Goal: Complete application form: Complete application form

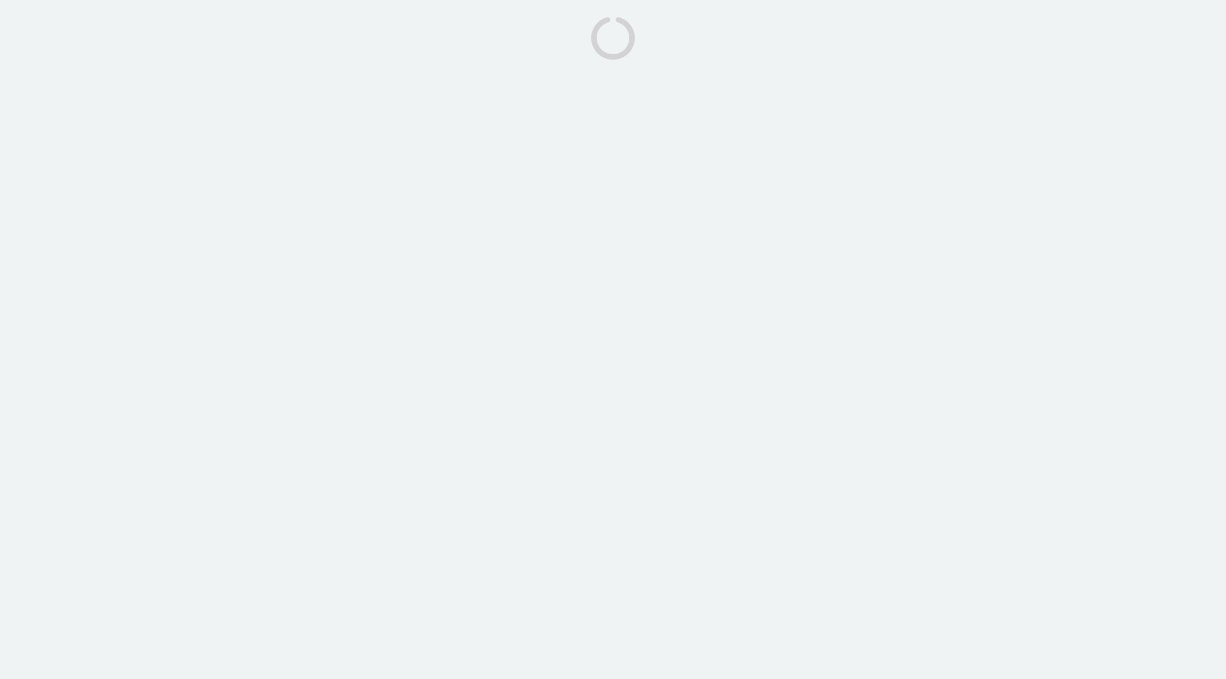
click at [599, 56] on icon at bounding box center [612, 37] width 45 height 45
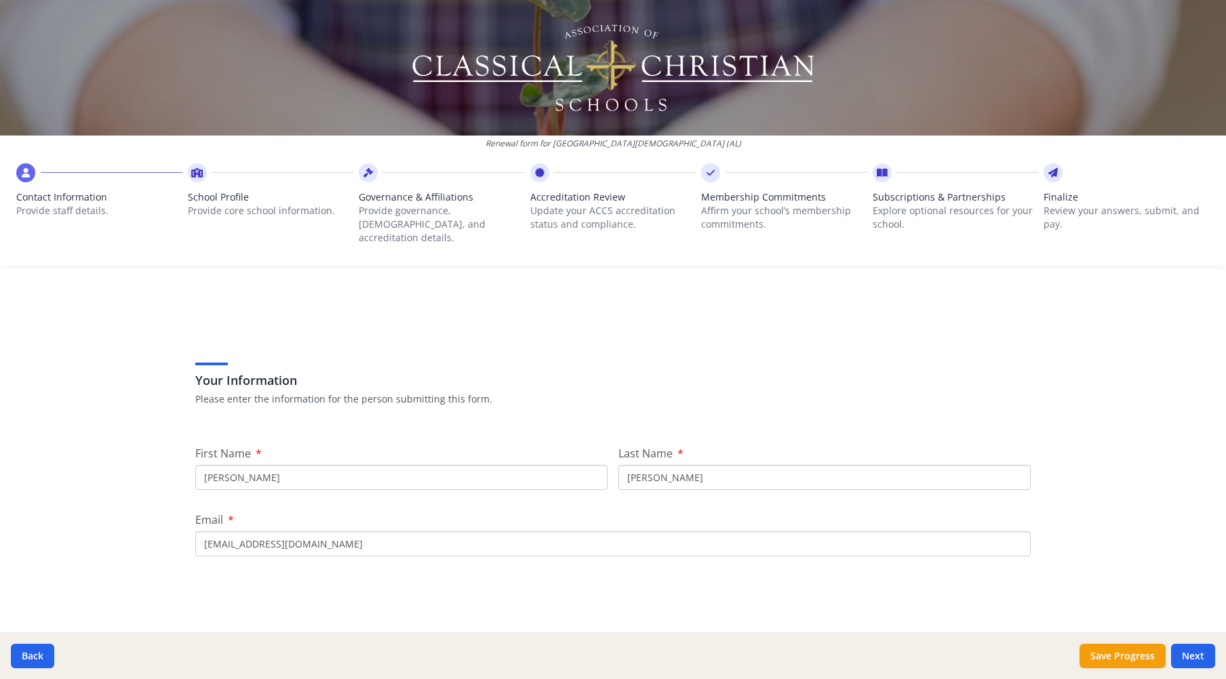
click at [256, 465] on input "Jeanna" at bounding box center [401, 477] width 412 height 25
drag, startPoint x: 252, startPoint y: 464, endPoint x: 182, endPoint y: 462, distance: 70.5
type input "Sharon"
type input "Miller"
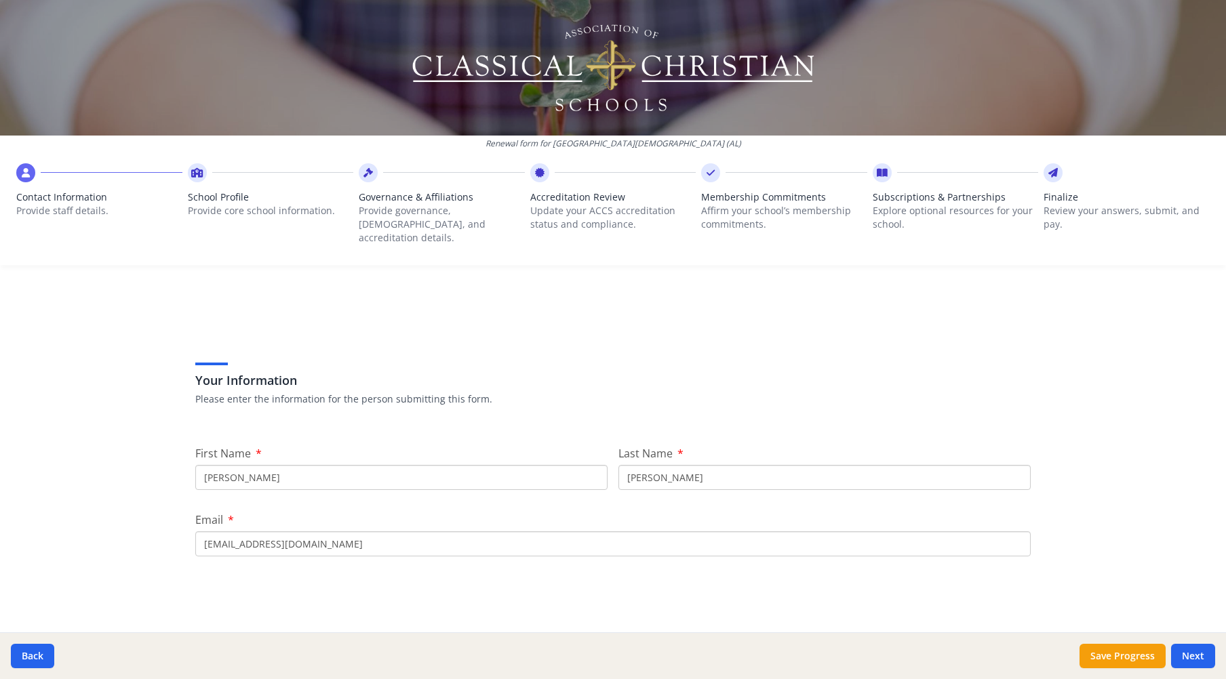
click at [371, 534] on input "jcornelius@tcsopelika.org" at bounding box center [612, 543] width 835 height 25
drag, startPoint x: 371, startPoint y: 534, endPoint x: 176, endPoint y: 529, distance: 195.3
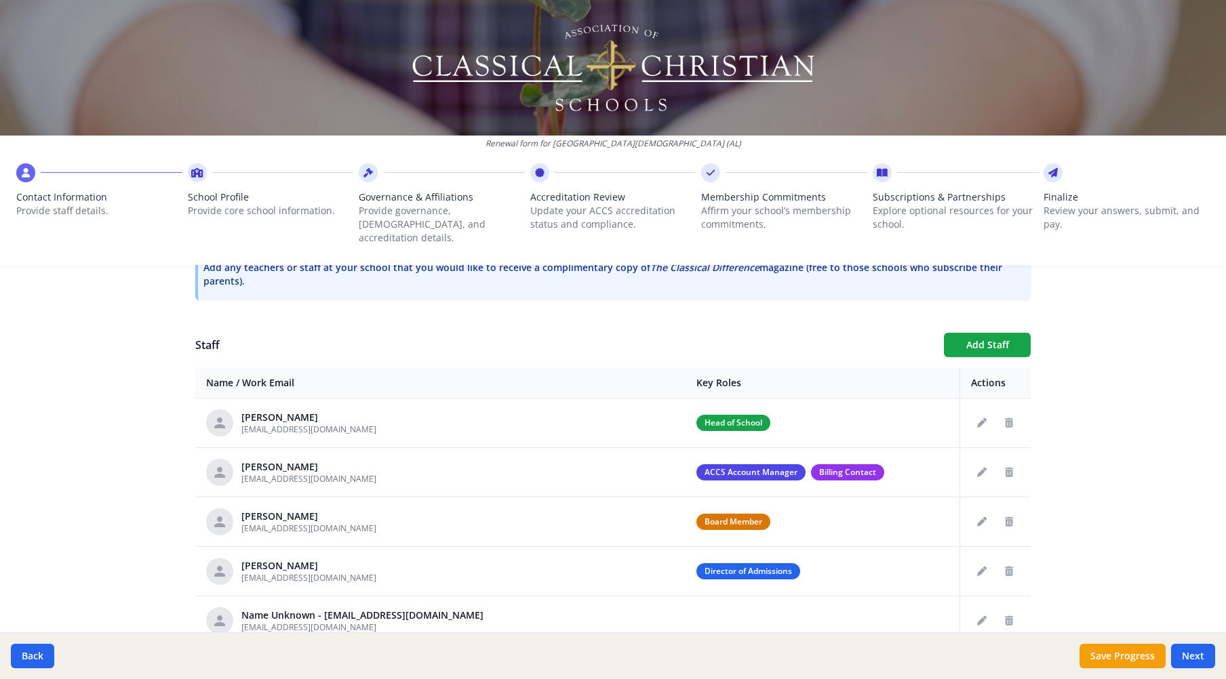
scroll to position [475, 0]
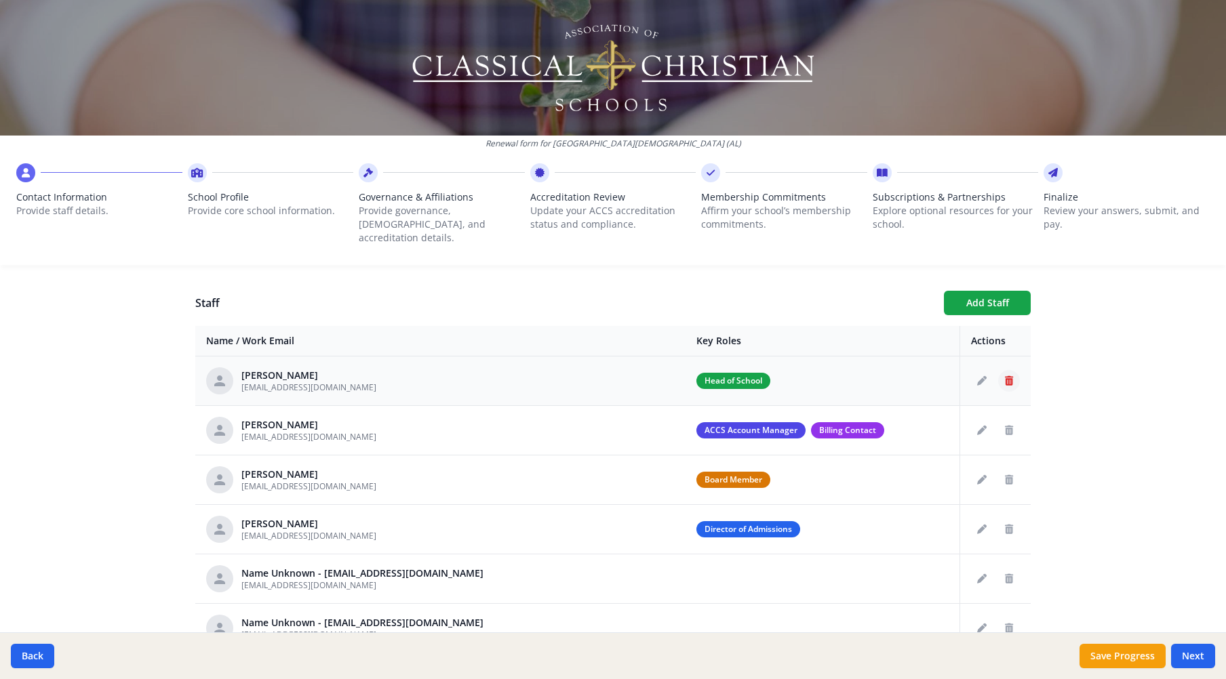
type input "smiller@tcsopelika.org"
click at [1005, 376] on icon "Delete staff" at bounding box center [1009, 380] width 8 height 9
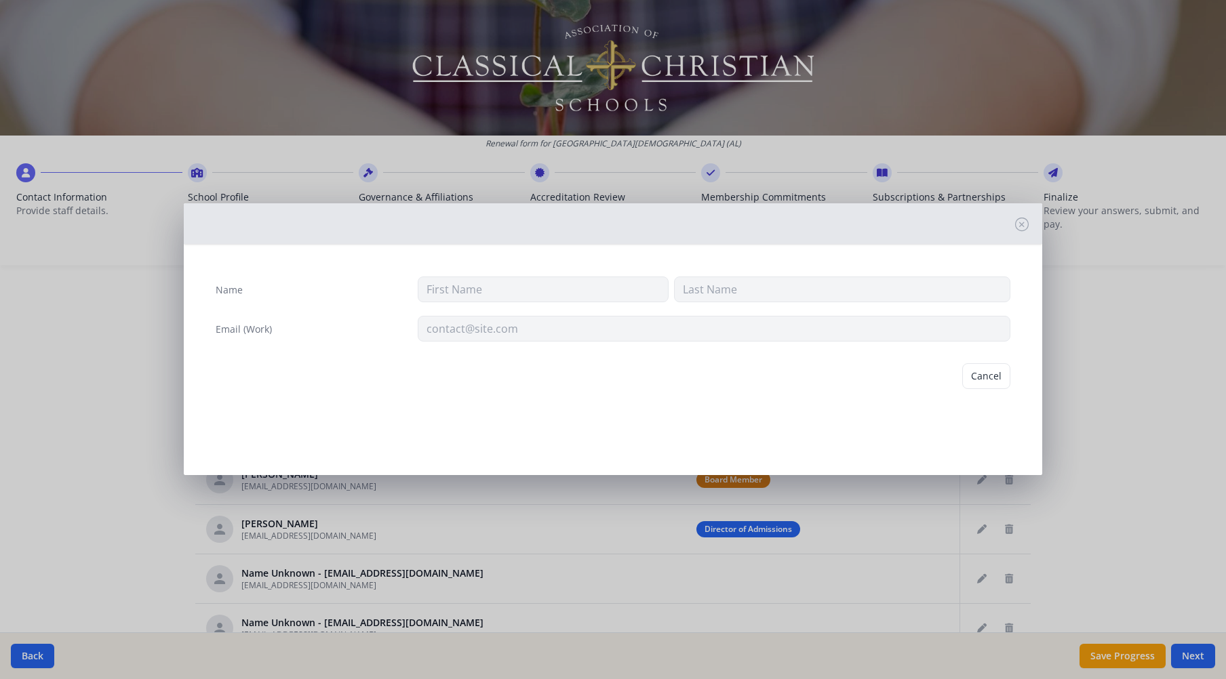
type input "Larry"
type input "Cornelius"
type input "lcornelius@tcsopelika.org"
click at [989, 375] on button "Delete" at bounding box center [986, 376] width 47 height 26
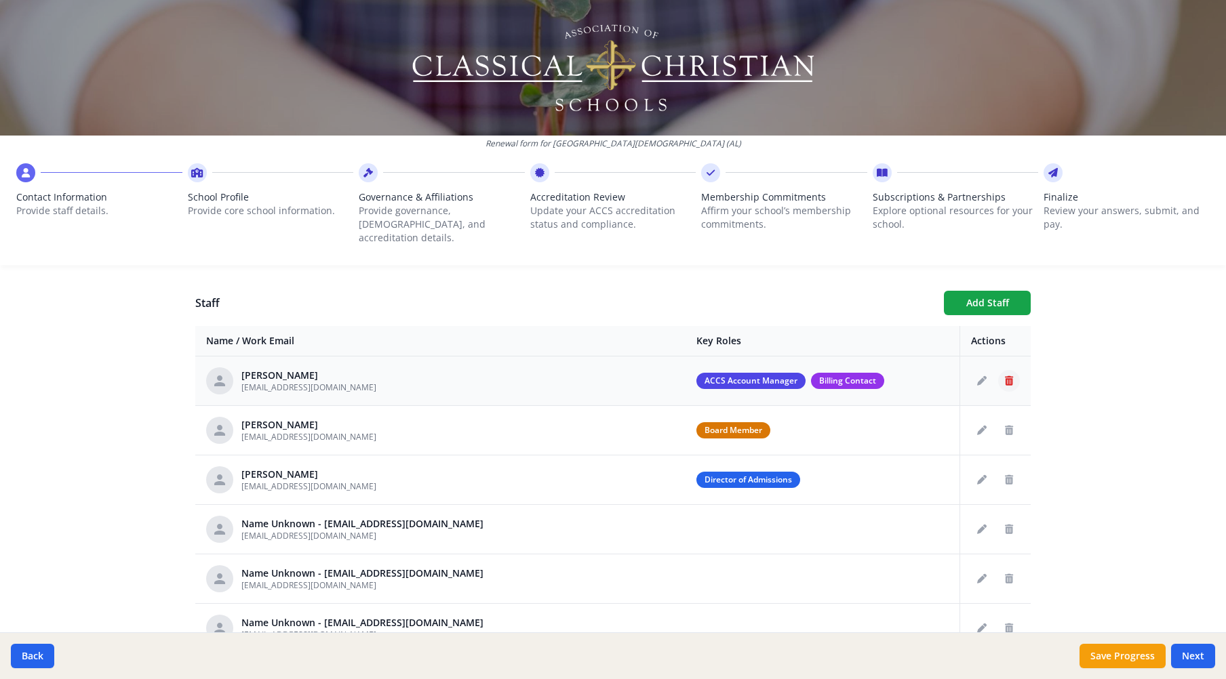
click at [1005, 376] on icon "Delete staff" at bounding box center [1009, 380] width 8 height 9
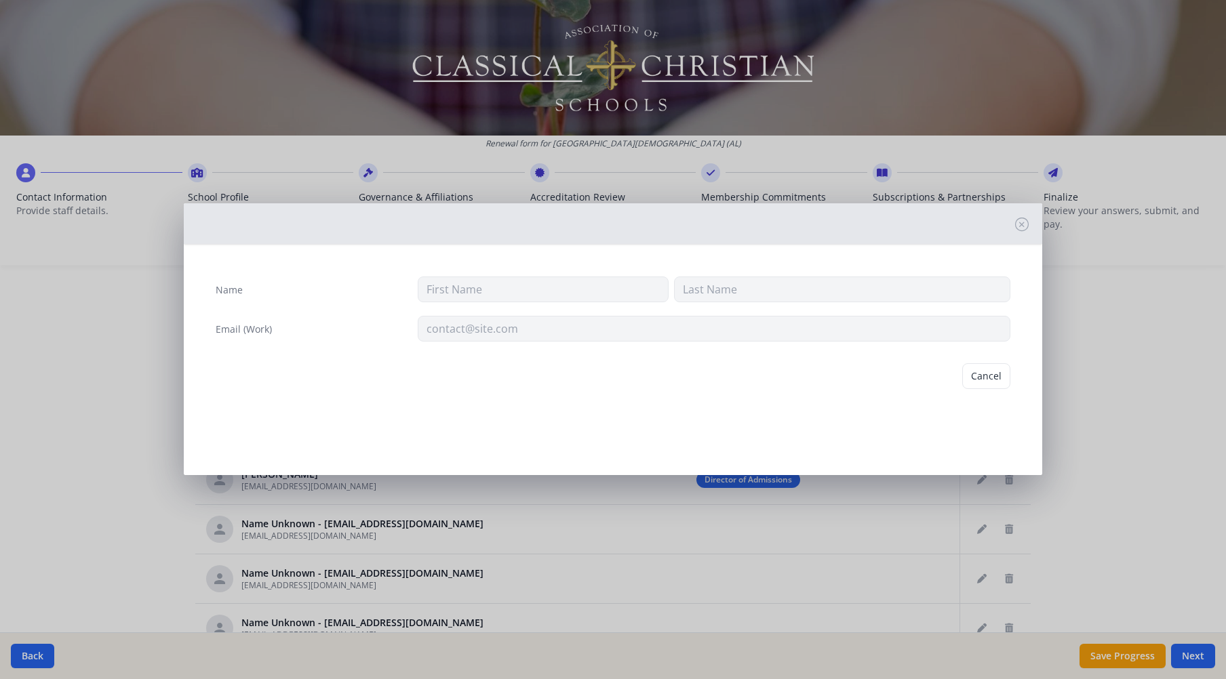
type input "Jeanna"
type input "Cornelius"
type input "jcornelius@tcsopelika.org"
click at [984, 375] on button "Delete" at bounding box center [986, 376] width 47 height 26
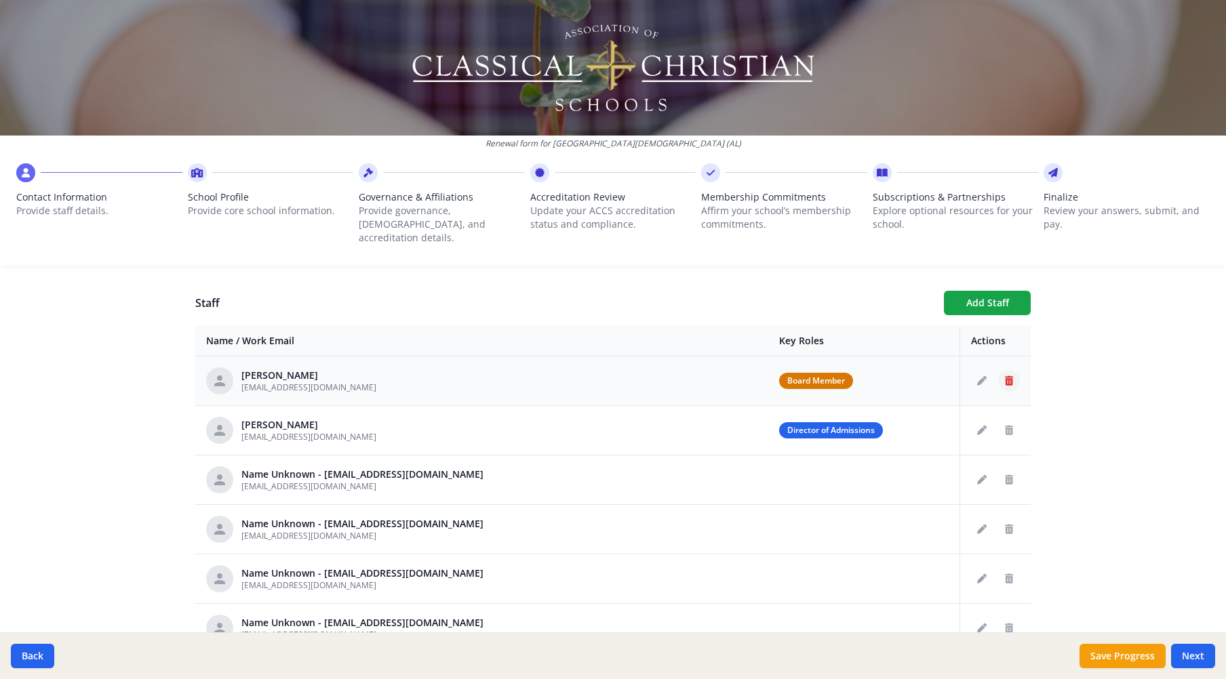
click at [1005, 376] on icon "Delete staff" at bounding box center [1009, 380] width 8 height 9
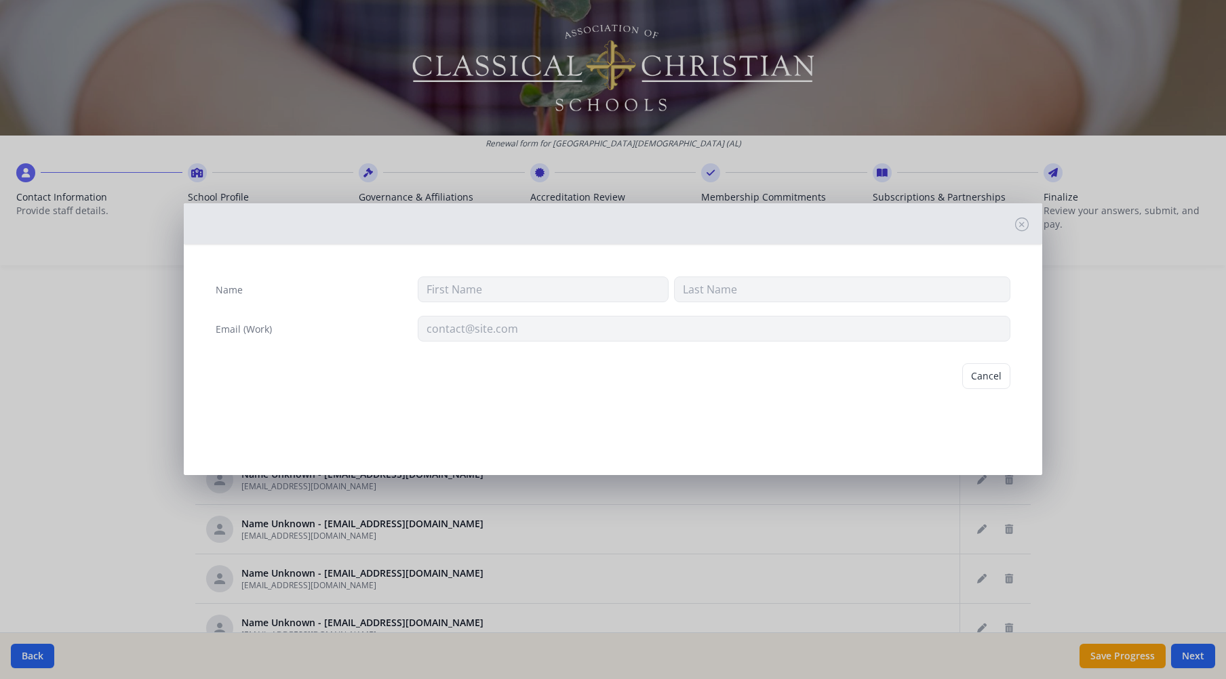
type input "Chris"
type input "Duncan"
type input "pastor@tpcopelika.org"
click at [983, 375] on button "Delete" at bounding box center [986, 376] width 47 height 26
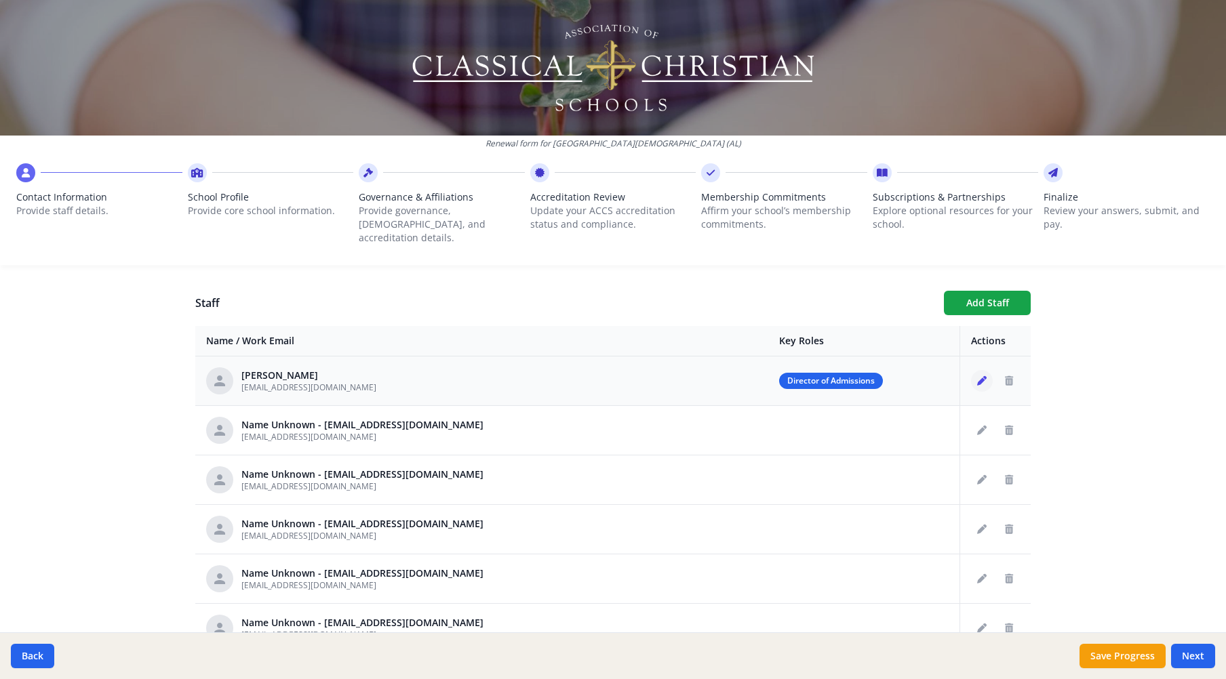
click at [977, 376] on icon "Edit staff" at bounding box center [981, 380] width 9 height 9
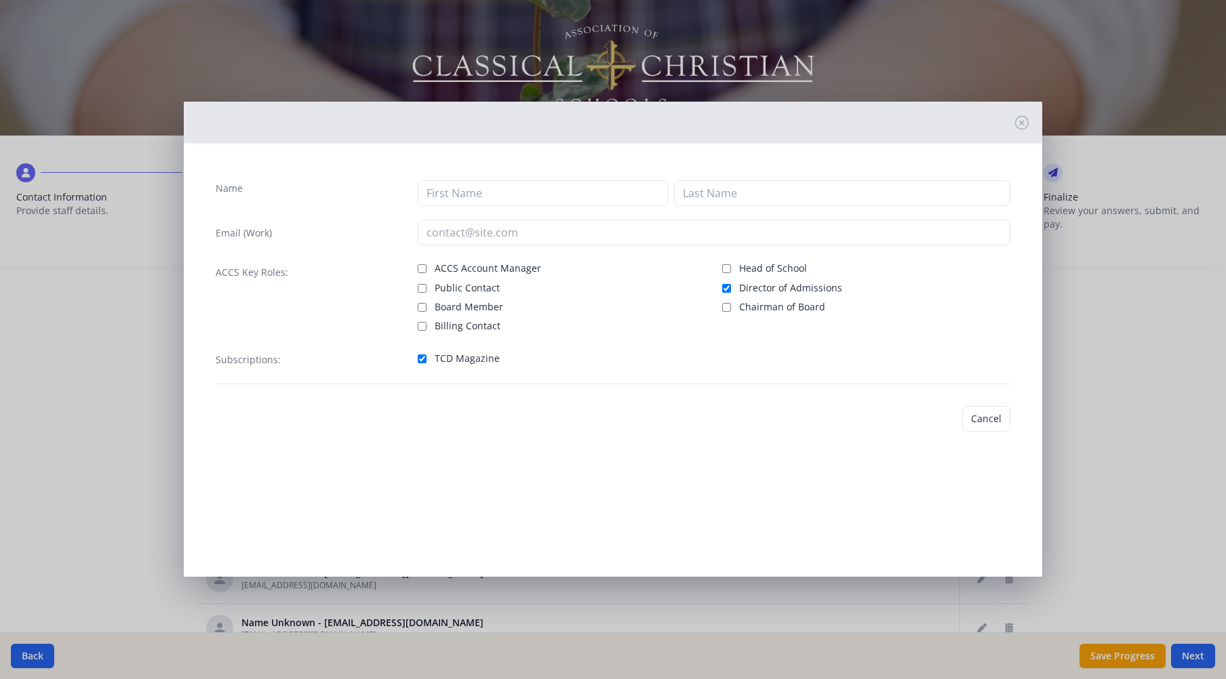
type input "Sharon"
type input "Miller"
type input "smiller@tcsopelika.org"
checkbox input "true"
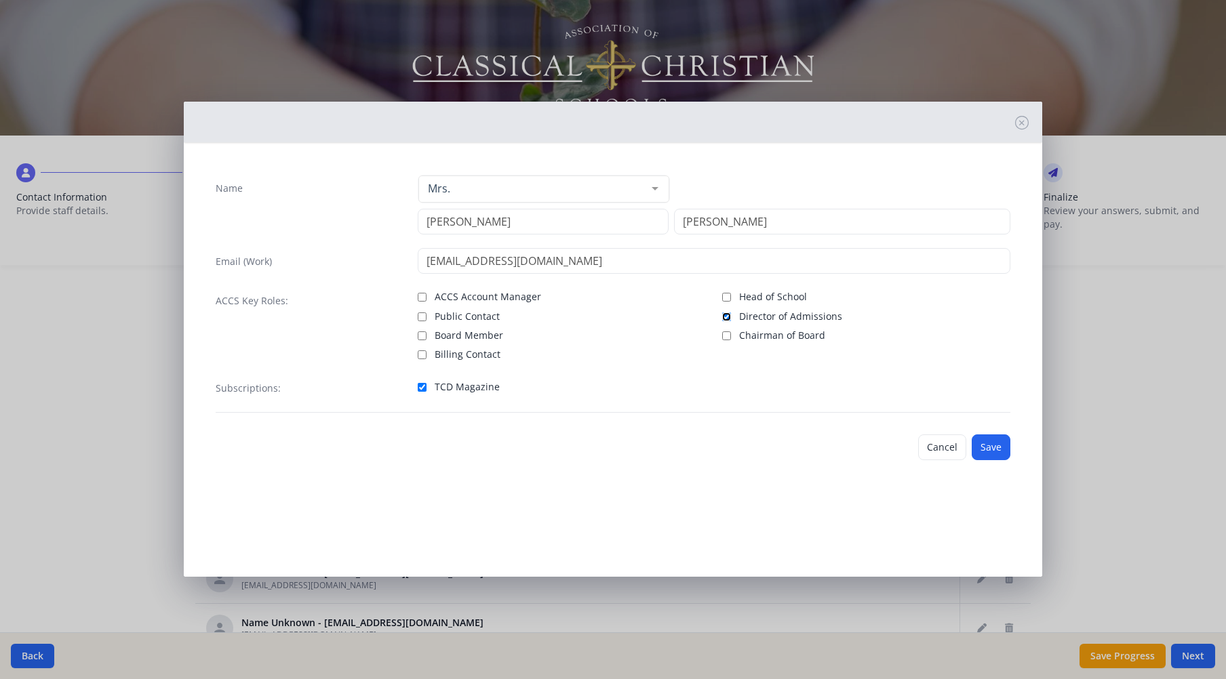
click at [723, 316] on input "Director of Admissions" at bounding box center [726, 317] width 9 height 9
checkbox input "false"
click at [727, 298] on input "Head of School" at bounding box center [726, 297] width 9 height 9
checkbox input "true"
click at [989, 447] on button "Save" at bounding box center [990, 448] width 39 height 26
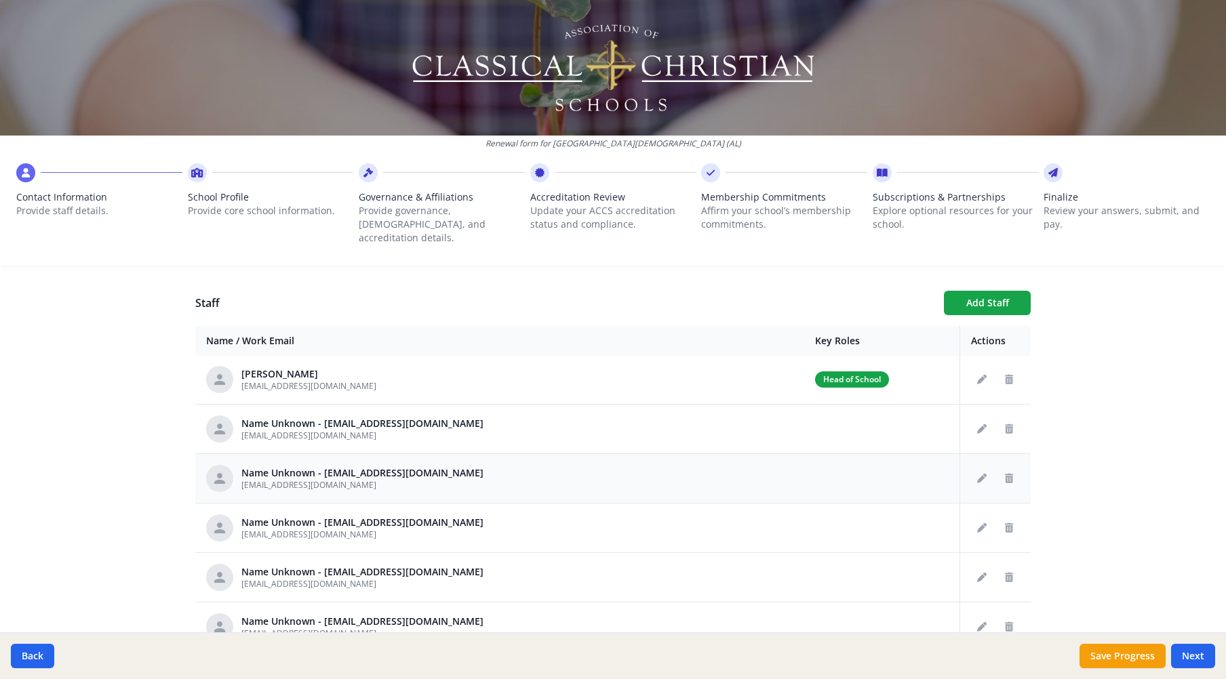
scroll to position [0, 0]
click at [977, 426] on icon "Edit staff" at bounding box center [981, 430] width 9 height 9
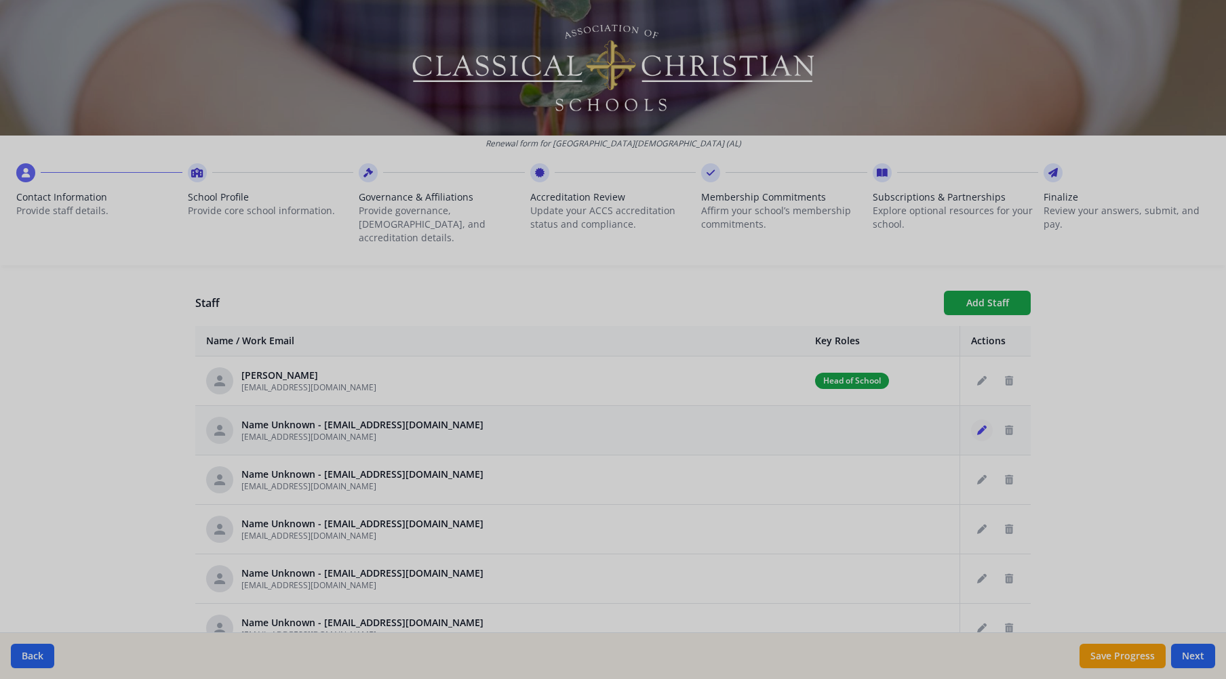
type input "esistrunk@tcsopelika.org"
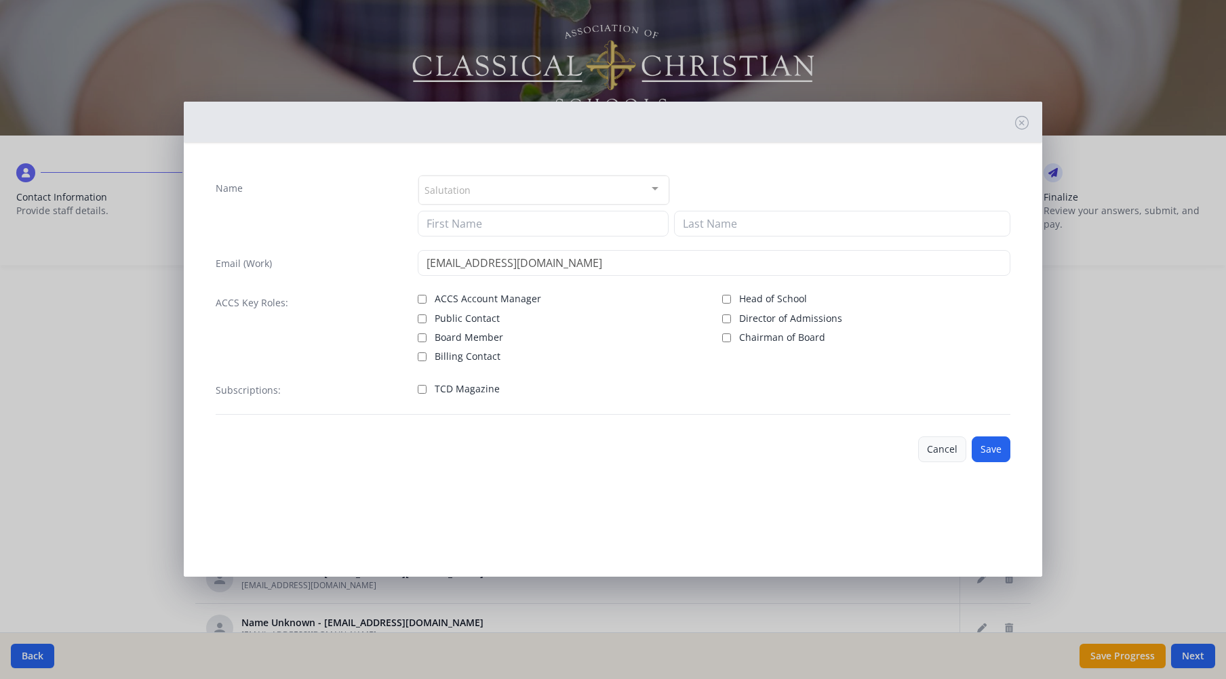
click at [941, 447] on button "Cancel" at bounding box center [942, 450] width 48 height 26
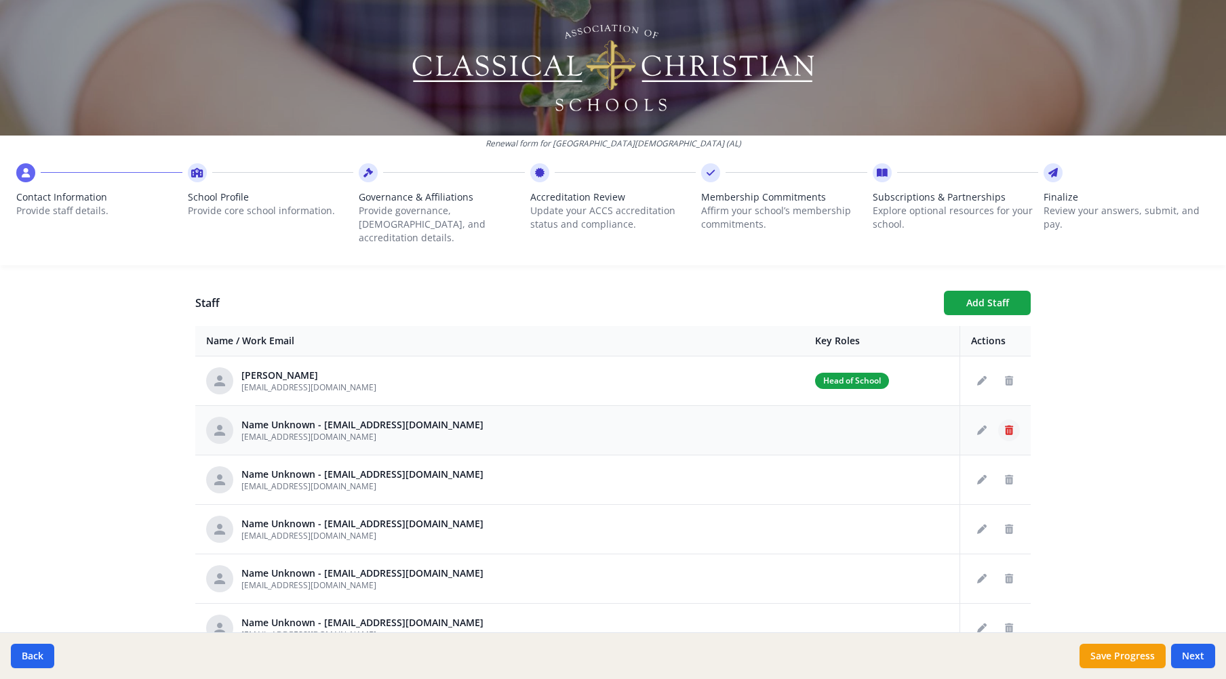
click at [1005, 426] on icon "Delete staff" at bounding box center [1009, 430] width 8 height 9
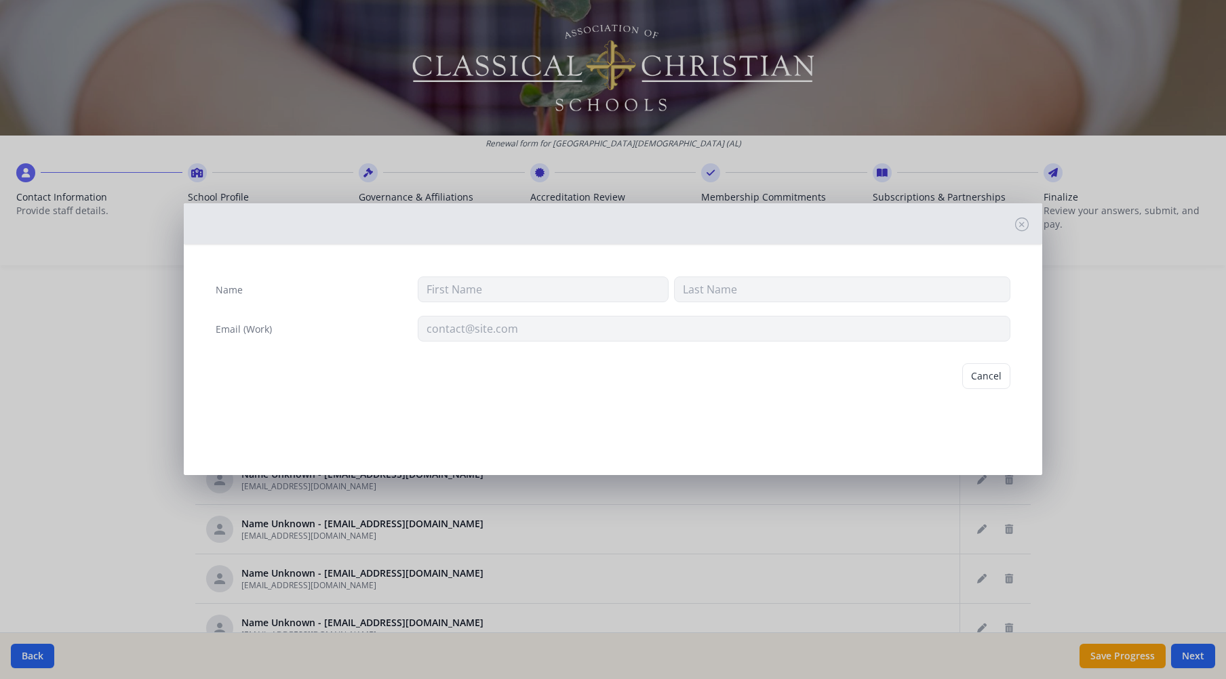
type input "esistrunk@tcsopelika.org"
click at [995, 378] on button "Delete" at bounding box center [986, 376] width 47 height 26
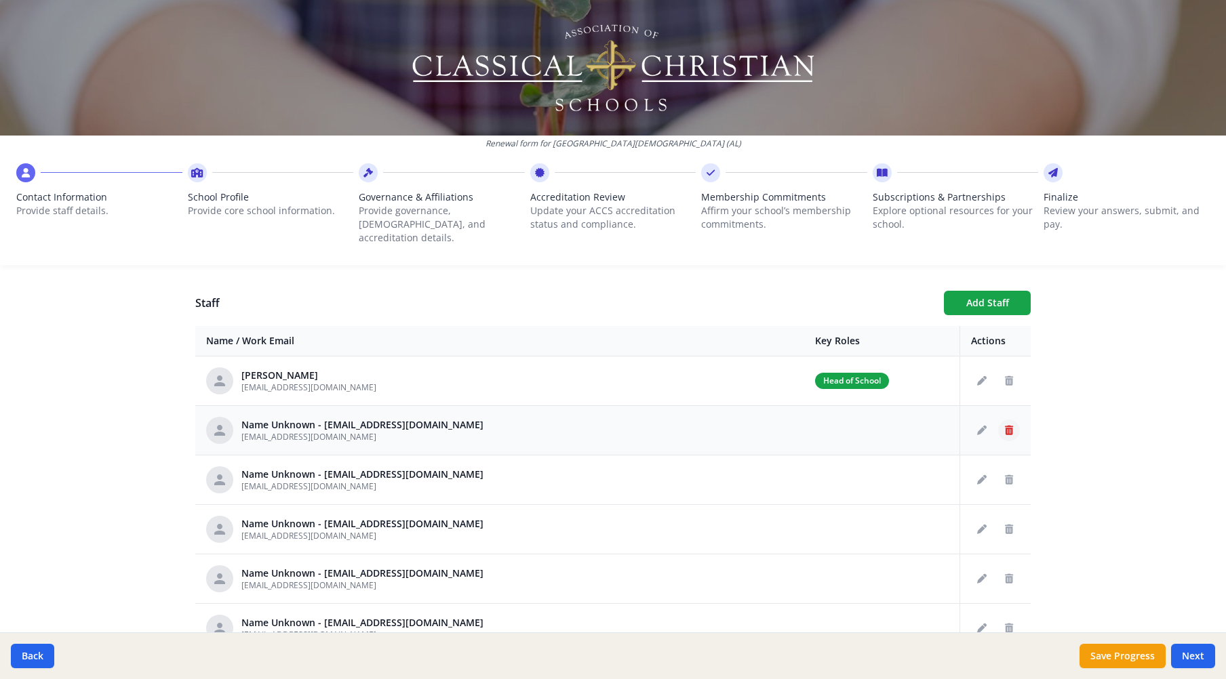
click at [1005, 426] on icon "Delete staff" at bounding box center [1009, 430] width 8 height 9
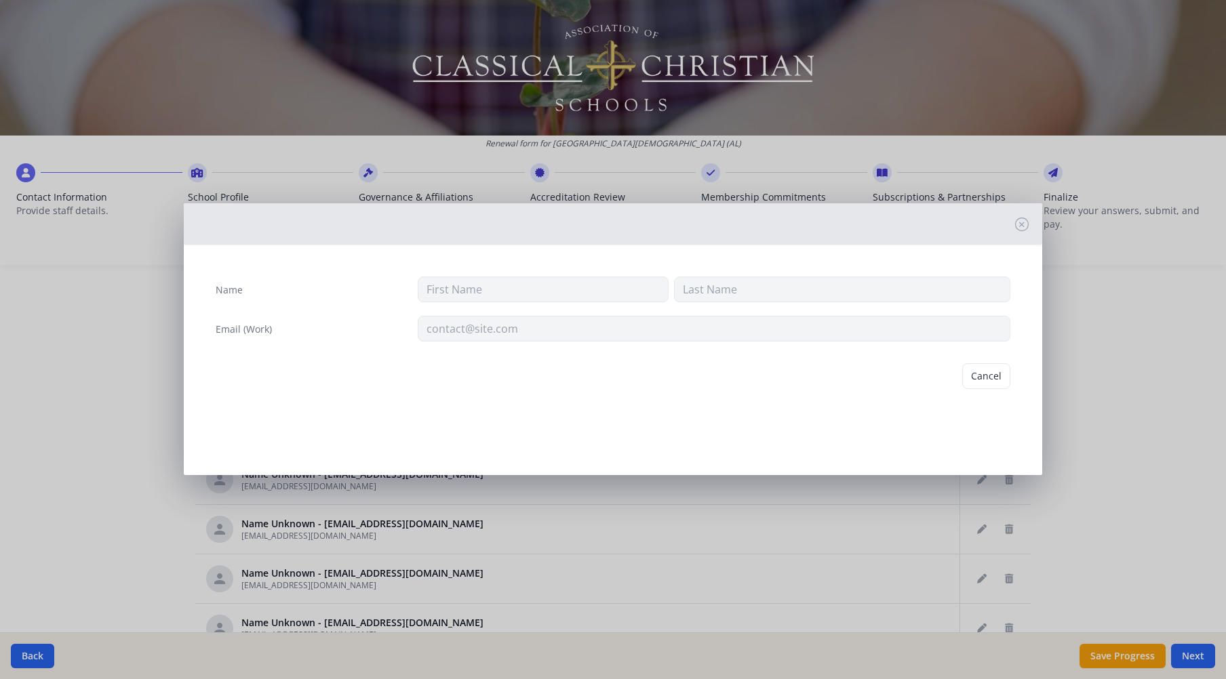
type input "mjones@tcsopelika.org"
click at [989, 378] on button "Delete" at bounding box center [986, 376] width 47 height 26
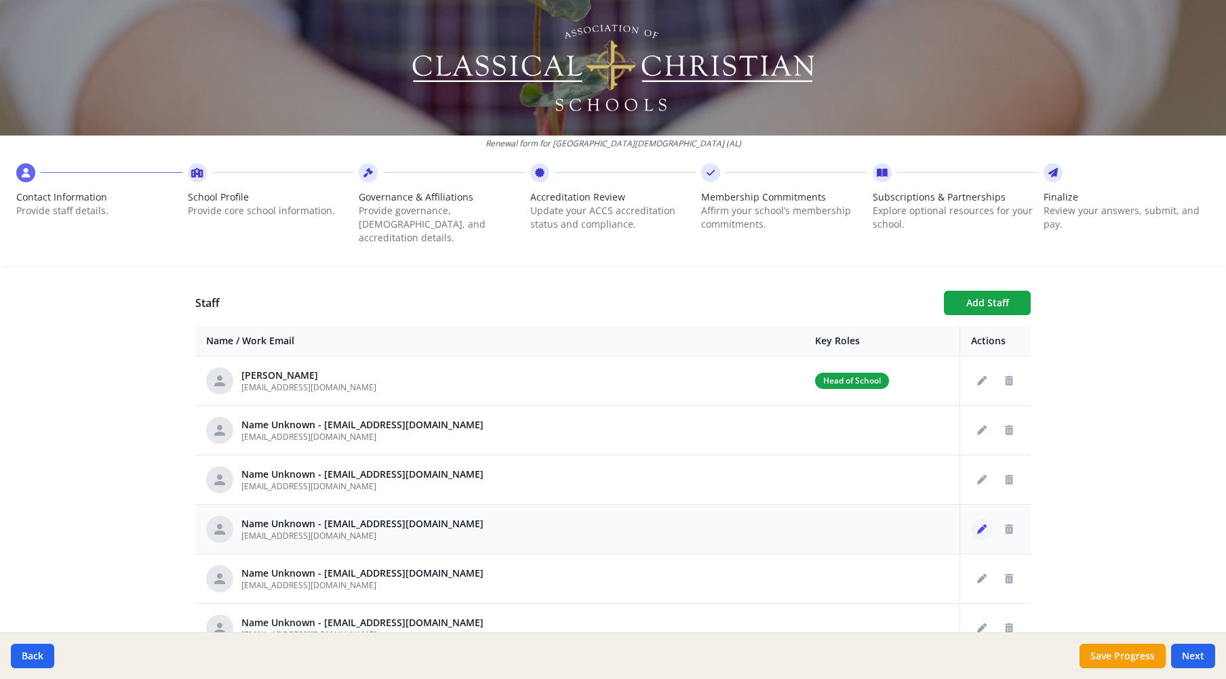
click at [977, 525] on icon "Edit staff" at bounding box center [981, 529] width 9 height 9
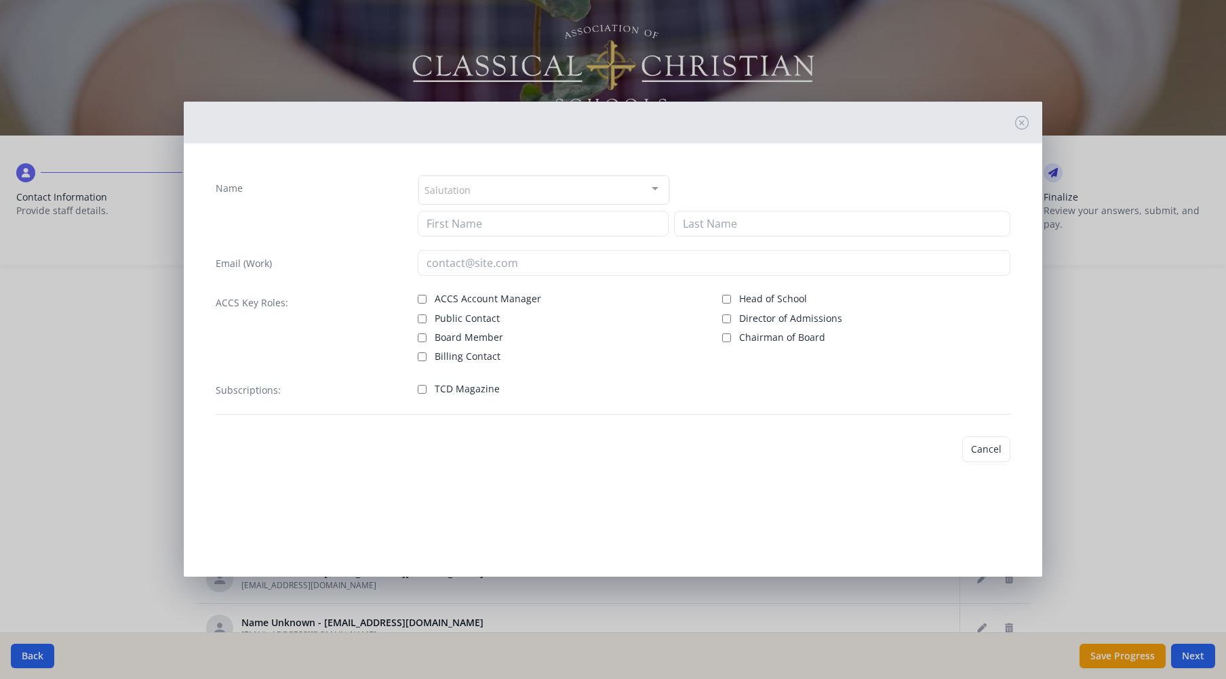
type input "ctaylor@tcsopelika.org"
click at [951, 448] on button "Cancel" at bounding box center [942, 450] width 48 height 26
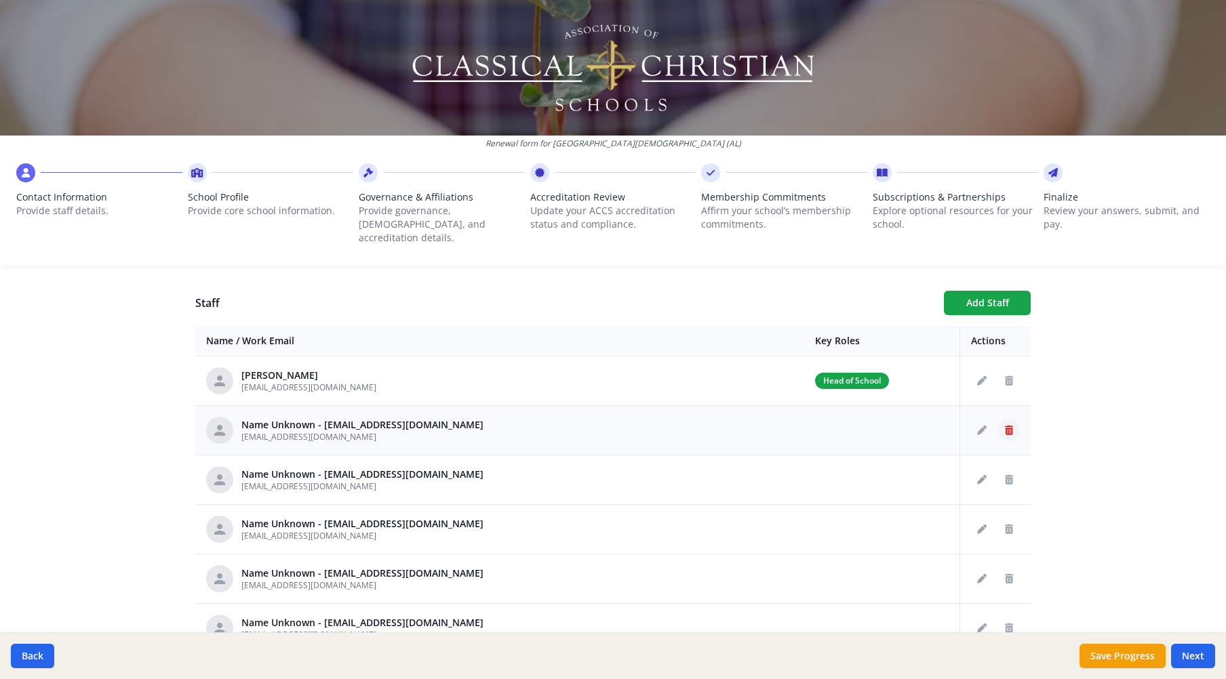
click at [1005, 426] on icon "Delete staff" at bounding box center [1009, 430] width 8 height 9
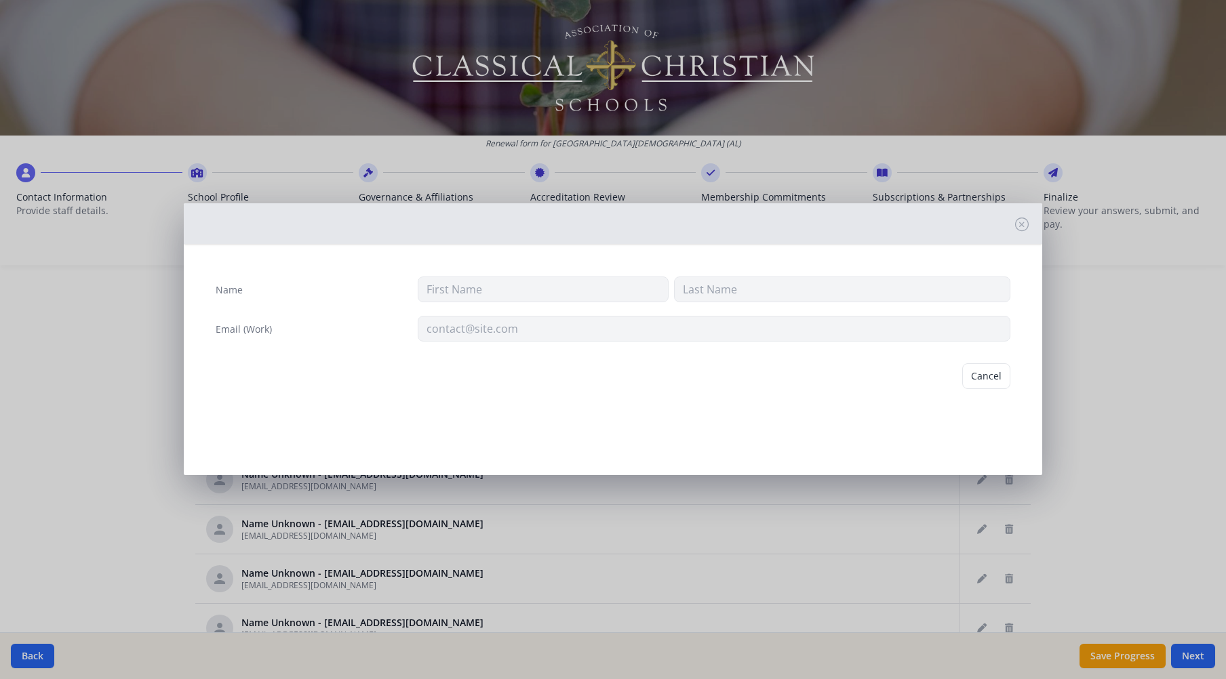
type input "Ahendrix@tcsopelika.org"
click at [989, 382] on button "Delete" at bounding box center [986, 376] width 47 height 26
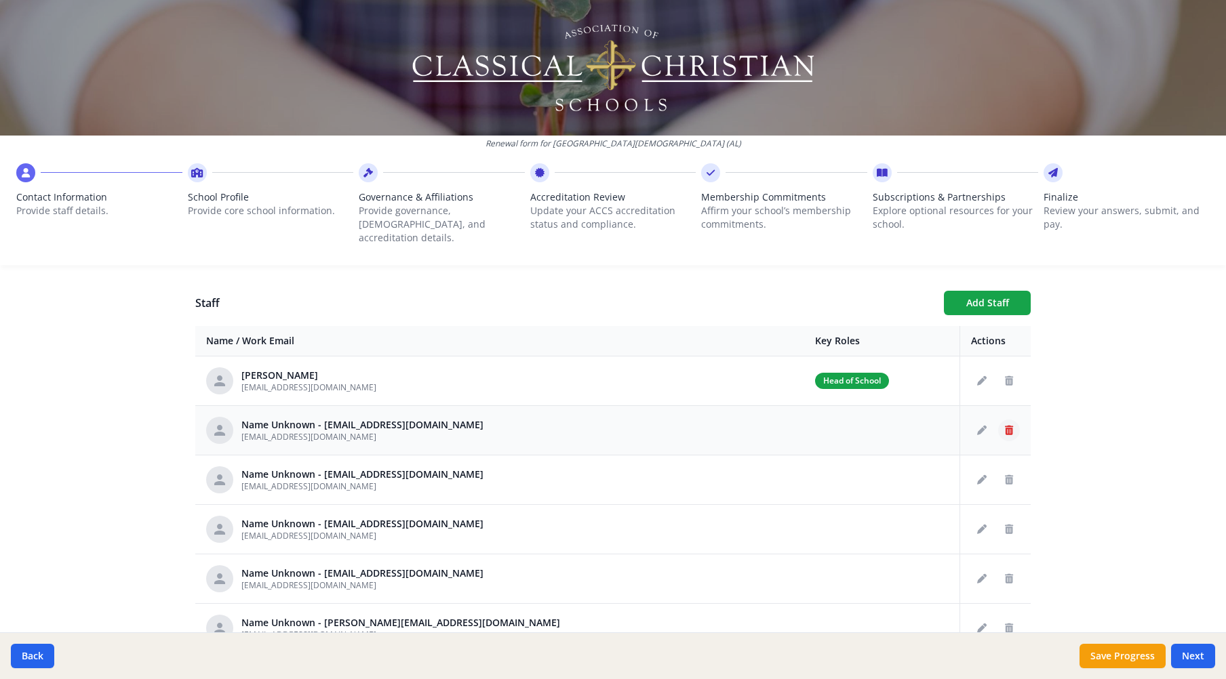
click at [1005, 426] on icon "Delete staff" at bounding box center [1009, 430] width 8 height 9
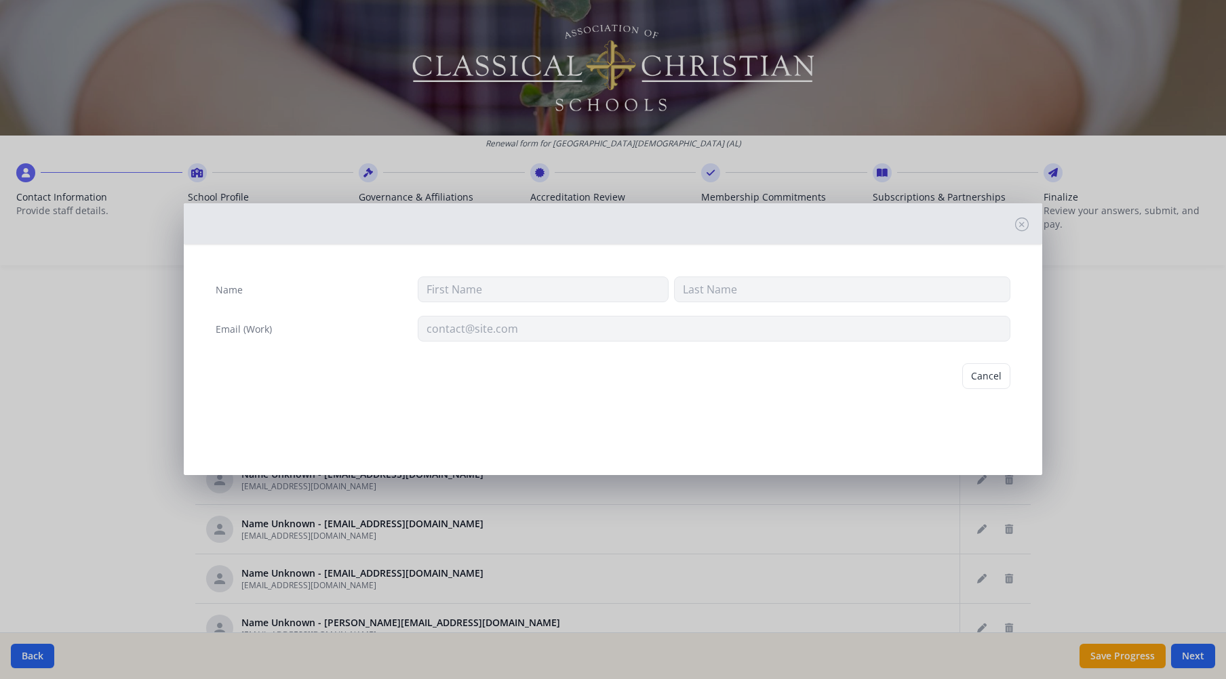
type input "MWaters@tcsopelika.org"
click at [992, 380] on button "Delete" at bounding box center [986, 376] width 47 height 26
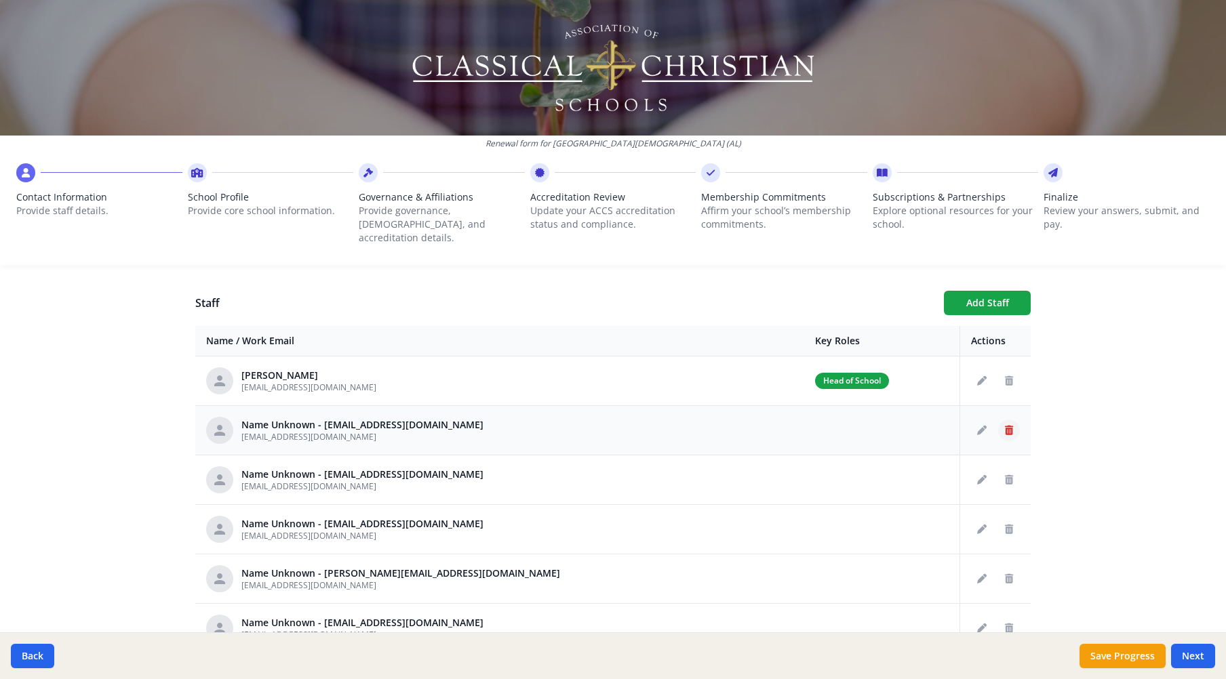
click at [1005, 426] on icon "Delete staff" at bounding box center [1009, 430] width 8 height 9
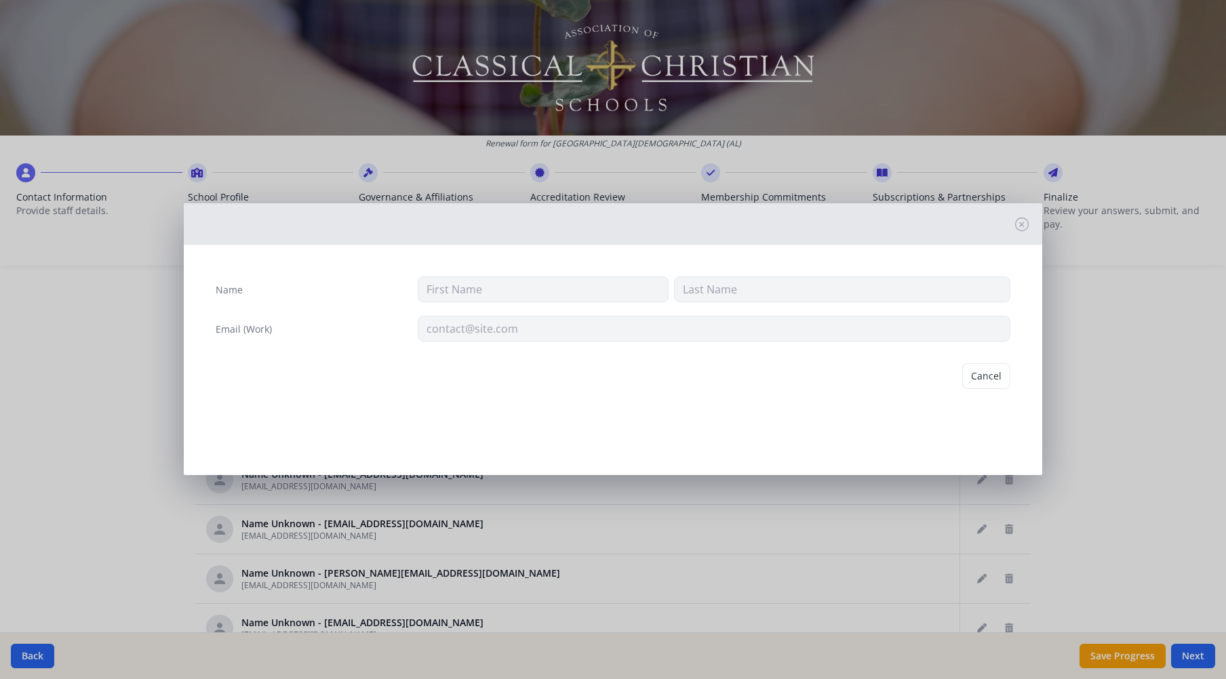
type input "ctaylor@tcsopelika.org"
click at [994, 374] on button "Delete" at bounding box center [986, 376] width 47 height 26
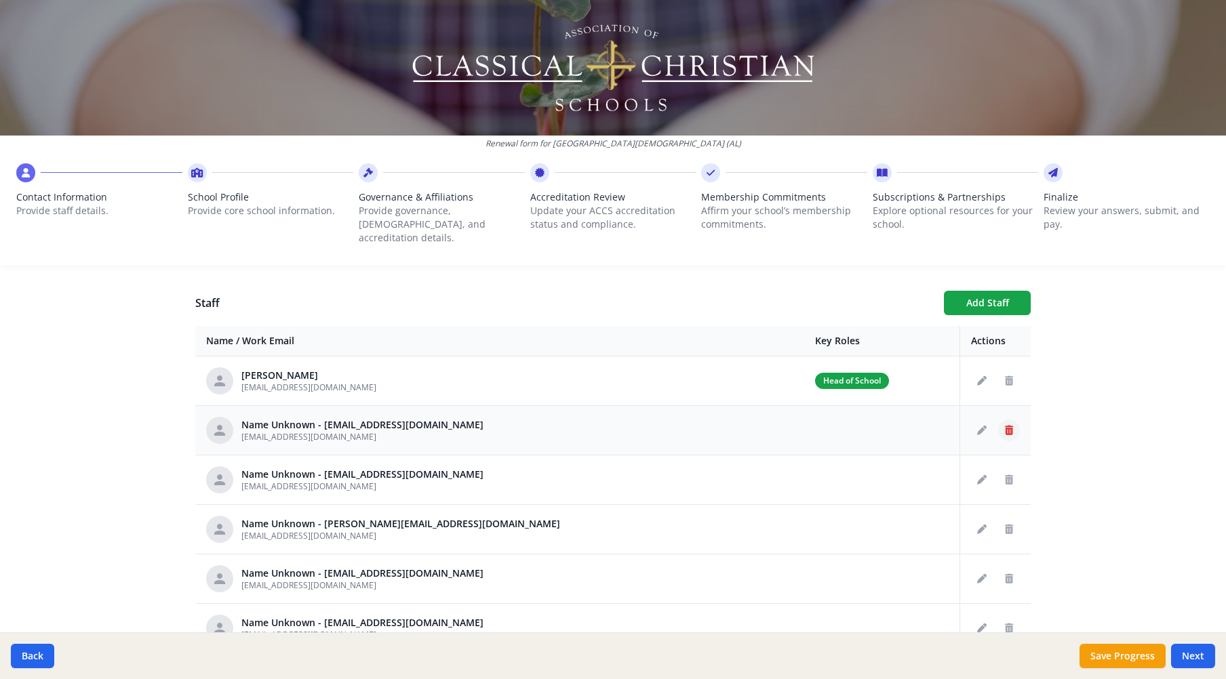
click at [1005, 426] on icon "Delete staff" at bounding box center [1009, 430] width 8 height 9
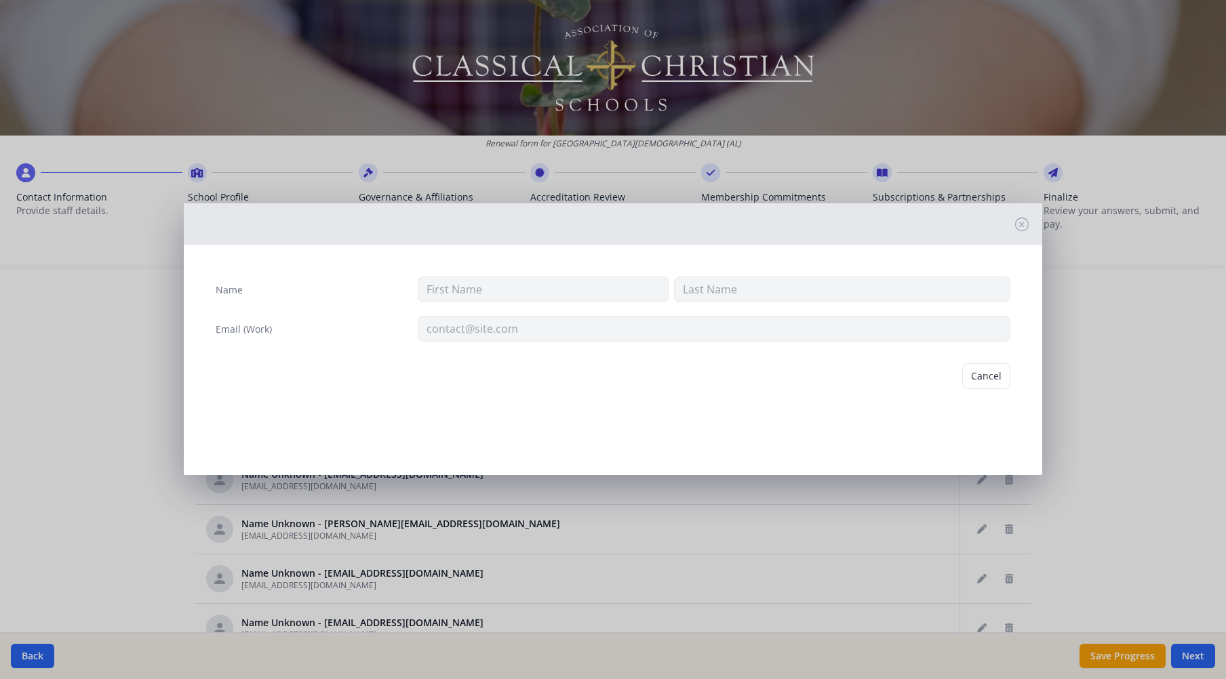
type input "mgardner@tcsopelika.org"
click at [992, 382] on button "Delete" at bounding box center [986, 376] width 47 height 26
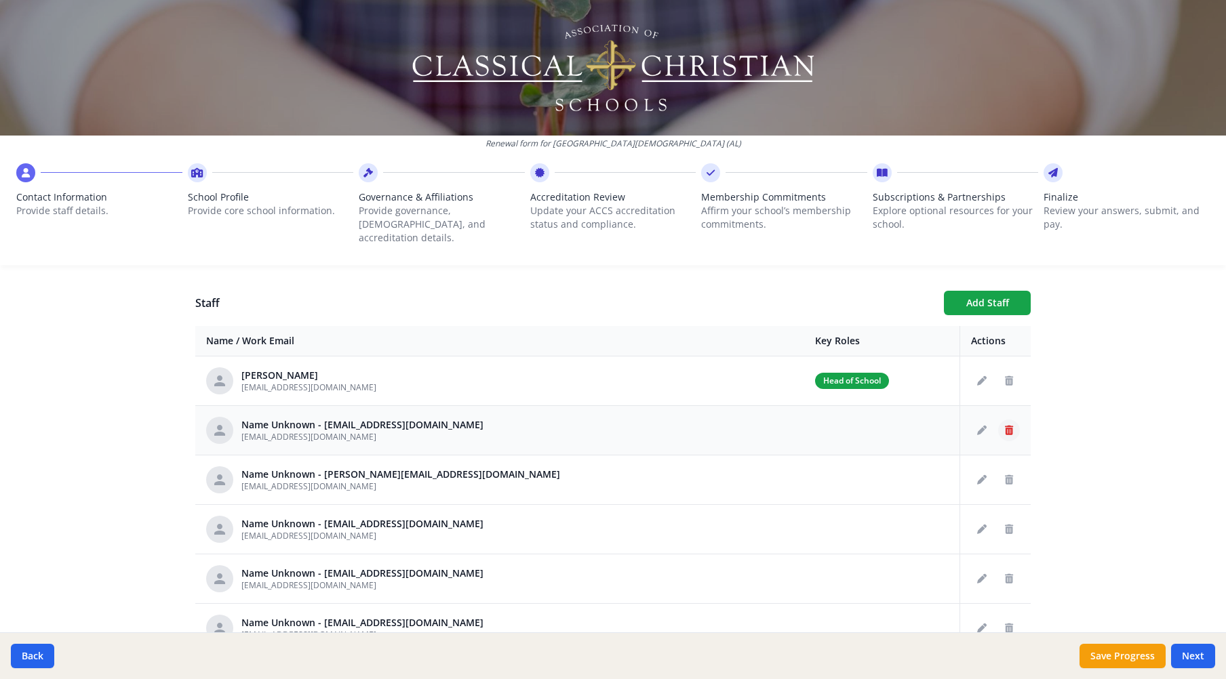
click at [1005, 426] on icon "Delete staff" at bounding box center [1009, 430] width 8 height 9
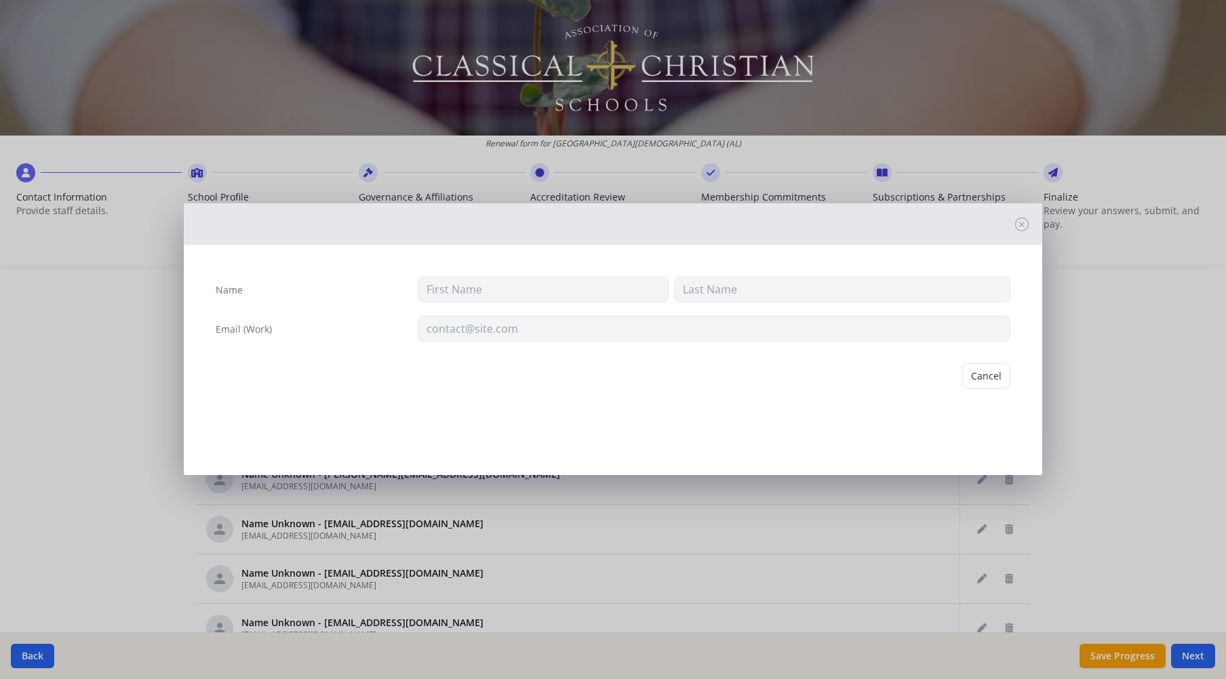
type input "lwebb@tcsopelika.org"
click at [992, 381] on button "Delete" at bounding box center [986, 376] width 47 height 26
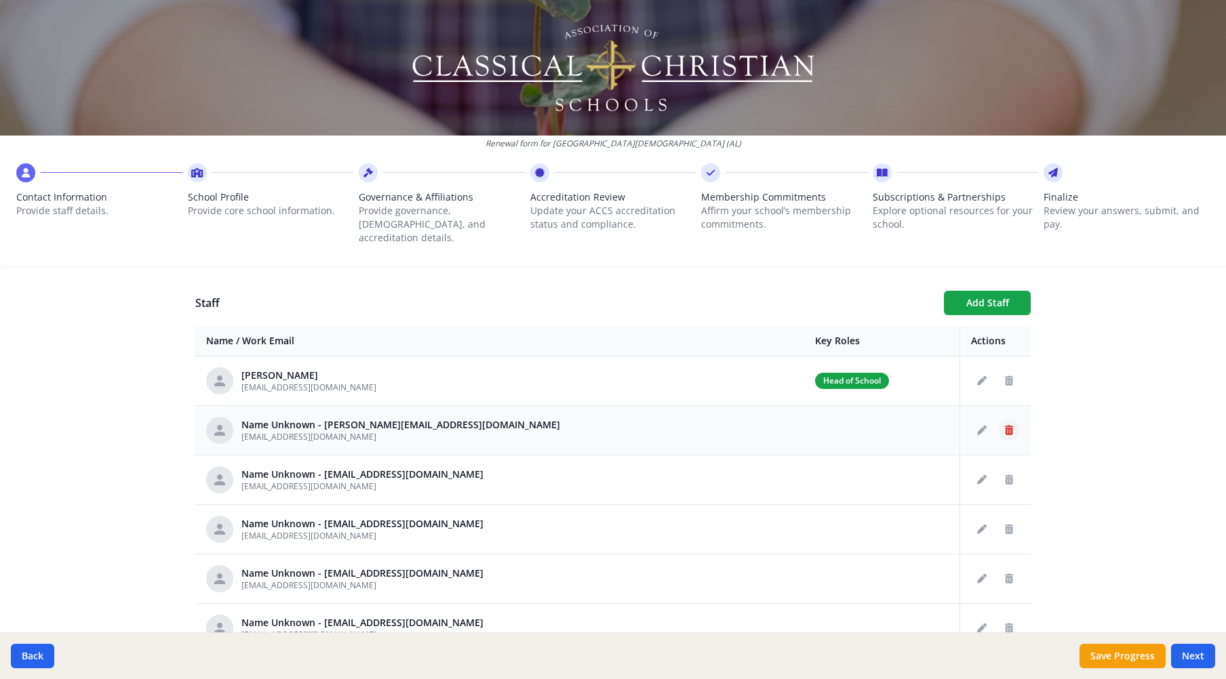
click at [1005, 426] on icon "Delete staff" at bounding box center [1009, 430] width 8 height 9
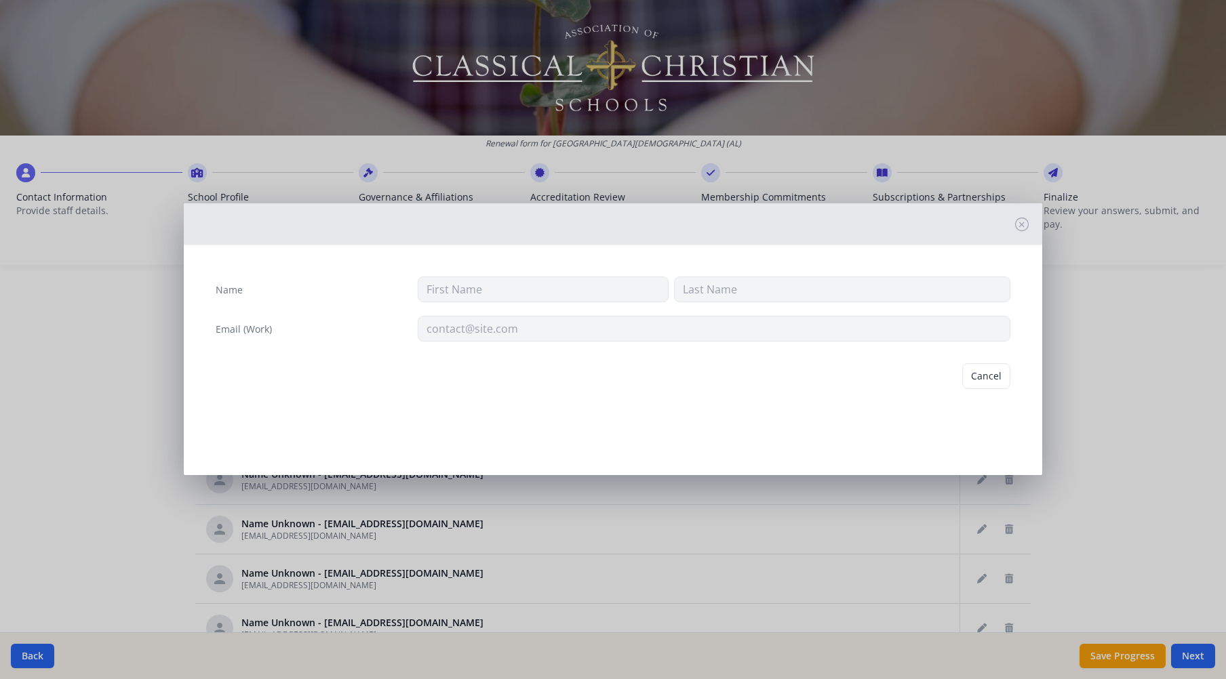
type input "alashley@tcsopelika.org"
click at [994, 382] on button "Delete" at bounding box center [986, 376] width 47 height 26
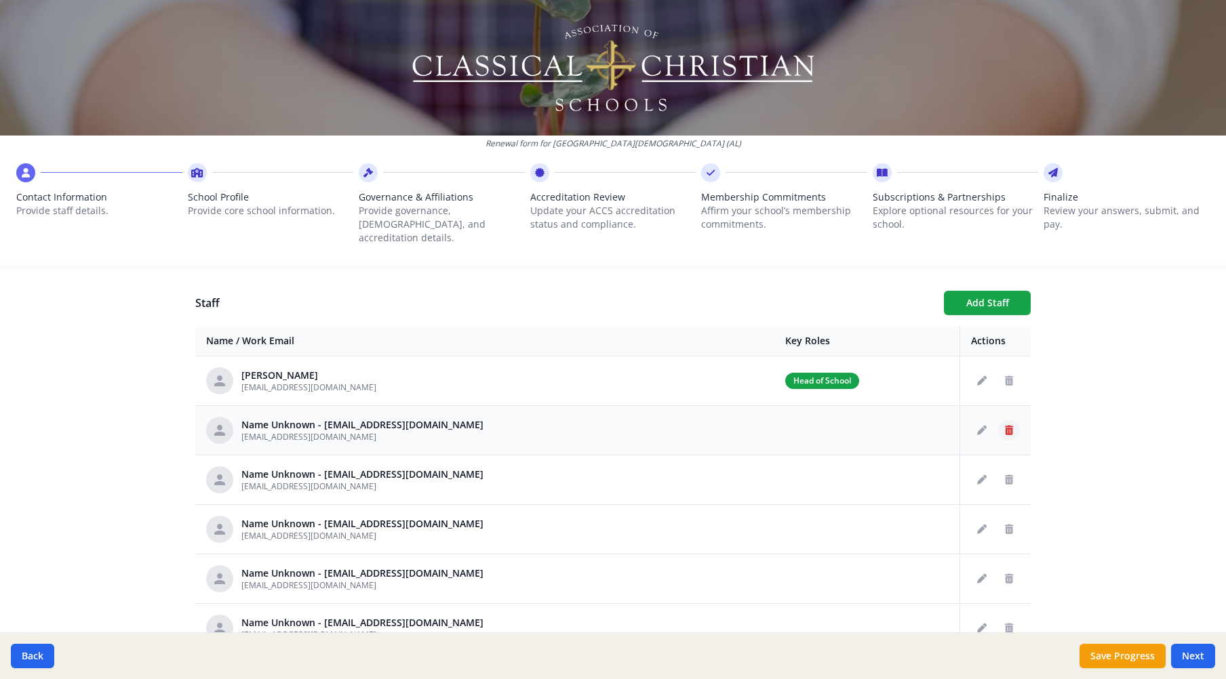
click at [1005, 426] on icon "Delete staff" at bounding box center [1009, 430] width 8 height 9
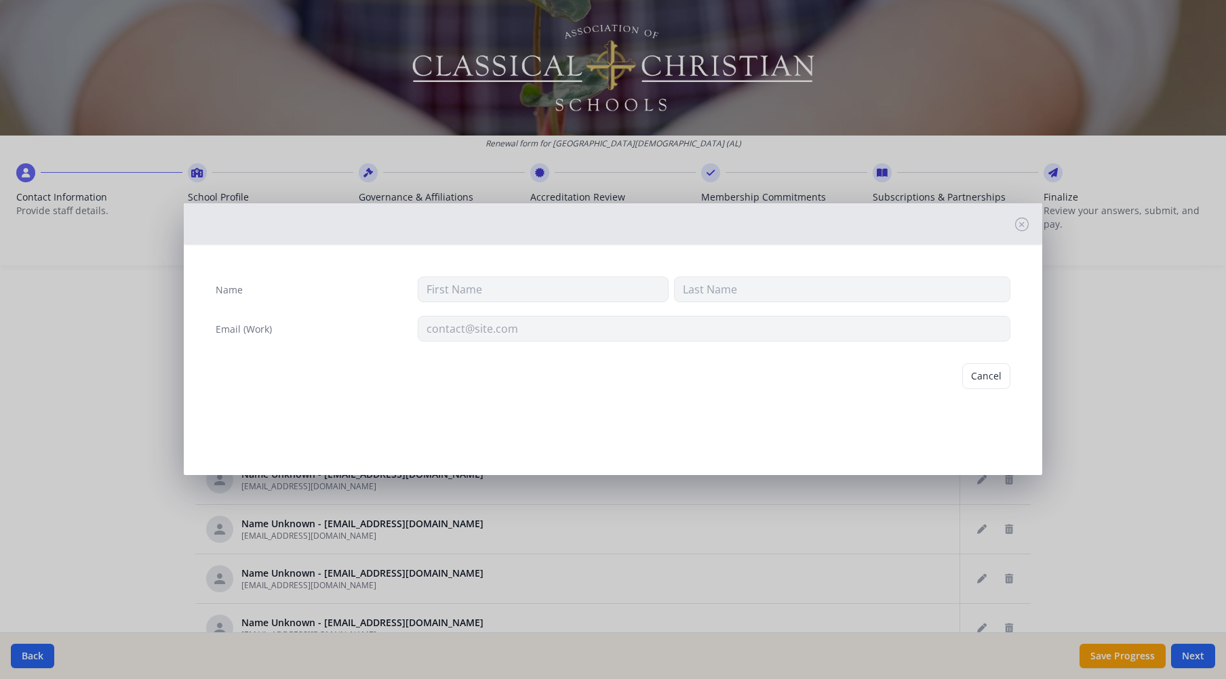
type input "mallorybasil@bellsouth.net"
click at [990, 379] on button "Delete" at bounding box center [986, 376] width 47 height 26
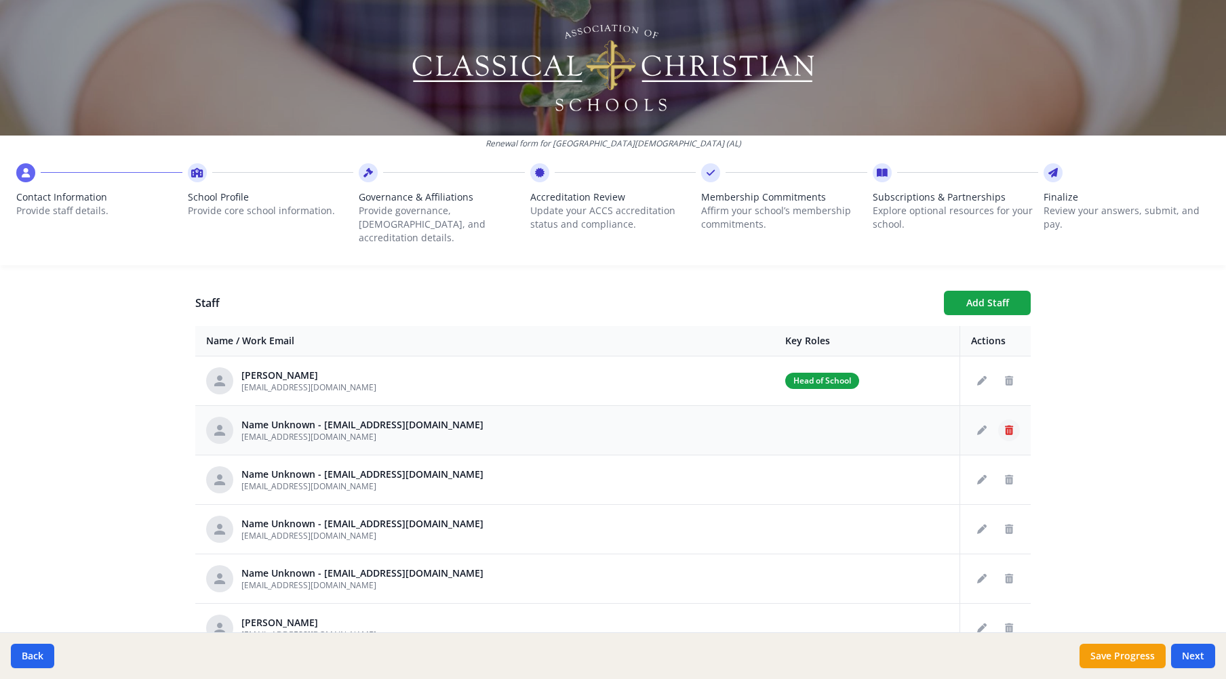
click at [1005, 426] on icon "Delete staff" at bounding box center [1009, 430] width 8 height 9
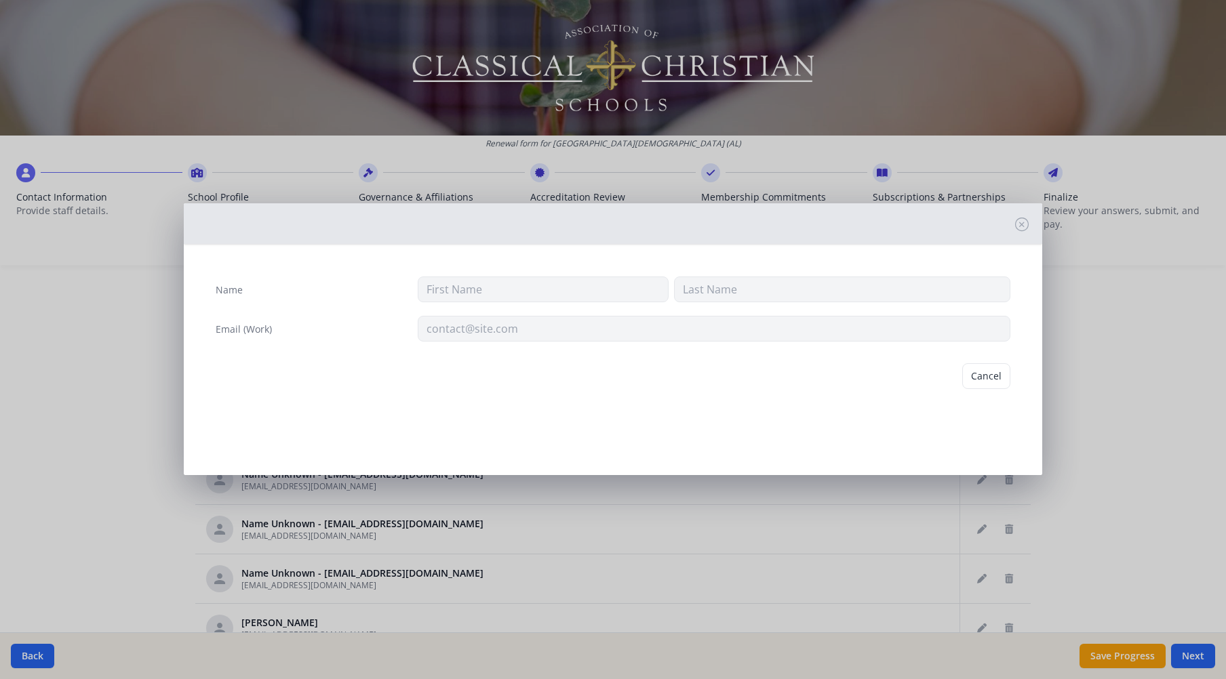
type input "thendrix@tcsopelika.org"
click at [989, 378] on button "Delete" at bounding box center [986, 376] width 47 height 26
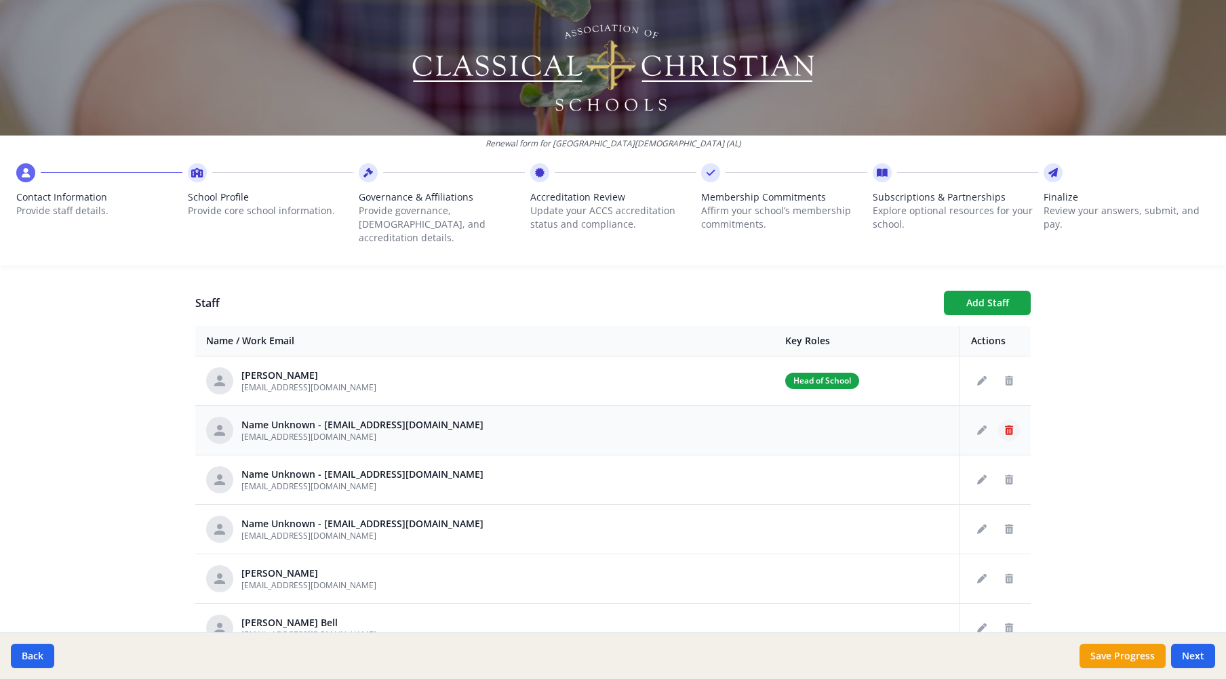
click at [1005, 426] on icon "Delete staff" at bounding box center [1009, 430] width 8 height 9
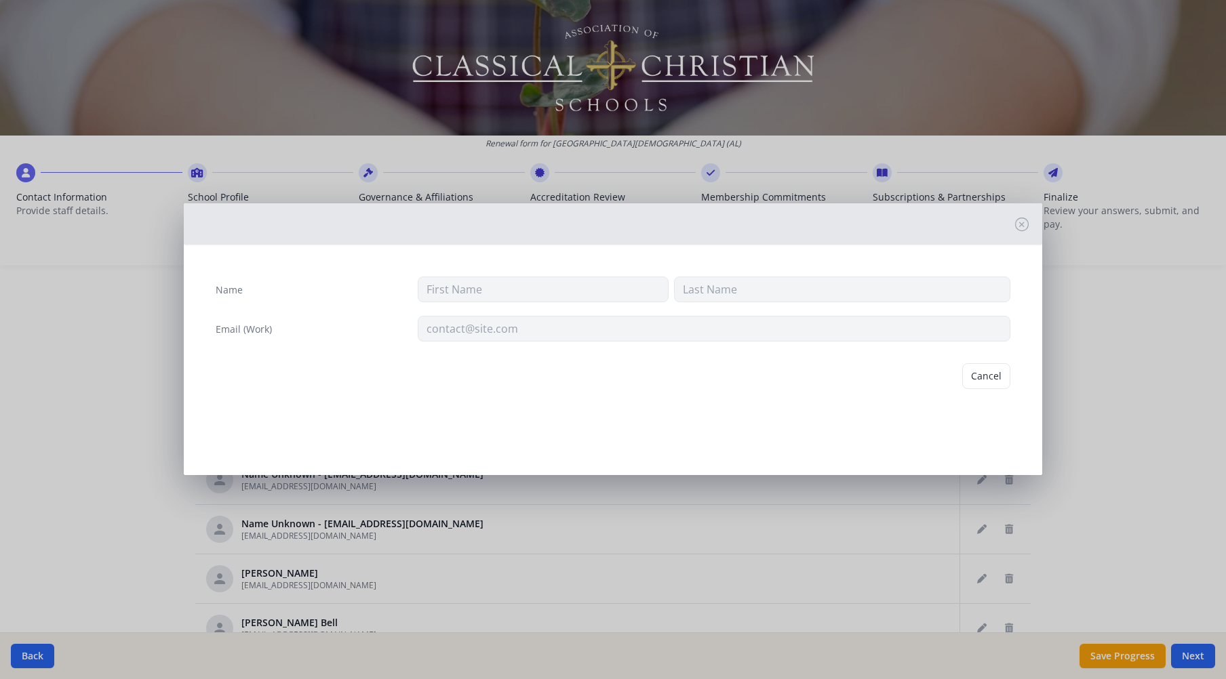
type input "Bpayton@tcsopelika.org"
click at [990, 375] on button "Delete" at bounding box center [986, 376] width 47 height 26
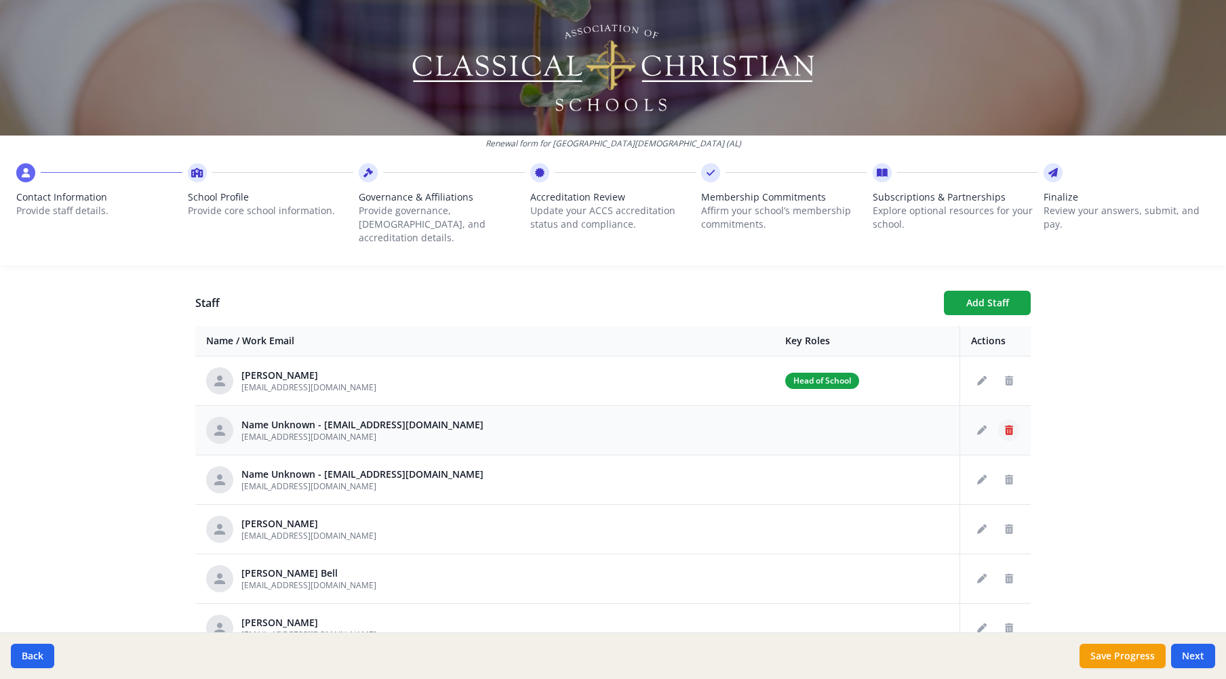
click at [1005, 426] on icon "Delete staff" at bounding box center [1009, 430] width 8 height 9
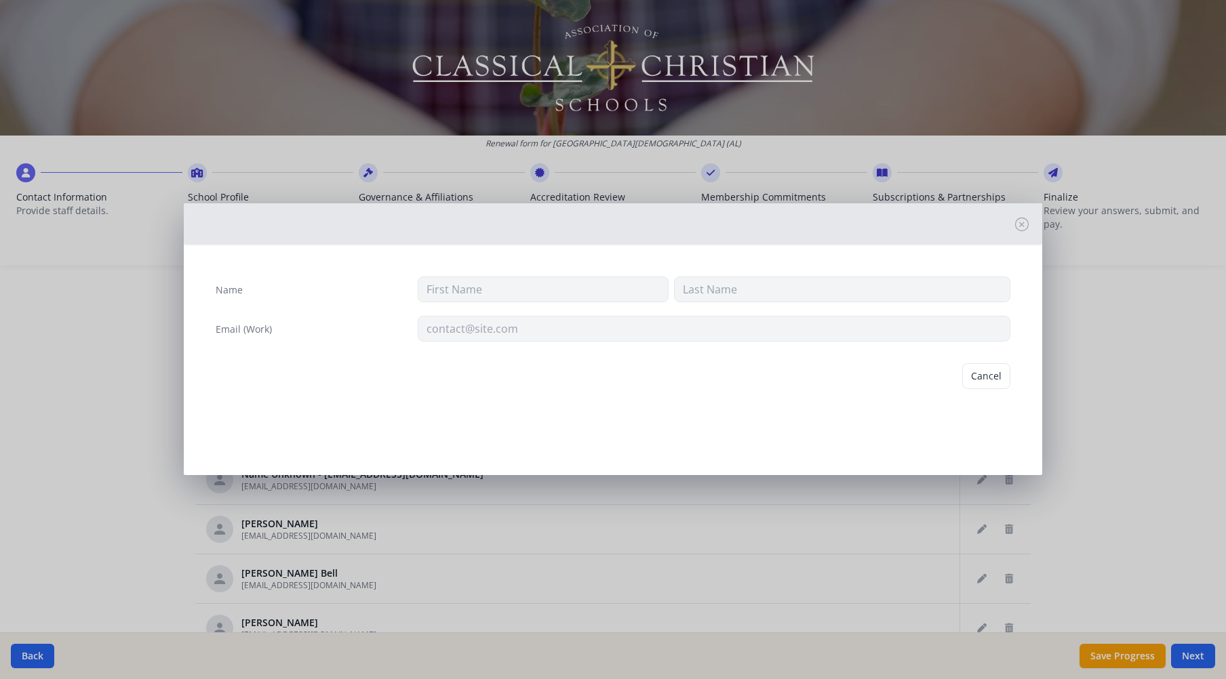
type input "abrodka@tcsopelika.org"
click at [990, 379] on button "Delete" at bounding box center [986, 376] width 47 height 26
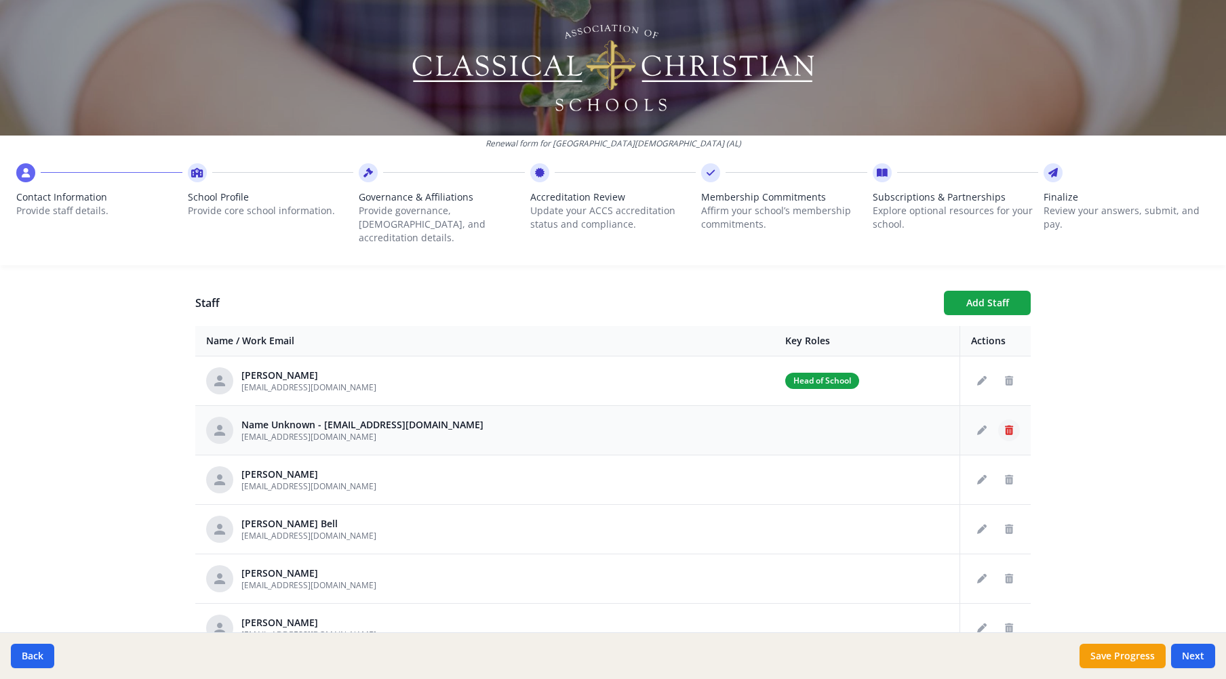
click at [1005, 426] on icon "Delete staff" at bounding box center [1009, 430] width 8 height 9
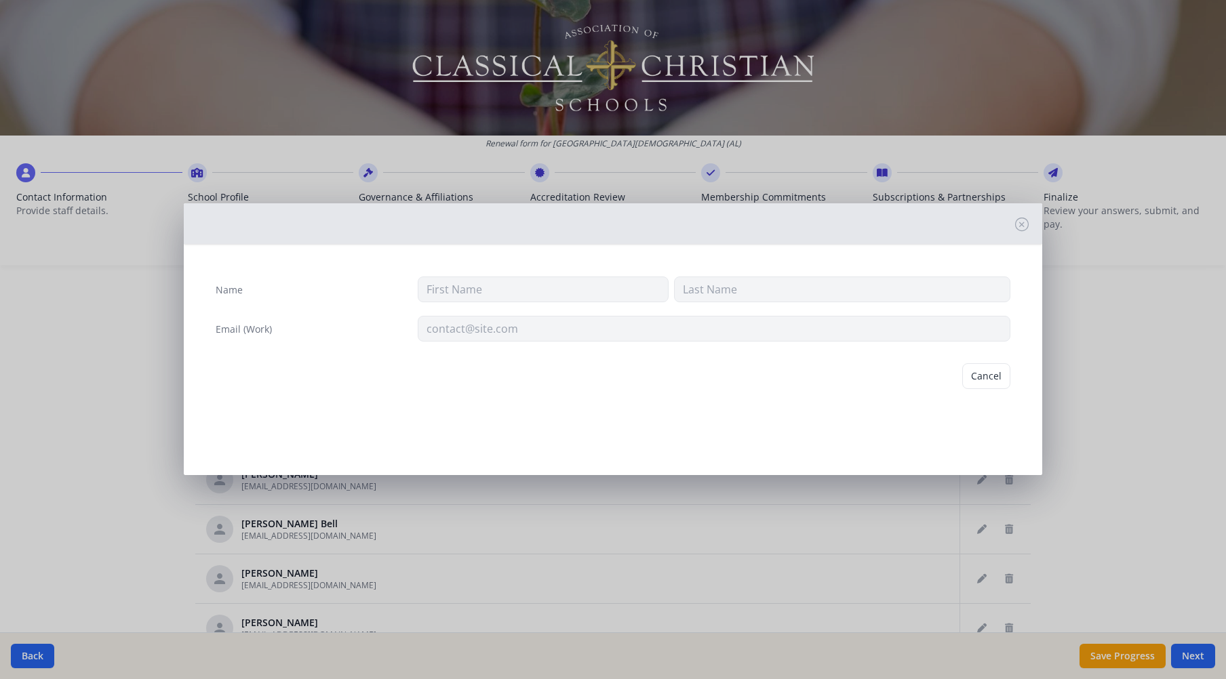
type input "amedeiros@tcsopelika.org"
click at [988, 380] on button "Delete" at bounding box center [986, 376] width 47 height 26
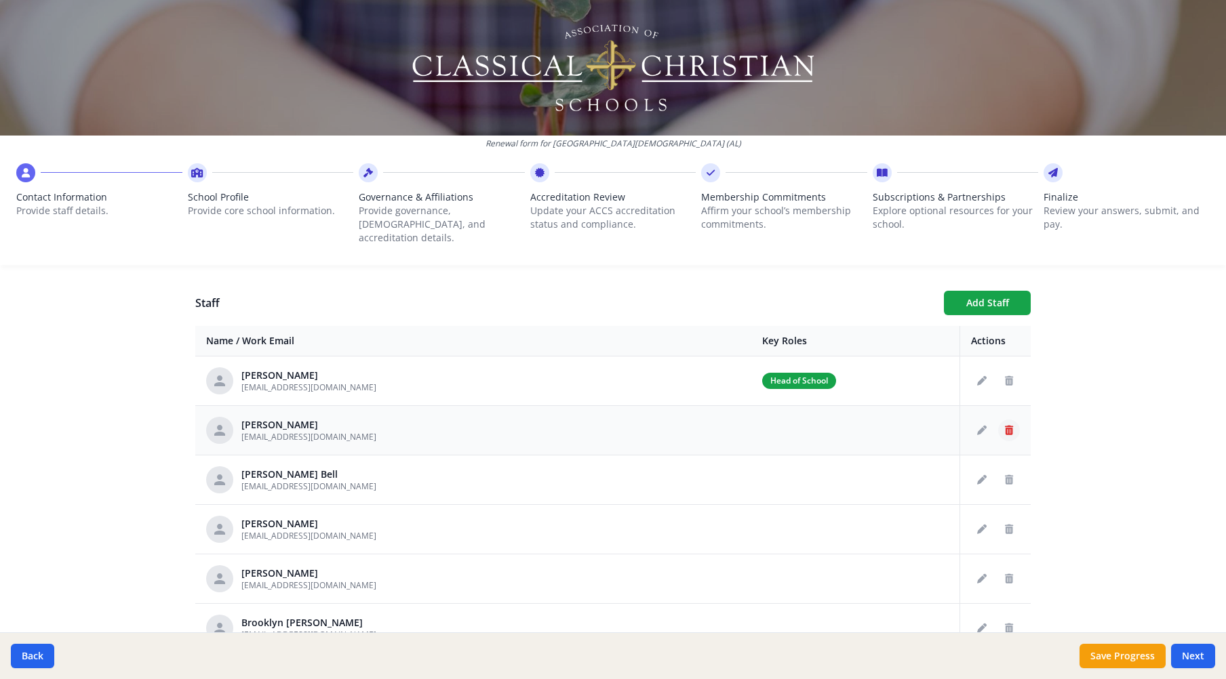
click at [1005, 426] on icon "Delete staff" at bounding box center [1009, 430] width 8 height 9
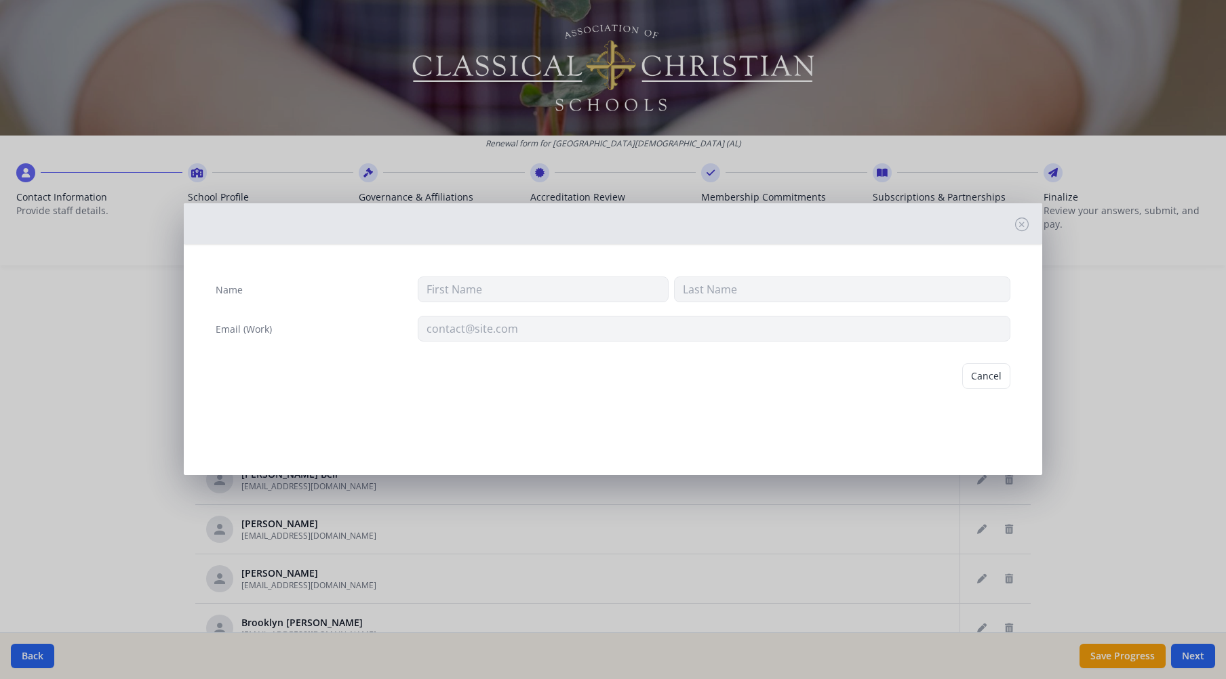
type input "Ellen"
type input "Battles"
type input "ebattles@tcsopelika.org"
click at [983, 379] on button "Delete" at bounding box center [986, 376] width 47 height 26
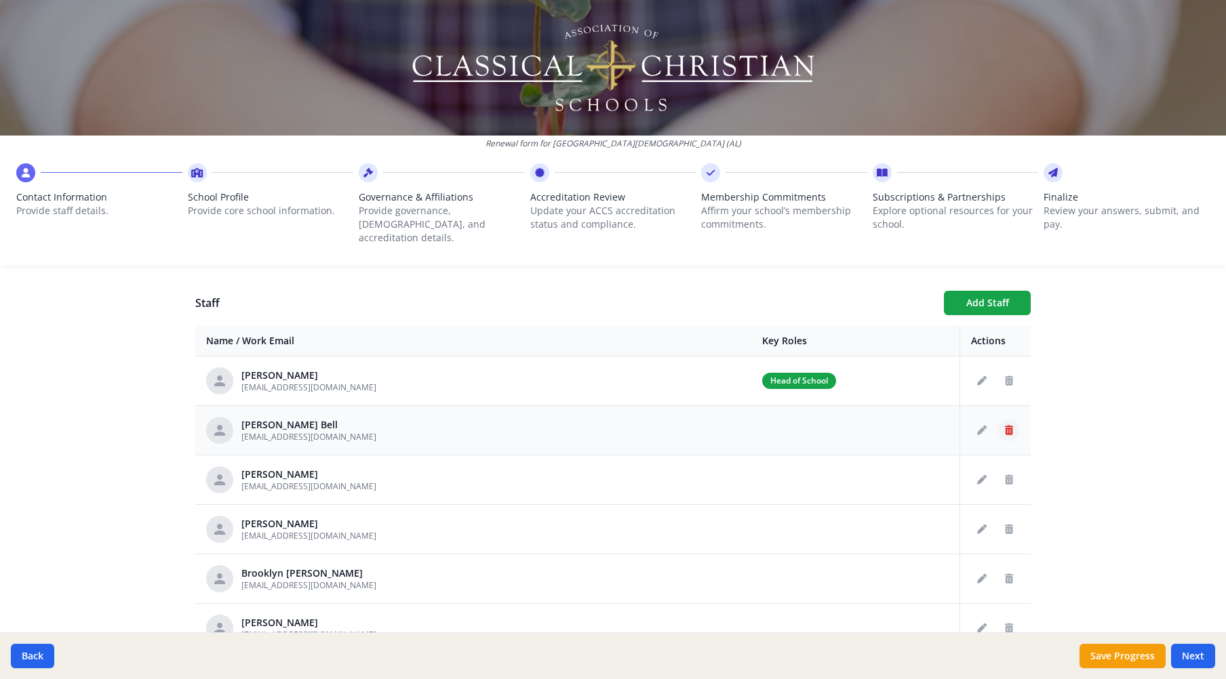
click at [1005, 426] on icon "Delete staff" at bounding box center [1009, 430] width 8 height 9
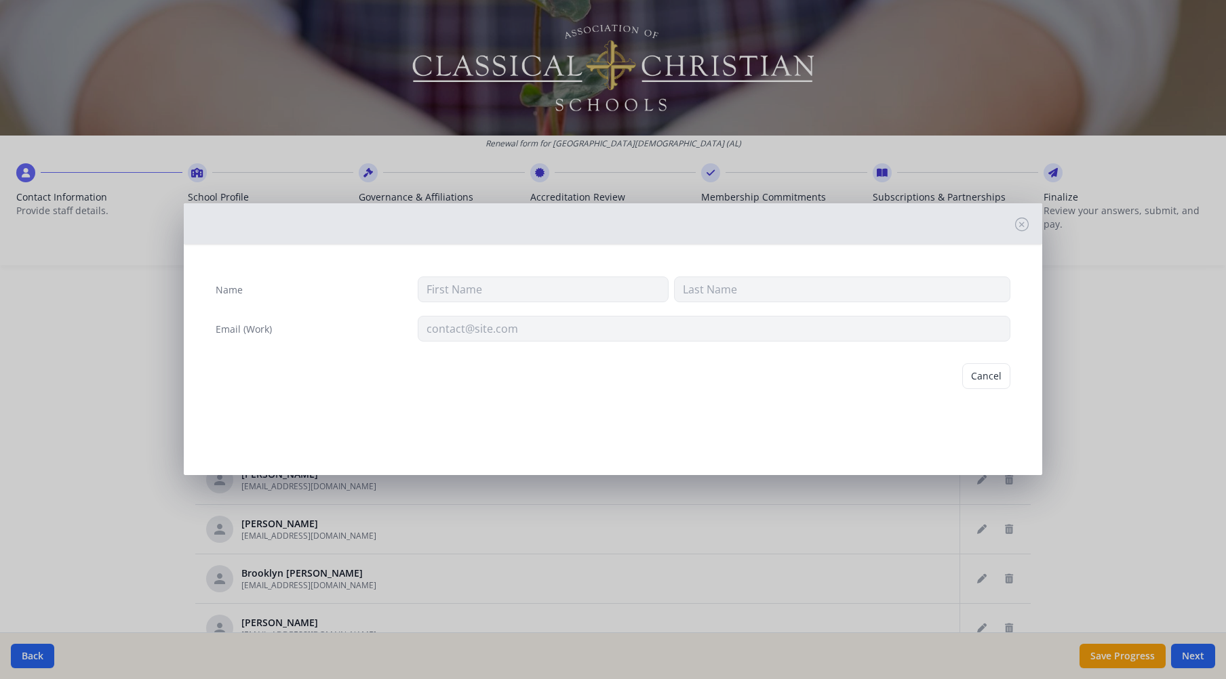
type input "Drury"
type input "Bell"
type input "dbell@tcsopelika.org"
click at [978, 375] on button "Delete" at bounding box center [986, 376] width 47 height 26
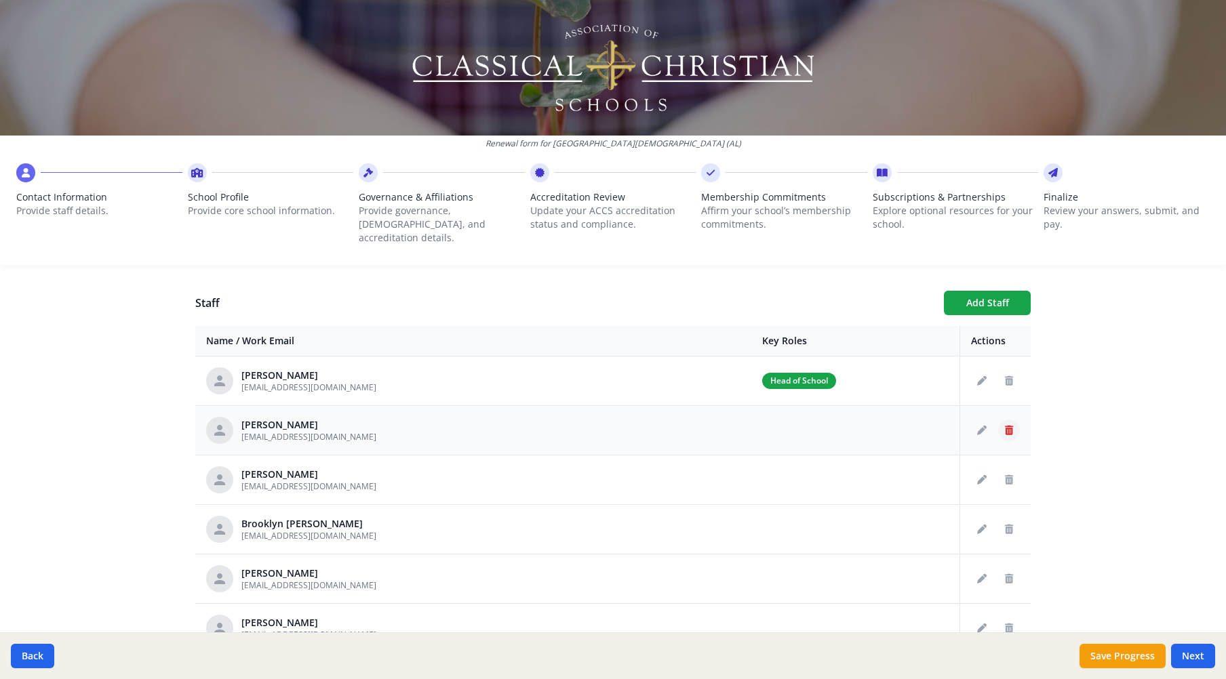
click at [1005, 426] on icon "Delete staff" at bounding box center [1009, 430] width 8 height 9
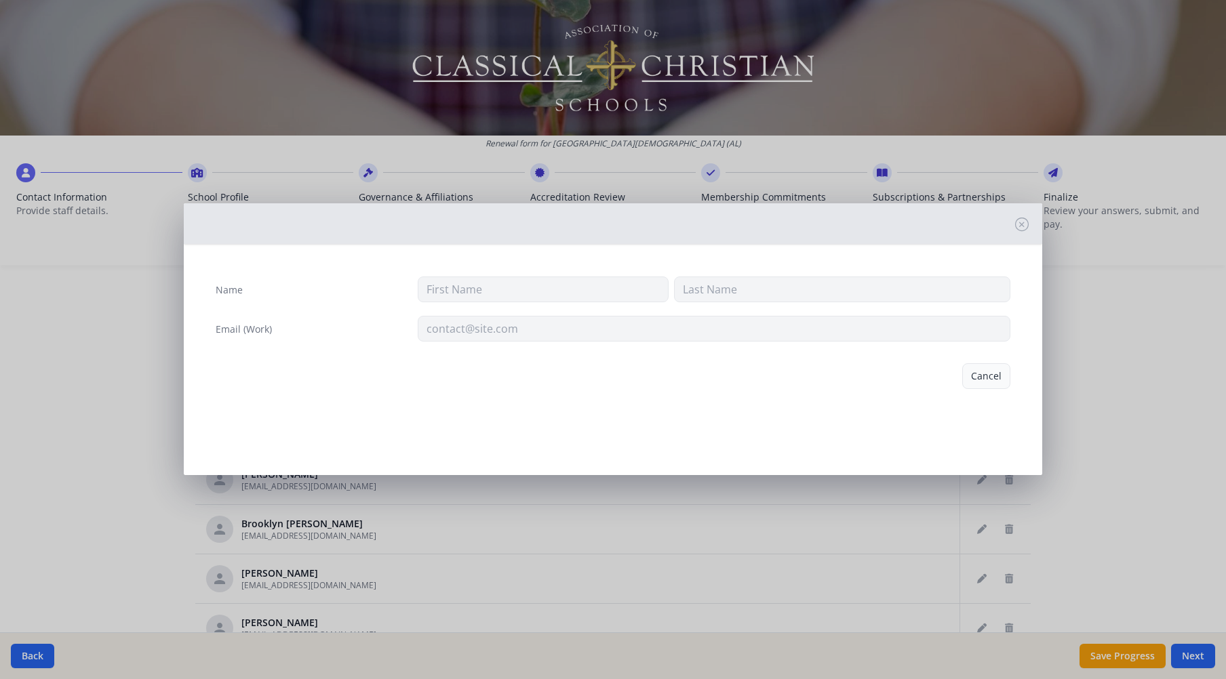
type input "Gloria"
type input "Bell"
type input "gbell@tcsopelika.org"
click at [984, 376] on button "Delete" at bounding box center [986, 376] width 47 height 26
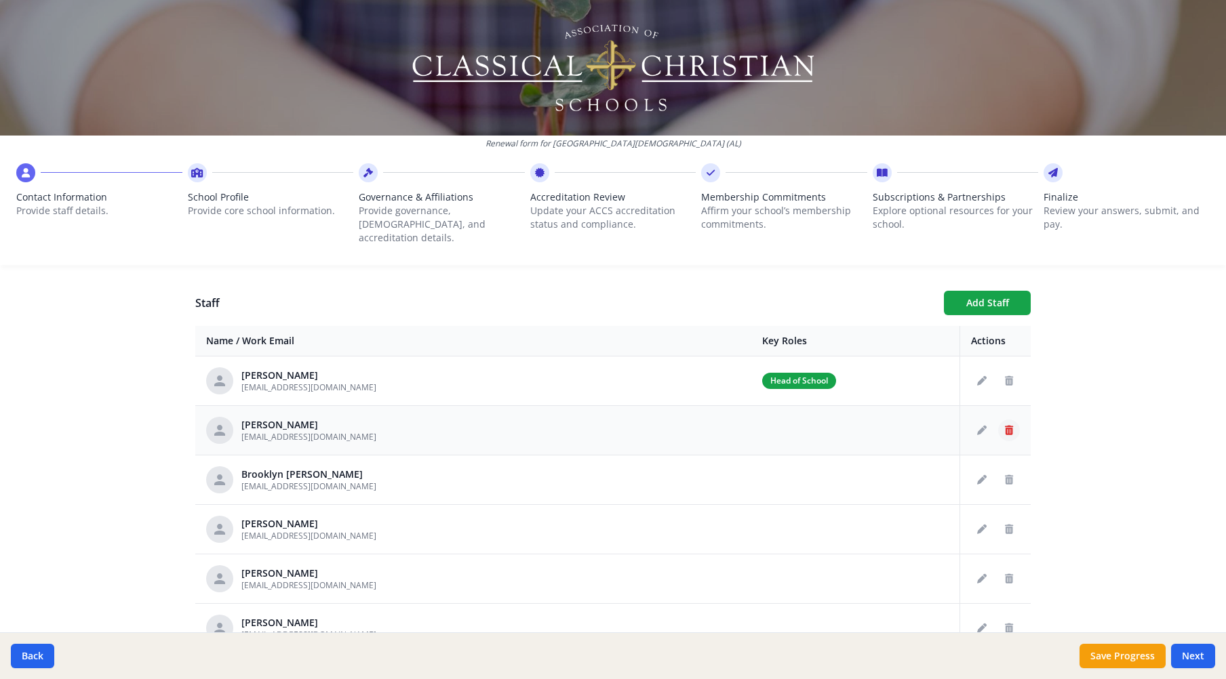
click at [1005, 426] on icon "Delete staff" at bounding box center [1009, 430] width 8 height 9
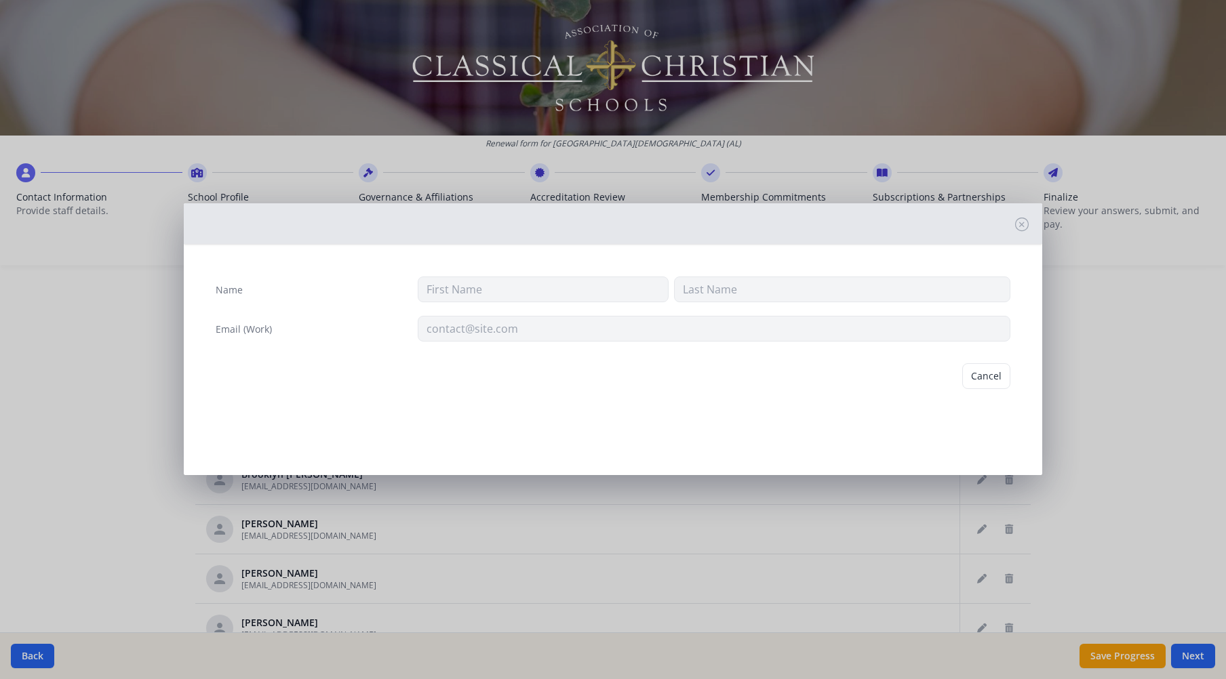
type input "Melissa"
type input "Bell"
type input "mbell@tcsopelika.org"
click at [982, 370] on button "Delete" at bounding box center [986, 376] width 47 height 26
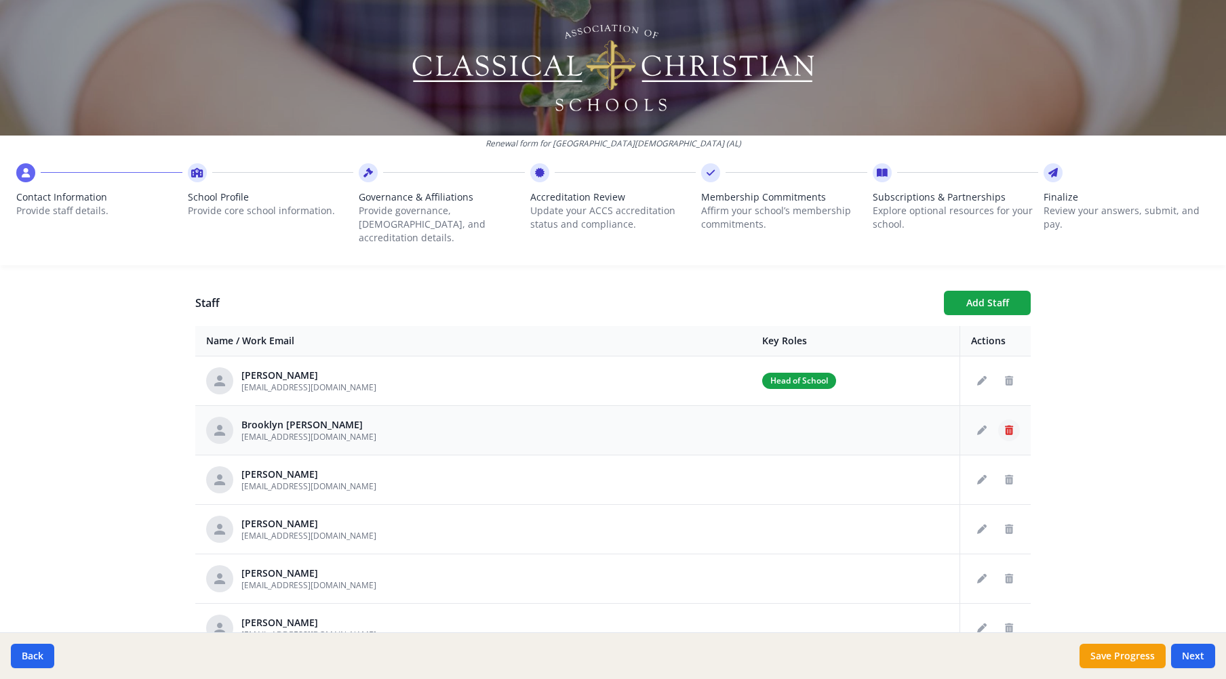
click at [1005, 426] on icon "Delete staff" at bounding box center [1009, 430] width 8 height 9
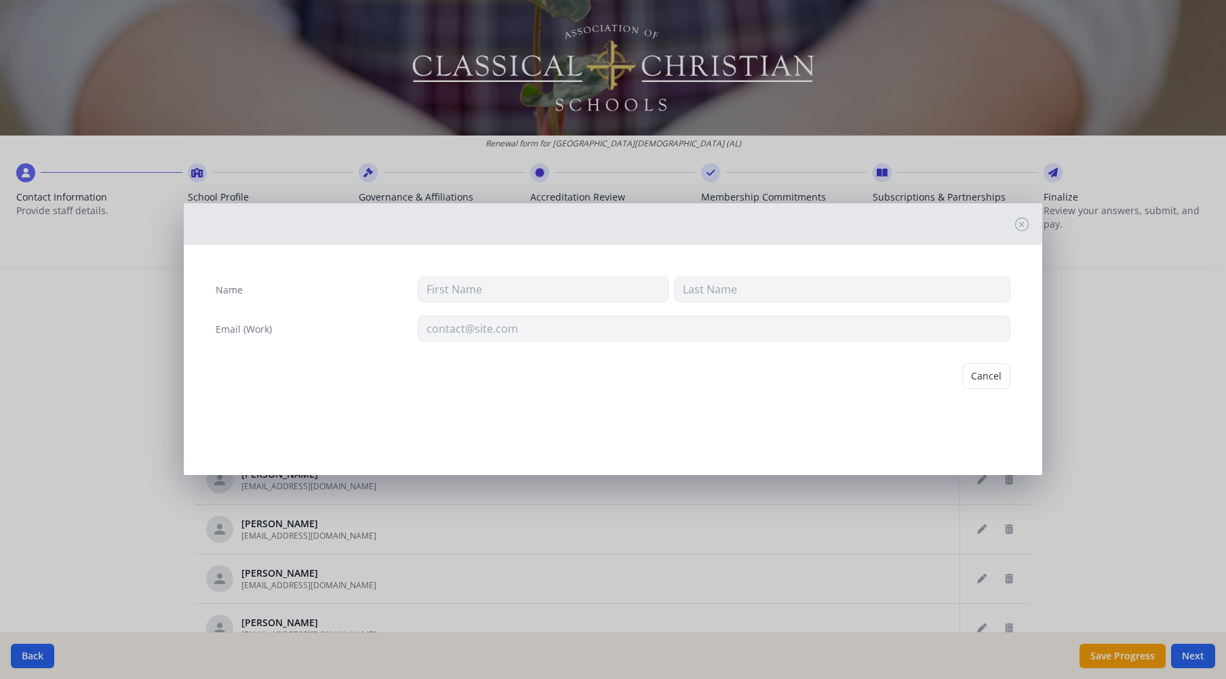
type input "Brooklyn"
type input "Belton"
type input "brooklyn.belton16@gmail.com"
click at [940, 376] on button "Cancel" at bounding box center [934, 376] width 48 height 26
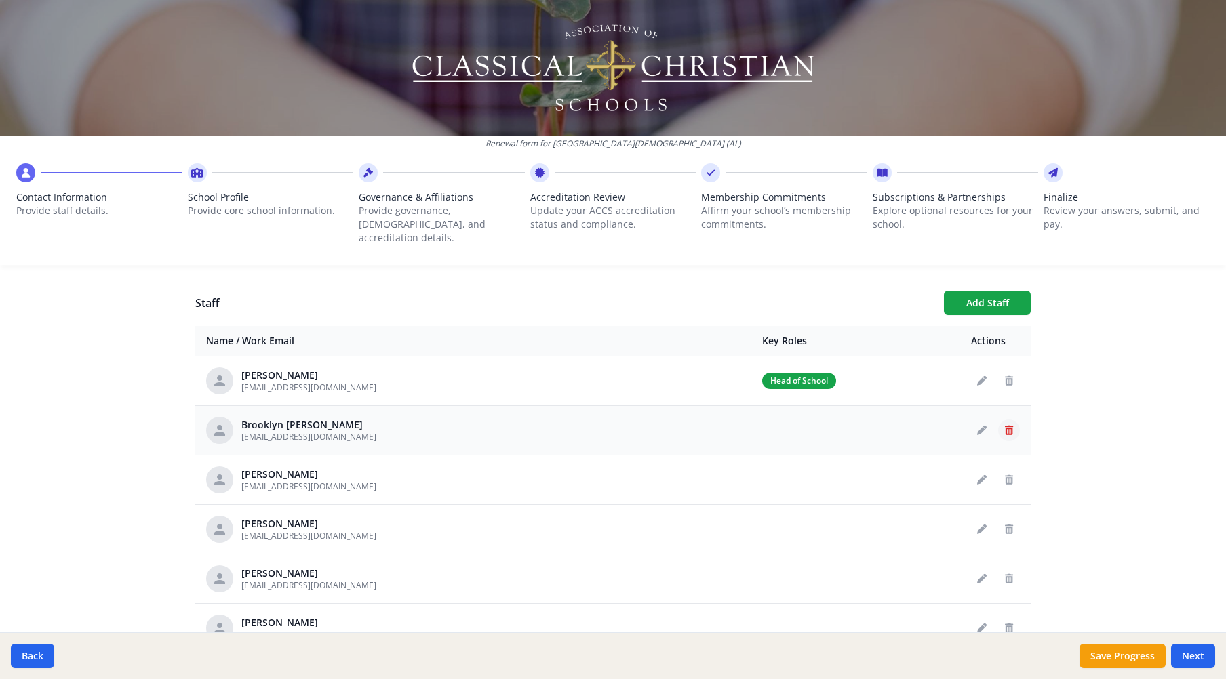
click at [1005, 426] on icon "Delete staff" at bounding box center [1009, 430] width 8 height 9
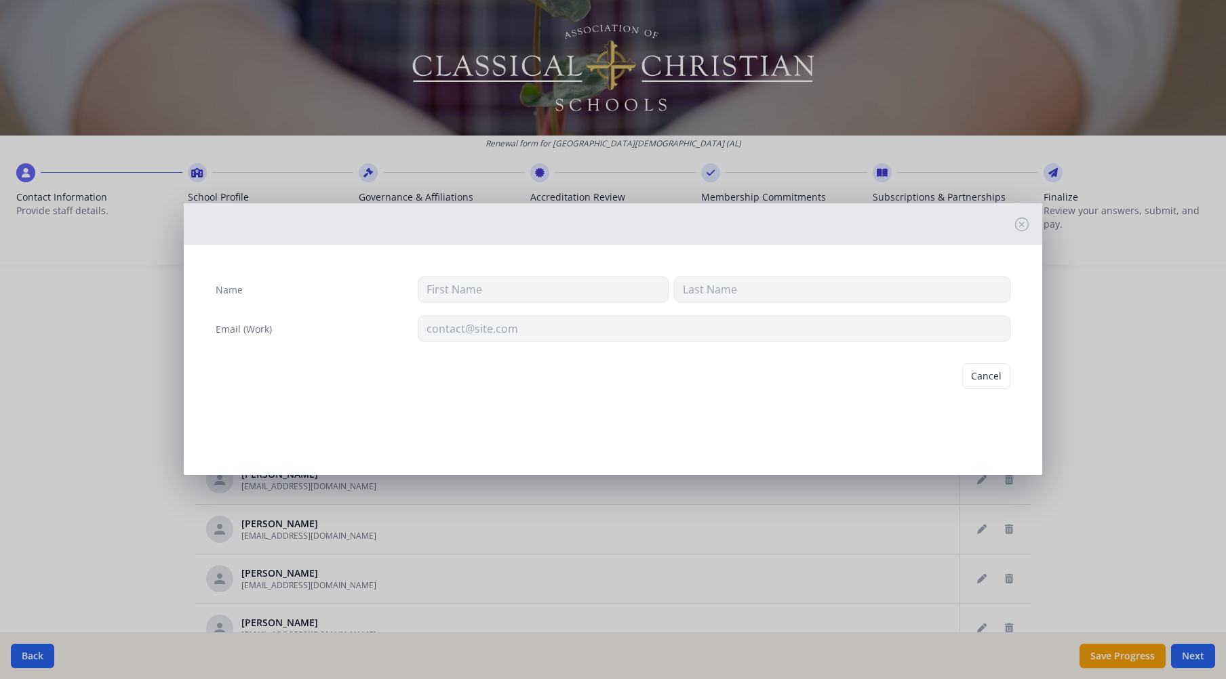
type input "Brooklyn"
type input "Belton"
type input "brooklyn.belton16@gmail.com"
click at [988, 376] on button "Delete" at bounding box center [986, 376] width 47 height 26
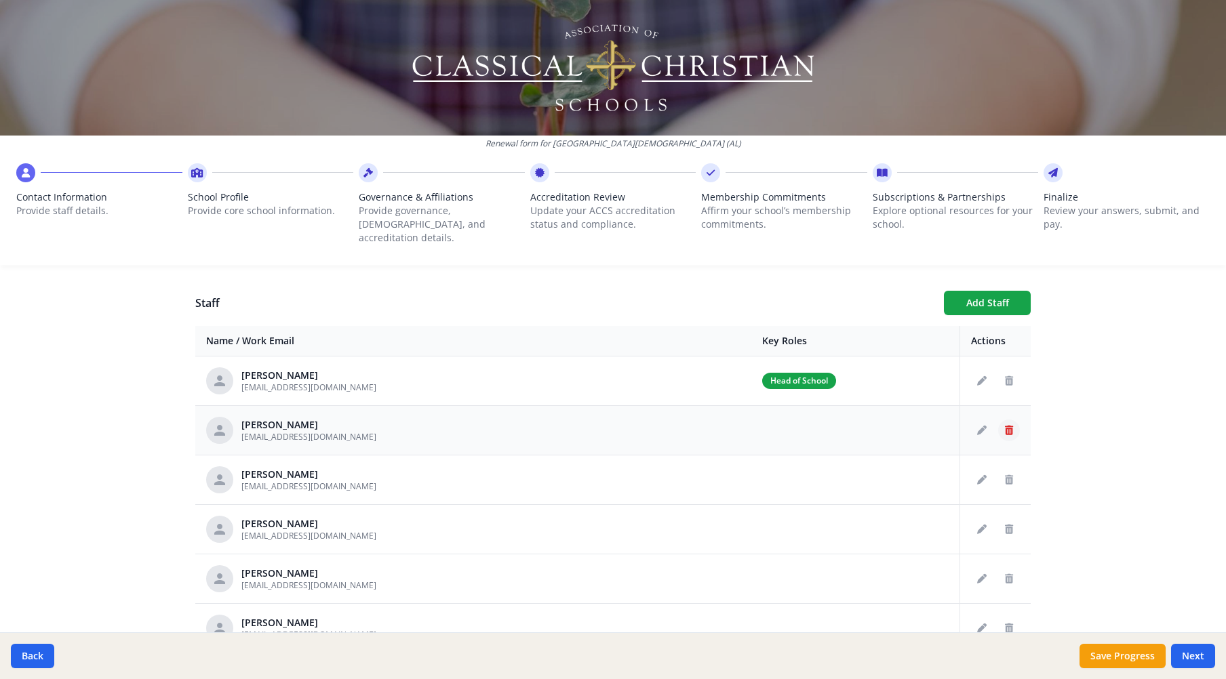
click at [1005, 426] on icon "Delete staff" at bounding box center [1009, 430] width 8 height 9
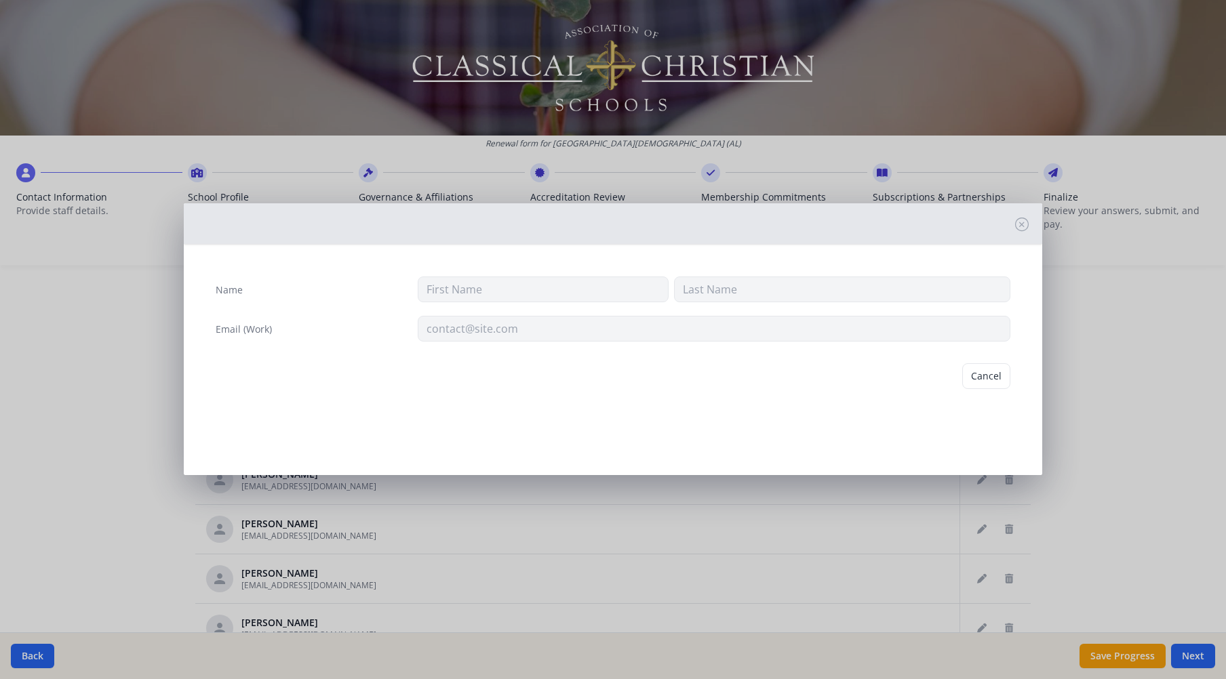
type input "Amy"
type input "Blackstock"
type input "ablackstock@tcsopelika.org"
click at [987, 376] on button "Delete" at bounding box center [986, 376] width 47 height 26
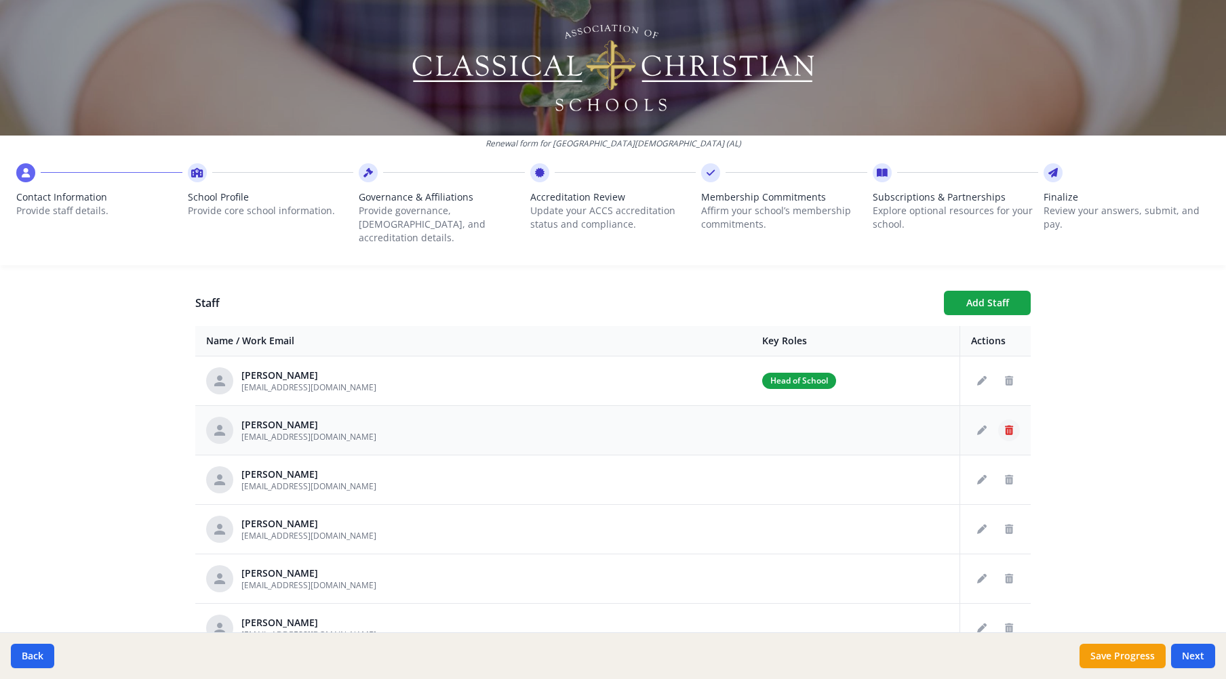
click at [1005, 426] on icon "Delete staff" at bounding box center [1009, 430] width 8 height 9
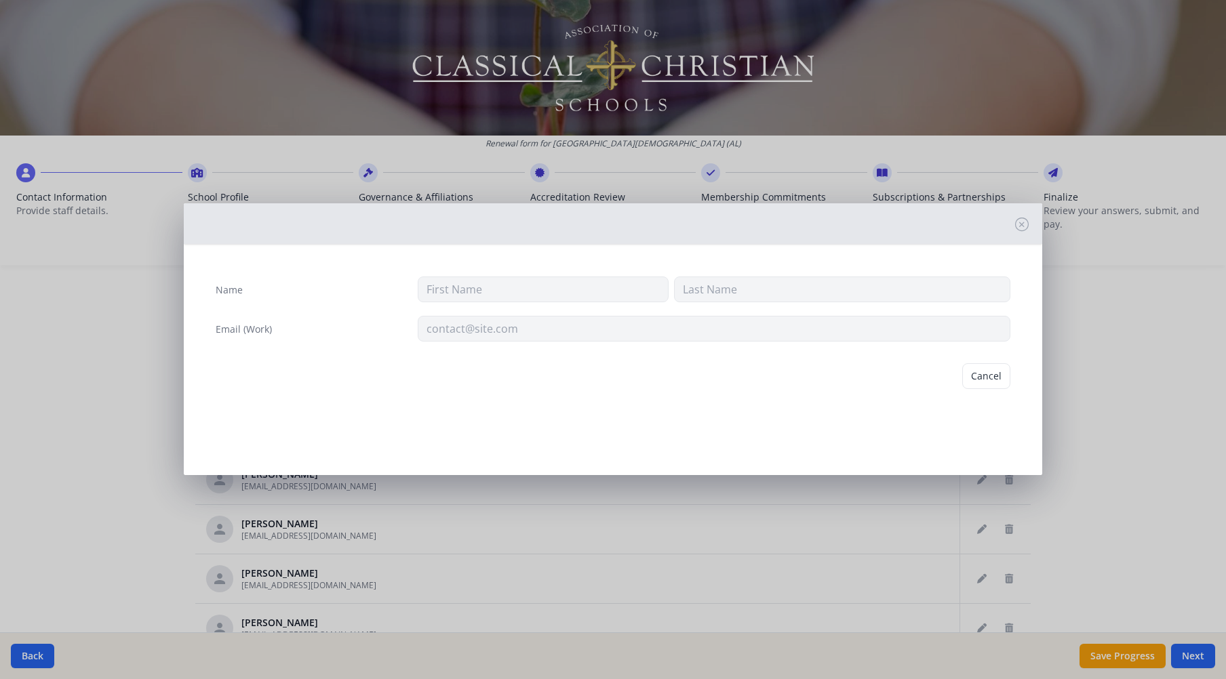
type input "Carolyn"
type input "Boone"
type input "choral@tcsopelika.org"
click at [991, 371] on button "Delete" at bounding box center [986, 376] width 47 height 26
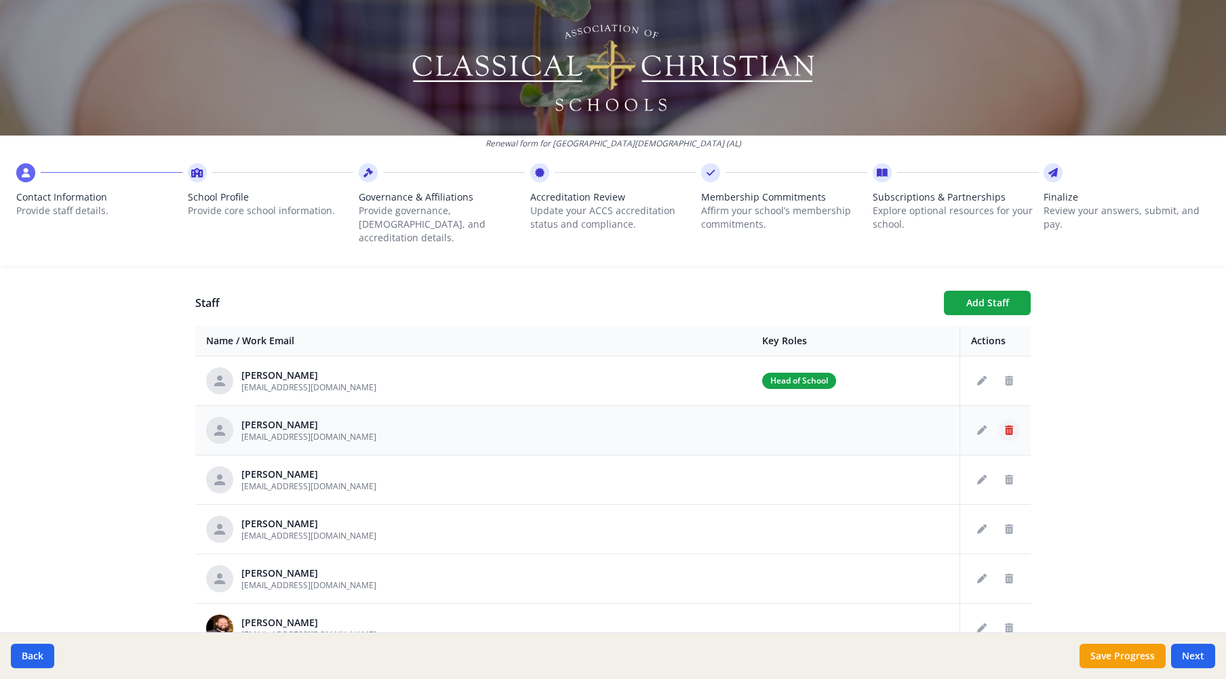
click at [1005, 426] on icon "Delete staff" at bounding box center [1009, 430] width 8 height 9
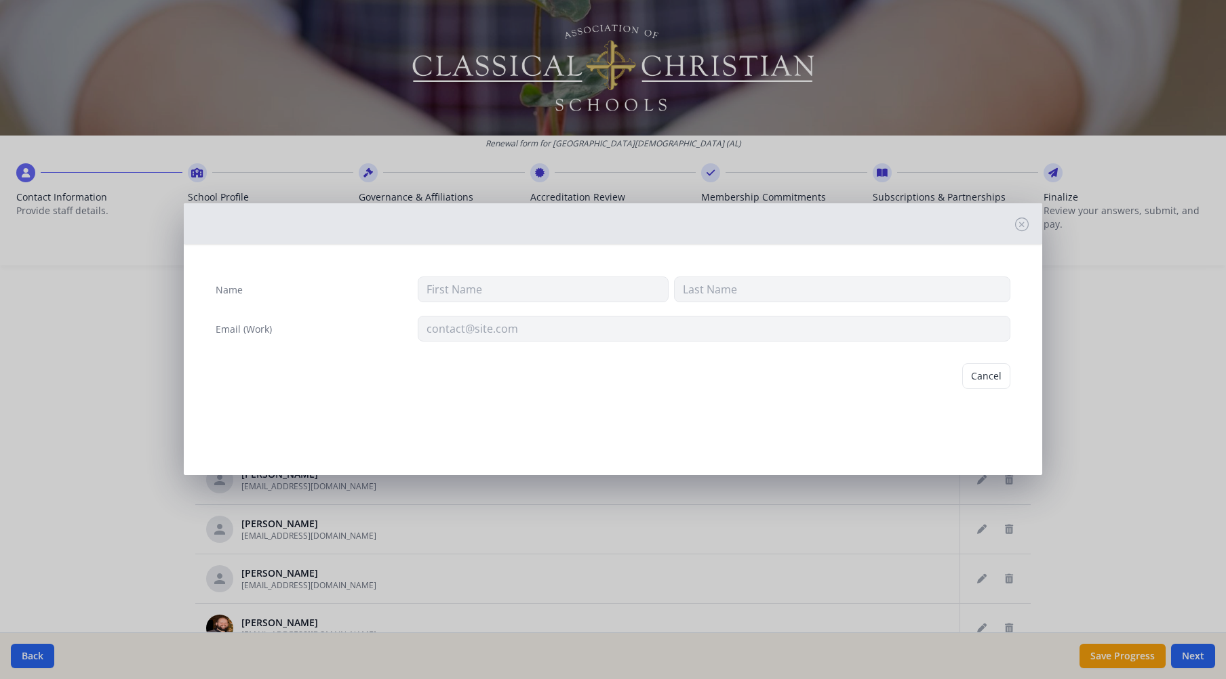
type input "Bruce"
type input "Bowers"
type input "associate@tpcopelika.org"
click at [998, 382] on button "Delete" at bounding box center [986, 376] width 47 height 26
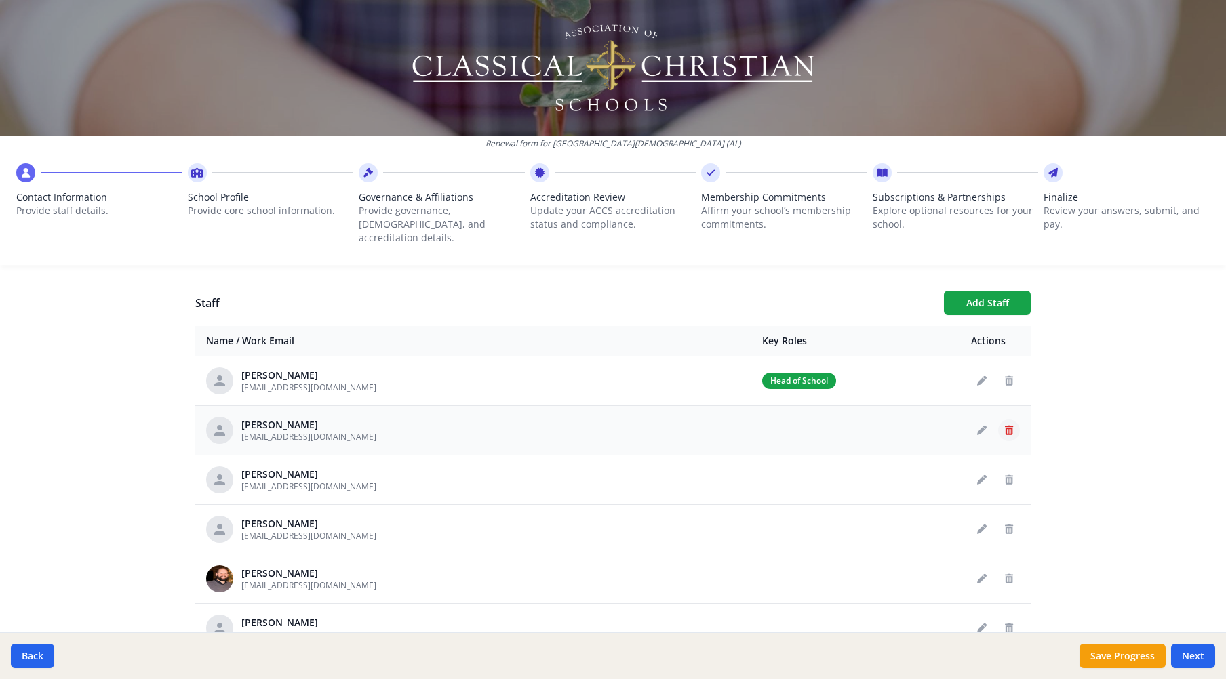
click at [1005, 426] on icon "Delete staff" at bounding box center [1009, 430] width 8 height 9
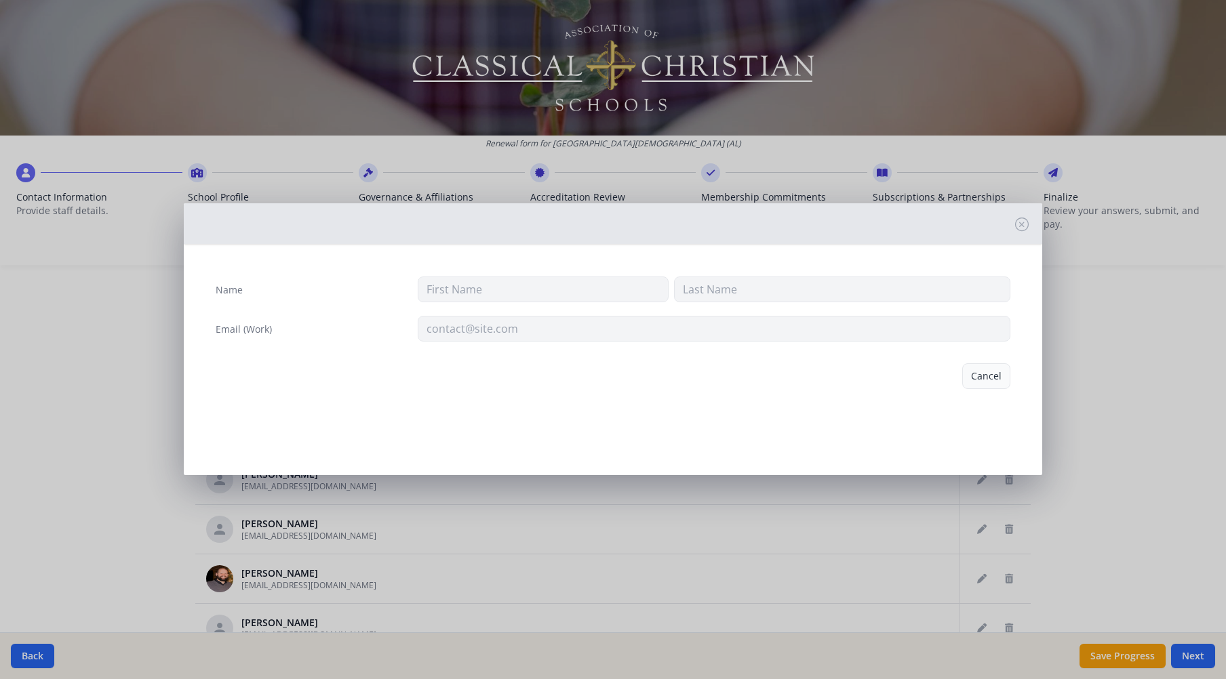
type input "James"
type input "Brantley"
type input "jbrantley@tcsopelika.org"
click at [993, 373] on button "Delete" at bounding box center [986, 376] width 47 height 26
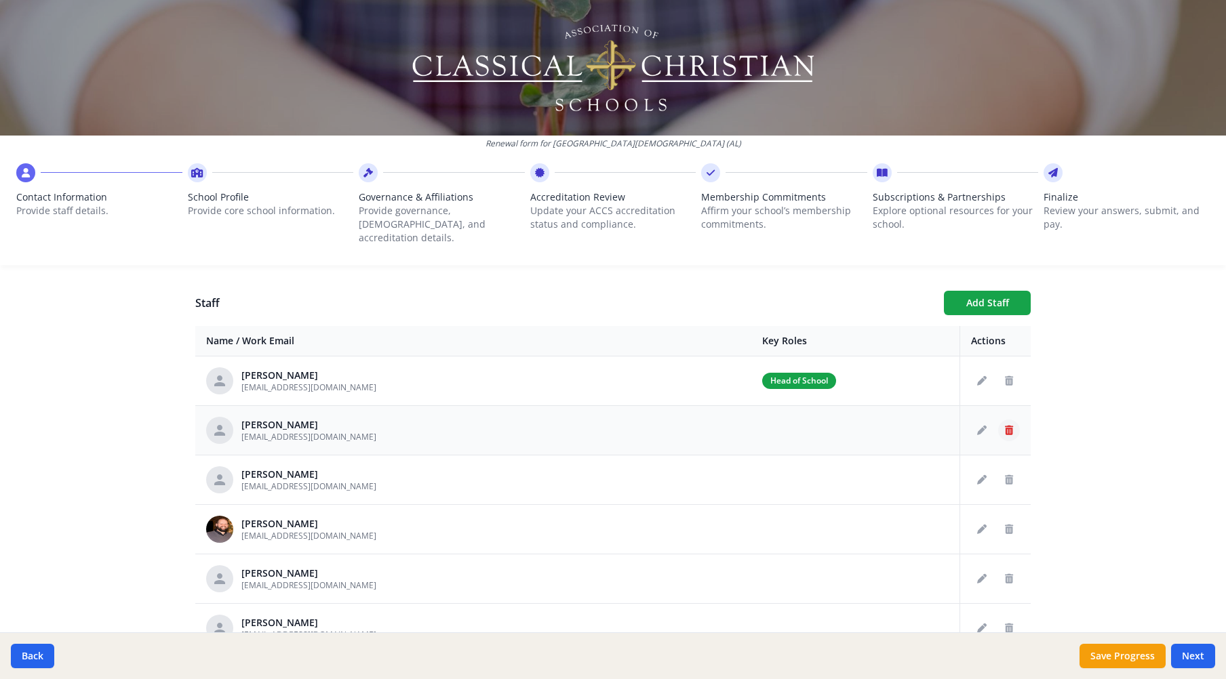
click at [1005, 426] on icon "Delete staff" at bounding box center [1009, 430] width 8 height 9
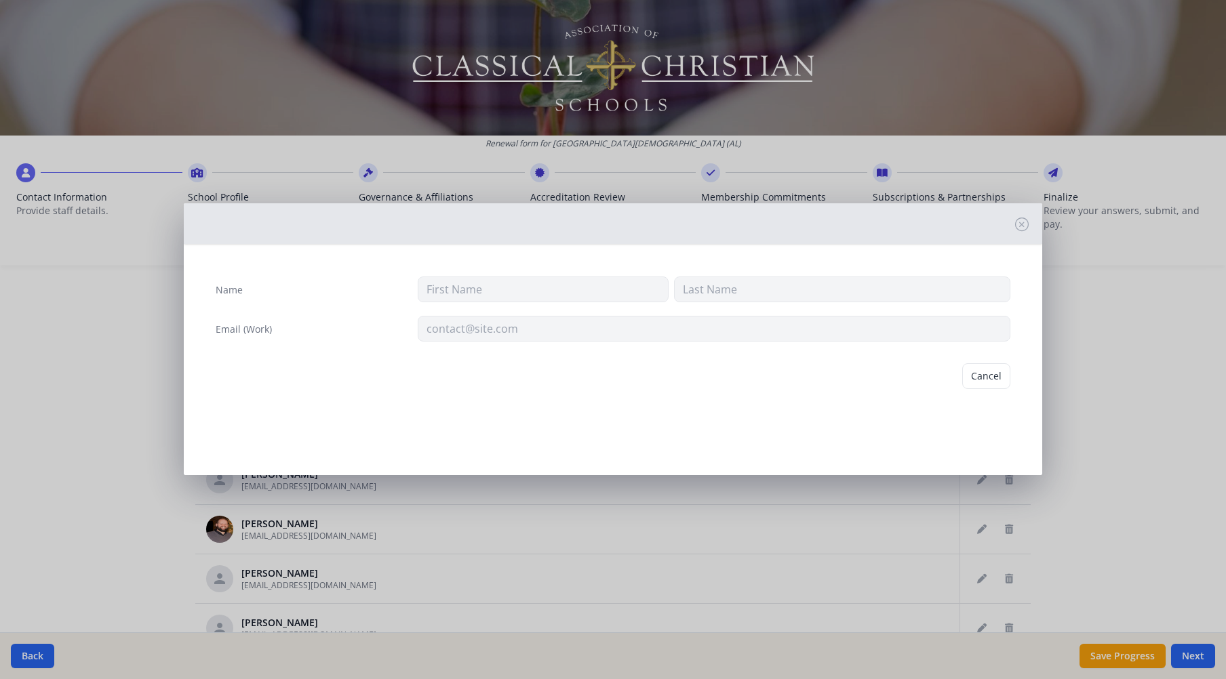
type input "Melissa"
type input "Carpenter"
type input "mcarpenter@tcsopelika.org"
click at [990, 375] on button "Delete" at bounding box center [986, 376] width 47 height 26
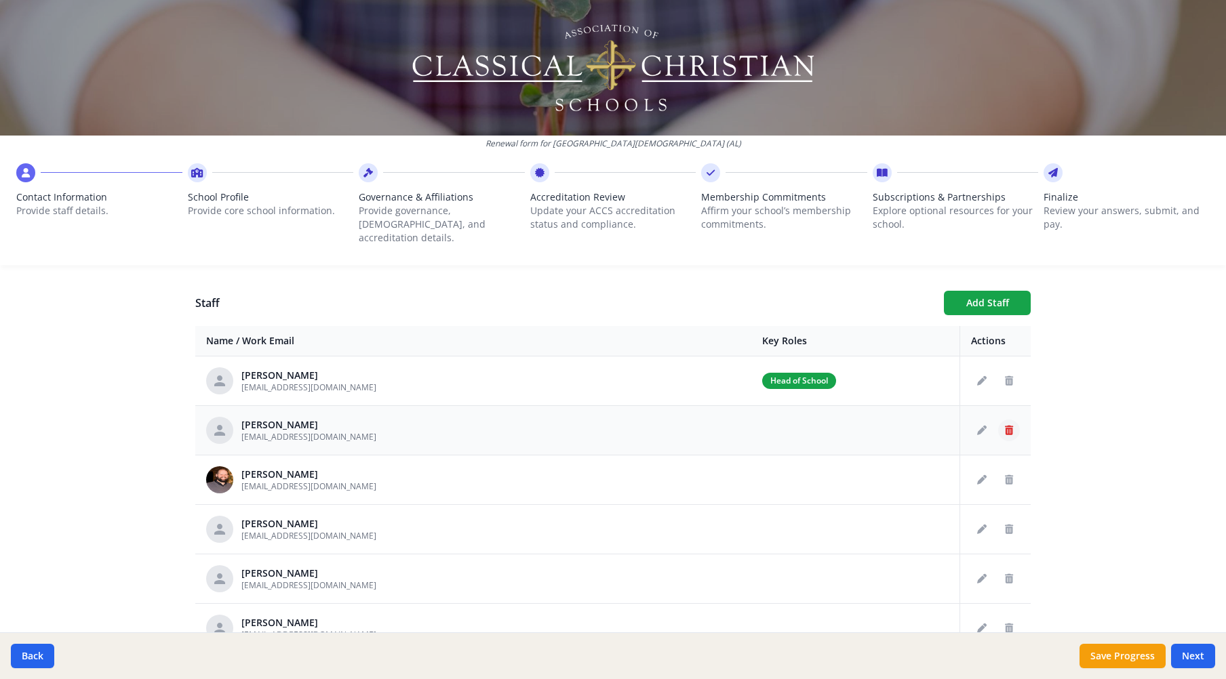
click at [1005, 426] on icon "Delete staff" at bounding box center [1009, 430] width 8 height 9
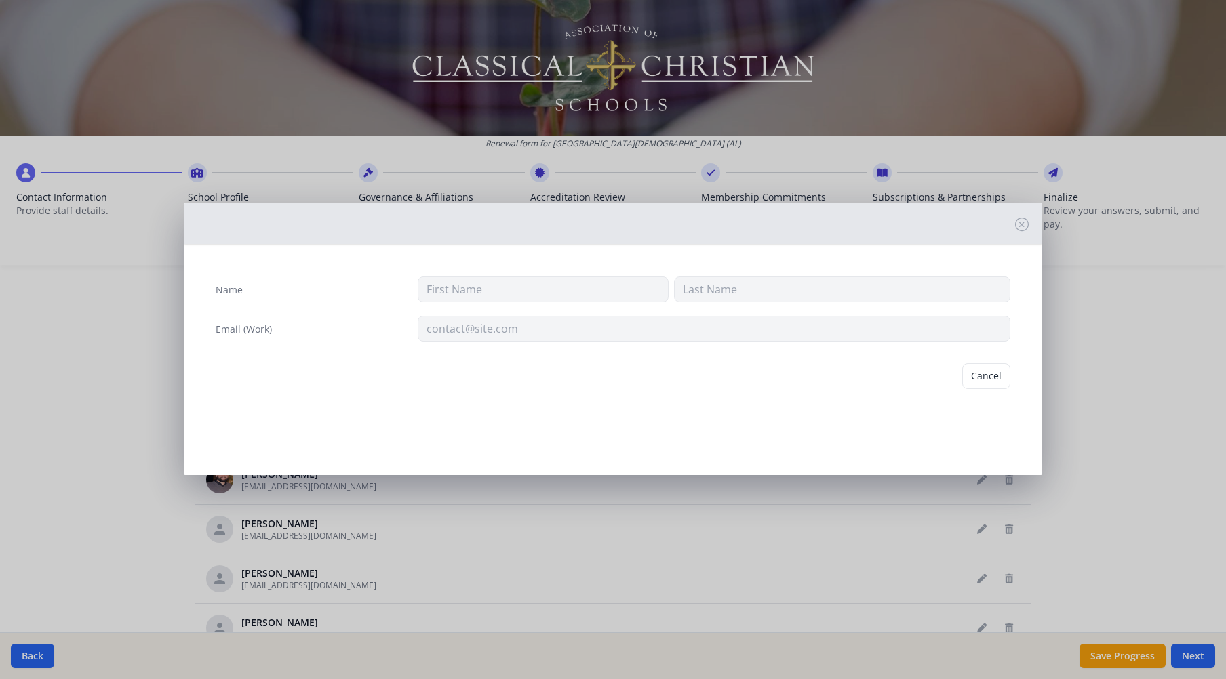
type input "Christy"
type input "Clark"
type input "receptionist@tcsopelika.org"
click at [990, 376] on button "Delete" at bounding box center [986, 376] width 47 height 26
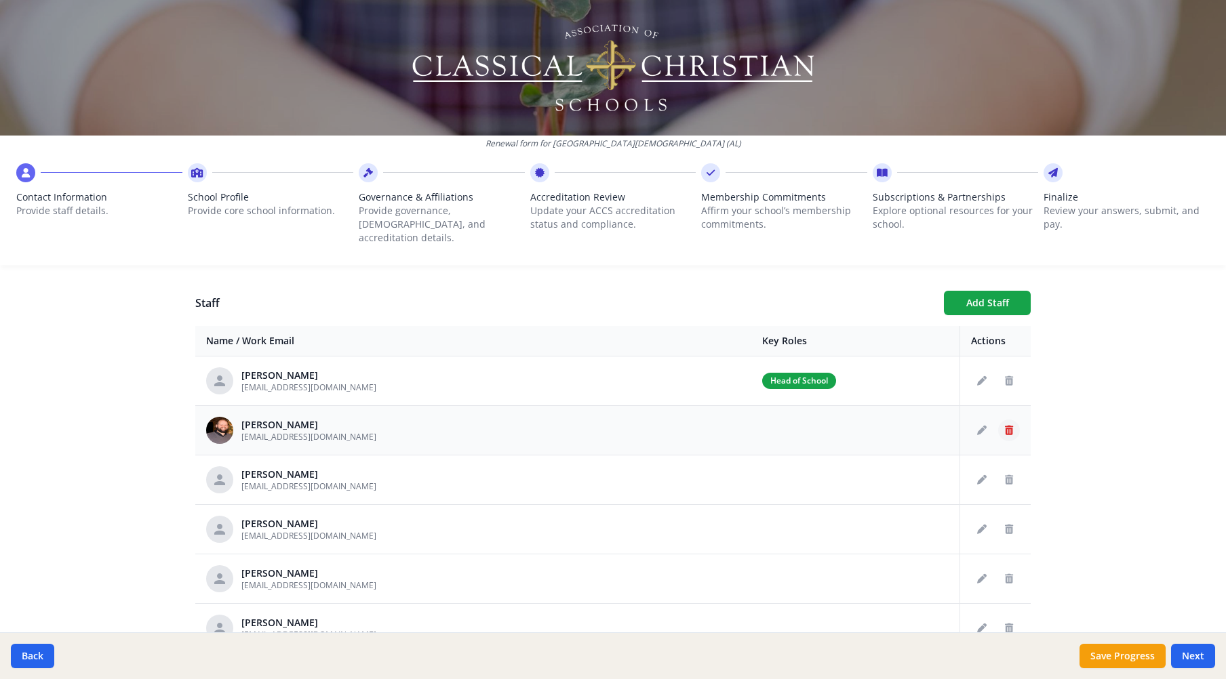
click at [1005, 426] on icon "Delete staff" at bounding box center [1009, 430] width 8 height 9
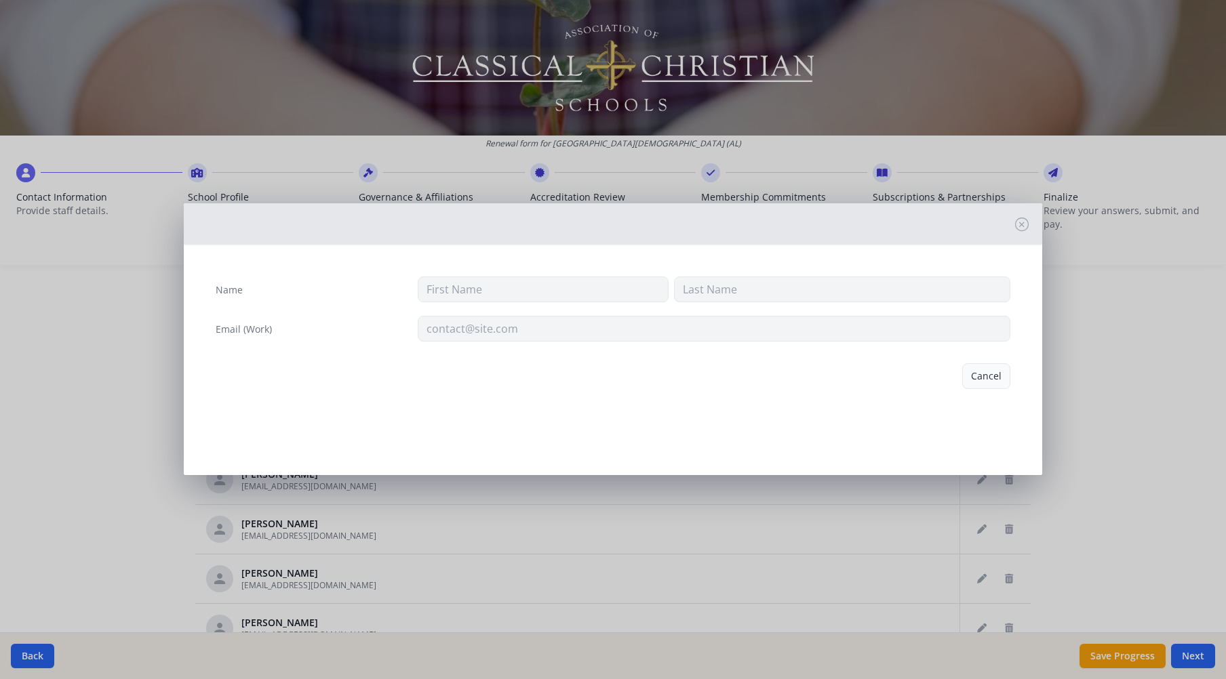
type input "Taylor"
type input "Cook"
type input "tcook@tcsopelika.org"
click at [995, 374] on button "Delete" at bounding box center [986, 376] width 47 height 26
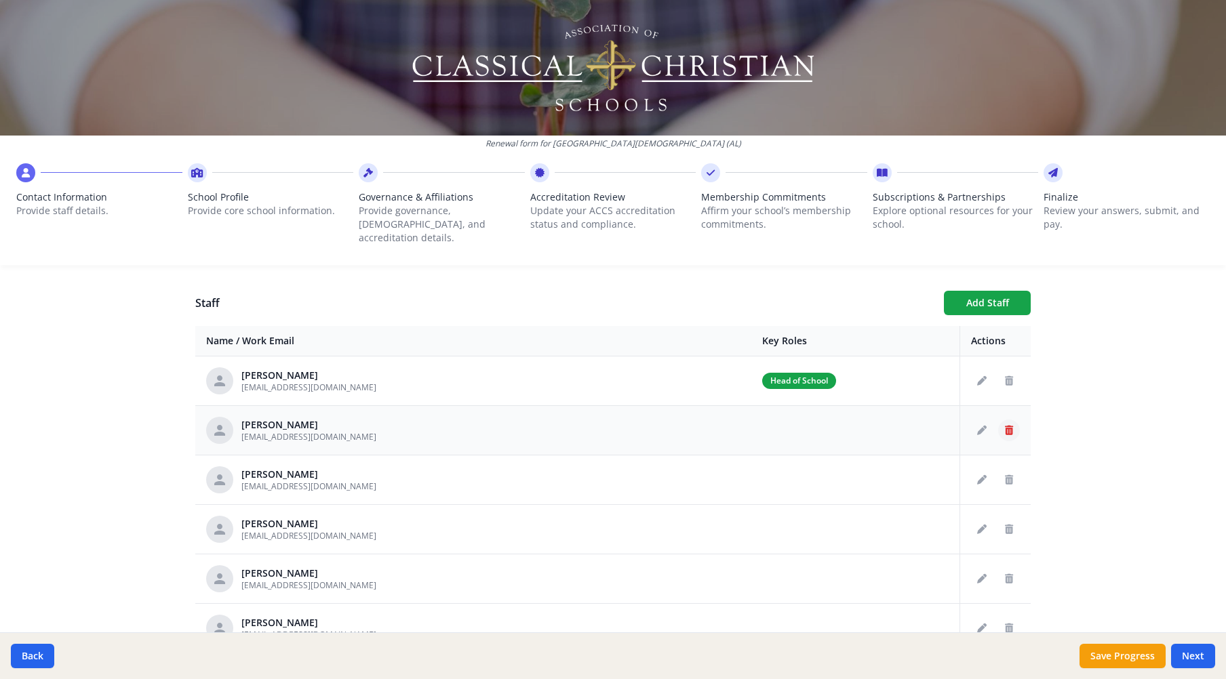
click at [1005, 426] on icon "Delete staff" at bounding box center [1009, 430] width 8 height 9
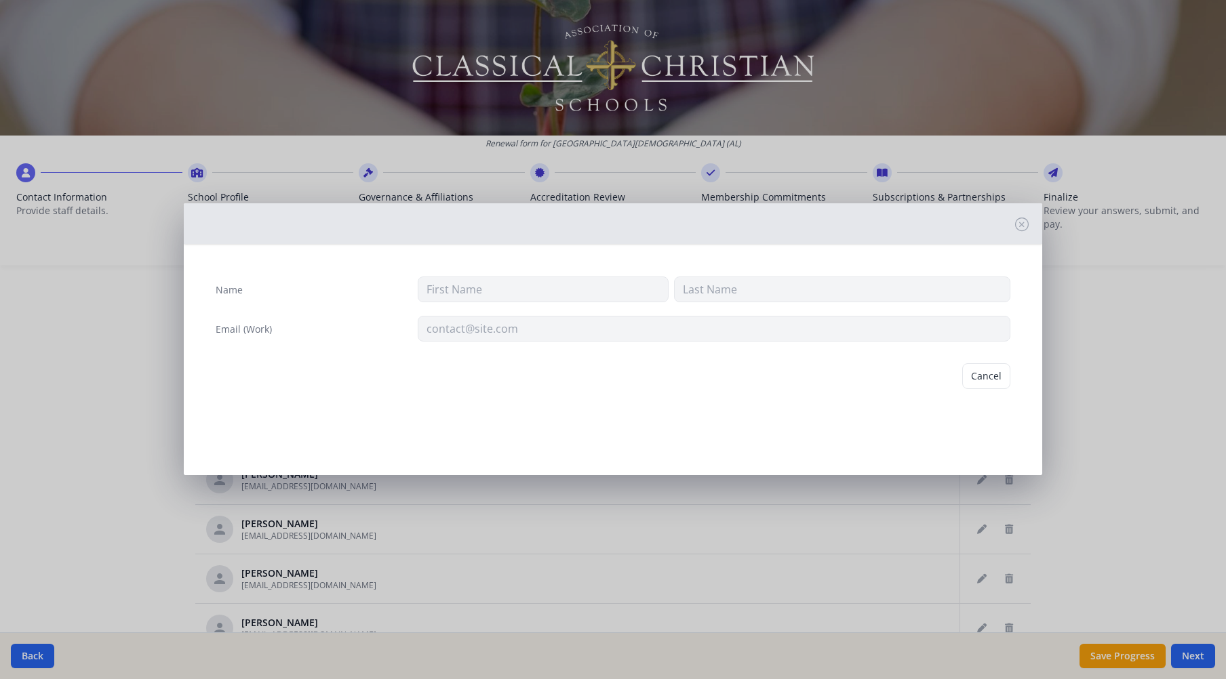
type input "Darren"
type input "Dean"
type input "ddean@tcsopelika.org"
click at [988, 382] on button "Delete" at bounding box center [986, 376] width 47 height 26
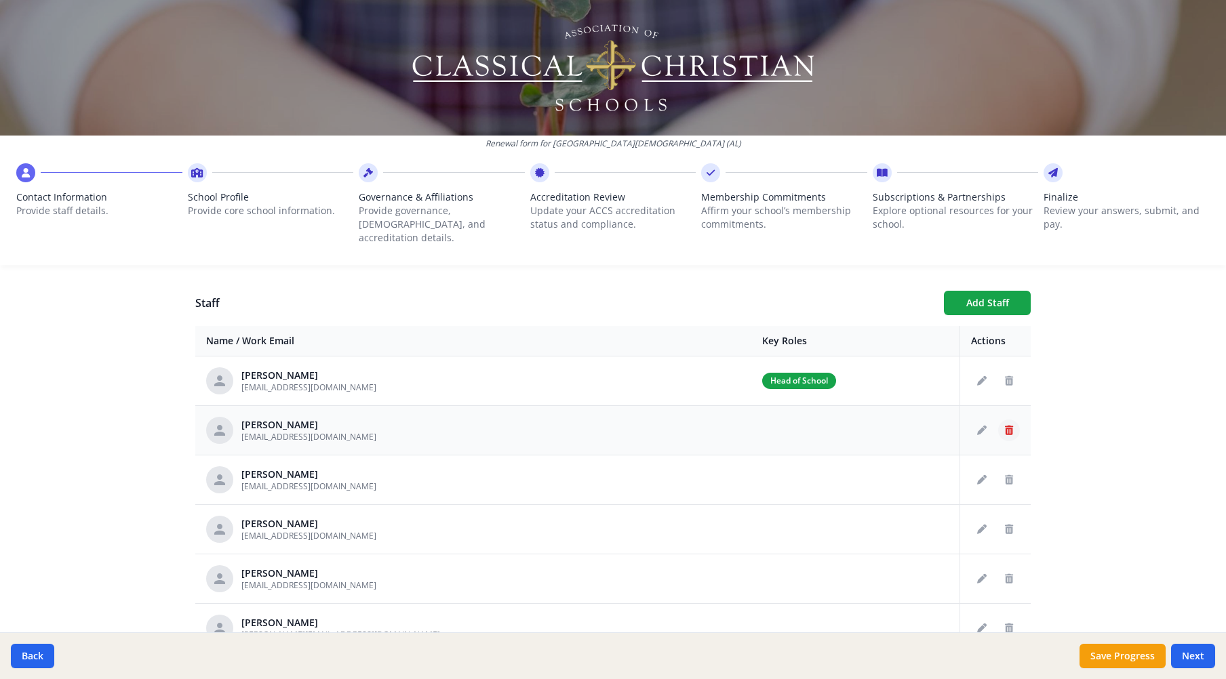
click at [1005, 426] on icon "Delete staff" at bounding box center [1009, 430] width 8 height 9
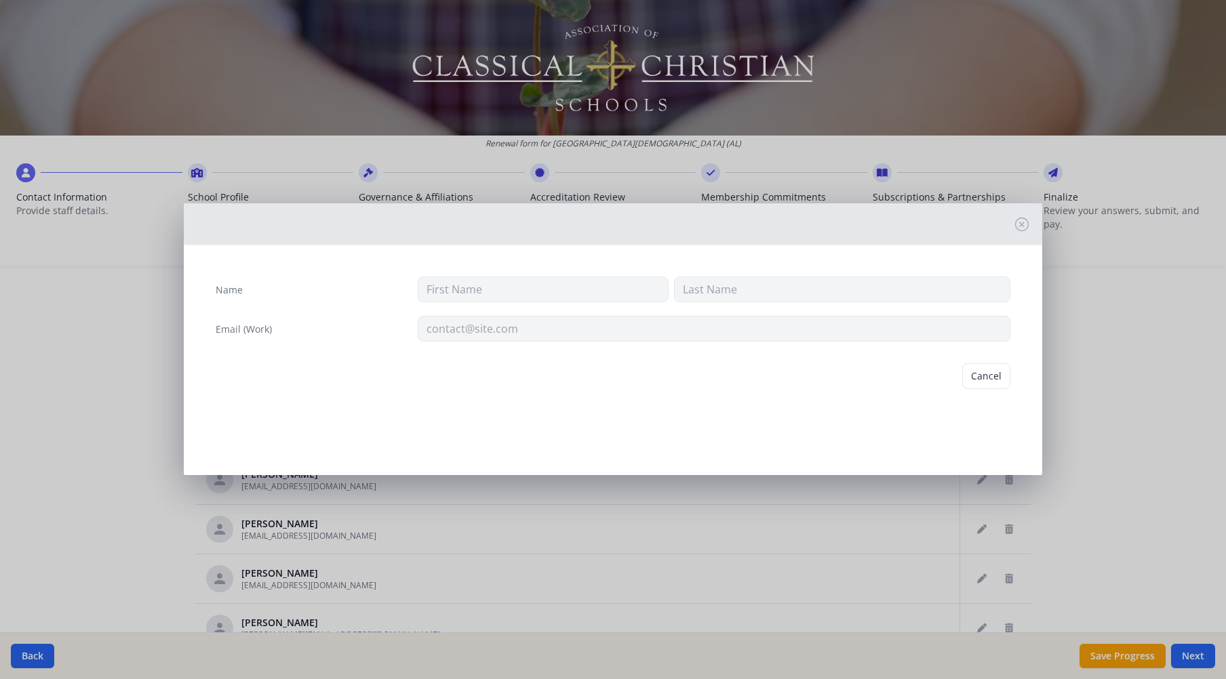
type input "Holly"
type input "Dean"
type input "hdean@tcsopelika.org"
click at [986, 378] on button "Delete" at bounding box center [986, 376] width 47 height 26
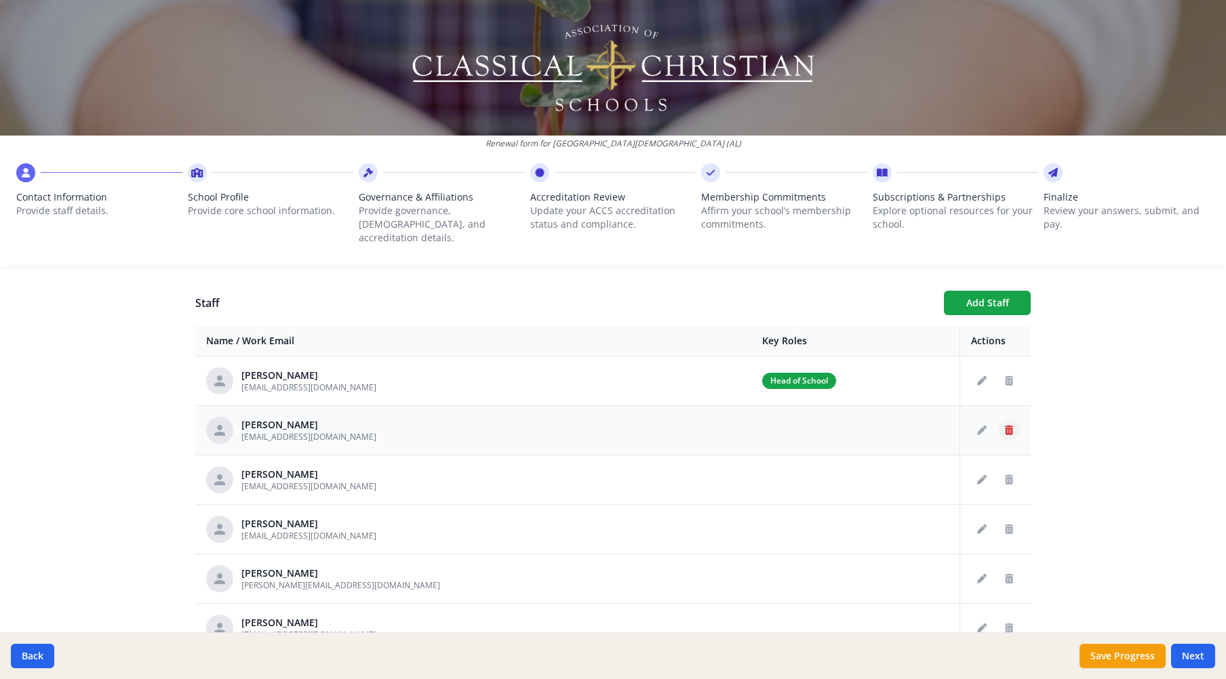
click at [1005, 426] on icon "Delete staff" at bounding box center [1009, 430] width 8 height 9
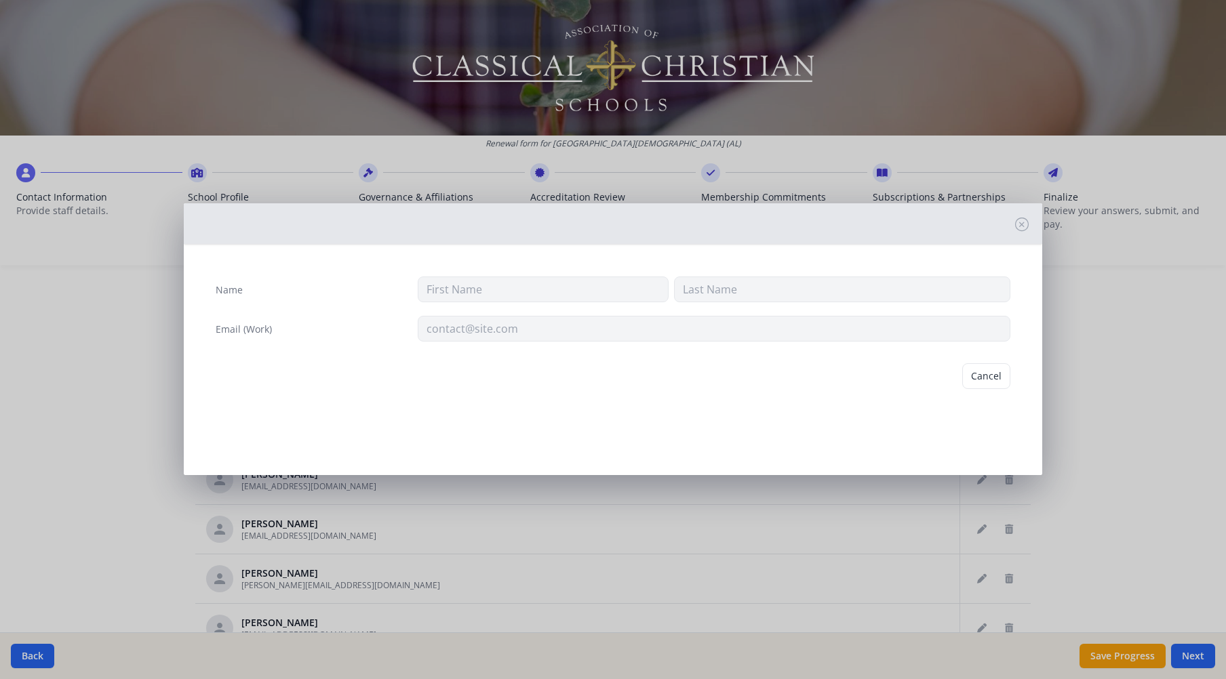
type input "Mike"
type input "Duncan"
type input "mduncan@tcsopelika.org"
click at [990, 379] on button "Delete" at bounding box center [986, 376] width 47 height 26
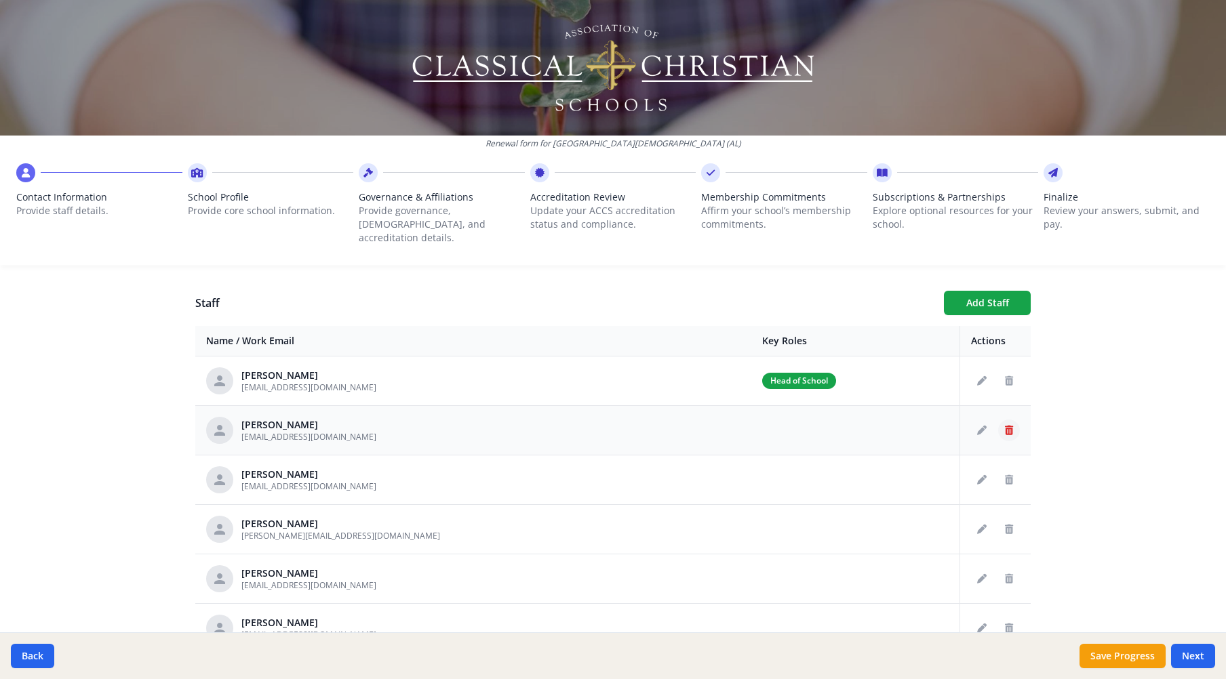
click at [998, 420] on button "Delete staff" at bounding box center [1009, 431] width 22 height 22
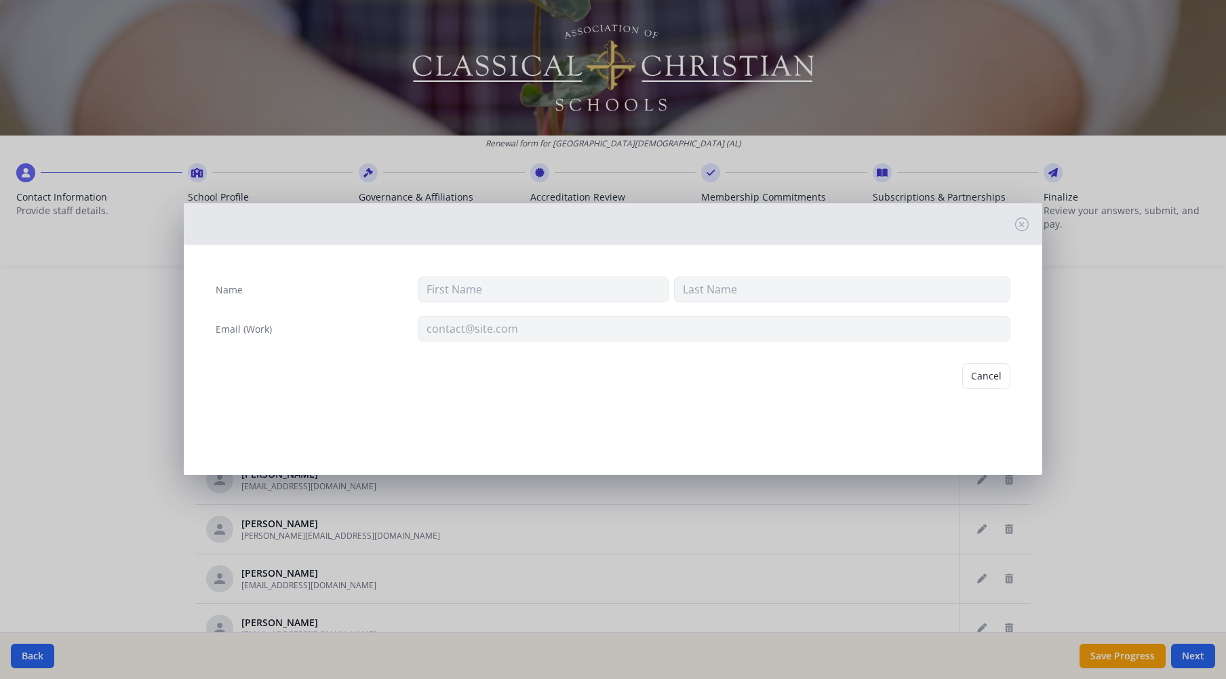
type input "Alexia"
type input "Frazier"
type input "afrazier@tcsopelika.org"
click at [992, 376] on button "Delete" at bounding box center [986, 376] width 47 height 26
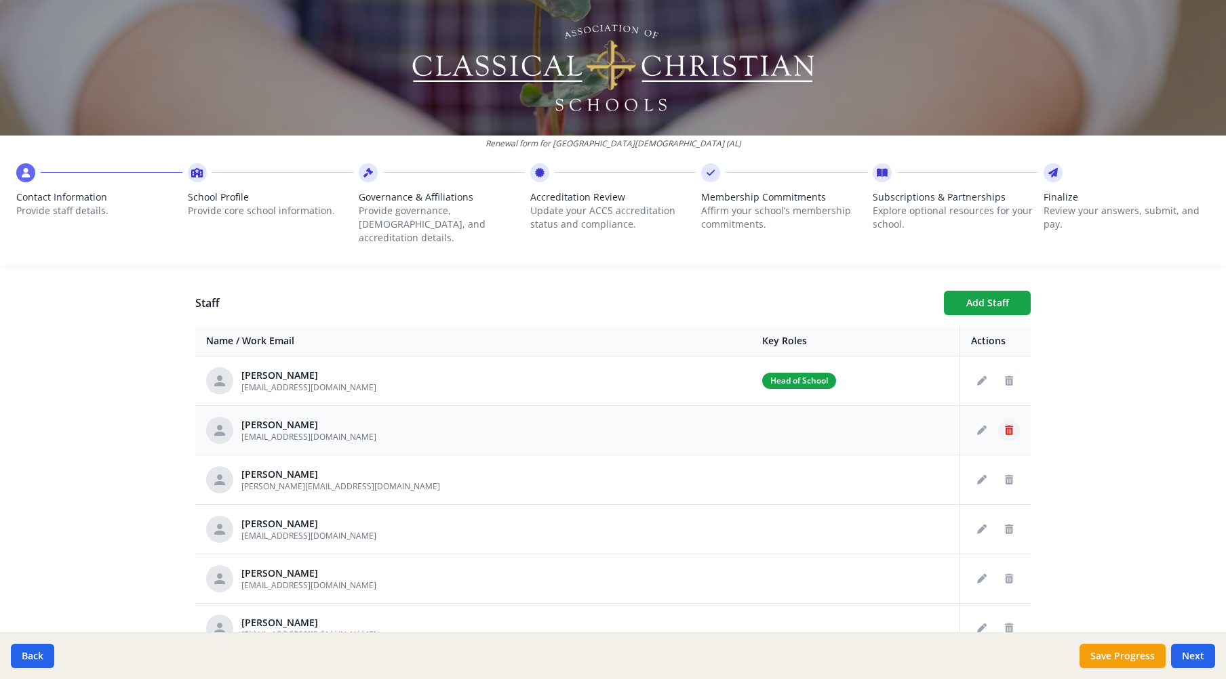
click at [1005, 426] on icon "Delete staff" at bounding box center [1009, 430] width 8 height 9
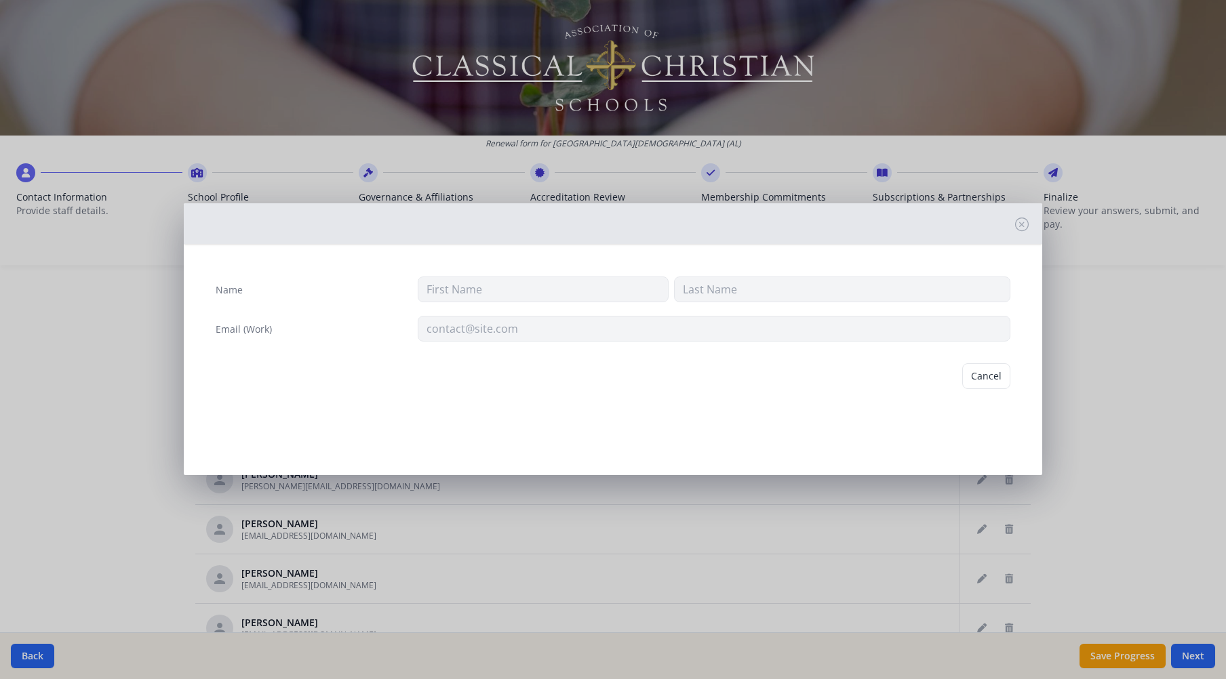
type input "noah"
type input "Gardner"
type input "ngardner@tcsopelika.org"
click at [988, 378] on button "Delete" at bounding box center [986, 376] width 47 height 26
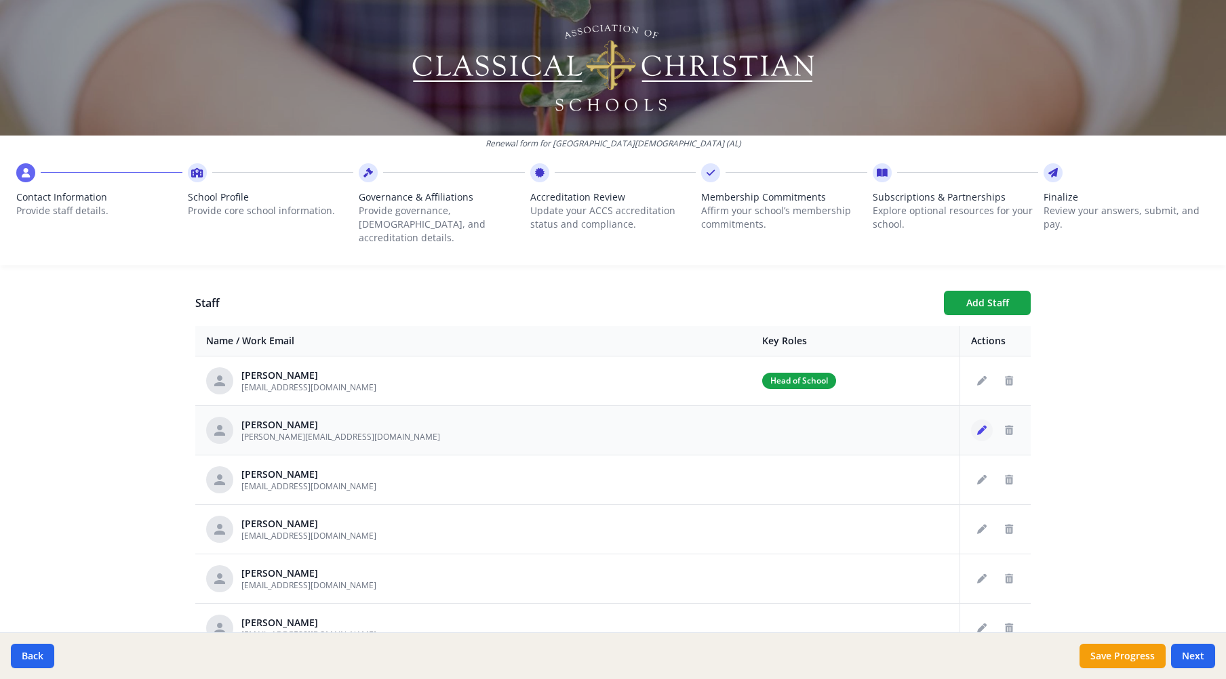
click at [977, 426] on icon "Edit staff" at bounding box center [981, 430] width 9 height 9
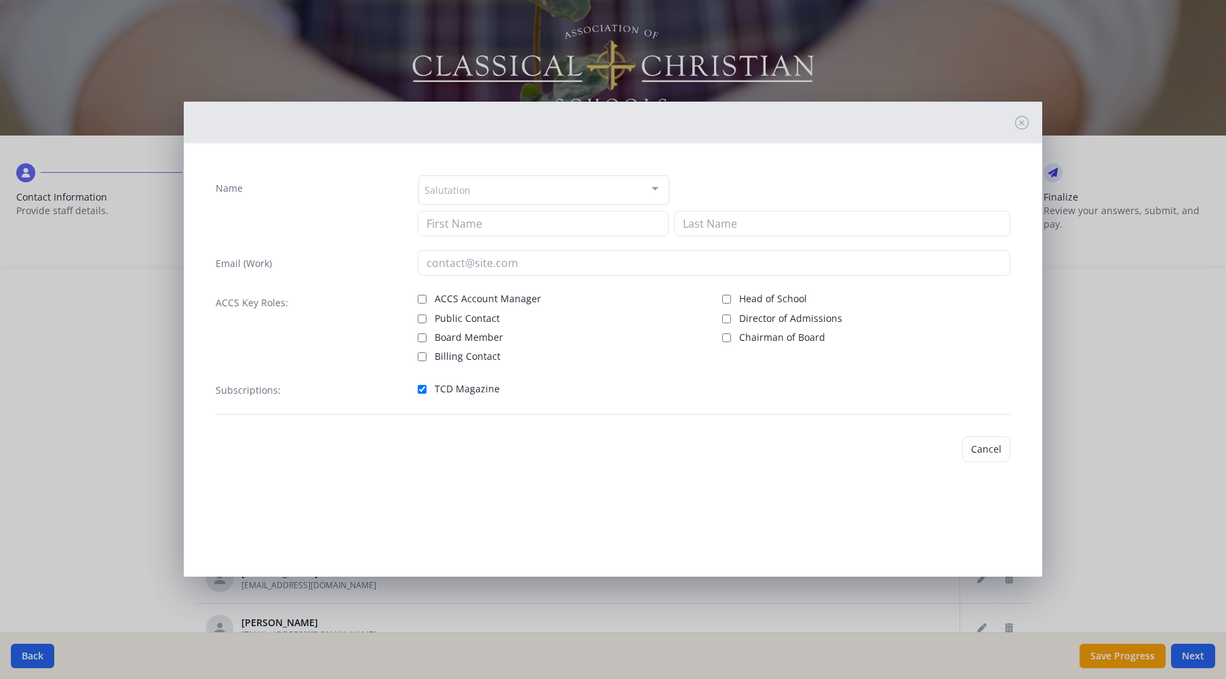
type input "Norman"
type input "Godwin"
type input "godwin@business.auburn.edu"
checkbox input "true"
click at [726, 338] on input "Chairman of Board" at bounding box center [726, 338] width 9 height 9
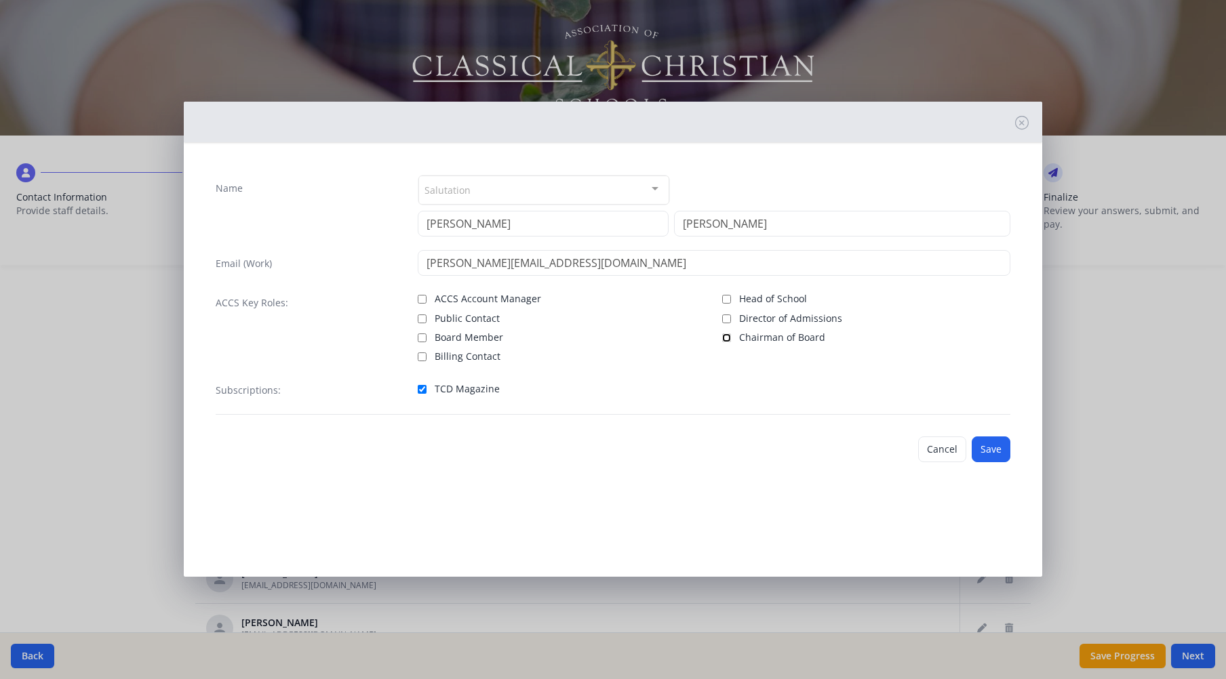
checkbox input "true"
click at [992, 447] on button "Save" at bounding box center [990, 450] width 39 height 26
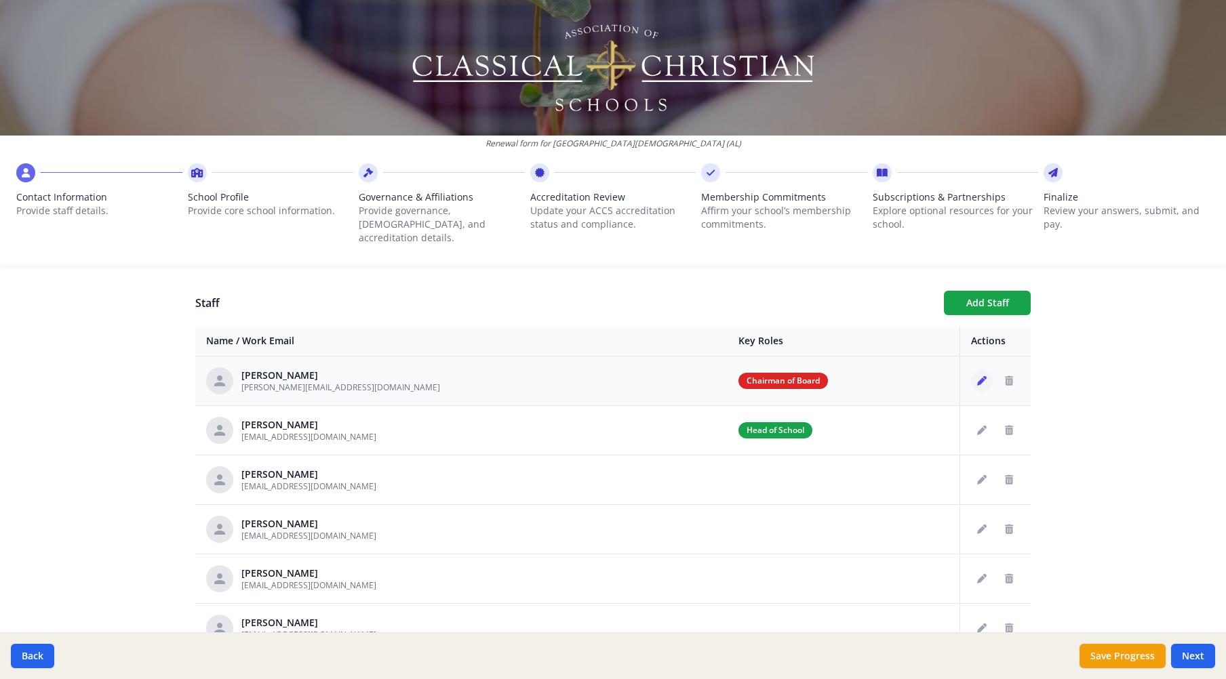
click at [977, 376] on icon "Edit staff" at bounding box center [981, 380] width 9 height 9
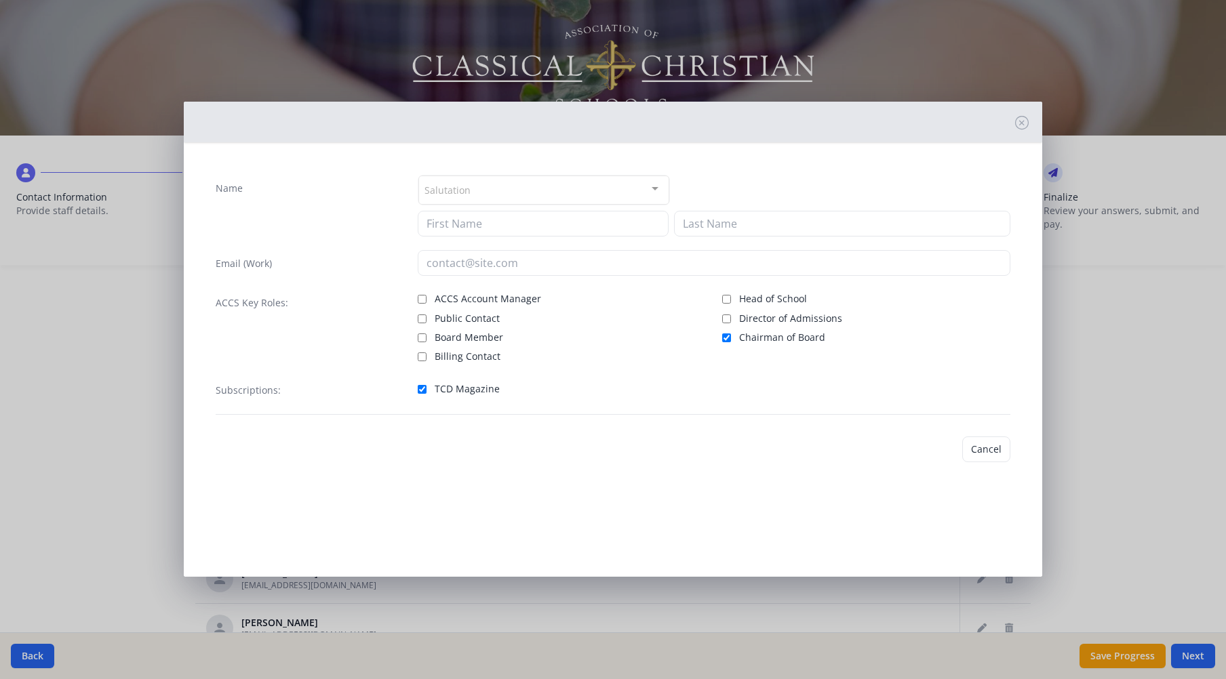
type input "Norman"
type input "Godwin"
type input "godwin@business.auburn.edu"
checkbox input "true"
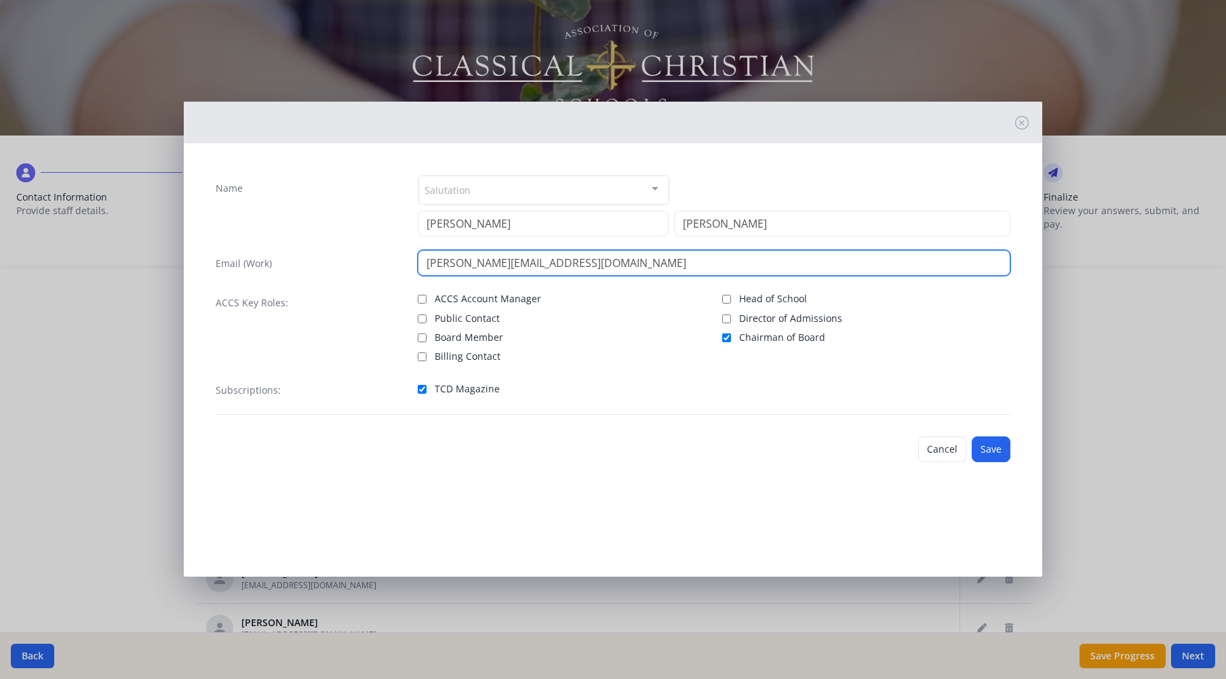
drag, startPoint x: 462, startPoint y: 263, endPoint x: 424, endPoint y: 260, distance: 37.4
click at [424, 260] on input "godwin@business.auburn.edu" at bounding box center [714, 263] width 593 height 26
drag, startPoint x: 604, startPoint y: 267, endPoint x: 500, endPoint y: 262, distance: 103.8
click at [500, 262] on input "nhgodwin91@business.auburn.edu" at bounding box center [714, 263] width 593 height 26
type input "nhgodwin91@gmail.com"
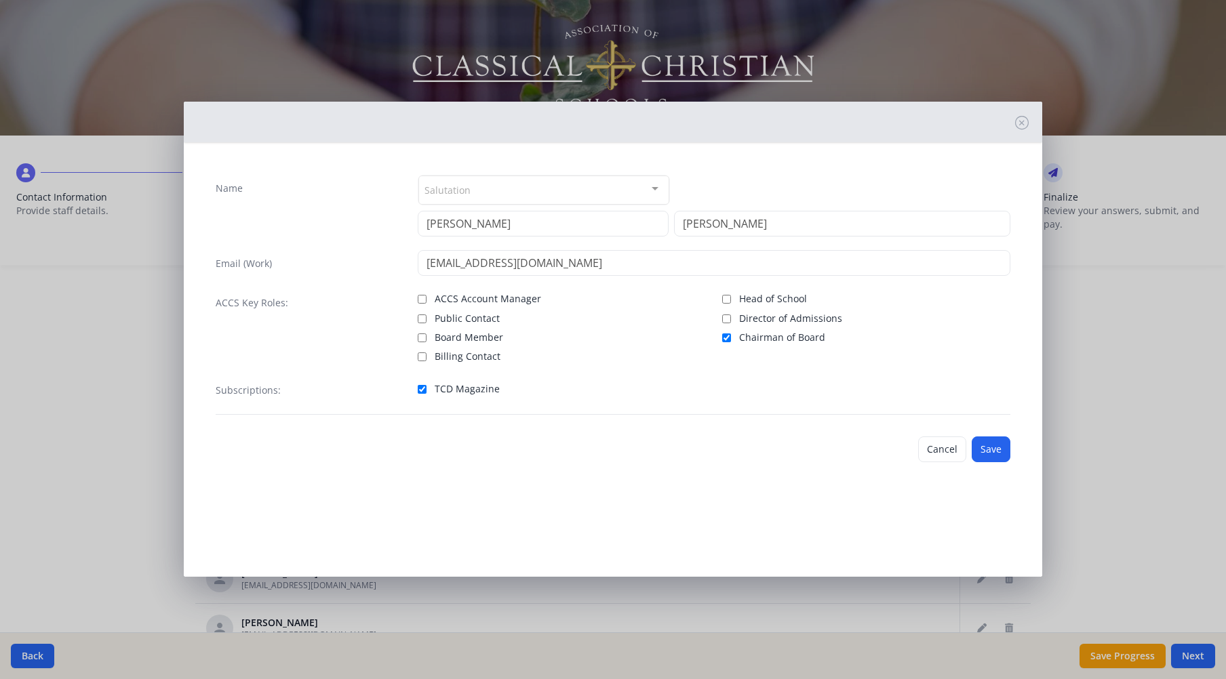
click at [654, 188] on div at bounding box center [654, 189] width 27 height 26
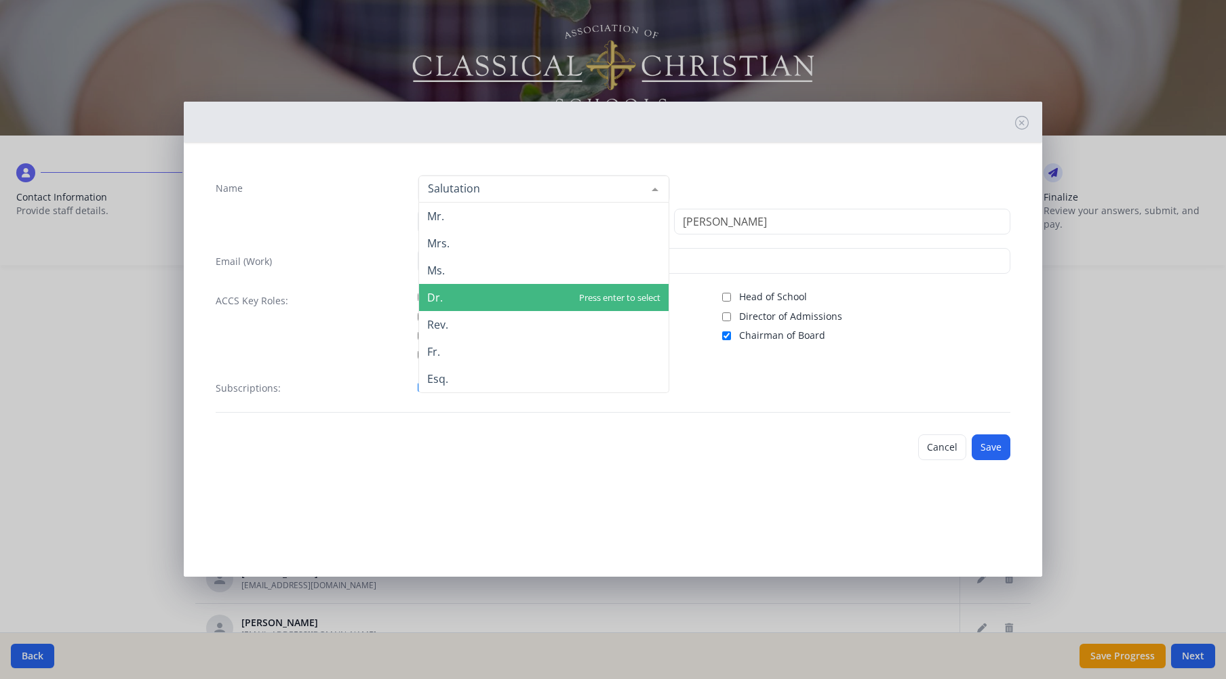
click at [436, 300] on span "Dr." at bounding box center [435, 297] width 16 height 15
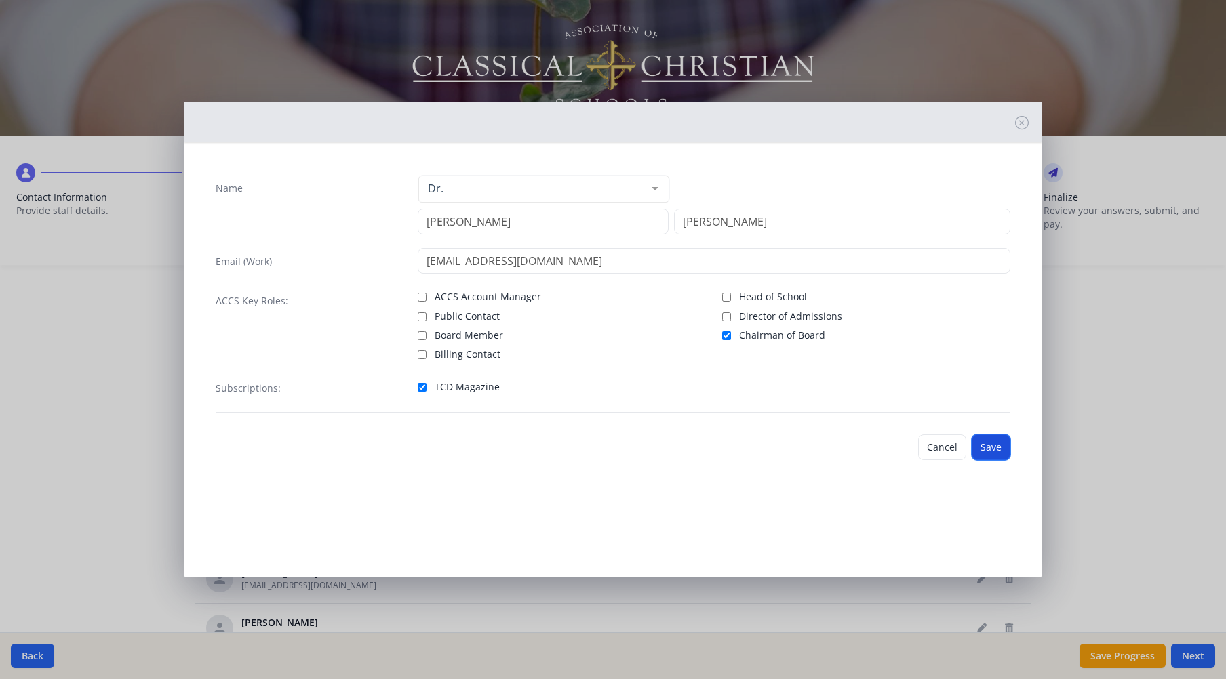
click at [986, 444] on button "Save" at bounding box center [990, 448] width 39 height 26
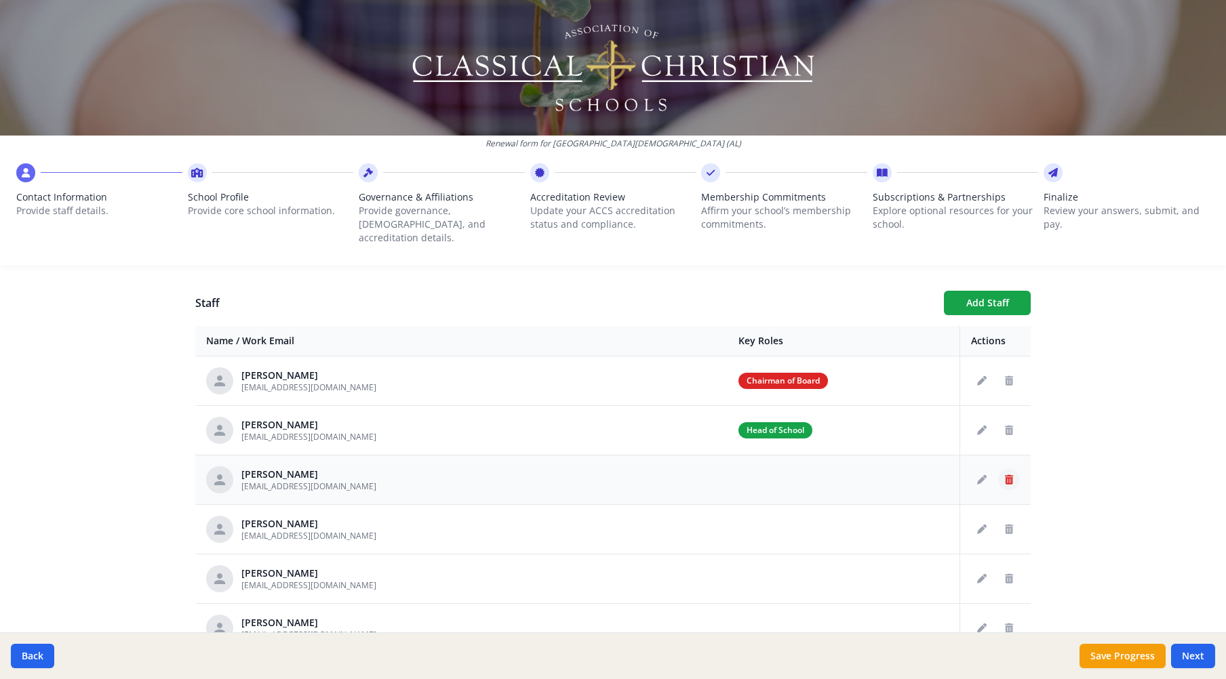
click at [1005, 475] on icon "Delete staff" at bounding box center [1009, 479] width 8 height 9
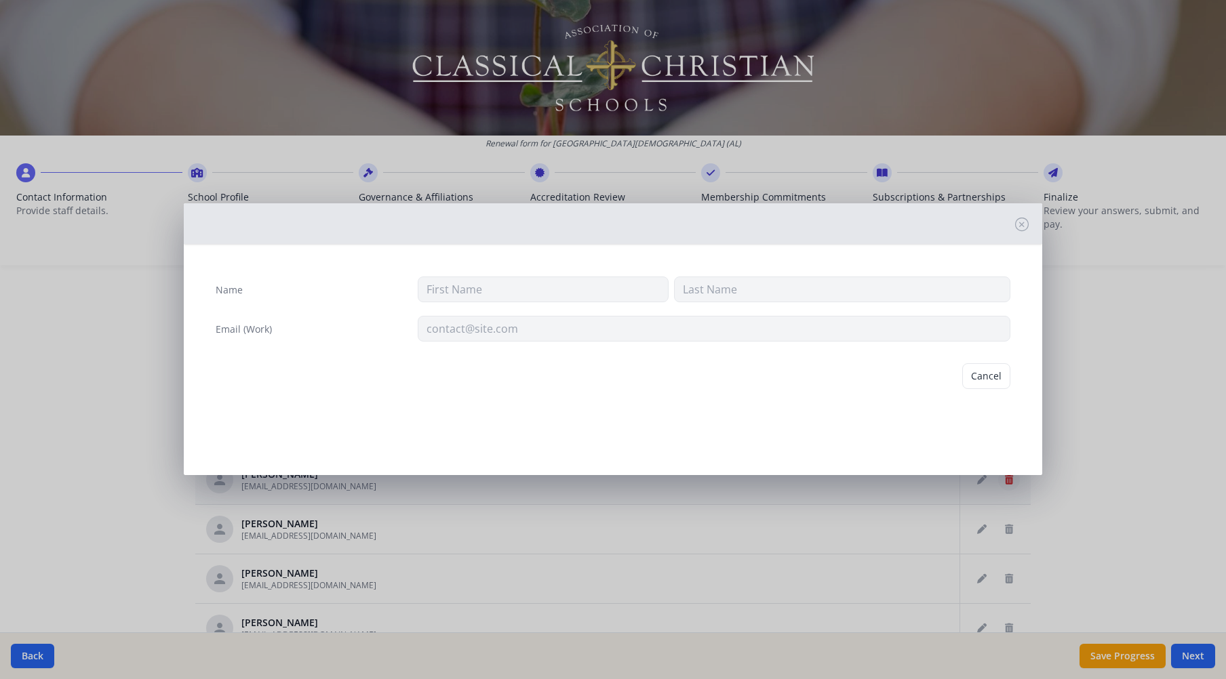
type input "Luther"
type input "Guy"
type input "lguy@tcsopelika.org"
click at [978, 375] on button "Delete" at bounding box center [986, 376] width 47 height 26
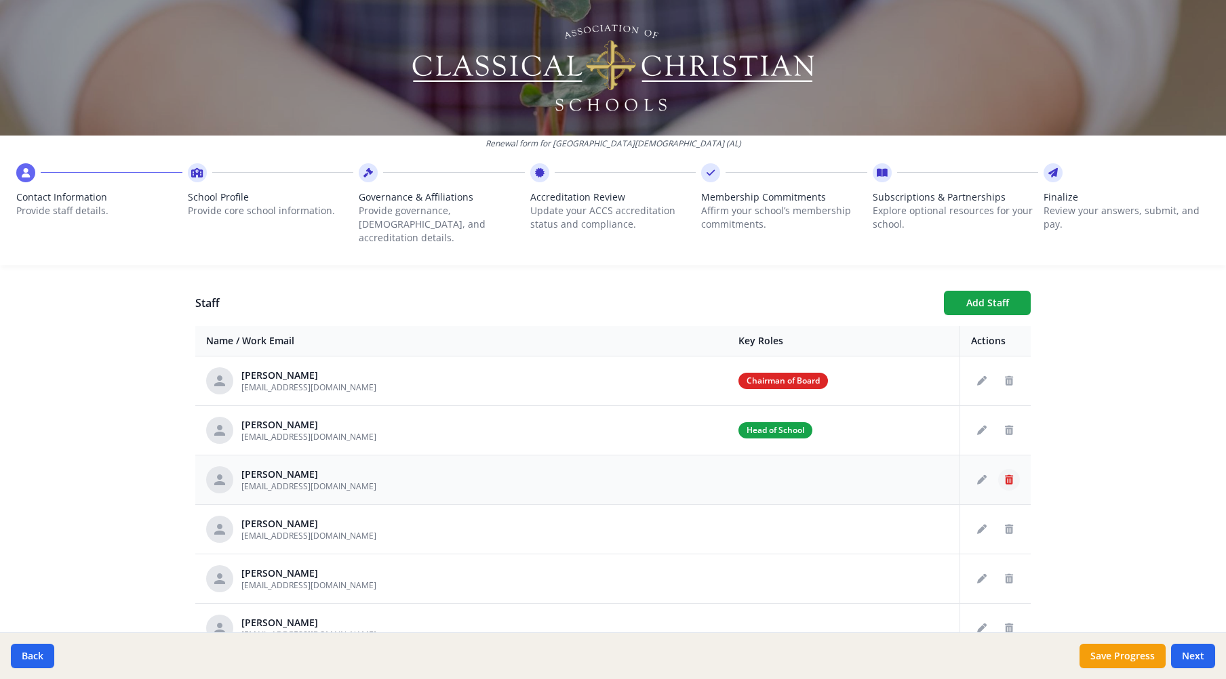
click at [1005, 475] on icon "Delete staff" at bounding box center [1009, 479] width 8 height 9
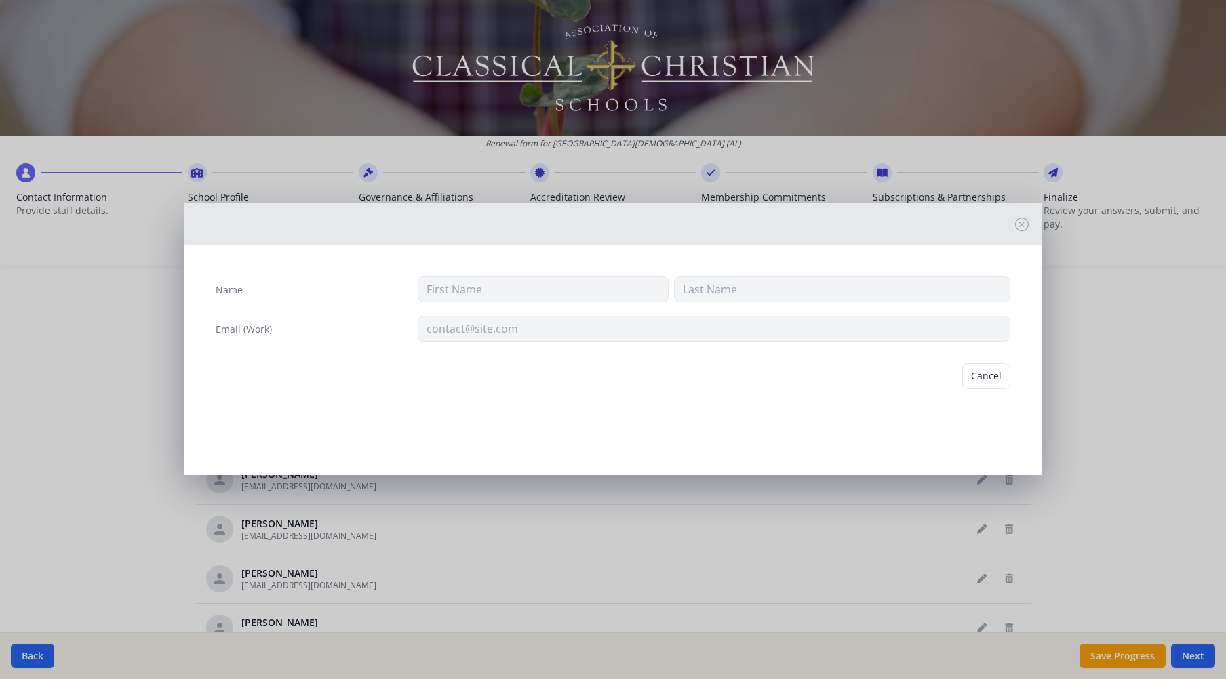
type input "Amy"
type input "Hendrix"
type input "amymhendrix@gmail.com"
click at [993, 375] on button "Delete" at bounding box center [986, 376] width 47 height 26
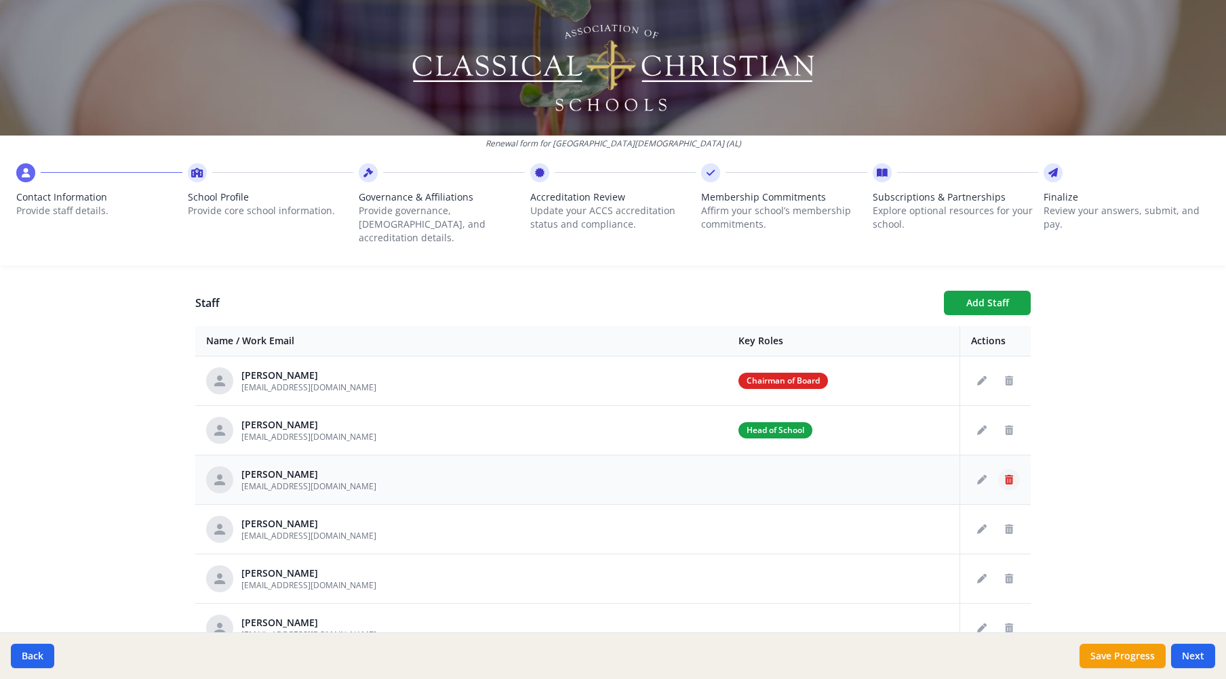
click at [1005, 475] on icon "Delete staff" at bounding box center [1009, 479] width 8 height 9
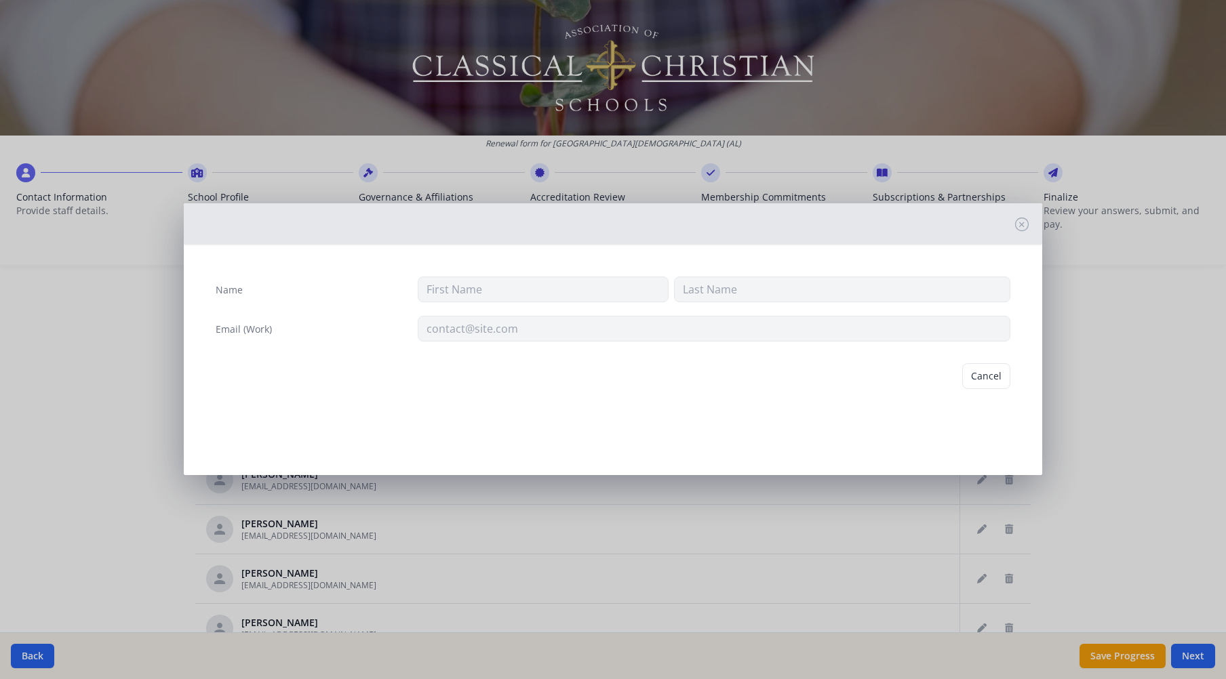
type input "Kathy"
type input "Humphrey"
type input "khumphrey@tcsopelika.org"
click at [988, 379] on button "Delete" at bounding box center [986, 376] width 47 height 26
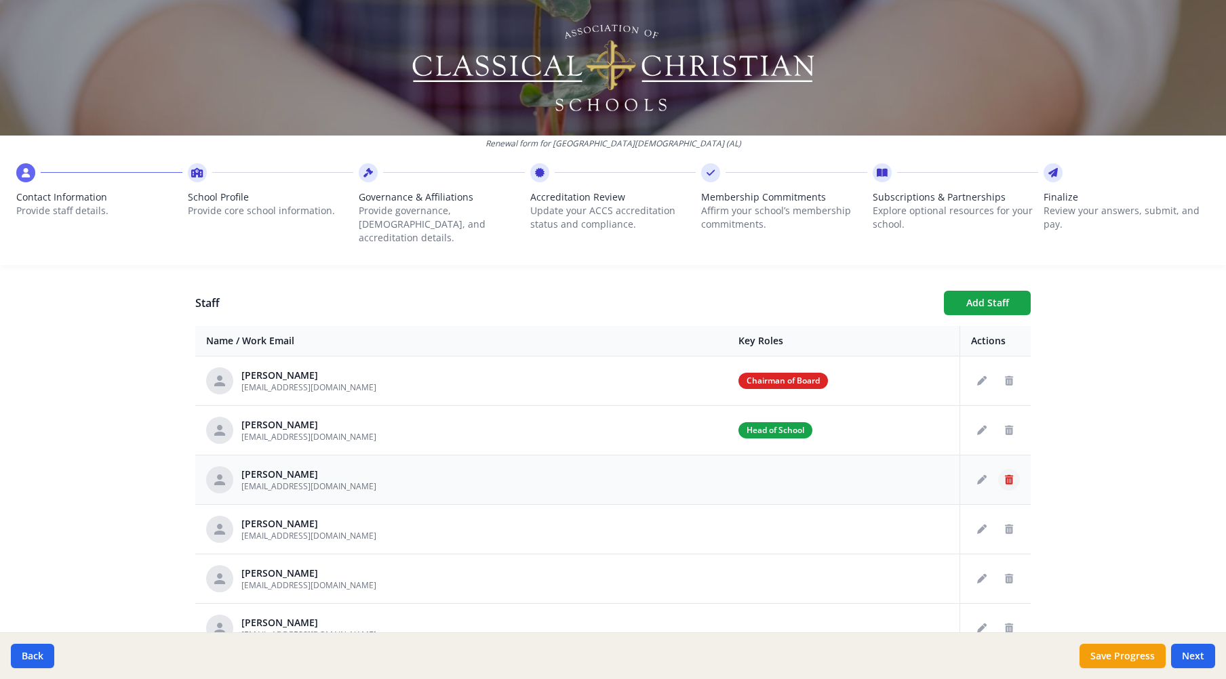
click at [1005, 475] on icon "Delete staff" at bounding box center [1009, 479] width 8 height 9
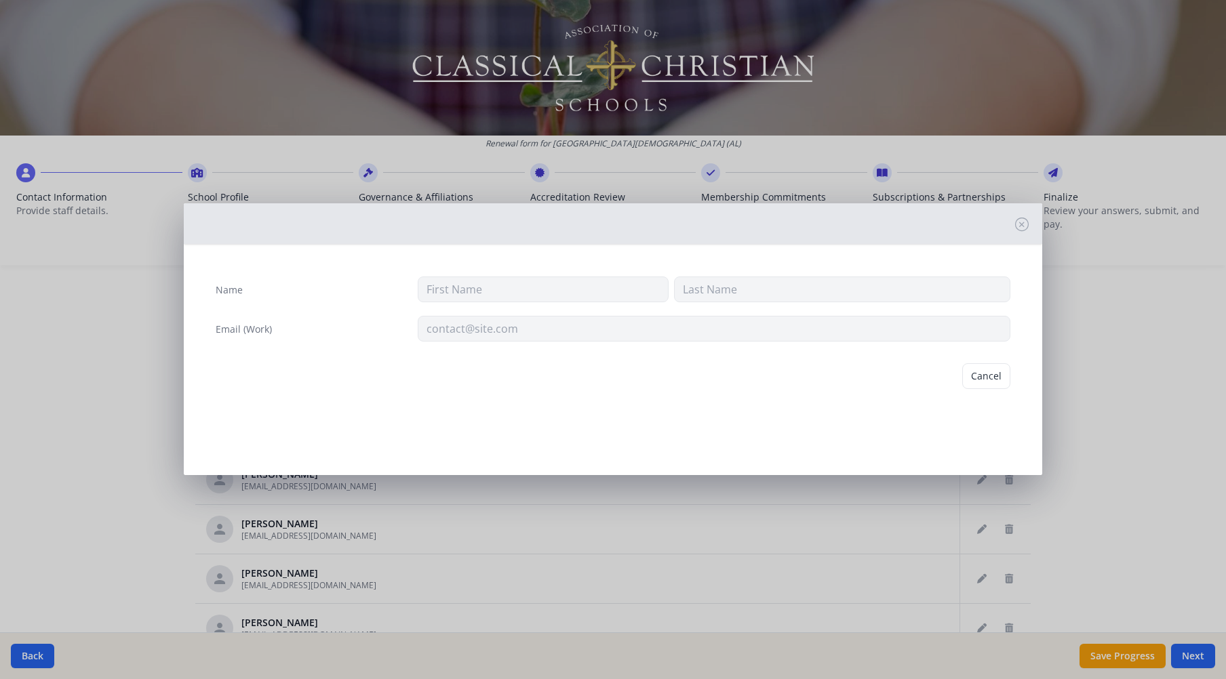
type input "Sara"
type input "Ingram"
type input "singram@tcsopeliks.org"
click at [996, 382] on button "Delete" at bounding box center [986, 376] width 47 height 26
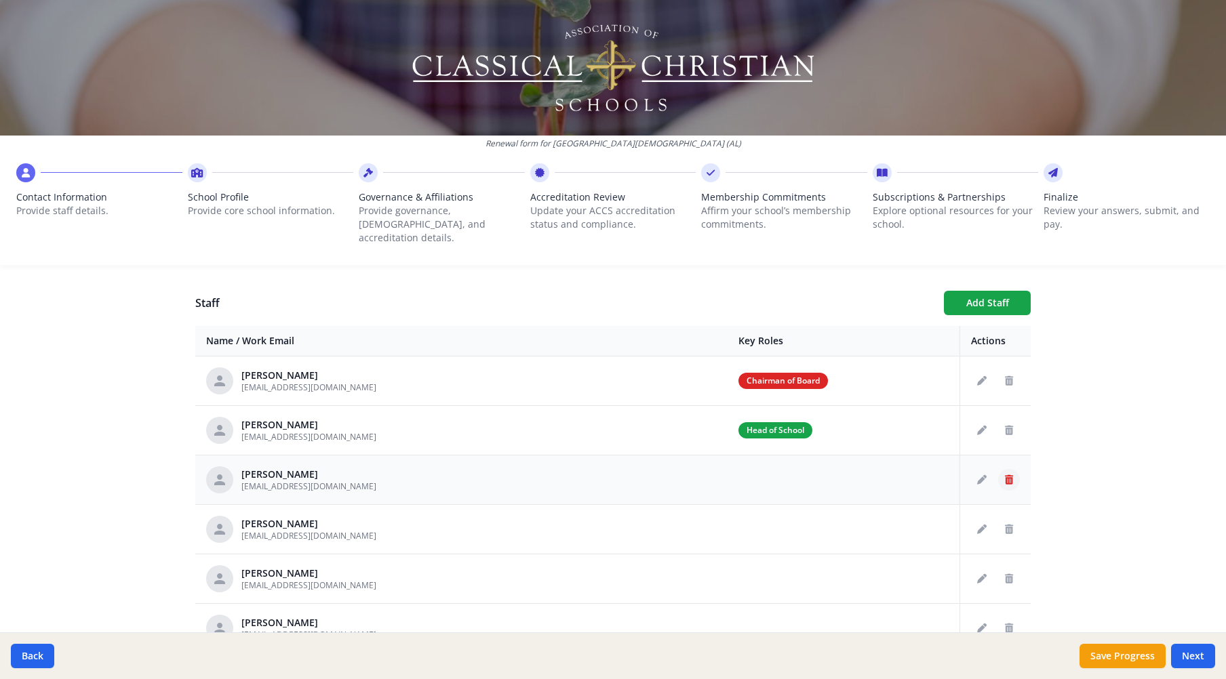
click at [1005, 475] on icon "Delete staff" at bounding box center [1009, 479] width 8 height 9
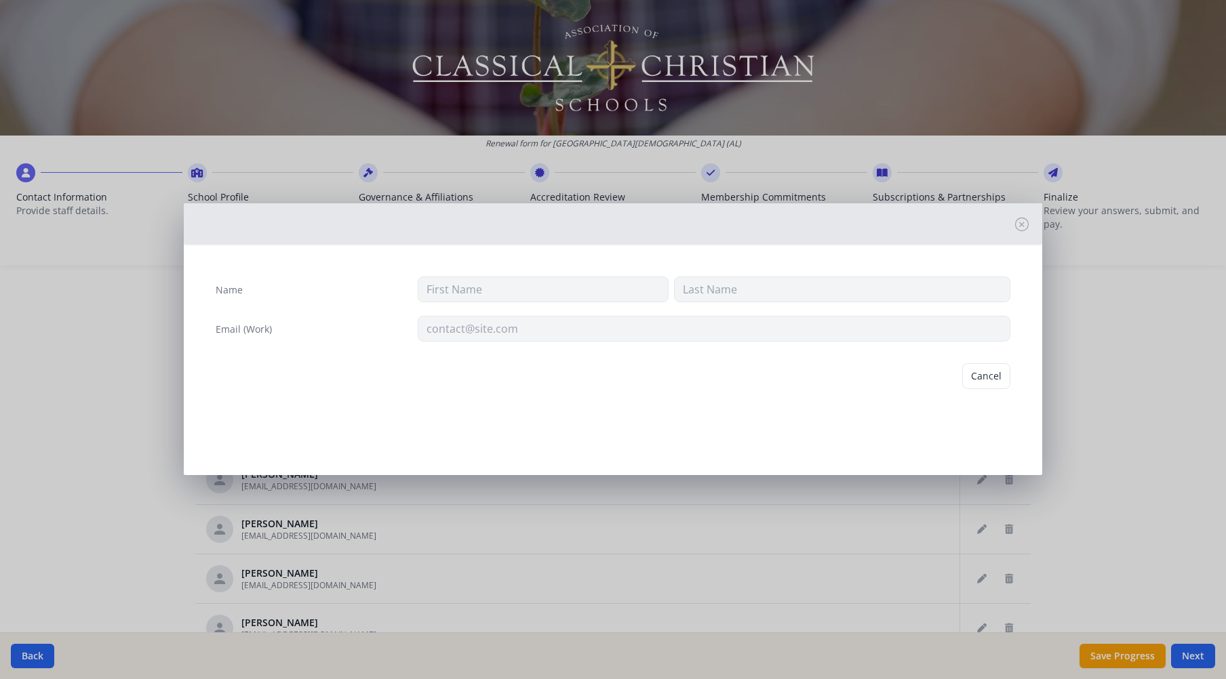
type input "Wendy"
type input "Jowers"
type input "wjowers@tcsopelika.org"
click at [989, 377] on button "Delete" at bounding box center [986, 376] width 47 height 26
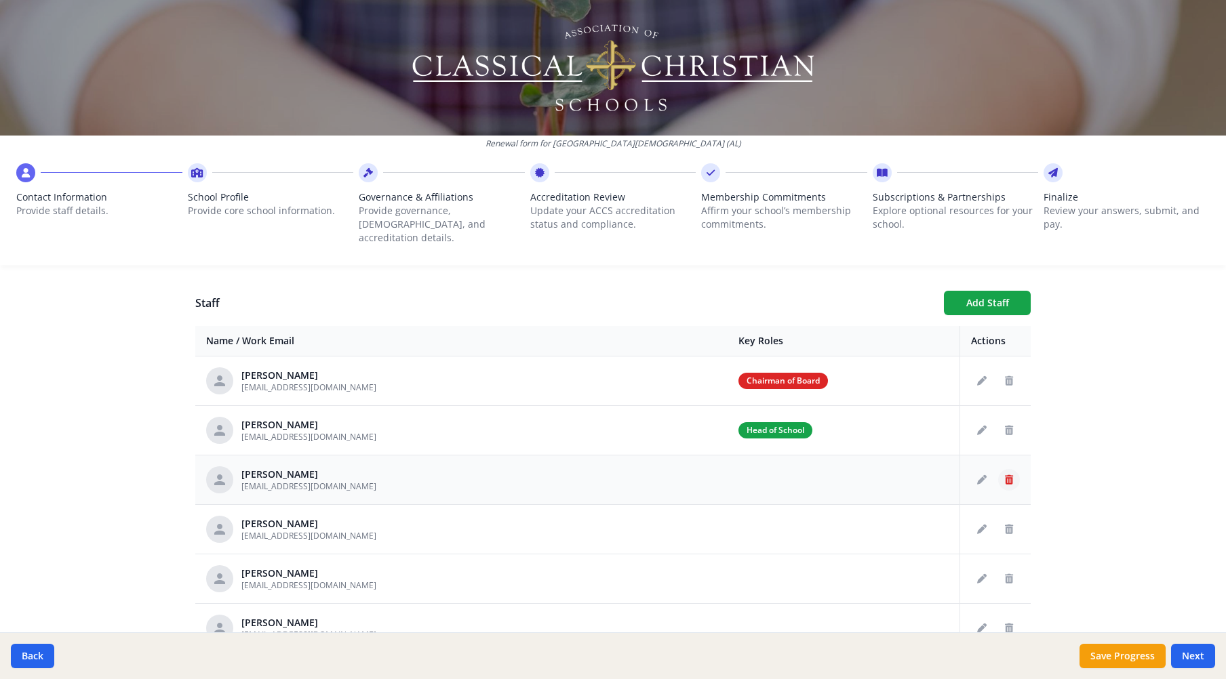
click at [1005, 475] on icon "Delete staff" at bounding box center [1009, 479] width 8 height 9
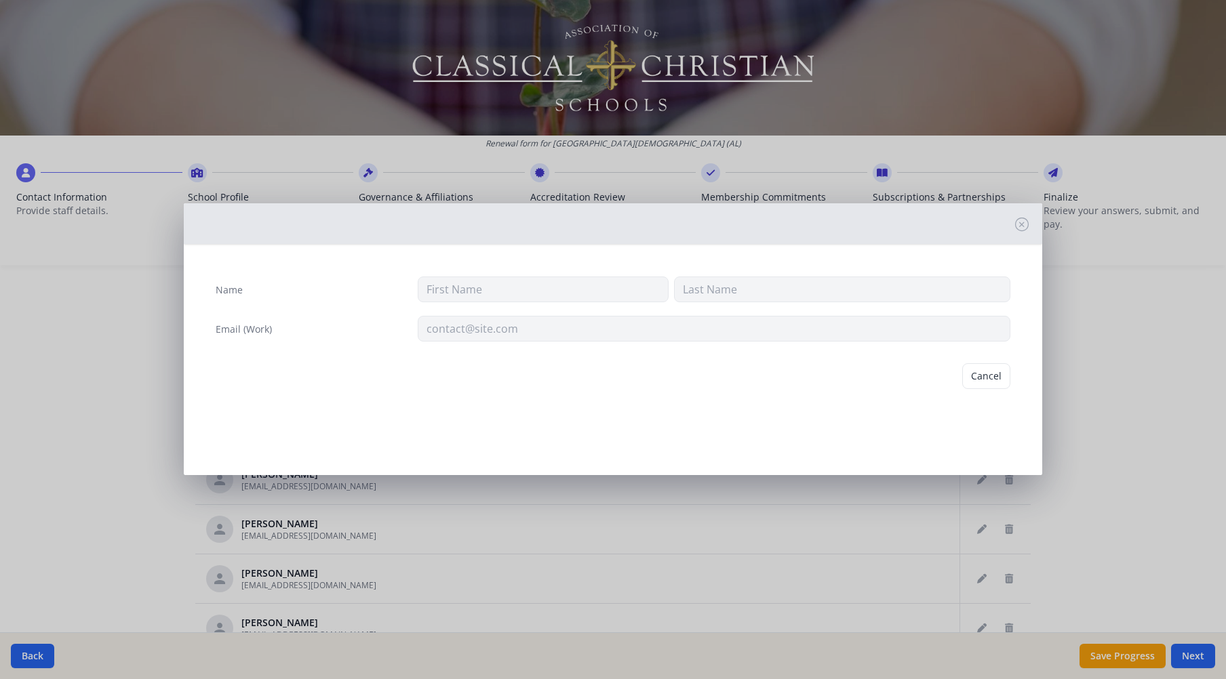
type input "Julie"
type input "Kendrick"
type input "jkendrick@tcsopelika.org"
click at [991, 378] on button "Delete" at bounding box center [986, 376] width 47 height 26
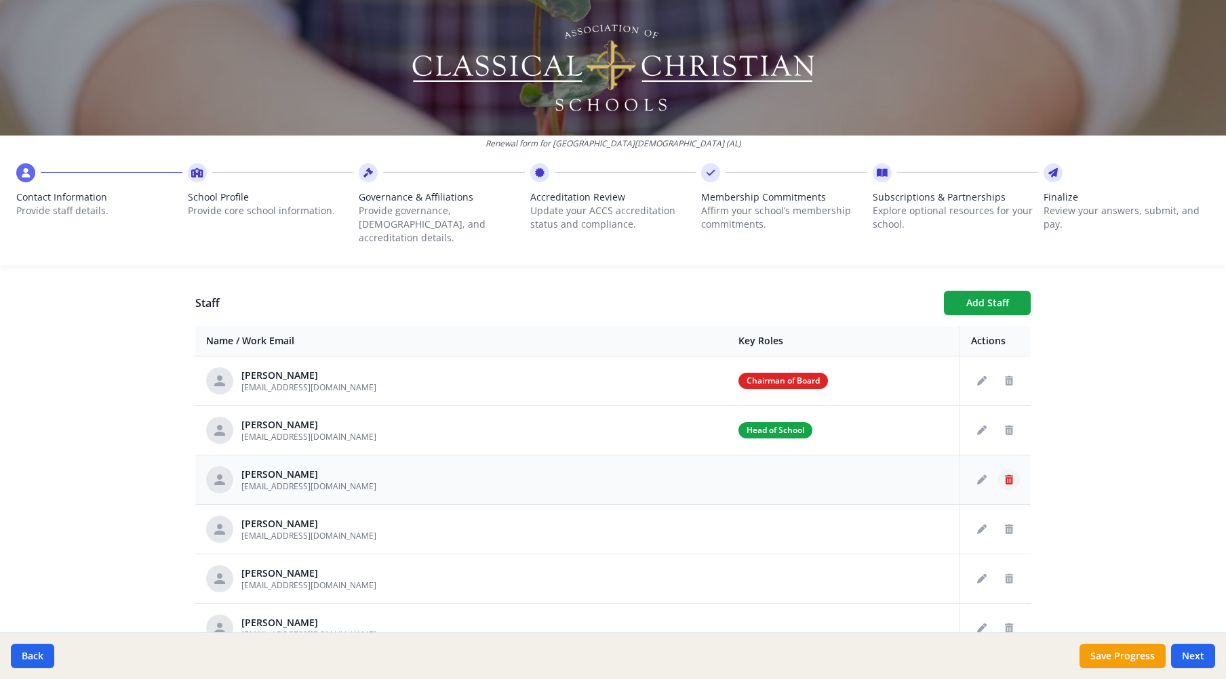
click at [1005, 475] on icon "Delete staff" at bounding box center [1009, 479] width 8 height 9
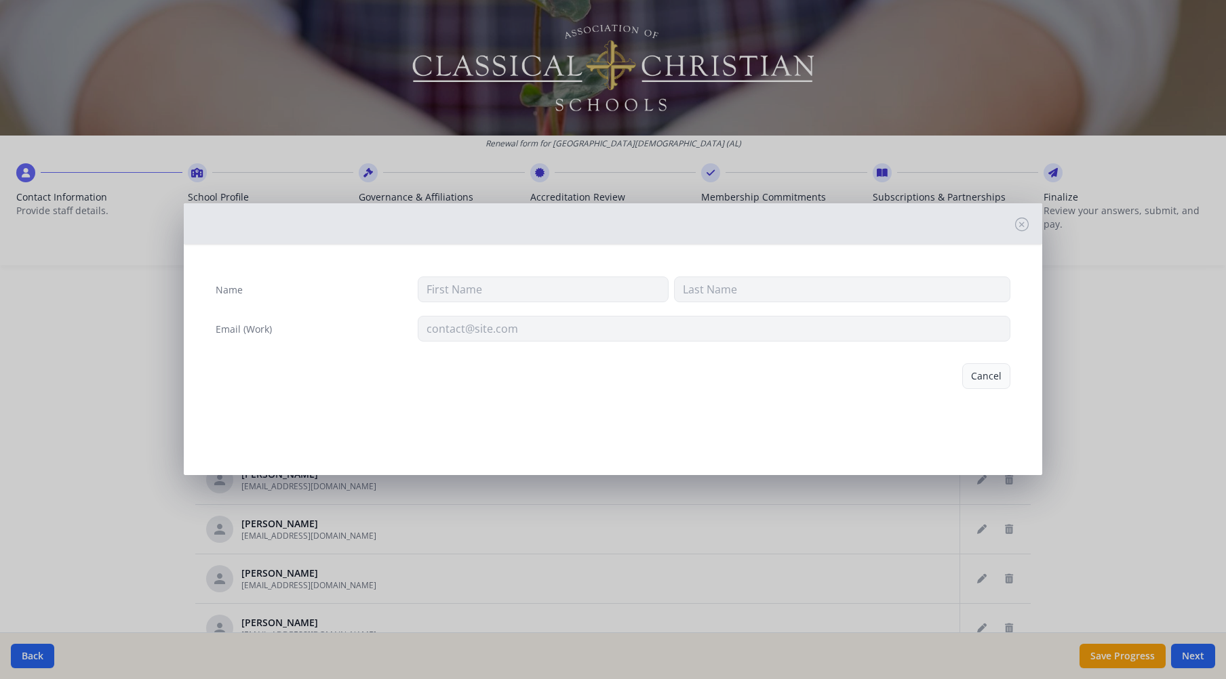
type input "Julie"
type input "Kendrick"
type input "jkendrick@tcsopelika.org"
click at [997, 377] on button "Delete" at bounding box center [986, 376] width 47 height 26
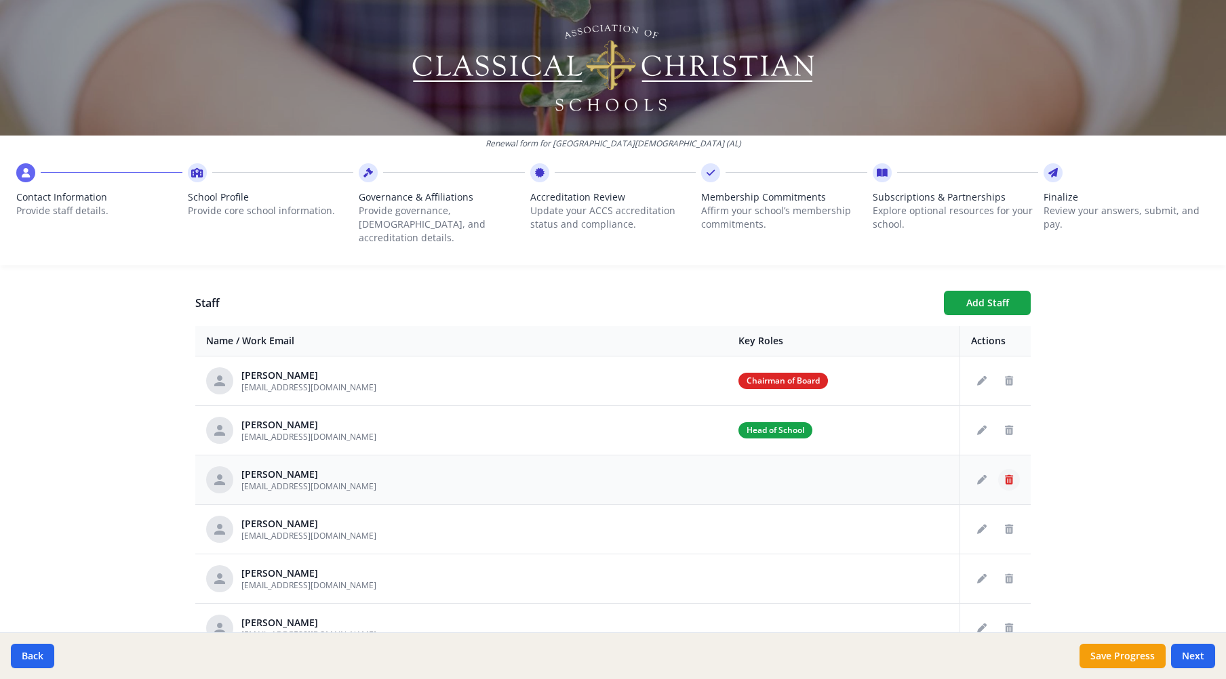
click at [1005, 475] on icon "Delete staff" at bounding box center [1009, 479] width 8 height 9
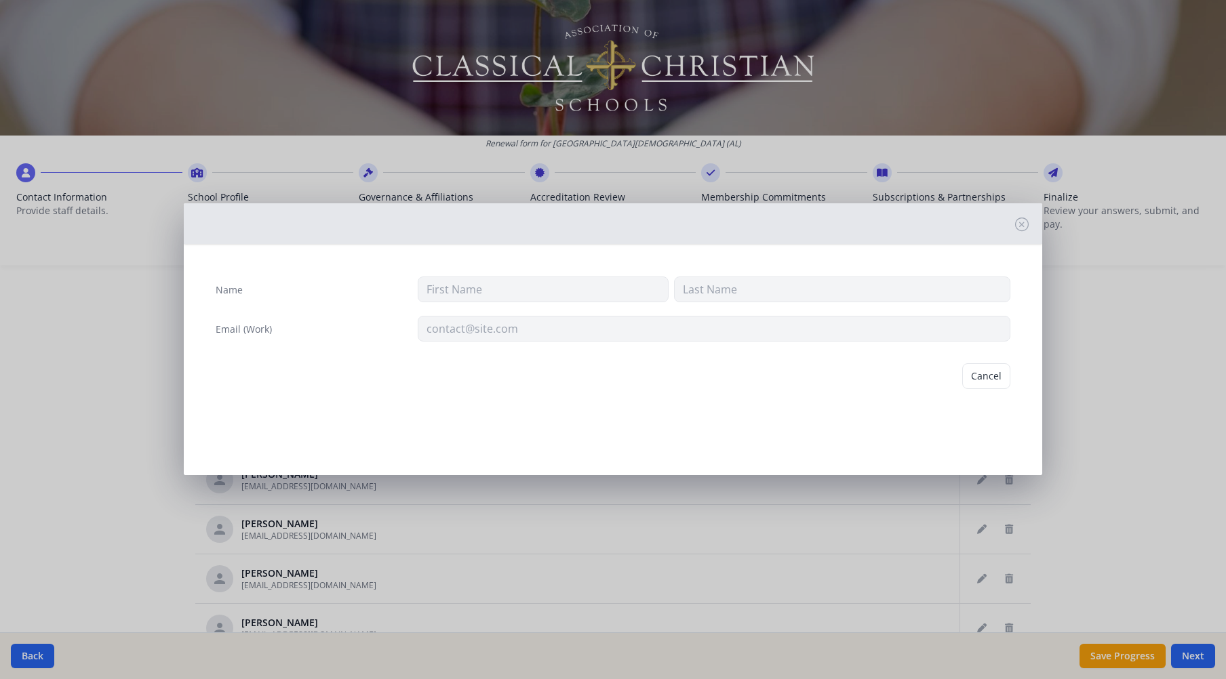
type input "Calvin"
type input "Kinney"
type input "ckinney@tcsopelika.org"
click at [984, 376] on button "Delete" at bounding box center [986, 376] width 47 height 26
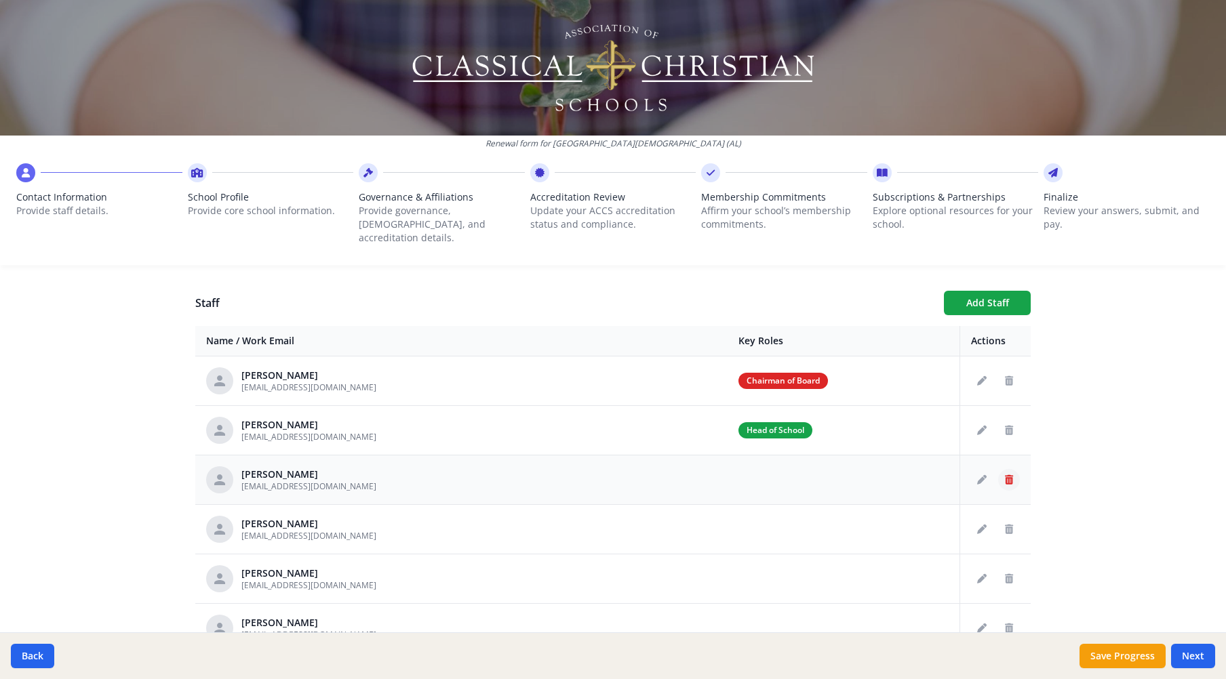
click at [1005, 475] on icon "Delete staff" at bounding box center [1009, 479] width 8 height 9
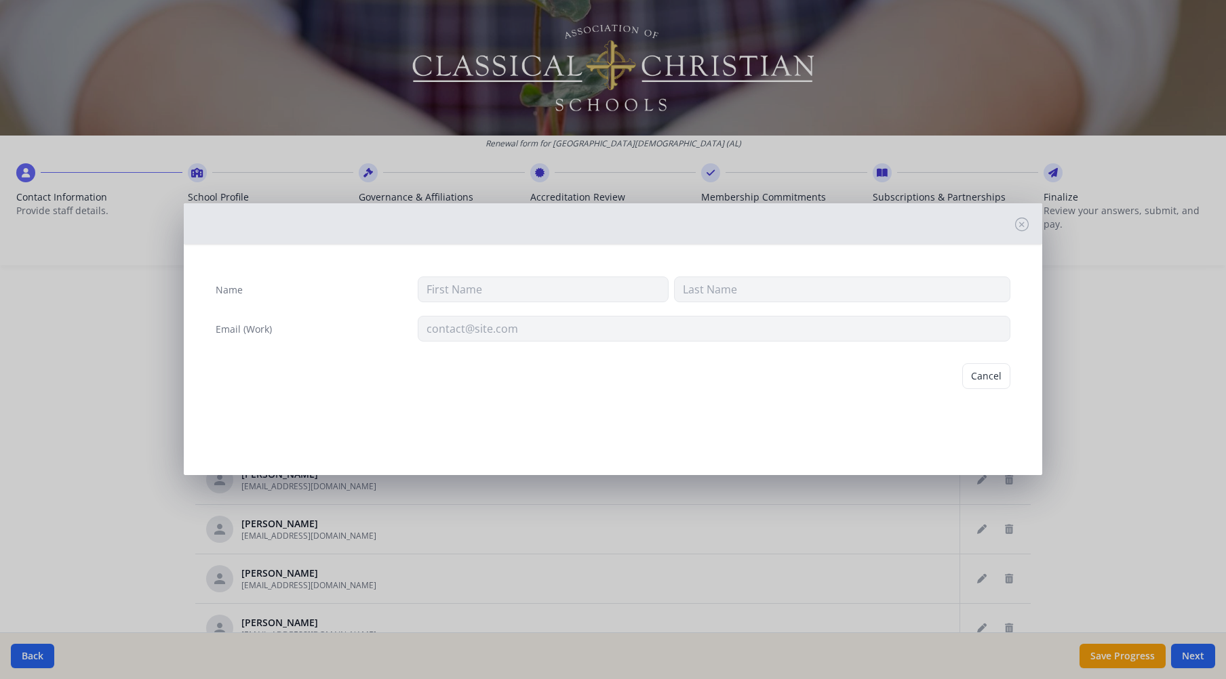
type input "Emily"
type input "Kinney"
type input "ekinney@tcsopelika.org"
click at [987, 374] on button "Delete" at bounding box center [986, 376] width 47 height 26
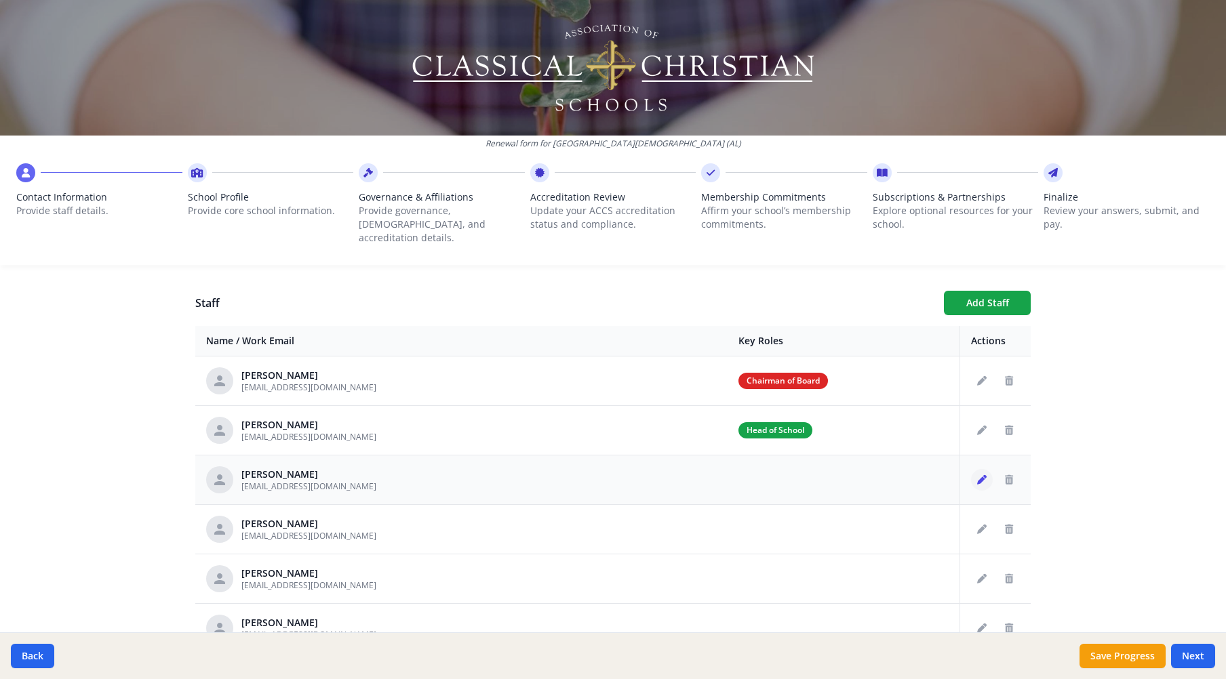
click at [977, 475] on icon "Edit staff" at bounding box center [981, 479] width 9 height 9
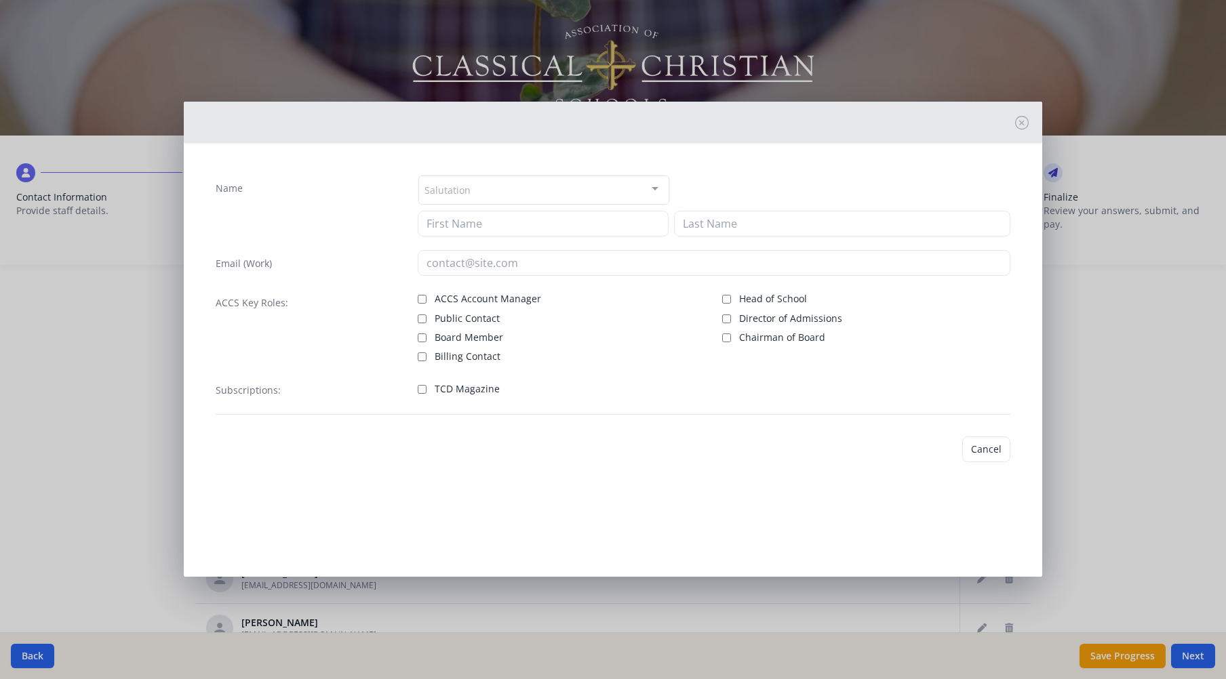
type input "Keeley"
type input "Marrs"
type input "kmarrs@tcsopelika.org"
click at [422, 356] on input "Billing Contact" at bounding box center [422, 357] width 9 height 9
checkbox input "true"
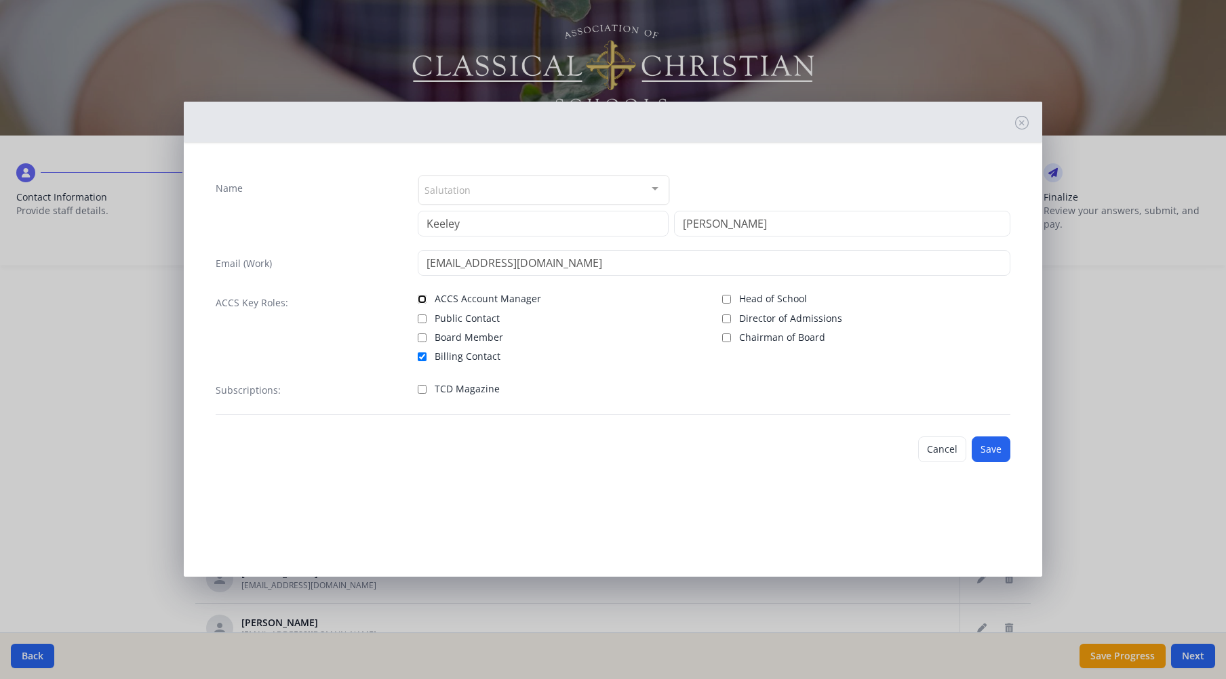
click at [418, 296] on input "ACCS Account Manager" at bounding box center [422, 299] width 9 height 9
checkbox input "true"
click at [986, 446] on button "Save" at bounding box center [990, 450] width 39 height 26
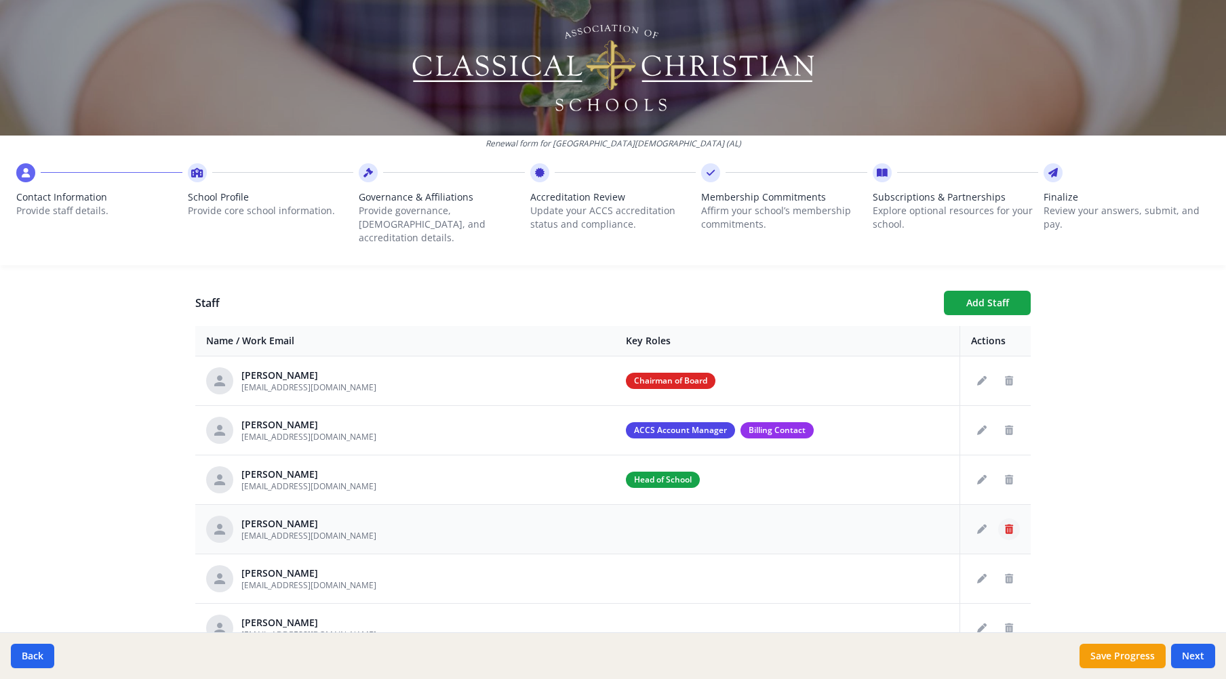
click at [1005, 525] on icon "Delete staff" at bounding box center [1009, 529] width 8 height 9
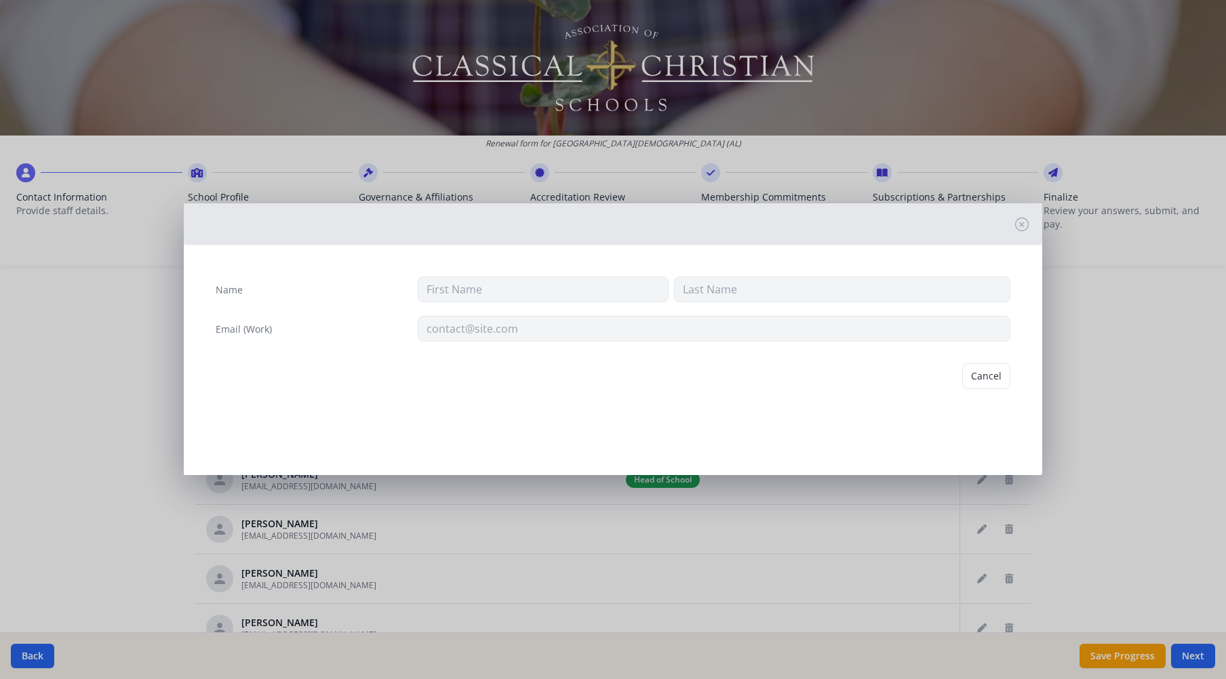
type input "Ali"
type input "Mayes"
type input "amayes@tcsopelika.org"
click at [985, 375] on button "Delete" at bounding box center [986, 376] width 47 height 26
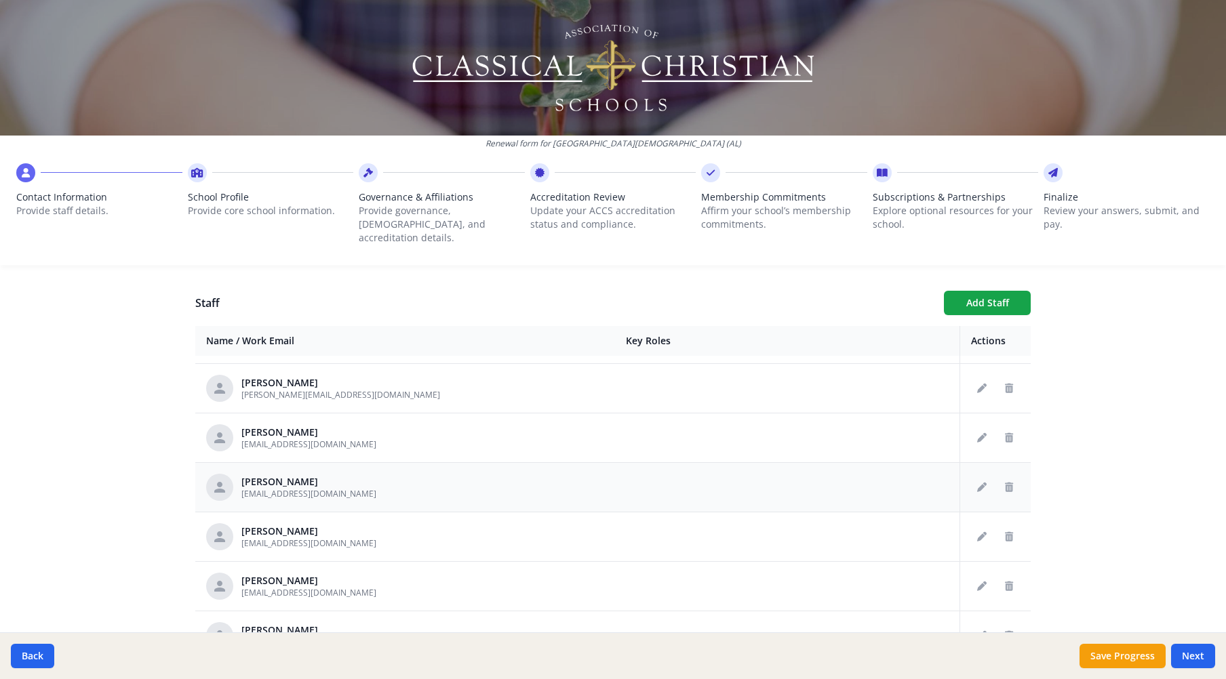
scroll to position [136, 0]
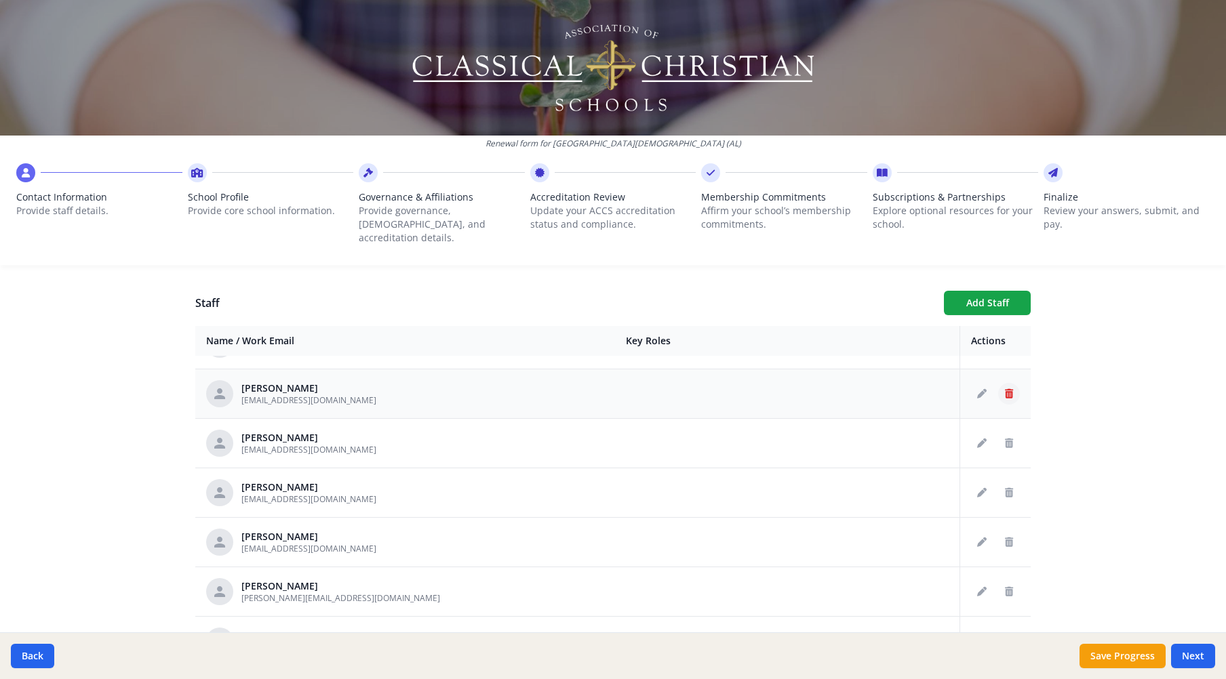
click at [1005, 389] on icon "Delete staff" at bounding box center [1009, 393] width 8 height 9
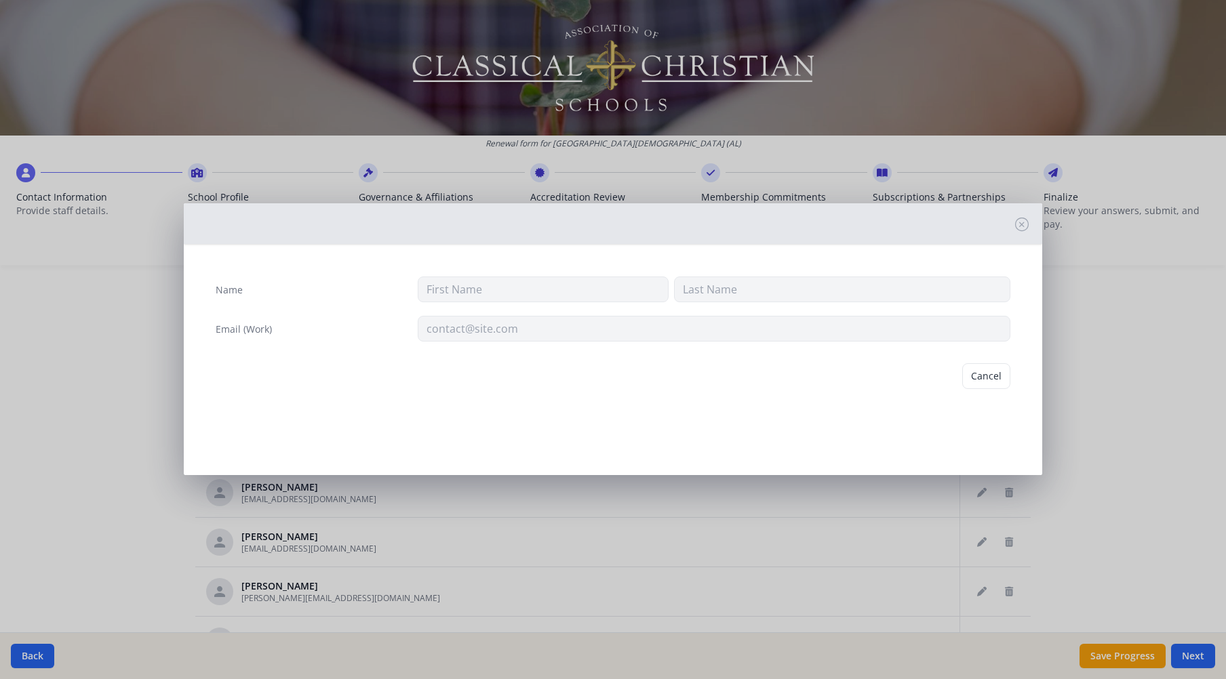
type input "Ione"
type input "Mayfield"
type input "imayfield@tcsopelika.org"
click at [993, 379] on button "Delete" at bounding box center [986, 376] width 47 height 26
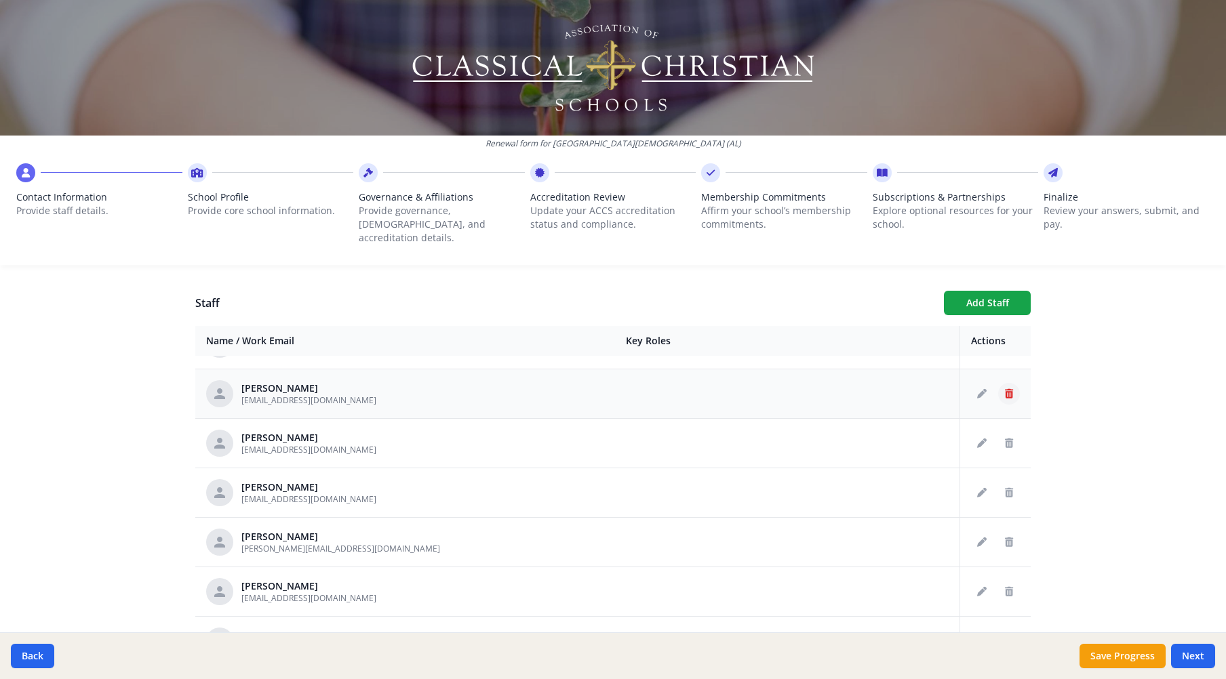
click at [1005, 389] on icon "Delete staff" at bounding box center [1009, 393] width 8 height 9
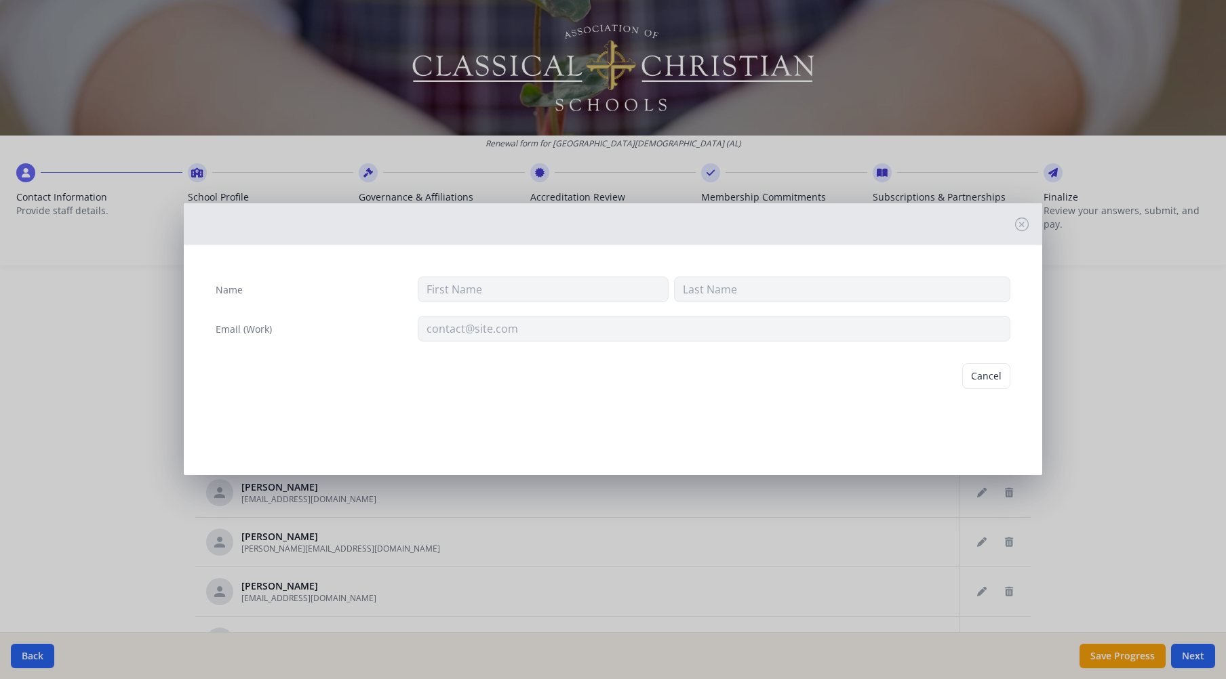
type input "Sarah"
type input "Meadows"
type input "smeadows@tcsopelika.org"
click at [994, 377] on button "Delete" at bounding box center [986, 376] width 47 height 26
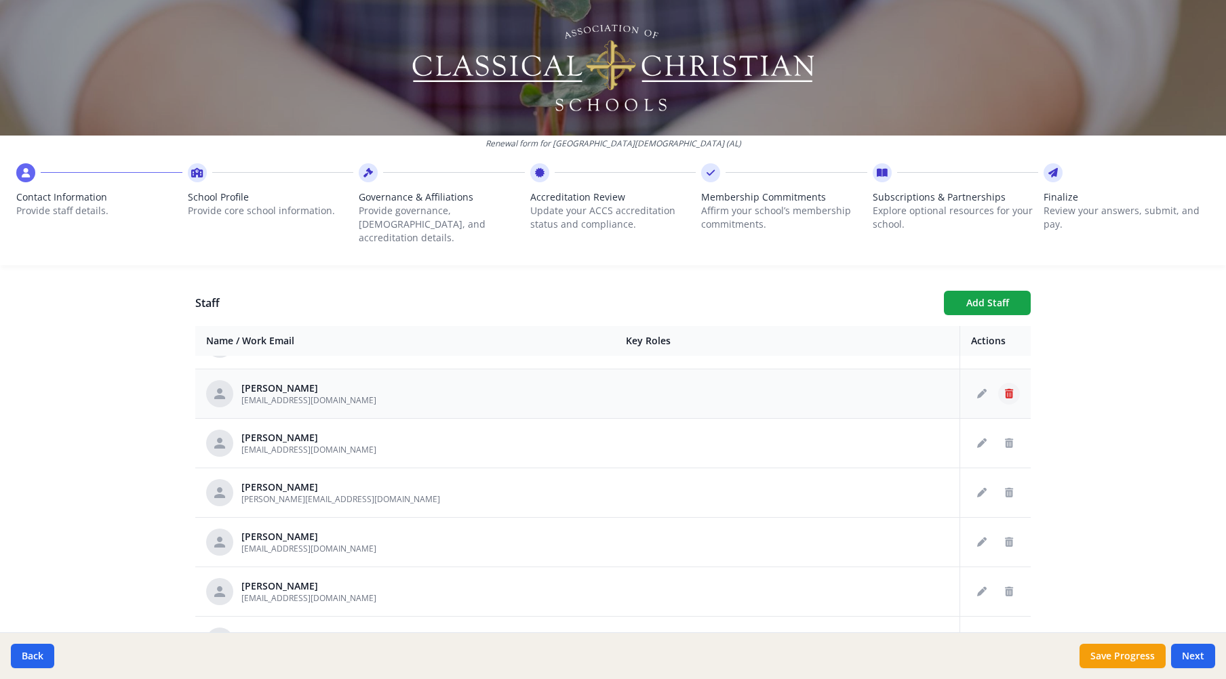
click at [1005, 389] on icon "Delete staff" at bounding box center [1009, 393] width 8 height 9
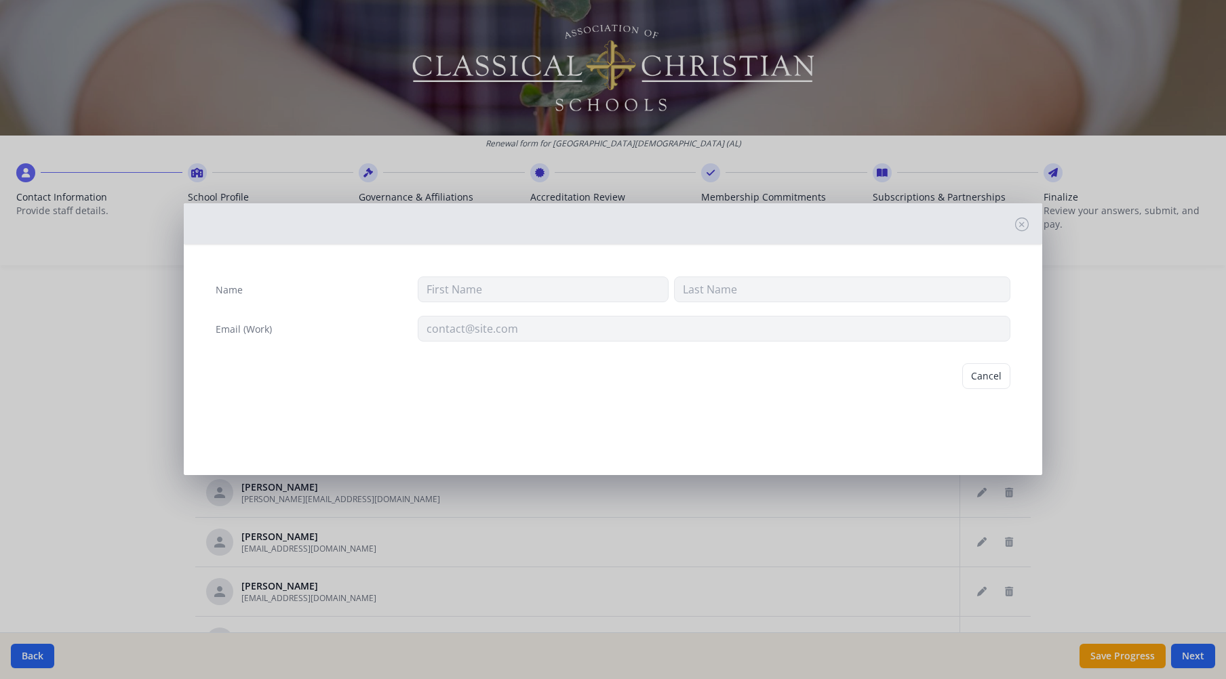
type input "Nicole"
type input "Middleton"
type input "Nicolehmiddleton@gmail.com"
click at [993, 378] on button "Delete" at bounding box center [986, 376] width 47 height 26
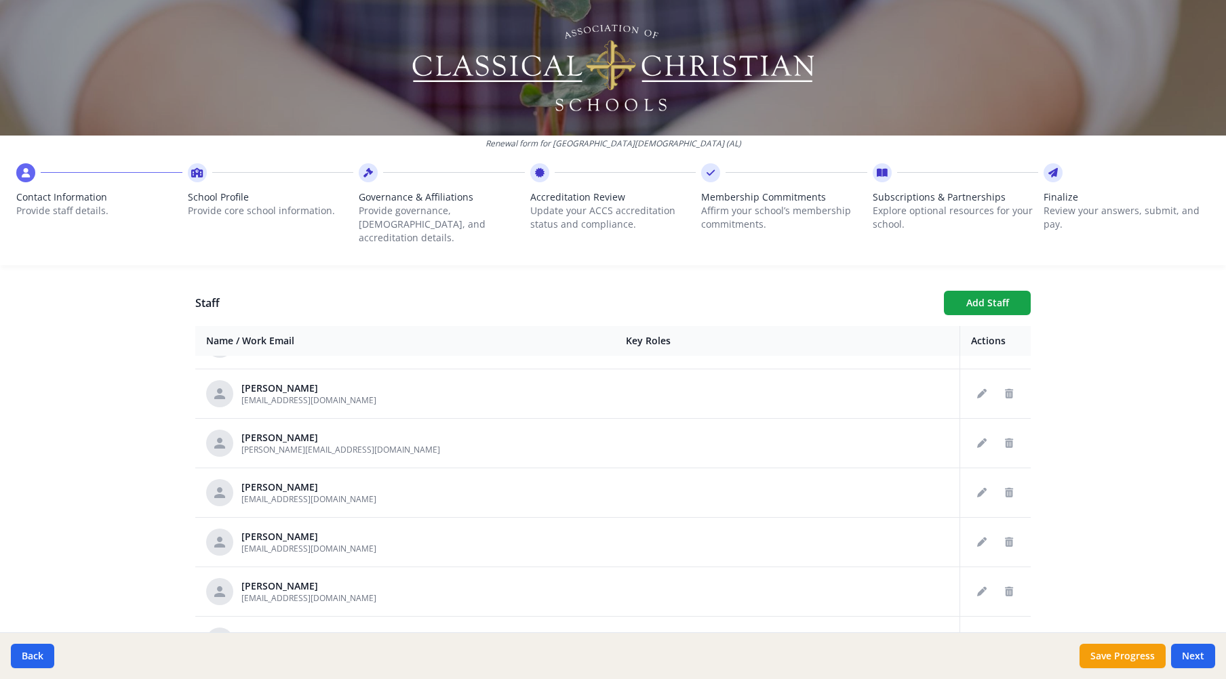
click at [1005, 389] on icon "Delete staff" at bounding box center [1009, 393] width 8 height 9
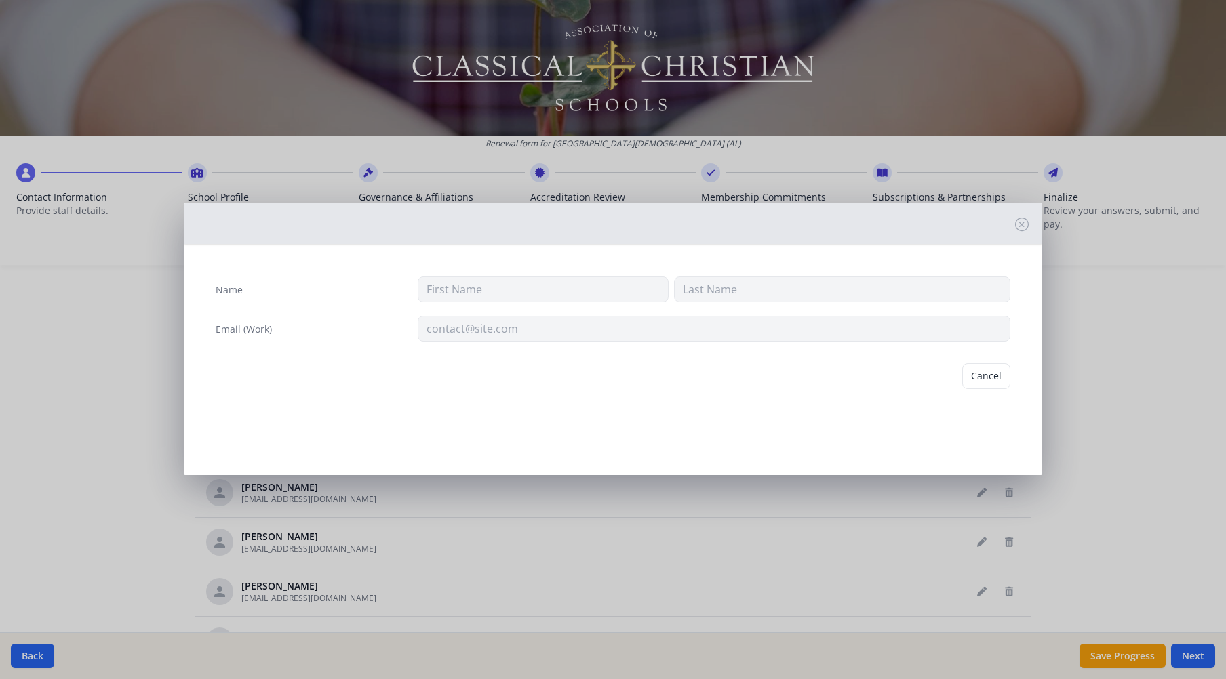
type input "Dananne"
type input "Milbourn"
type input "danmil334@CTVEA.NET"
click at [993, 380] on button "Delete" at bounding box center [986, 376] width 47 height 26
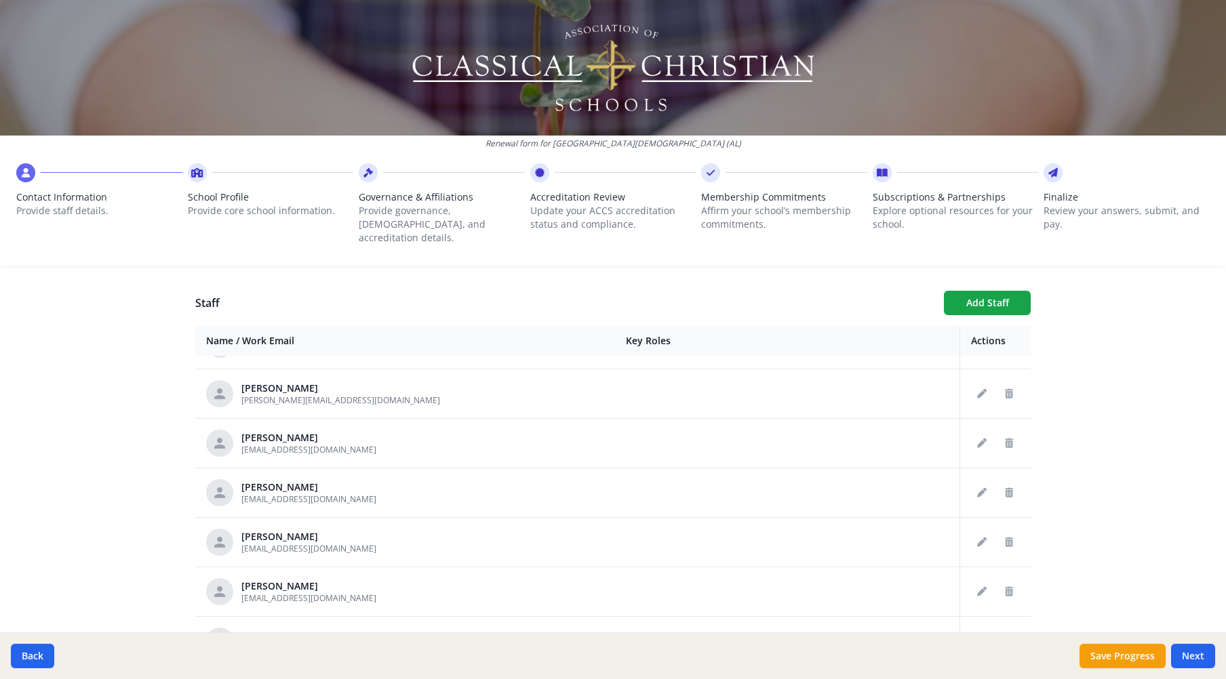
click at [1005, 389] on icon "Delete staff" at bounding box center [1009, 393] width 8 height 9
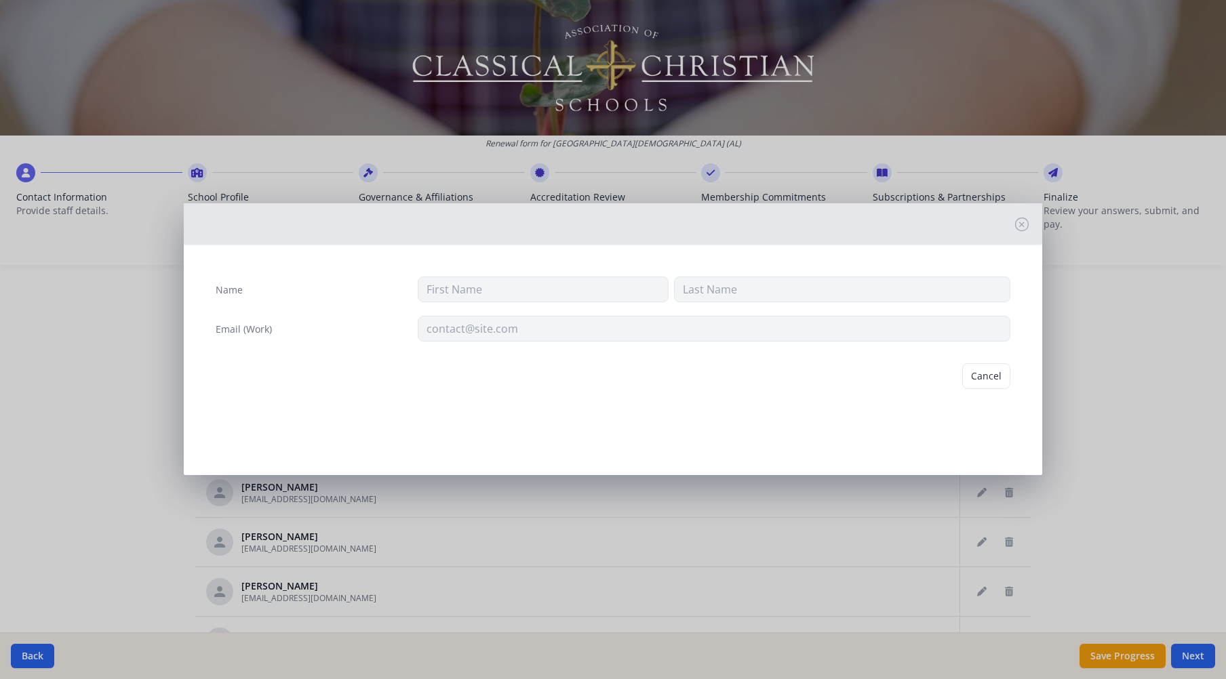
type input "Marjorie"
type input "Mitchell"
type input "marjorieamitchell@yahoo.com"
click at [993, 380] on button "Delete" at bounding box center [986, 376] width 47 height 26
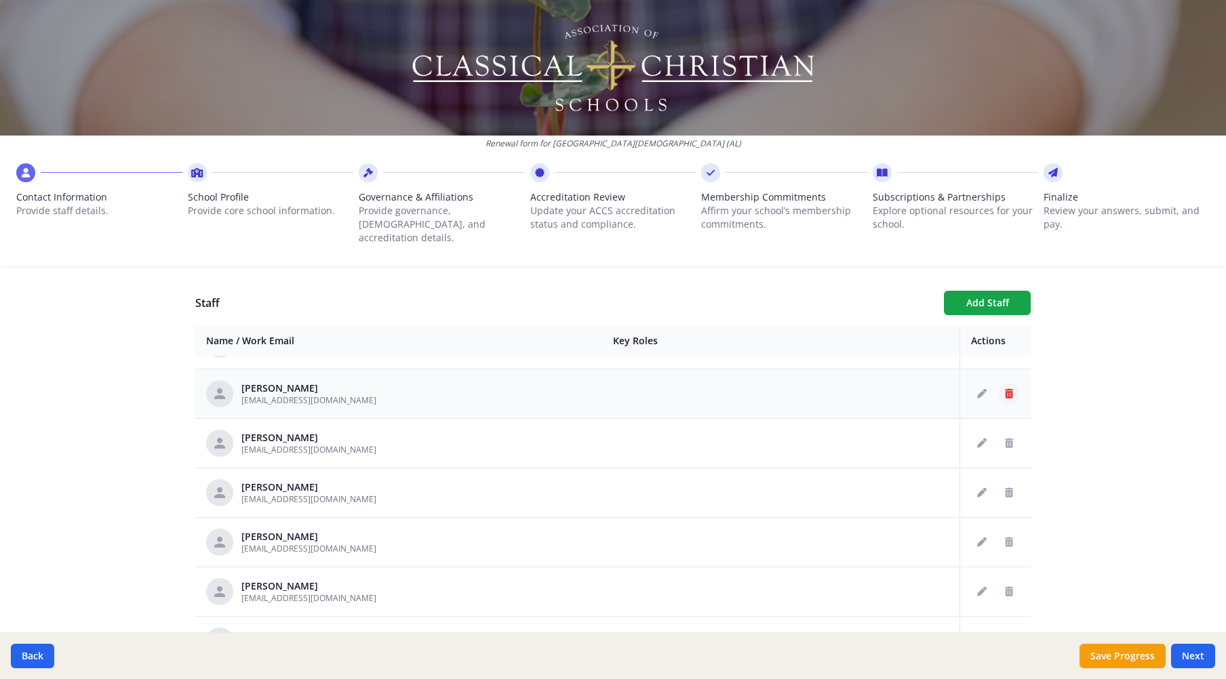
click at [1005, 389] on icon "Delete staff" at bounding box center [1009, 393] width 8 height 9
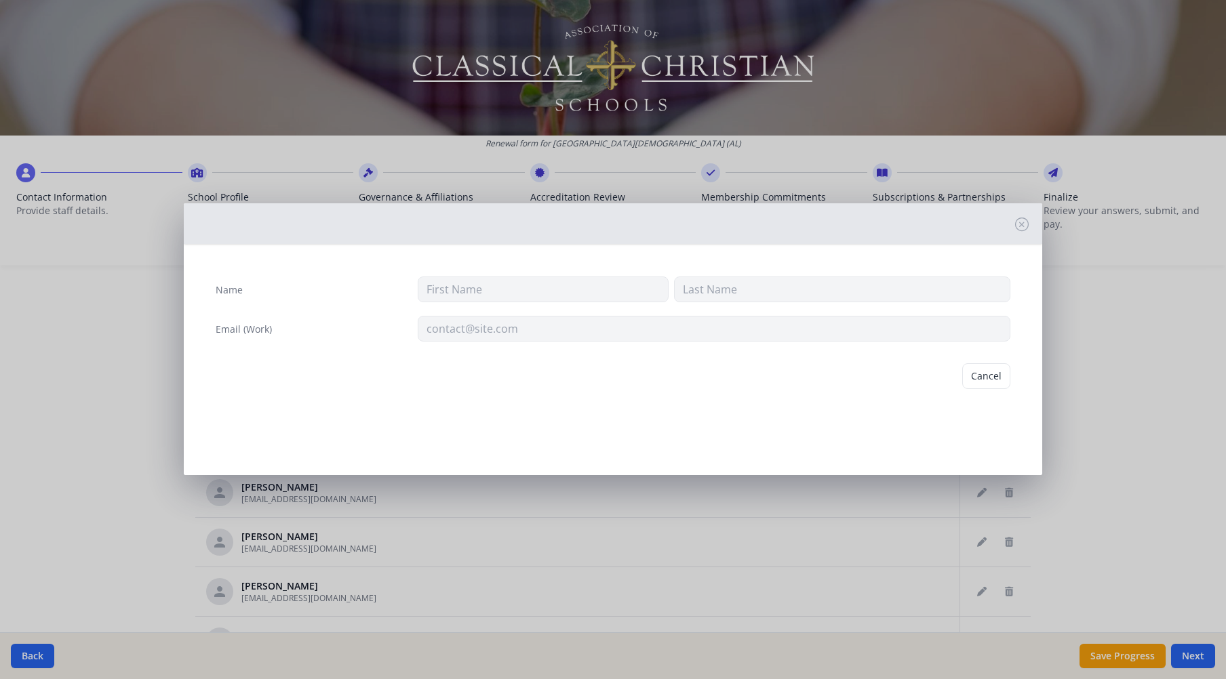
type input "Marjorie"
type input "Mitchell"
type input "mmitchell@tcsopelika.org"
click at [992, 380] on button "Delete" at bounding box center [986, 376] width 47 height 26
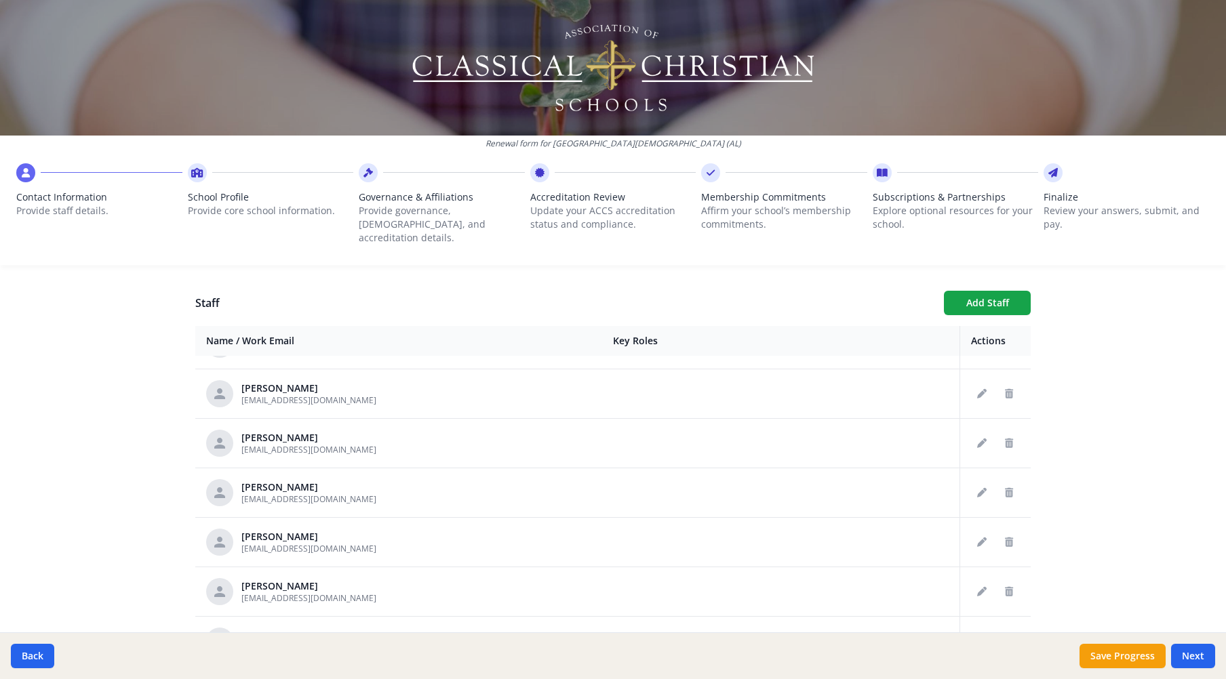
click at [1005, 389] on icon "Delete staff" at bounding box center [1009, 393] width 8 height 9
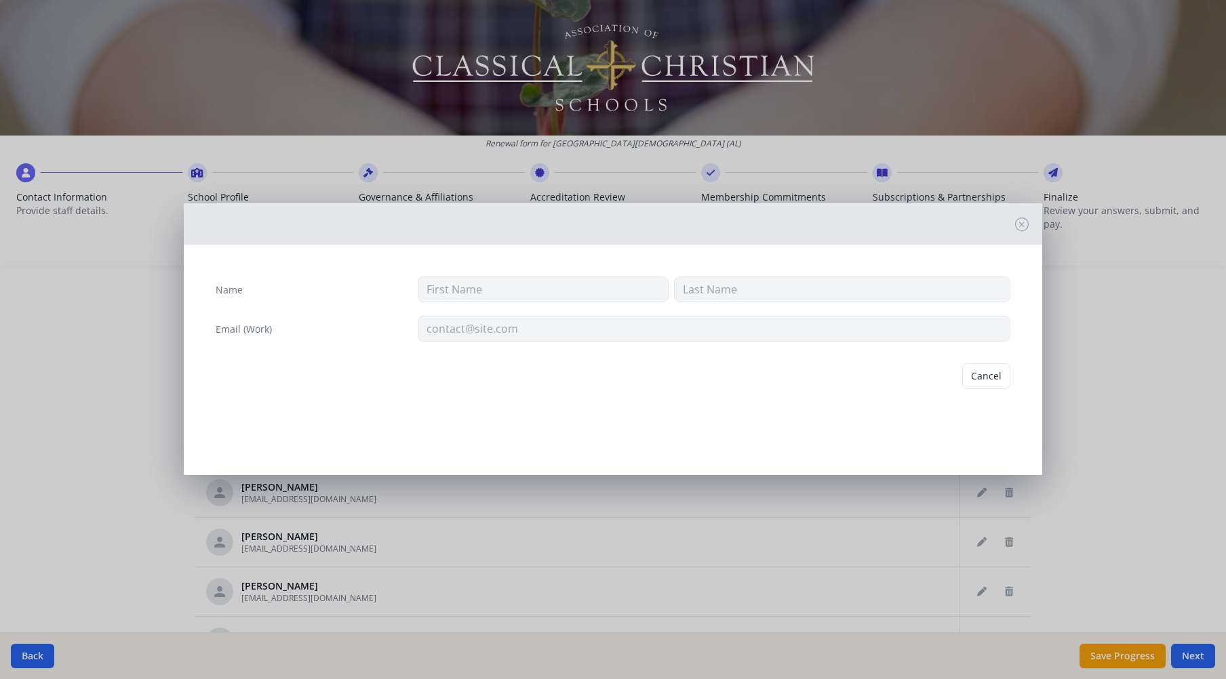
type input "Carlton"
type input "Nell"
type input "nellcar@auburn.edu"
click at [990, 380] on button "Delete" at bounding box center [986, 376] width 47 height 26
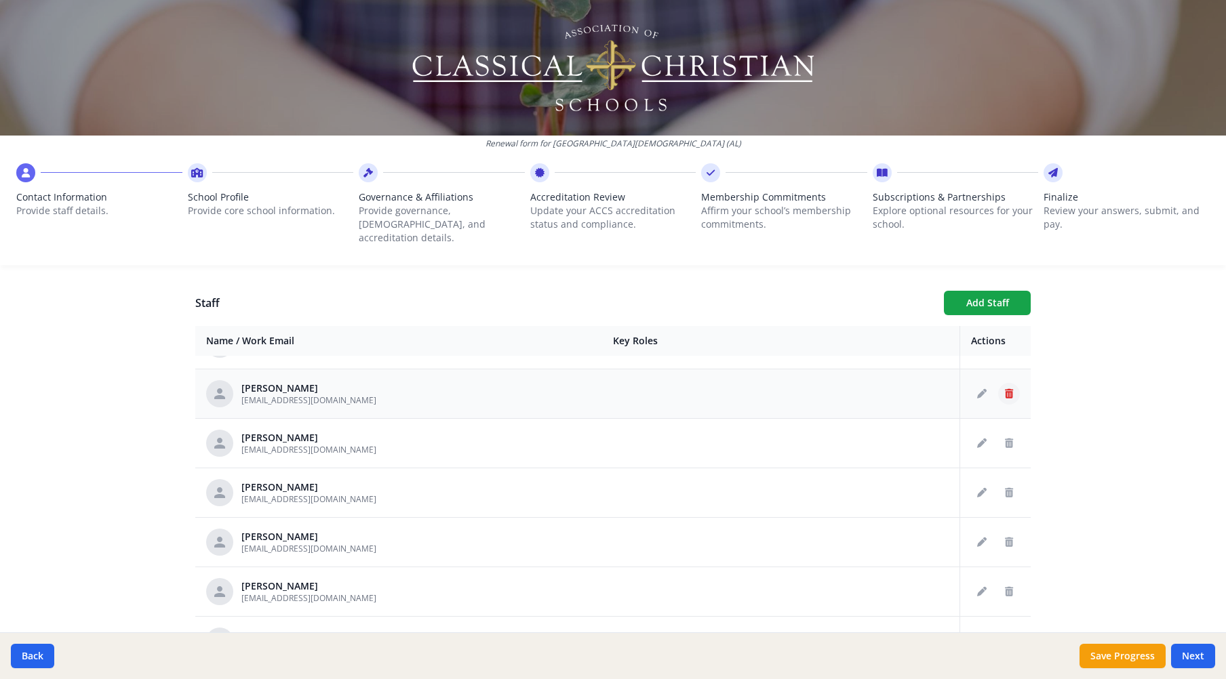
click at [1005, 389] on icon "Delete staff" at bounding box center [1009, 393] width 8 height 9
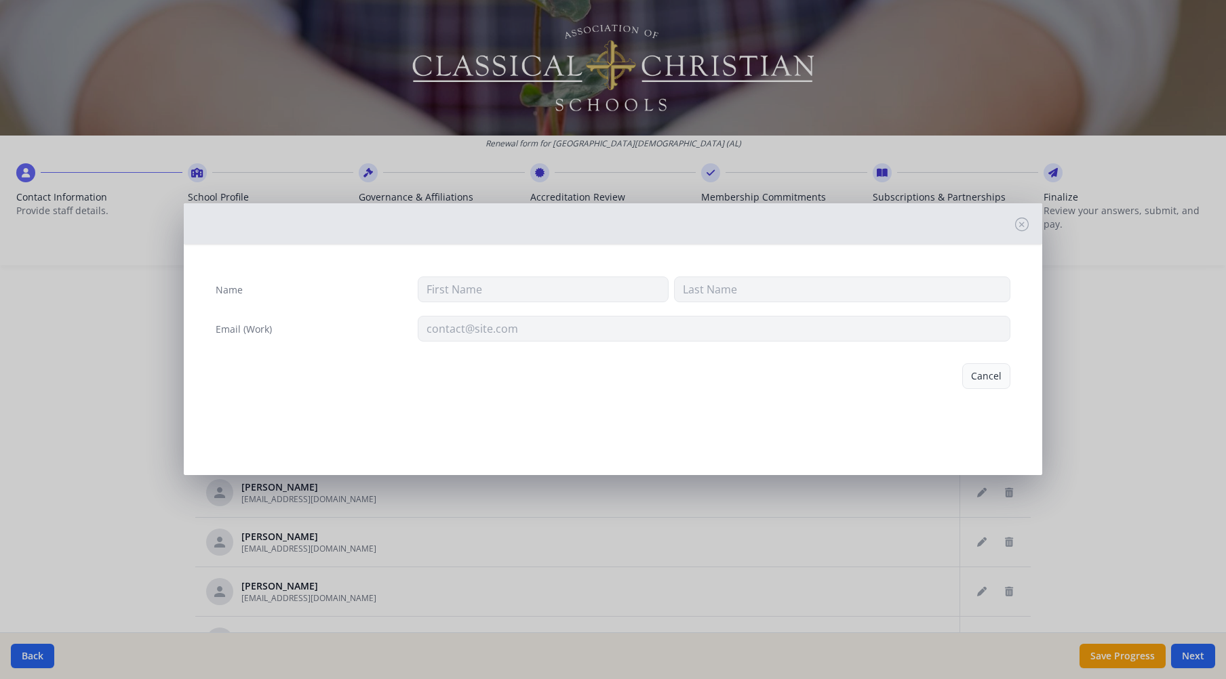
type input "Rachel"
type input "Robinson"
type input "rrobinson@tcsopelika.org"
click at [993, 377] on button "Delete" at bounding box center [986, 376] width 47 height 26
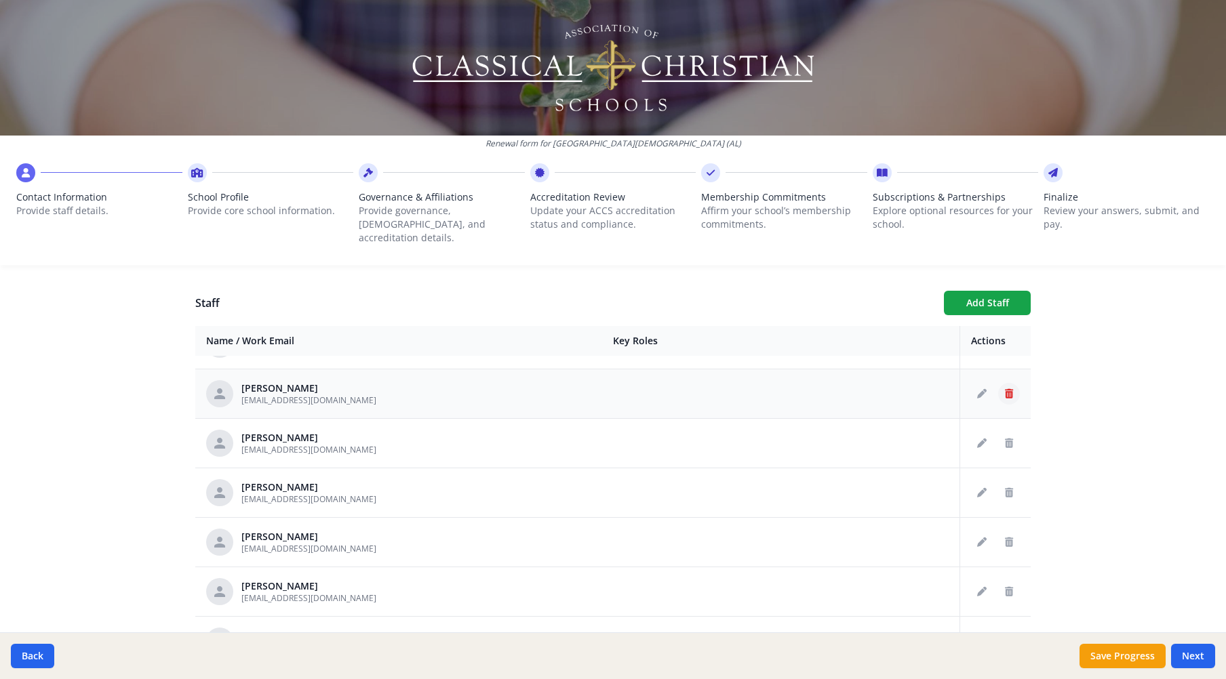
click at [1005, 389] on icon "Delete staff" at bounding box center [1009, 393] width 8 height 9
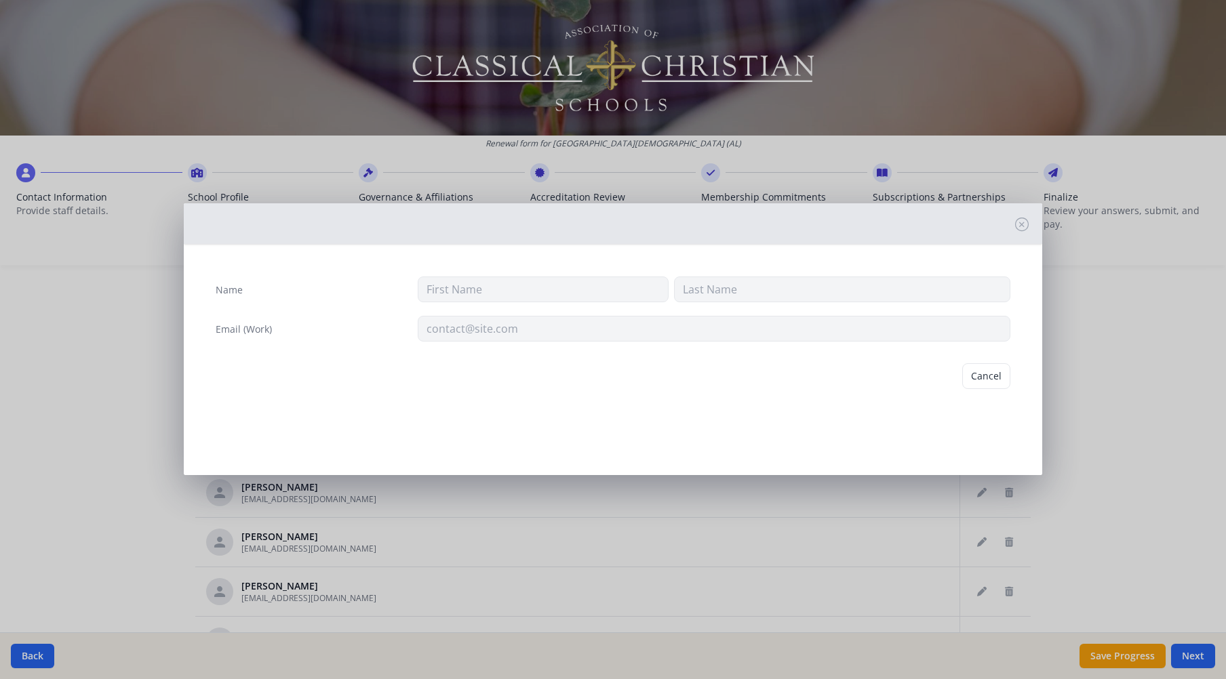
type input "Ruth"
type input "Schwartz"
type input "rschwartz@tcsopelika.org"
click at [997, 378] on button "Delete" at bounding box center [986, 376] width 47 height 26
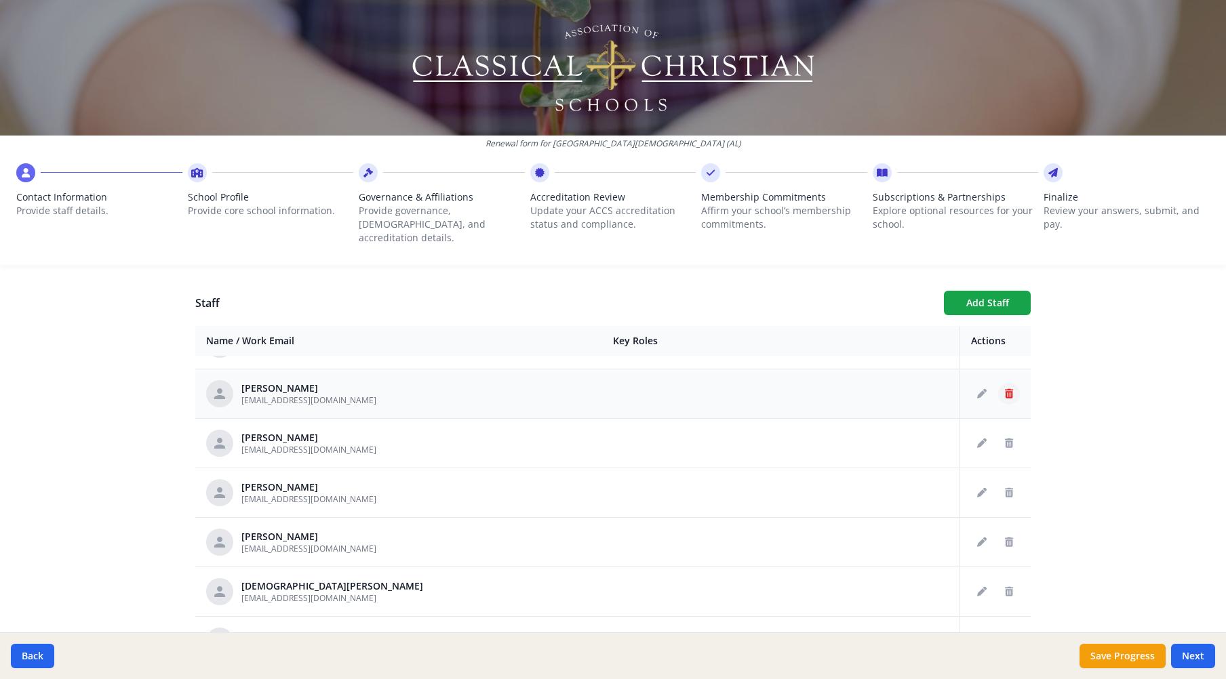
click at [1005, 389] on icon "Delete staff" at bounding box center [1009, 393] width 8 height 9
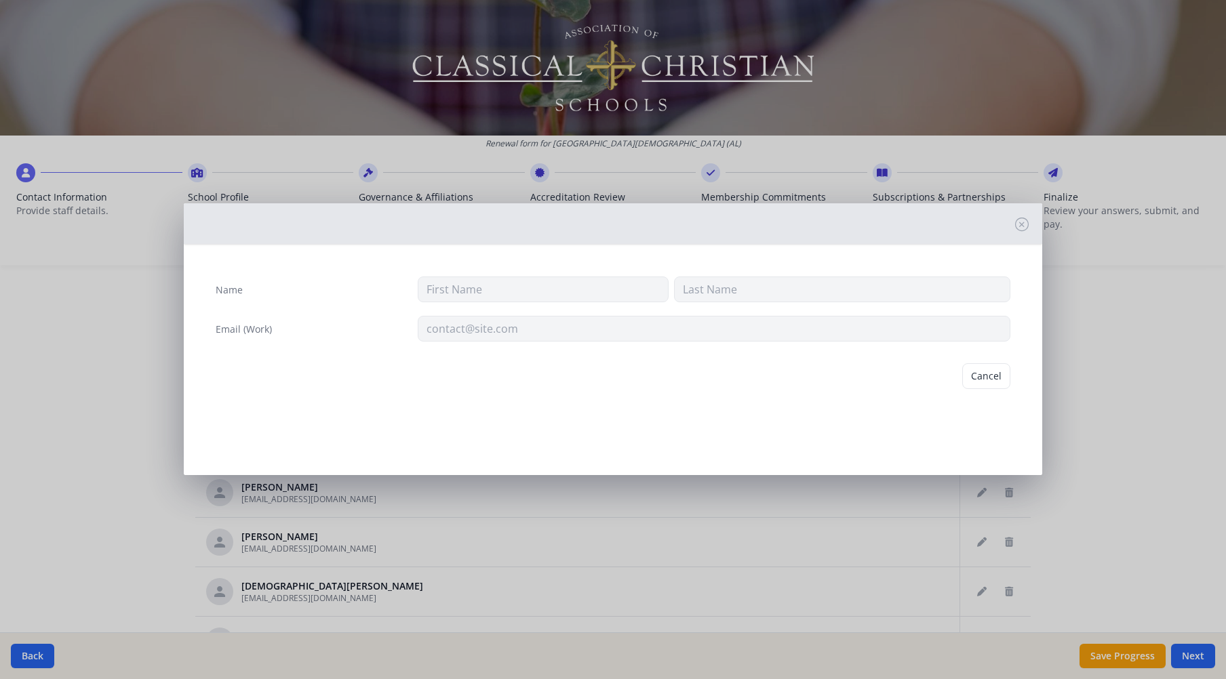
type input "Thomas"
type input "Smith"
type input "tsmith@tcsopelika.org"
click at [995, 374] on button "Delete" at bounding box center [986, 376] width 47 height 26
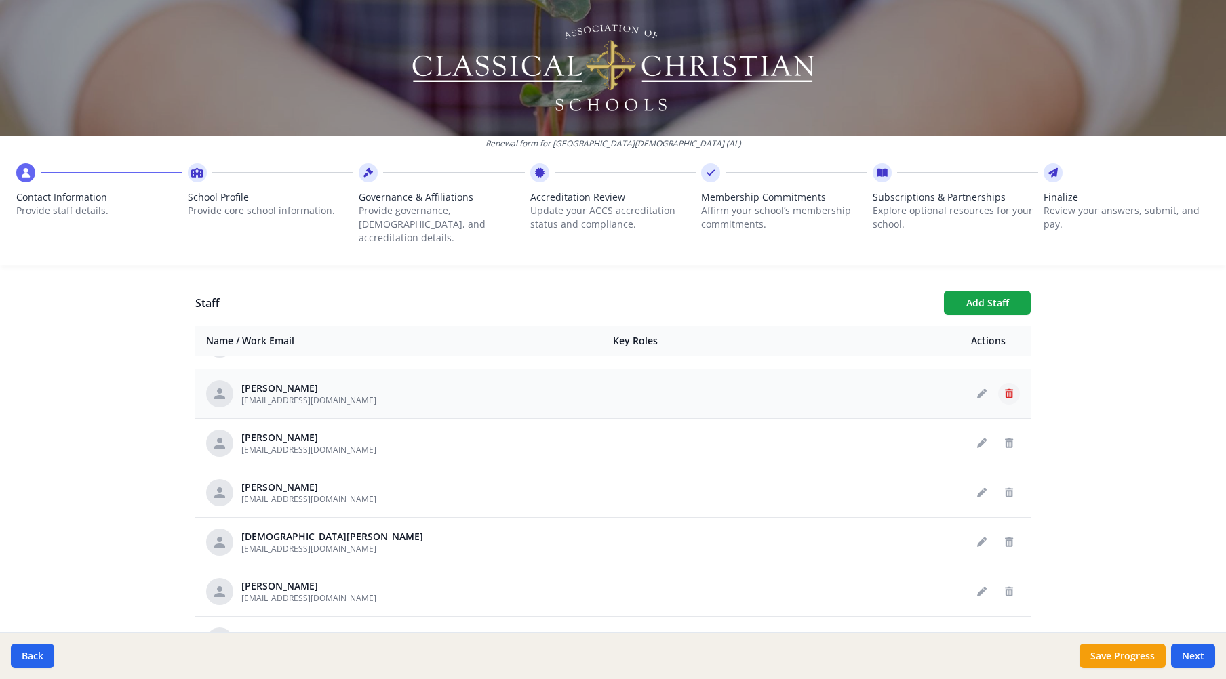
click at [1005, 389] on icon "Delete staff" at bounding box center [1009, 393] width 8 height 9
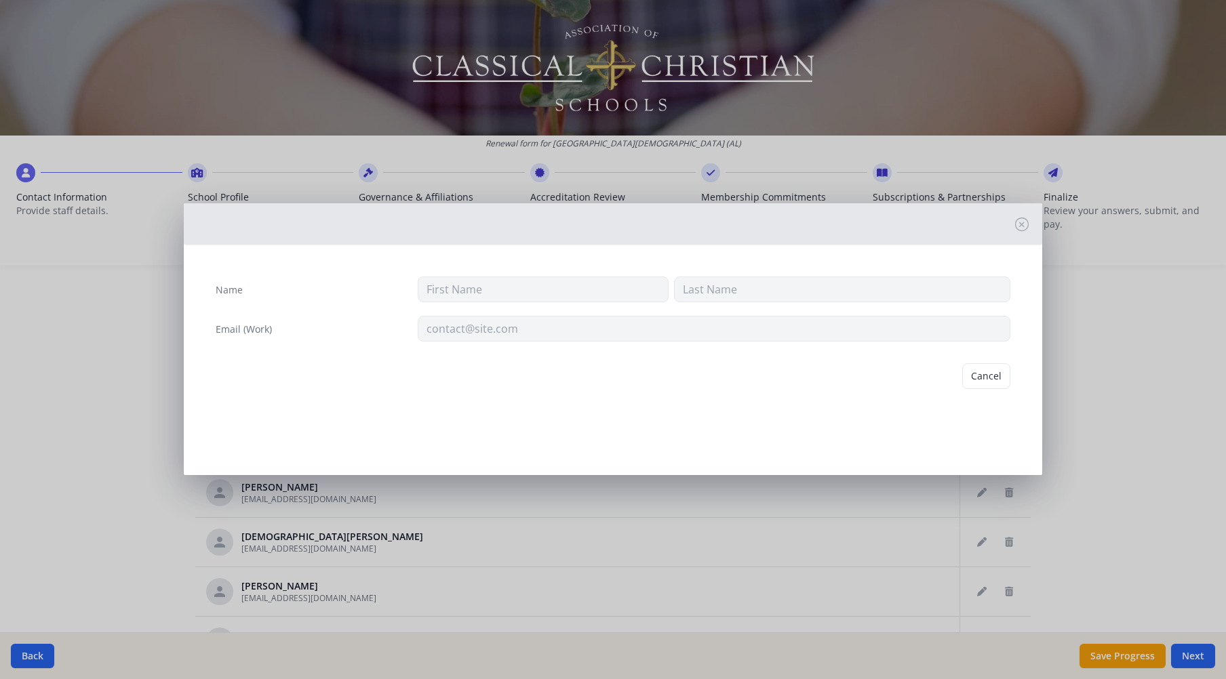
type input "Ginger"
type input "Stephens"
type input "gstephens@tcsopelika.org"
click at [995, 379] on button "Delete" at bounding box center [986, 376] width 47 height 26
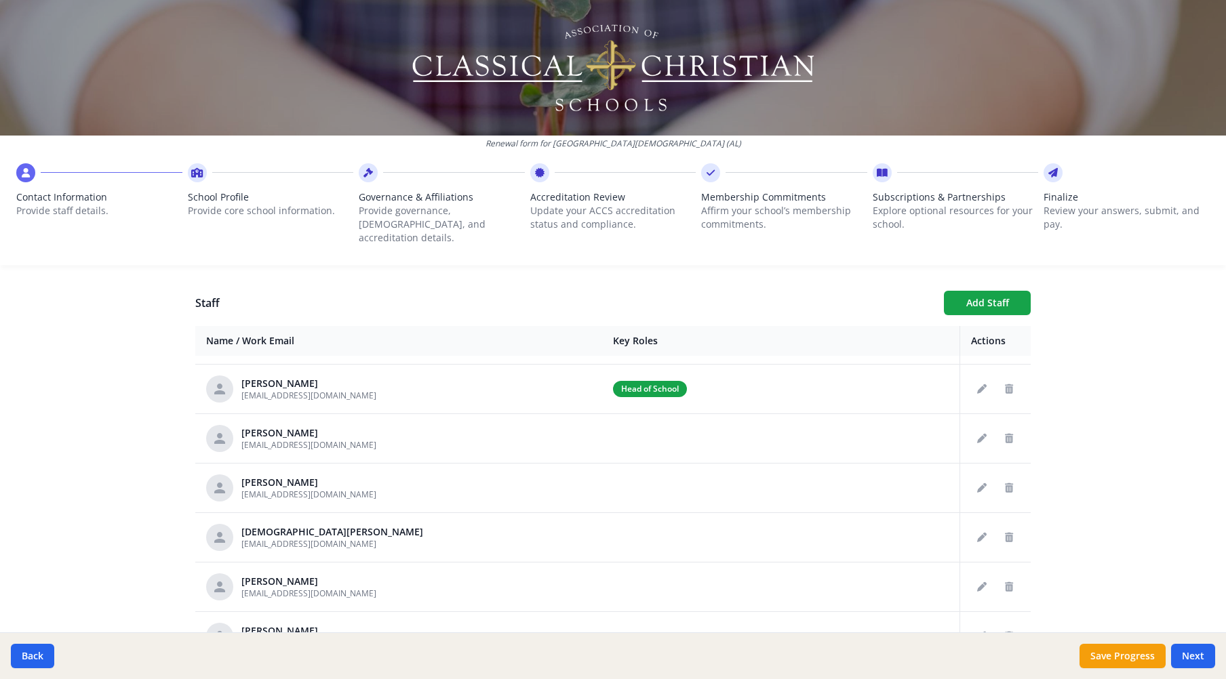
scroll to position [91, 0]
click at [1005, 384] on icon "Delete staff" at bounding box center [1009, 388] width 8 height 9
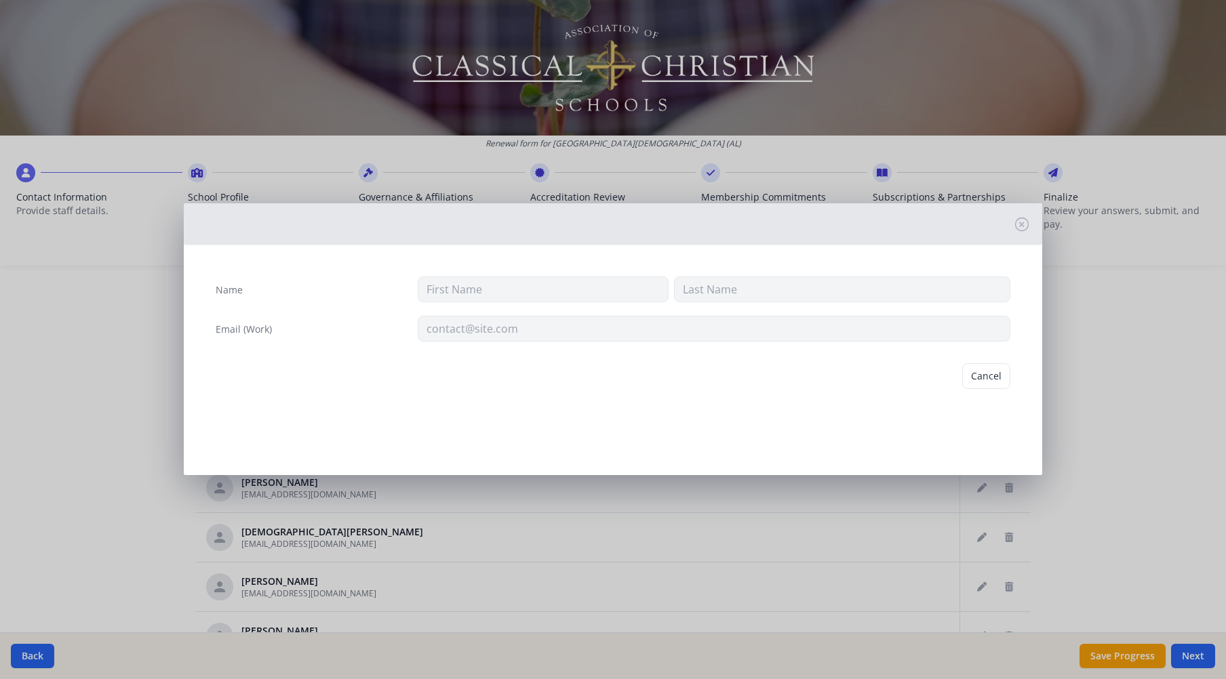
type input "Sharon"
type input "Miller"
type input "smiller@tcsopelika.org"
click at [995, 379] on button "Delete" at bounding box center [986, 376] width 47 height 26
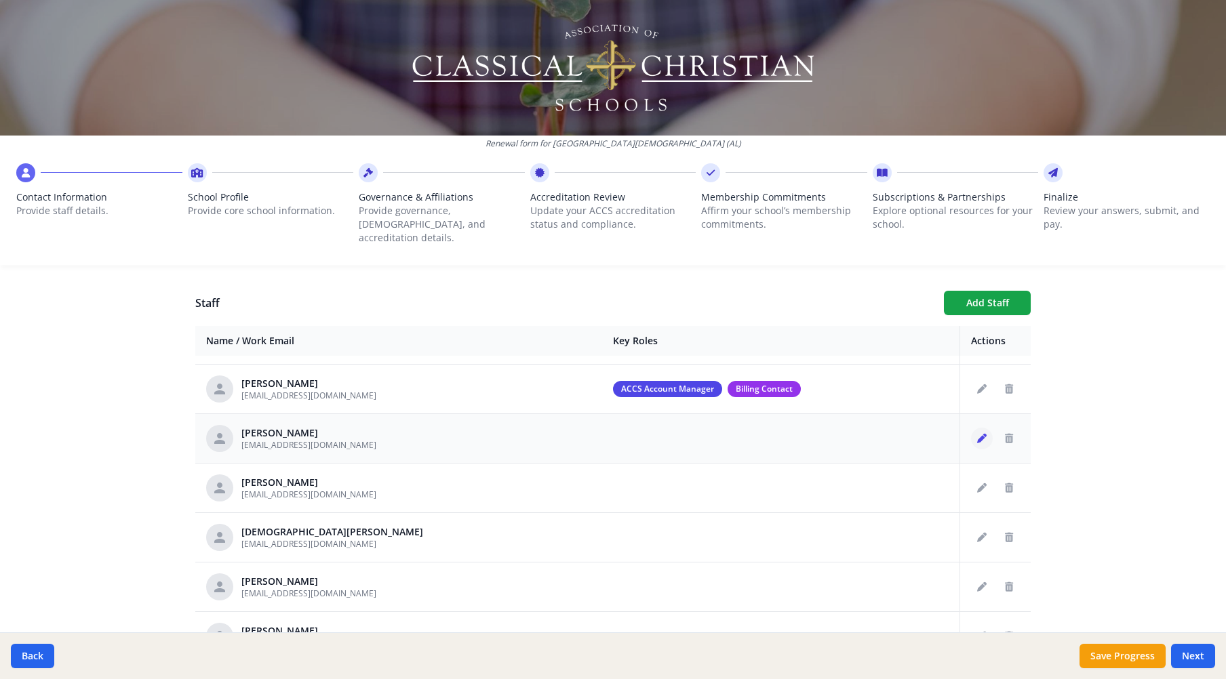
scroll to position [0, 0]
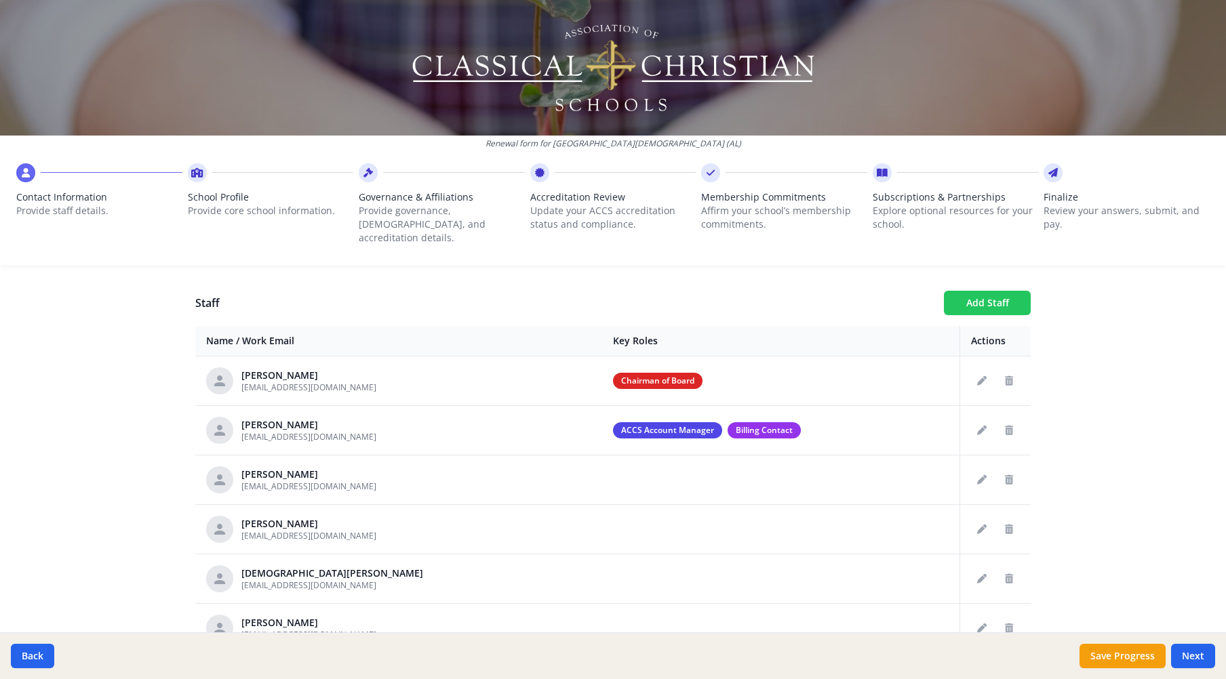
click at [982, 291] on button "Add Staff" at bounding box center [987, 303] width 87 height 24
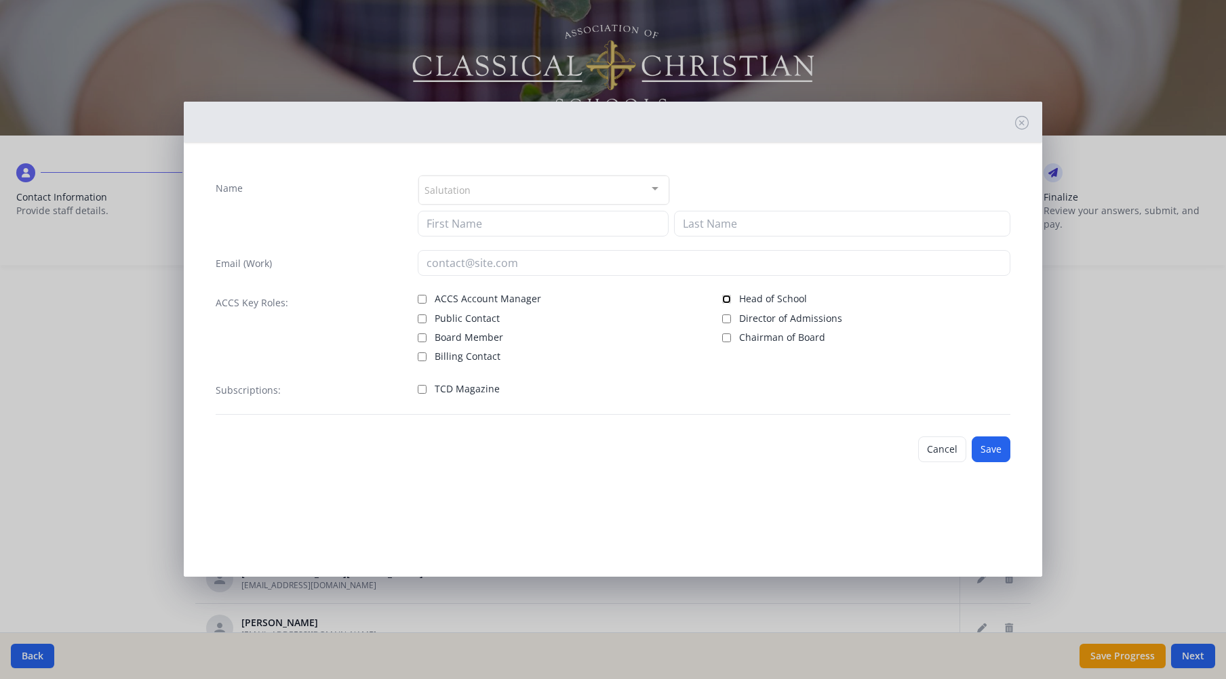
click at [729, 300] on input "Head of School" at bounding box center [726, 299] width 9 height 9
checkbox input "true"
click at [476, 193] on div "Salutation" at bounding box center [543, 190] width 251 height 29
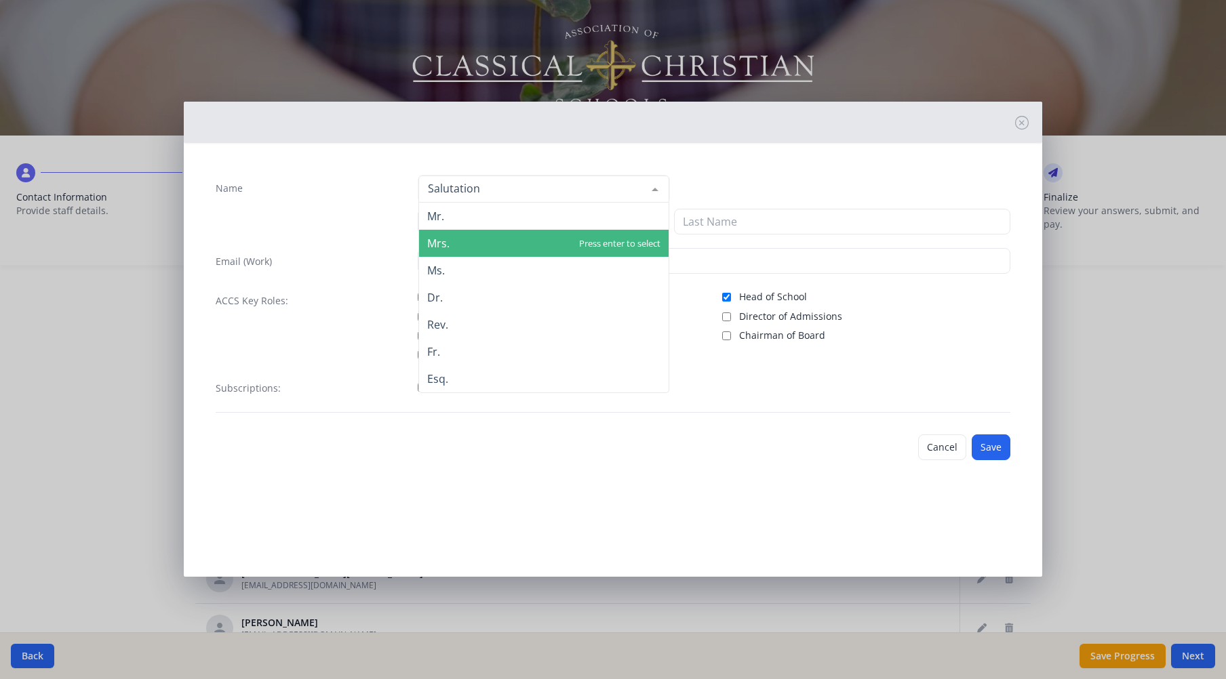
click at [462, 240] on span "Mrs." at bounding box center [543, 243] width 249 height 27
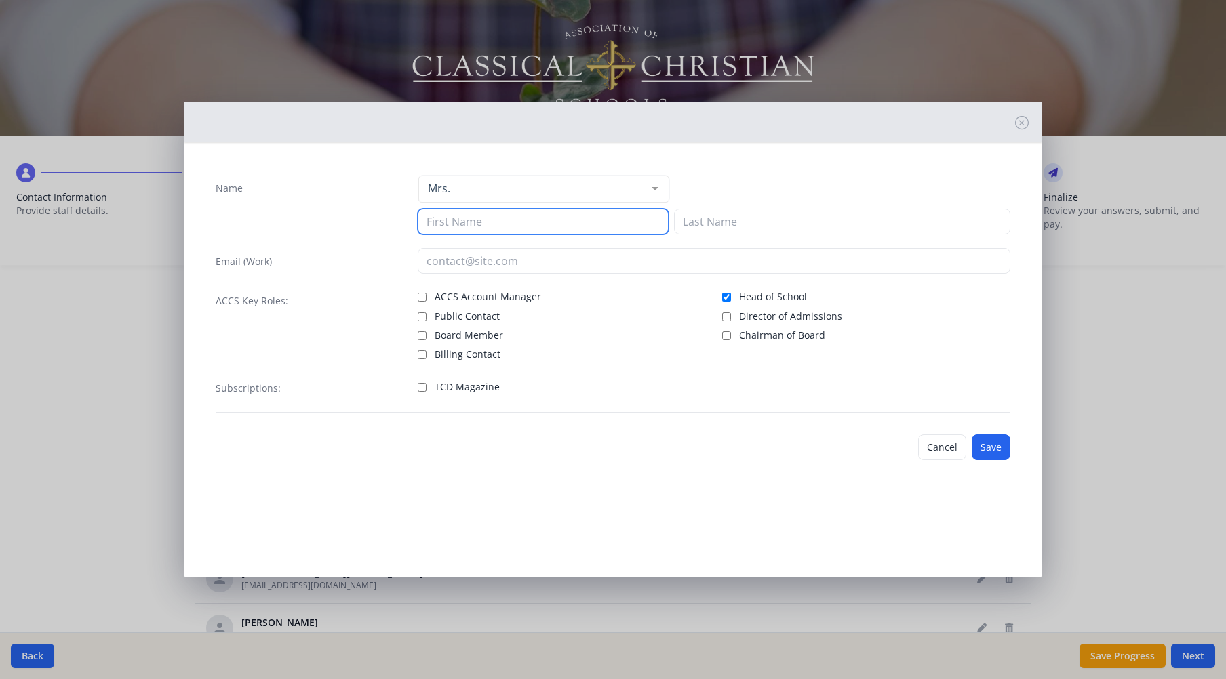
click at [474, 221] on input at bounding box center [543, 222] width 251 height 26
type input "Sharon"
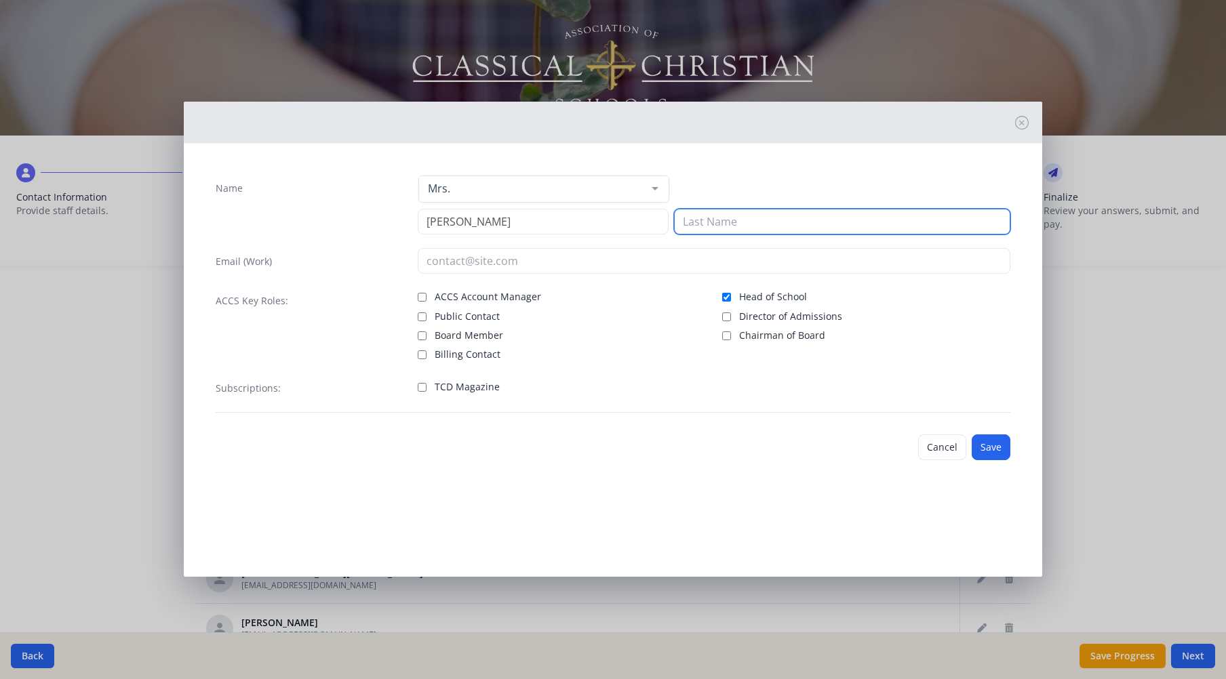
type input "Miller"
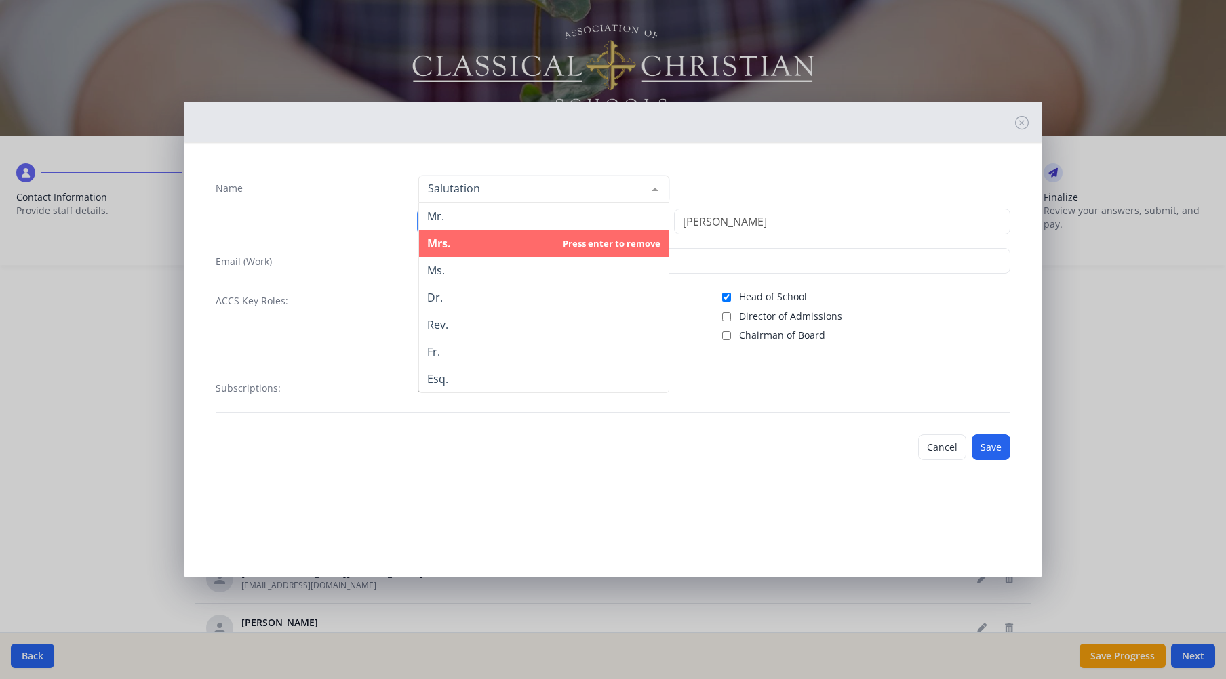
click at [464, 239] on span "Mrs." at bounding box center [543, 243] width 249 height 27
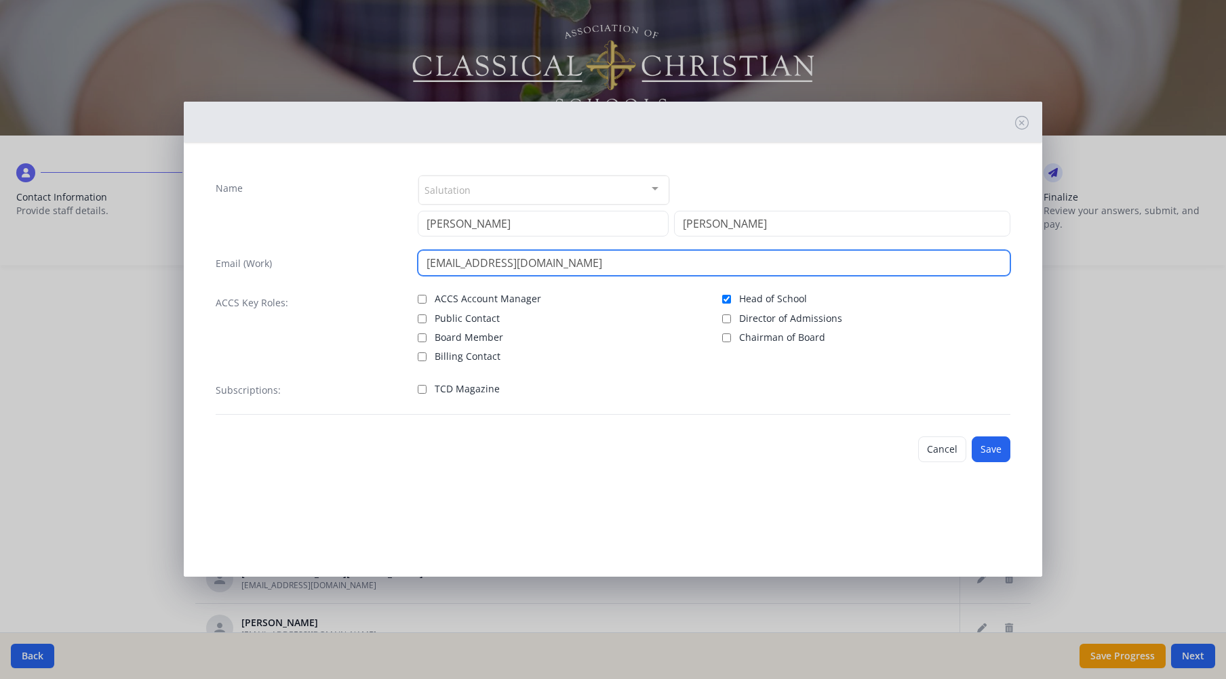
drag, startPoint x: 563, startPoint y: 266, endPoint x: 419, endPoint y: 260, distance: 144.5
click at [419, 260] on input "nhgodwin91@gmail.com" at bounding box center [714, 263] width 593 height 26
type input "smiller@tcsopelika.org"
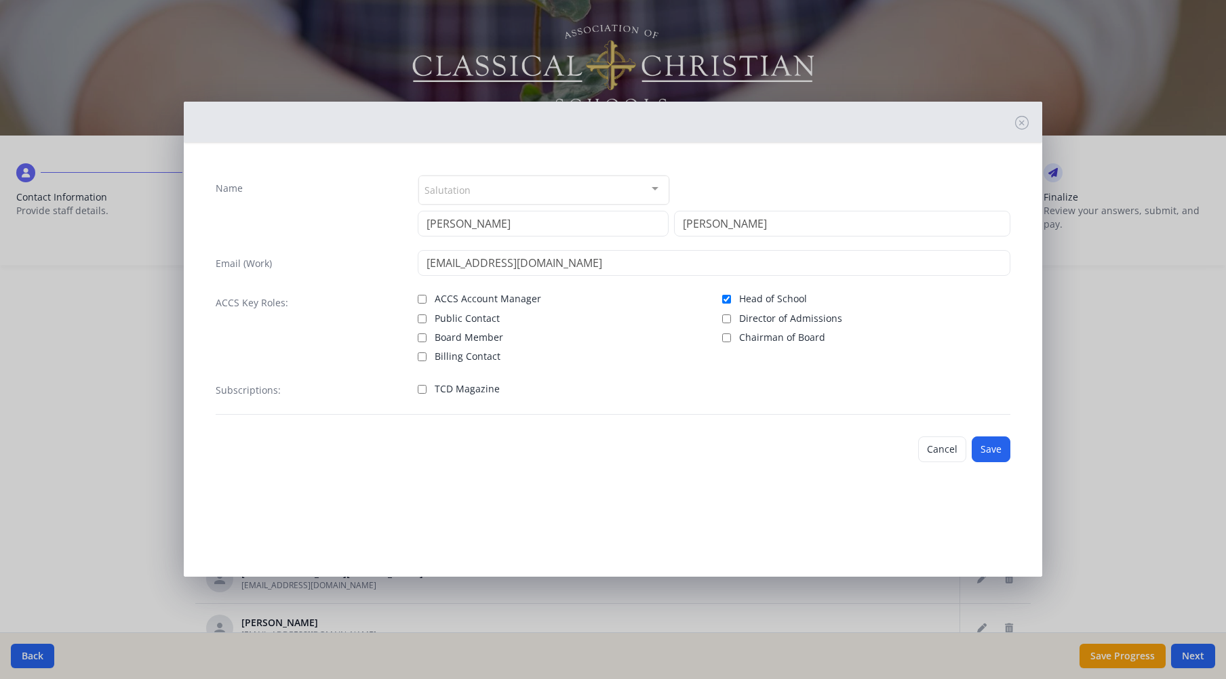
click at [662, 185] on div at bounding box center [654, 189] width 27 height 26
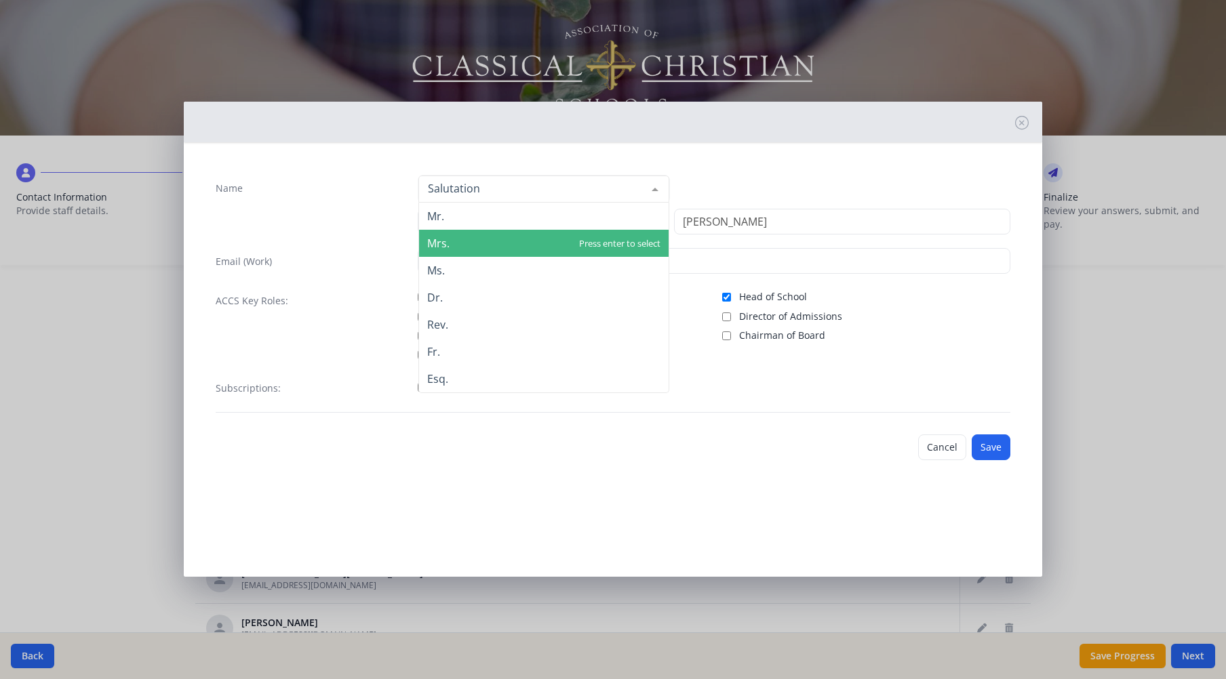
click at [460, 245] on span "Mrs." at bounding box center [543, 243] width 249 height 27
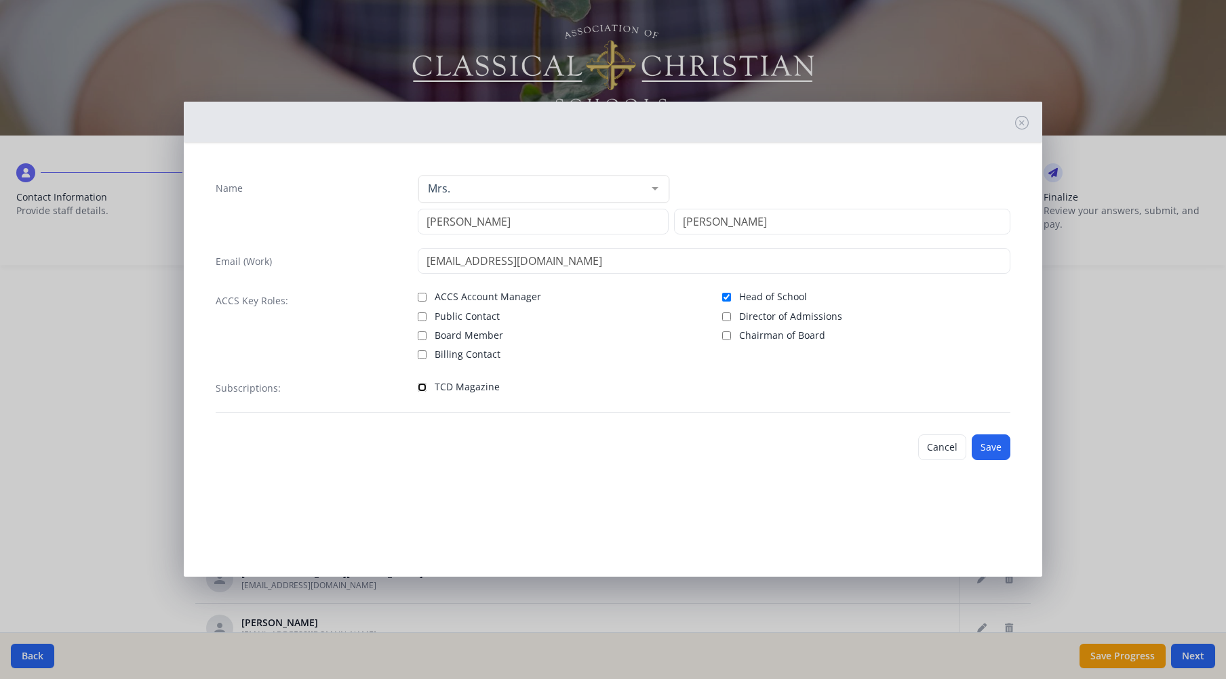
click at [420, 389] on input "TCD Magazine" at bounding box center [422, 387] width 9 height 9
checkbox input "true"
click at [981, 447] on button "Save" at bounding box center [990, 448] width 39 height 26
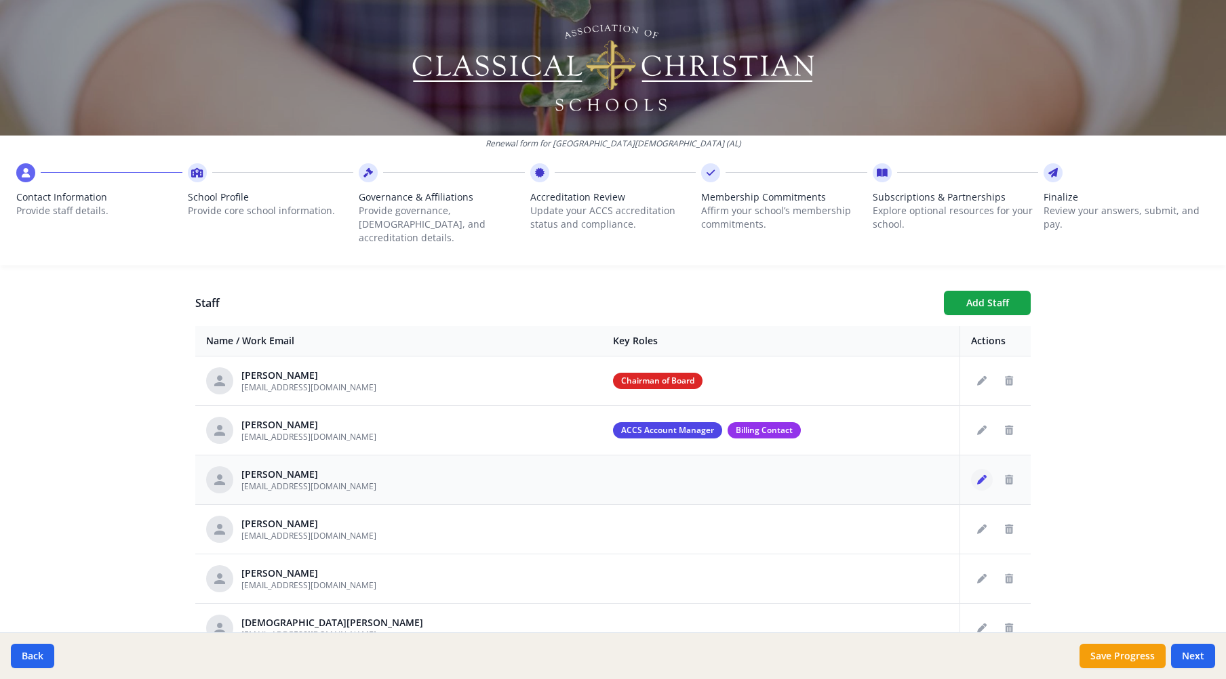
click at [977, 475] on icon "Edit staff" at bounding box center [981, 479] width 9 height 9
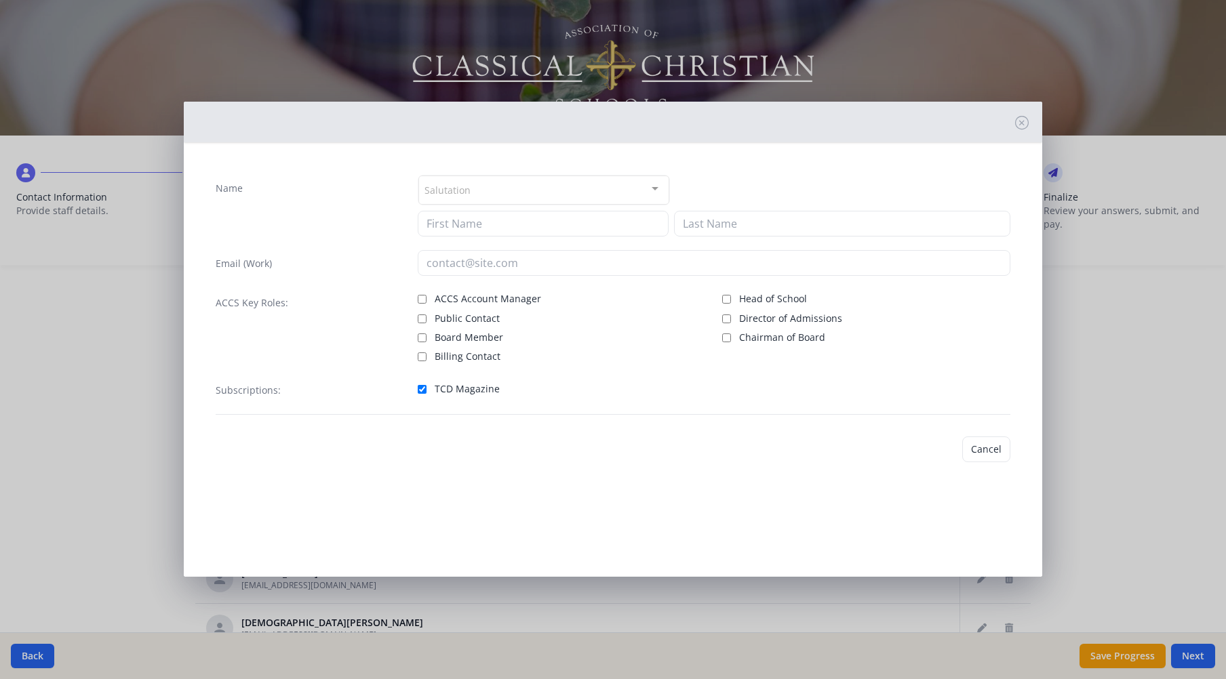
type input "Sharon"
type input "Miller"
type input "smiller@tcsopelika.org"
checkbox input "true"
click at [725, 295] on input "Head of School" at bounding box center [726, 297] width 9 height 9
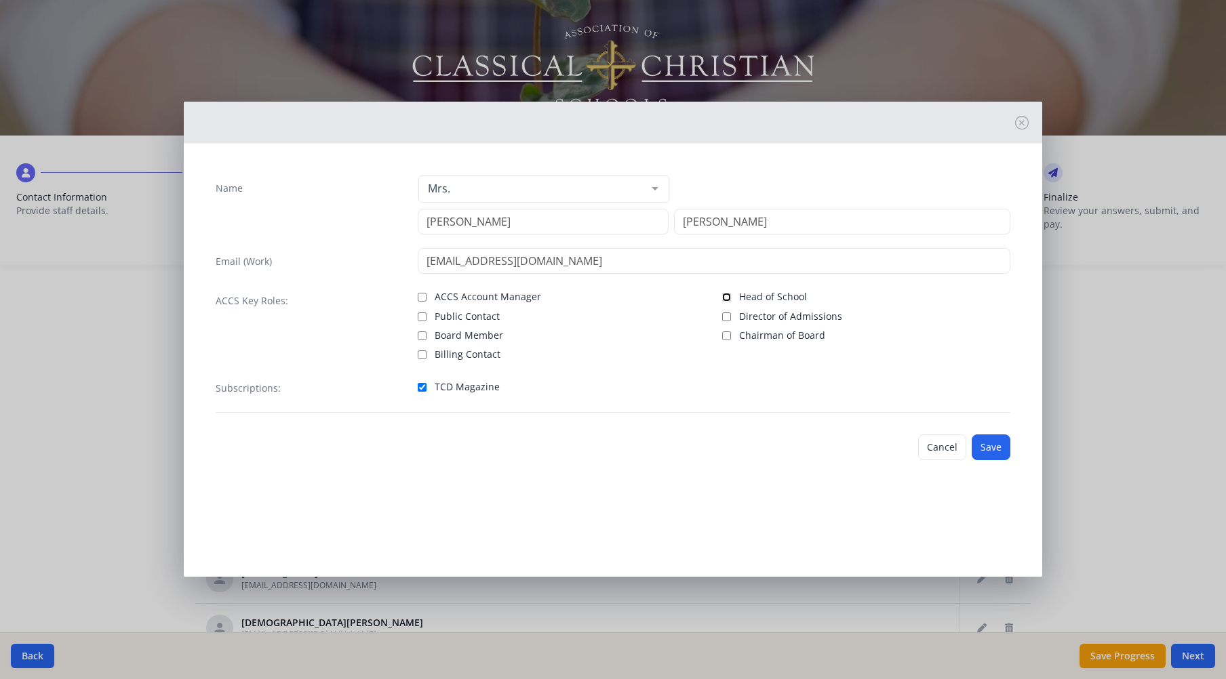
checkbox input "true"
click at [990, 451] on button "Save" at bounding box center [990, 448] width 39 height 26
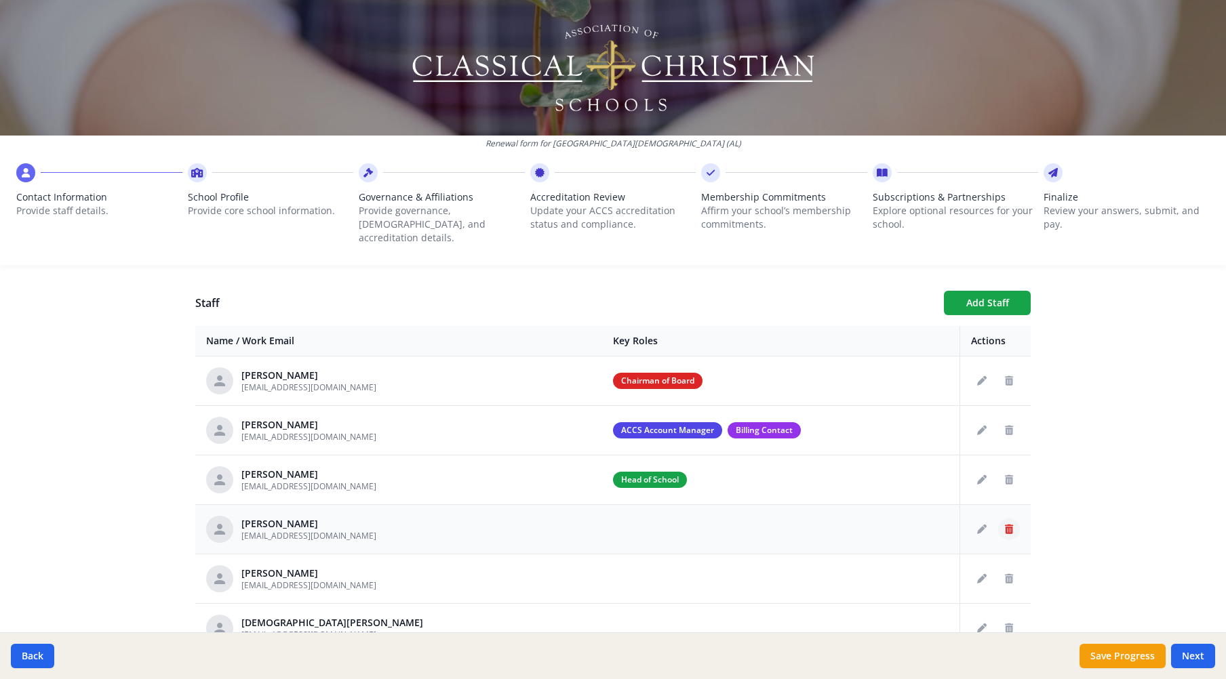
click at [1005, 525] on icon "Delete staff" at bounding box center [1009, 529] width 8 height 9
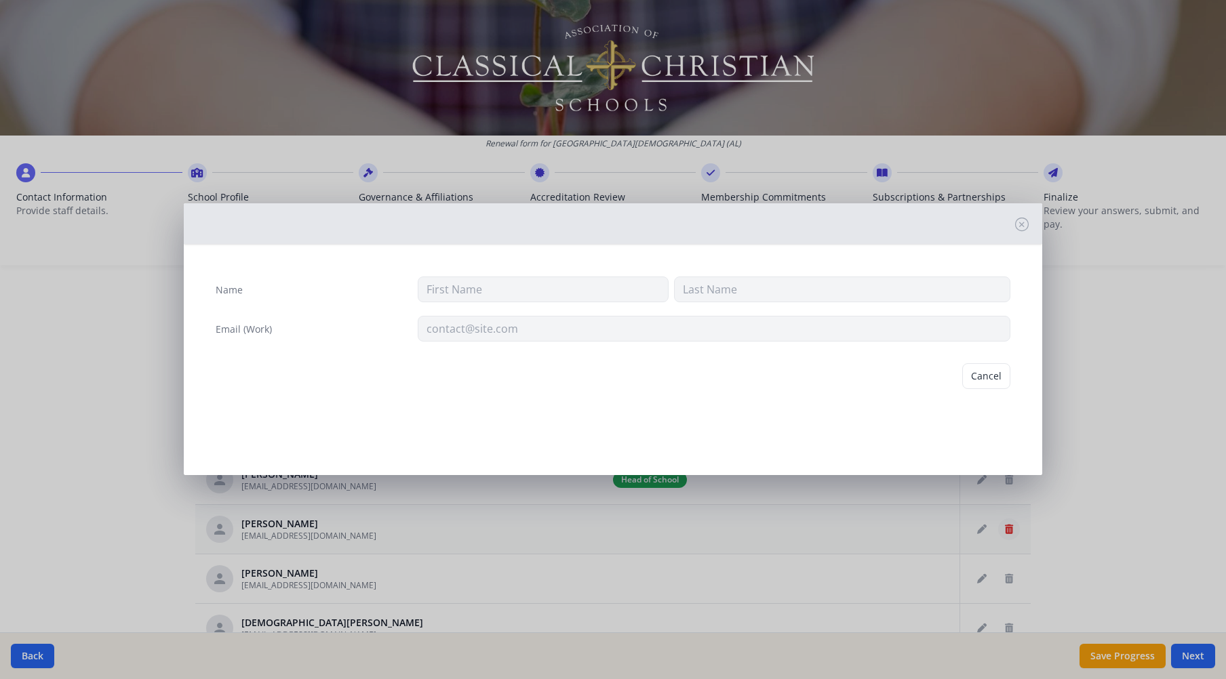
type input "Mike"
type input "Stough"
type input "michaelstough48@gmail.com"
click at [988, 376] on button "Delete" at bounding box center [986, 376] width 47 height 26
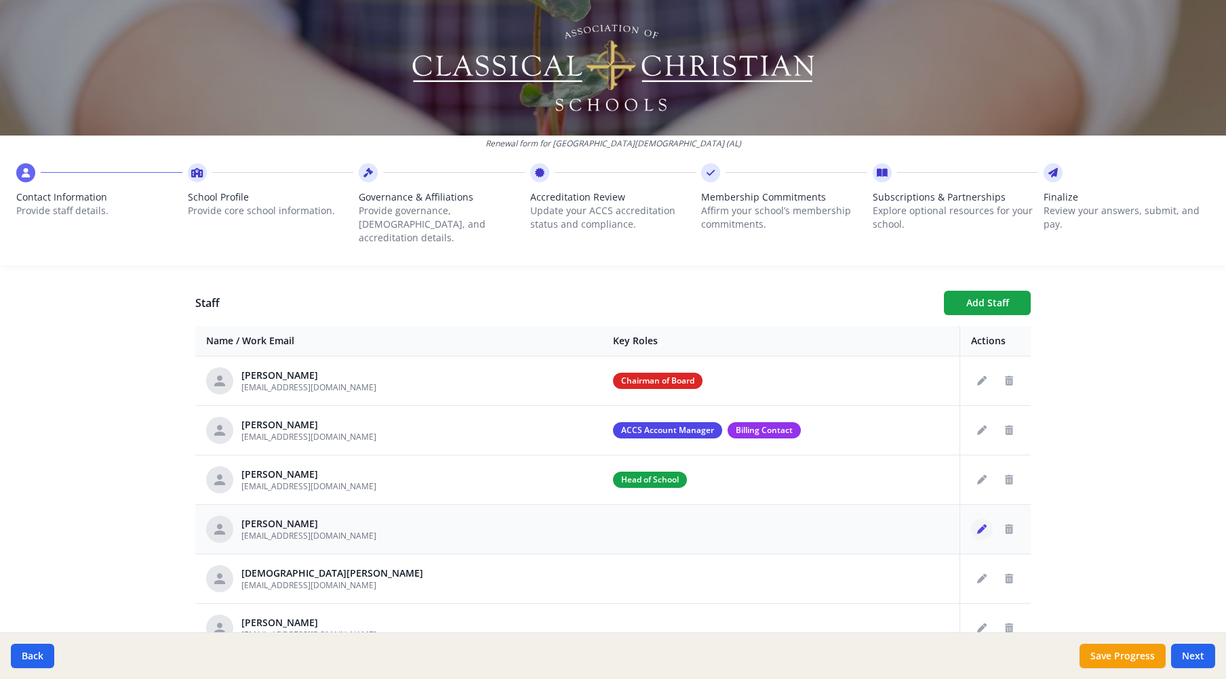
click at [977, 525] on icon "Edit staff" at bounding box center [981, 529] width 9 height 9
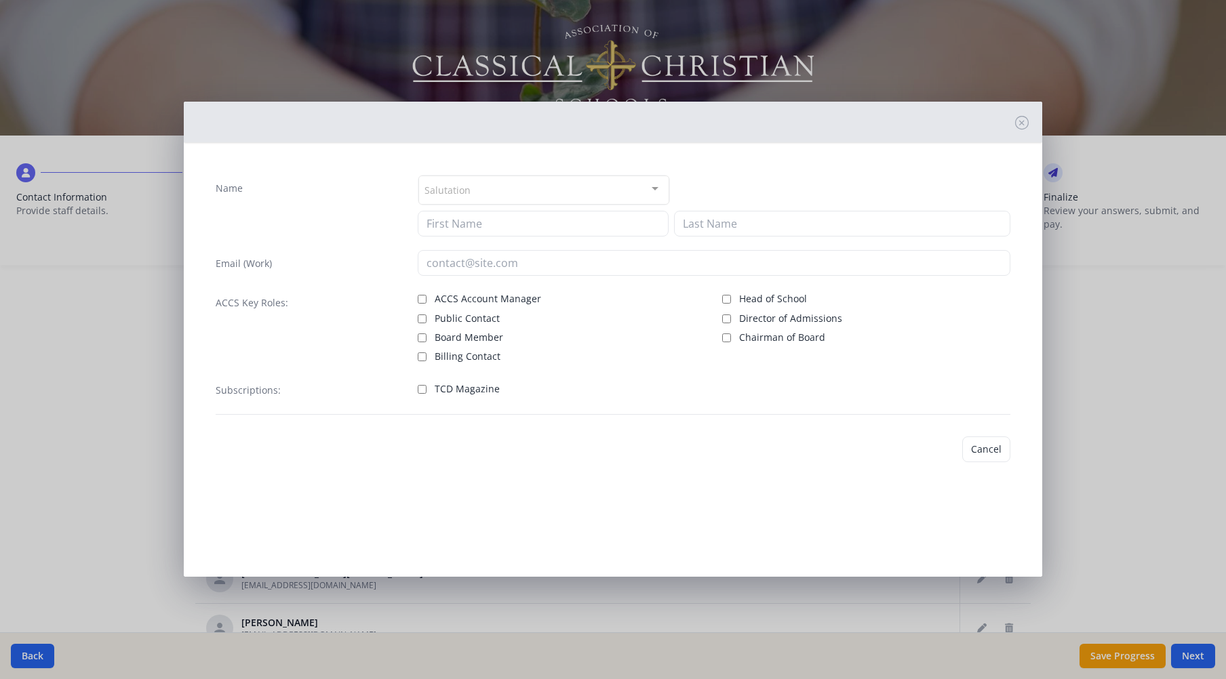
type input "Cathy"
type input "Taylor"
type input "cxtaylor@tcsopelika.org"
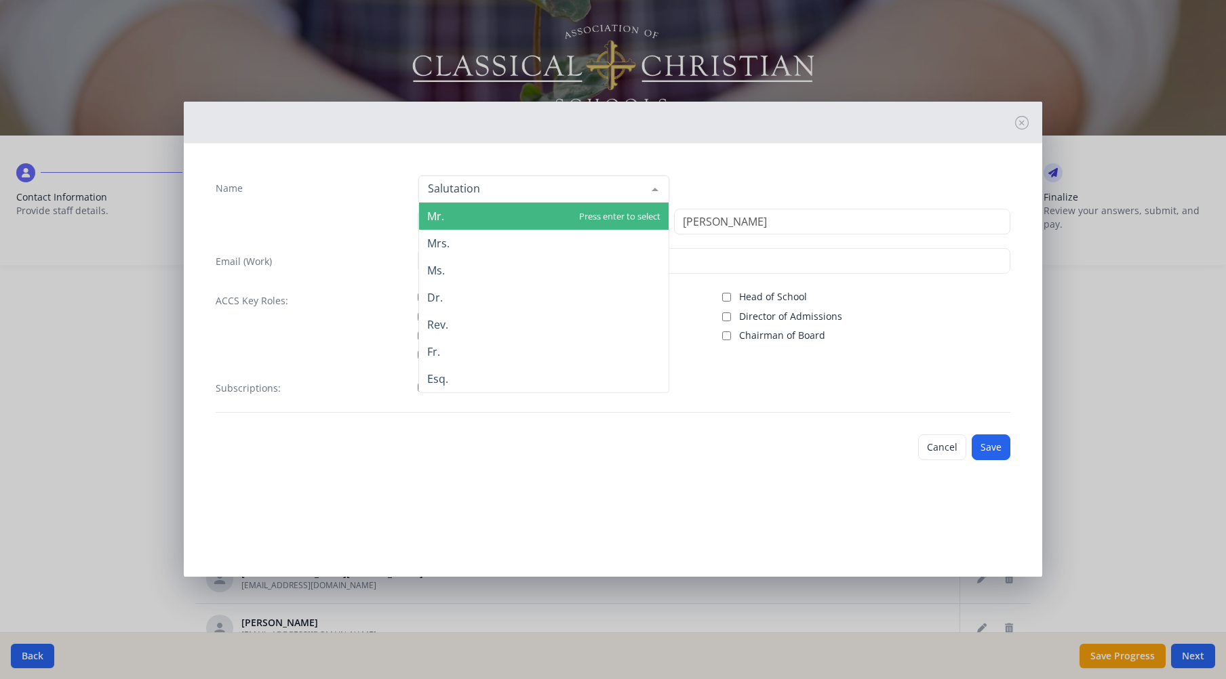
click at [657, 189] on div at bounding box center [654, 189] width 27 height 26
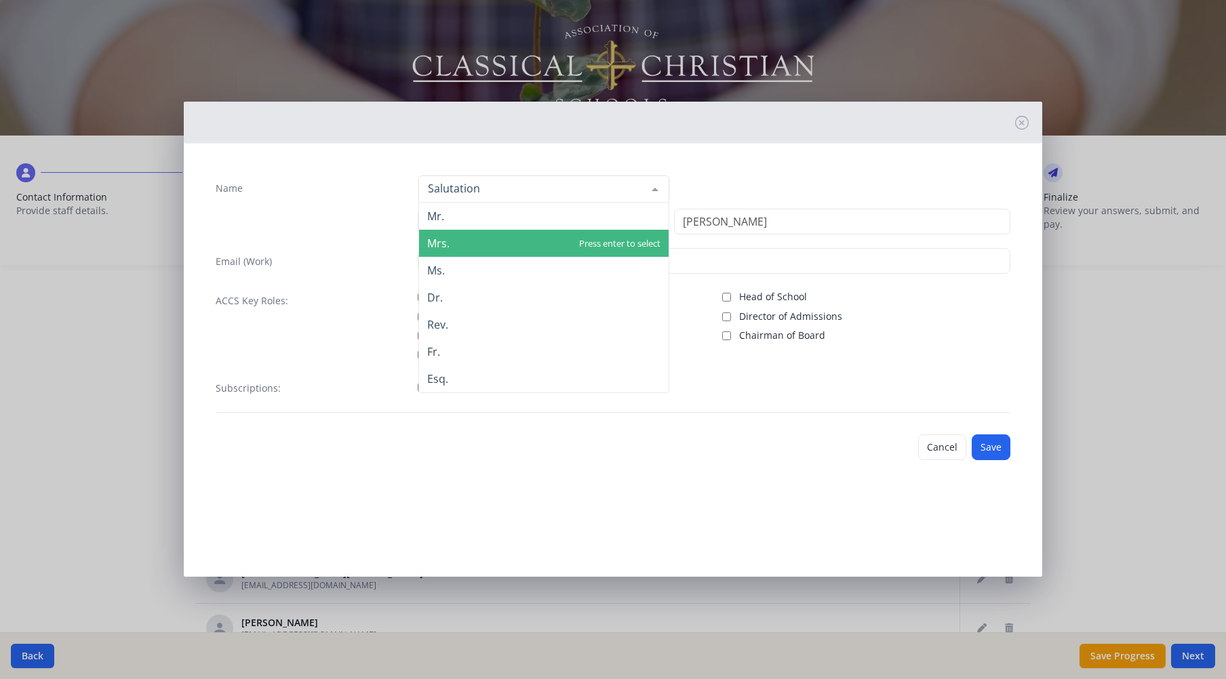
click at [441, 243] on span "Mrs." at bounding box center [438, 243] width 22 height 15
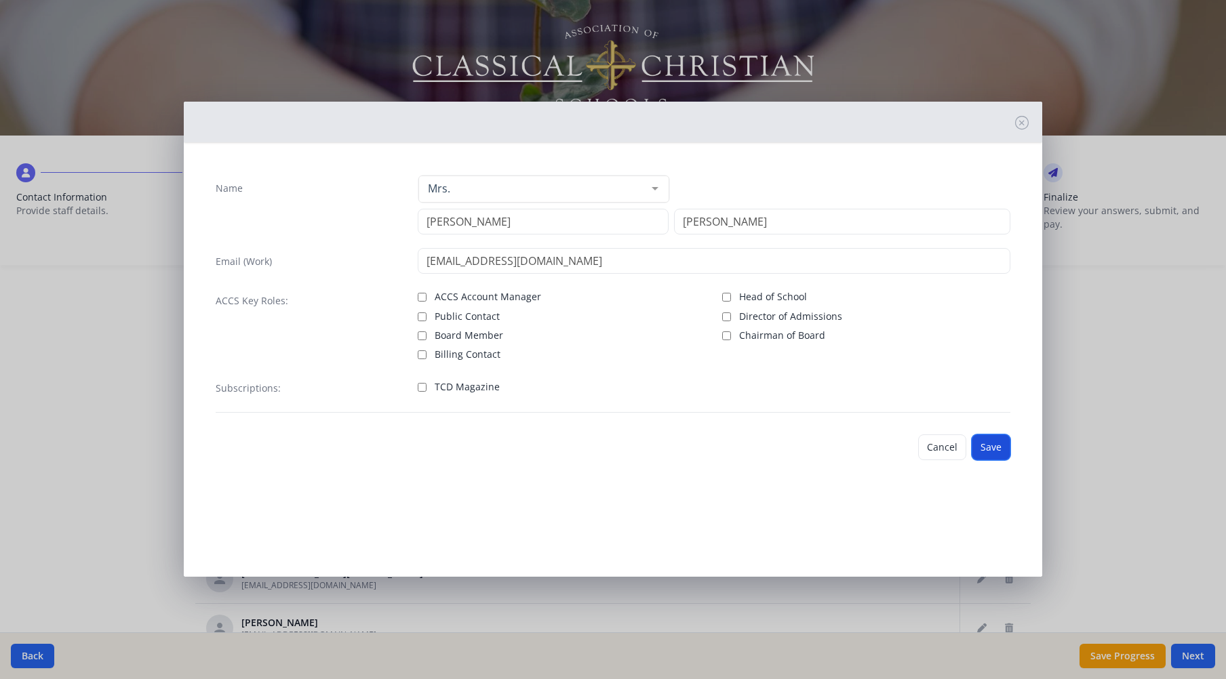
click at [983, 445] on button "Save" at bounding box center [990, 448] width 39 height 26
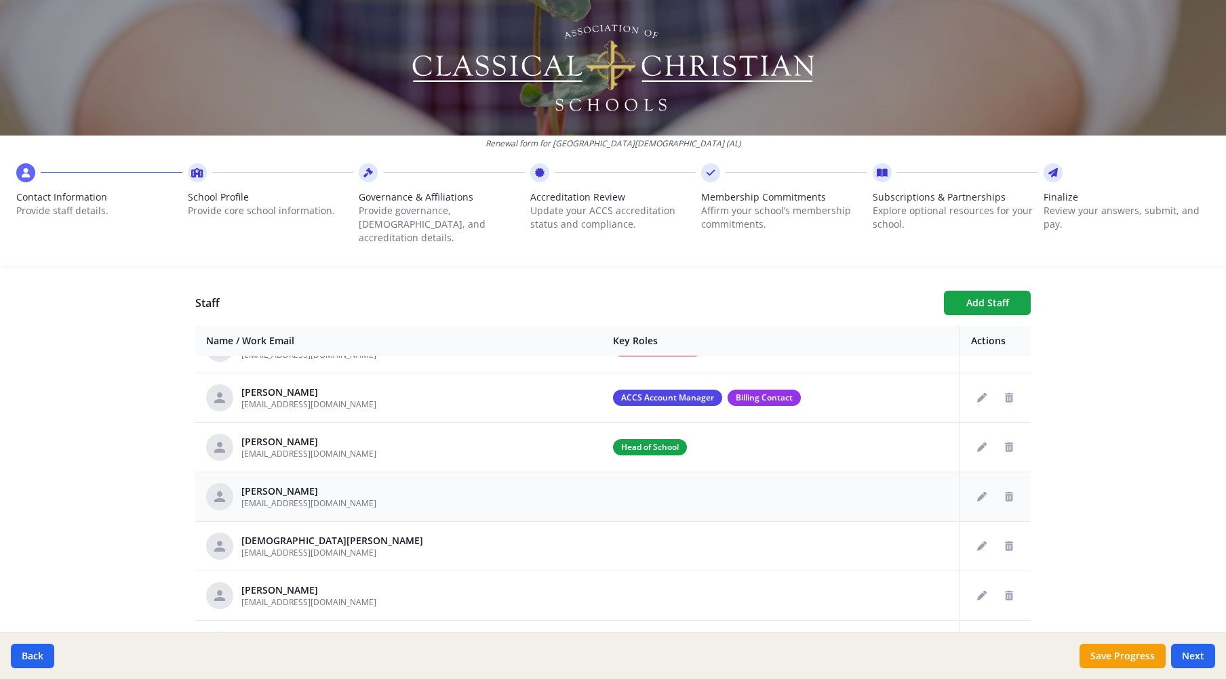
scroll to position [41, 0]
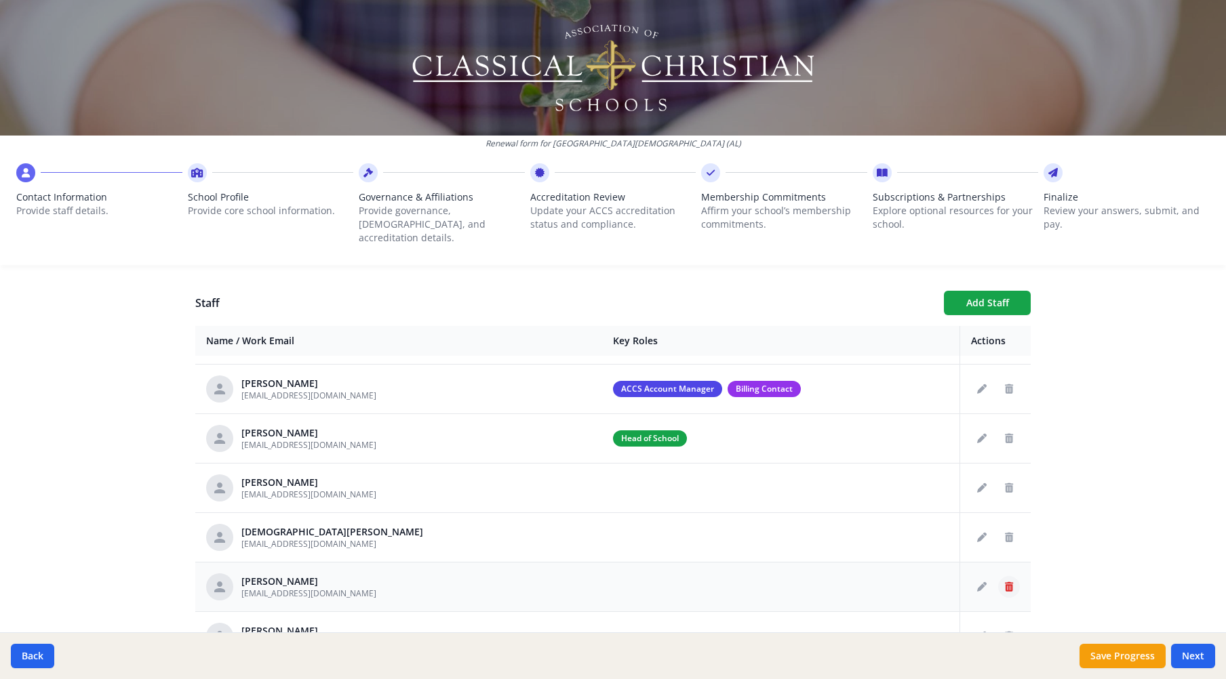
click at [1005, 582] on icon "Delete staff" at bounding box center [1009, 586] width 8 height 9
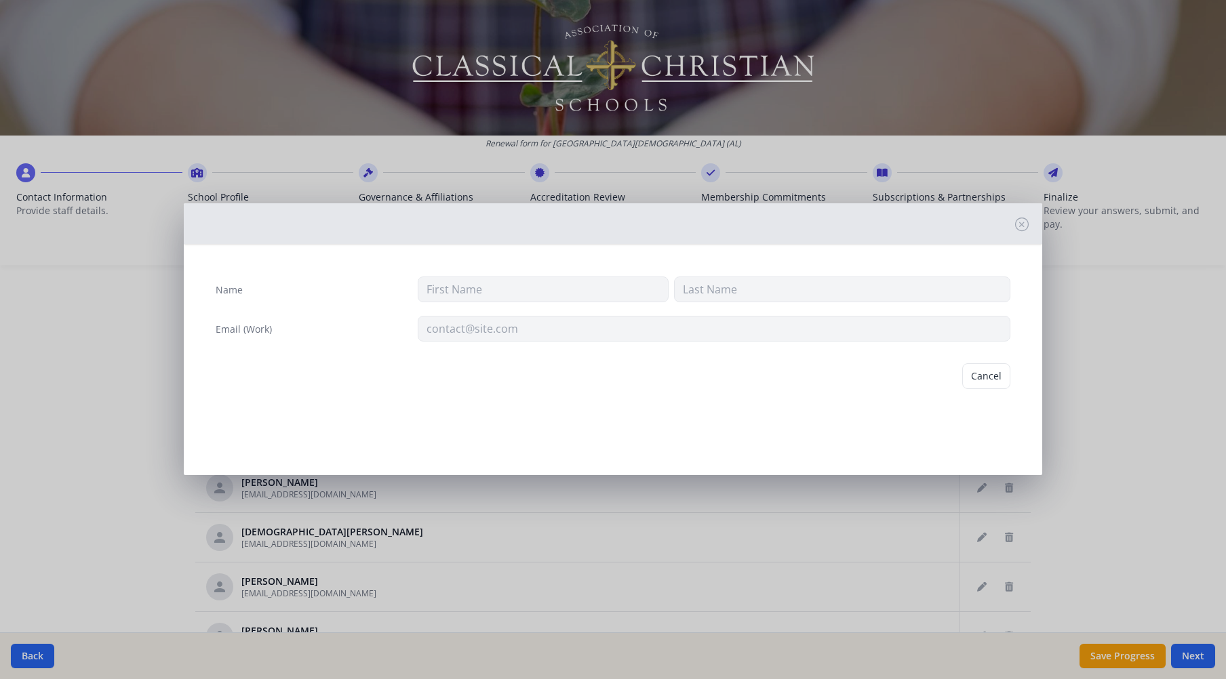
type input "Richard"
type input "Watts"
type input "rwatts@tcsopelika.org"
click at [980, 376] on button "Delete" at bounding box center [986, 376] width 47 height 26
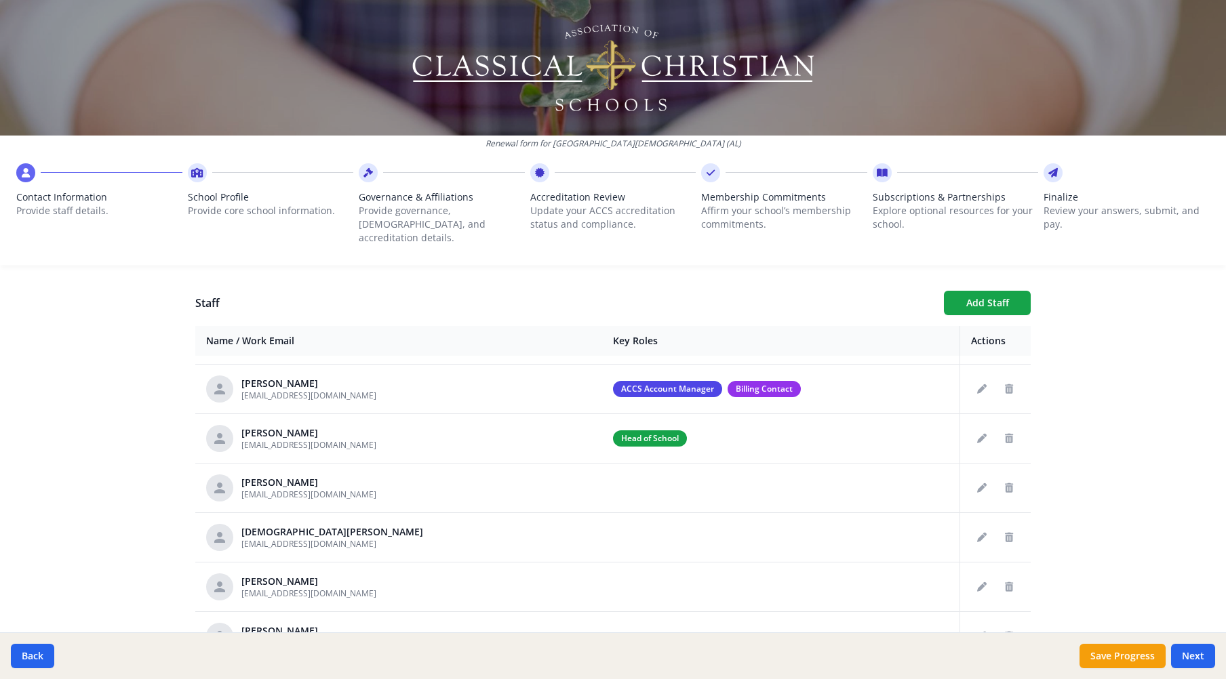
scroll to position [0, 0]
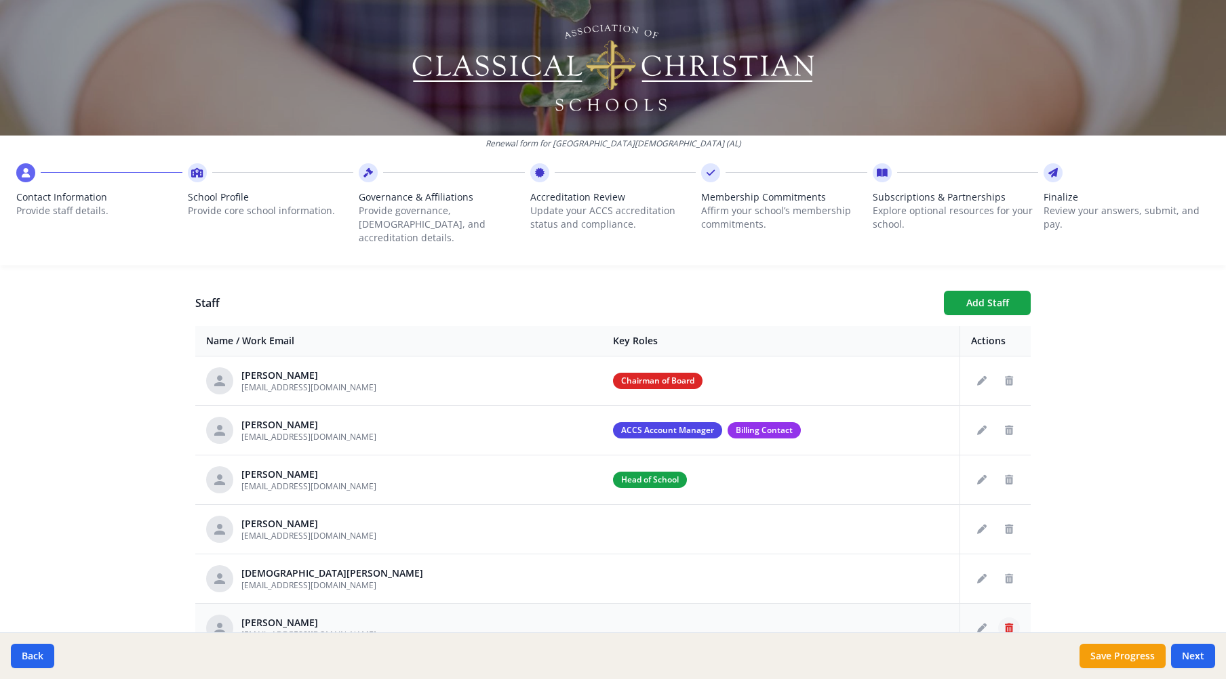
click at [1005, 624] on icon "Delete staff" at bounding box center [1009, 628] width 8 height 9
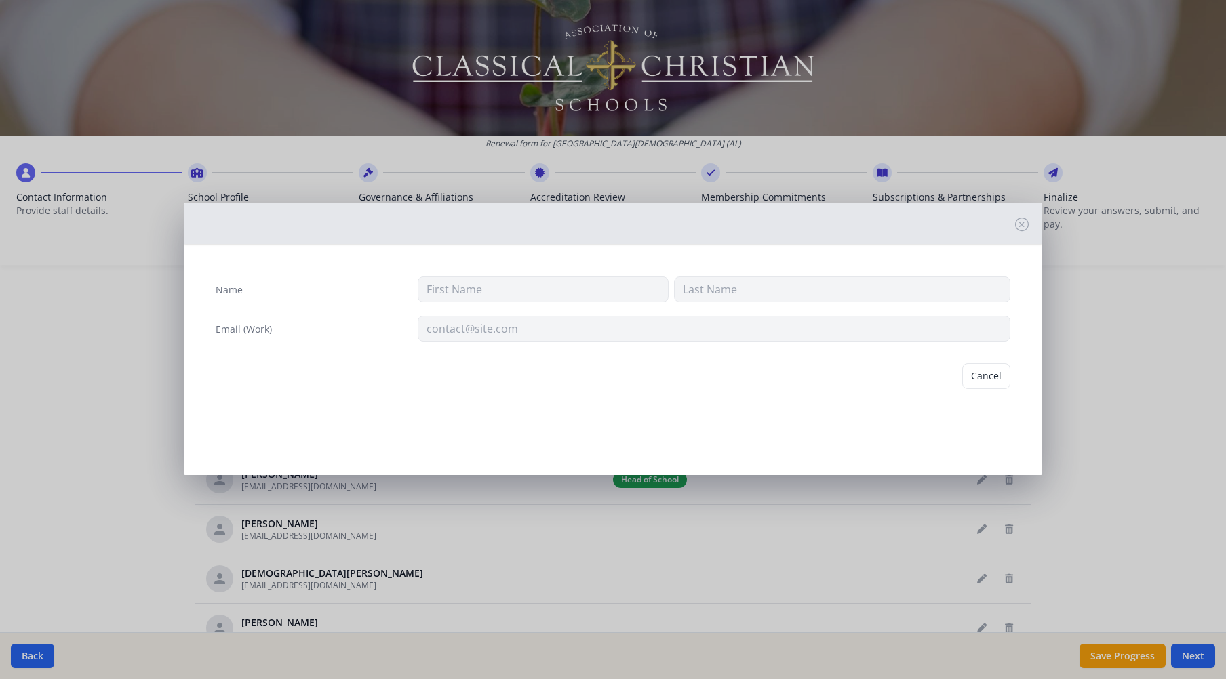
type input "Ginelle"
type input "Weissinger"
type input "gweissinger@tcsopelika.org"
click at [988, 368] on button "Delete" at bounding box center [986, 376] width 47 height 26
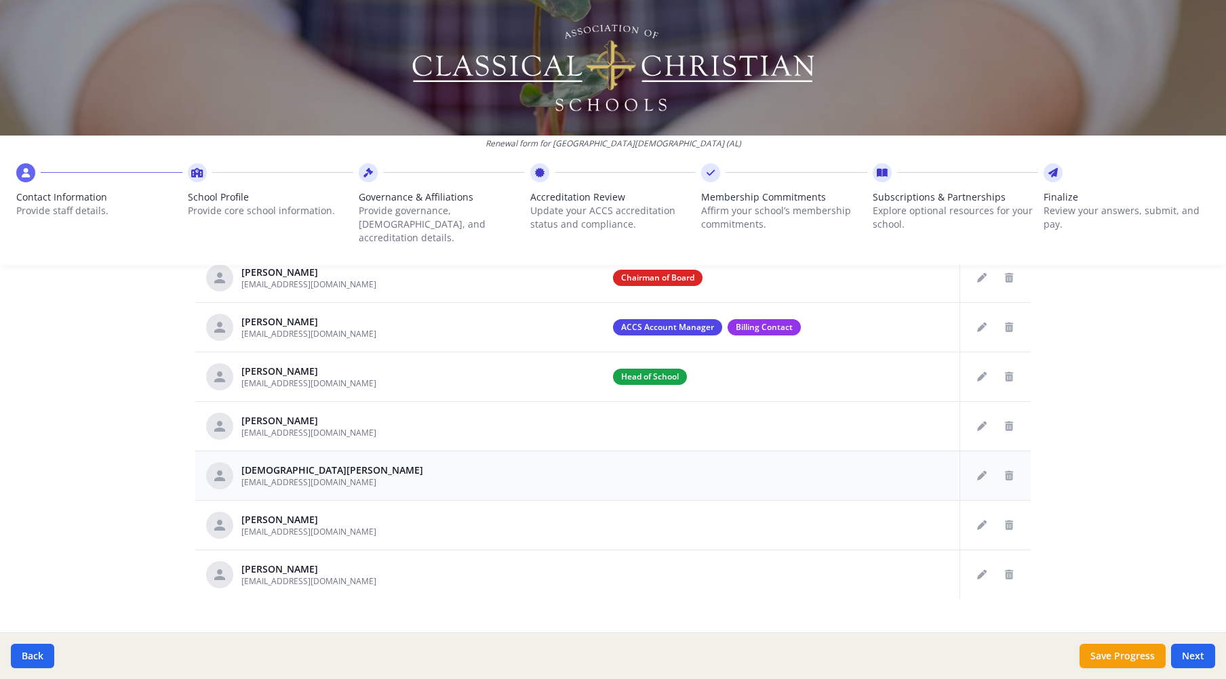
scroll to position [588, 0]
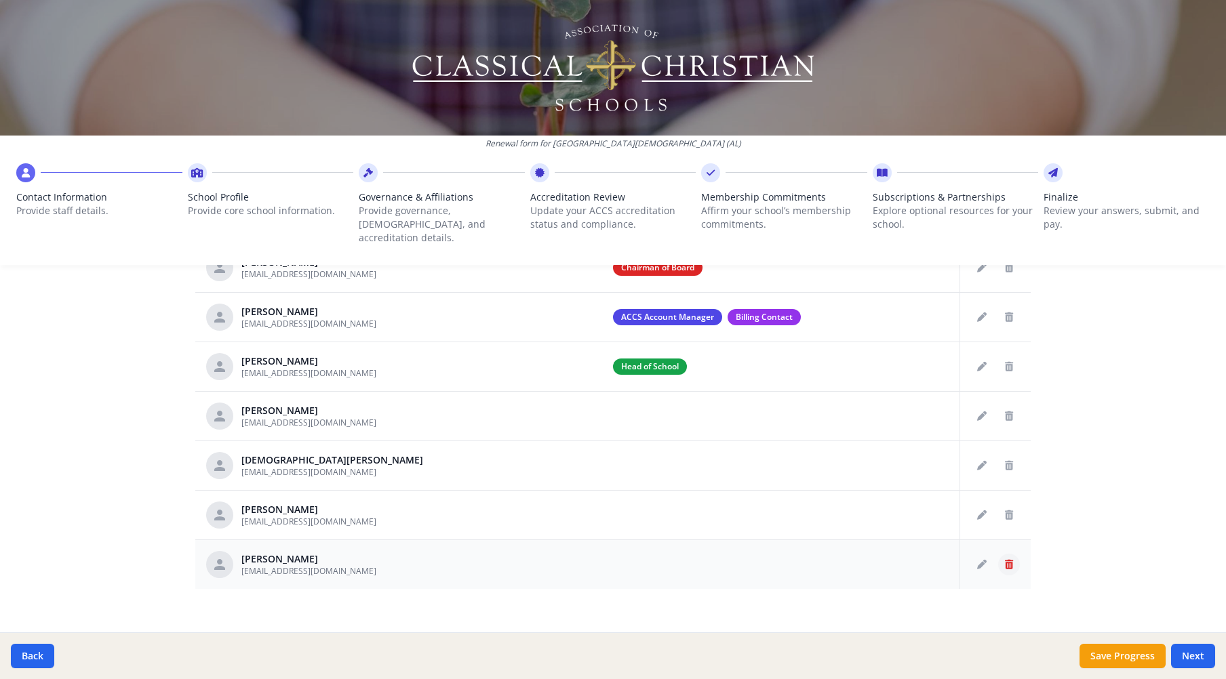
click at [1005, 560] on icon "Delete staff" at bounding box center [1009, 564] width 8 height 9
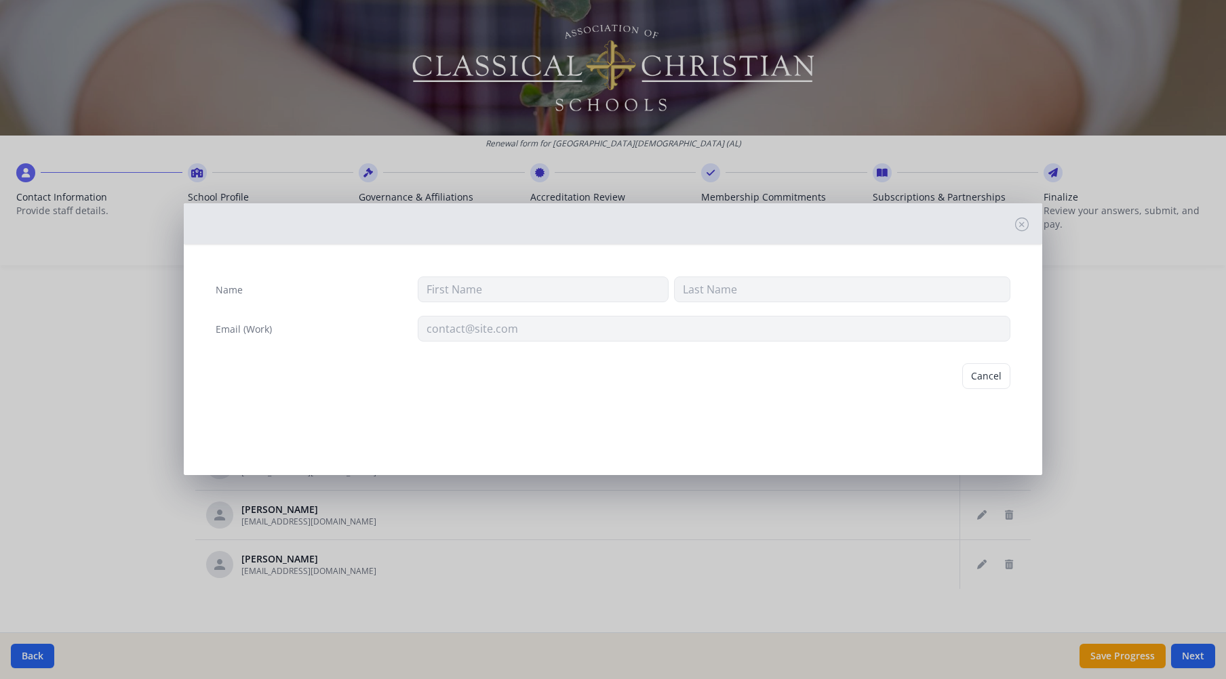
type input "Cindy"
type input "York"
type input "cyork@tcsopelika.org"
click at [989, 378] on button "Delete" at bounding box center [986, 376] width 47 height 26
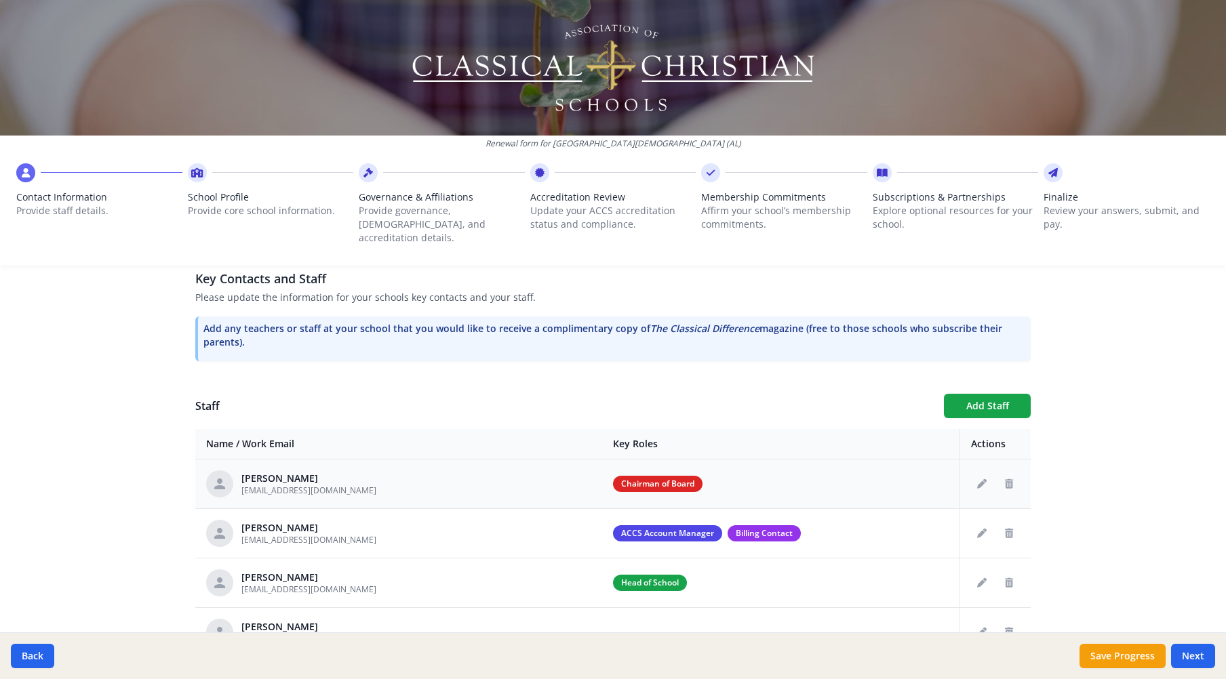
scroll to position [403, 0]
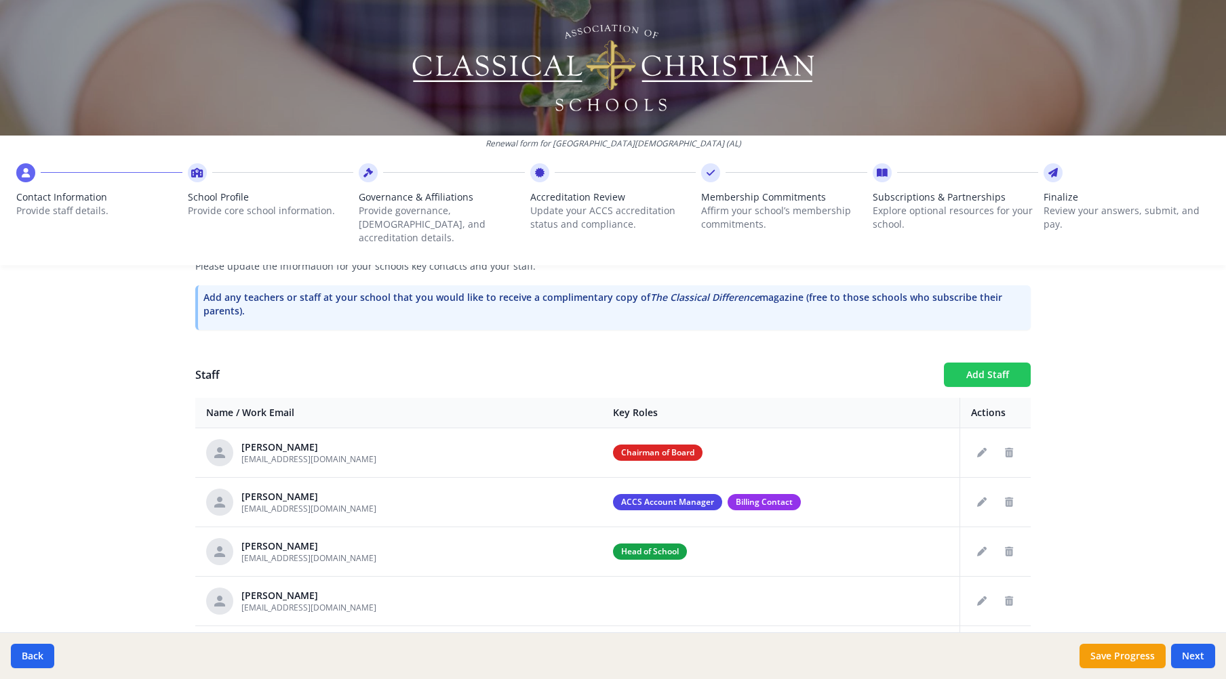
click at [973, 363] on button "Add Staff" at bounding box center [987, 375] width 87 height 24
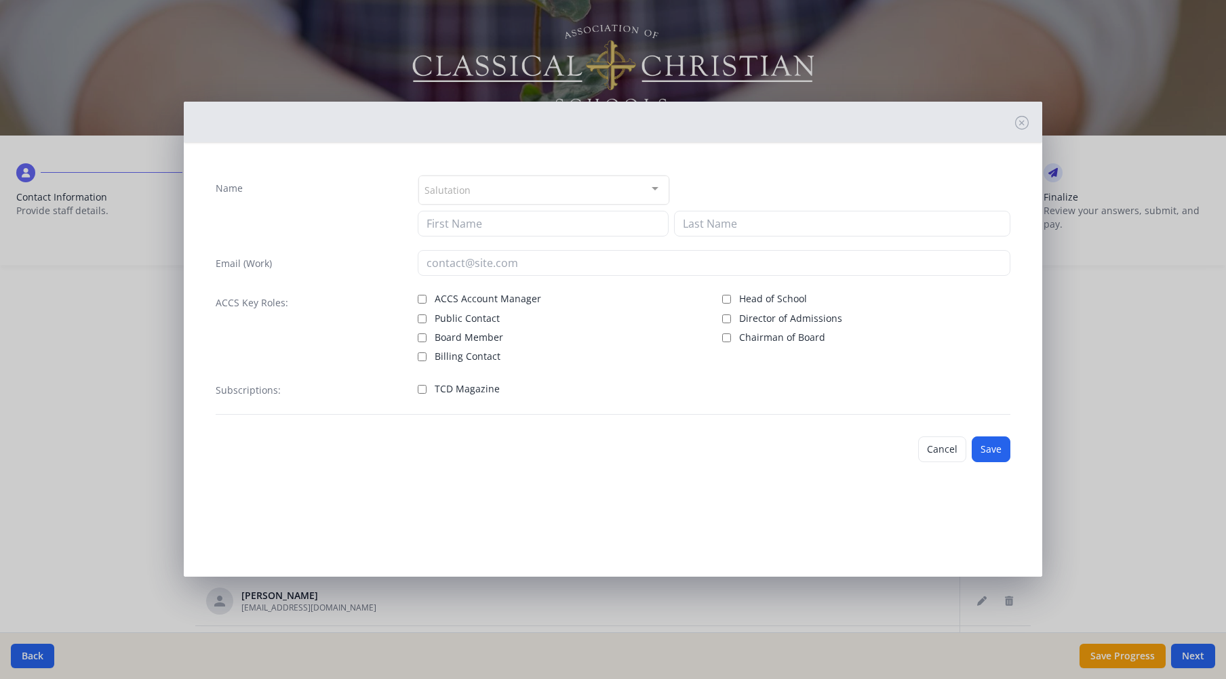
click at [495, 188] on div "Salutation" at bounding box center [543, 190] width 251 height 29
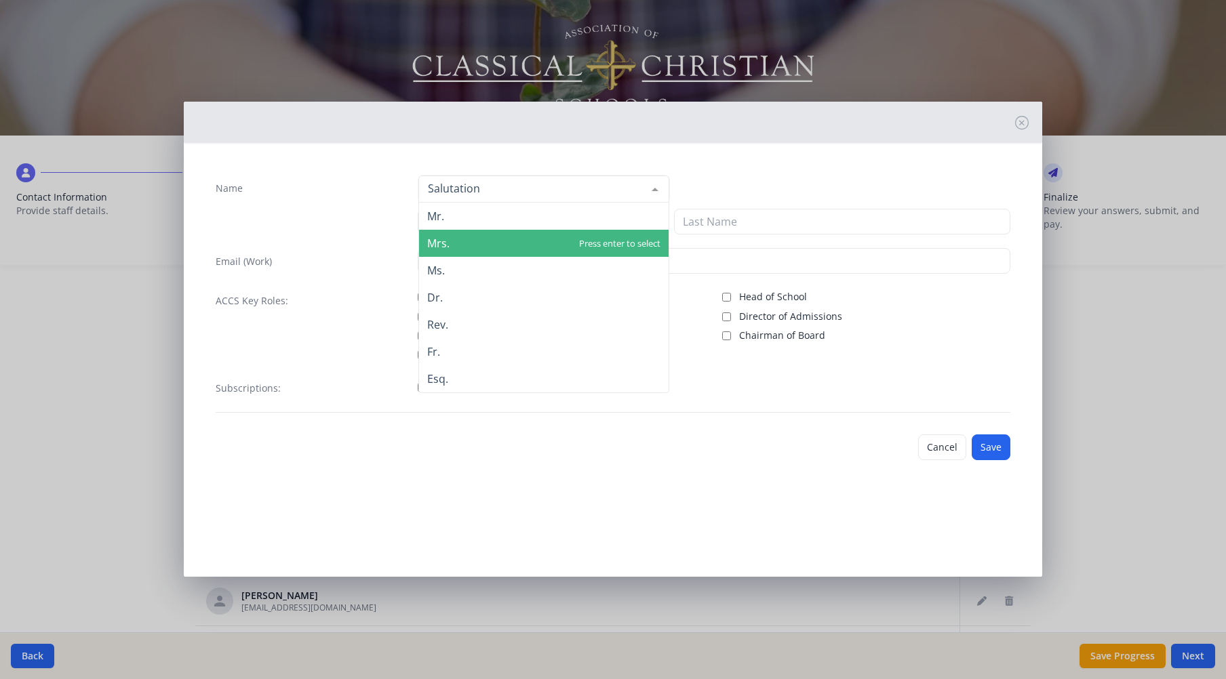
click at [452, 241] on span "Mrs." at bounding box center [543, 243] width 249 height 27
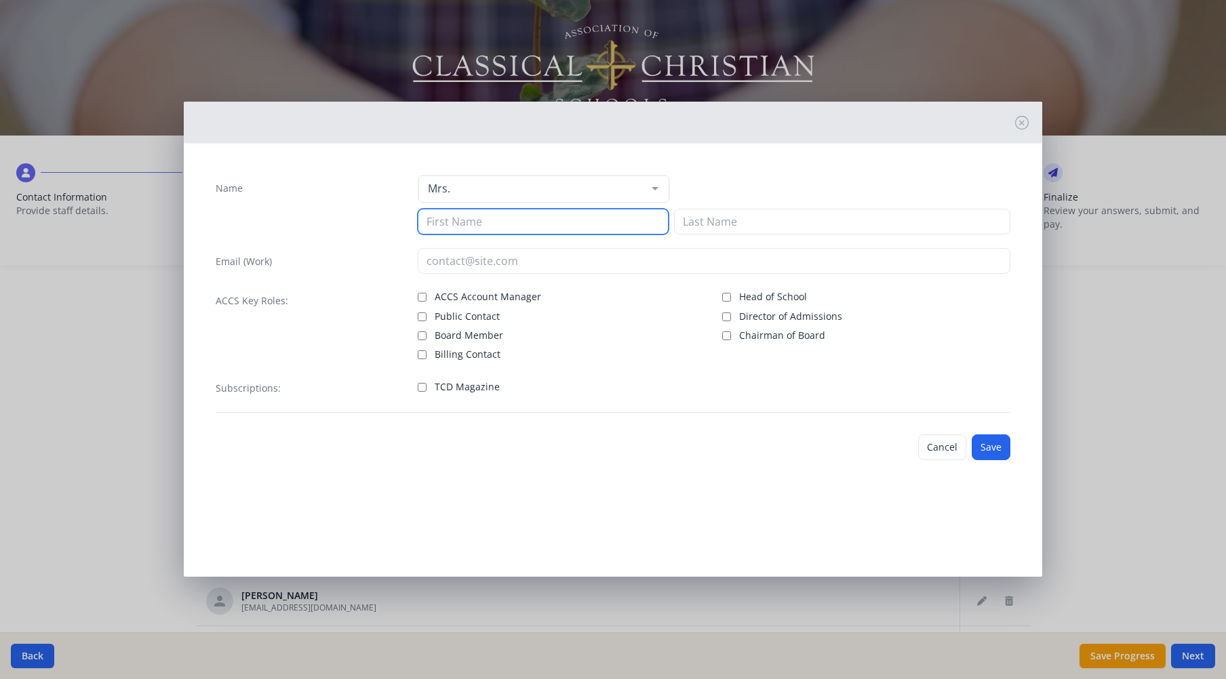
click at [478, 222] on input at bounding box center [543, 222] width 251 height 26
type input "Ellen"
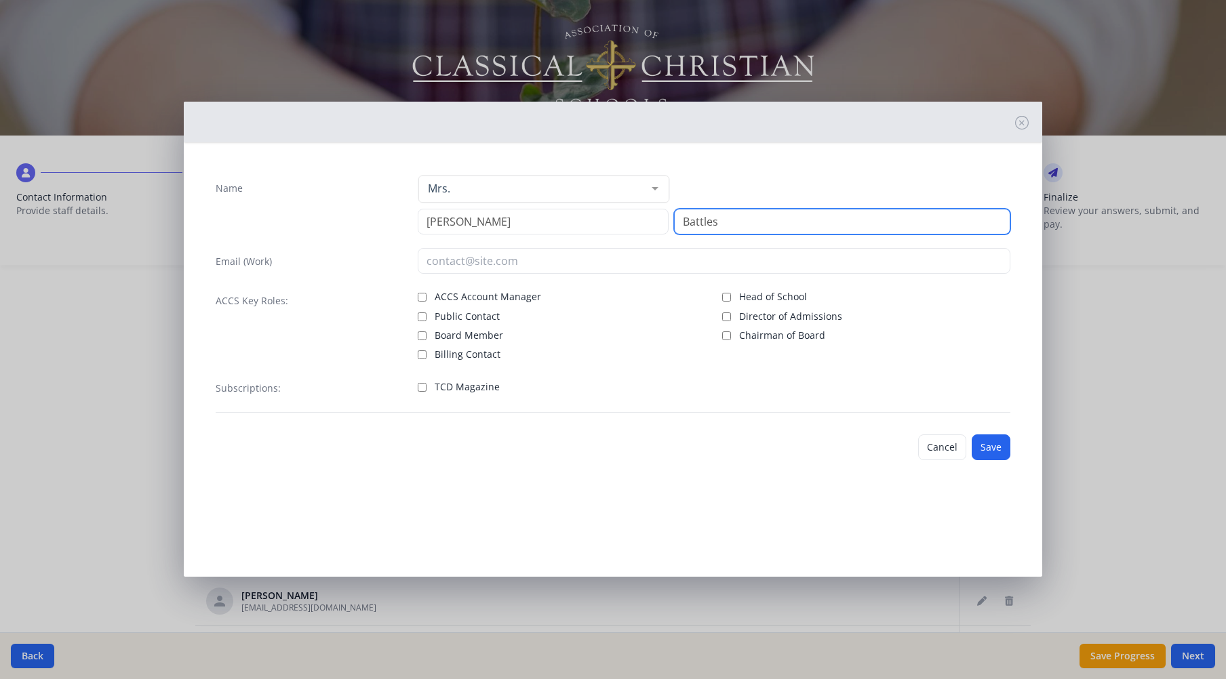
type input "Battles"
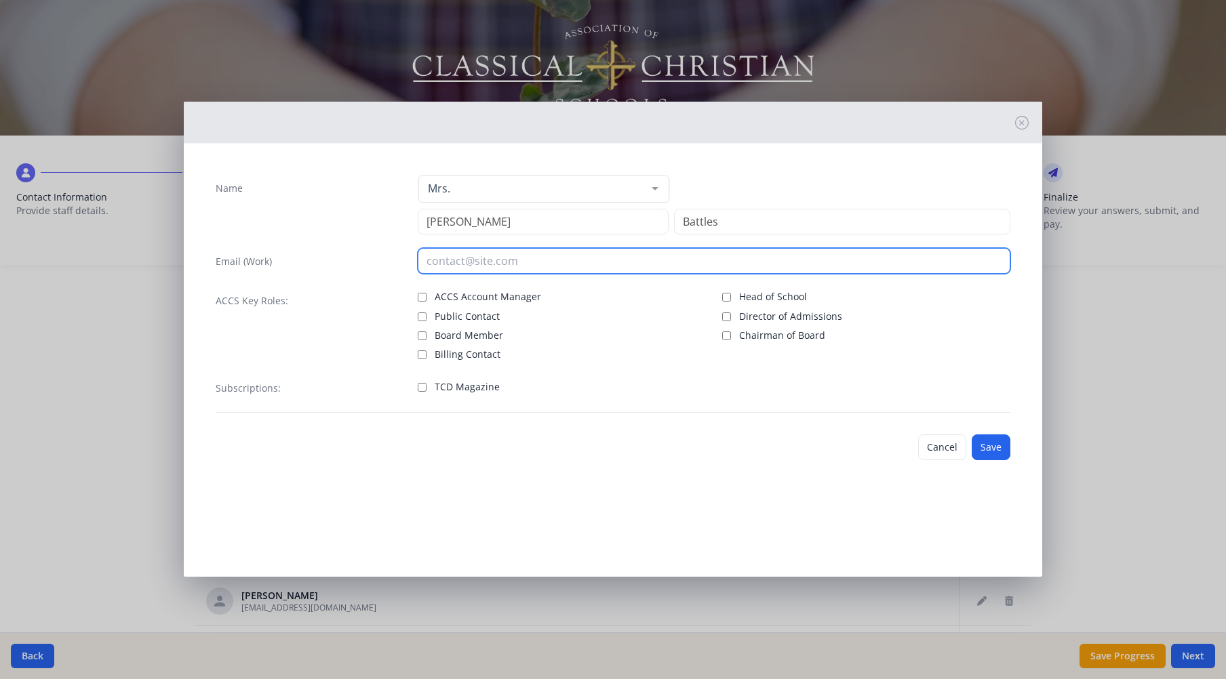
click at [496, 258] on input "email" at bounding box center [714, 261] width 593 height 26
type input "ebattles@tcsopelika.org"
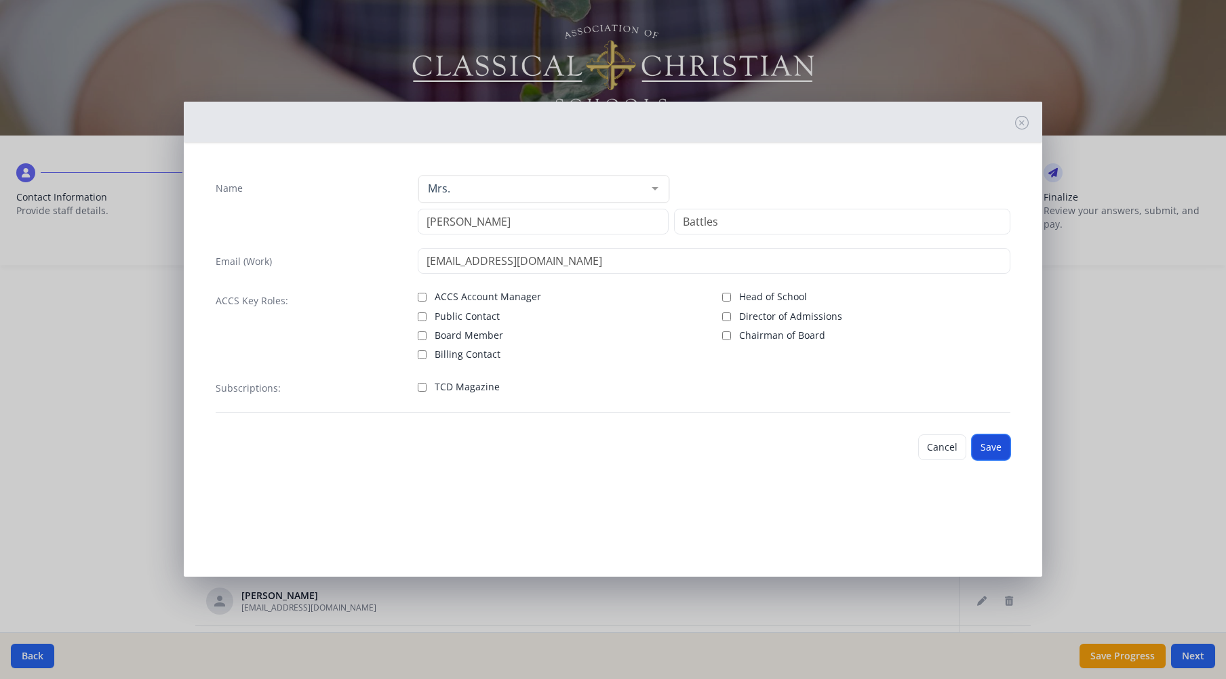
click at [990, 446] on button "Save" at bounding box center [990, 448] width 39 height 26
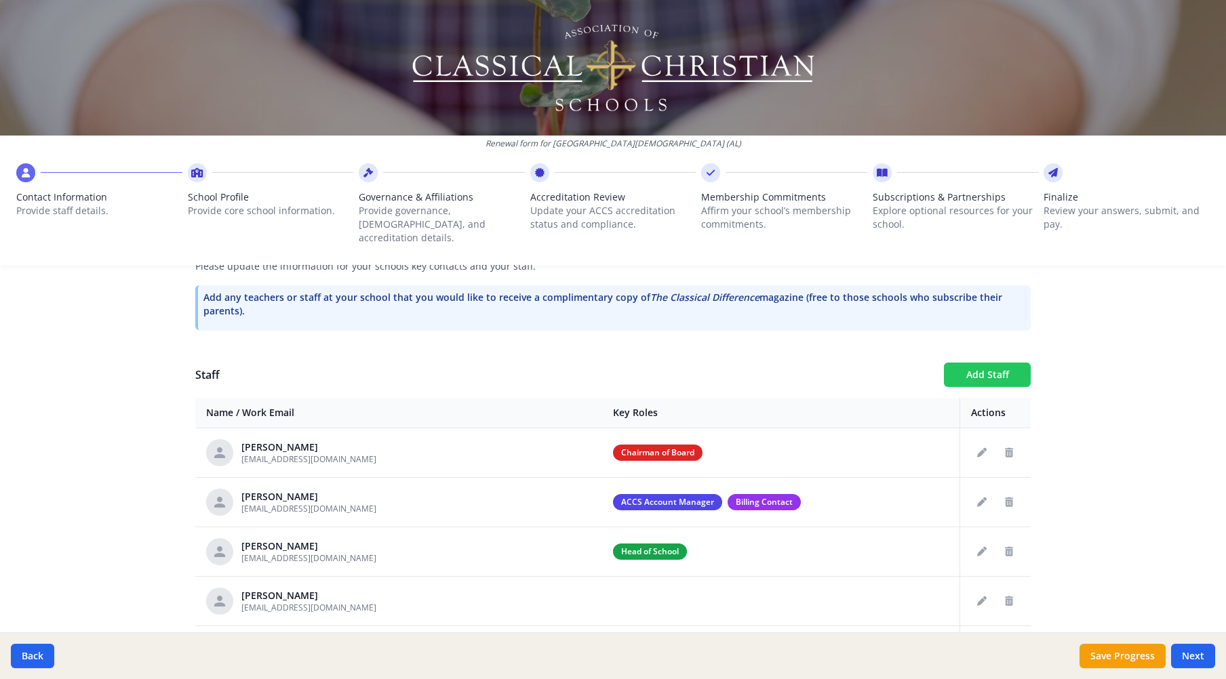
click at [973, 363] on button "Add Staff" at bounding box center [987, 375] width 87 height 24
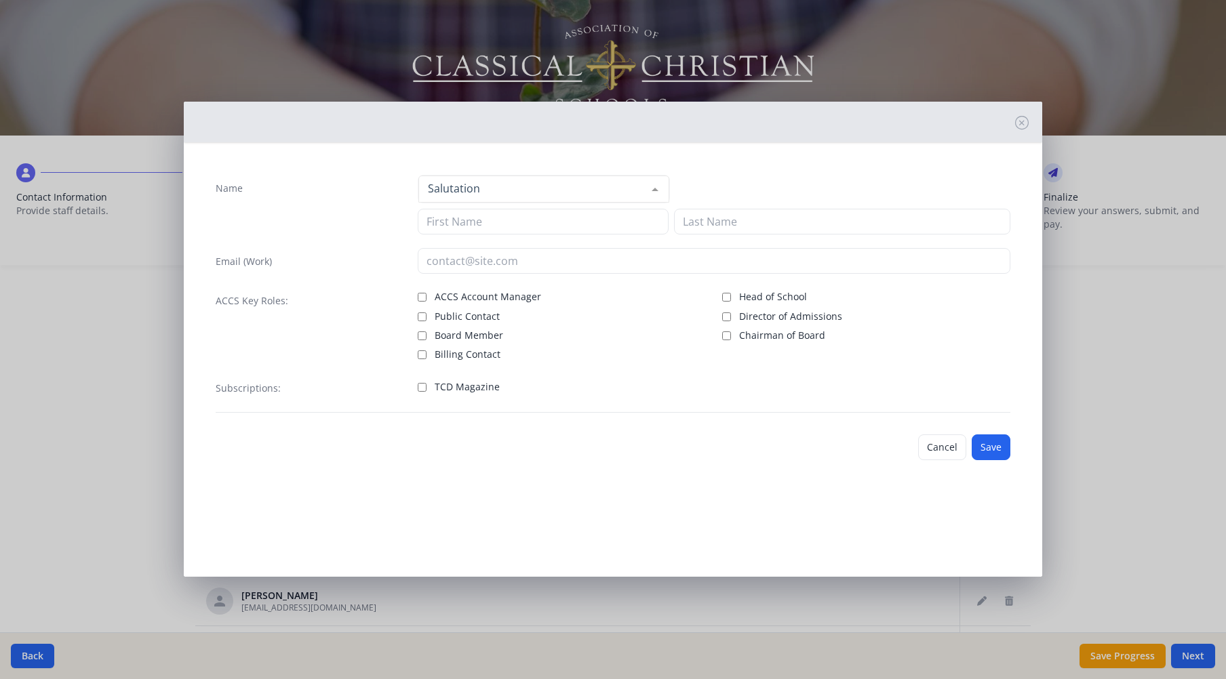
click at [488, 183] on div at bounding box center [543, 189] width 251 height 27
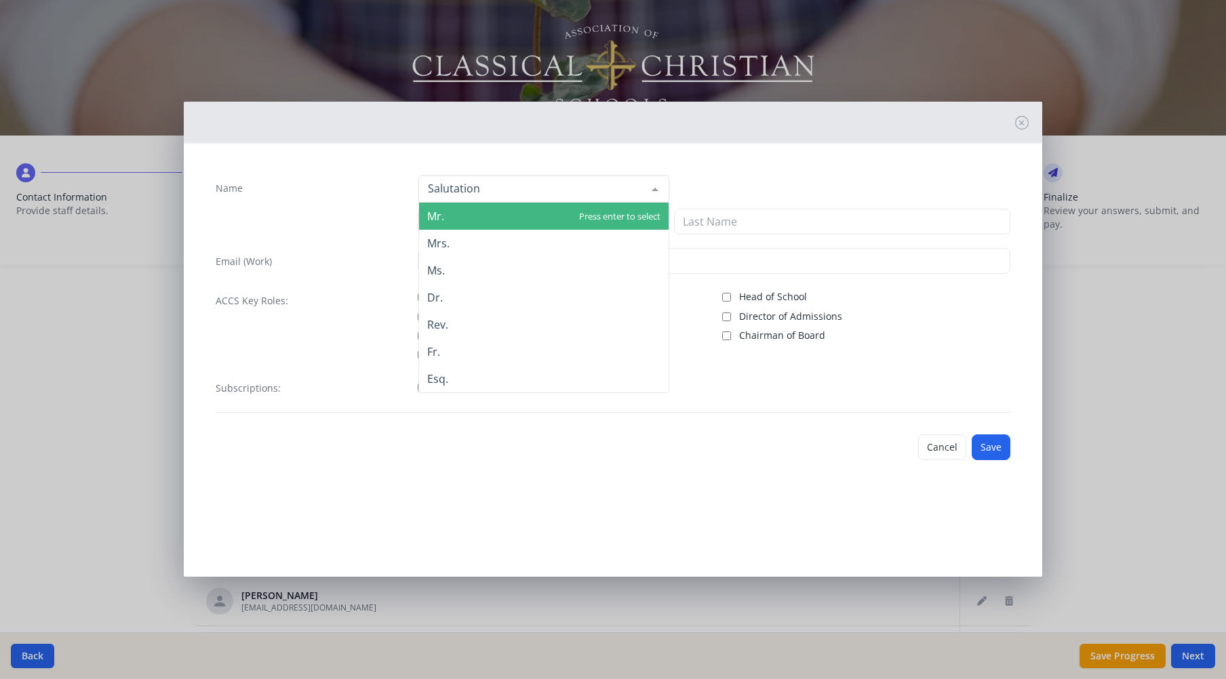
click at [452, 218] on span "Mr." at bounding box center [543, 216] width 249 height 27
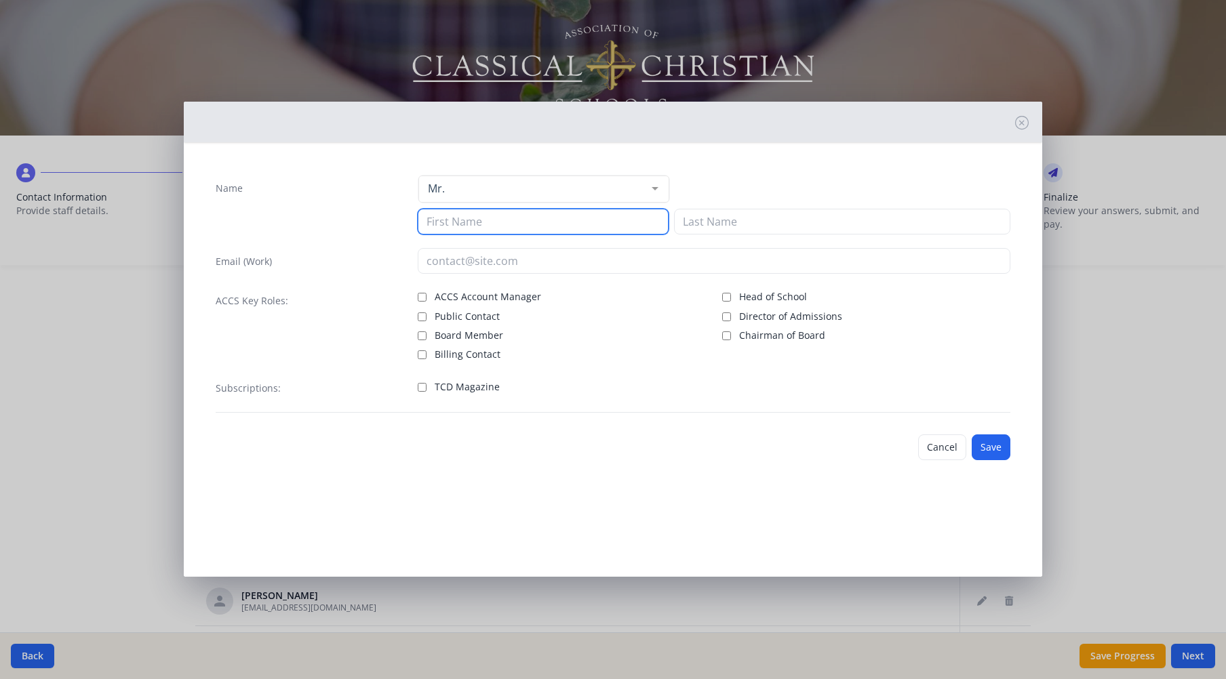
click at [465, 224] on input at bounding box center [543, 222] width 251 height 26
type input "Drury"
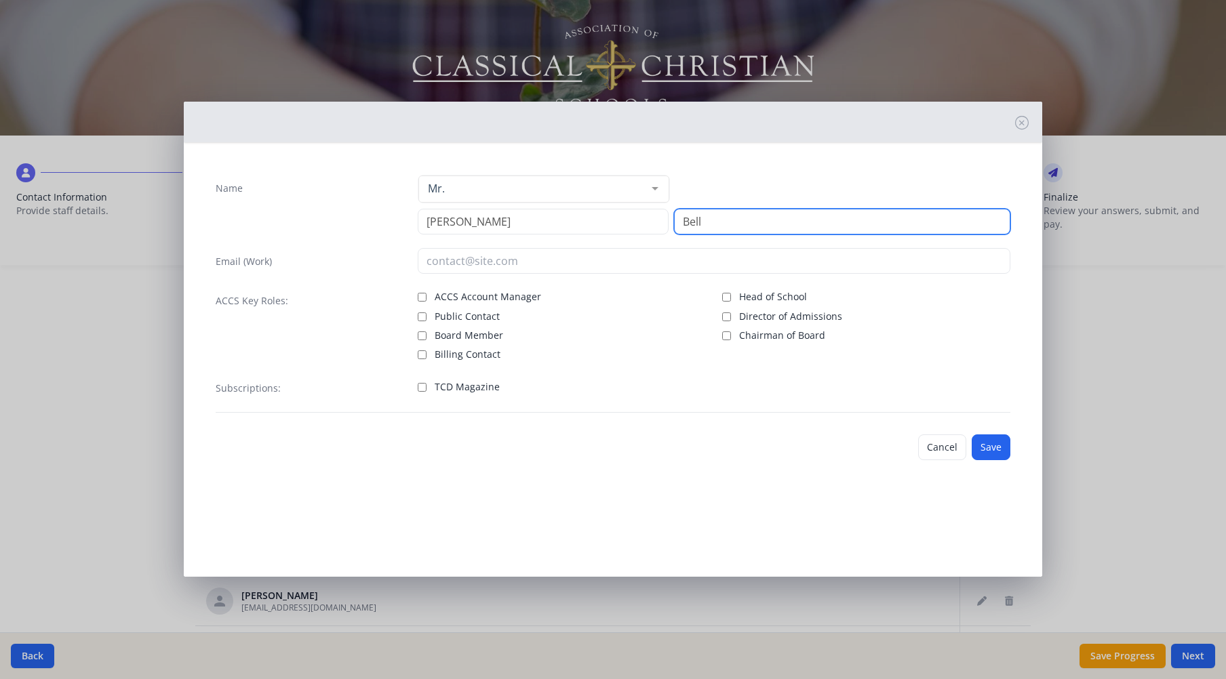
type input "Bell"
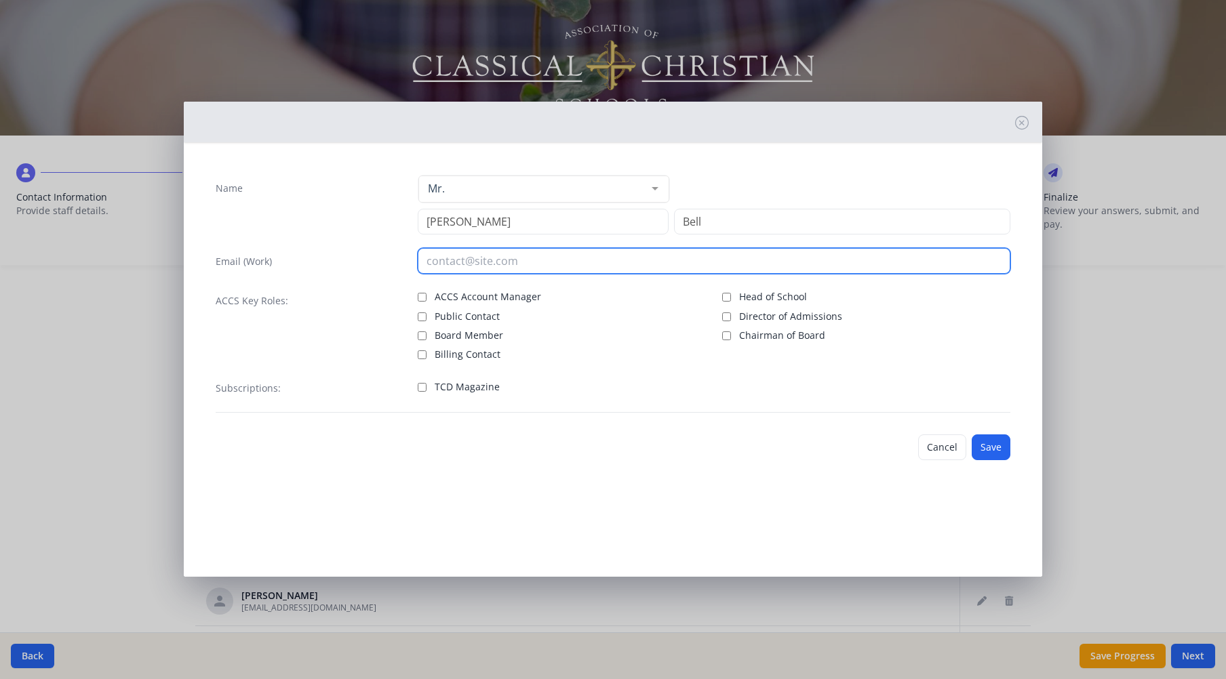
click at [453, 258] on input "email" at bounding box center [714, 261] width 593 height 26
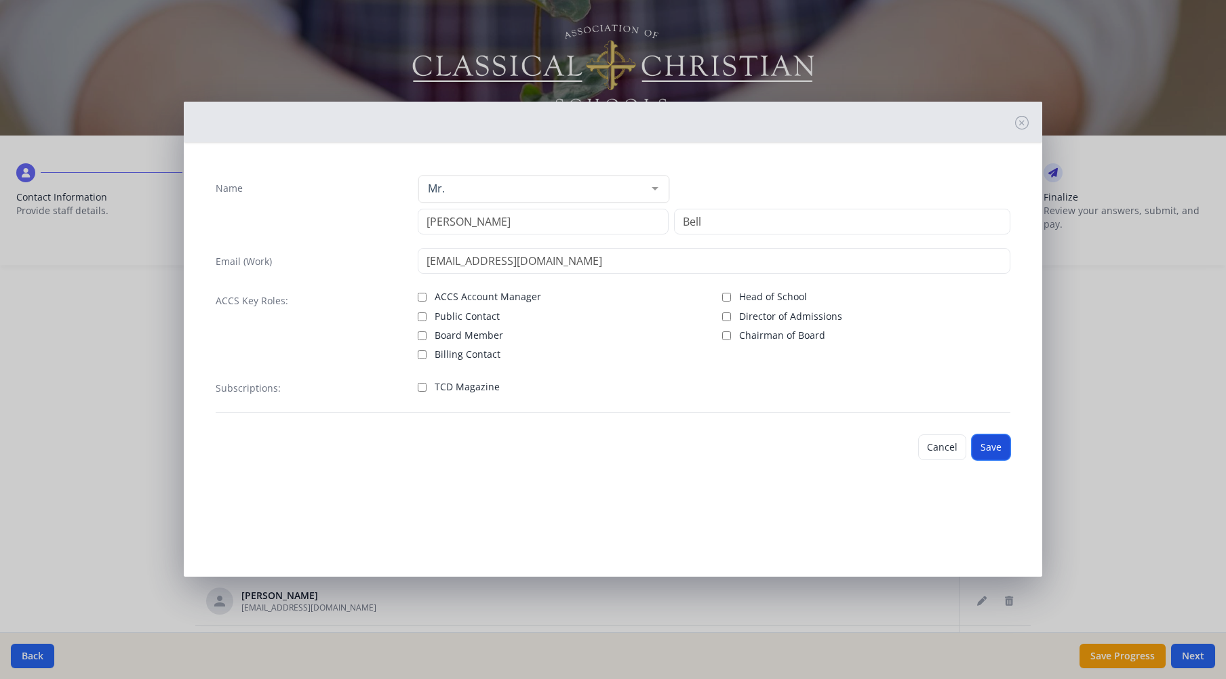
click at [988, 446] on button "Save" at bounding box center [990, 448] width 39 height 26
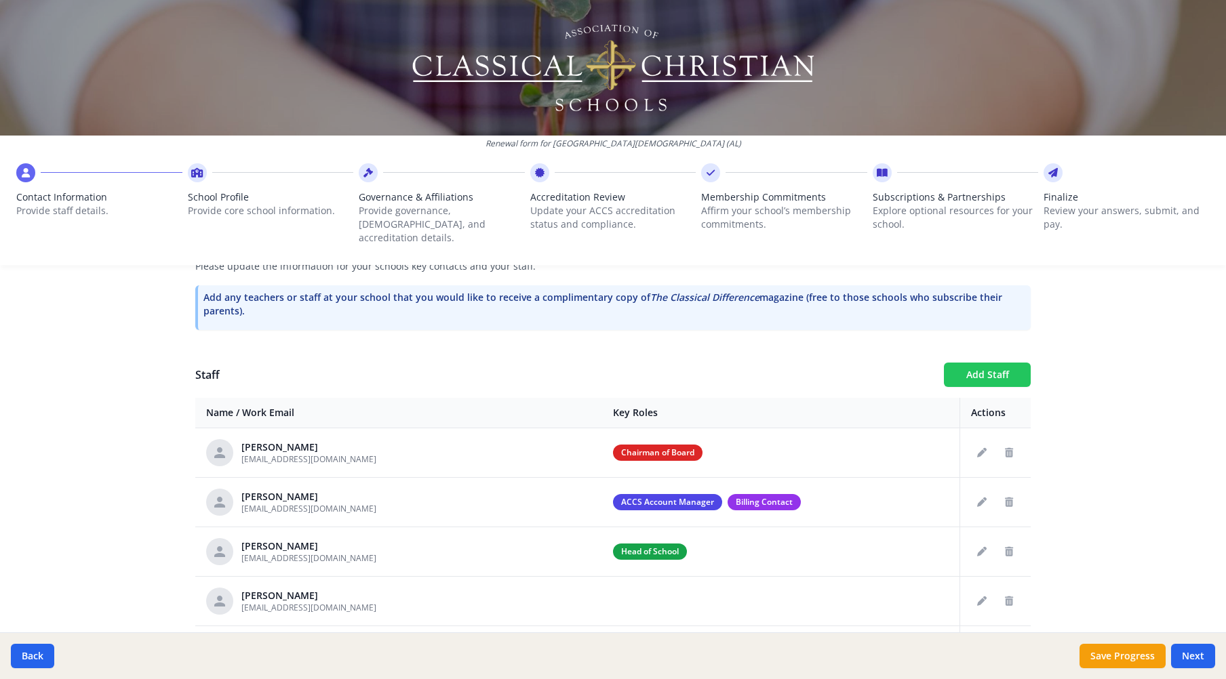
click at [973, 363] on button "Add Staff" at bounding box center [987, 375] width 87 height 24
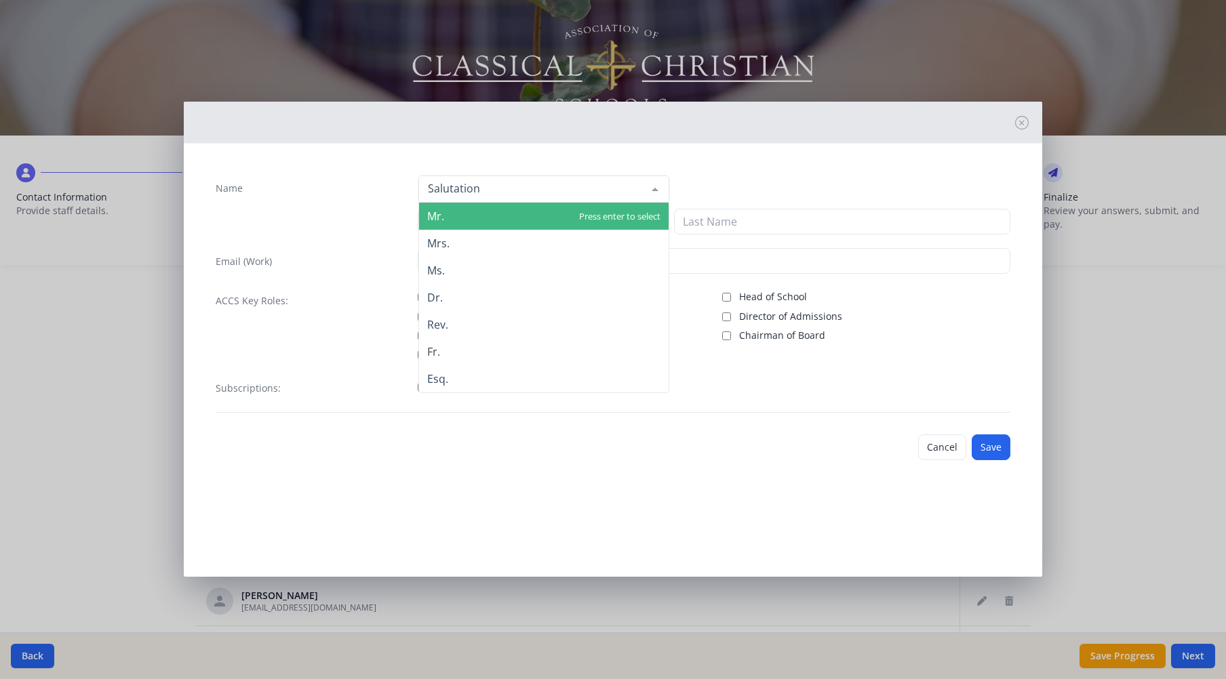
click at [658, 192] on div at bounding box center [654, 189] width 27 height 26
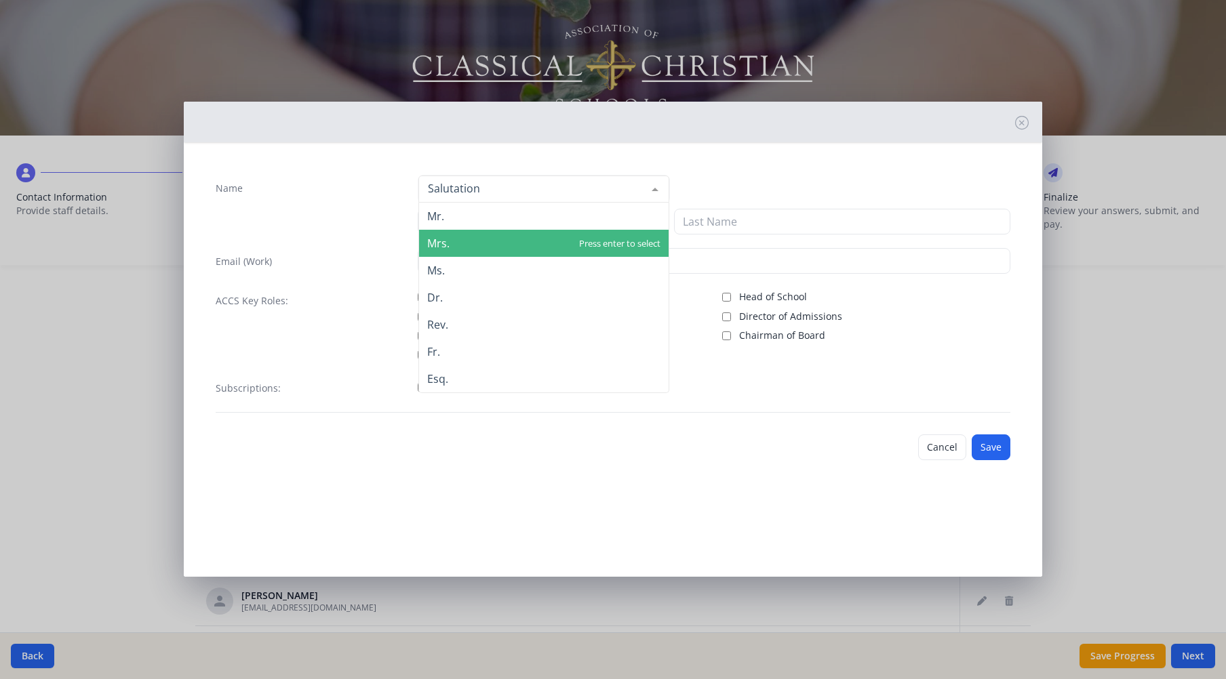
click at [483, 245] on span "Mrs." at bounding box center [543, 243] width 249 height 27
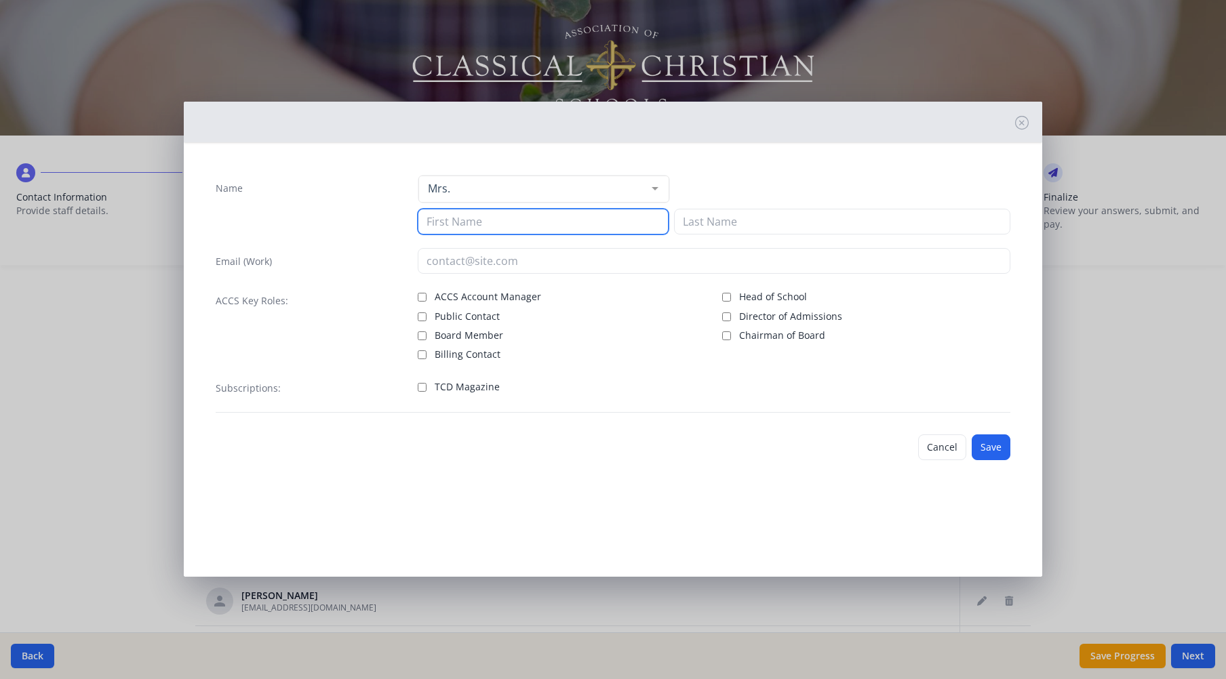
click at [476, 222] on input at bounding box center [543, 222] width 251 height 26
click at [997, 446] on button "Save" at bounding box center [990, 448] width 39 height 26
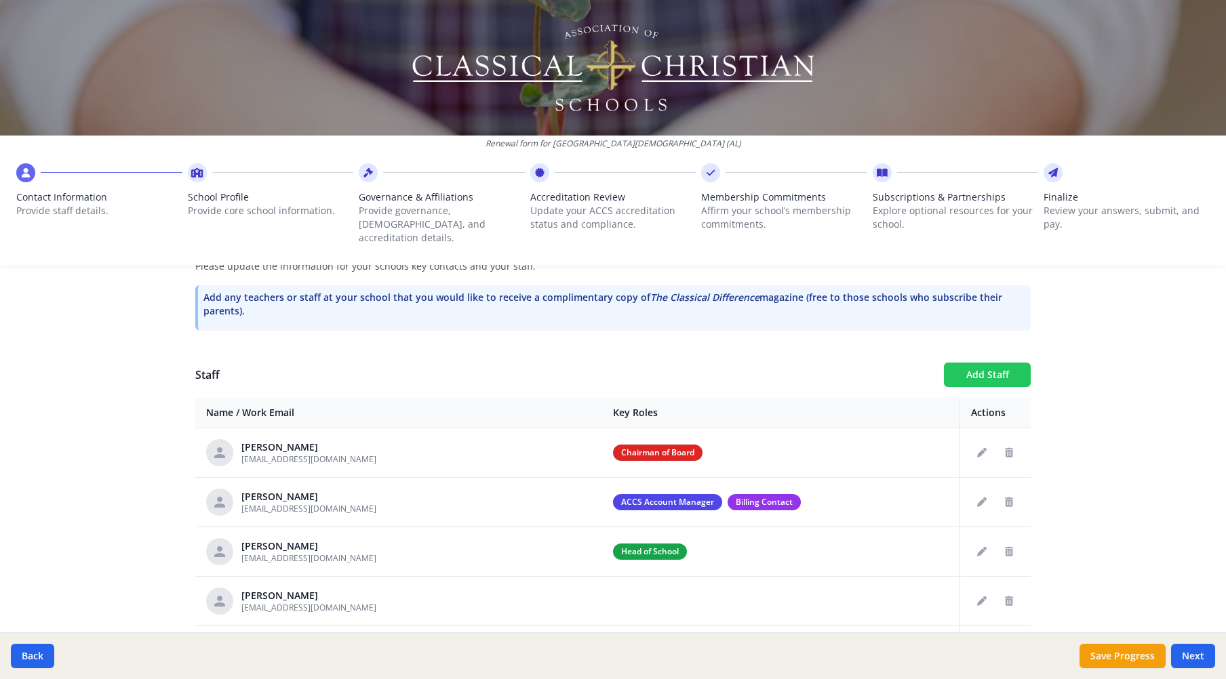
click at [978, 363] on button "Add Staff" at bounding box center [987, 375] width 87 height 24
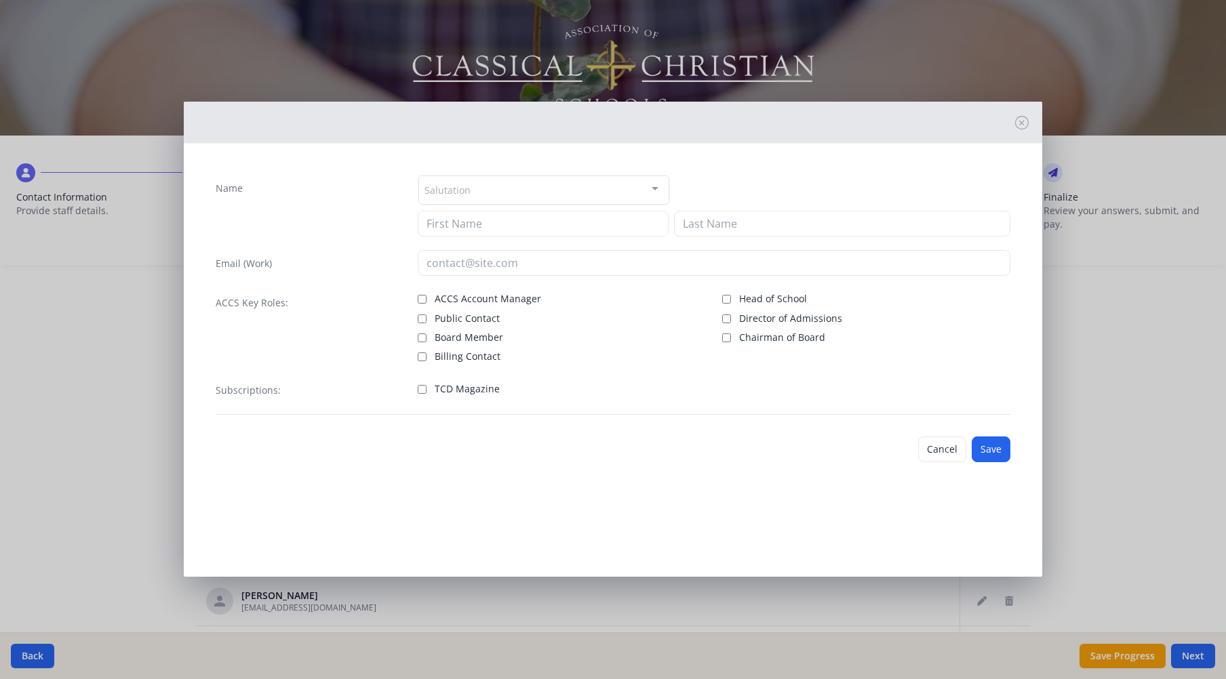
click at [470, 190] on div "Salutation" at bounding box center [543, 190] width 251 height 29
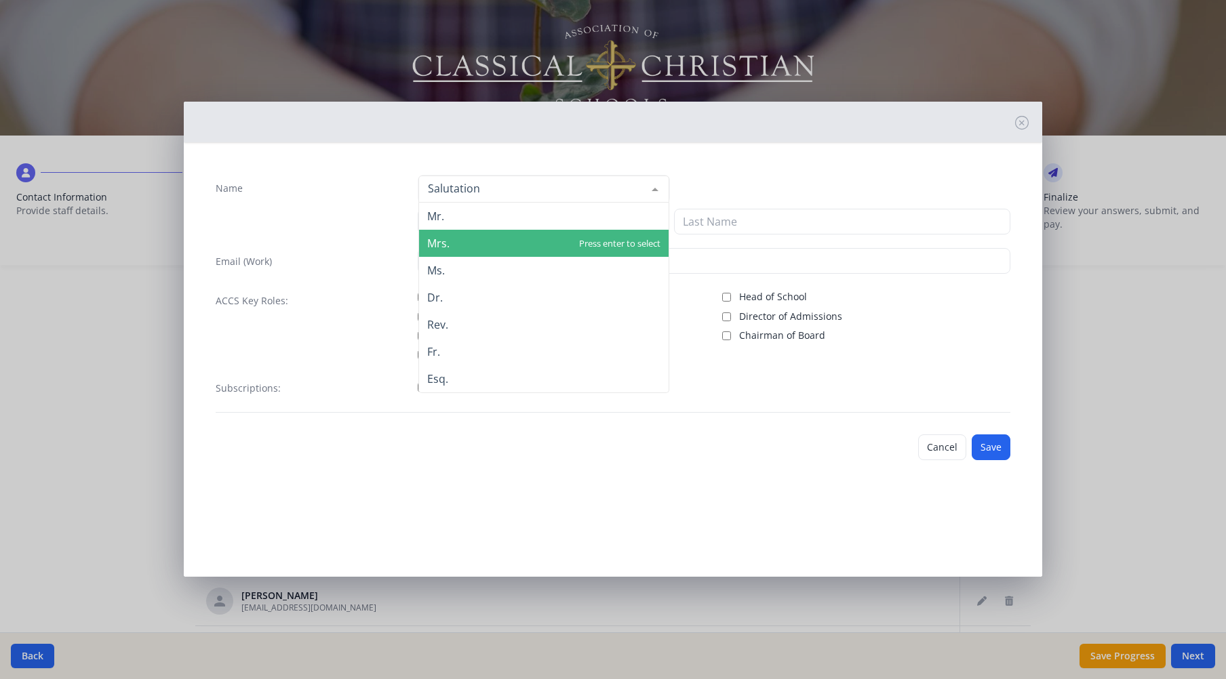
click at [455, 241] on span "Mrs." at bounding box center [543, 243] width 249 height 27
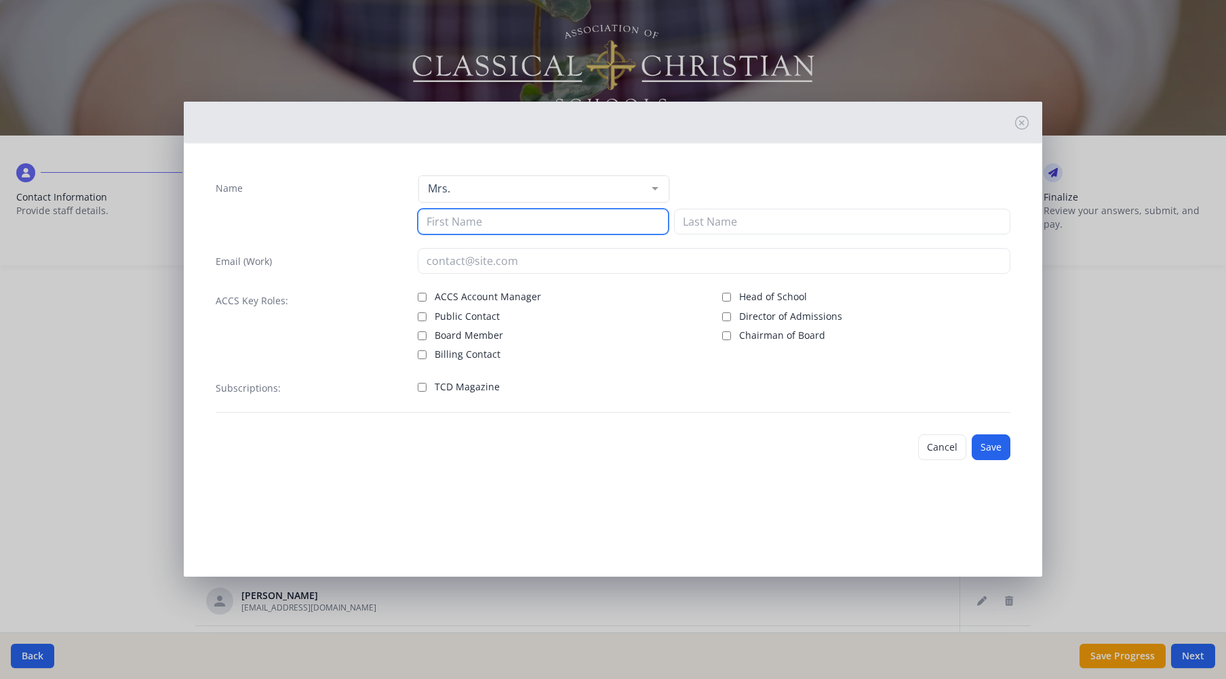
click at [489, 220] on input at bounding box center [543, 222] width 251 height 26
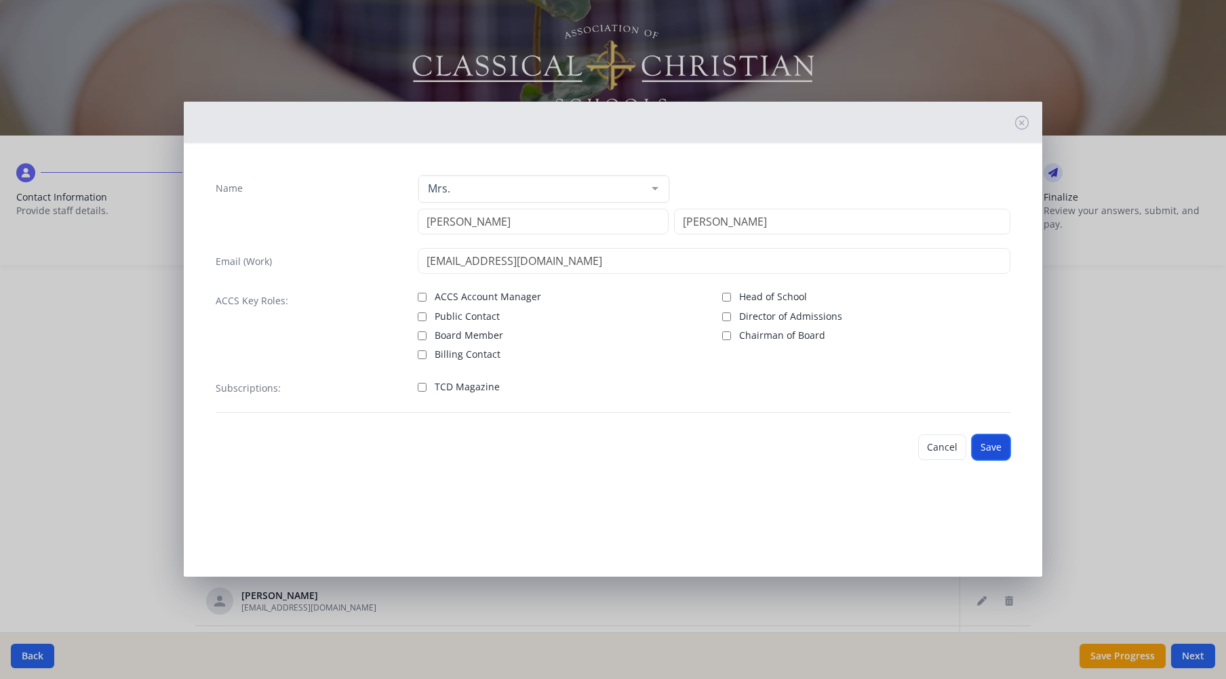
click at [993, 447] on button "Save" at bounding box center [990, 448] width 39 height 26
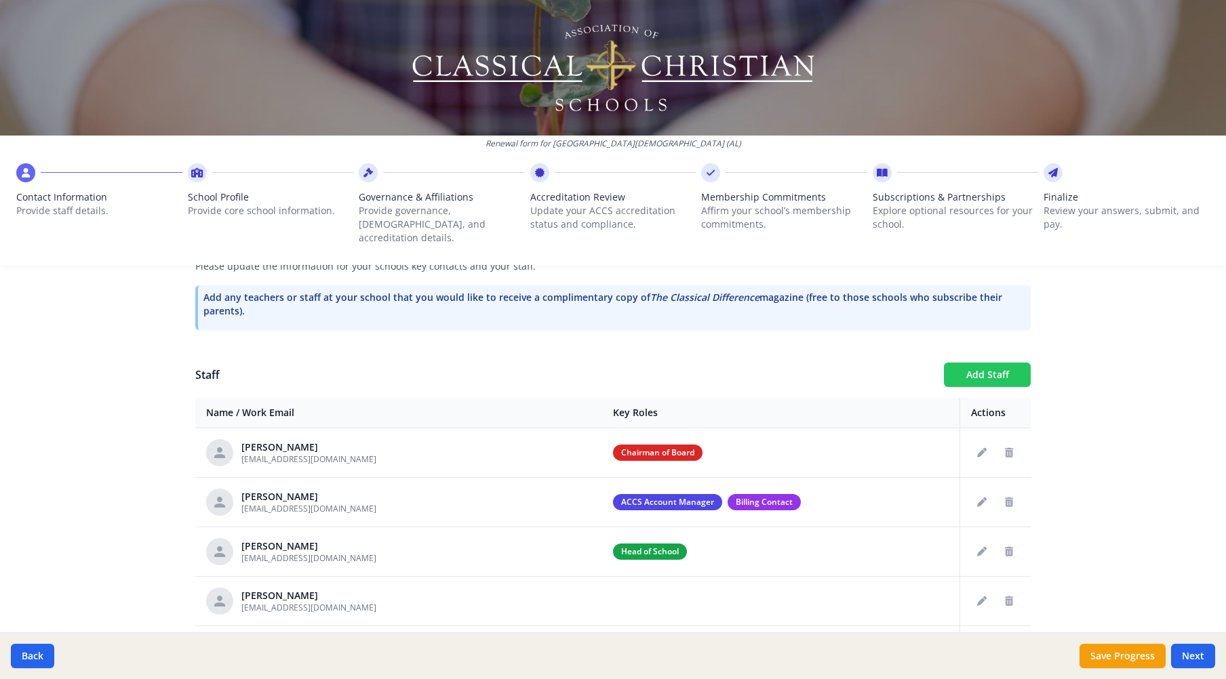
click at [983, 363] on button "Add Staff" at bounding box center [987, 375] width 87 height 24
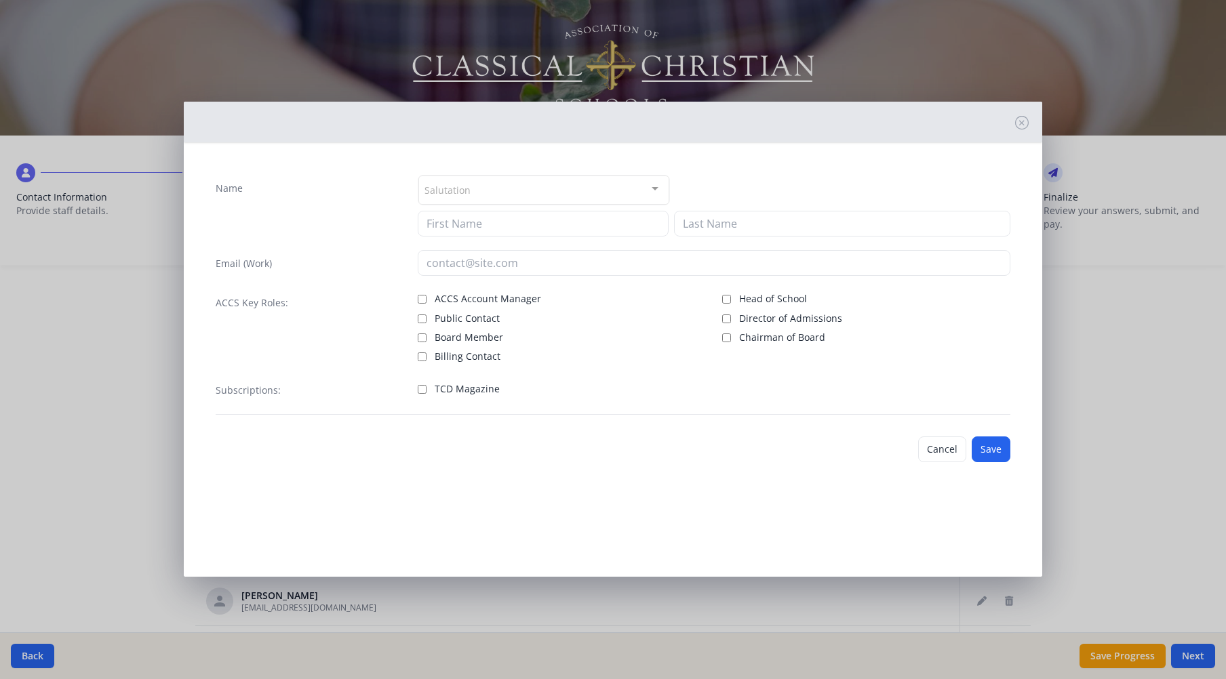
click at [660, 188] on div at bounding box center [654, 189] width 27 height 26
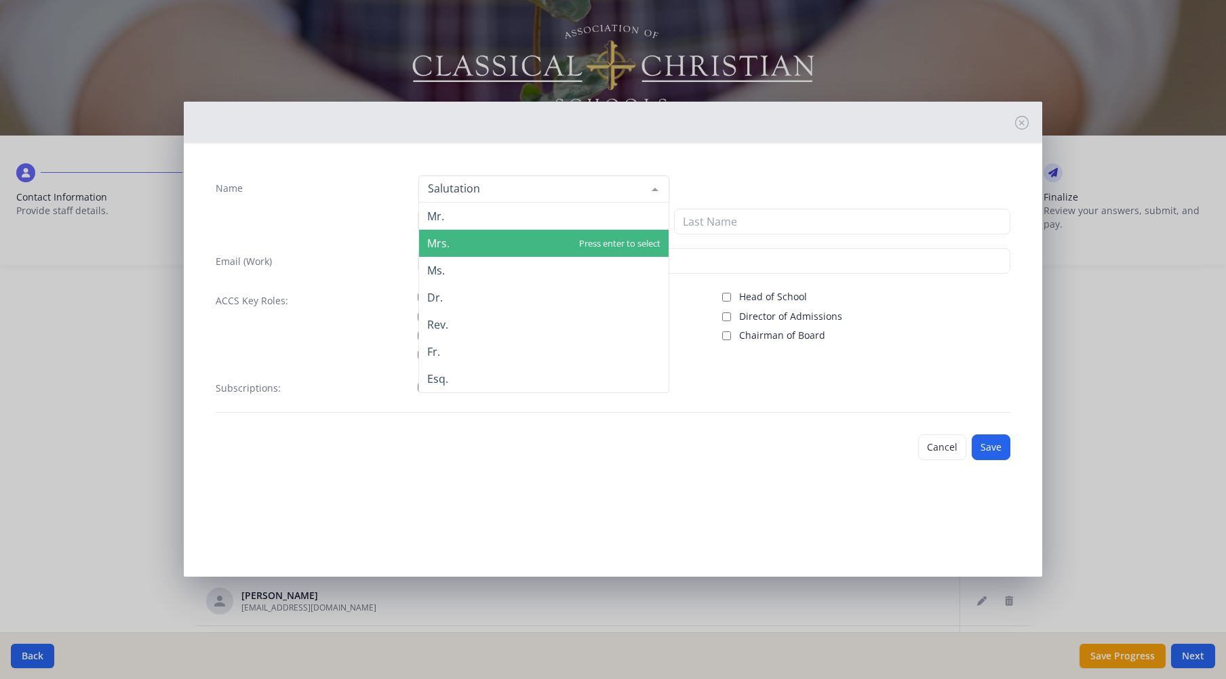
click at [471, 237] on span "Mrs." at bounding box center [543, 243] width 249 height 27
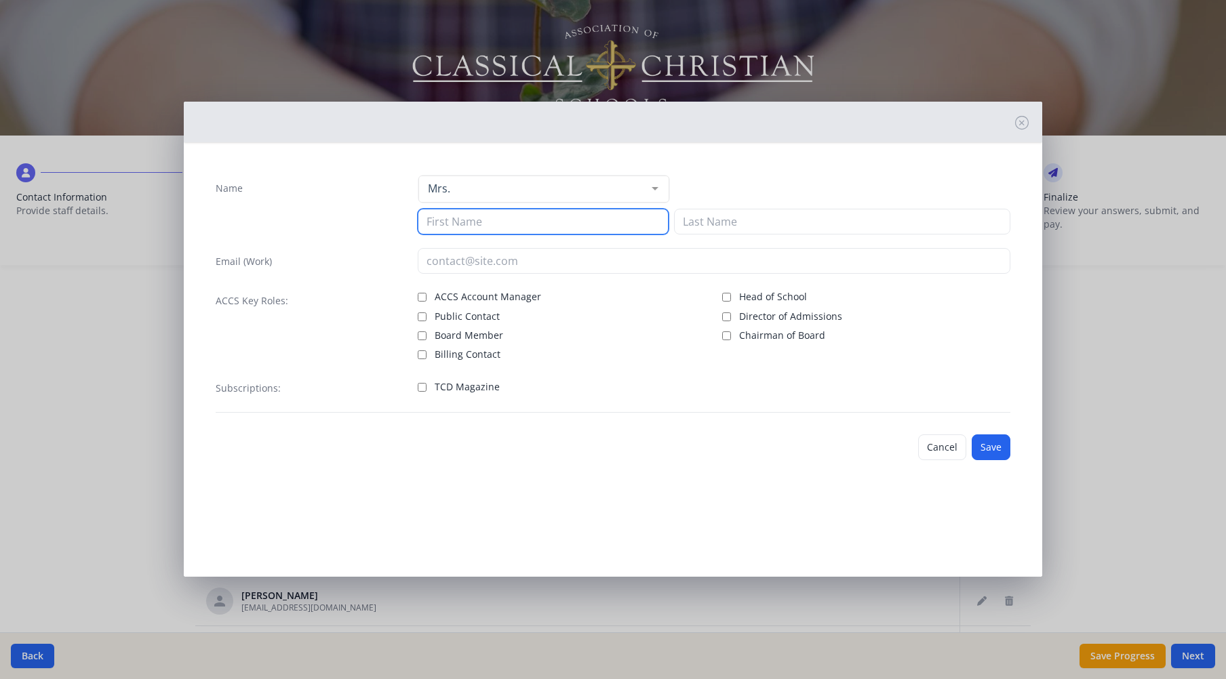
click at [471, 221] on input at bounding box center [543, 222] width 251 height 26
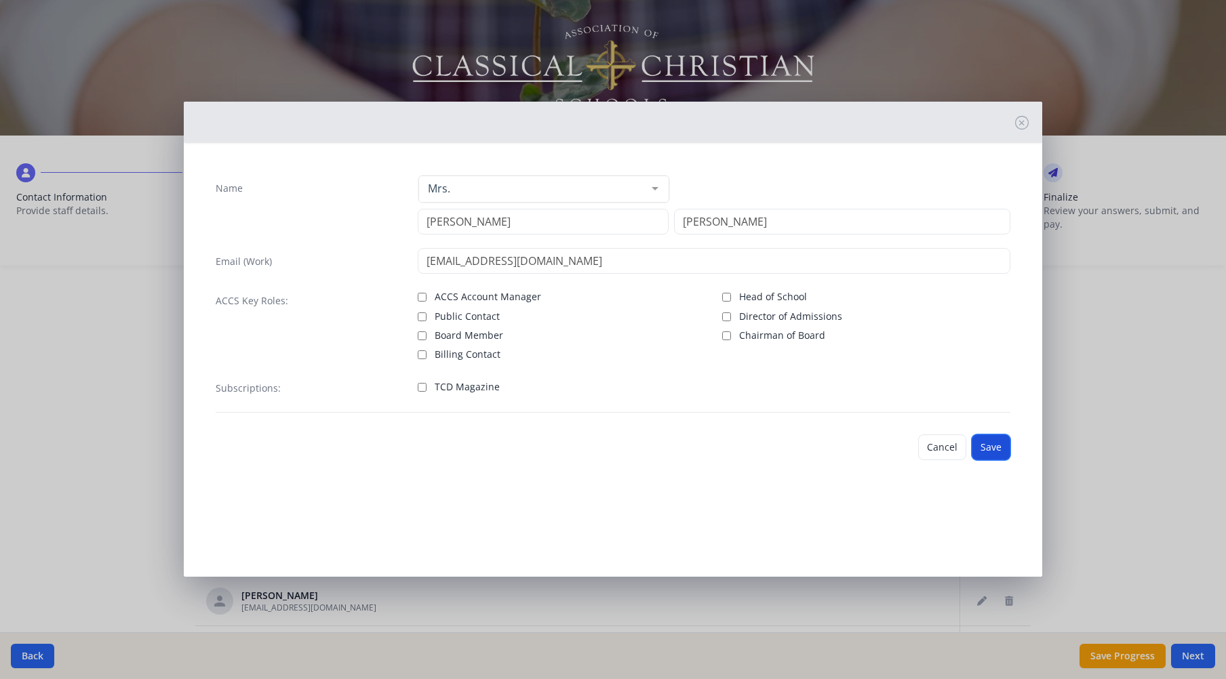
click at [990, 448] on button "Save" at bounding box center [990, 448] width 39 height 26
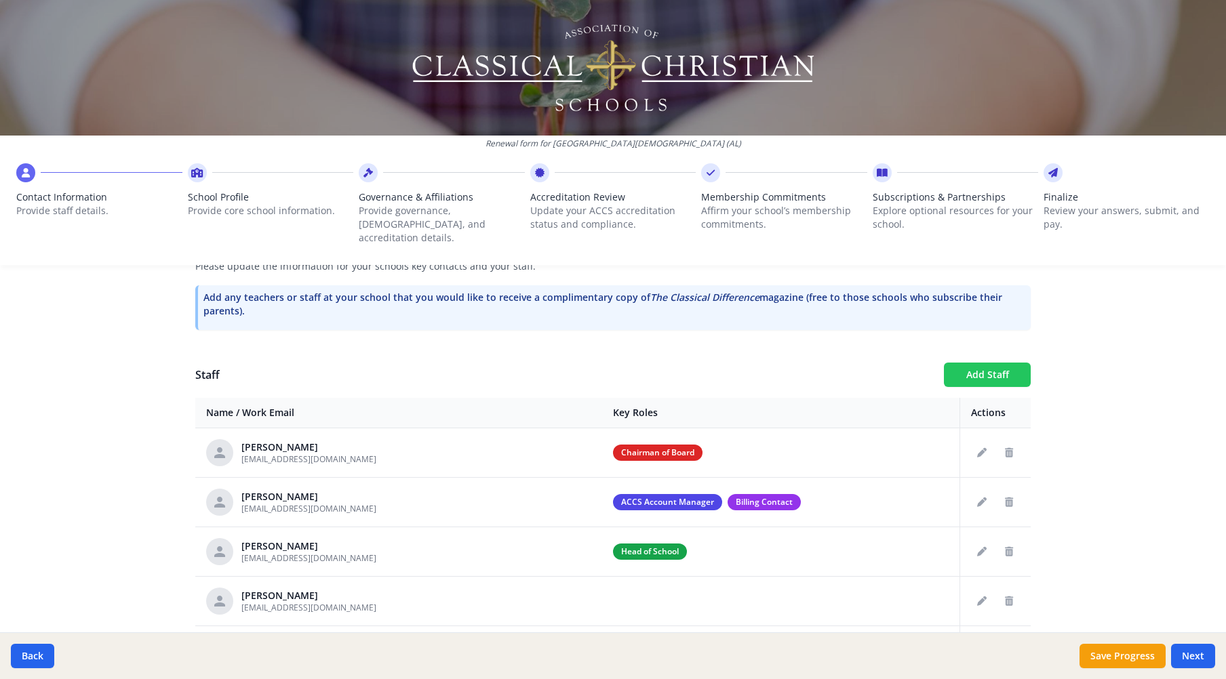
click at [975, 363] on button "Add Staff" at bounding box center [987, 375] width 87 height 24
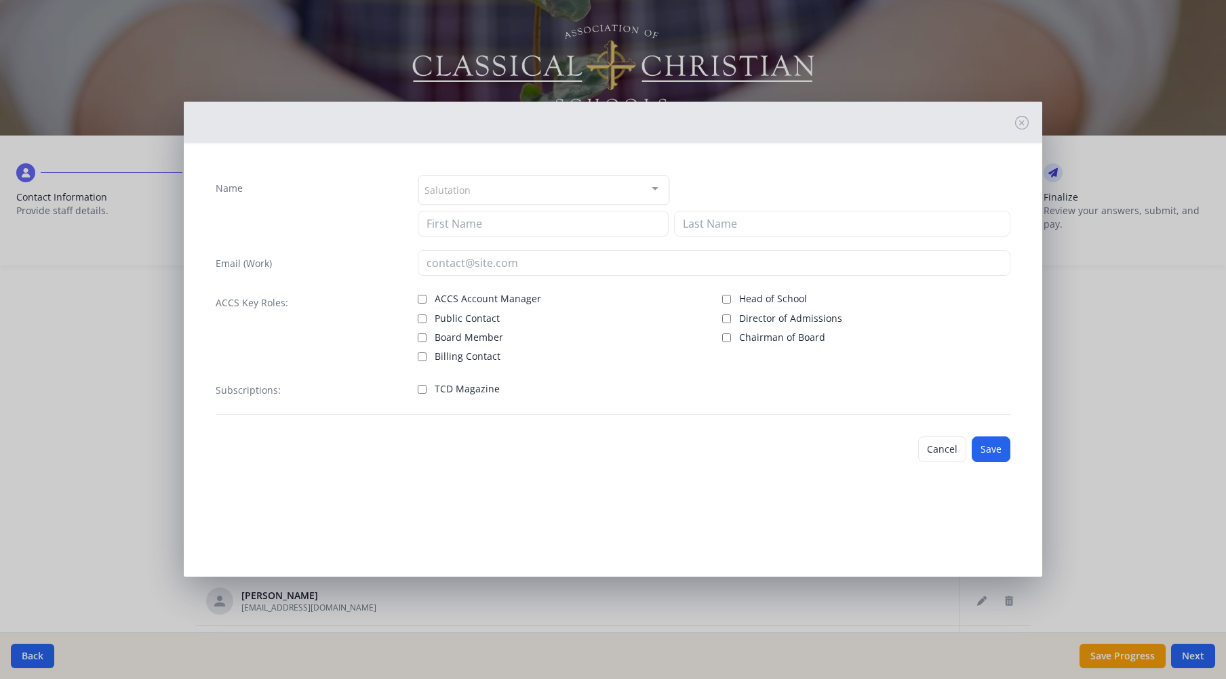
click at [578, 186] on div "Salutation" at bounding box center [543, 190] width 251 height 29
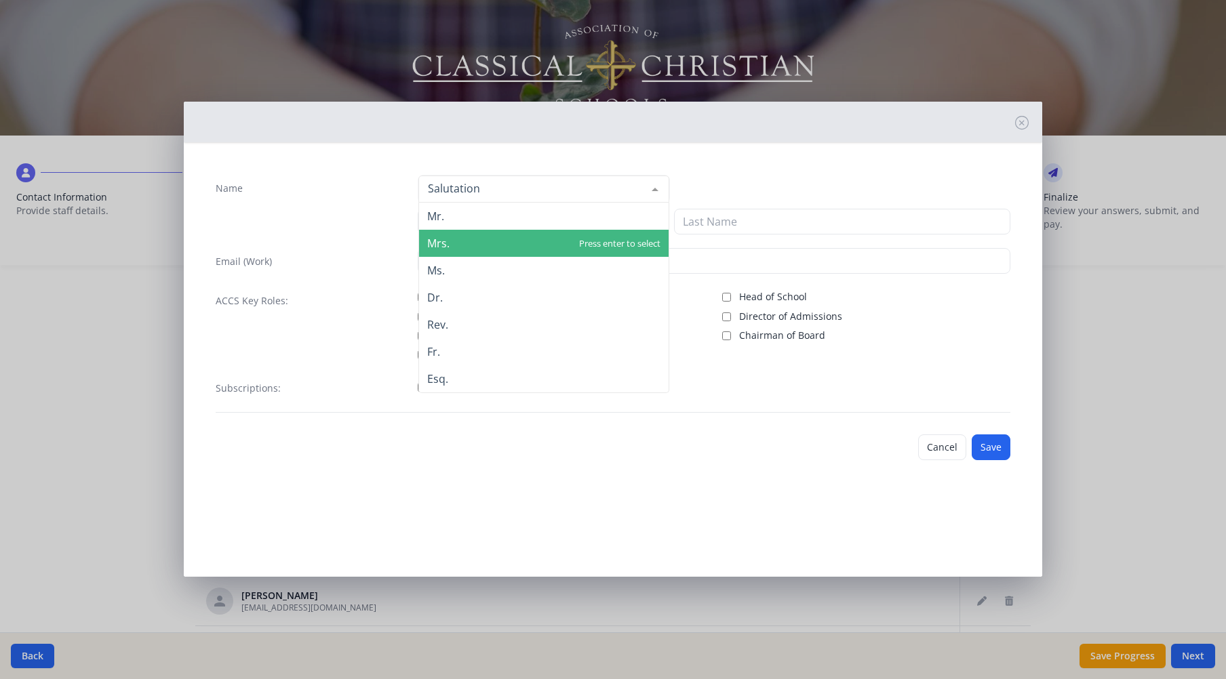
click at [527, 242] on span "Mrs." at bounding box center [543, 243] width 249 height 27
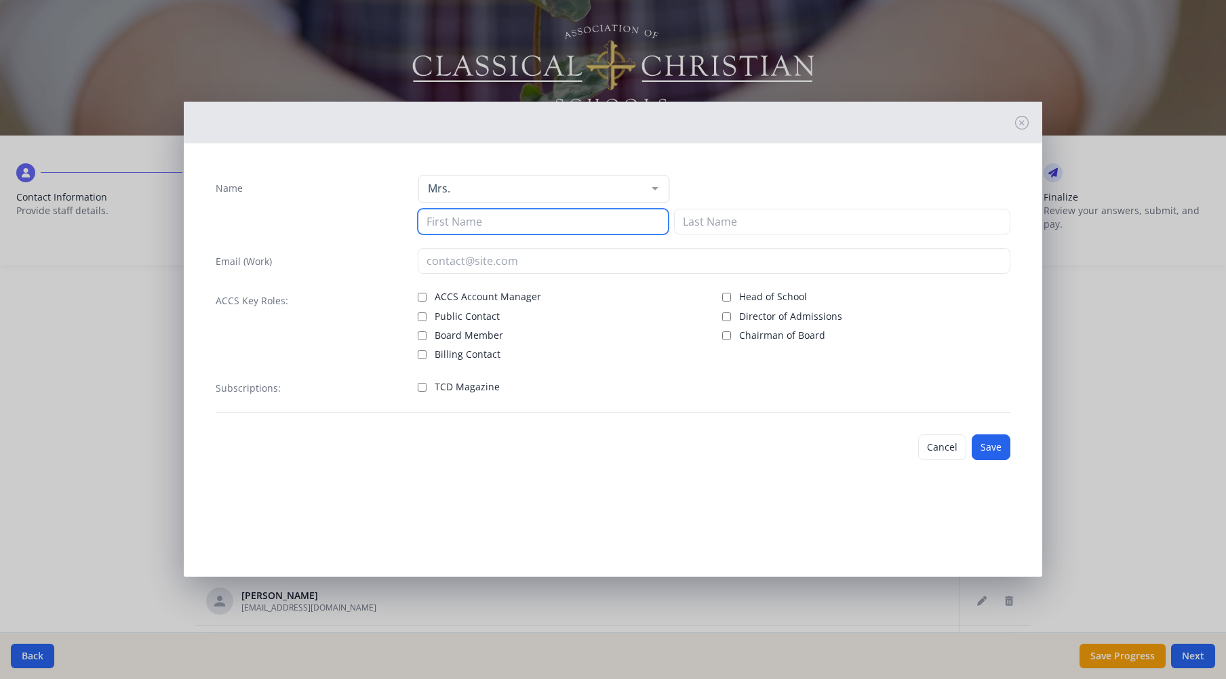
click at [514, 216] on input at bounding box center [543, 222] width 251 height 26
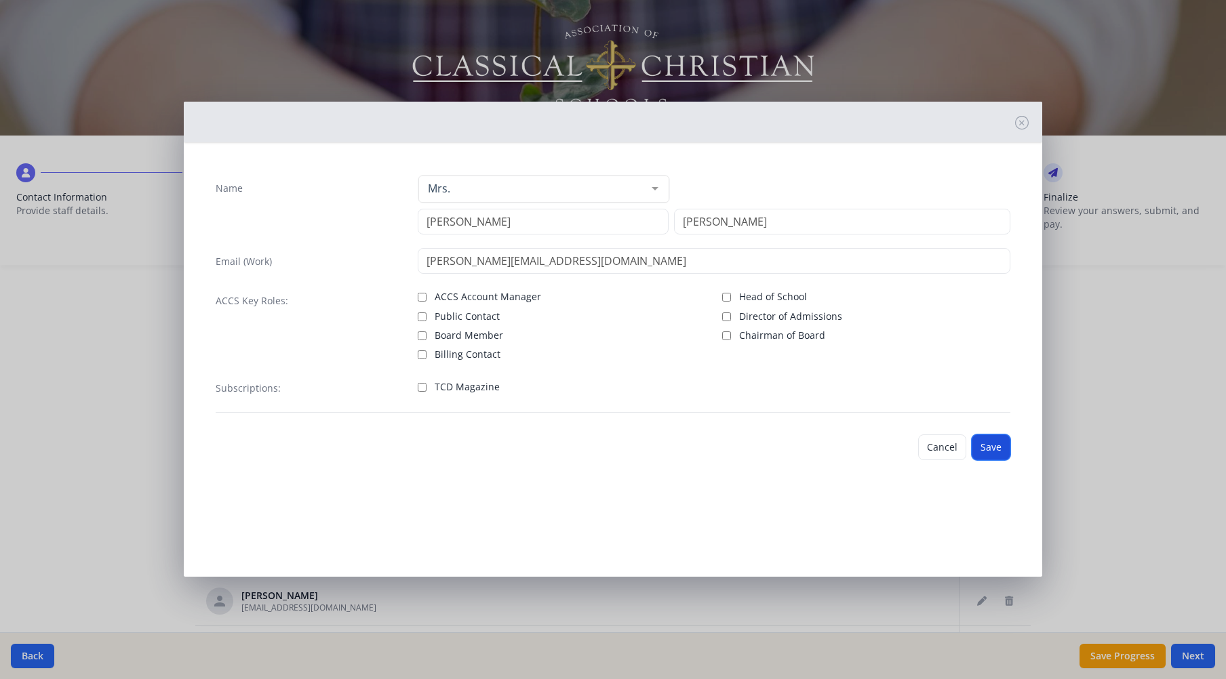
click at [993, 454] on button "Save" at bounding box center [990, 448] width 39 height 26
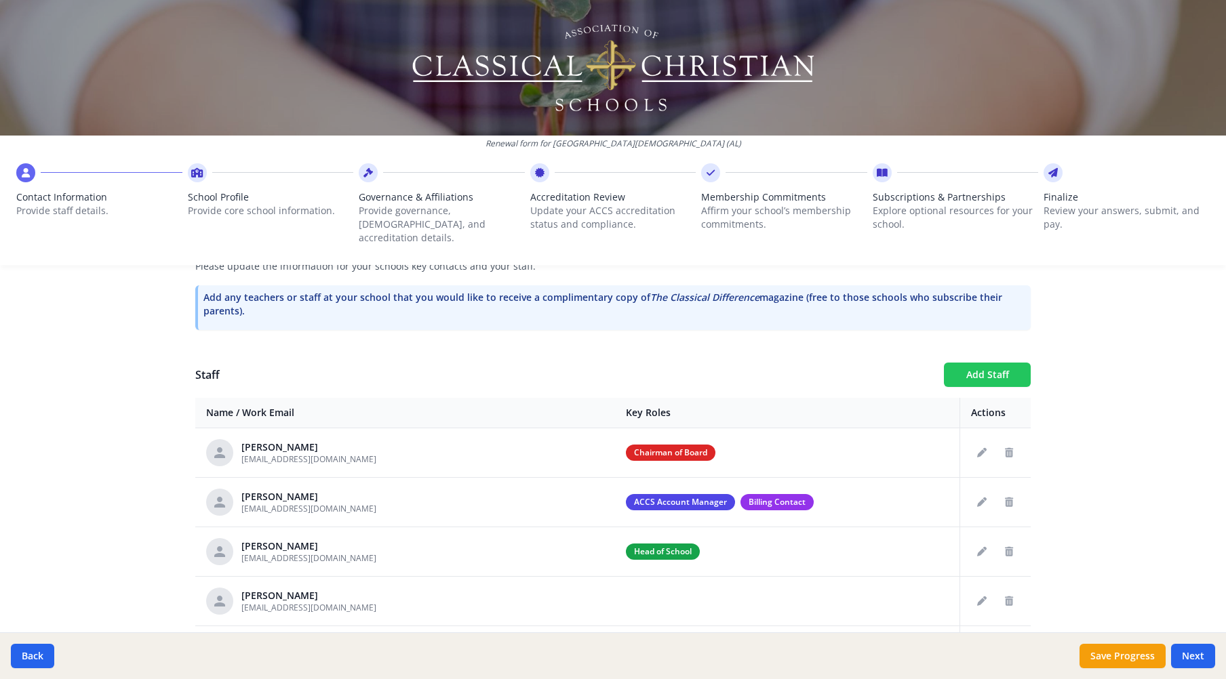
click at [977, 363] on button "Add Staff" at bounding box center [987, 375] width 87 height 24
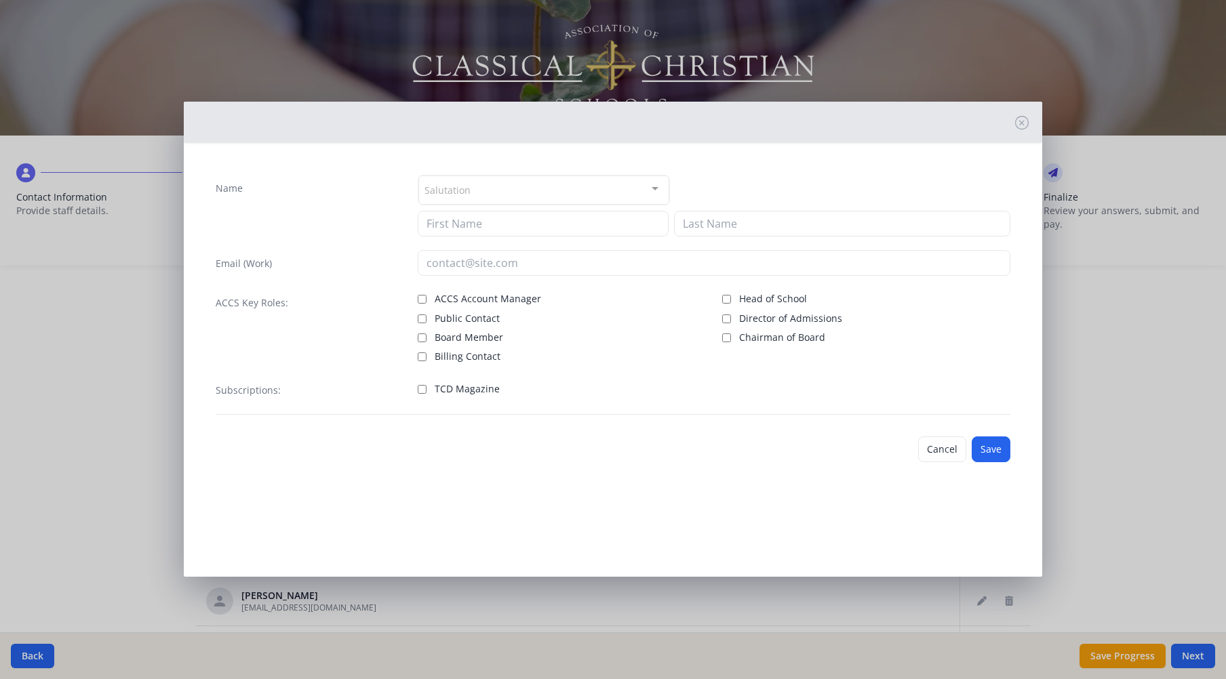
click at [552, 189] on div "Salutation" at bounding box center [543, 190] width 251 height 29
click at [940, 447] on button "Cancel" at bounding box center [942, 450] width 48 height 26
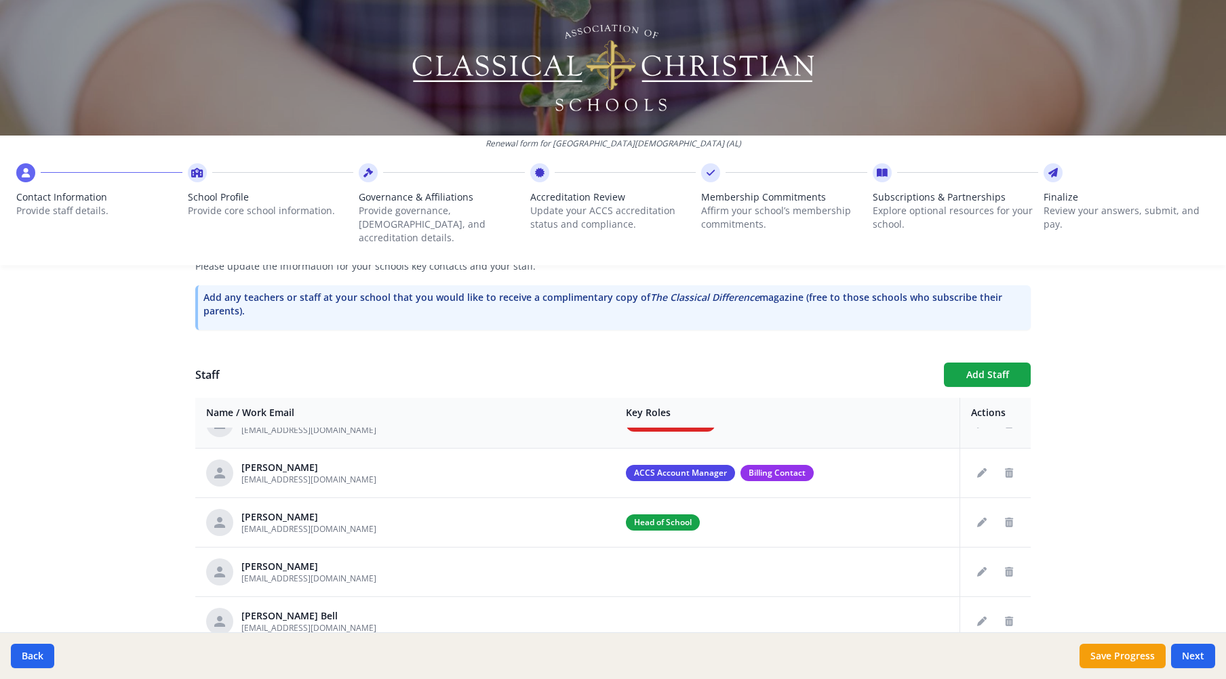
scroll to position [0, 0]
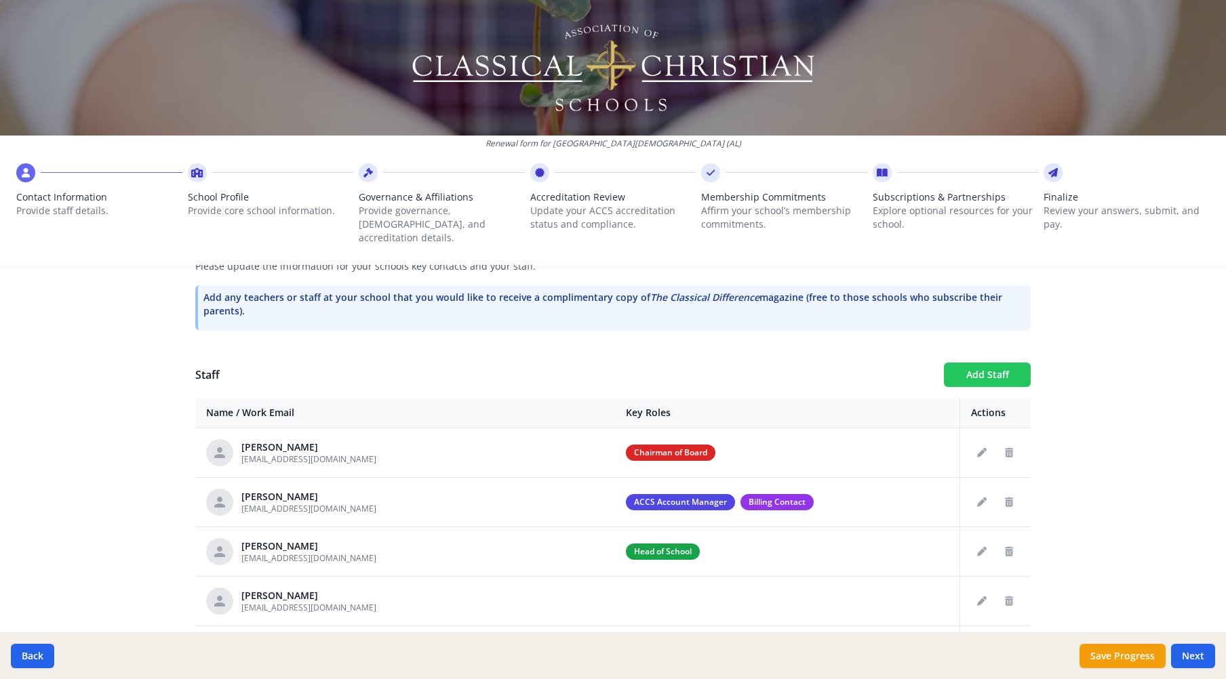
click at [967, 363] on button "Add Staff" at bounding box center [987, 375] width 87 height 24
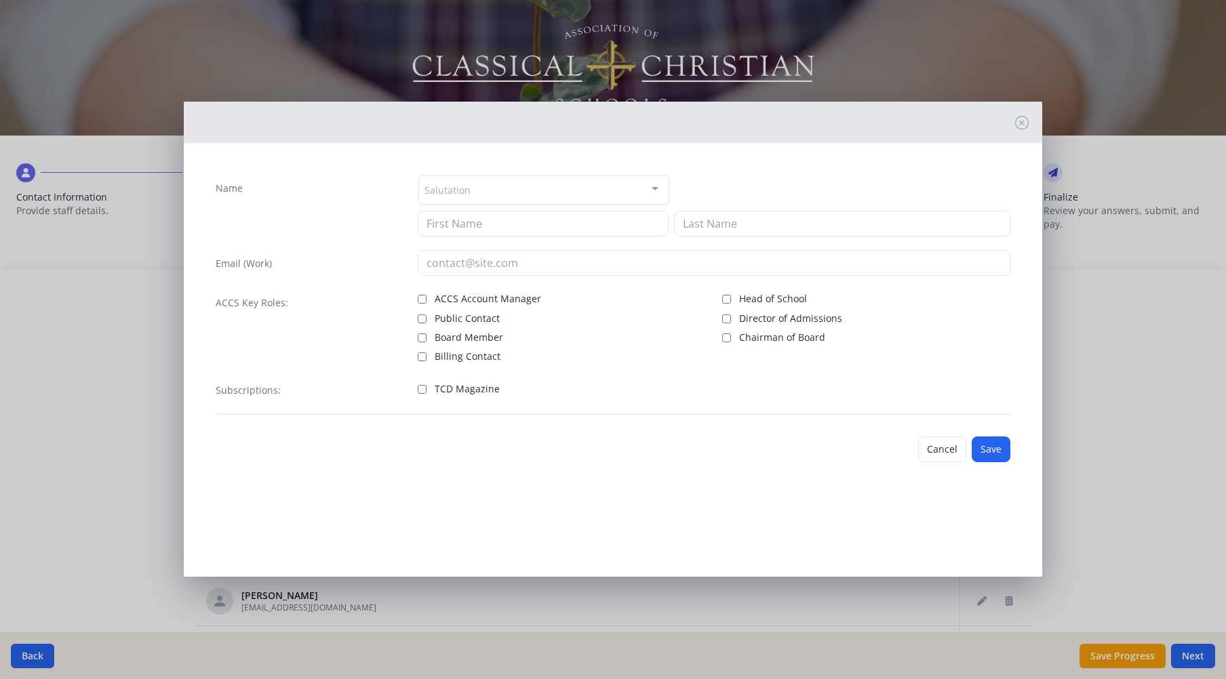
click at [532, 186] on div "Salutation" at bounding box center [543, 190] width 251 height 29
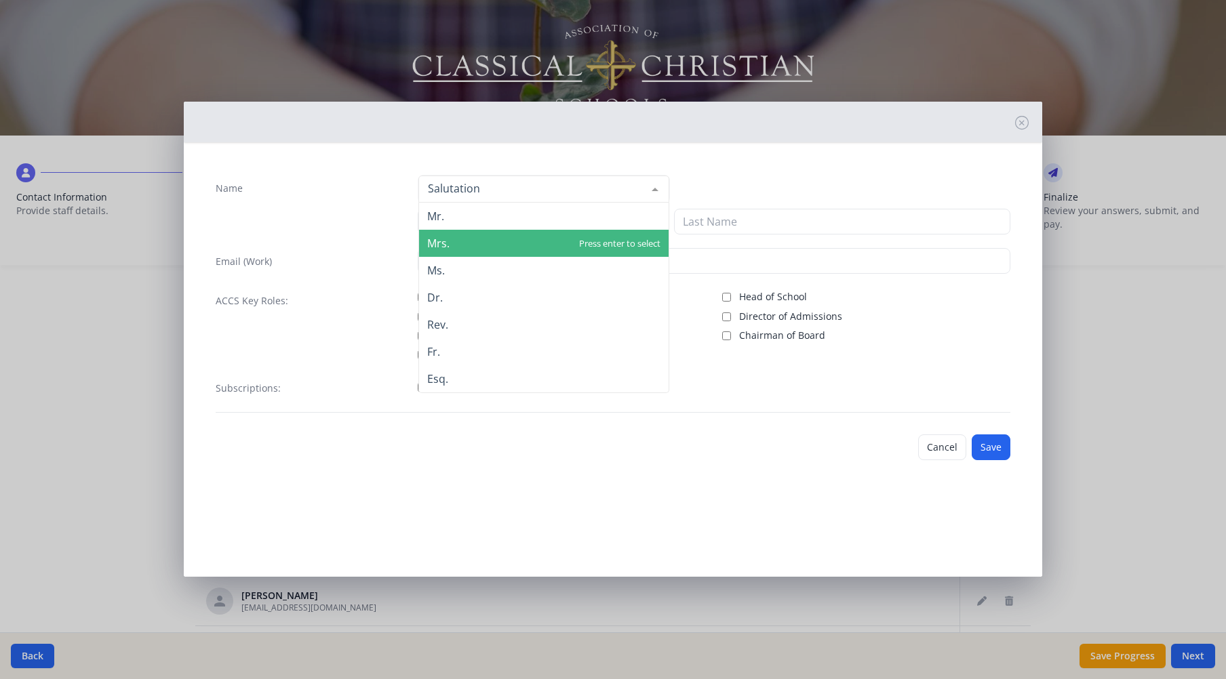
click at [490, 241] on span "Mrs." at bounding box center [543, 243] width 249 height 27
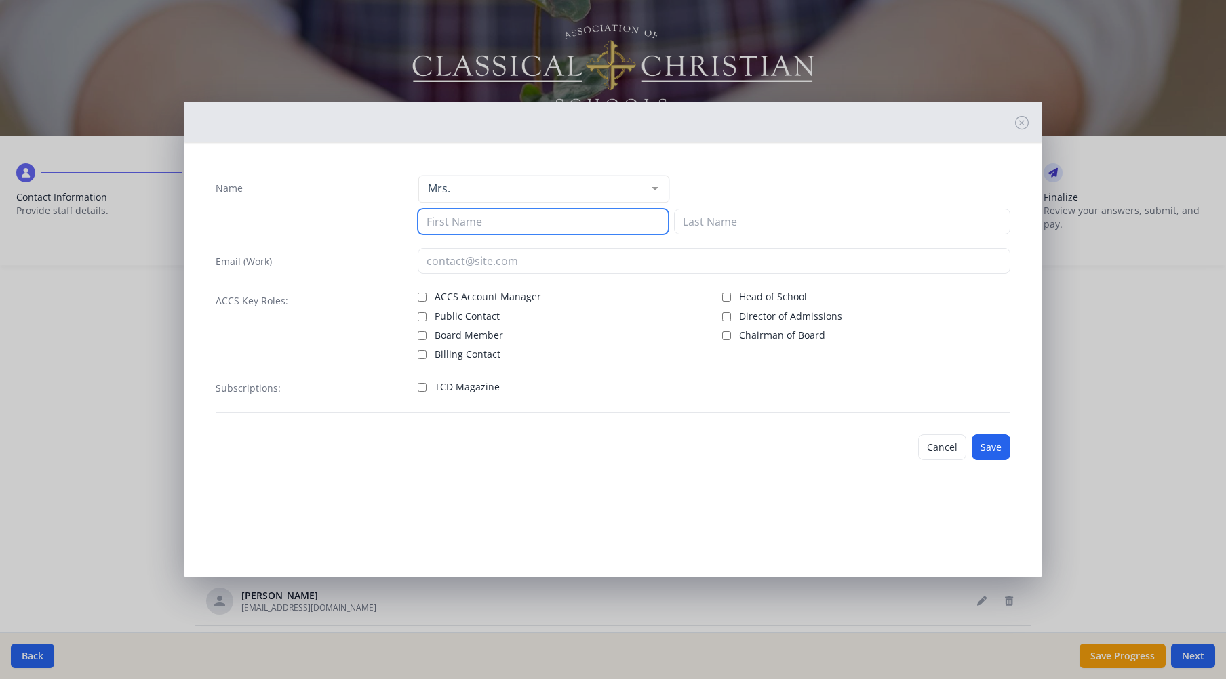
click at [494, 221] on input at bounding box center [543, 222] width 251 height 26
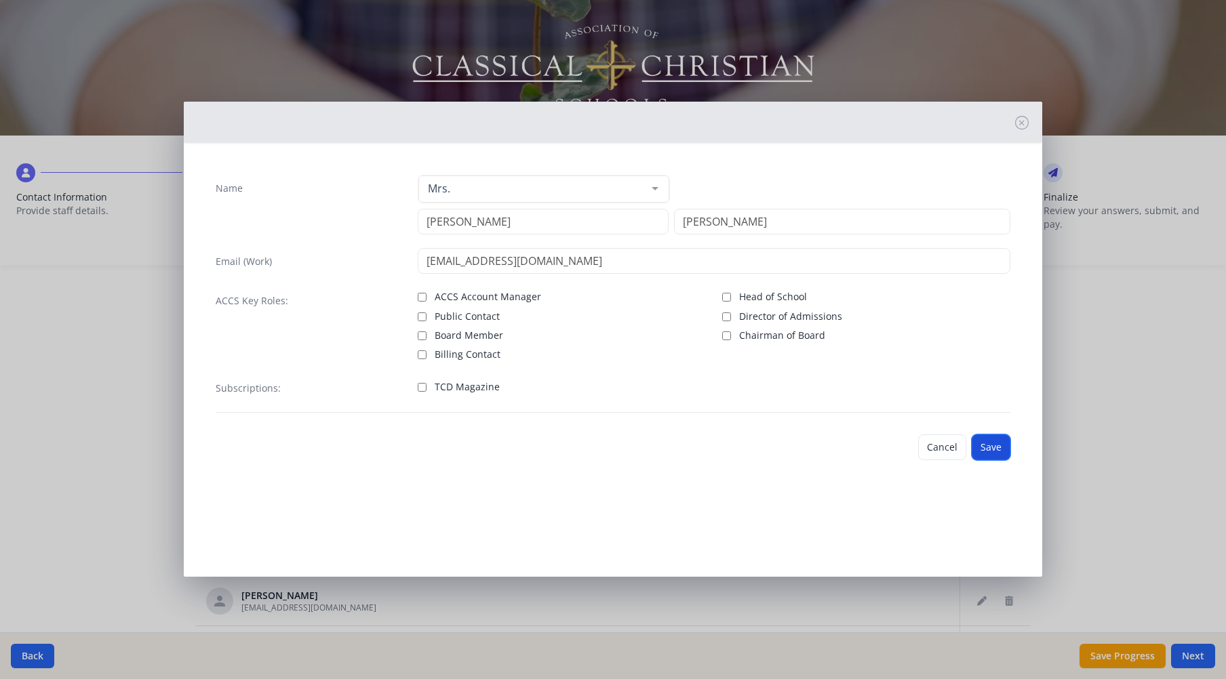
click at [992, 450] on button "Save" at bounding box center [990, 448] width 39 height 26
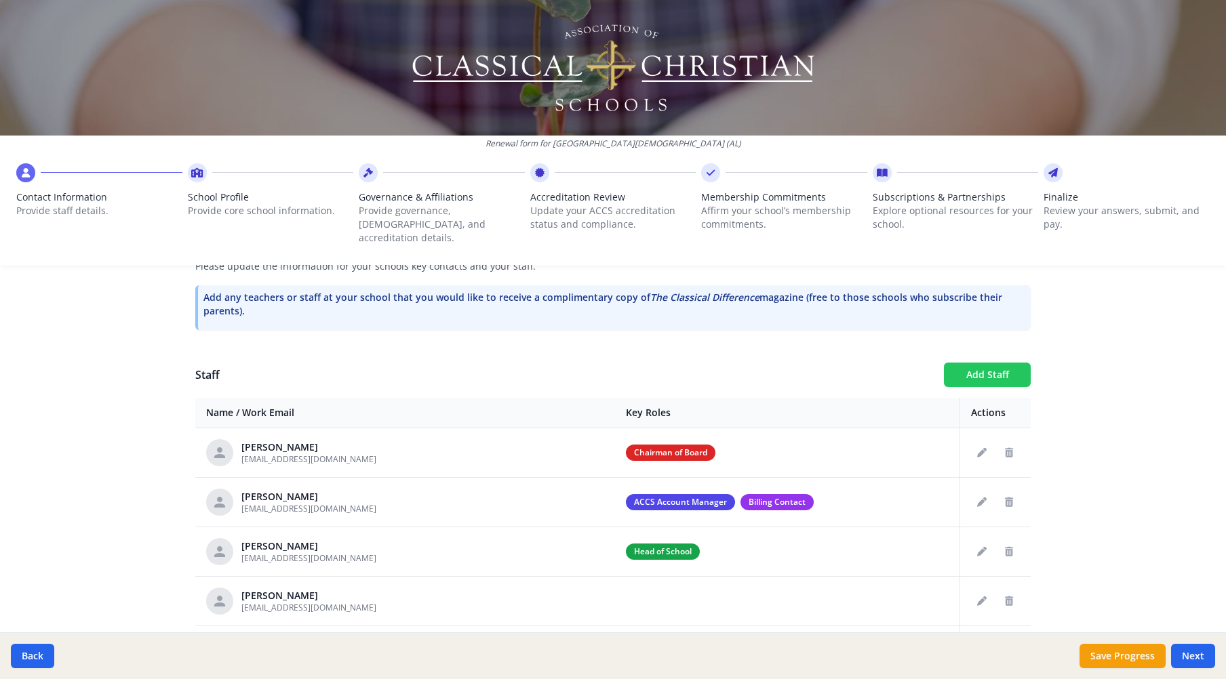
click at [984, 363] on button "Add Staff" at bounding box center [987, 375] width 87 height 24
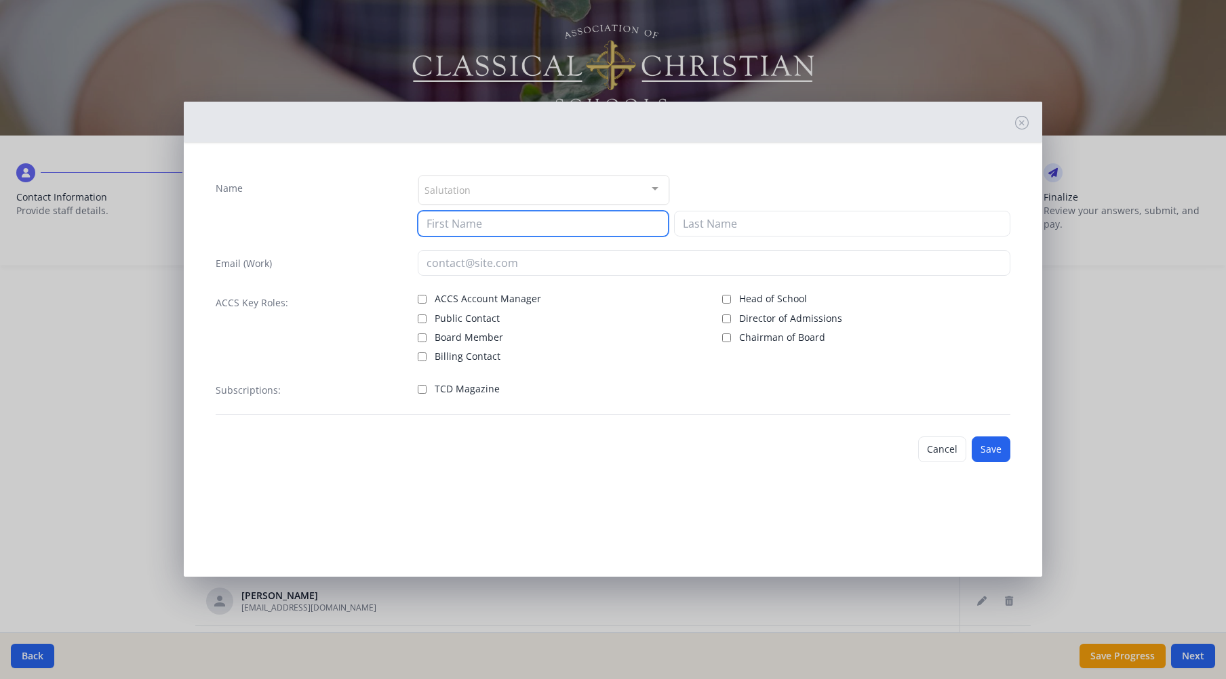
click at [590, 223] on input at bounding box center [543, 224] width 251 height 26
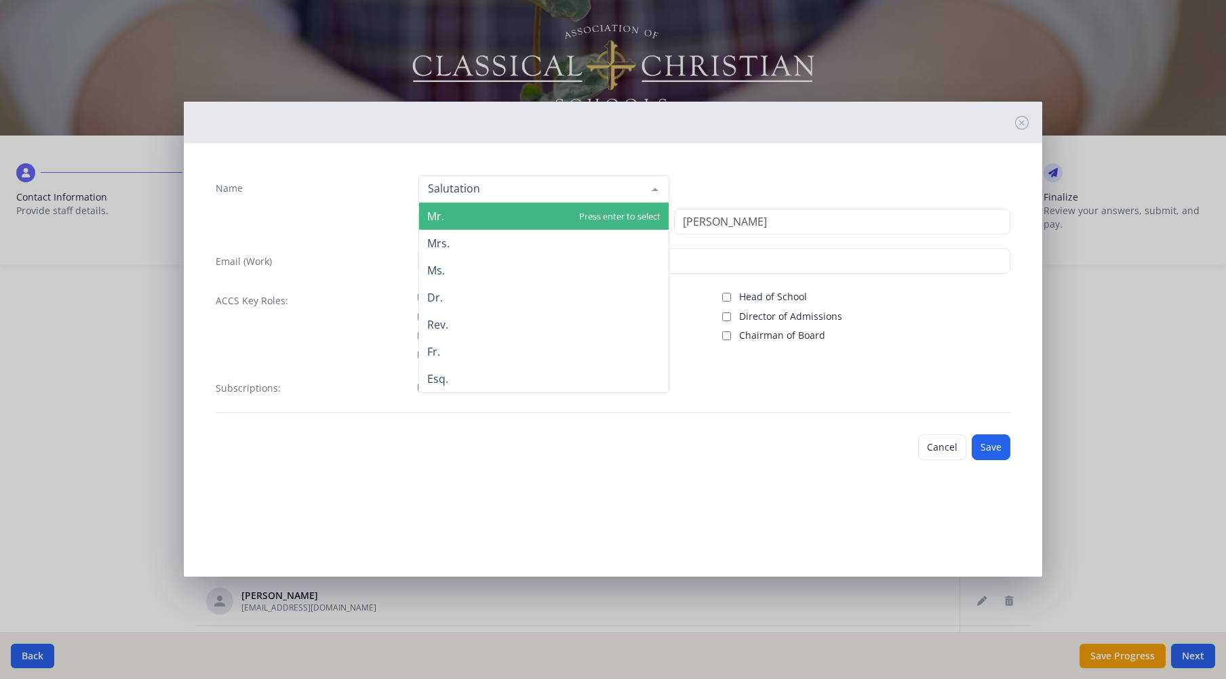
click at [624, 184] on div at bounding box center [543, 189] width 251 height 27
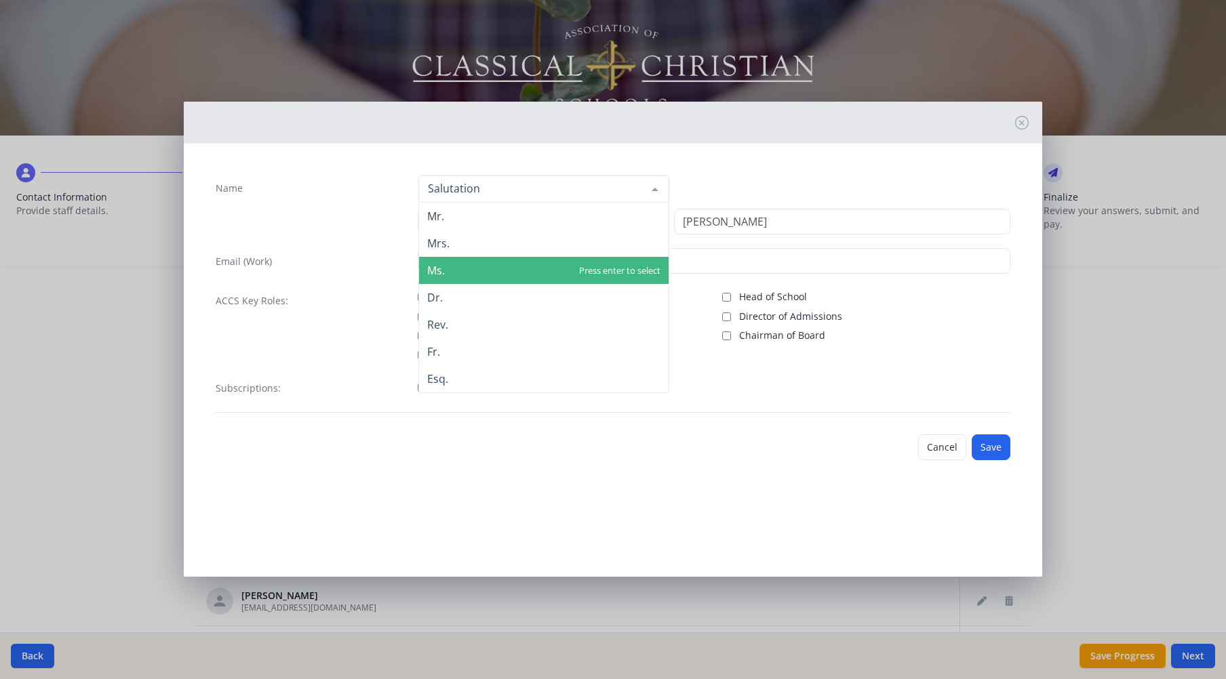
click at [554, 266] on span "Ms." at bounding box center [543, 270] width 249 height 27
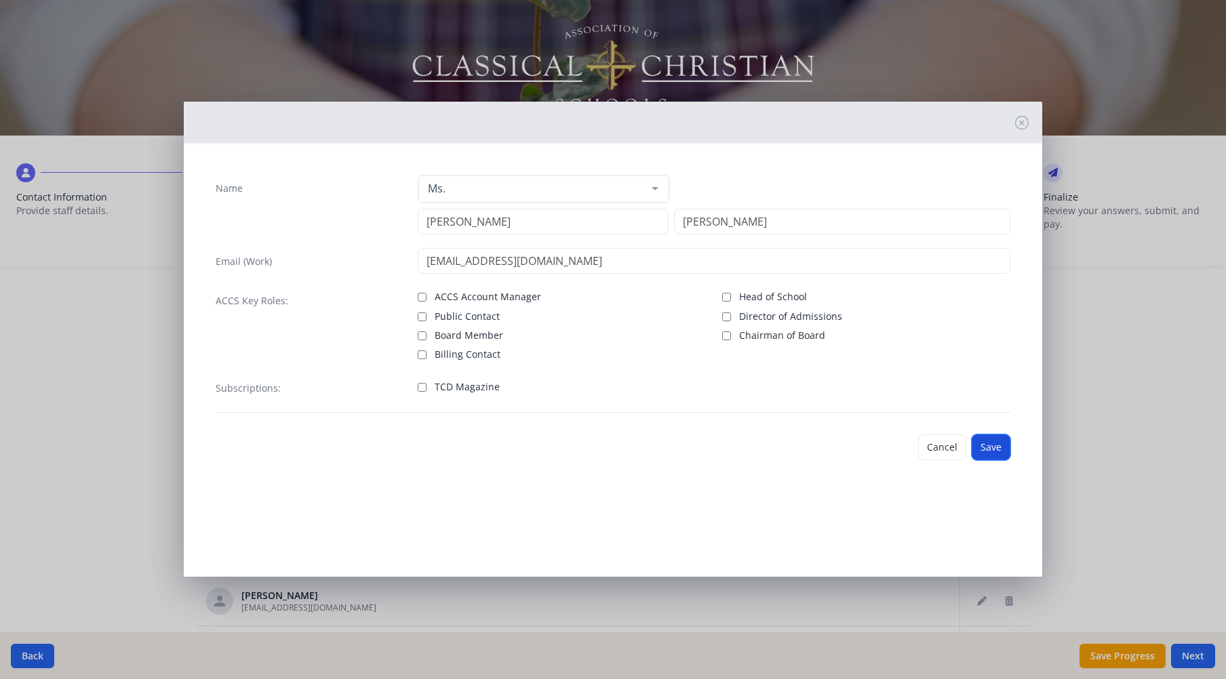
click at [992, 453] on button "Save" at bounding box center [990, 448] width 39 height 26
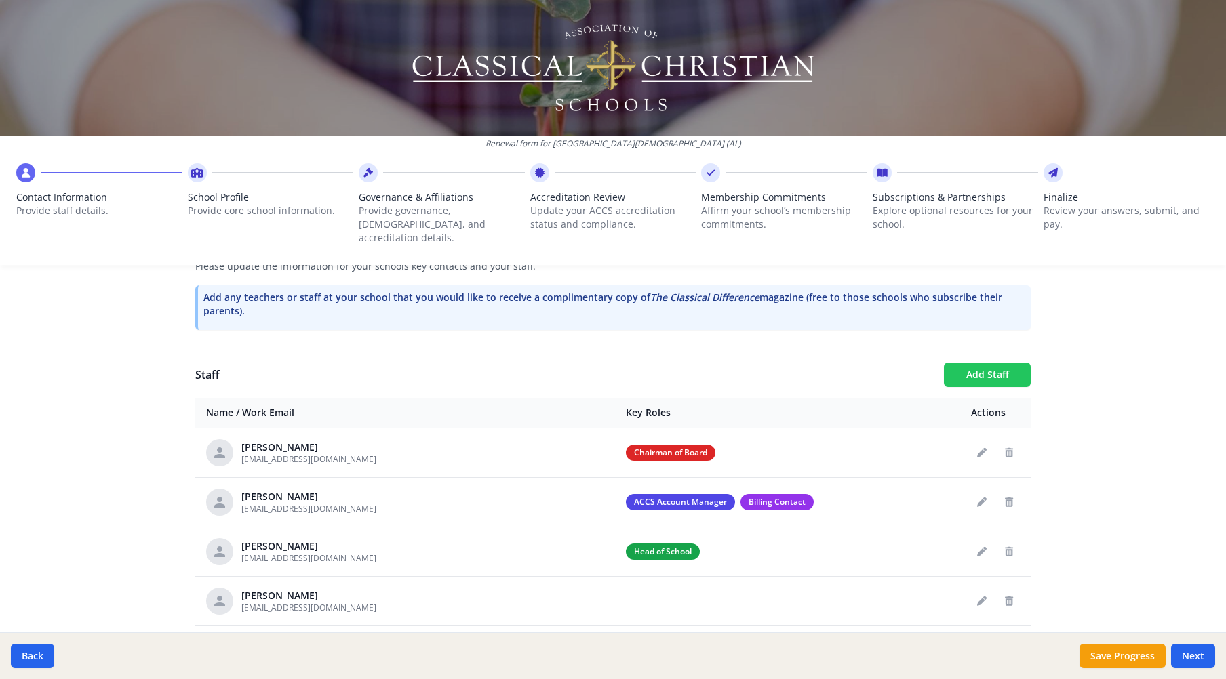
click at [979, 363] on button "Add Staff" at bounding box center [987, 375] width 87 height 24
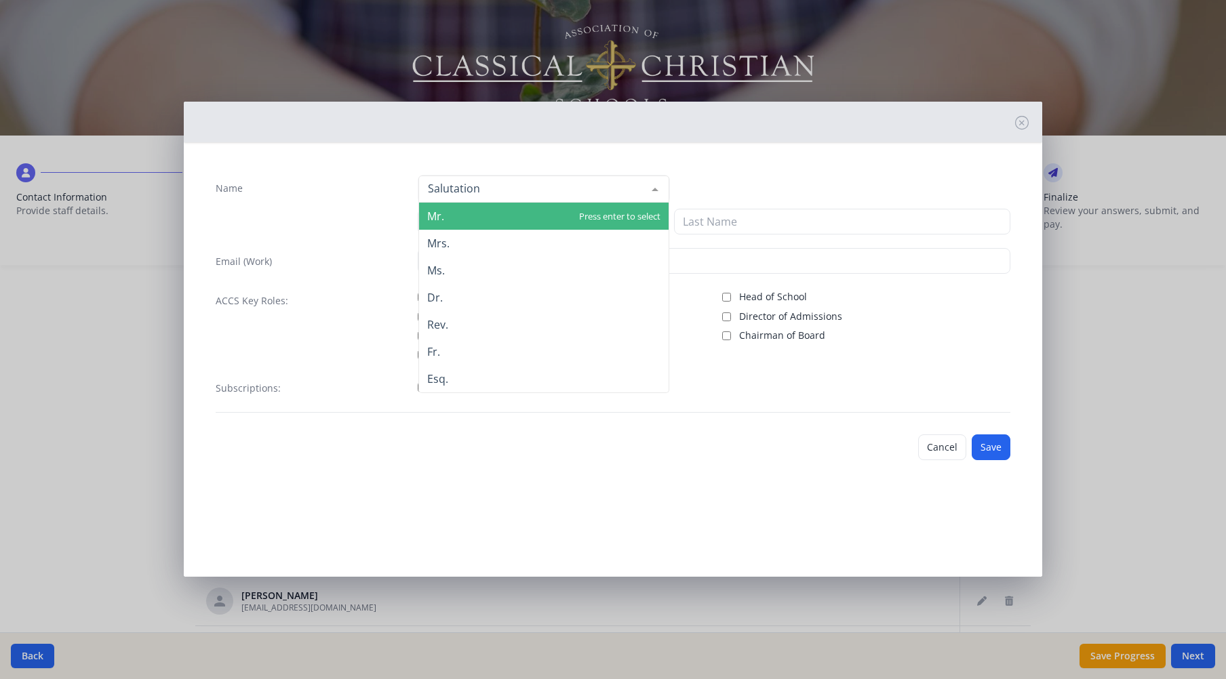
click at [649, 188] on div at bounding box center [654, 189] width 27 height 26
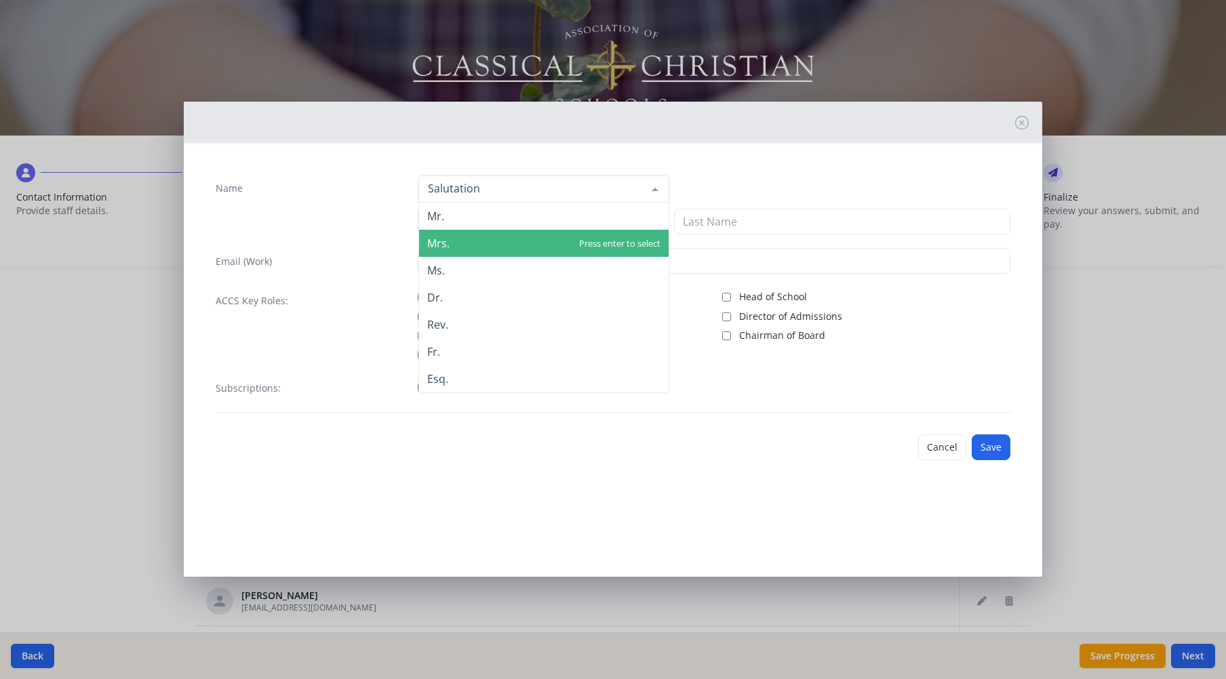
click at [563, 236] on span "Mrs." at bounding box center [543, 243] width 249 height 27
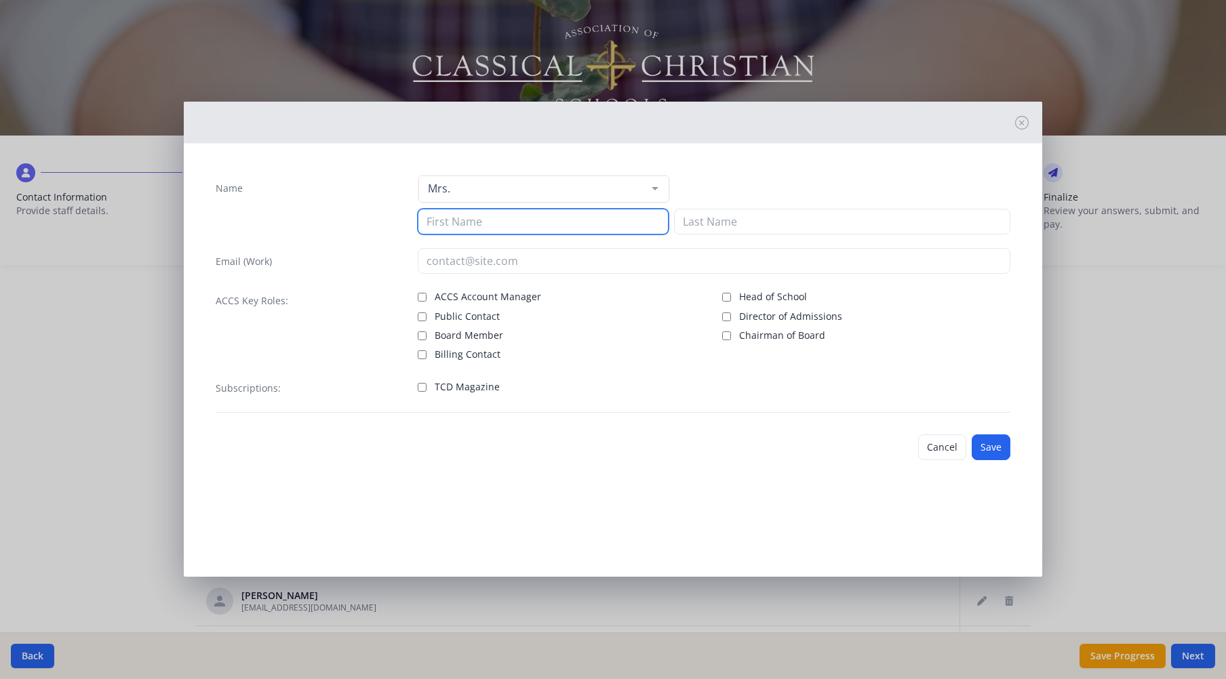
click at [565, 222] on input at bounding box center [543, 222] width 251 height 26
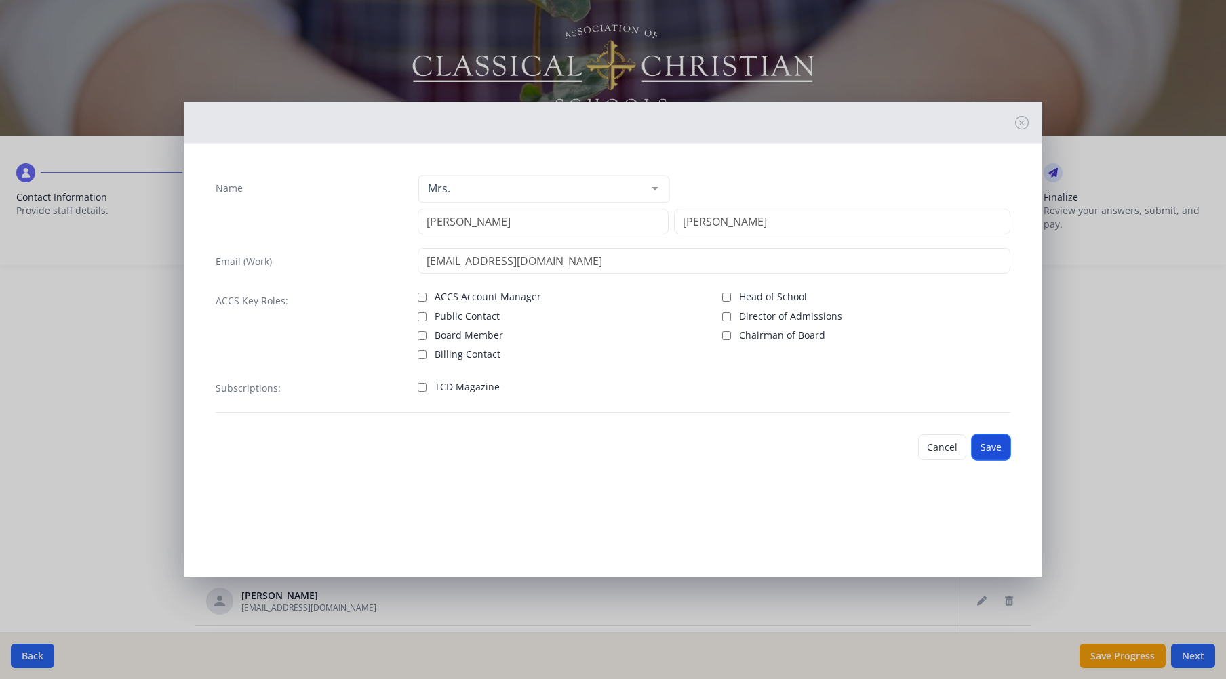
click at [997, 445] on button "Save" at bounding box center [990, 448] width 39 height 26
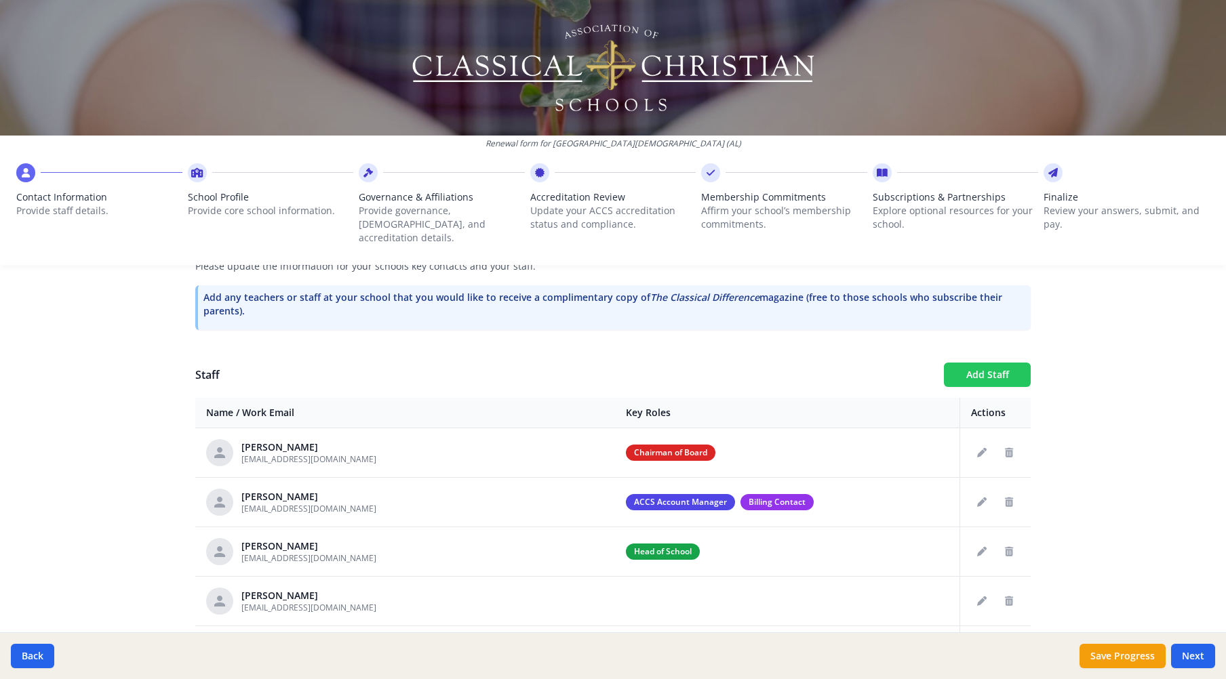
click at [980, 363] on button "Add Staff" at bounding box center [987, 375] width 87 height 24
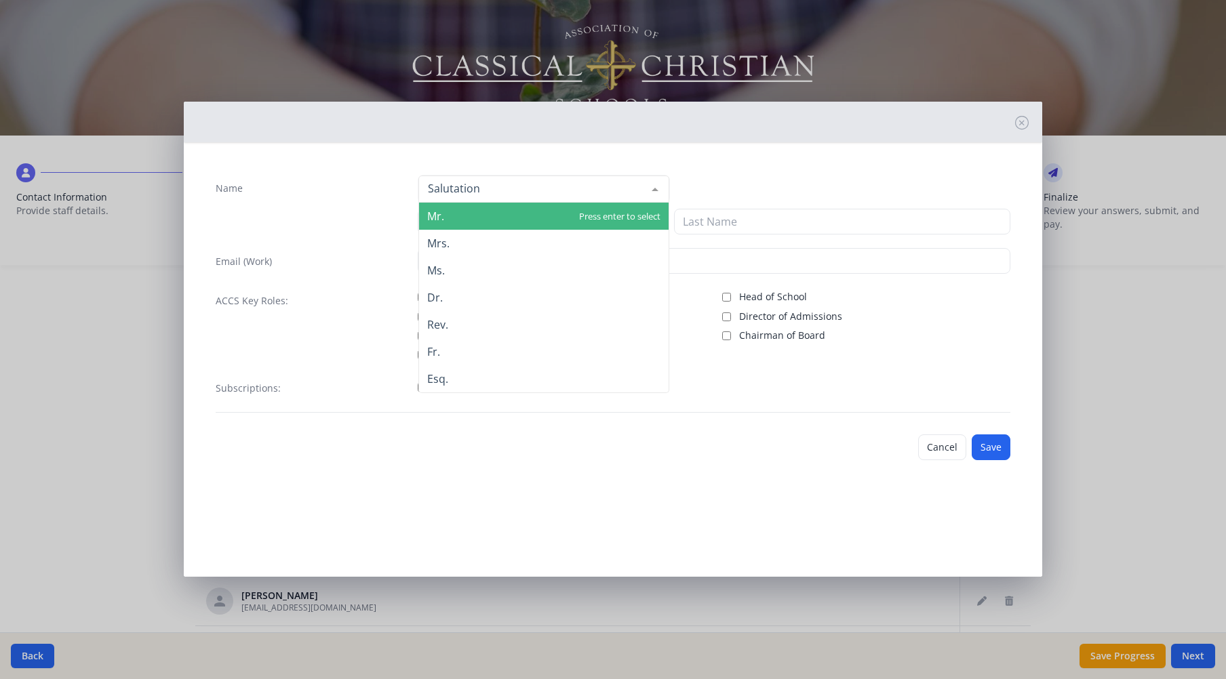
click at [502, 188] on div at bounding box center [543, 189] width 251 height 27
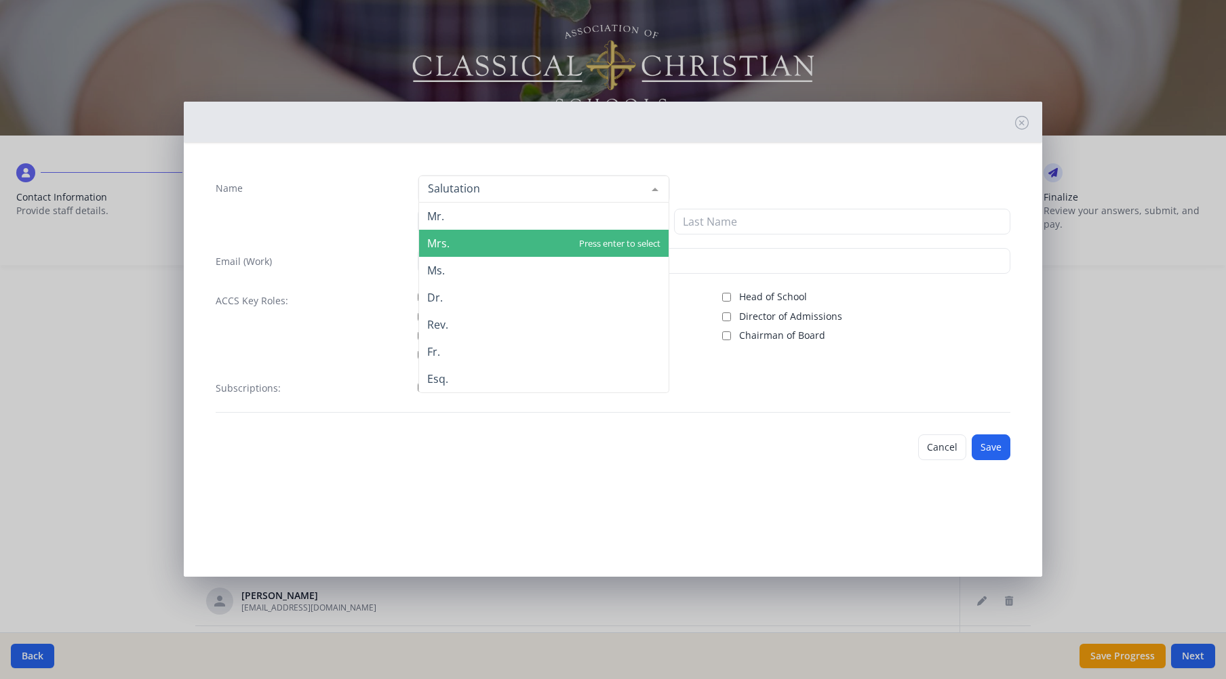
click at [486, 237] on span "Mrs." at bounding box center [543, 243] width 249 height 27
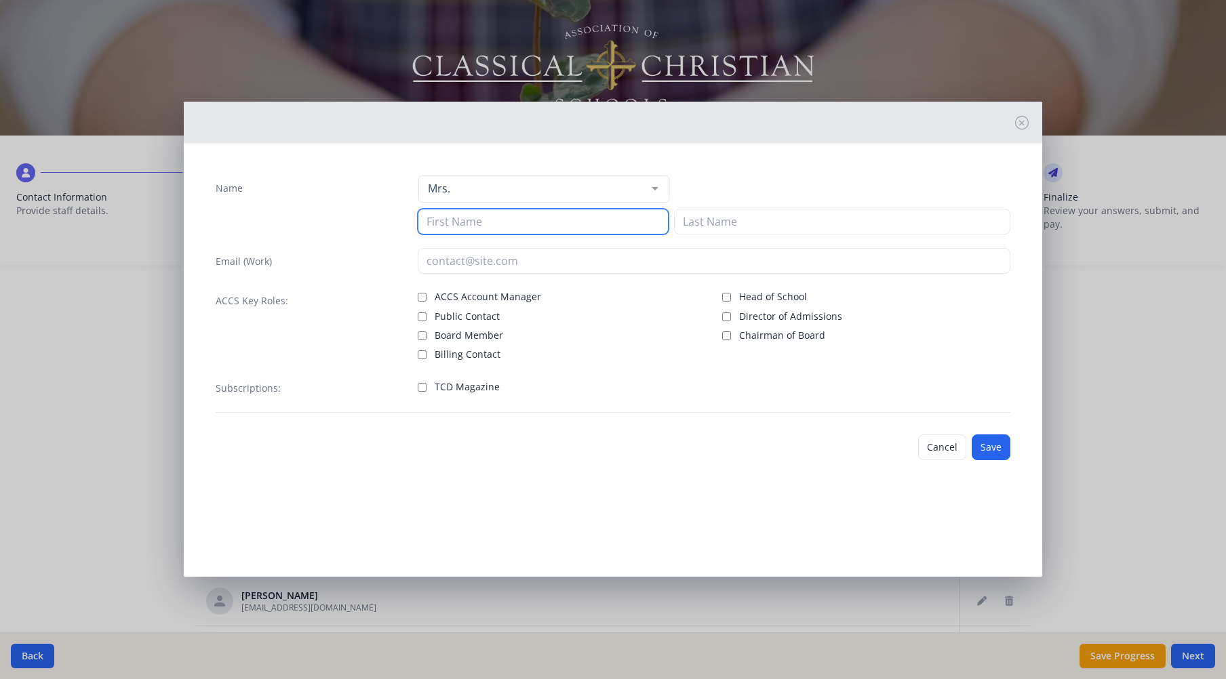
click at [494, 222] on input at bounding box center [543, 222] width 251 height 26
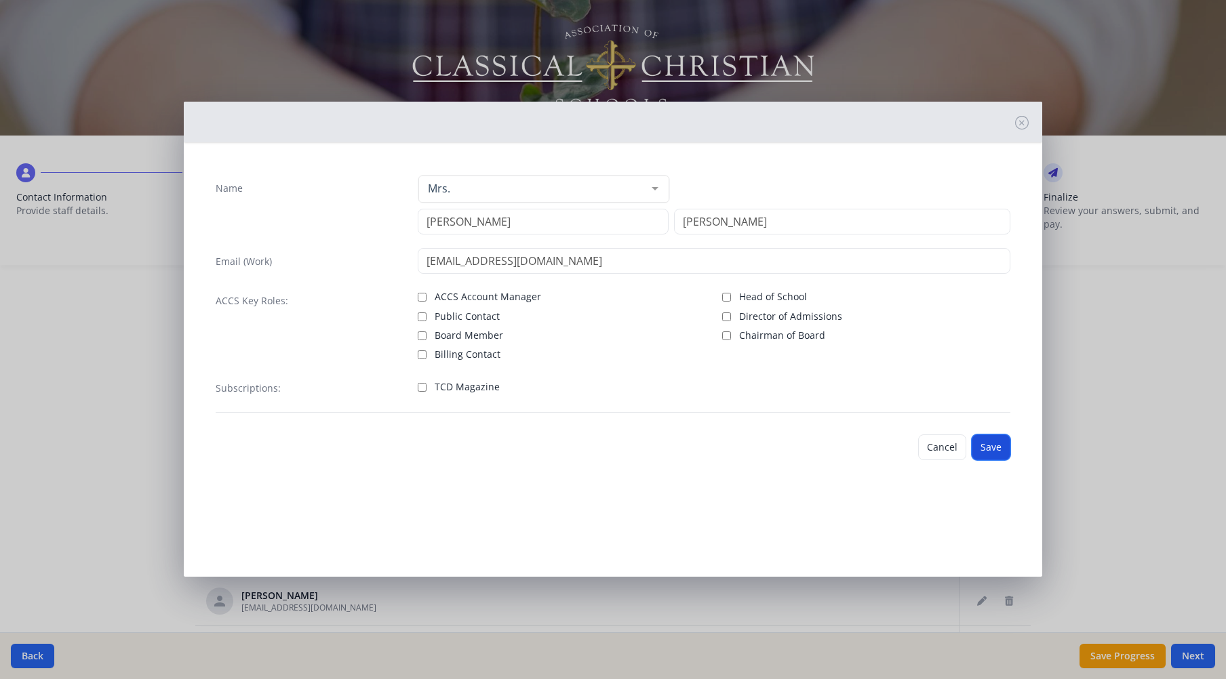
click at [997, 441] on button "Save" at bounding box center [990, 448] width 39 height 26
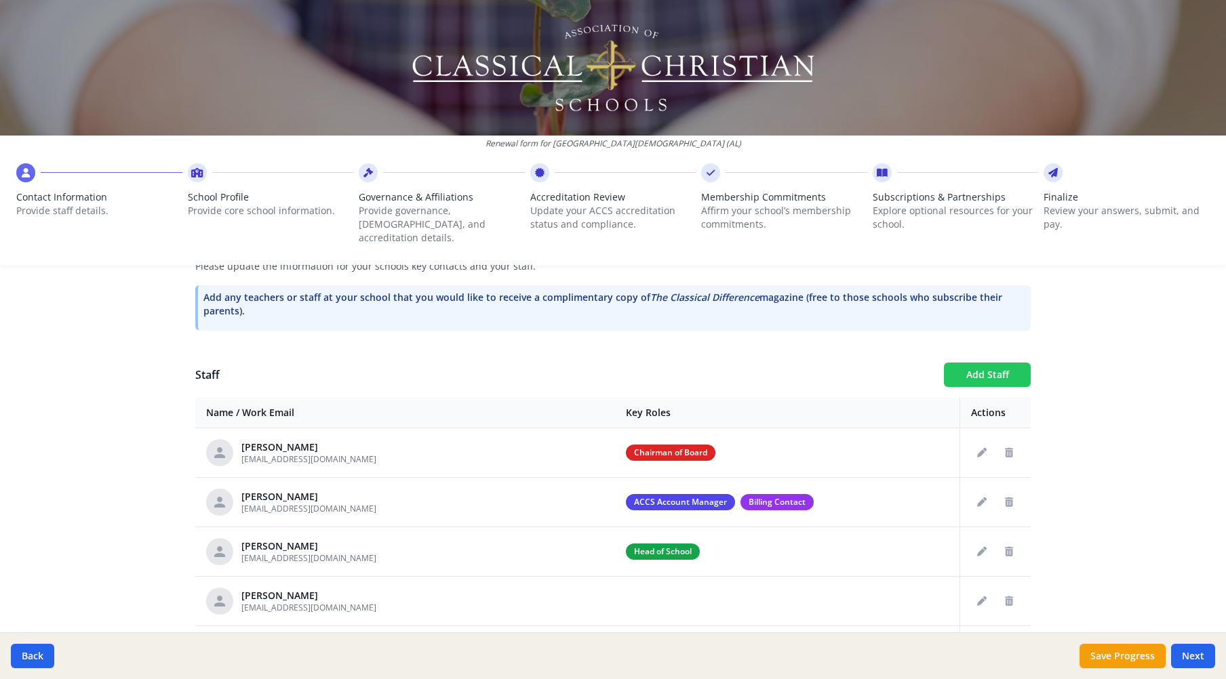
click at [982, 363] on button "Add Staff" at bounding box center [987, 375] width 87 height 24
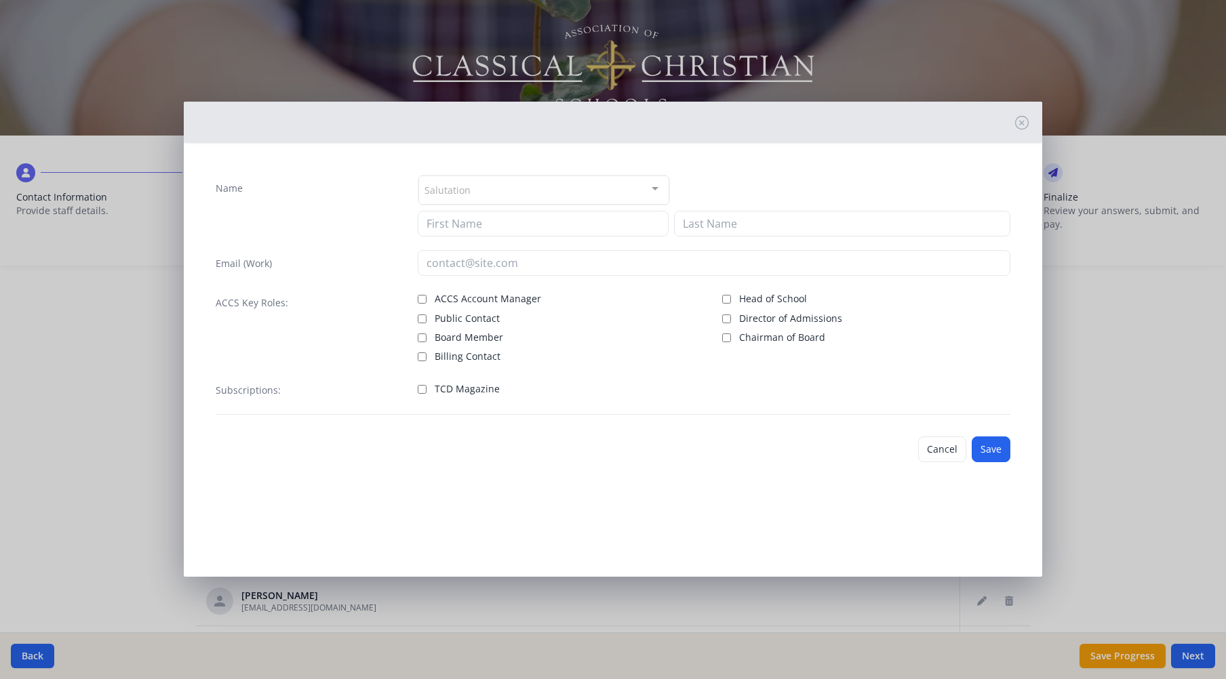
click at [551, 189] on div "Salutation" at bounding box center [543, 190] width 251 height 29
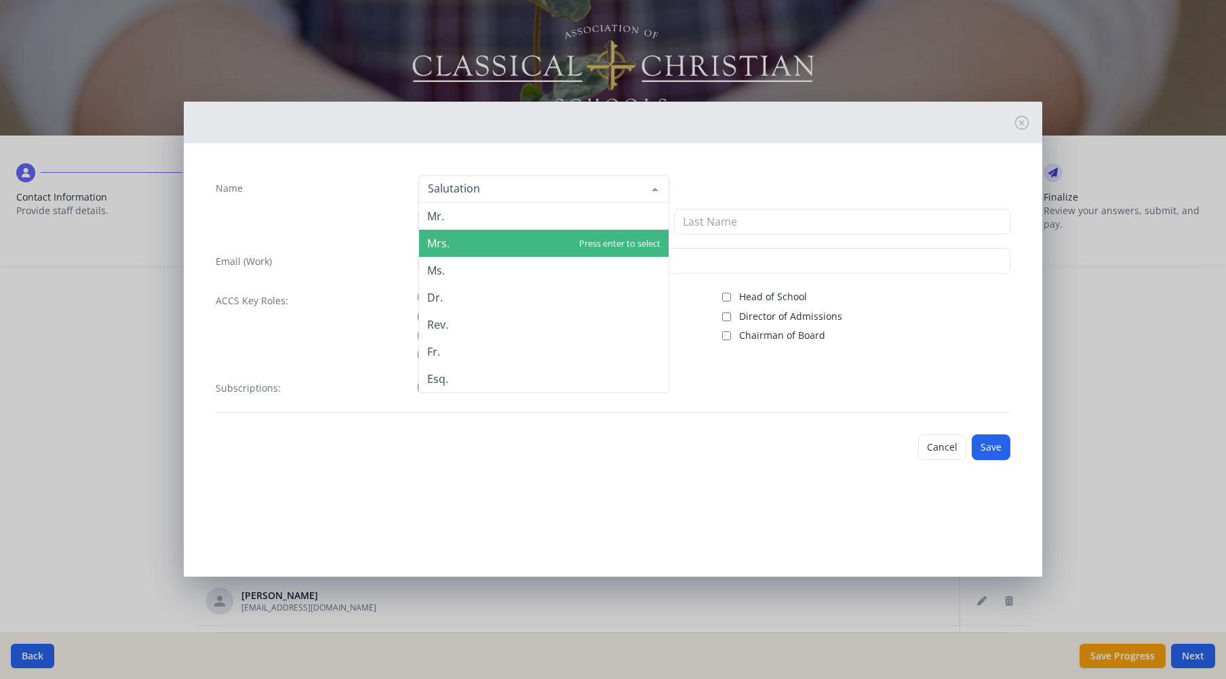
click at [499, 238] on span "Mrs." at bounding box center [543, 243] width 249 height 27
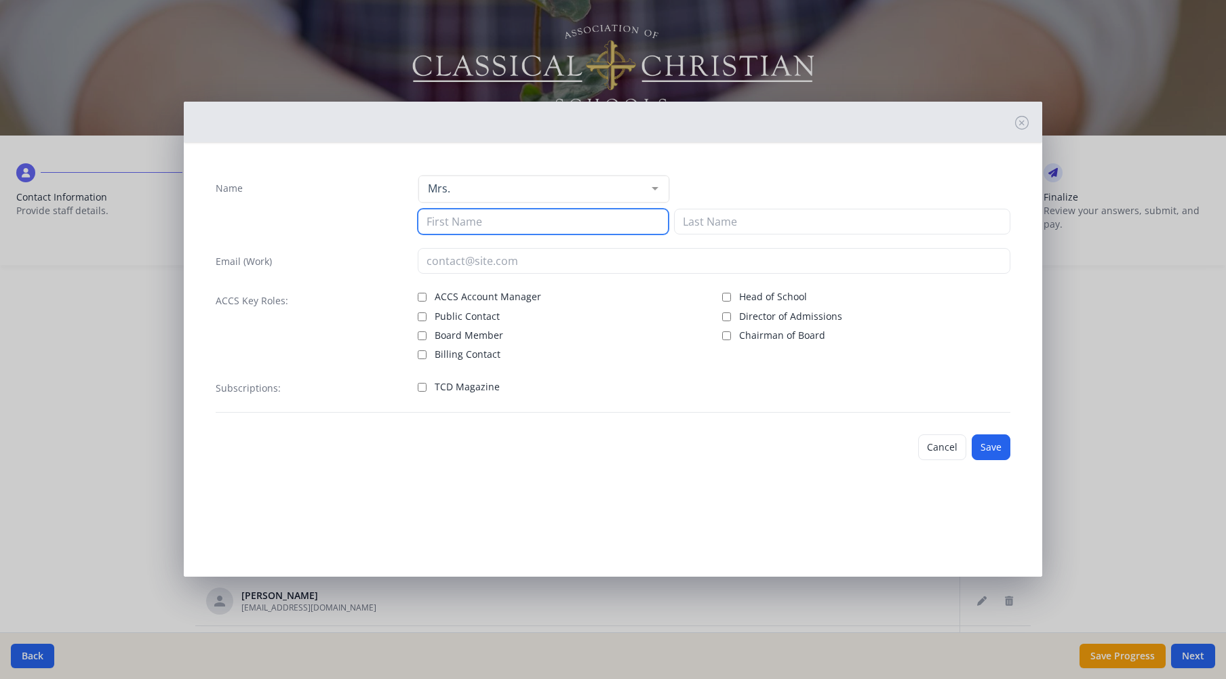
click at [496, 220] on input at bounding box center [543, 222] width 251 height 26
drag, startPoint x: 565, startPoint y: 224, endPoint x: 420, endPoint y: 220, distance: 145.1
click at [420, 220] on input "esistrunk@tcsopelika.org" at bounding box center [543, 222] width 251 height 26
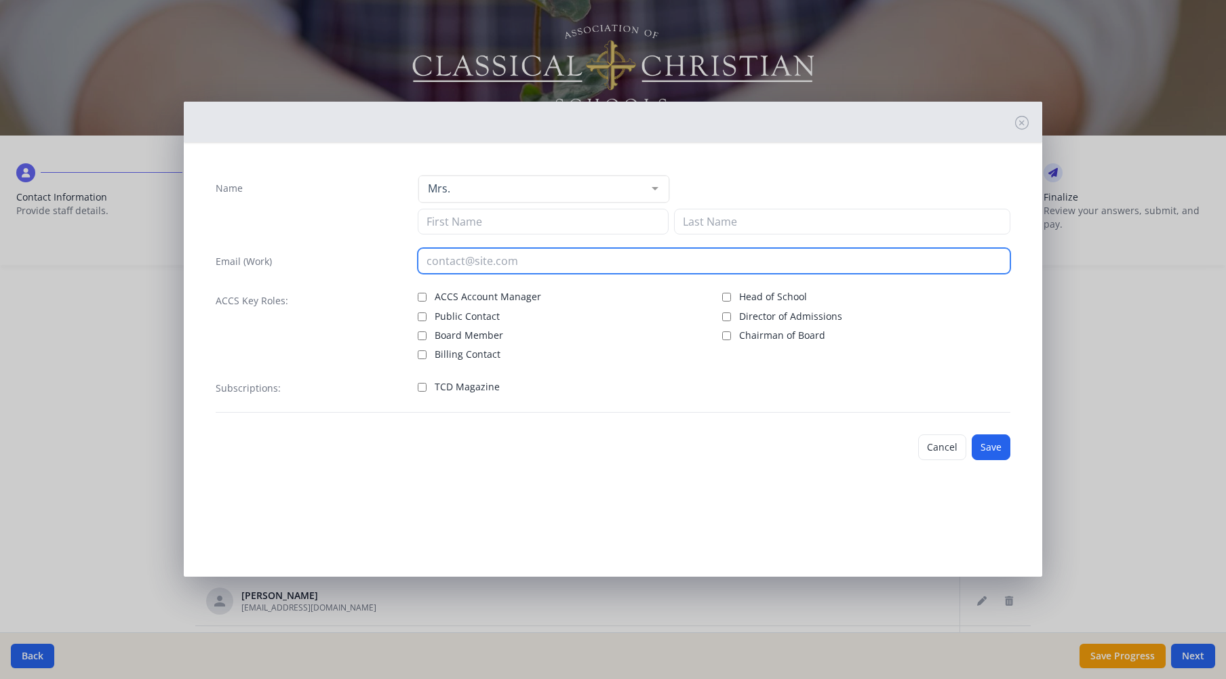
click at [456, 260] on input "email" at bounding box center [714, 261] width 593 height 26
paste input "esistrunk@tcsopelika.org"
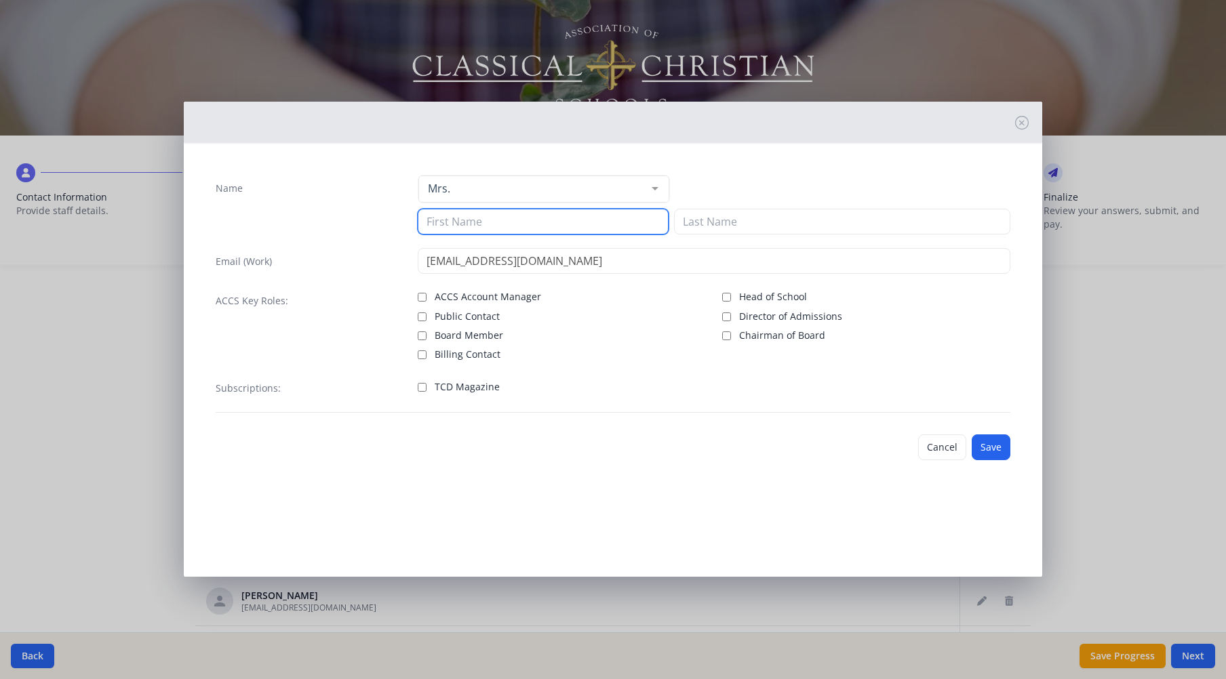
click at [480, 224] on input at bounding box center [543, 222] width 251 height 26
click at [996, 447] on button "Save" at bounding box center [990, 448] width 39 height 26
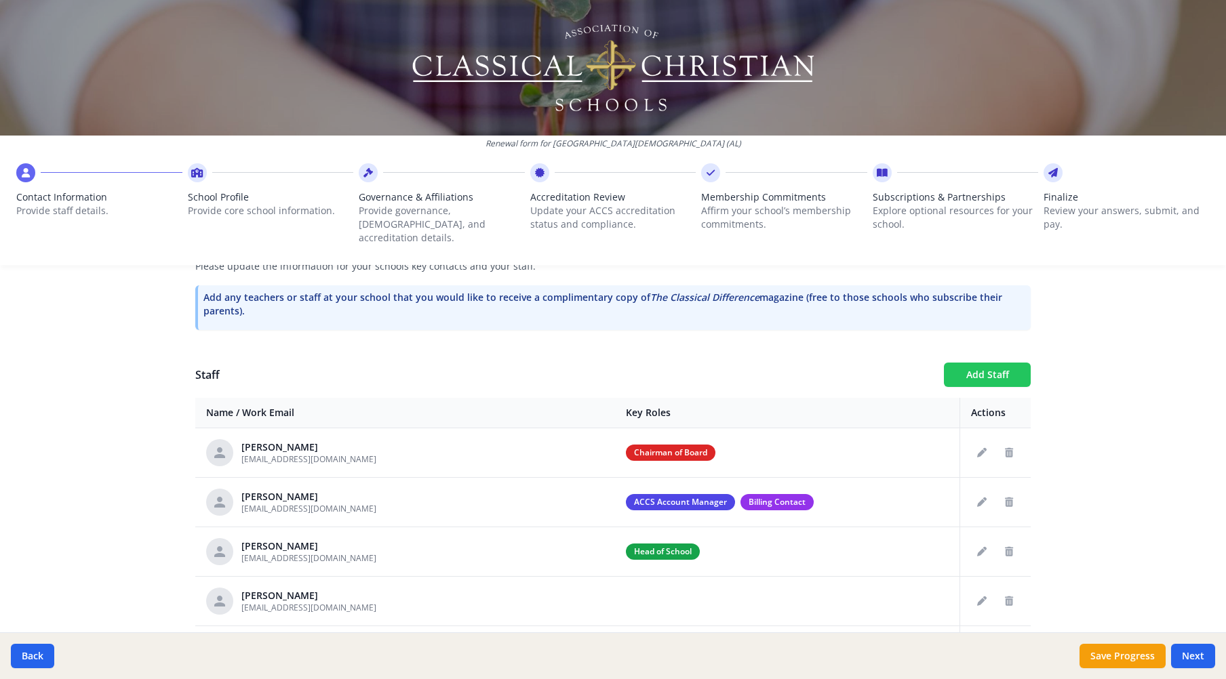
click at [969, 365] on button "Add Staff" at bounding box center [987, 375] width 87 height 24
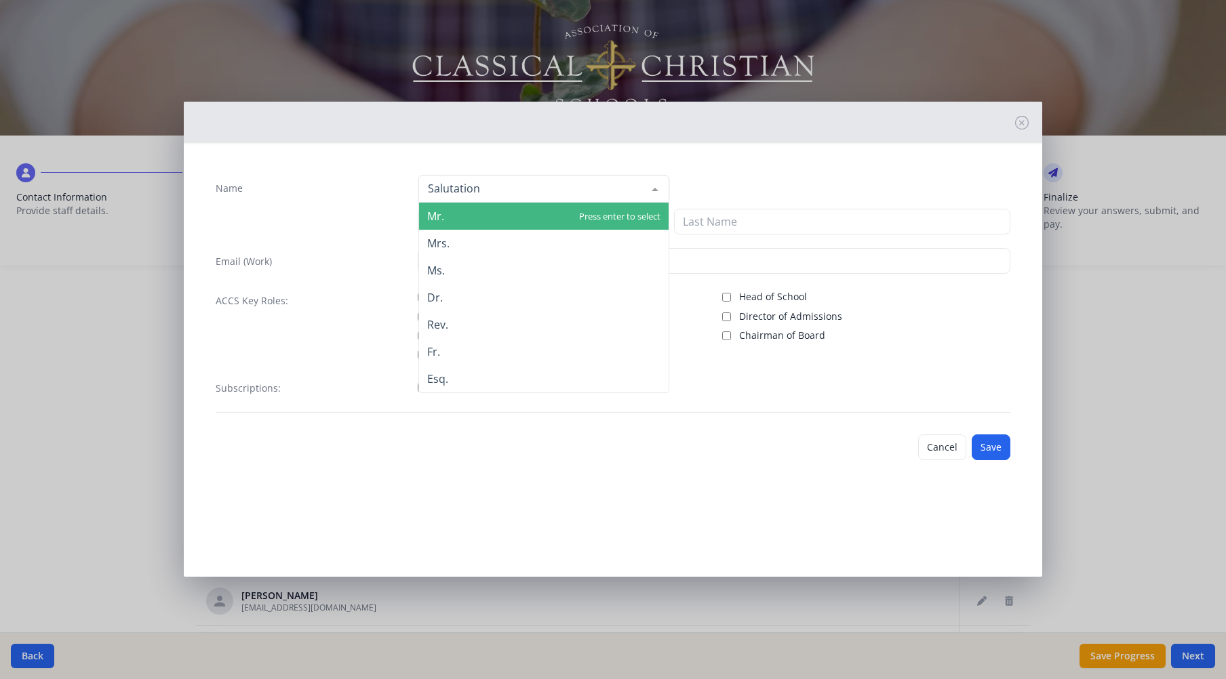
click at [656, 189] on div at bounding box center [654, 189] width 27 height 26
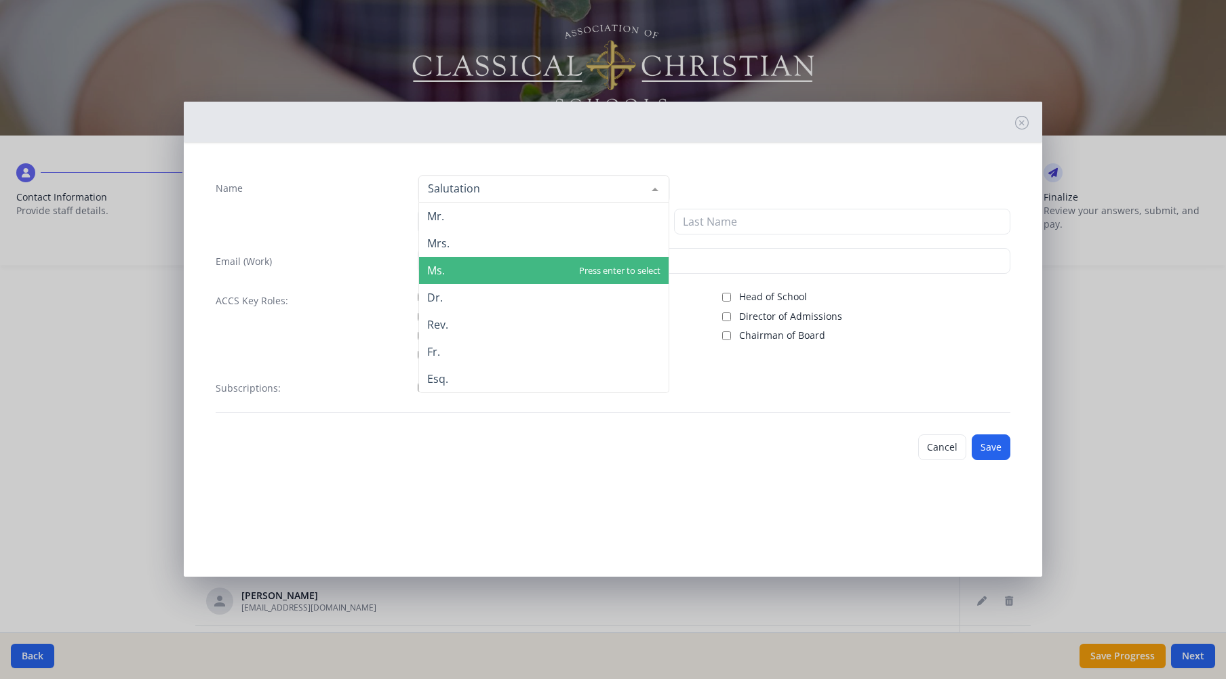
click at [475, 265] on span "Ms." at bounding box center [543, 270] width 249 height 27
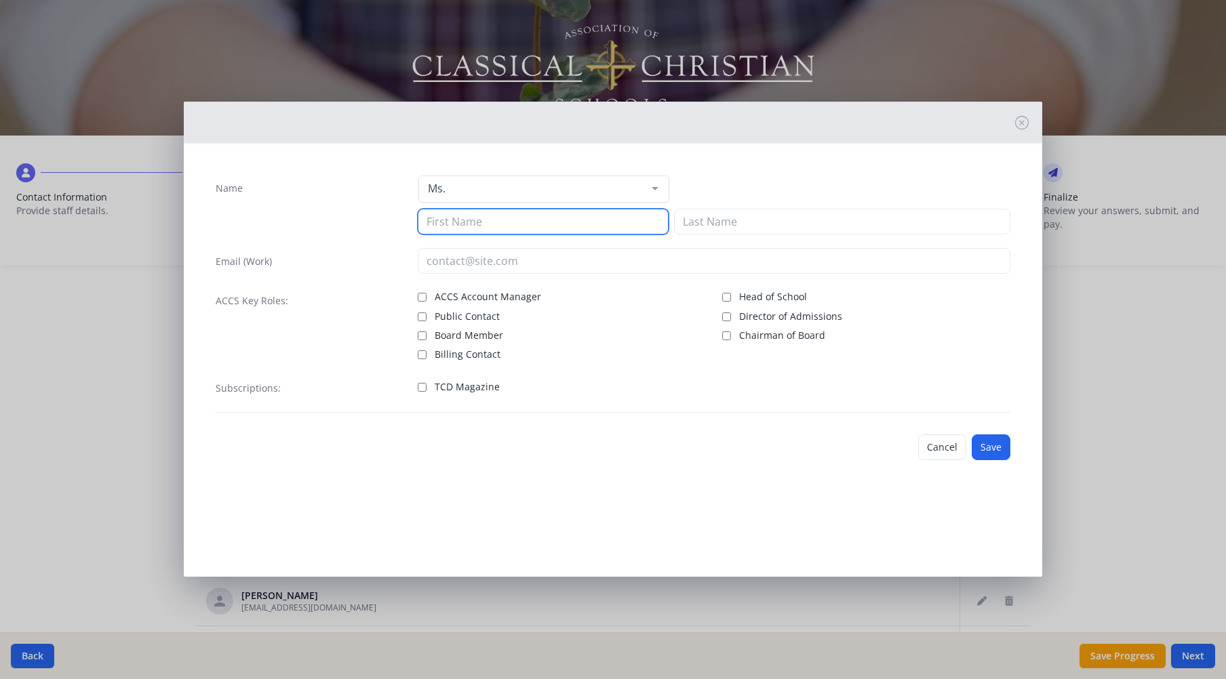
click at [480, 225] on input at bounding box center [543, 222] width 251 height 26
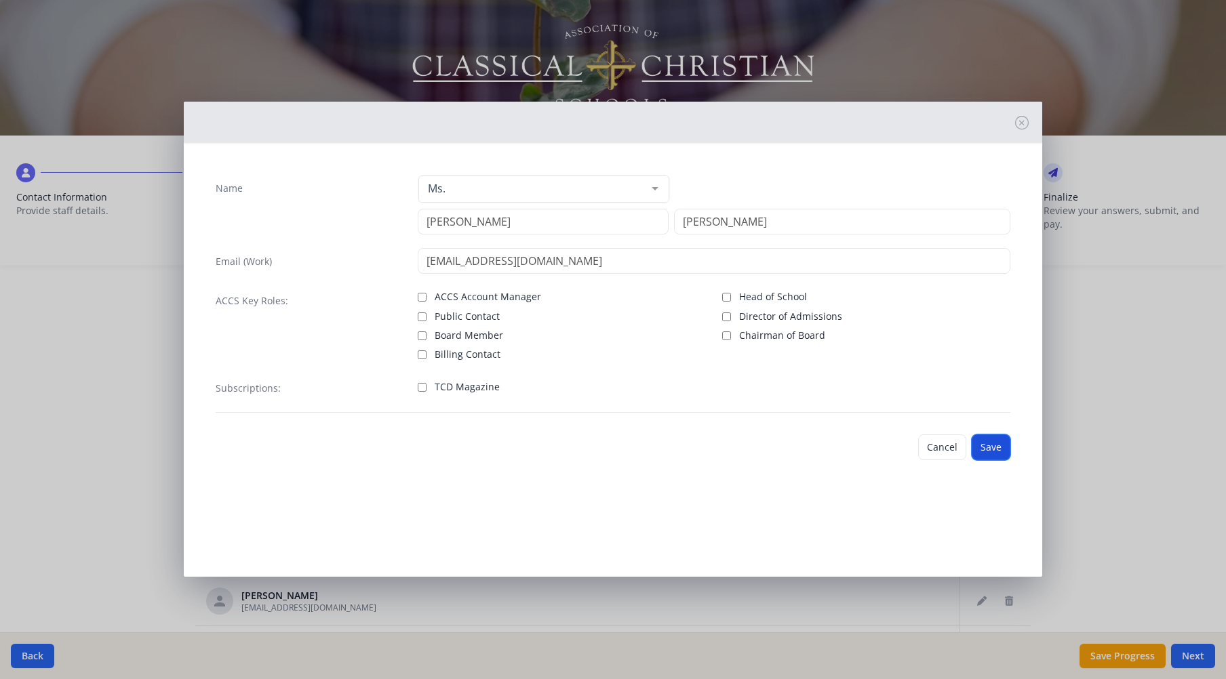
click at [1001, 450] on button "Save" at bounding box center [990, 448] width 39 height 26
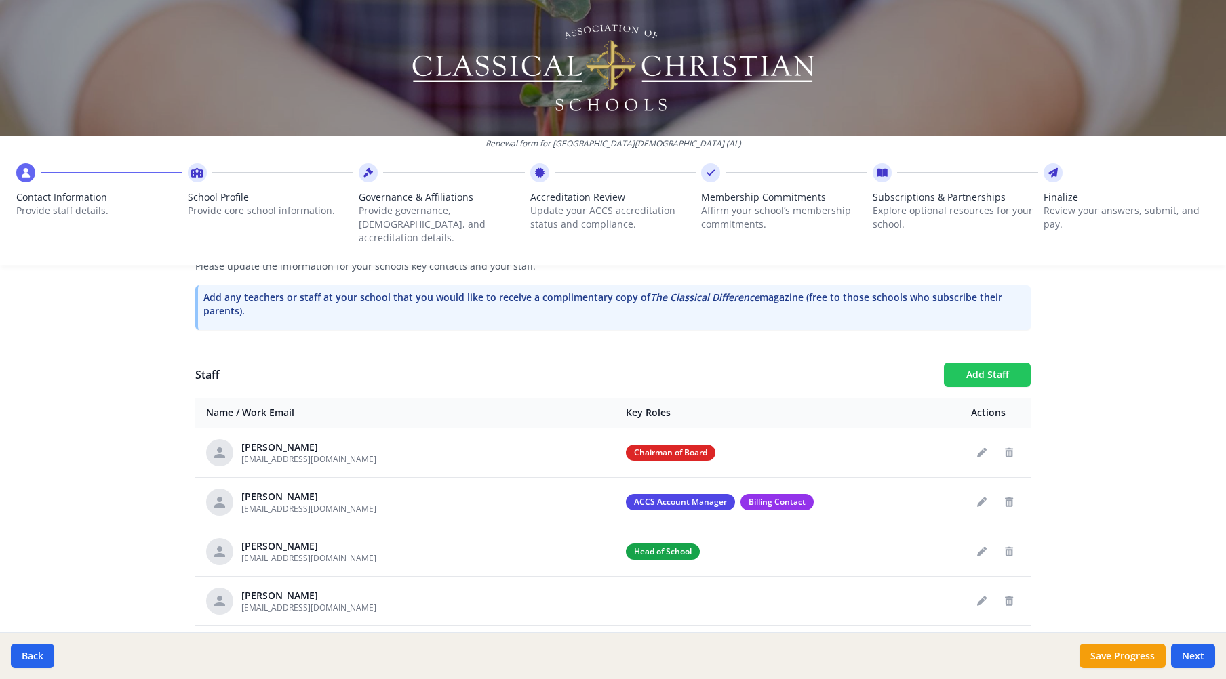
click at [983, 363] on button "Add Staff" at bounding box center [987, 375] width 87 height 24
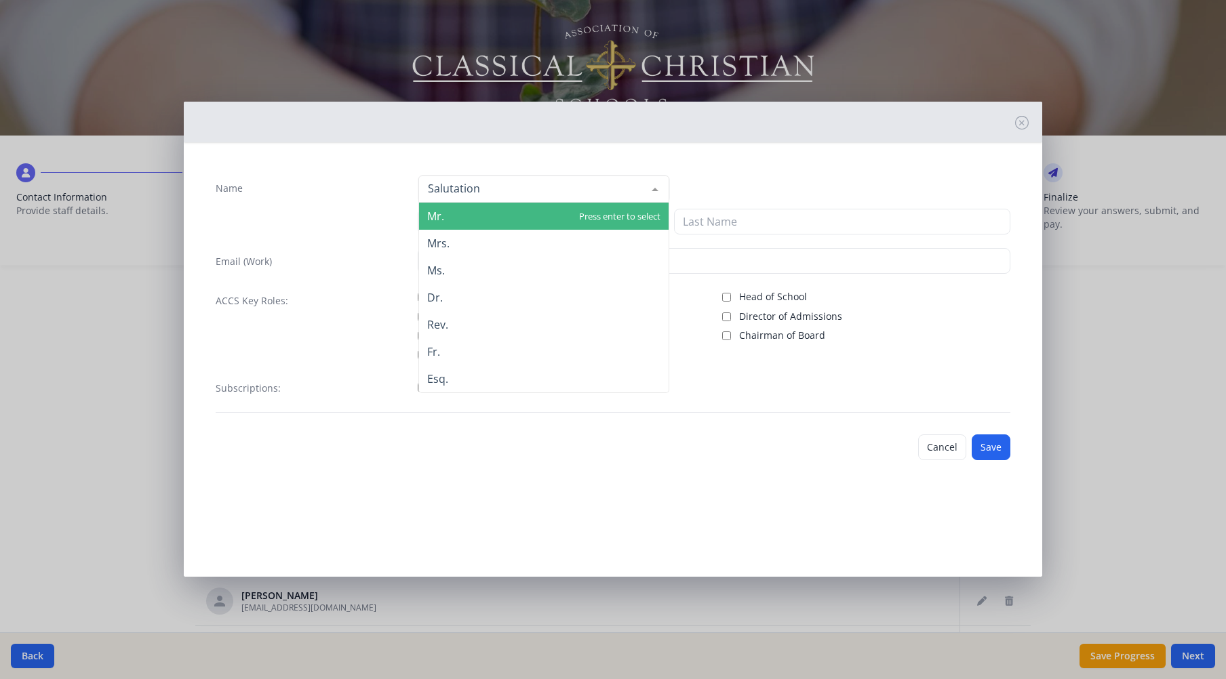
click at [577, 189] on div at bounding box center [543, 189] width 251 height 27
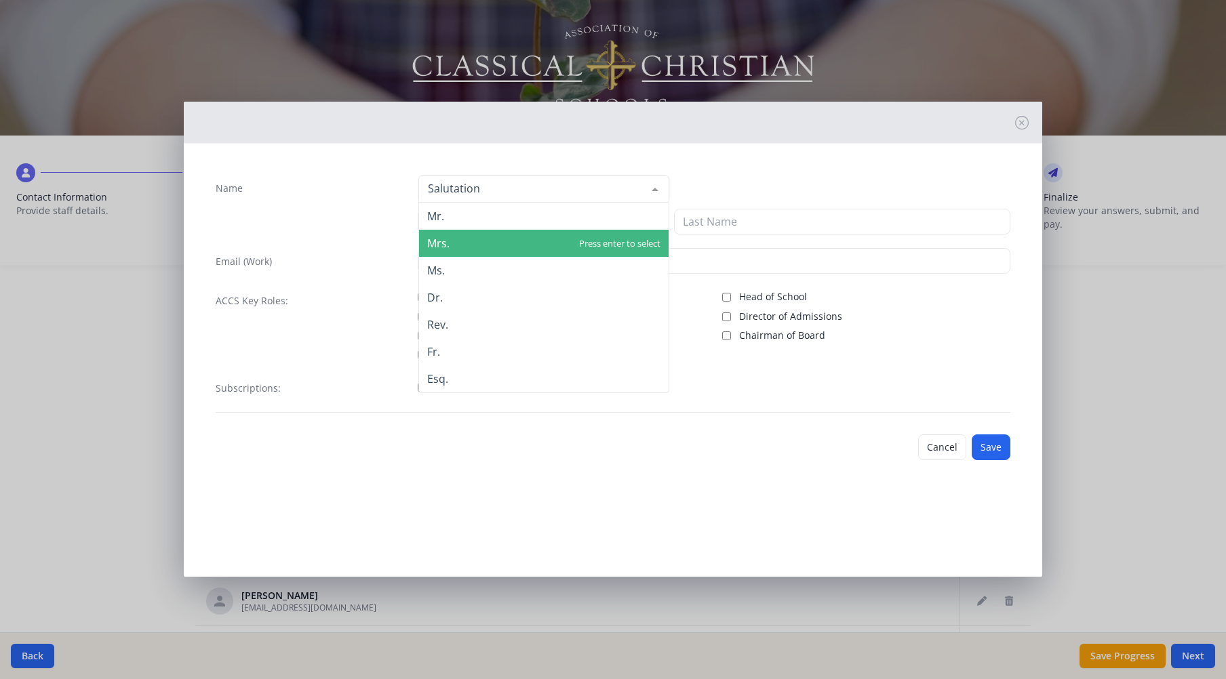
click at [508, 236] on span "Mrs." at bounding box center [543, 243] width 249 height 27
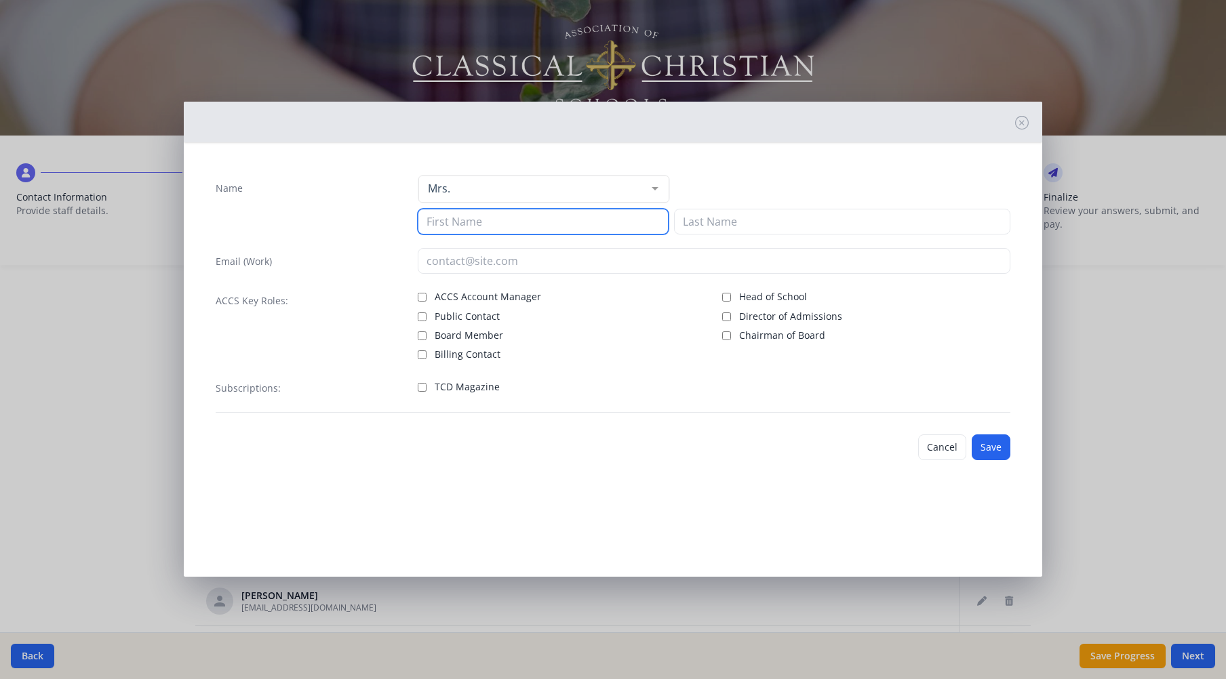
click at [503, 221] on input at bounding box center [543, 222] width 251 height 26
drag, startPoint x: 523, startPoint y: 220, endPoint x: 471, endPoint y: 222, distance: 51.5
click at [471, 222] on input "Christian Tillman" at bounding box center [543, 222] width 251 height 26
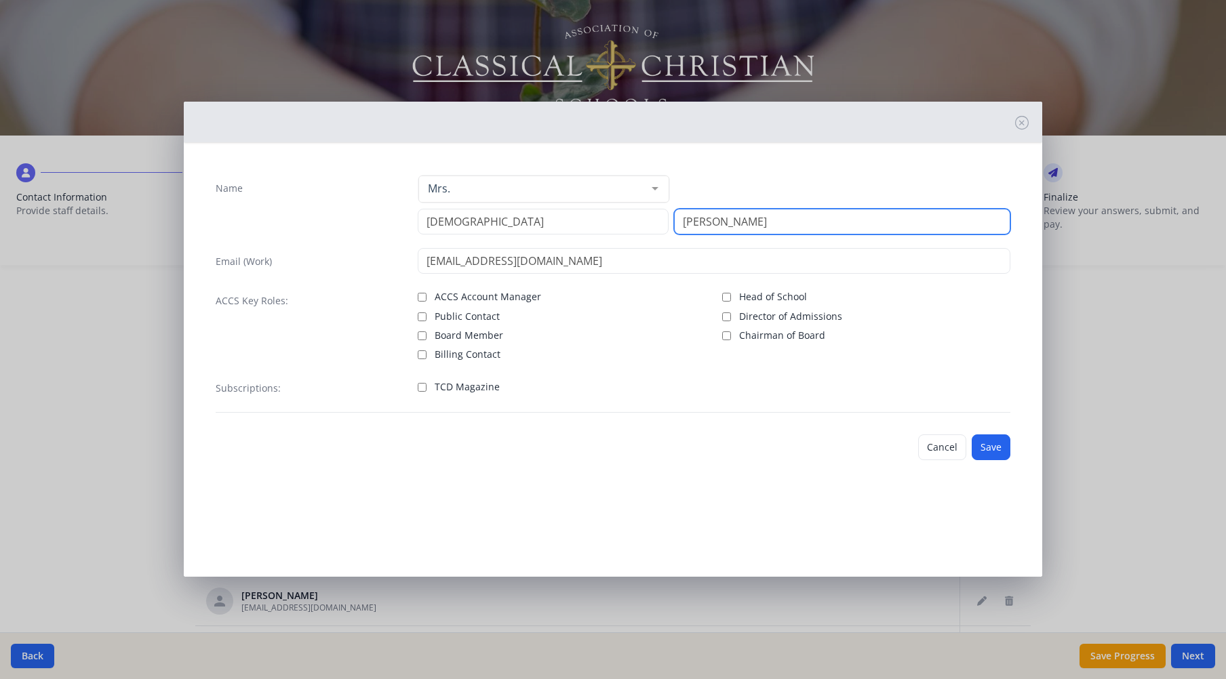
click at [762, 228] on input "Tillman" at bounding box center [842, 222] width 336 height 26
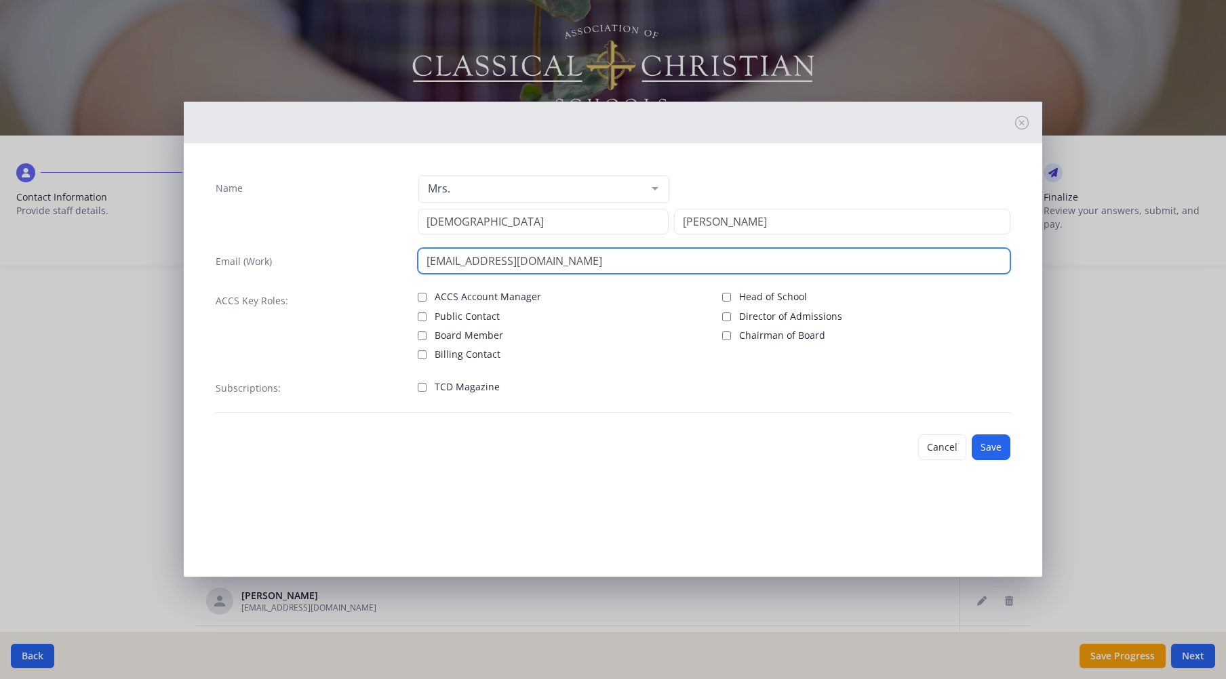
click at [603, 258] on input "ctillman@tcsopelika.org" at bounding box center [714, 261] width 593 height 26
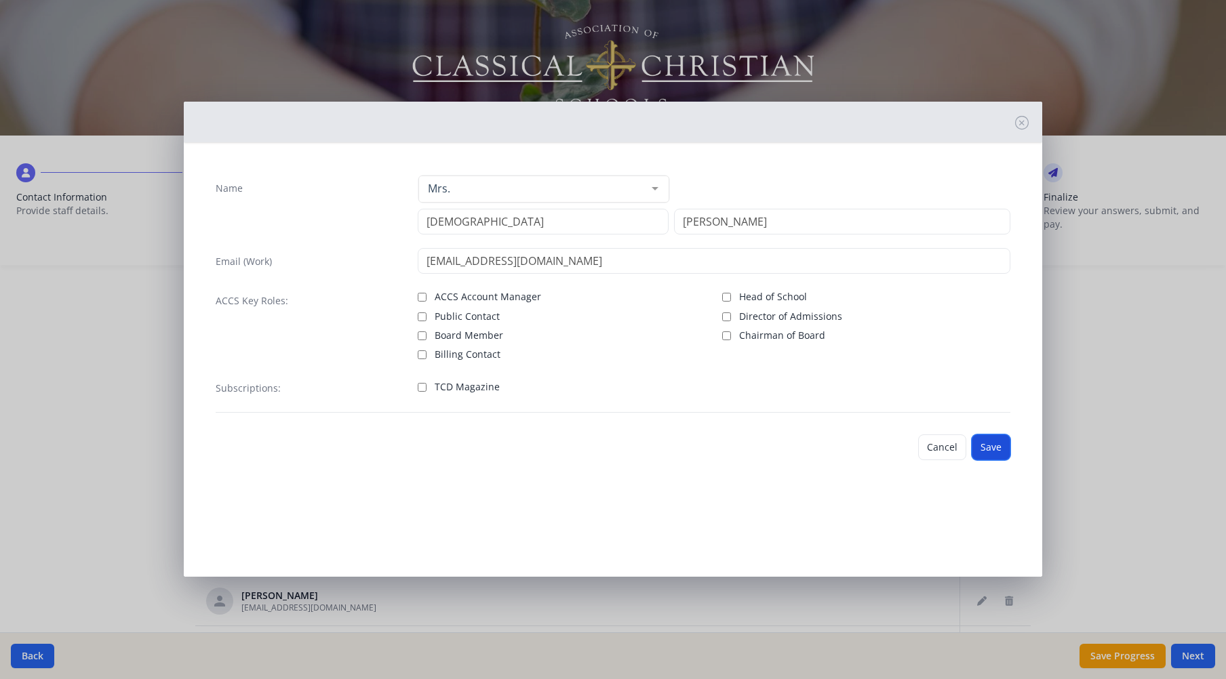
click at [997, 444] on button "Save" at bounding box center [990, 448] width 39 height 26
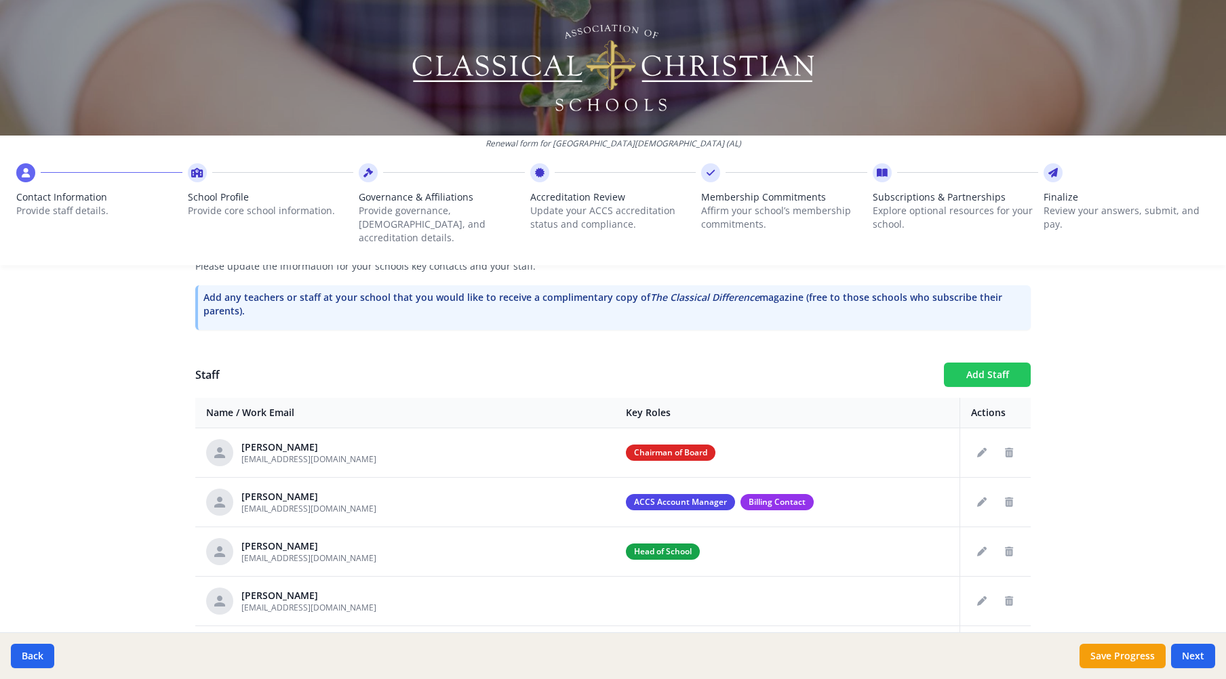
click at [970, 363] on button "Add Staff" at bounding box center [987, 375] width 87 height 24
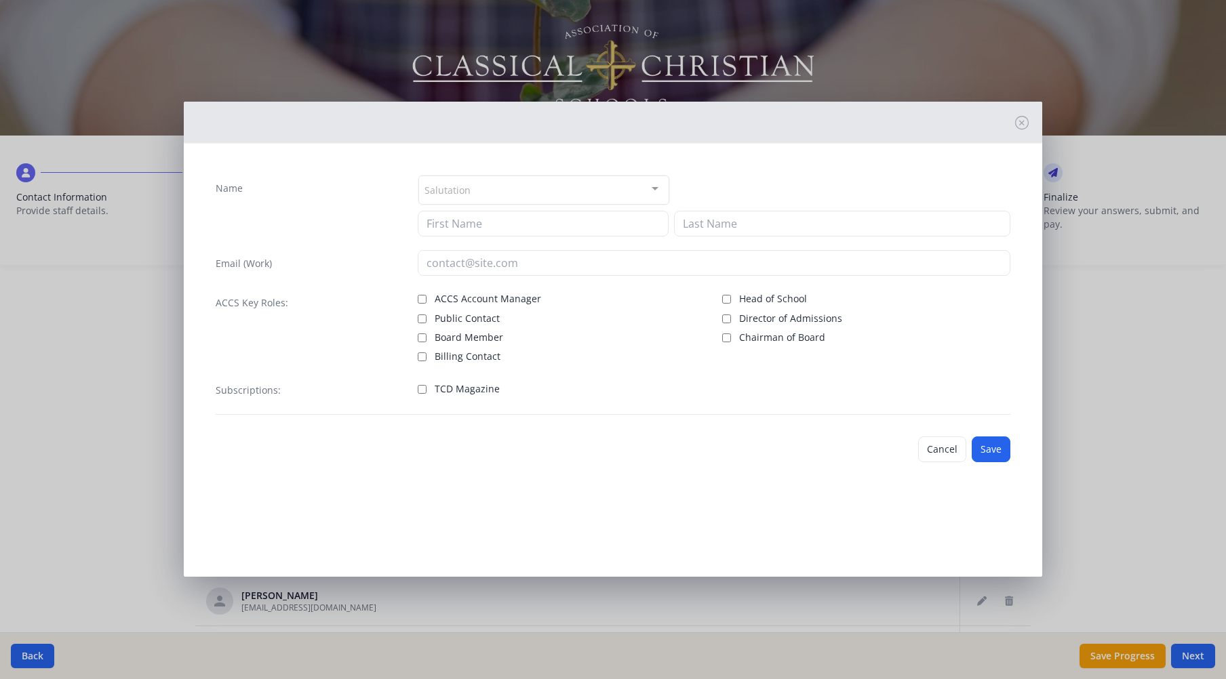
click at [598, 183] on div "Salutation" at bounding box center [543, 190] width 251 height 29
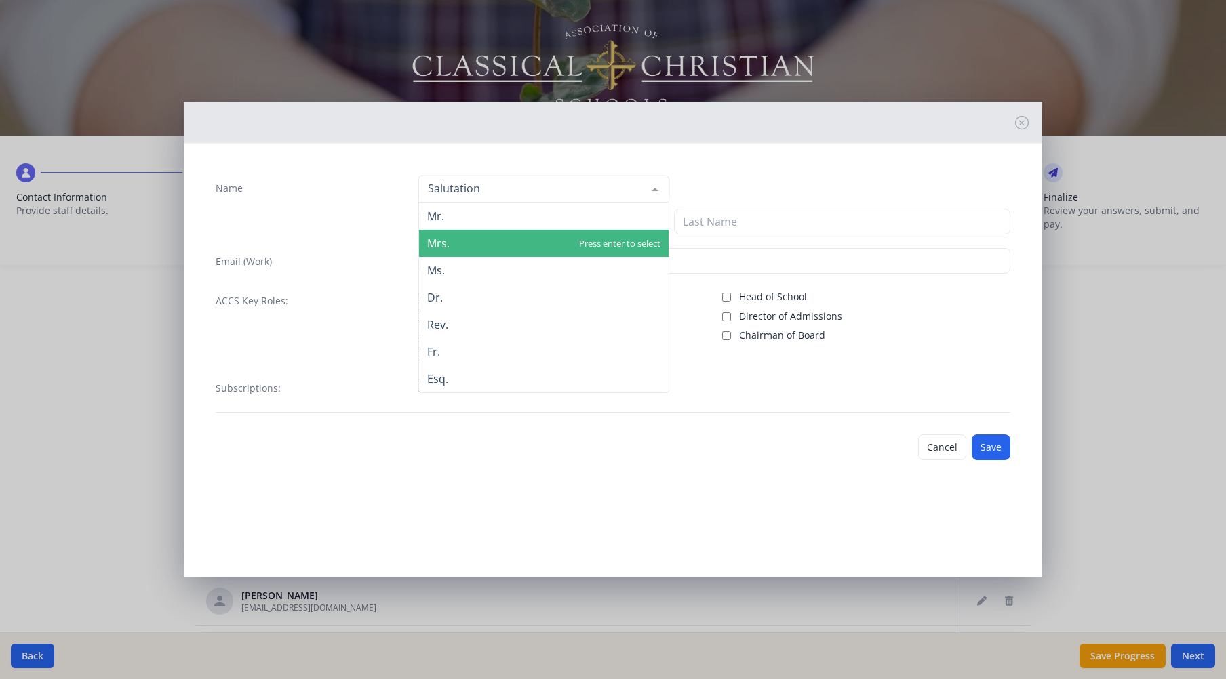
click at [511, 243] on span "Mrs." at bounding box center [543, 243] width 249 height 27
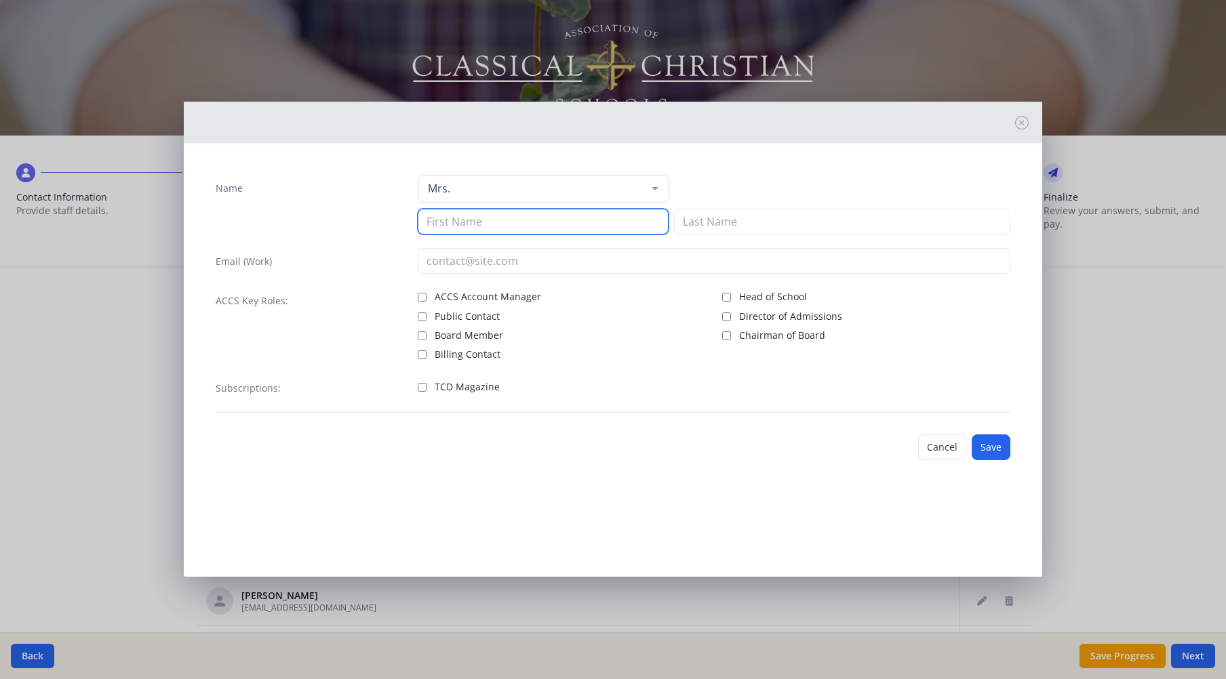
click at [515, 226] on input at bounding box center [543, 222] width 251 height 26
click at [996, 449] on button "Save" at bounding box center [990, 448] width 39 height 26
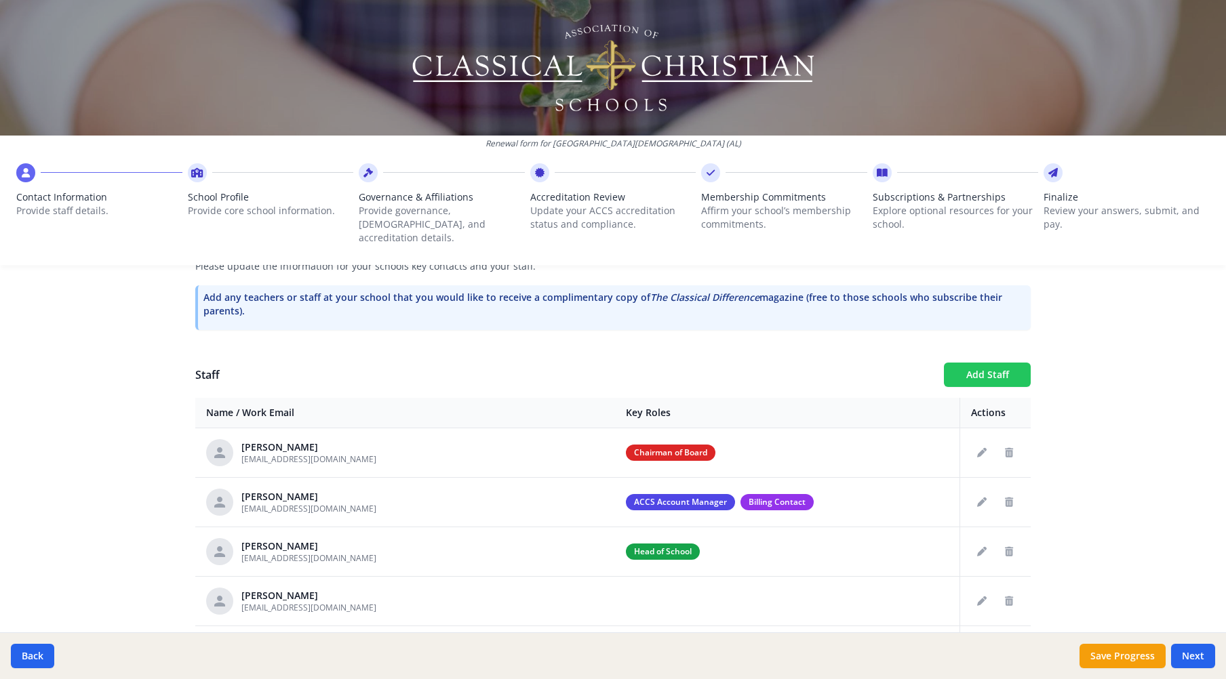
click at [981, 363] on button "Add Staff" at bounding box center [987, 375] width 87 height 24
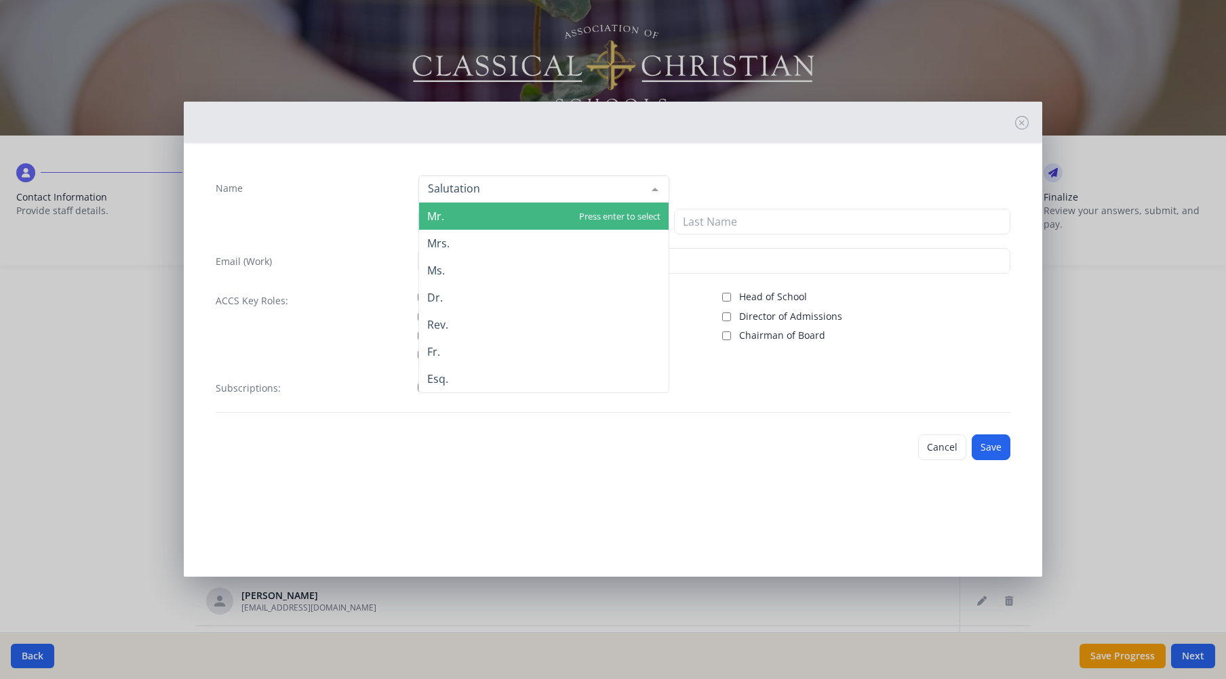
click at [540, 191] on div at bounding box center [543, 189] width 251 height 27
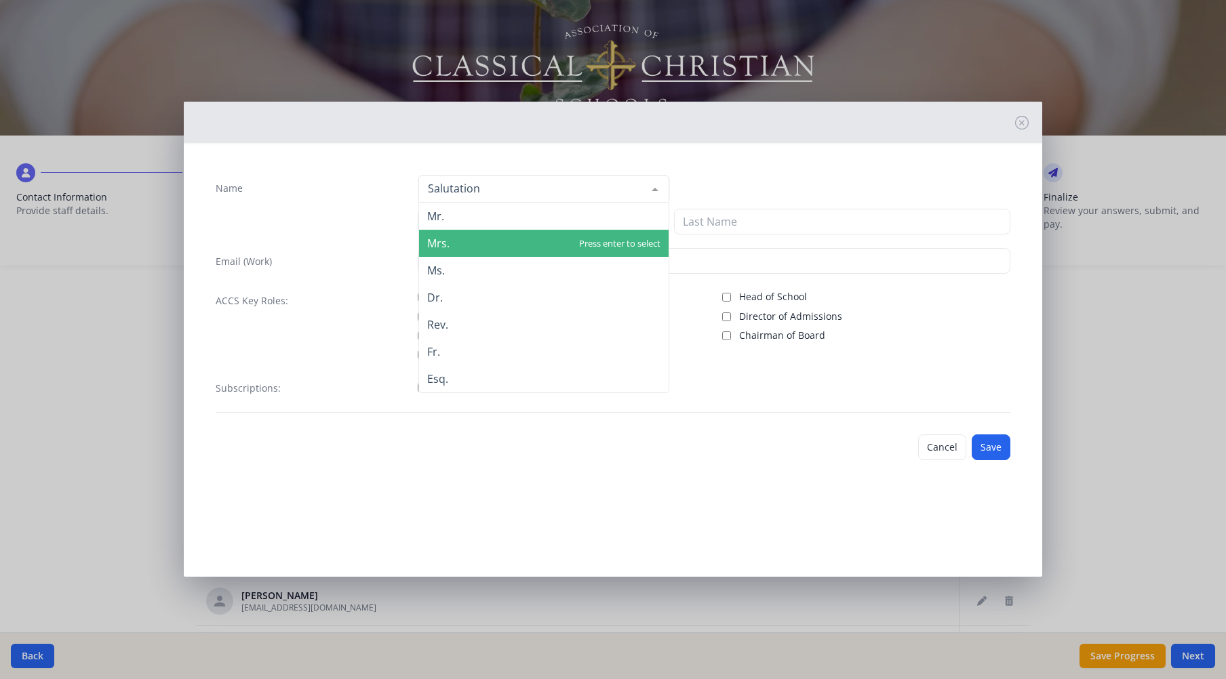
click at [491, 236] on span "Mrs." at bounding box center [543, 243] width 249 height 27
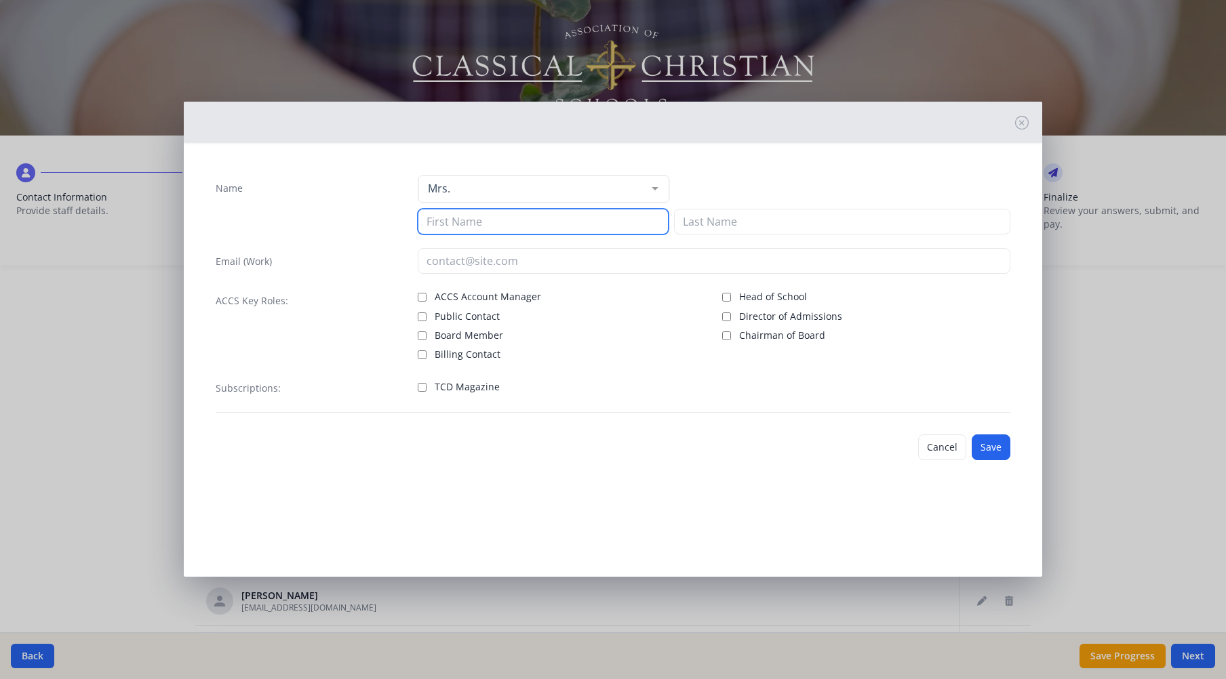
click at [507, 224] on input at bounding box center [543, 222] width 251 height 26
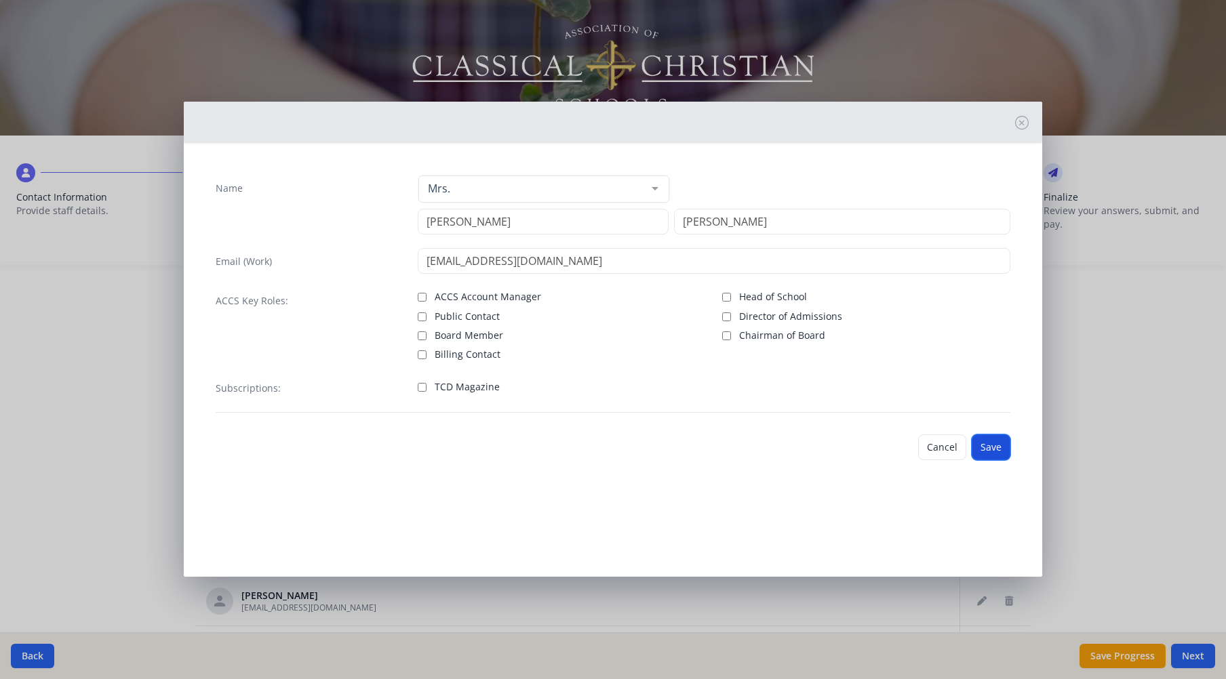
click at [989, 446] on button "Save" at bounding box center [990, 448] width 39 height 26
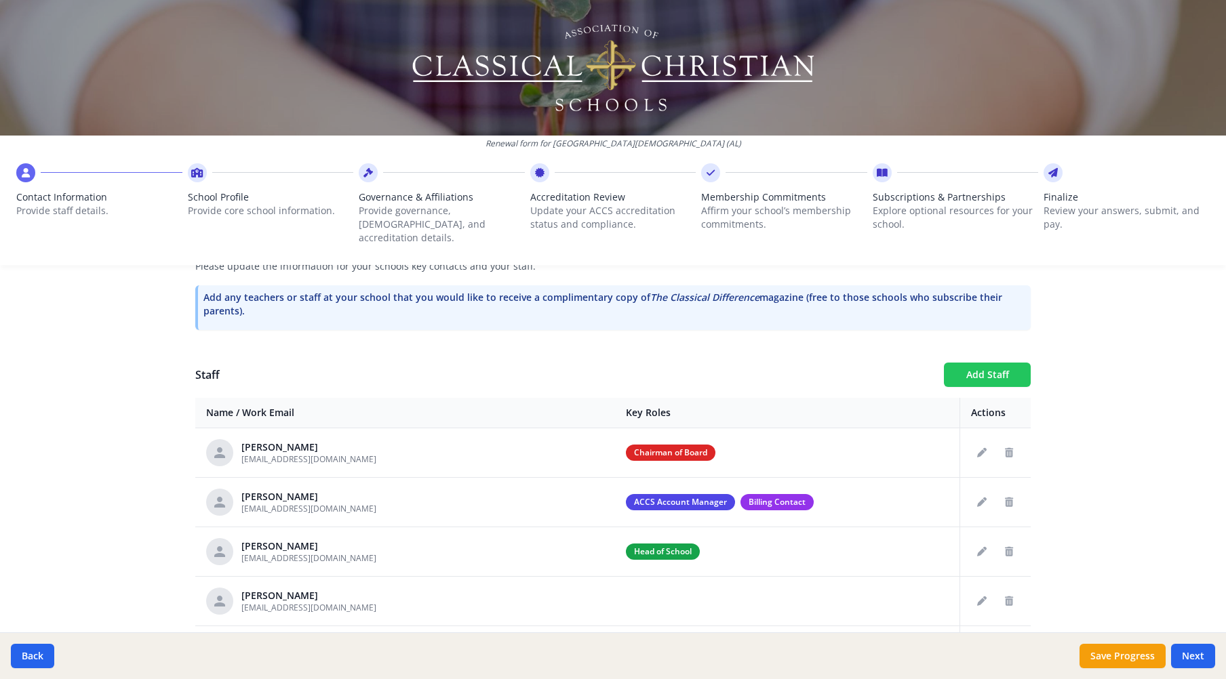
click at [986, 364] on button "Add Staff" at bounding box center [987, 375] width 87 height 24
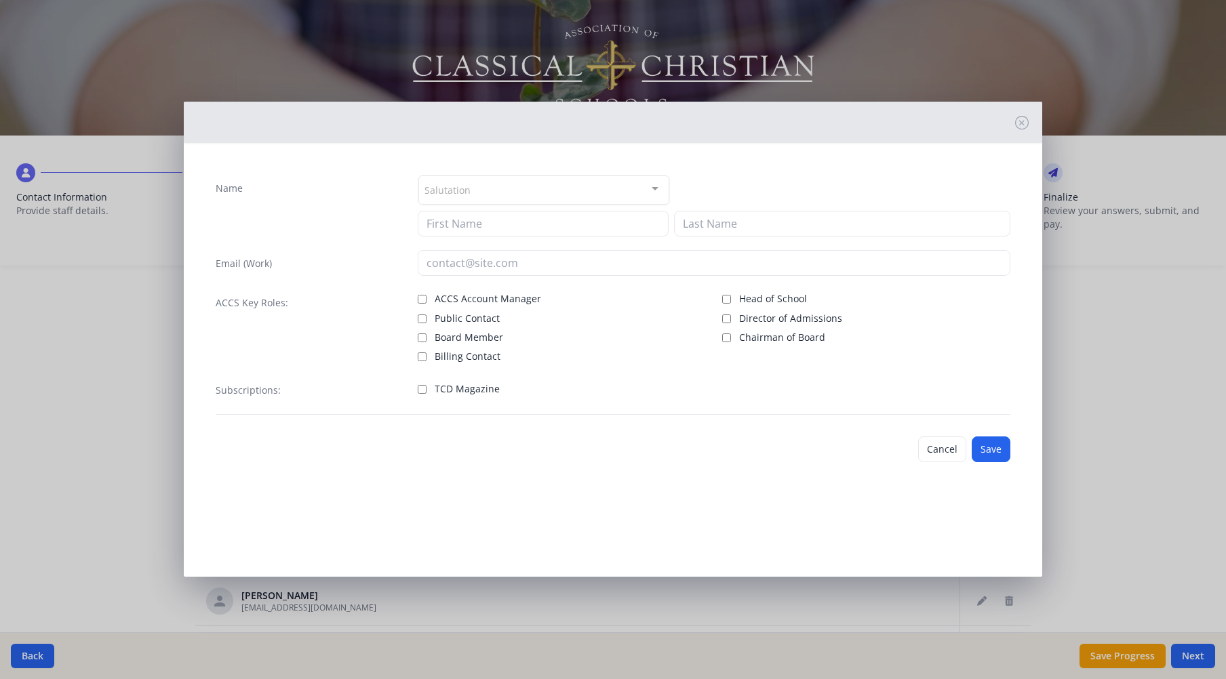
click at [572, 189] on div "Salutation" at bounding box center [543, 190] width 251 height 29
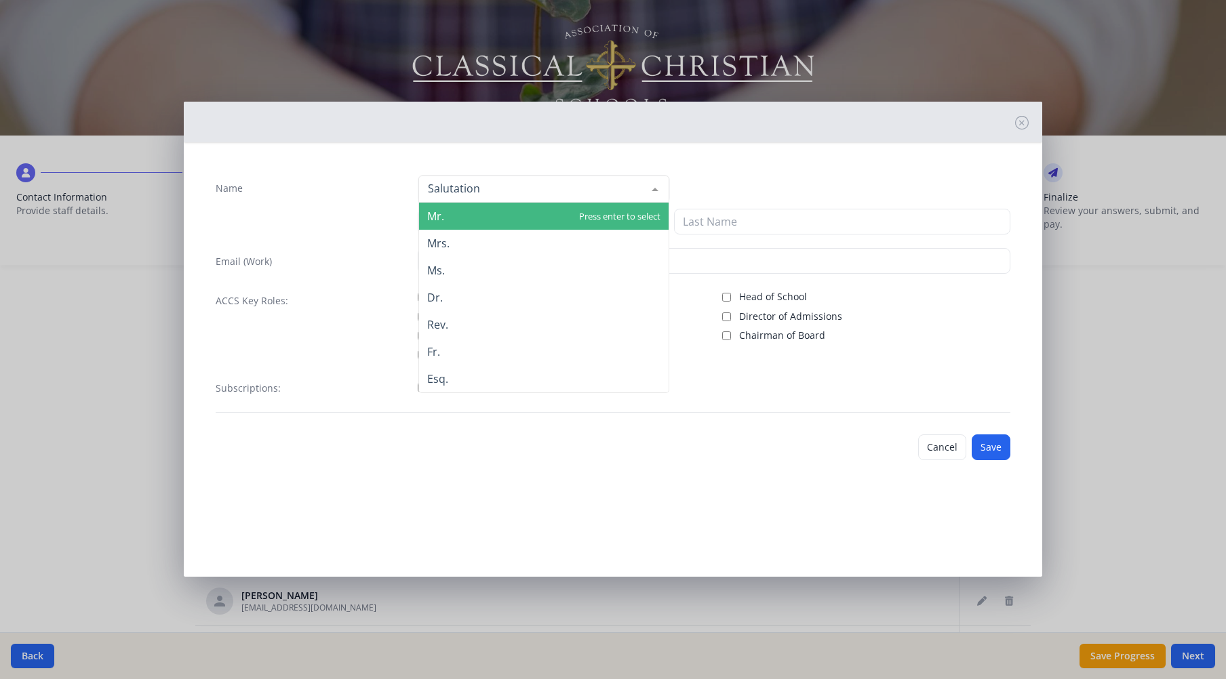
click at [485, 220] on span "Mr." at bounding box center [543, 216] width 249 height 27
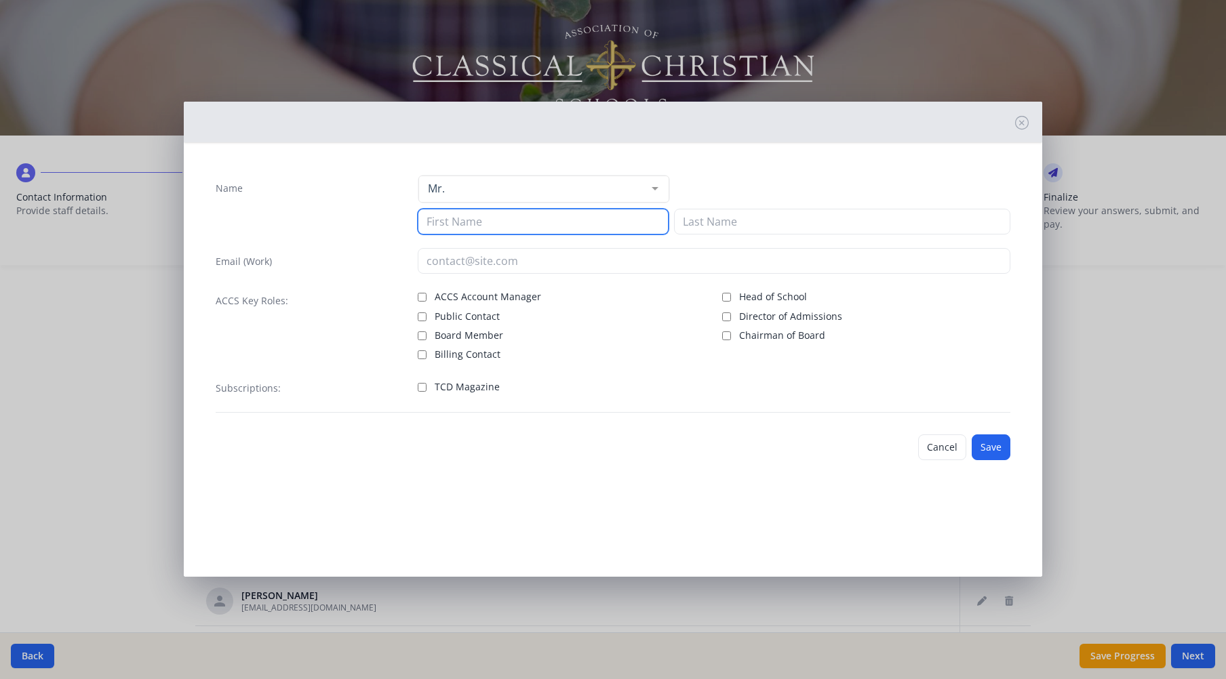
click at [495, 222] on input at bounding box center [543, 222] width 251 height 26
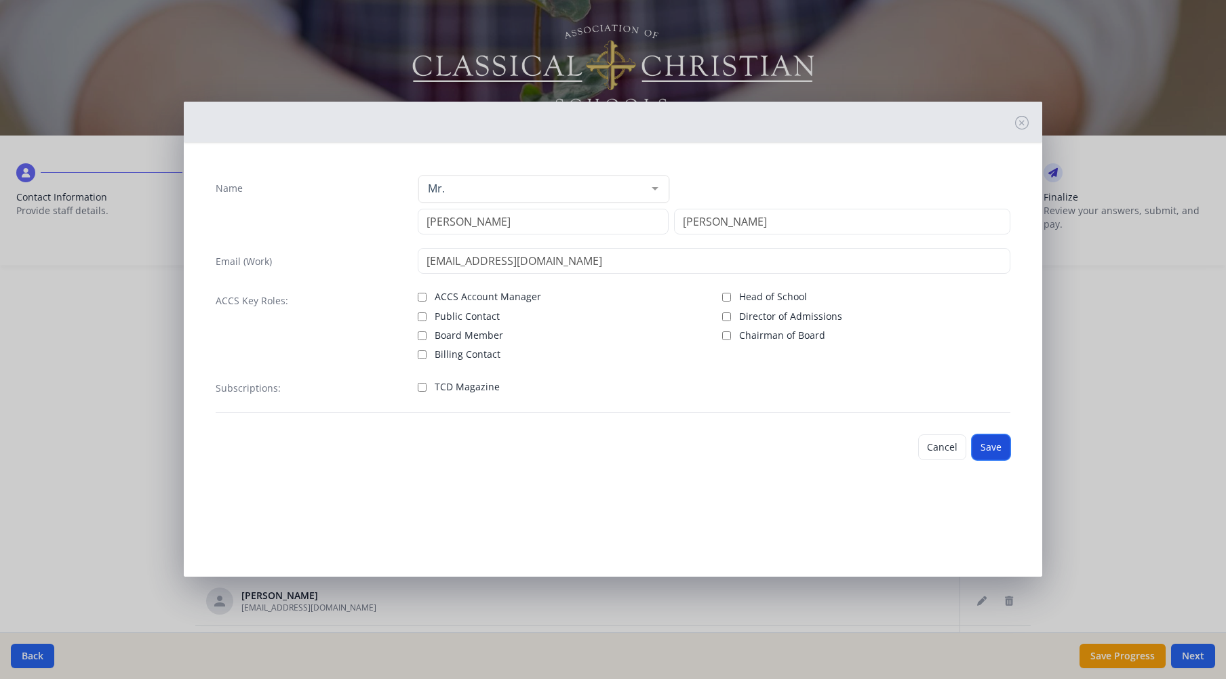
click at [982, 445] on button "Save" at bounding box center [990, 448] width 39 height 26
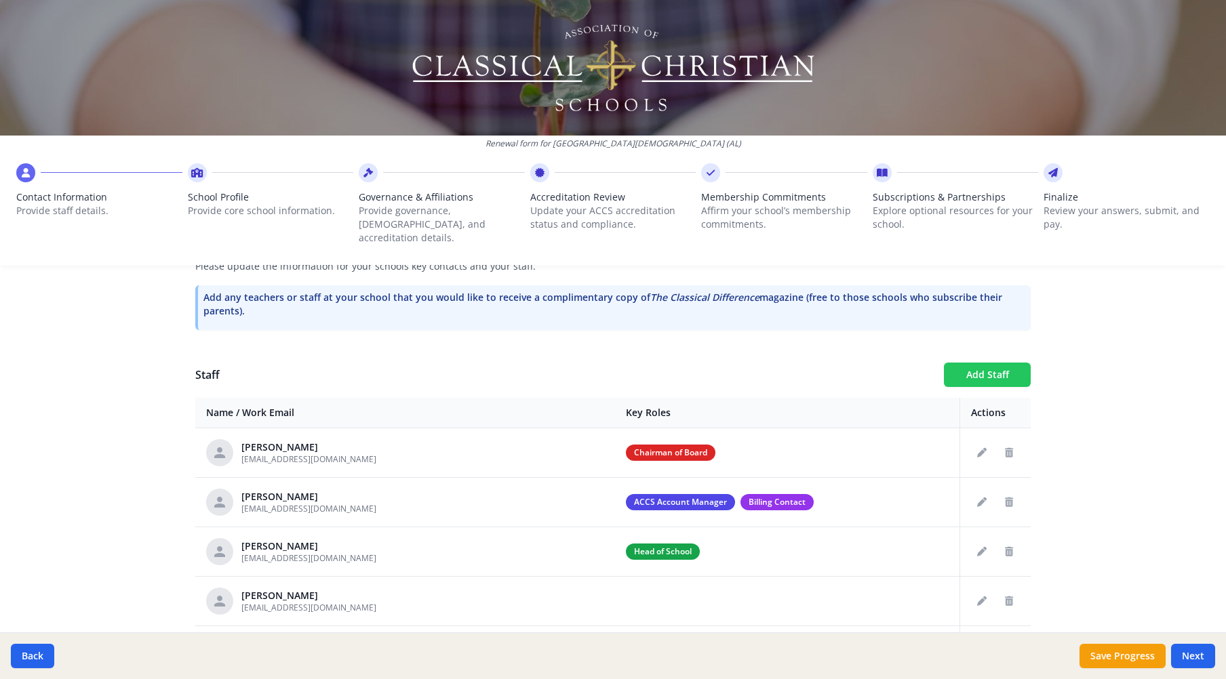
click at [980, 363] on button "Add Staff" at bounding box center [987, 375] width 87 height 24
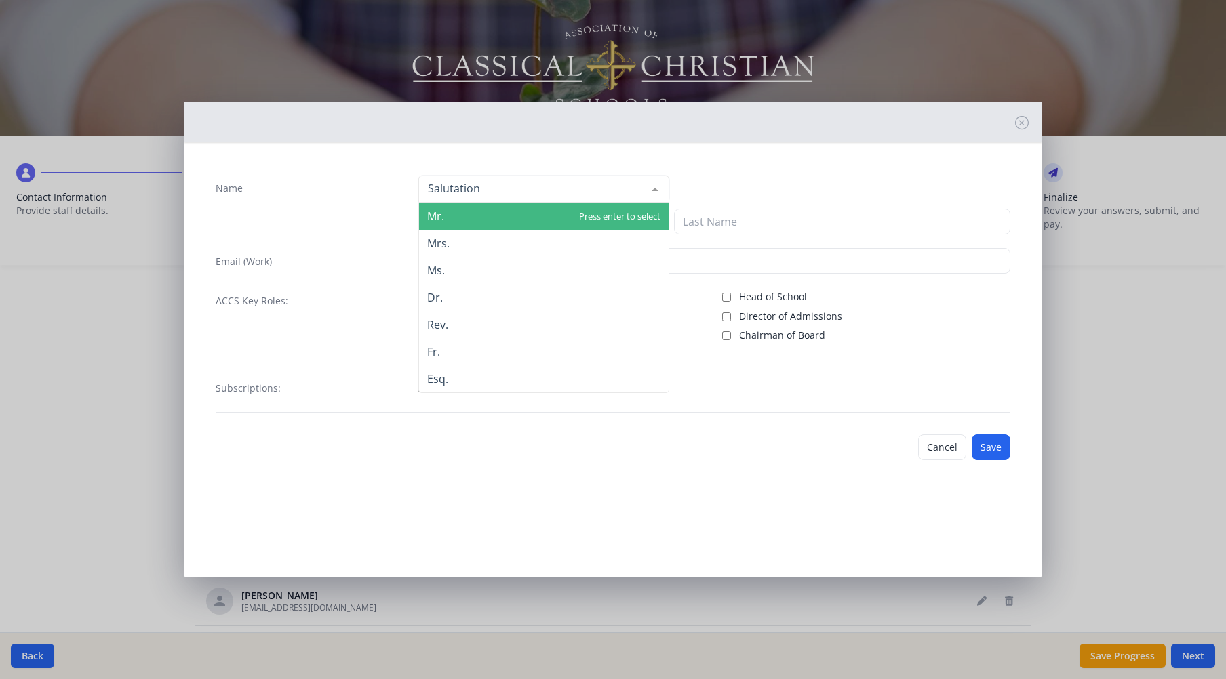
click at [637, 187] on div at bounding box center [543, 189] width 251 height 27
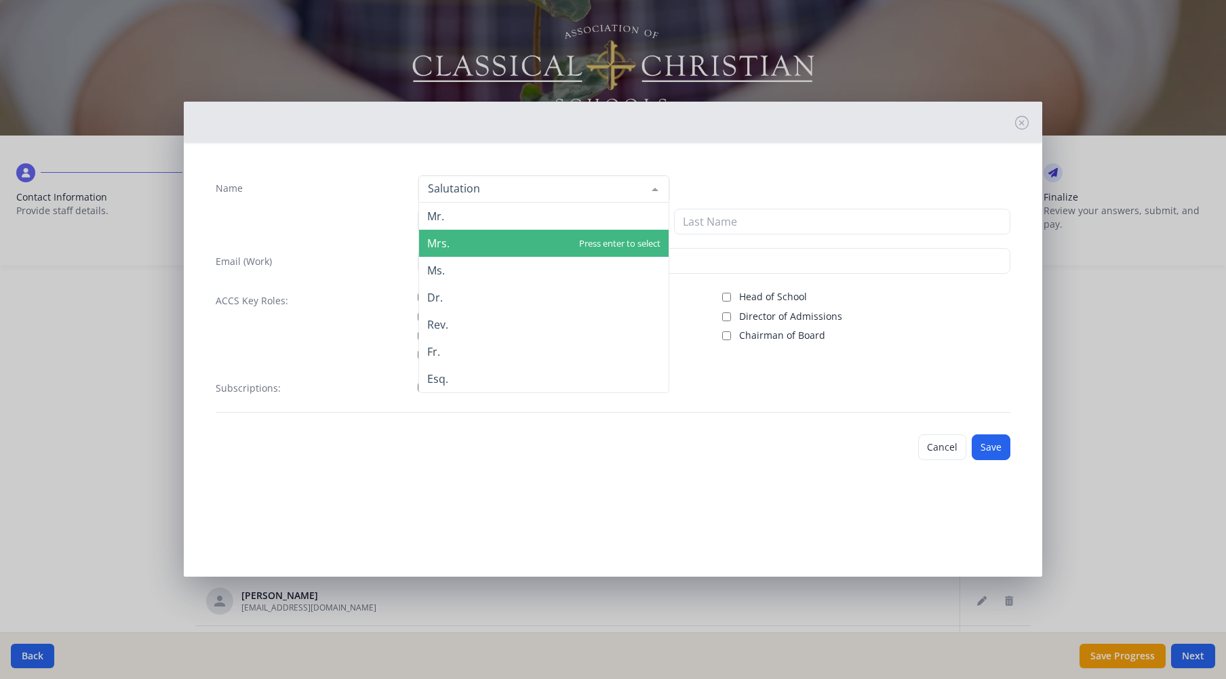
click at [525, 241] on span "Mrs." at bounding box center [543, 243] width 249 height 27
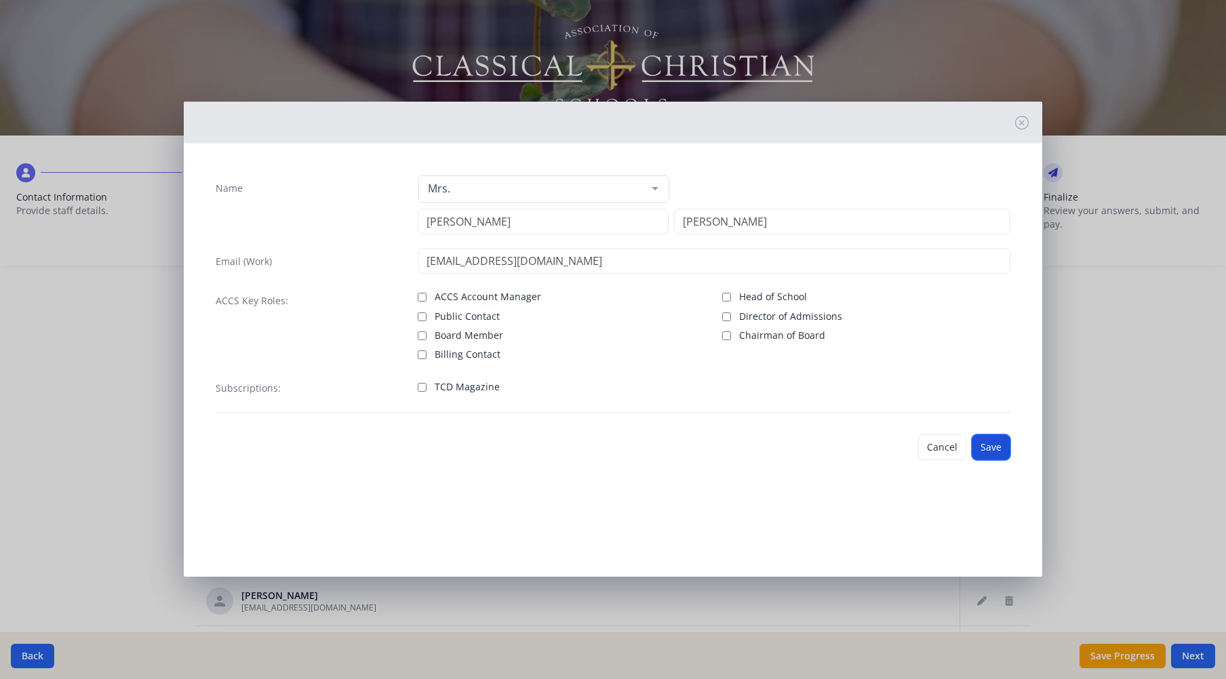
click at [988, 450] on button "Save" at bounding box center [990, 448] width 39 height 26
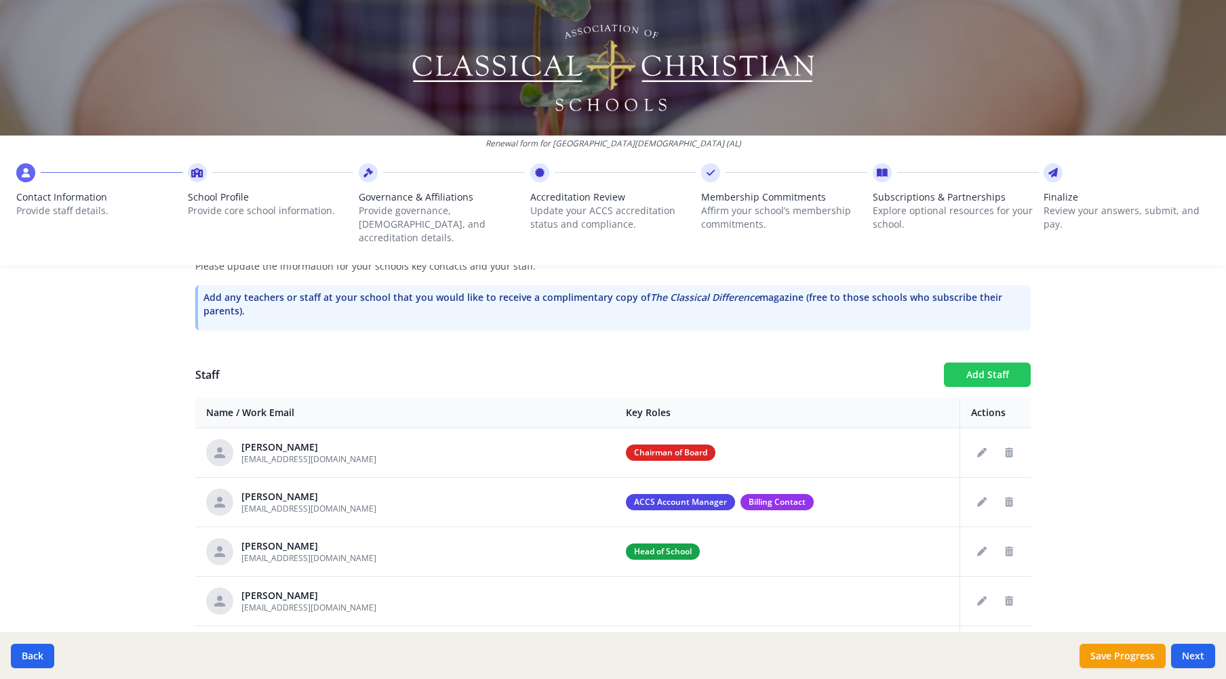
click at [978, 363] on button "Add Staff" at bounding box center [987, 375] width 87 height 24
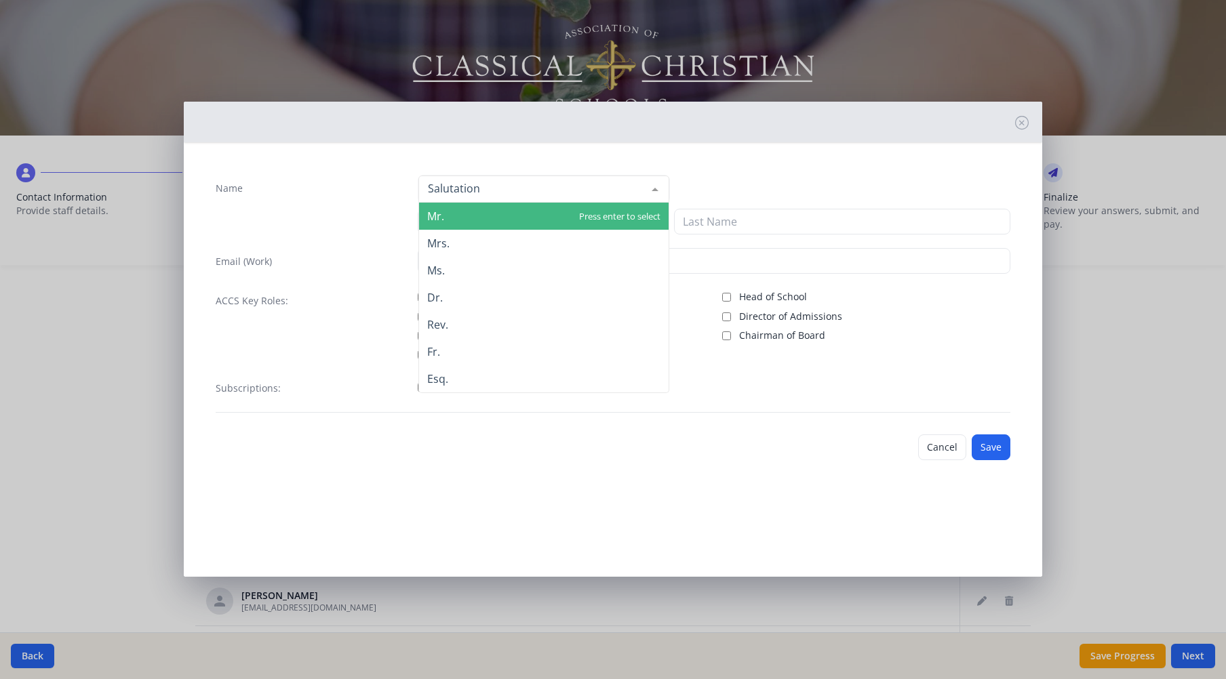
click at [651, 188] on div at bounding box center [654, 189] width 27 height 26
click at [482, 217] on span "Mr." at bounding box center [543, 216] width 249 height 27
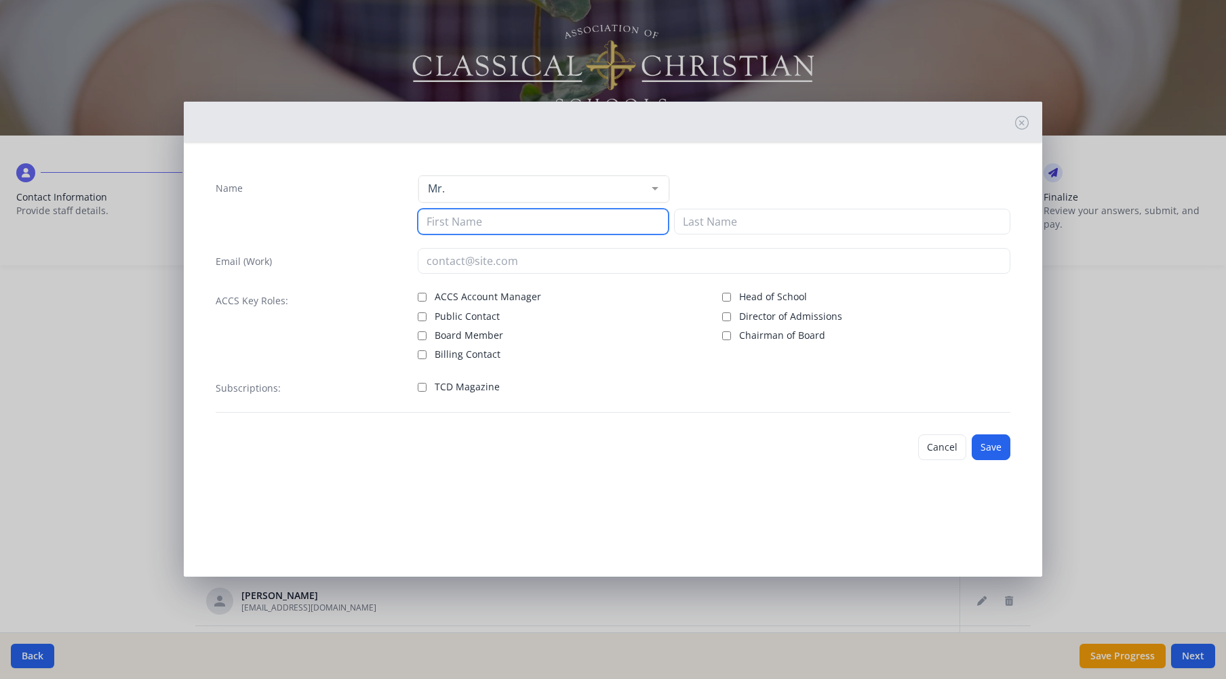
click at [501, 222] on input at bounding box center [543, 222] width 251 height 26
click at [986, 443] on button "Save" at bounding box center [990, 448] width 39 height 26
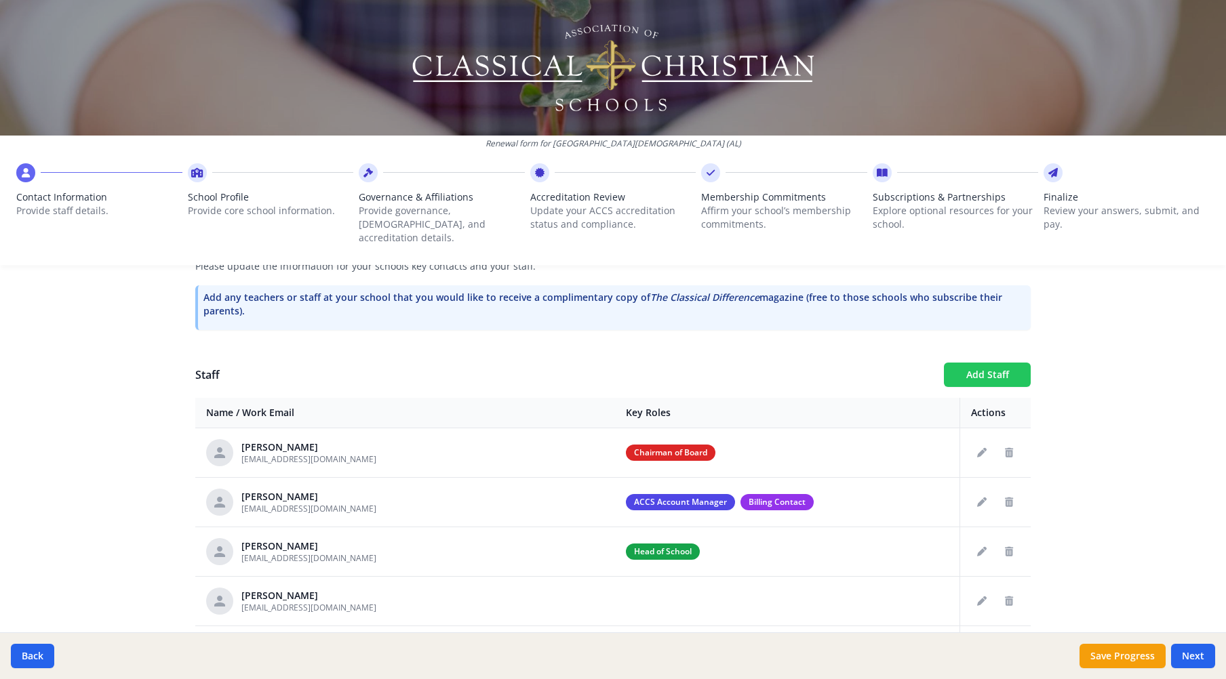
click at [976, 363] on button "Add Staff" at bounding box center [987, 375] width 87 height 24
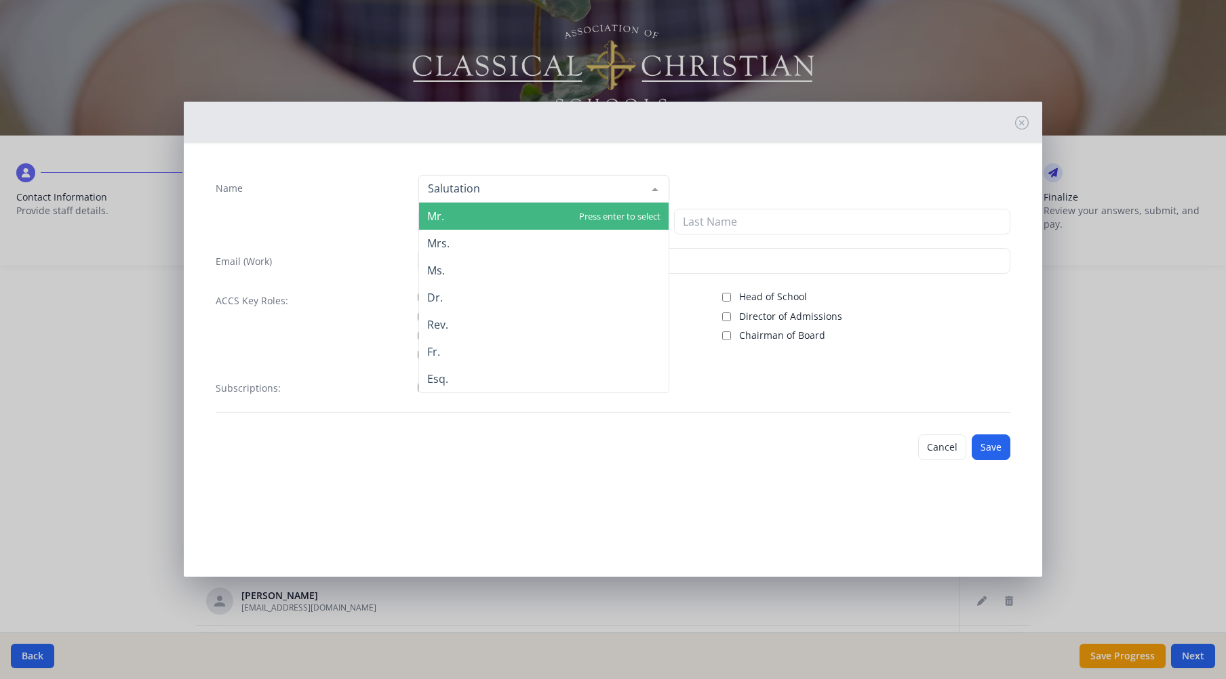
click at [497, 186] on div at bounding box center [543, 189] width 251 height 27
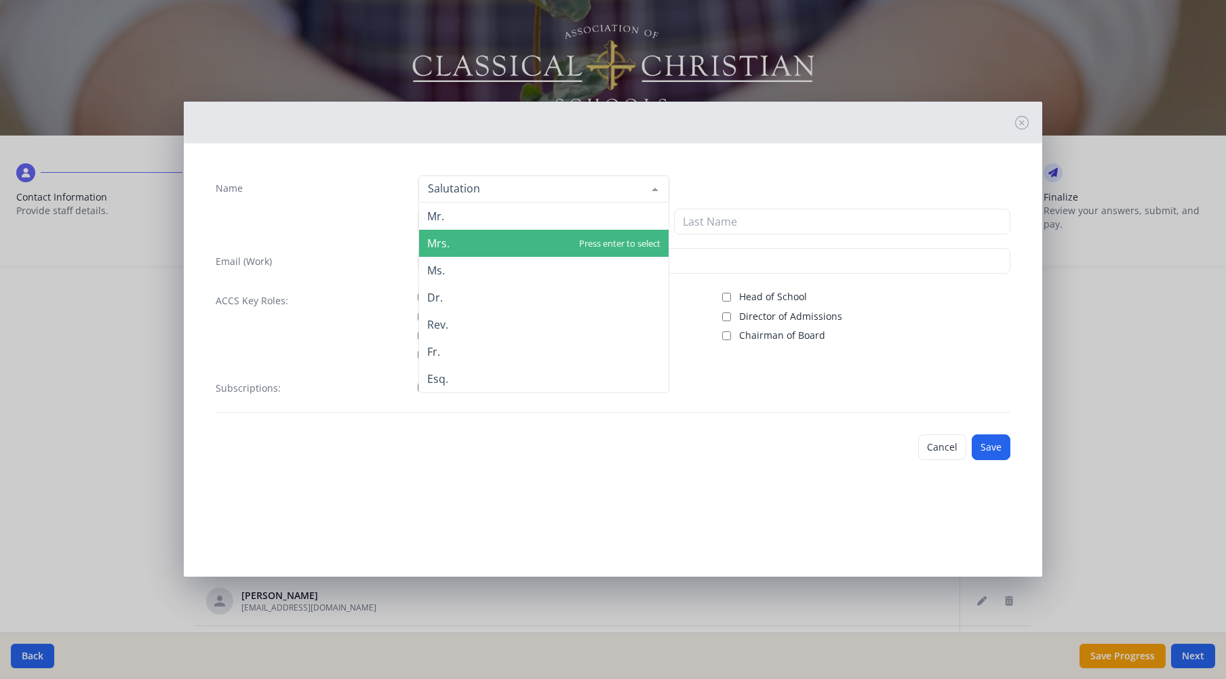
click at [468, 244] on span "Mrs." at bounding box center [543, 243] width 249 height 27
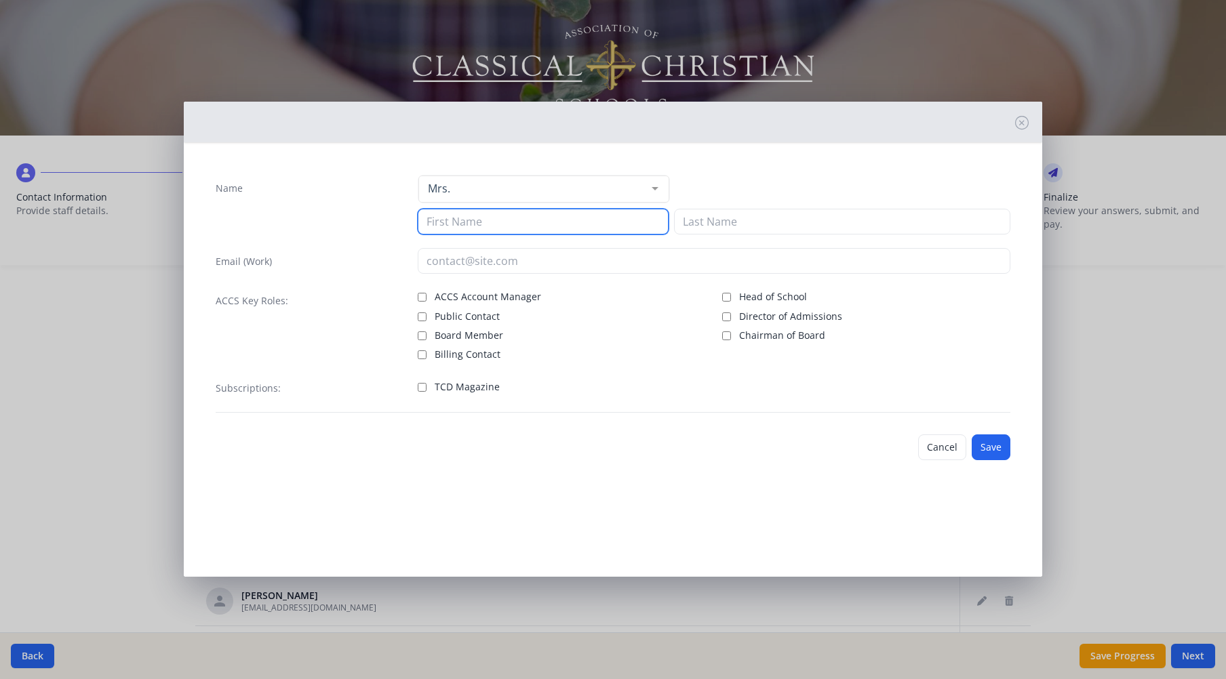
click at [504, 227] on input at bounding box center [543, 222] width 251 height 26
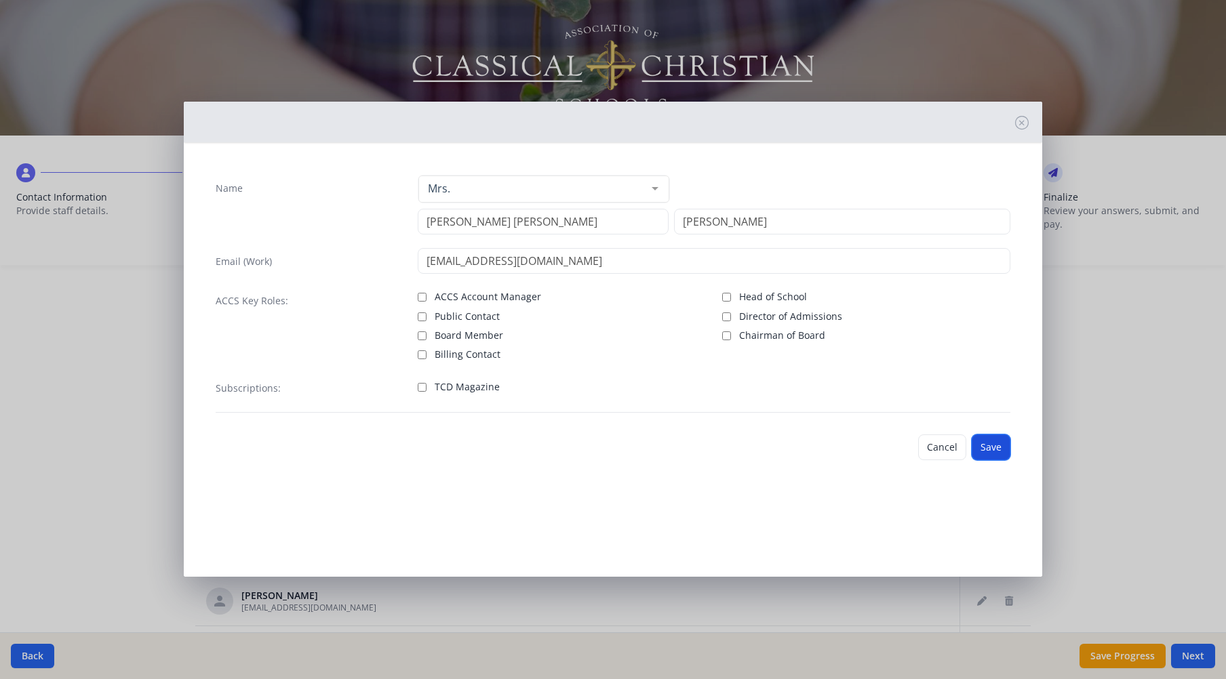
click at [988, 446] on button "Save" at bounding box center [990, 448] width 39 height 26
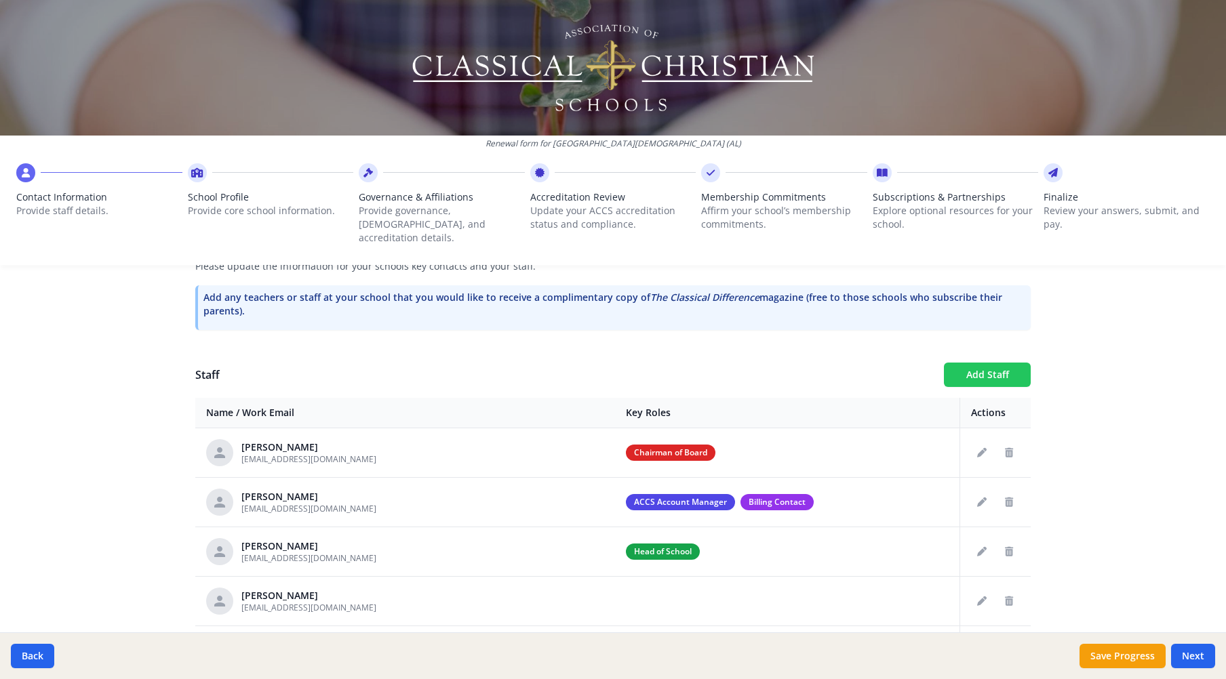
click at [971, 367] on button "Add Staff" at bounding box center [987, 375] width 87 height 24
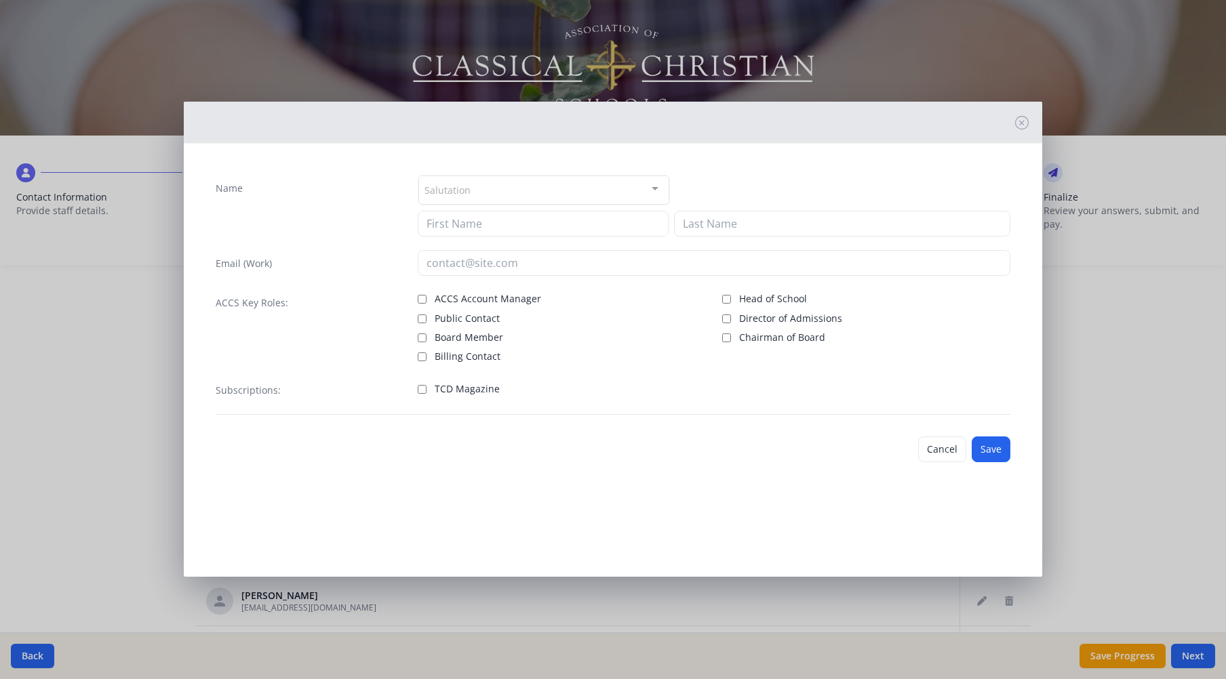
click at [618, 188] on div "Salutation" at bounding box center [543, 190] width 251 height 29
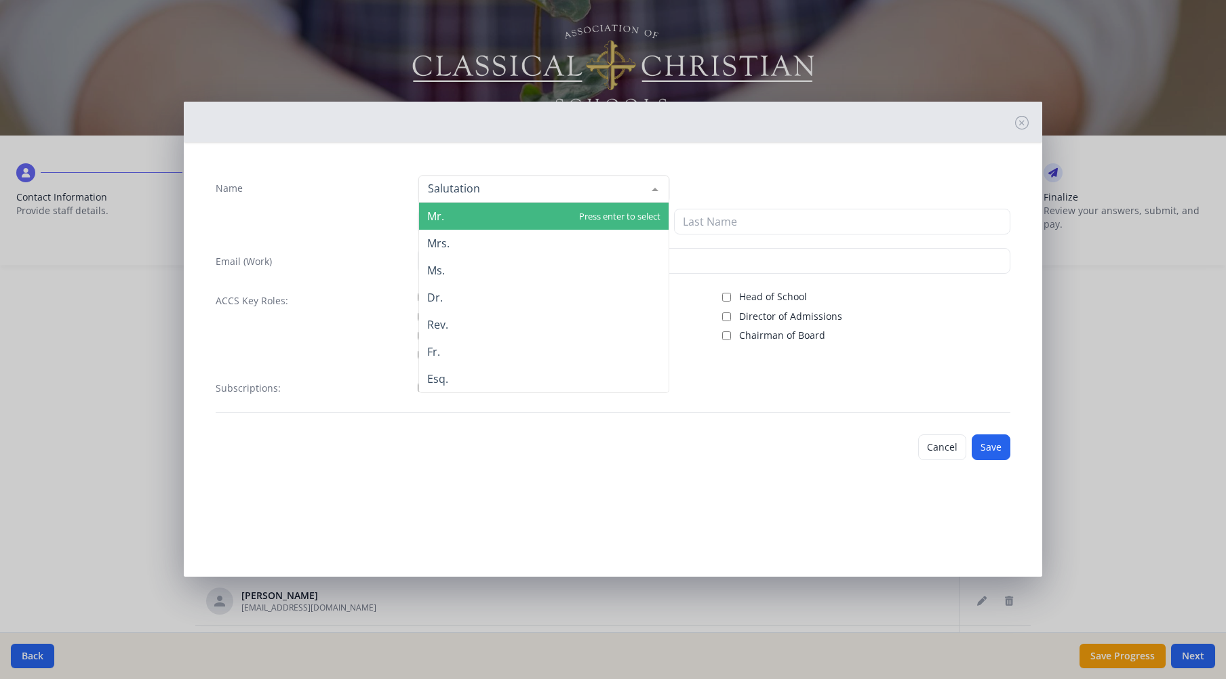
click at [463, 218] on span "Mr." at bounding box center [543, 216] width 249 height 27
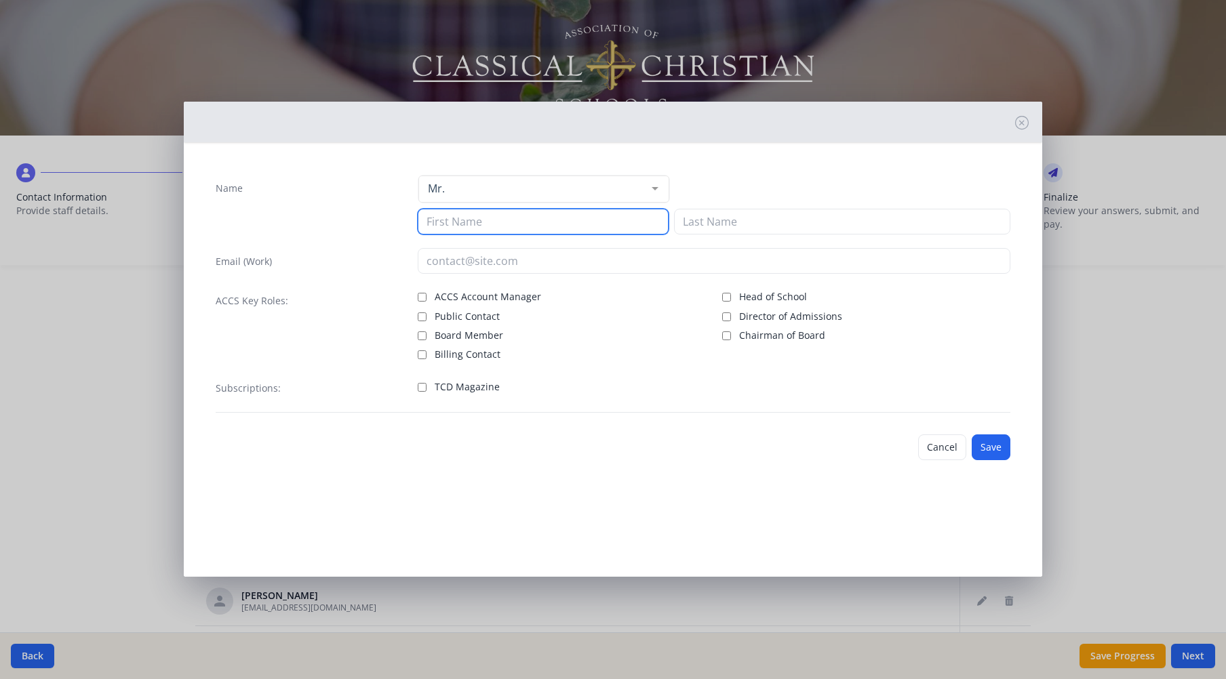
click at [504, 221] on input at bounding box center [543, 222] width 251 height 26
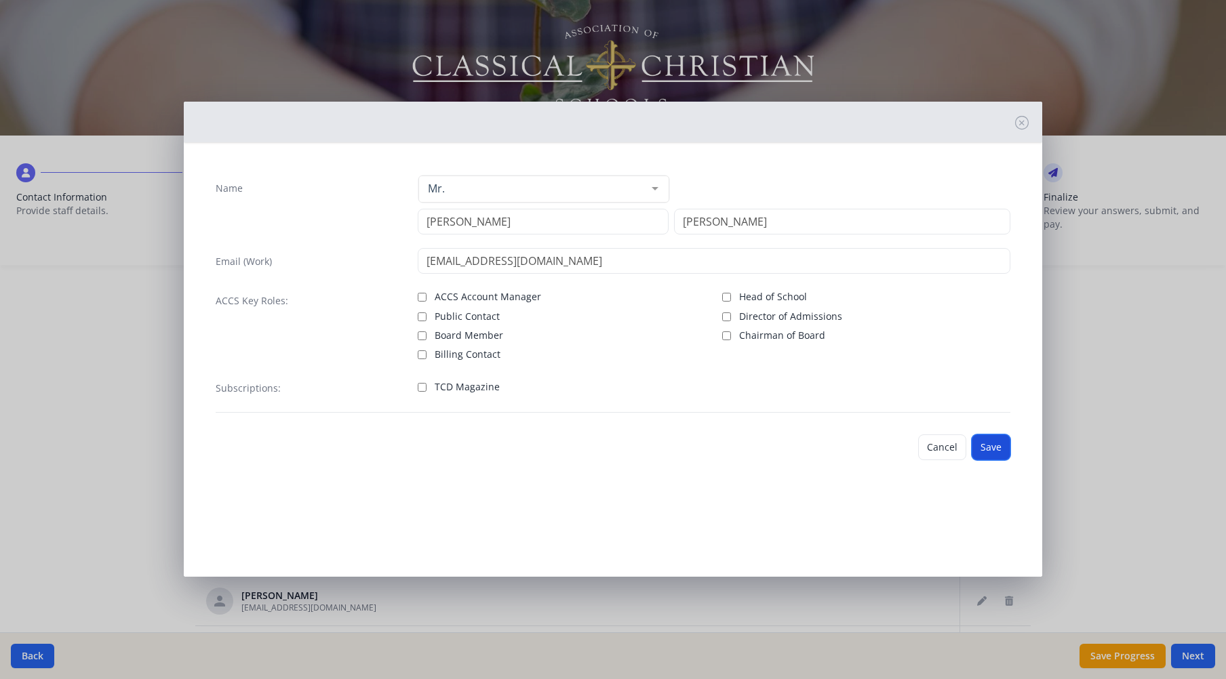
click at [994, 443] on button "Save" at bounding box center [990, 448] width 39 height 26
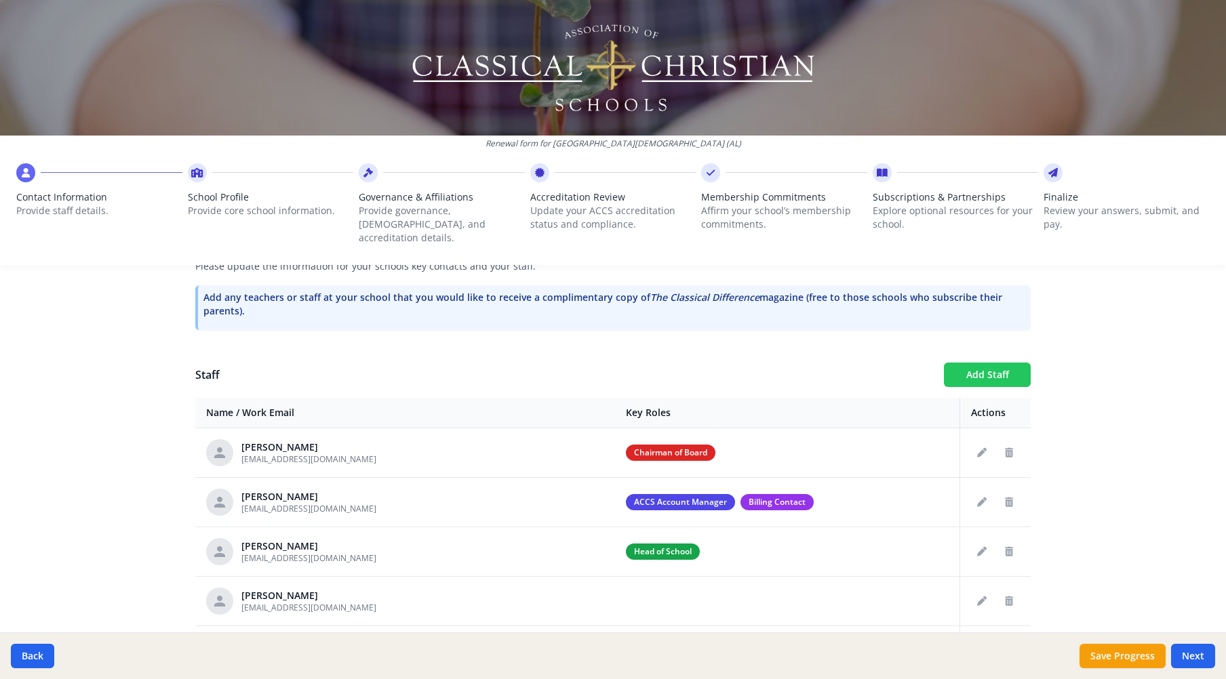
click at [965, 363] on button "Add Staff" at bounding box center [987, 375] width 87 height 24
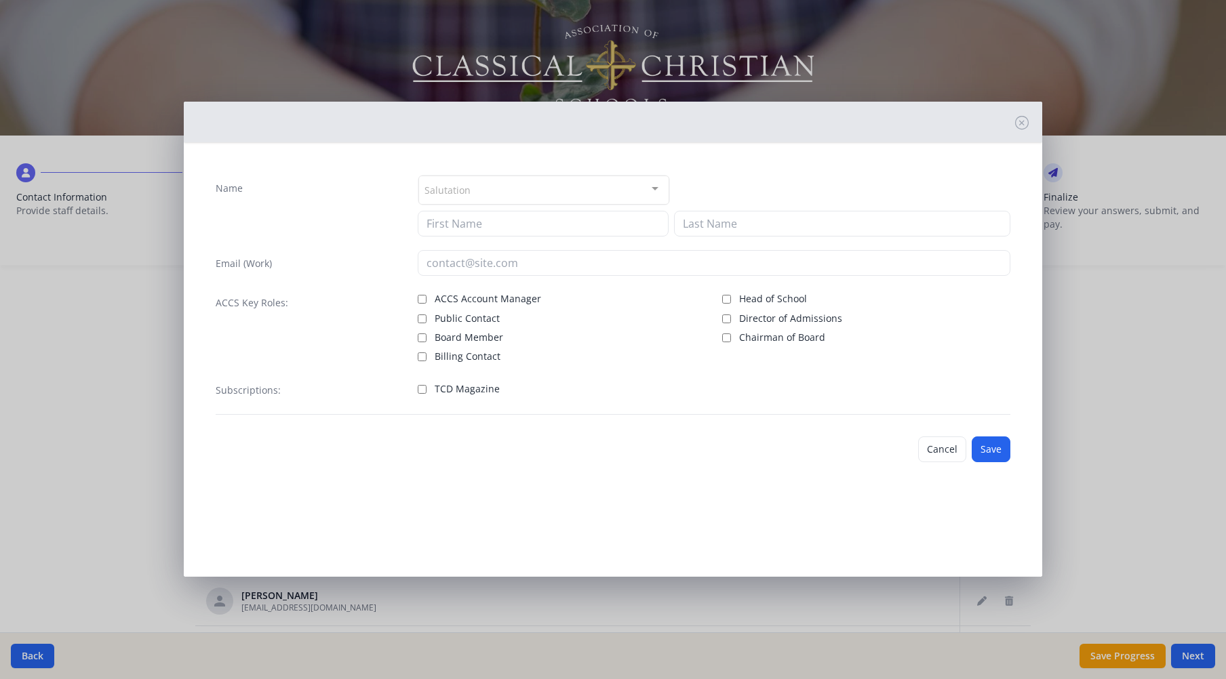
click at [535, 184] on div "Salutation" at bounding box center [543, 190] width 251 height 29
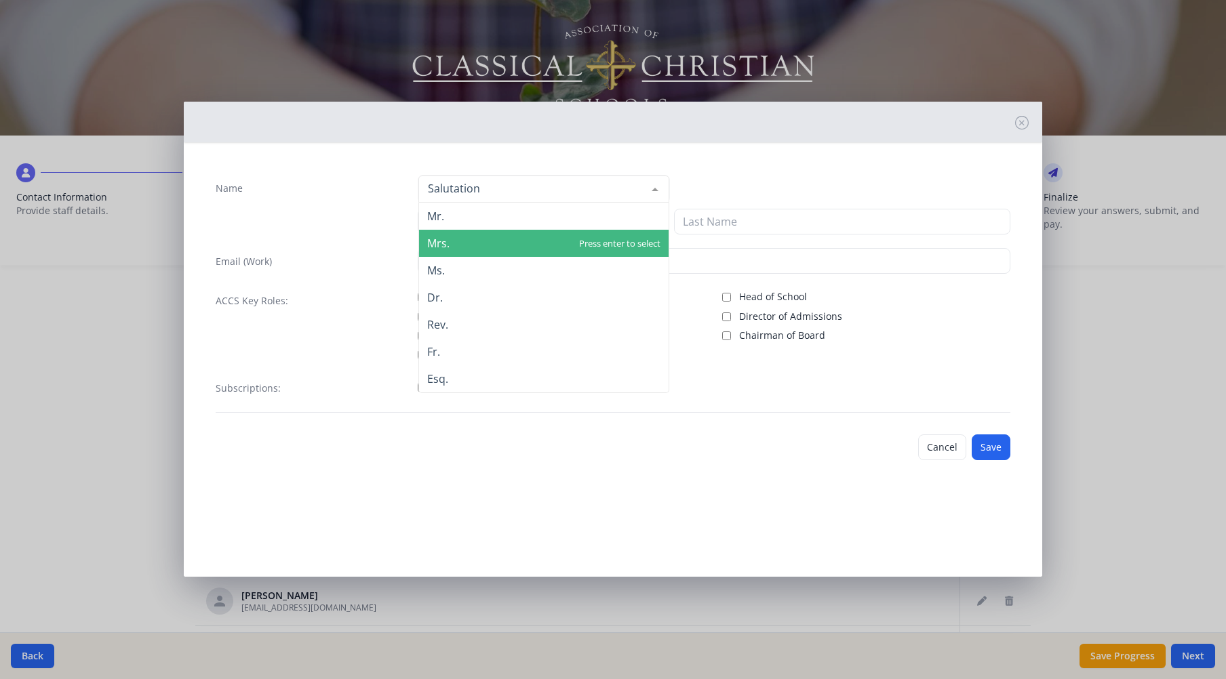
click at [523, 239] on span "Mrs." at bounding box center [543, 243] width 249 height 27
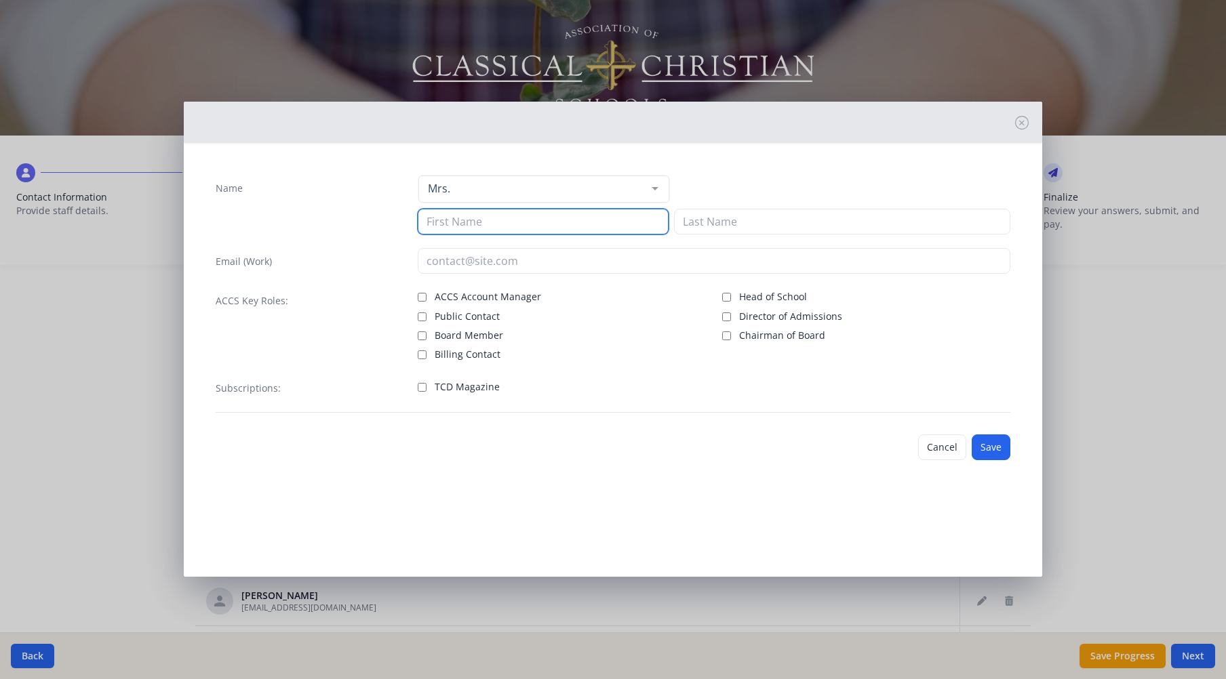
click at [518, 218] on input at bounding box center [543, 222] width 251 height 26
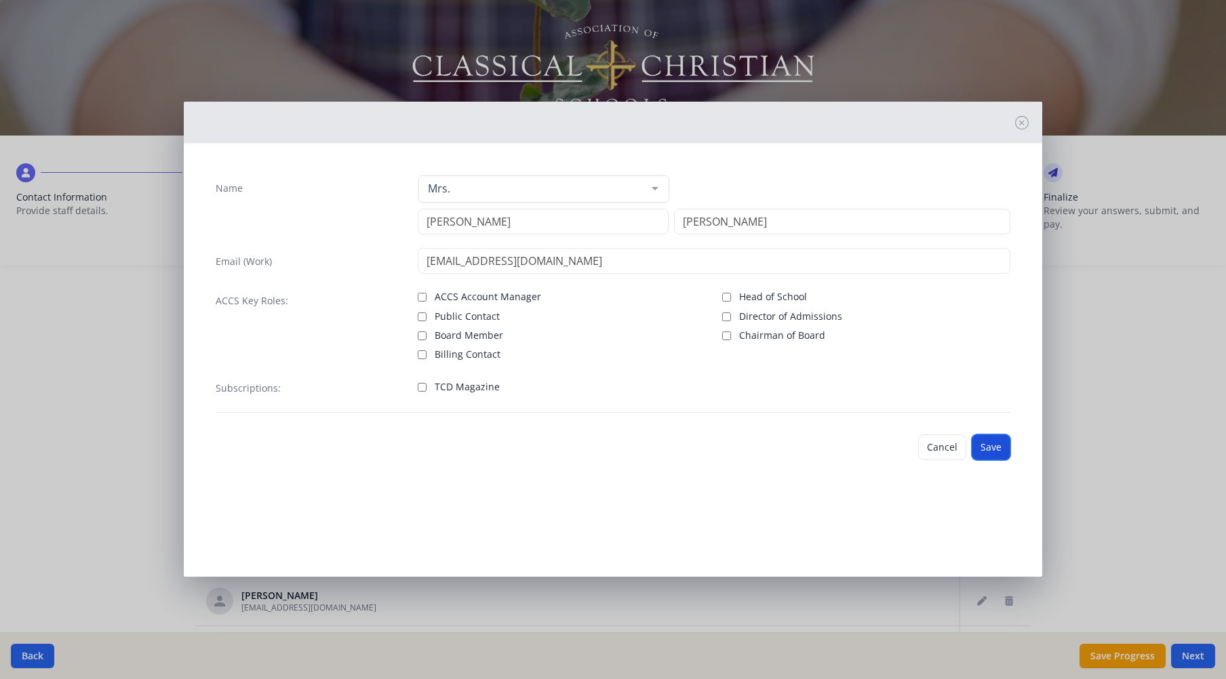
click at [1002, 448] on button "Save" at bounding box center [990, 448] width 39 height 26
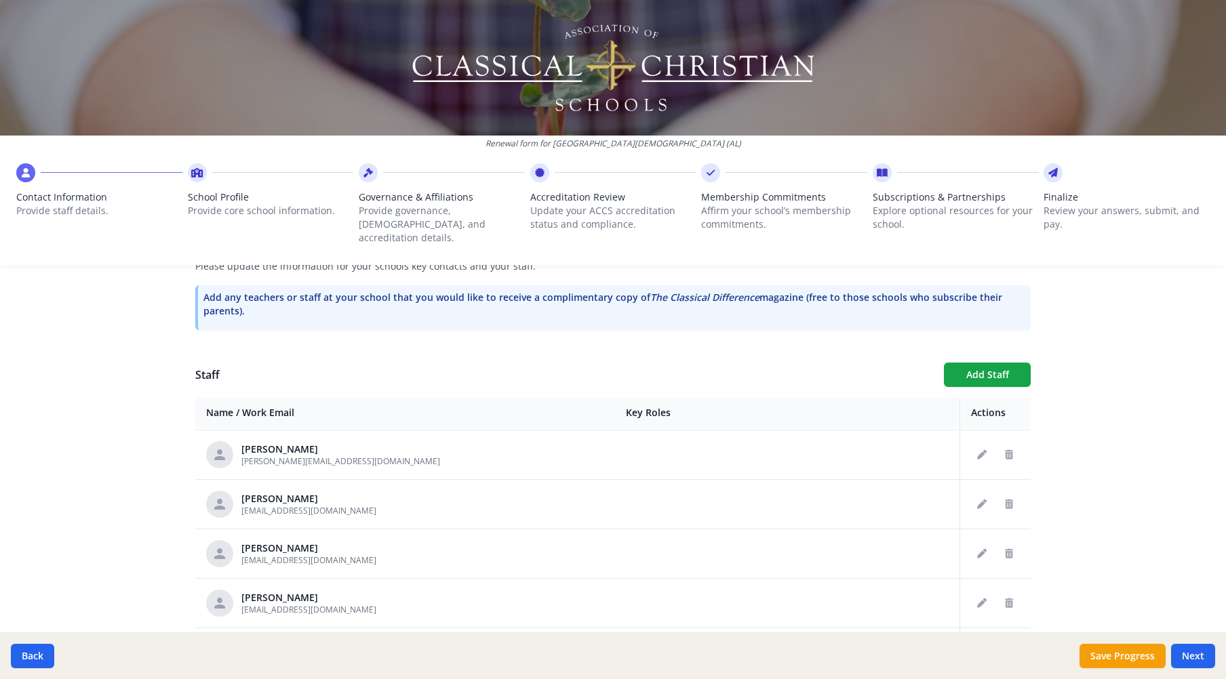
scroll to position [136, 0]
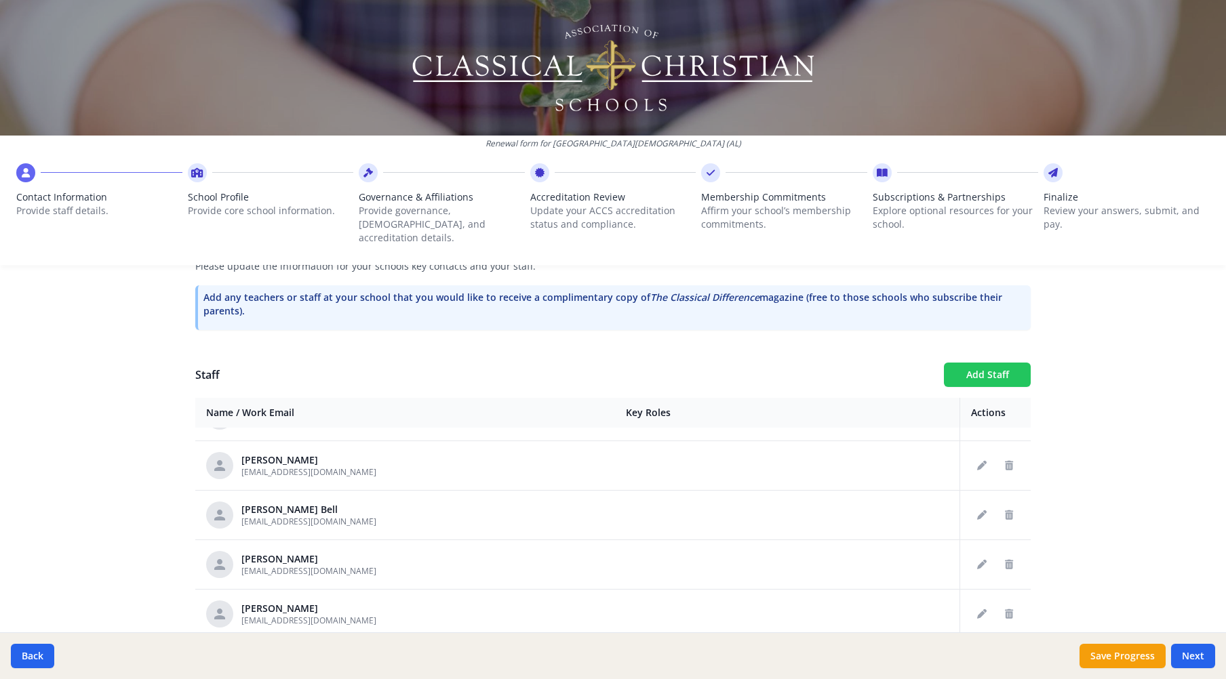
click at [980, 363] on button "Add Staff" at bounding box center [987, 375] width 87 height 24
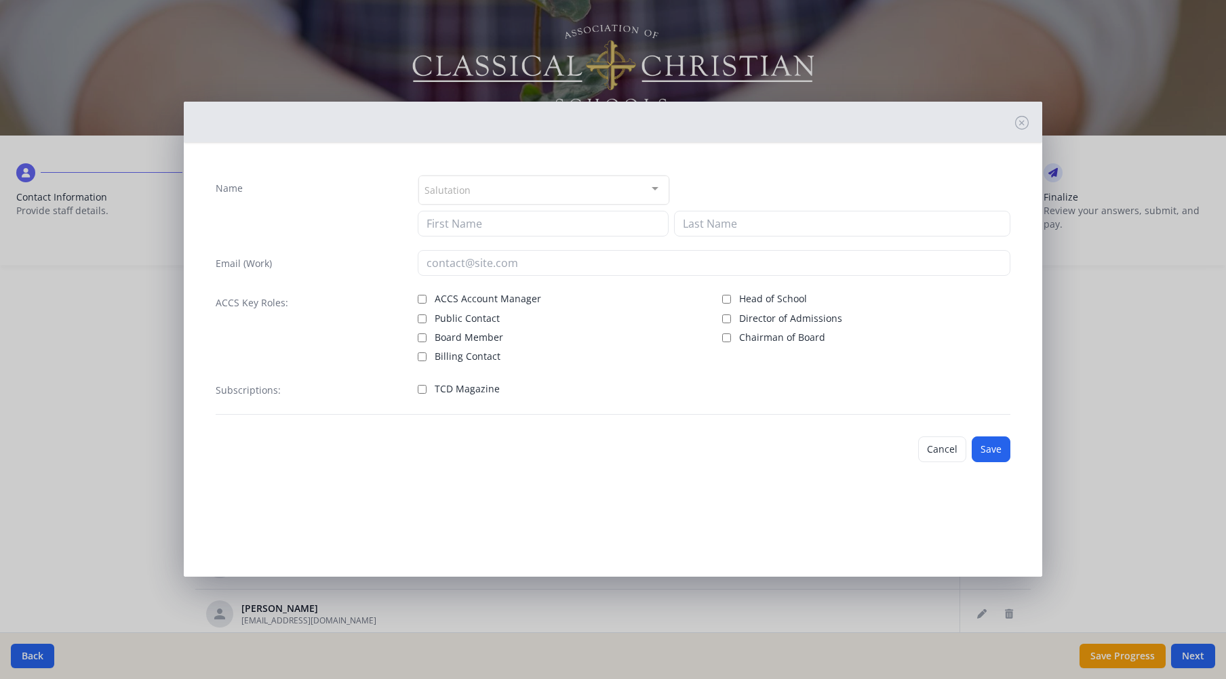
click at [572, 193] on div "Salutation" at bounding box center [543, 190] width 251 height 29
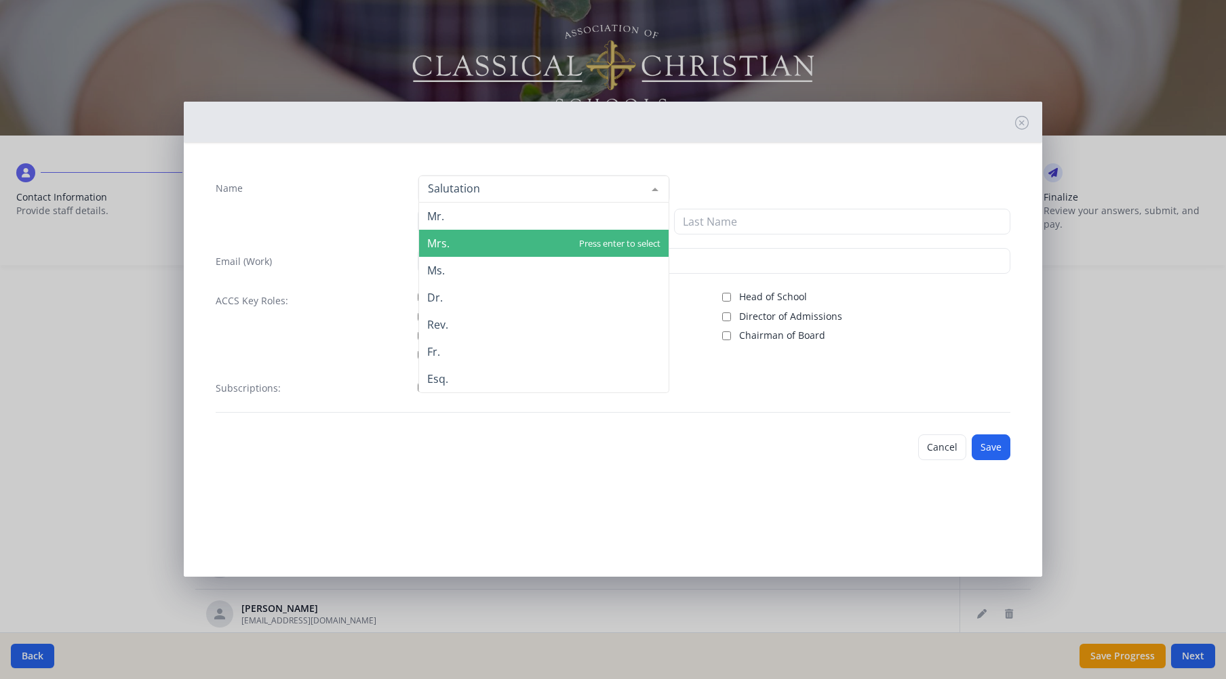
click at [513, 238] on span "Mrs." at bounding box center [543, 243] width 249 height 27
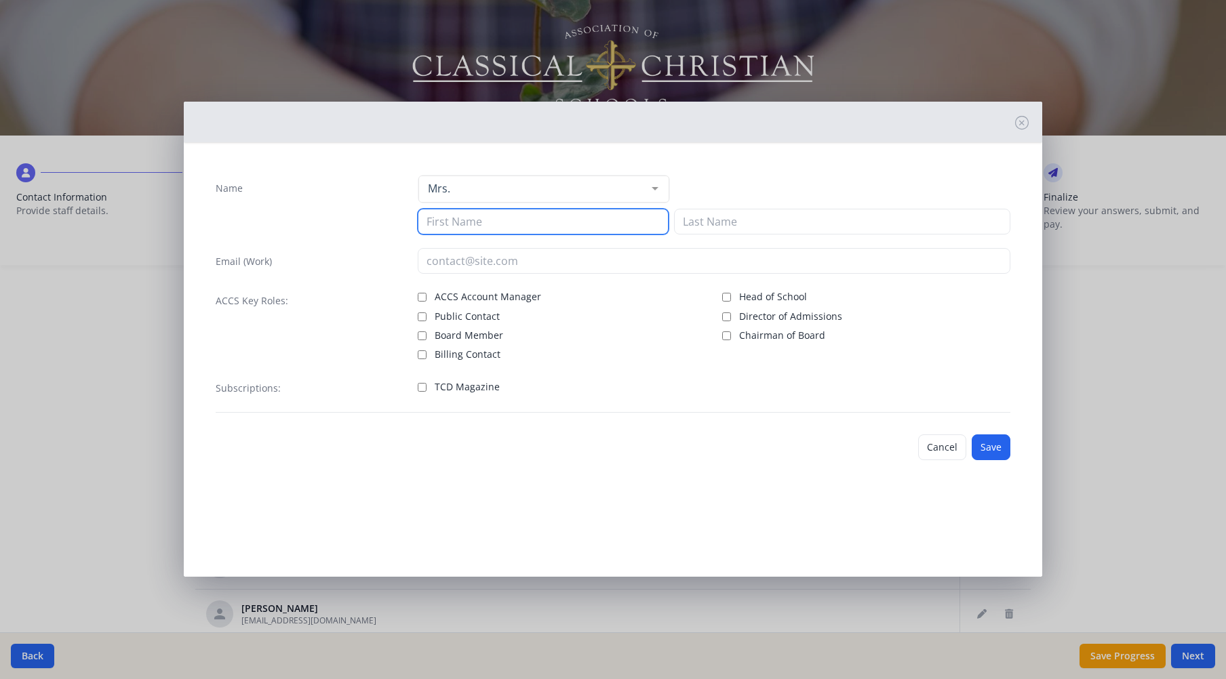
click at [510, 223] on input at bounding box center [543, 222] width 251 height 26
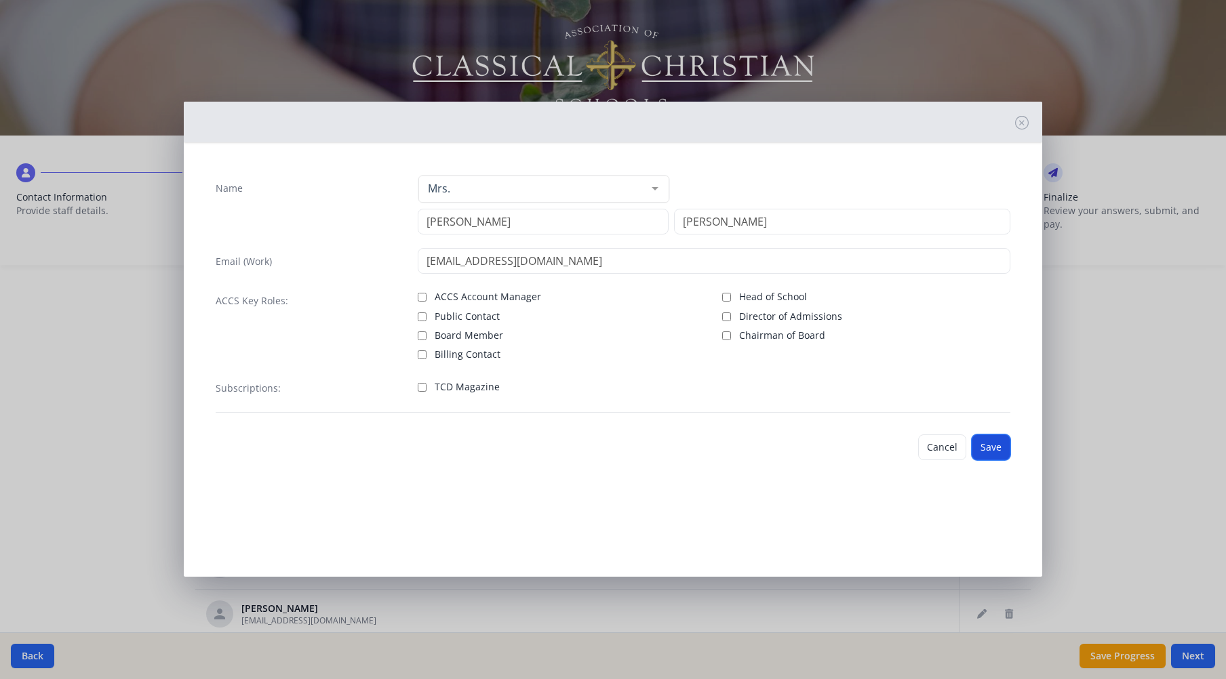
click at [993, 444] on button "Save" at bounding box center [990, 448] width 39 height 26
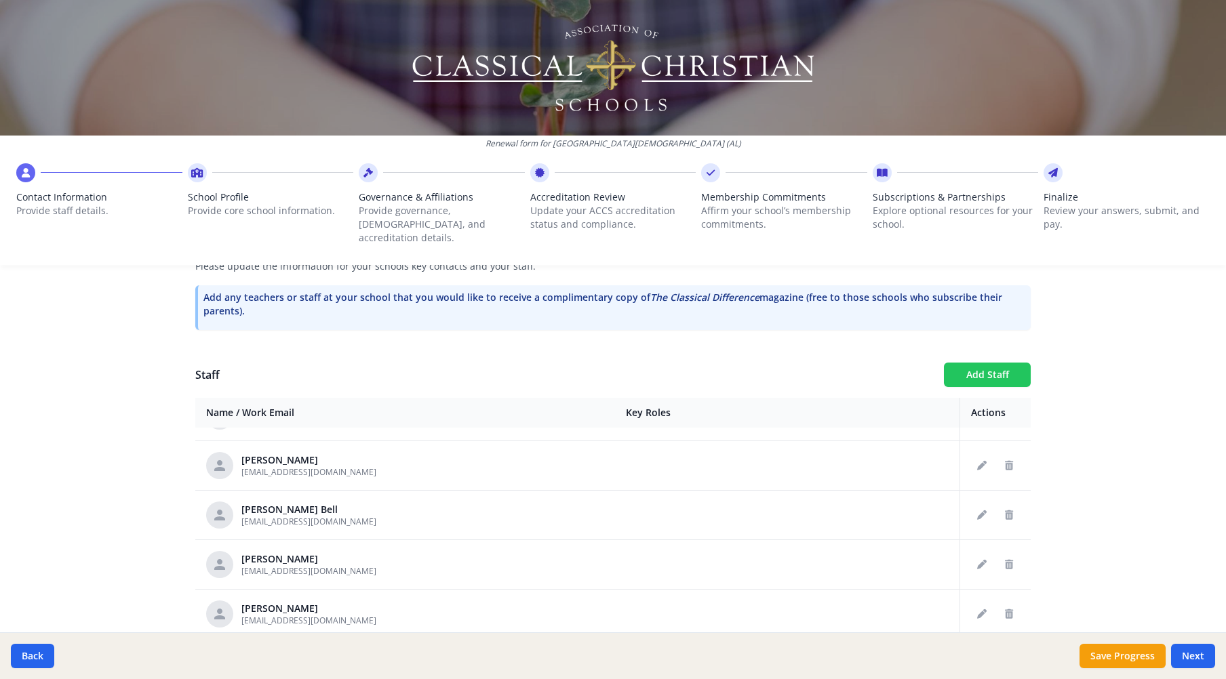
click at [973, 367] on button "Add Staff" at bounding box center [987, 375] width 87 height 24
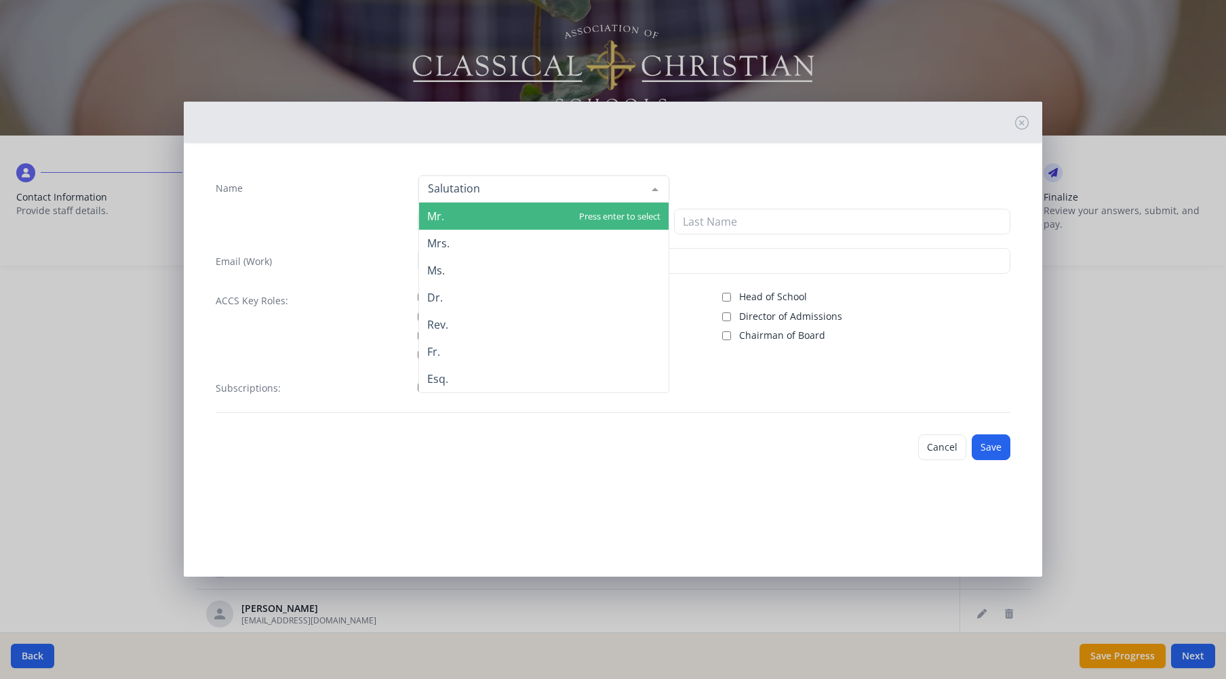
click at [561, 194] on div at bounding box center [543, 189] width 251 height 27
click at [544, 211] on span "Mr." at bounding box center [543, 216] width 249 height 27
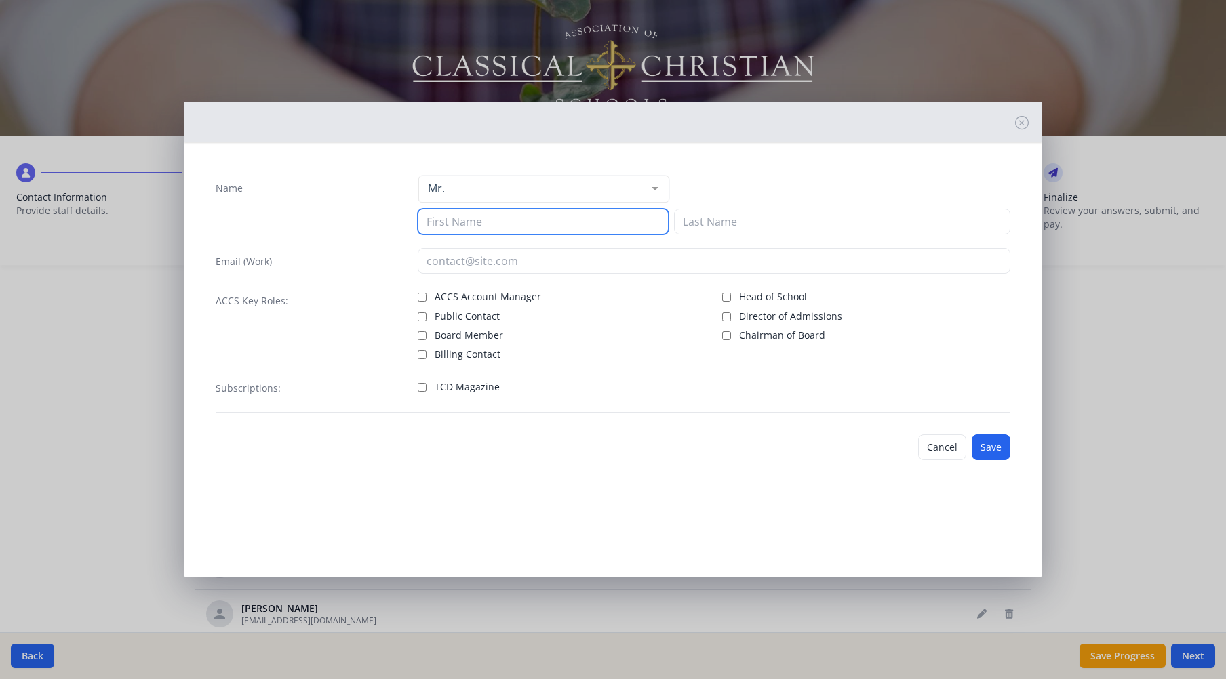
click at [542, 224] on input at bounding box center [543, 222] width 251 height 26
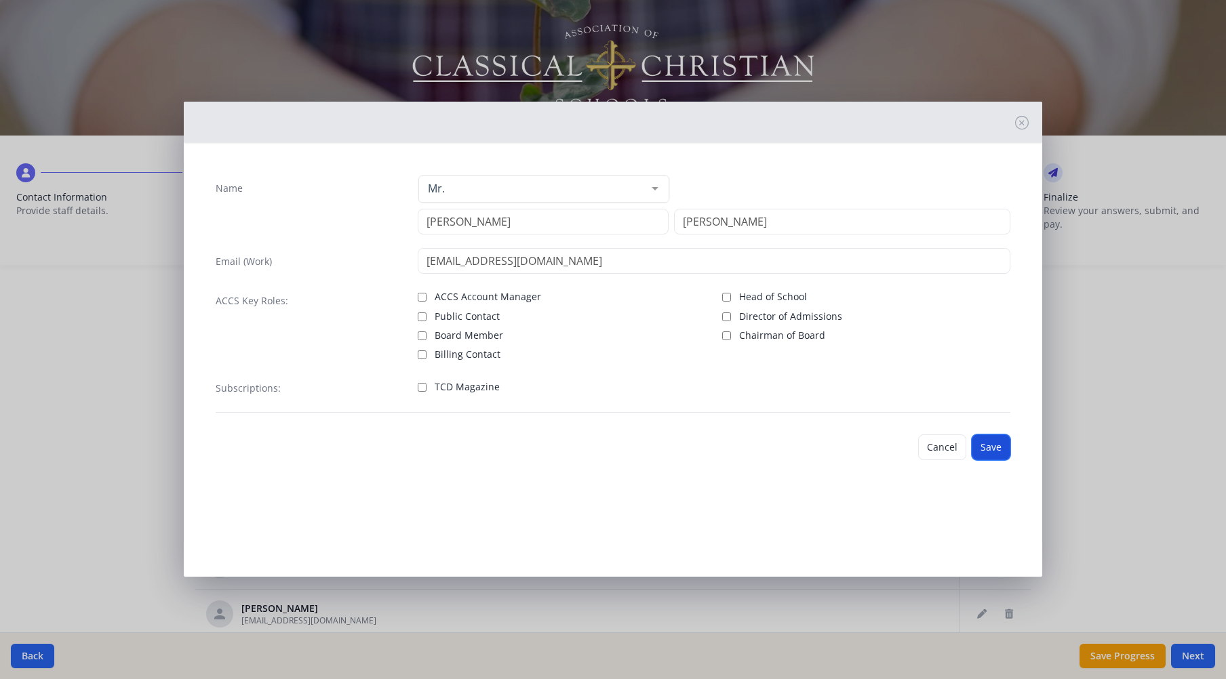
click at [988, 446] on button "Save" at bounding box center [990, 448] width 39 height 26
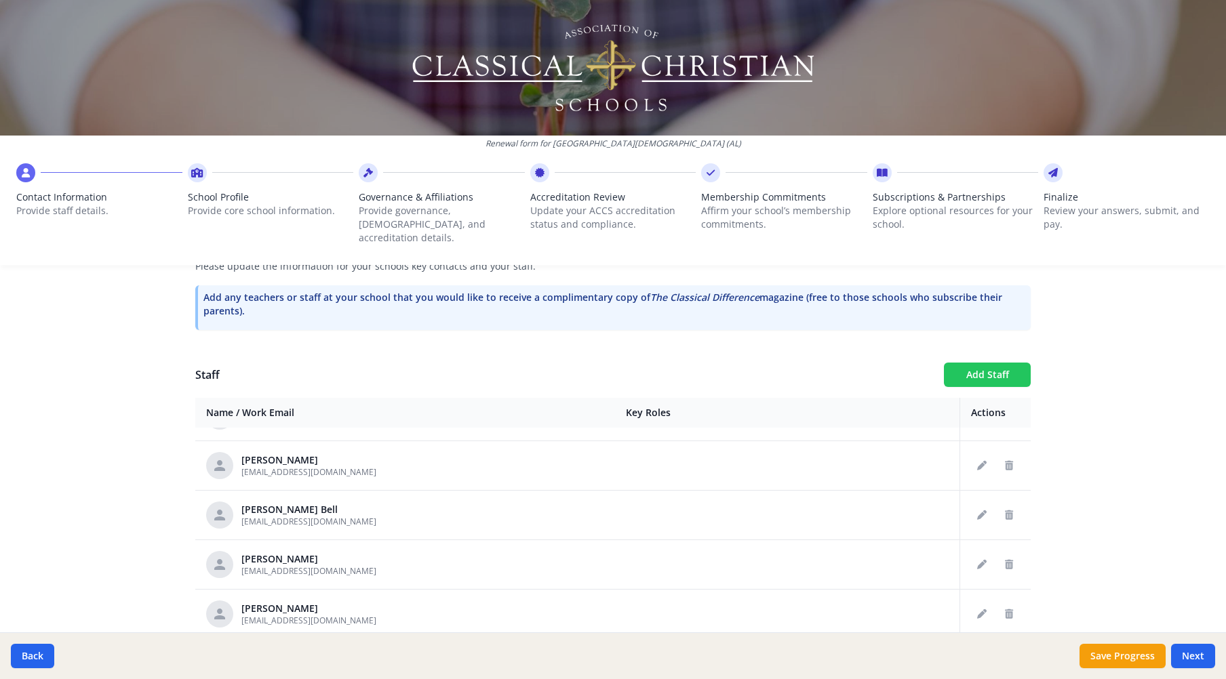
click at [977, 363] on button "Add Staff" at bounding box center [987, 375] width 87 height 24
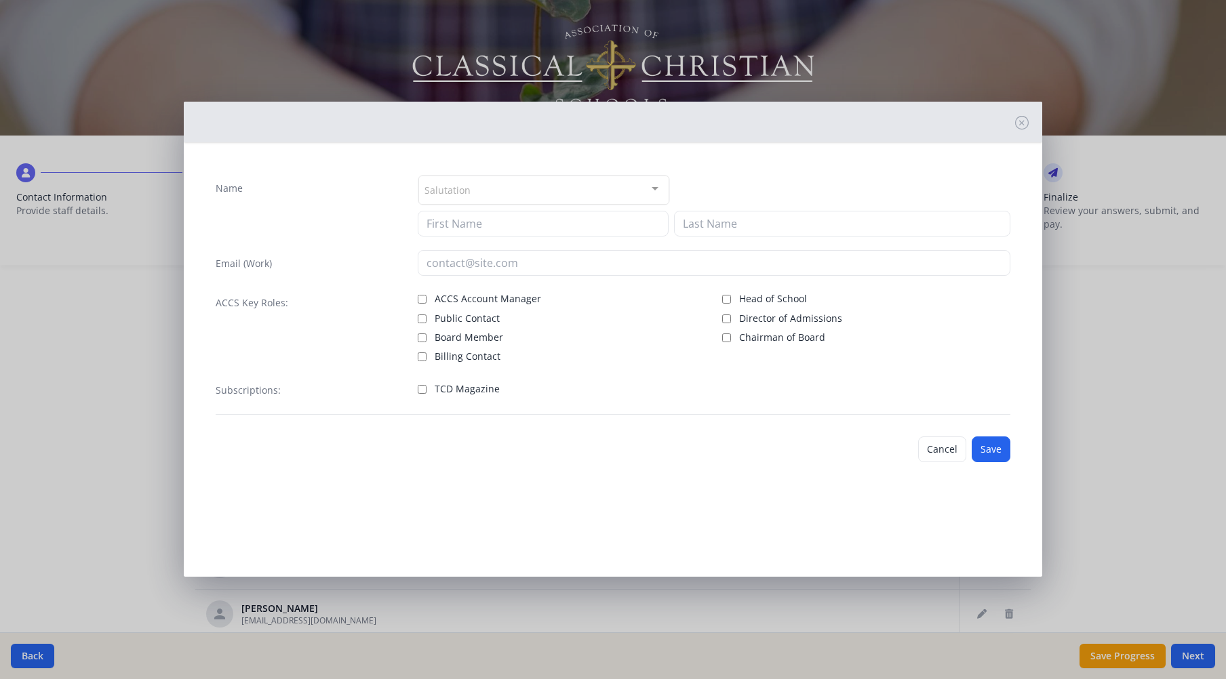
click at [531, 186] on div "Salutation" at bounding box center [543, 190] width 251 height 29
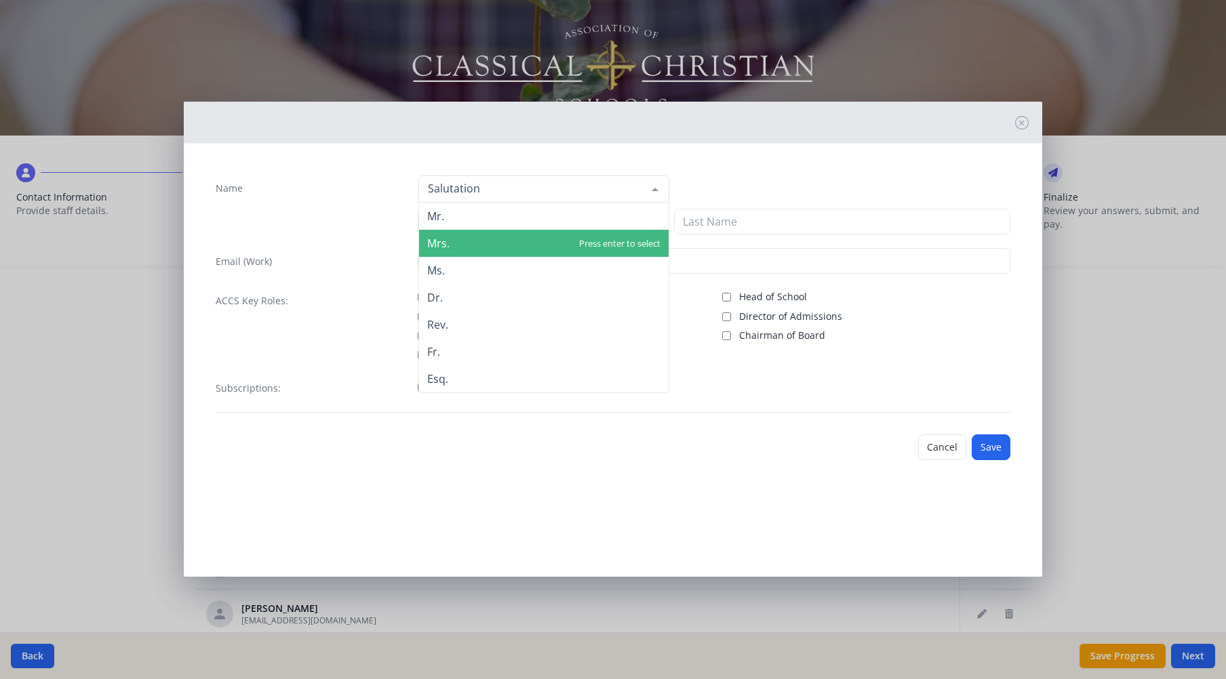
click at [530, 233] on span "Mrs." at bounding box center [543, 243] width 249 height 27
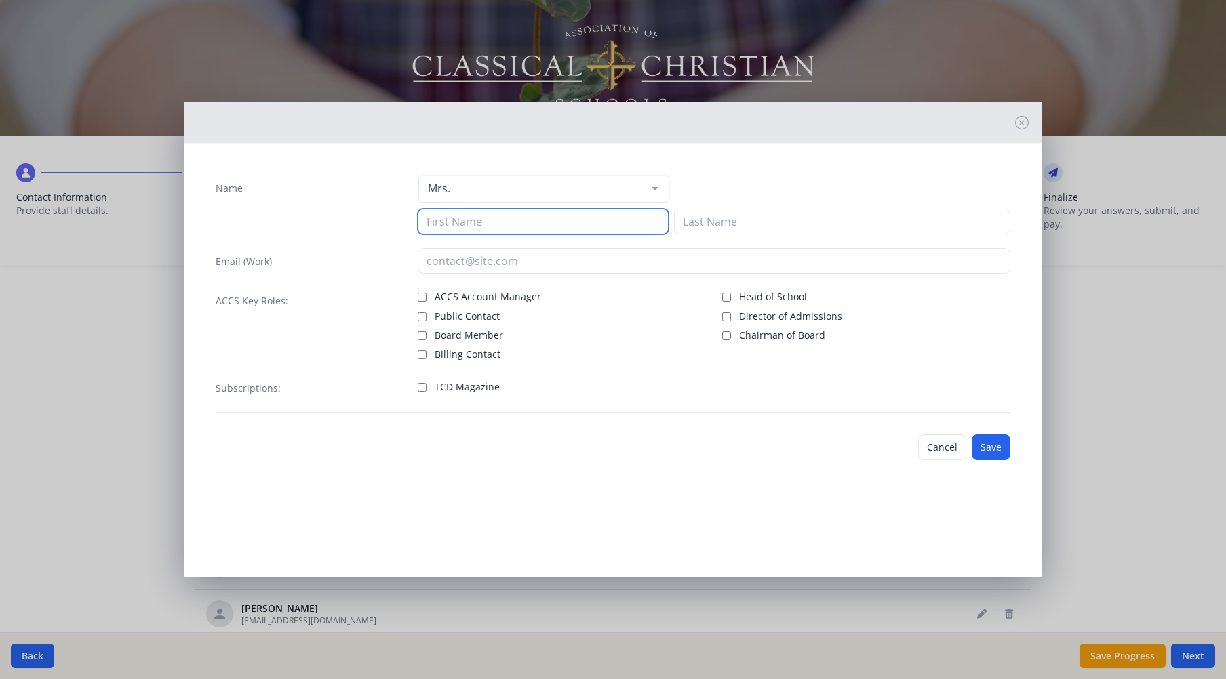
click at [531, 223] on input at bounding box center [543, 222] width 251 height 26
click at [421, 315] on input "Public Contact" at bounding box center [422, 317] width 9 height 9
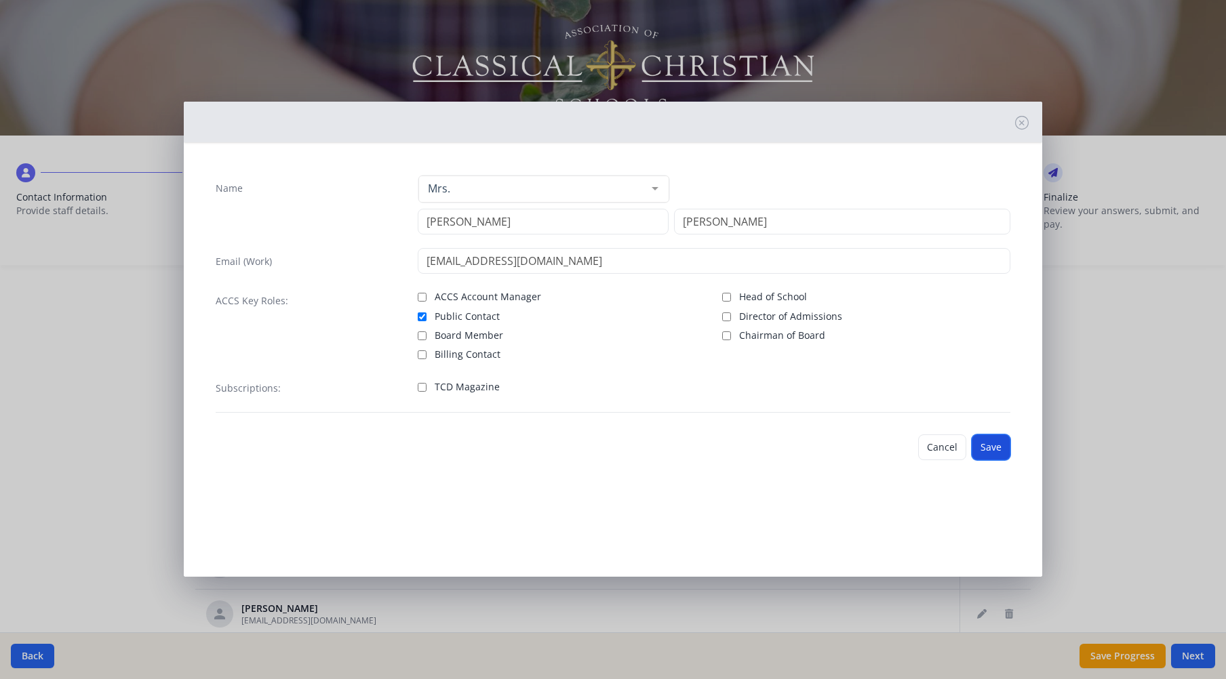
click at [992, 445] on button "Save" at bounding box center [990, 448] width 39 height 26
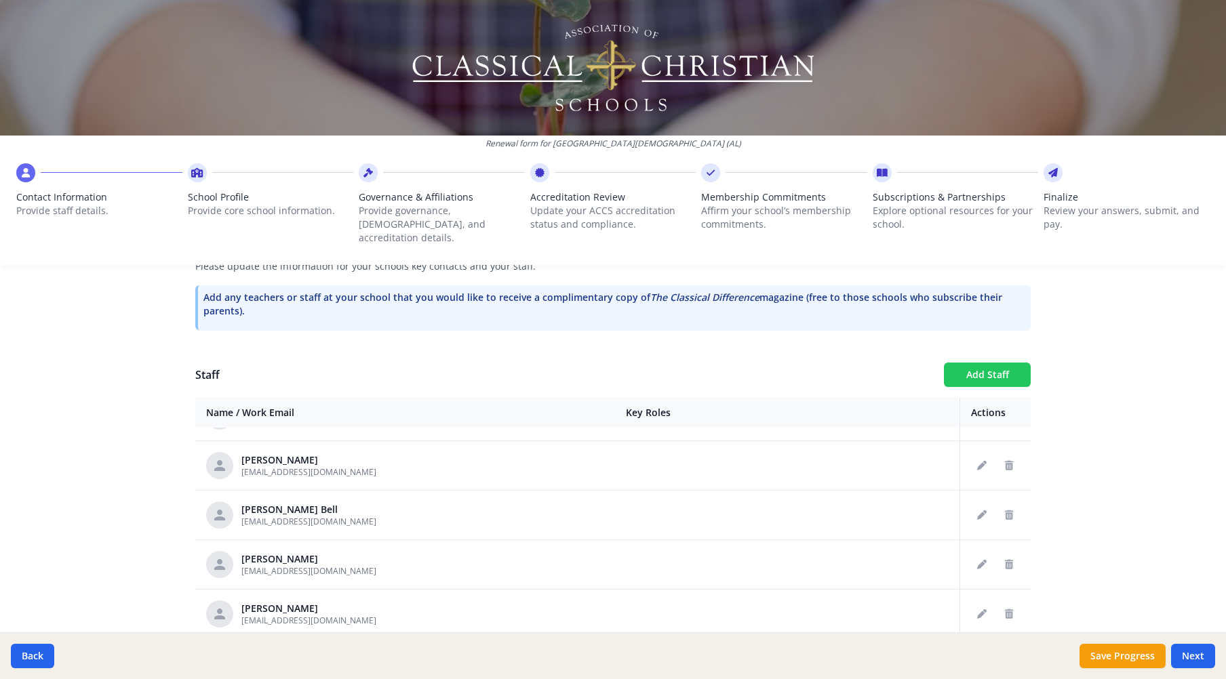
click at [978, 363] on button "Add Staff" at bounding box center [987, 375] width 87 height 24
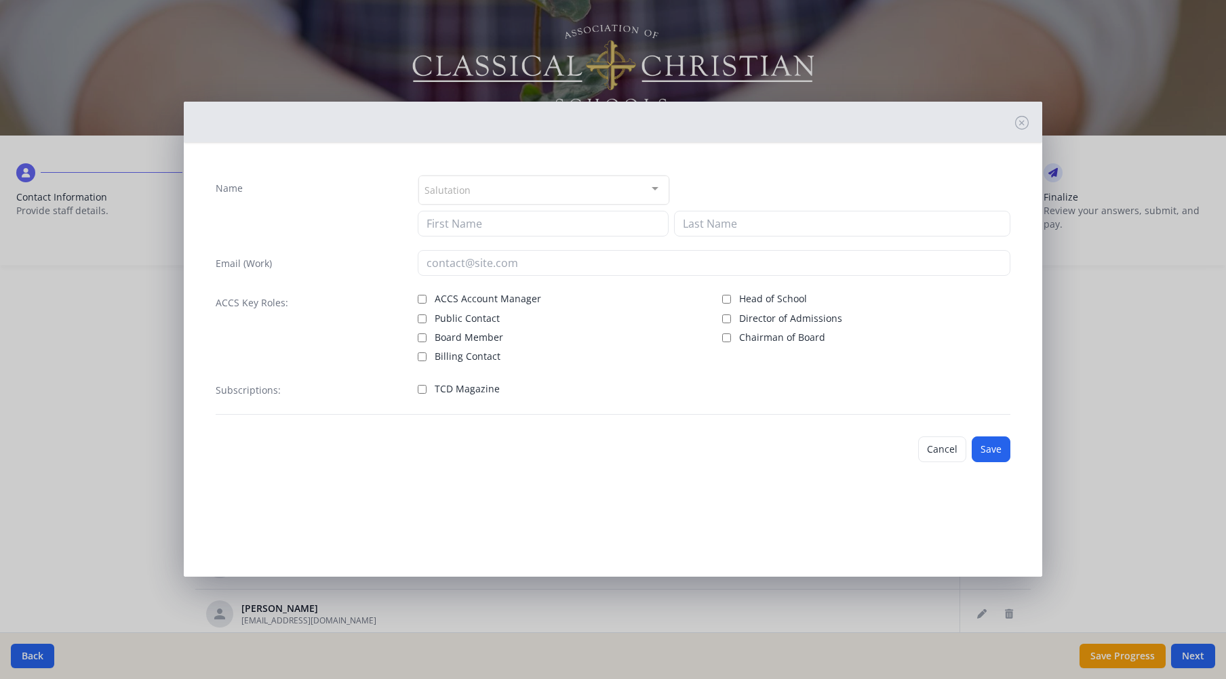
click at [540, 186] on div "Salutation" at bounding box center [543, 190] width 251 height 29
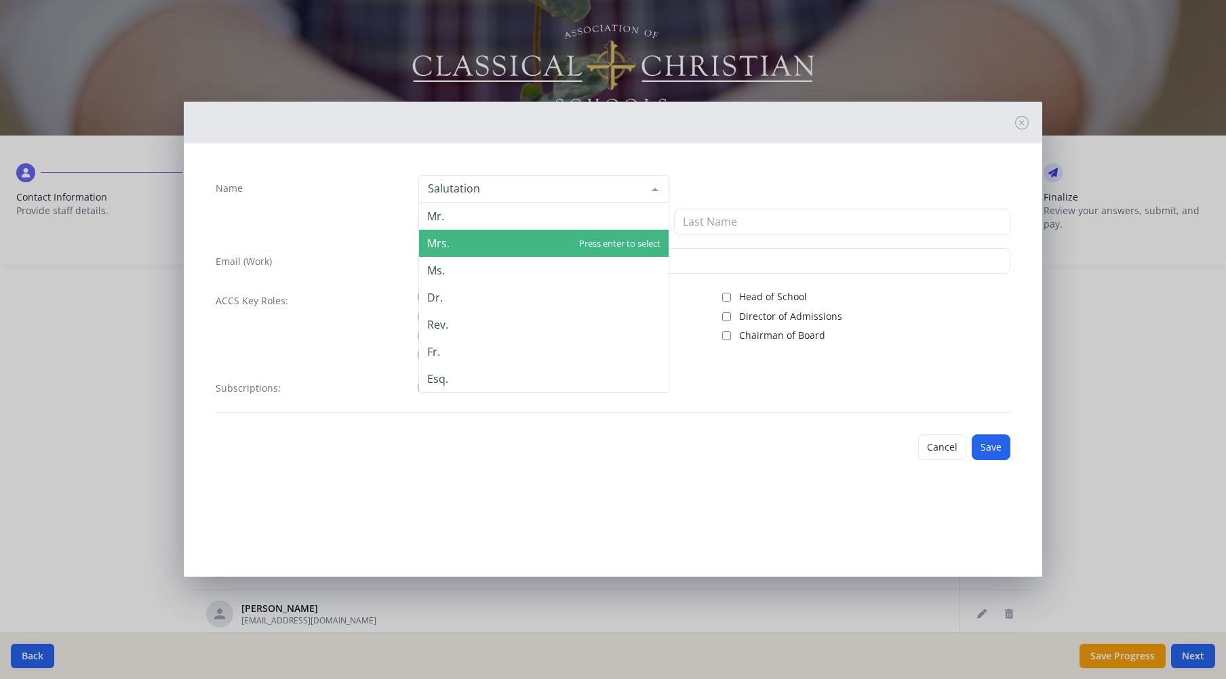
click at [489, 237] on span "Mrs." at bounding box center [543, 243] width 249 height 27
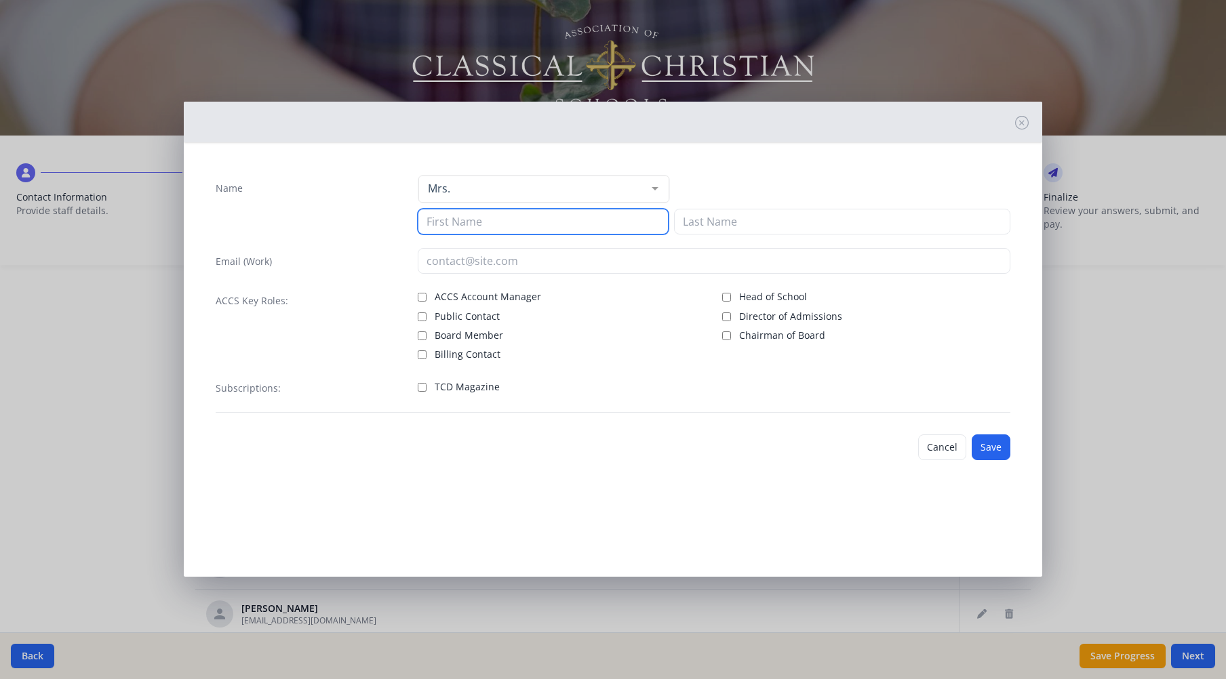
click at [496, 221] on input at bounding box center [543, 222] width 251 height 26
click at [996, 447] on button "Save" at bounding box center [990, 448] width 39 height 26
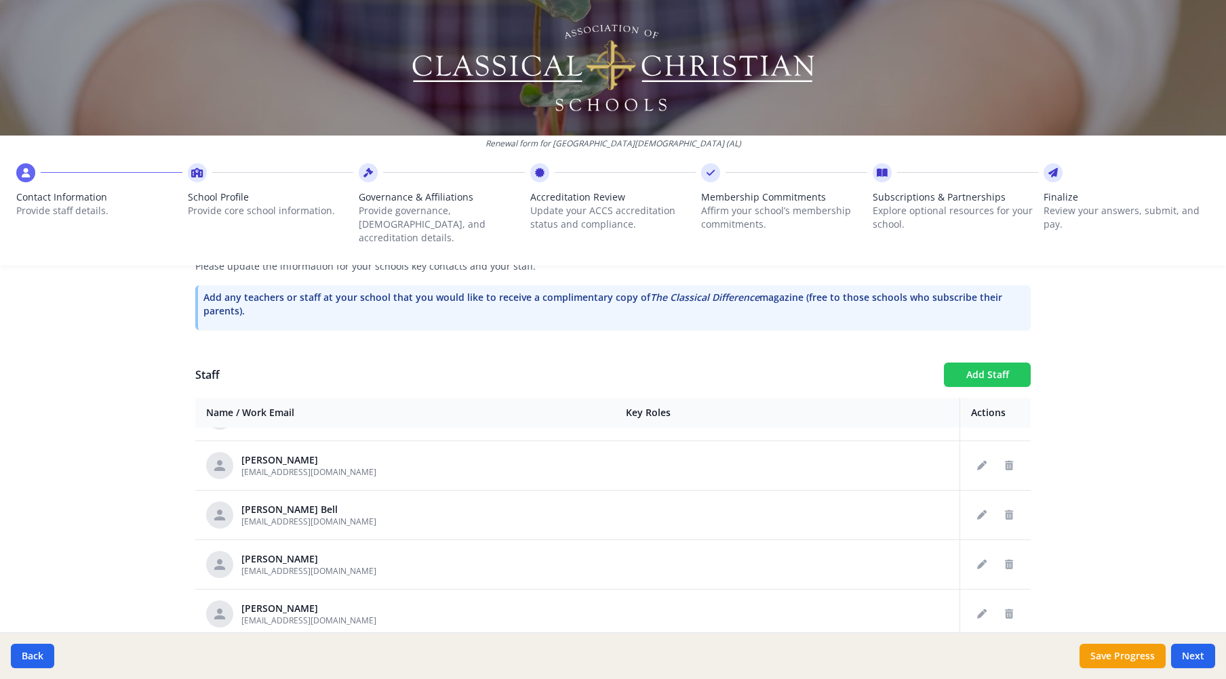
click at [995, 363] on button "Add Staff" at bounding box center [987, 375] width 87 height 24
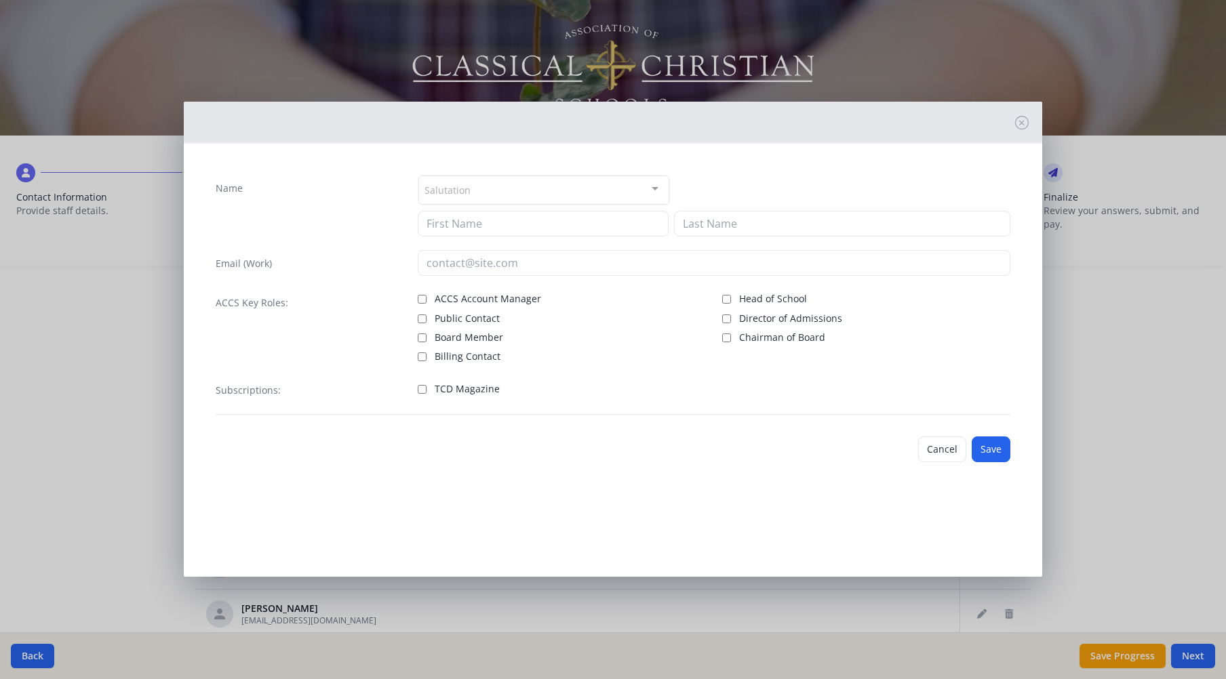
click at [592, 186] on div "Salutation" at bounding box center [543, 190] width 251 height 29
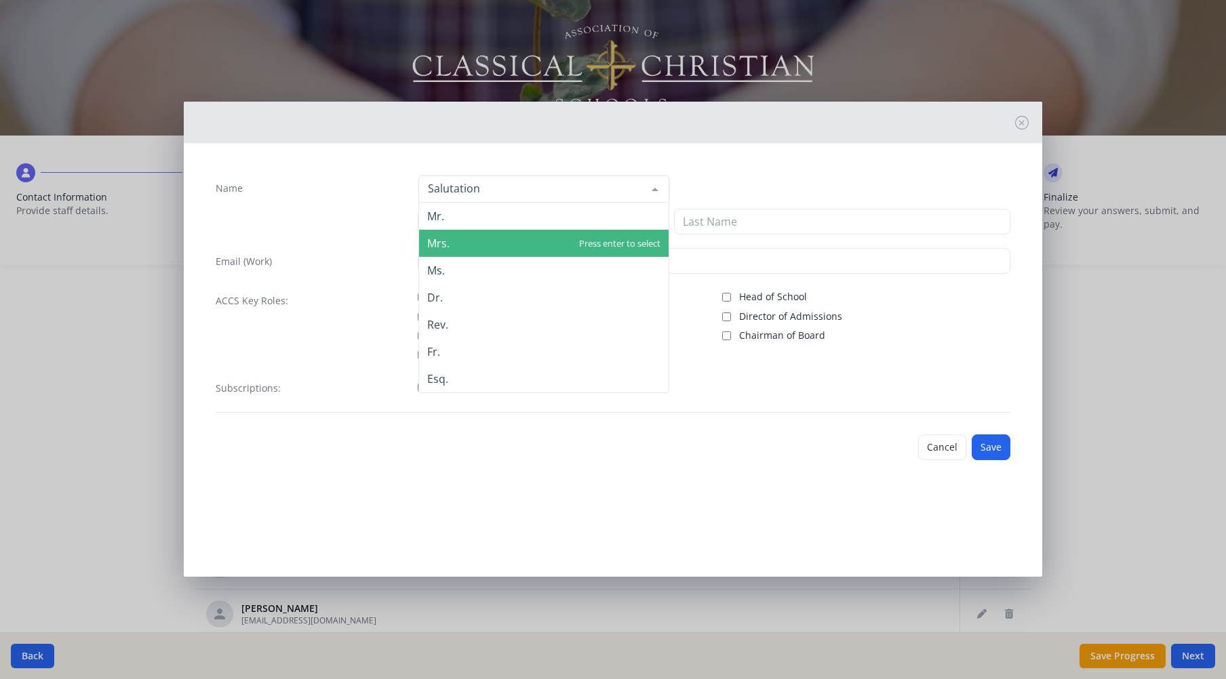
click at [517, 239] on span "Mrs." at bounding box center [543, 243] width 249 height 27
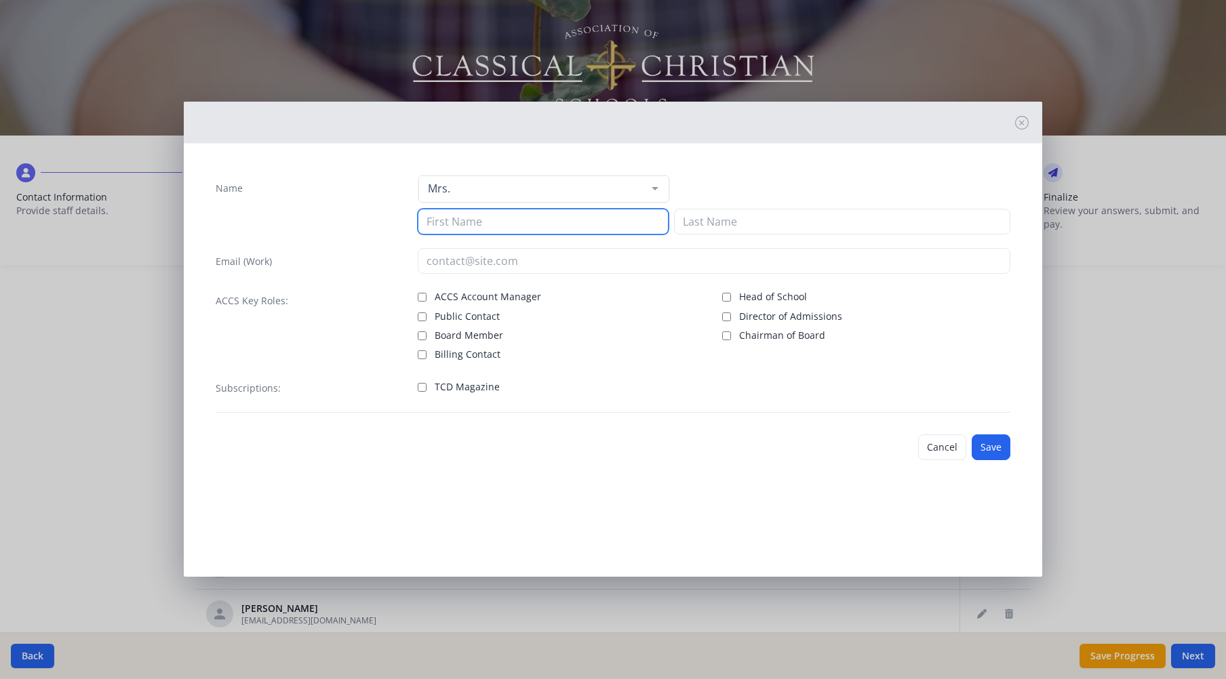
click at [520, 220] on input at bounding box center [543, 222] width 251 height 26
click at [995, 450] on button "Save" at bounding box center [990, 448] width 39 height 26
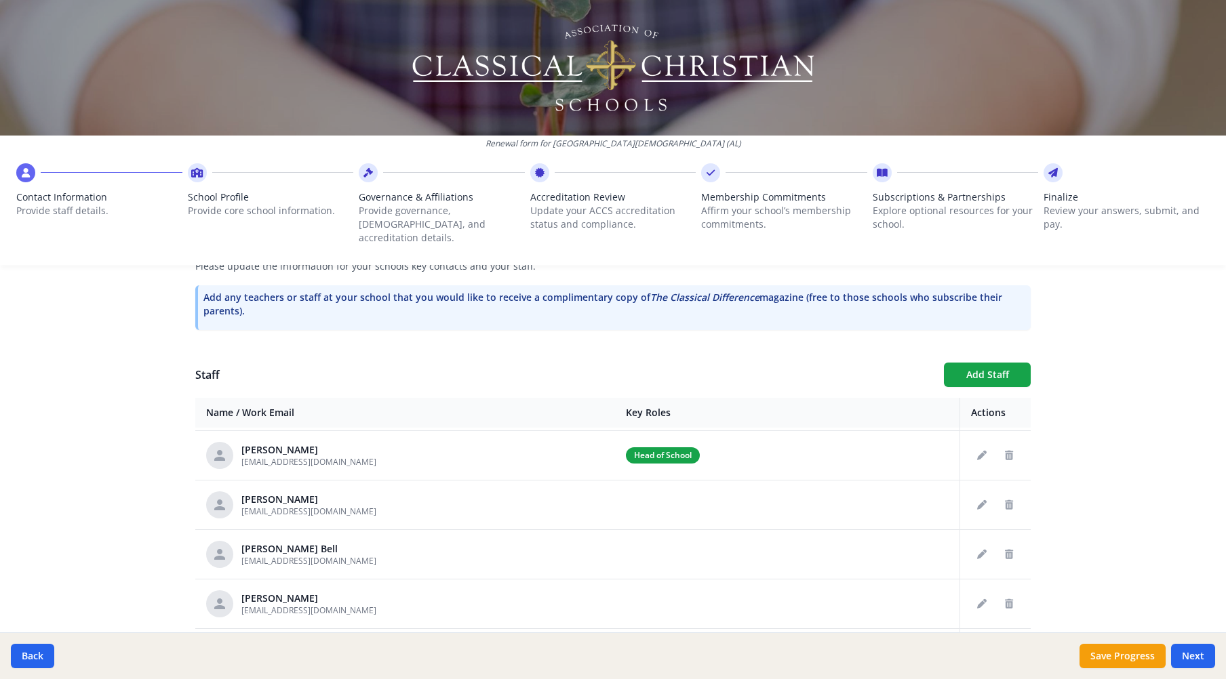
scroll to position [68, 0]
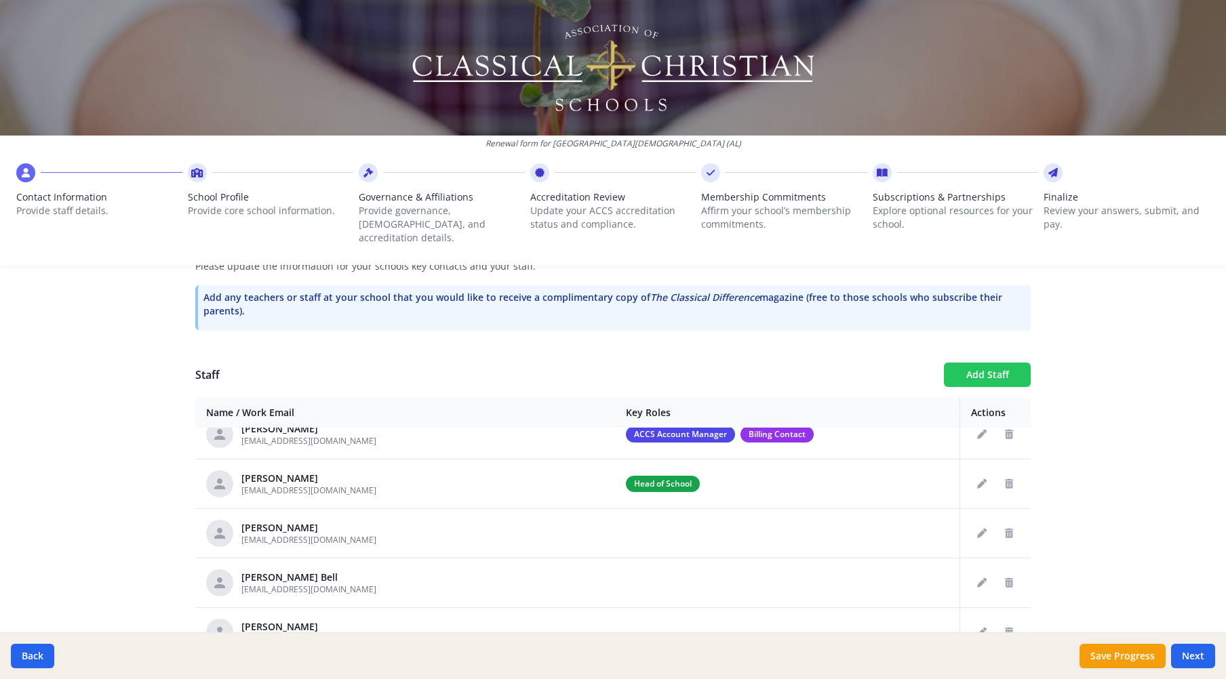
click at [978, 363] on button "Add Staff" at bounding box center [987, 375] width 87 height 24
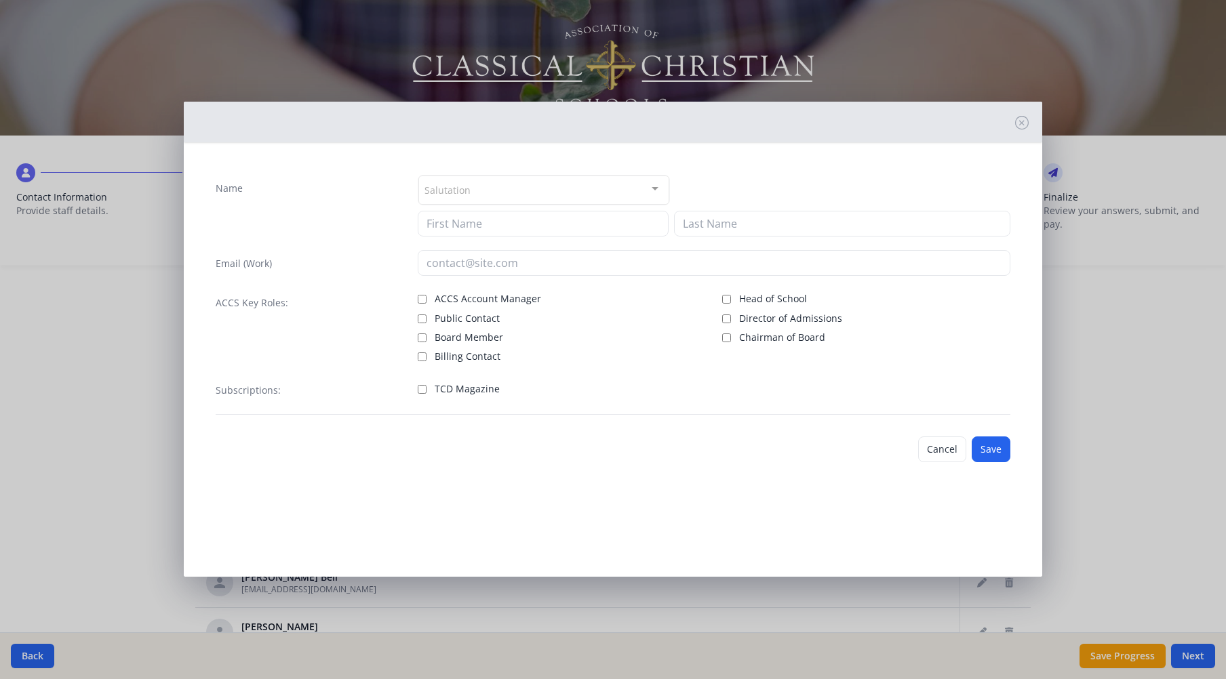
click at [563, 181] on div "Salutation" at bounding box center [543, 190] width 251 height 29
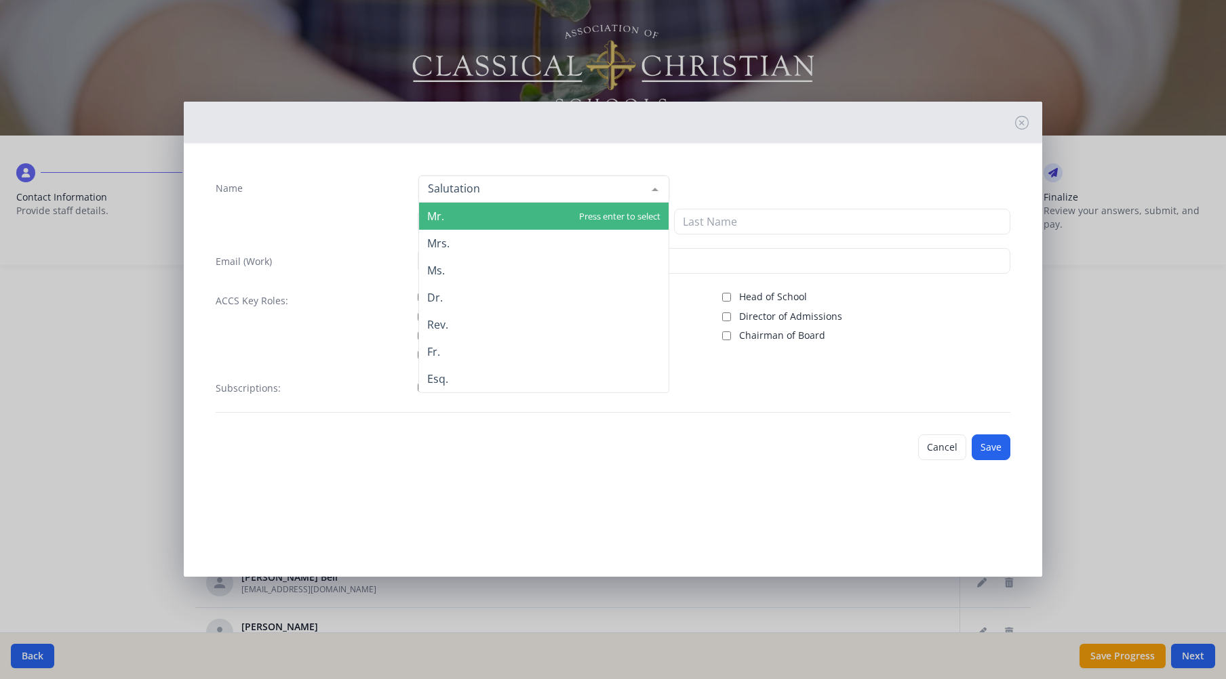
click at [514, 213] on span "Mr." at bounding box center [543, 216] width 249 height 27
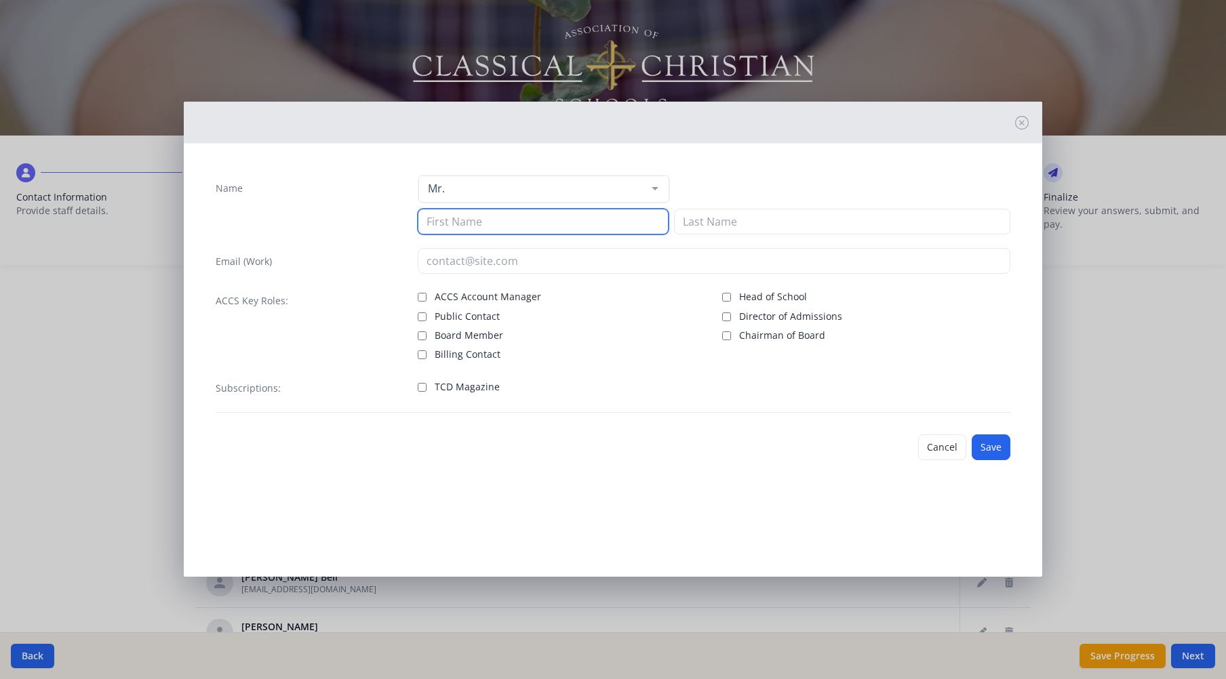
click at [503, 220] on input at bounding box center [543, 222] width 251 height 26
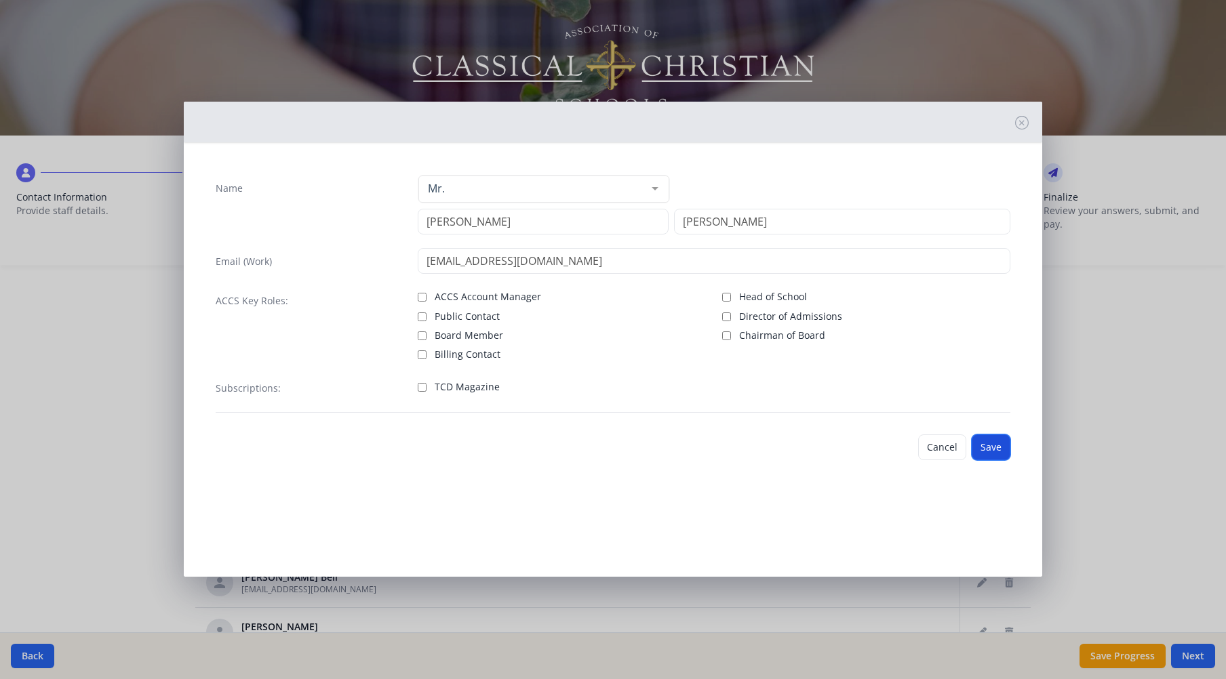
click at [991, 445] on button "Save" at bounding box center [990, 448] width 39 height 26
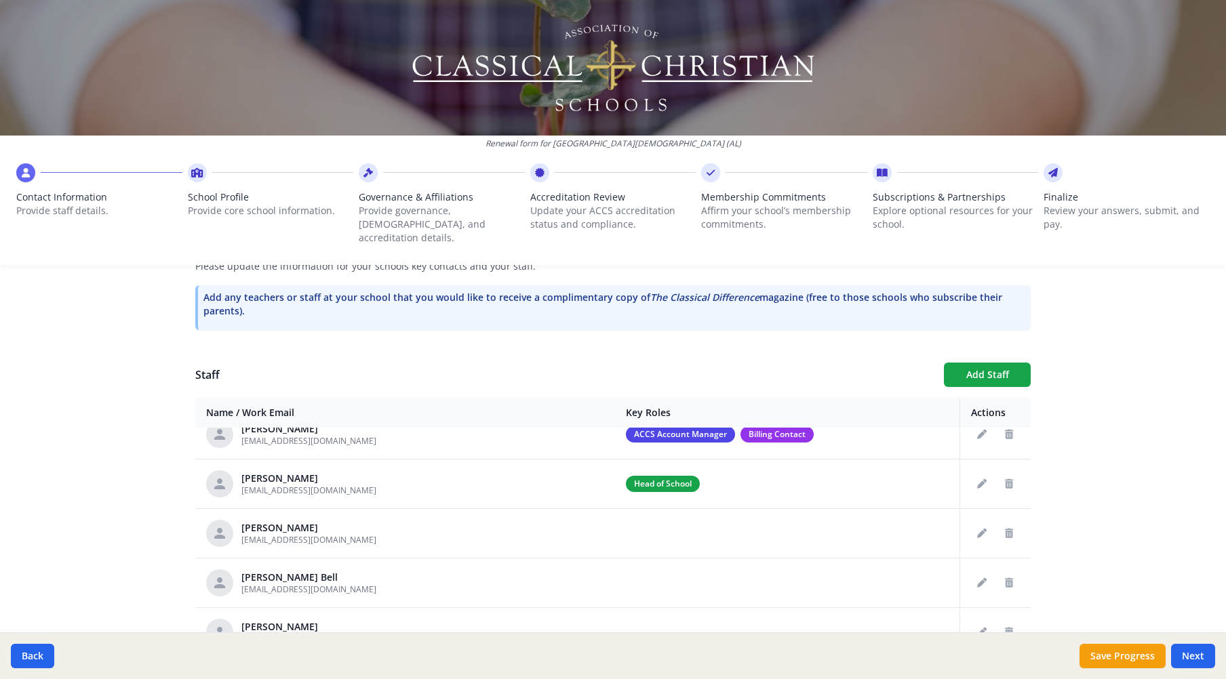
scroll to position [0, 0]
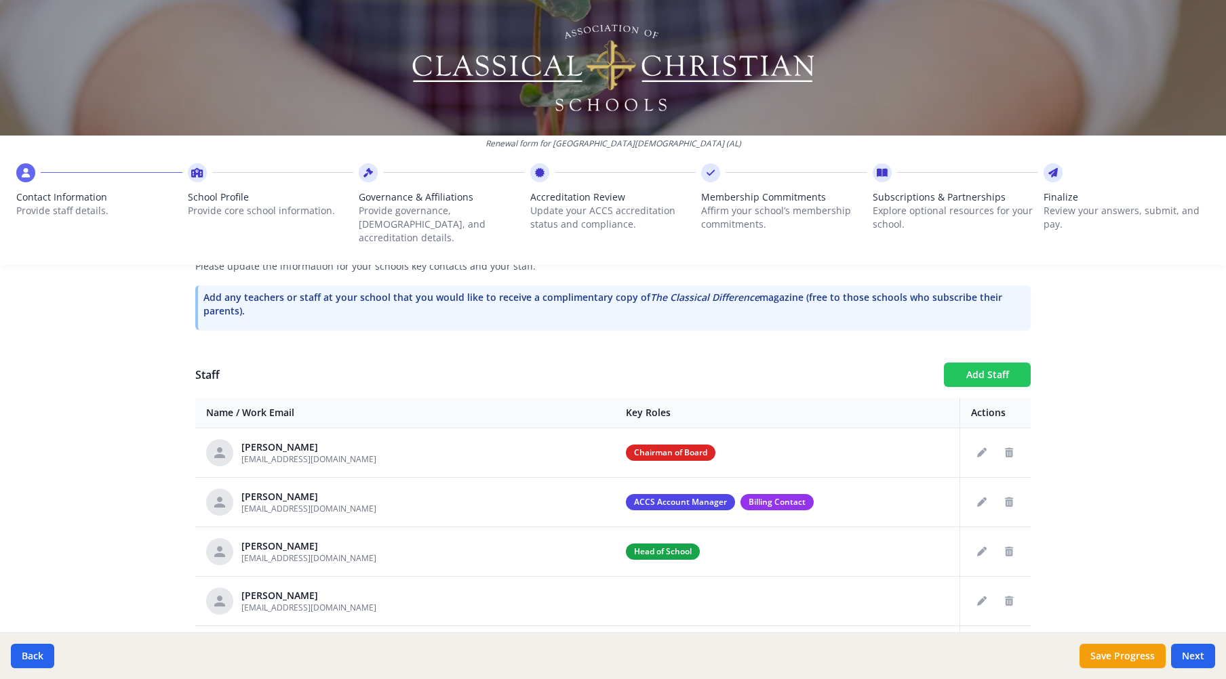
click at [969, 367] on button "Add Staff" at bounding box center [987, 375] width 87 height 24
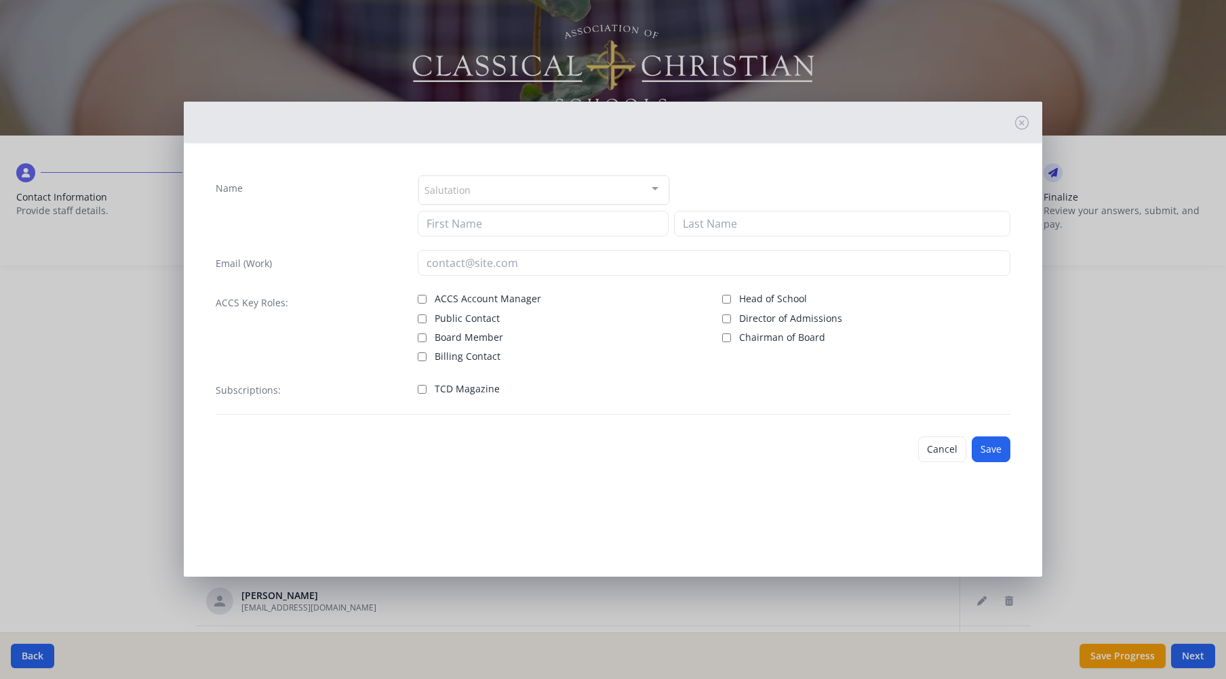
click at [502, 186] on div "Salutation" at bounding box center [543, 190] width 251 height 29
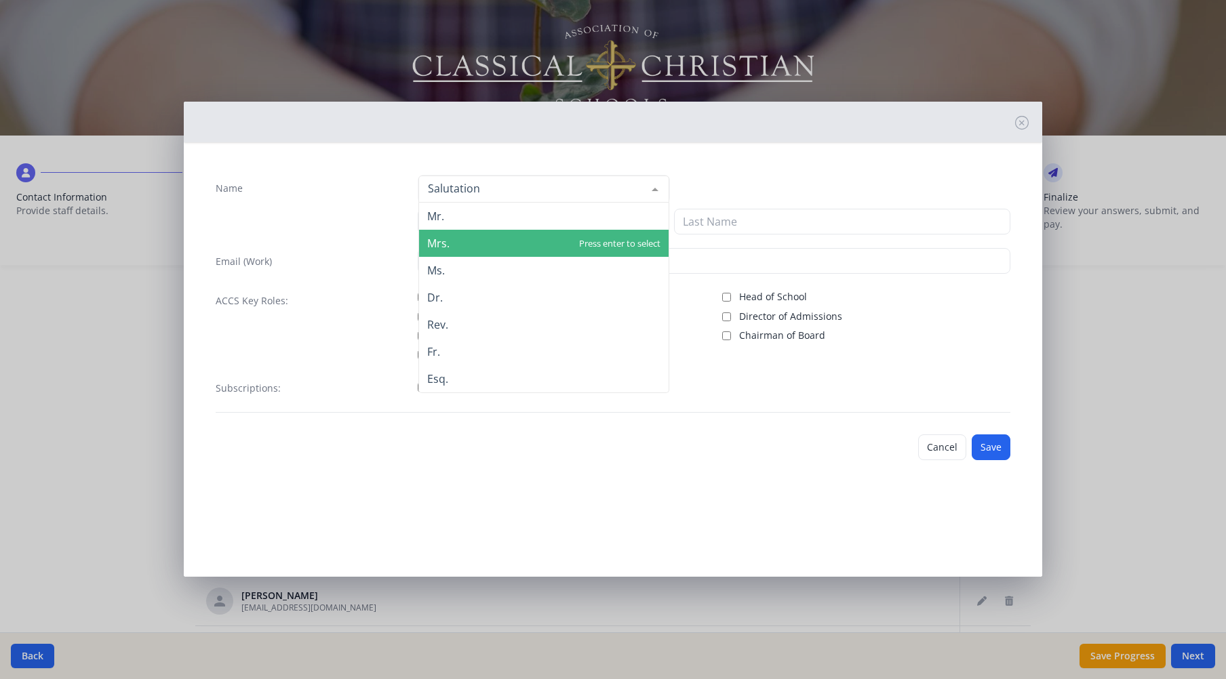
click at [458, 242] on span "Mrs." at bounding box center [543, 243] width 249 height 27
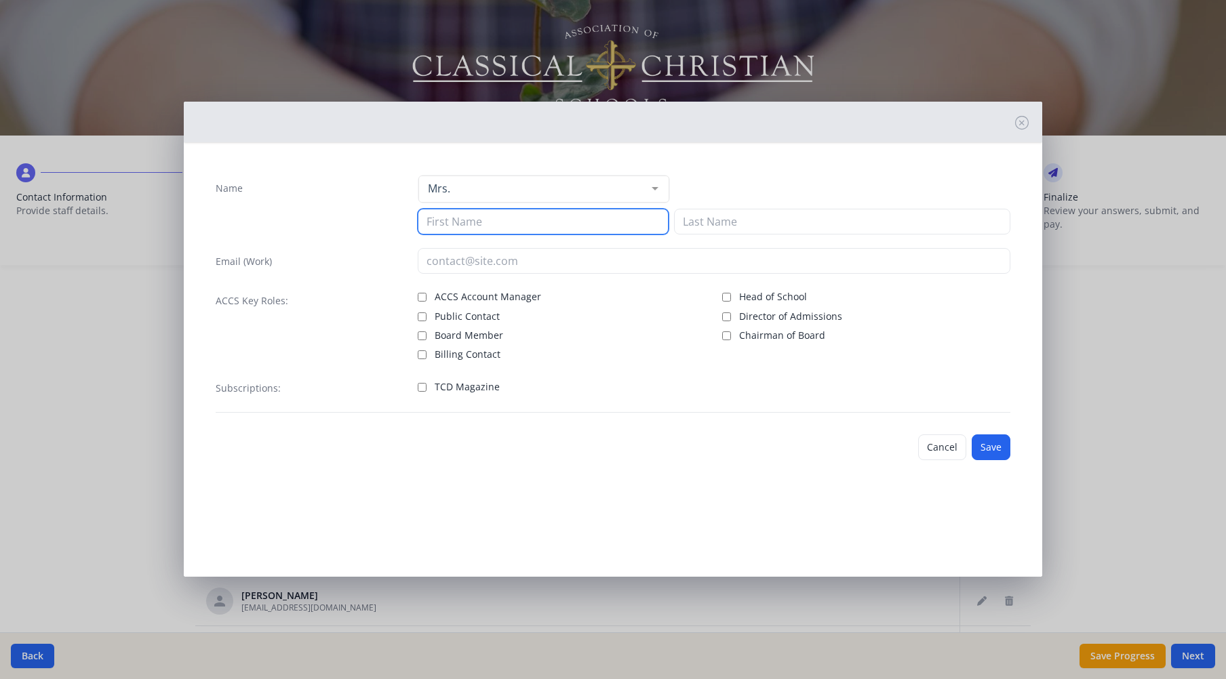
click at [470, 224] on input at bounding box center [543, 222] width 251 height 26
click at [423, 316] on input "Public Contact" at bounding box center [422, 317] width 9 height 9
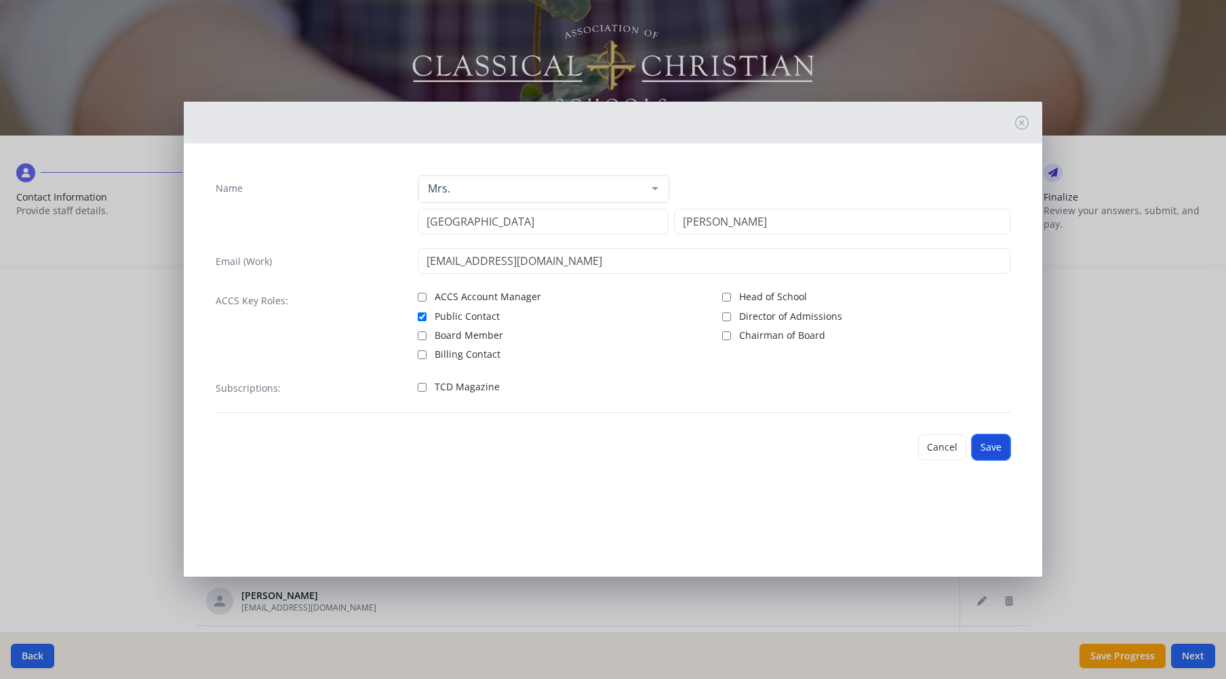
click at [995, 444] on button "Save" at bounding box center [990, 448] width 39 height 26
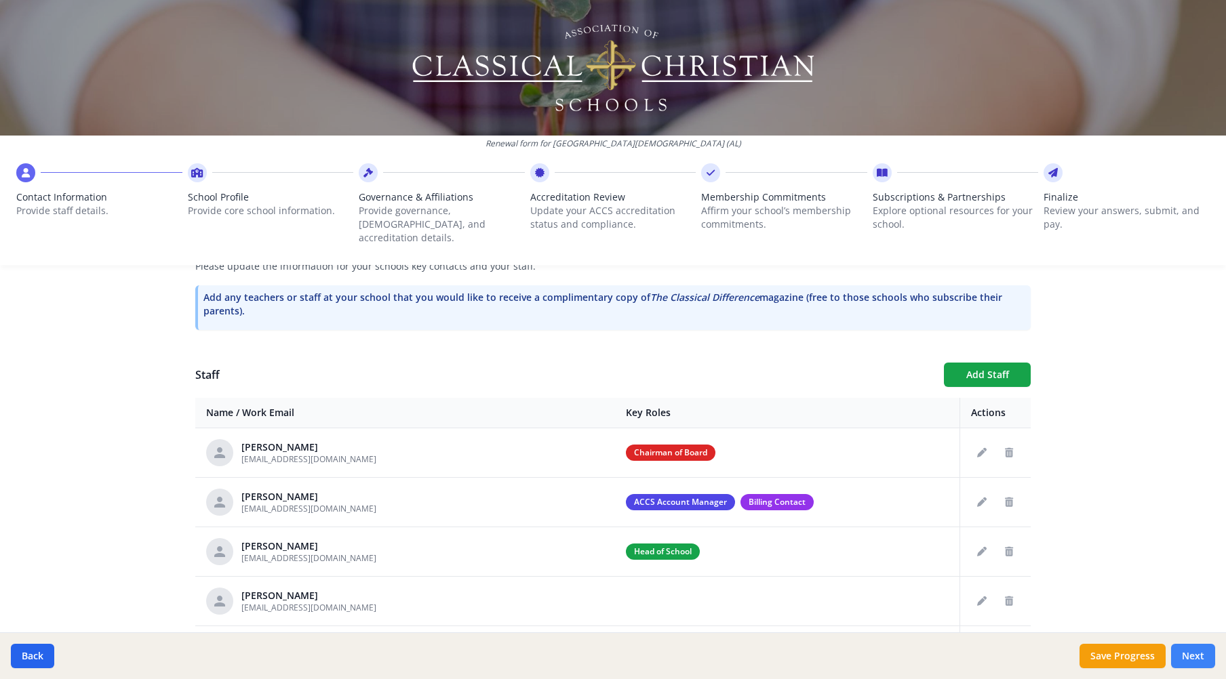
click at [1196, 658] on button "Next" at bounding box center [1193, 656] width 44 height 24
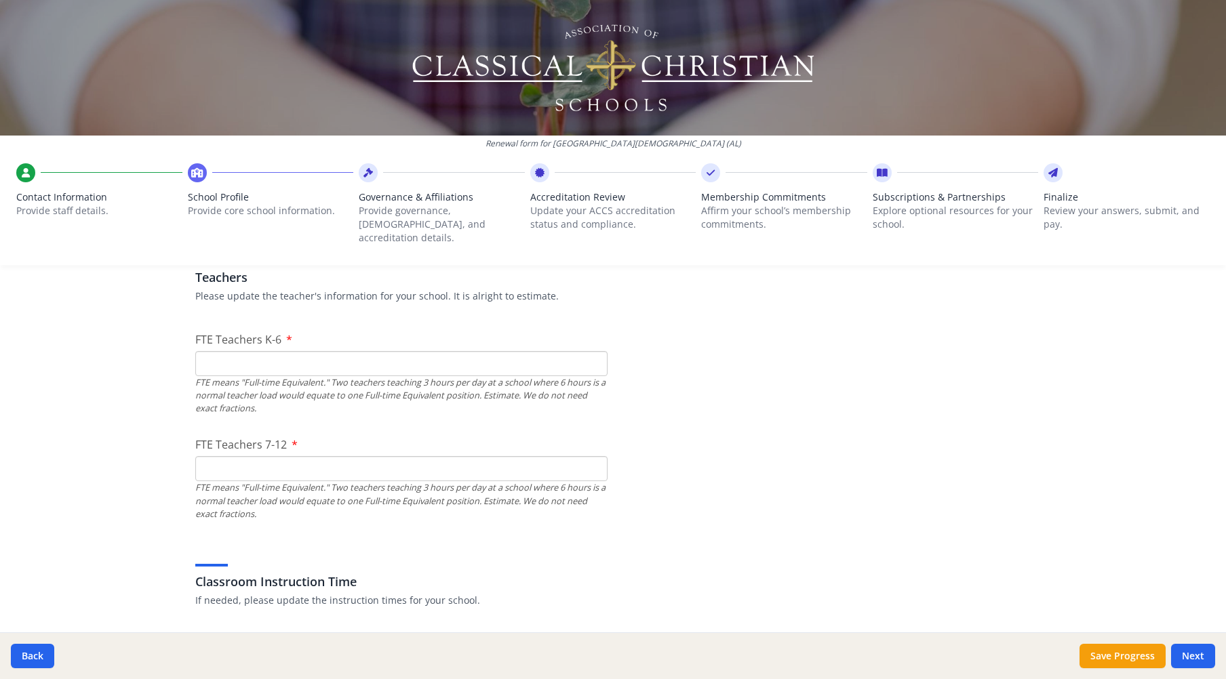
scroll to position [809, 0]
click at [237, 348] on input "FTE Teachers K-6" at bounding box center [401, 360] width 412 height 25
click at [257, 453] on input "FTE Teachers 7-12" at bounding box center [401, 465] width 412 height 25
click at [220, 348] on input "9" at bounding box center [401, 360] width 412 height 25
click at [211, 453] on input "FTE Teachers 7-12" at bounding box center [401, 465] width 412 height 25
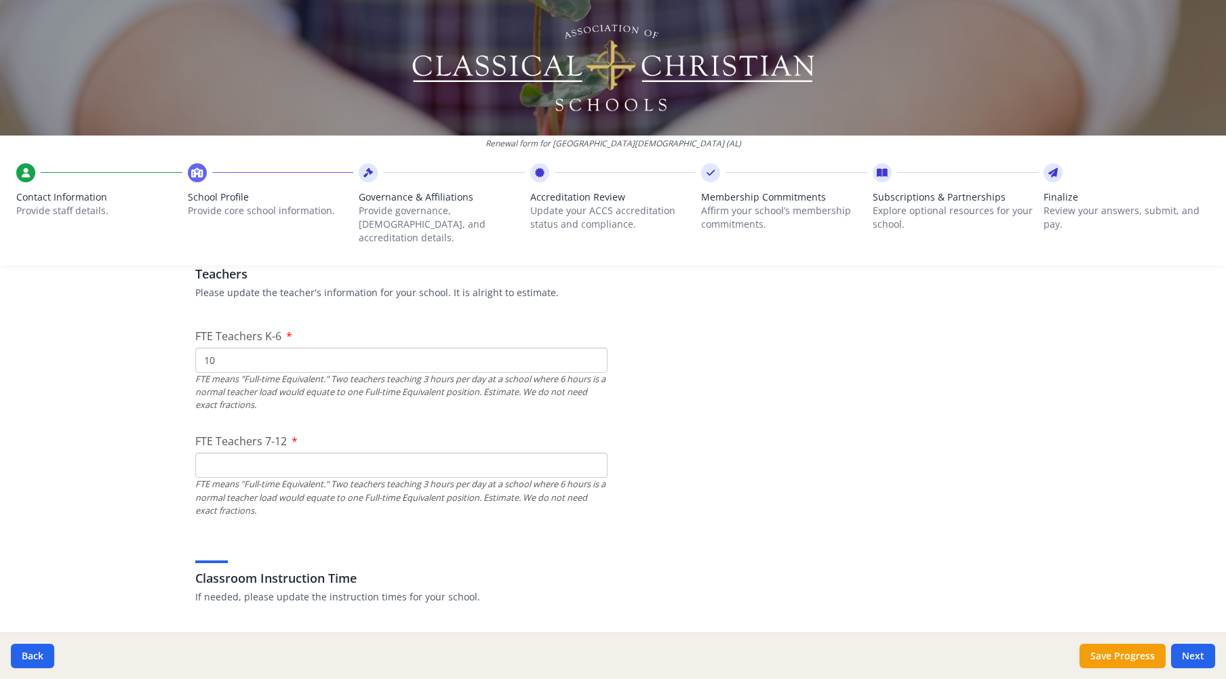
click at [204, 453] on input "FTE Teachers 7-12" at bounding box center [401, 465] width 412 height 25
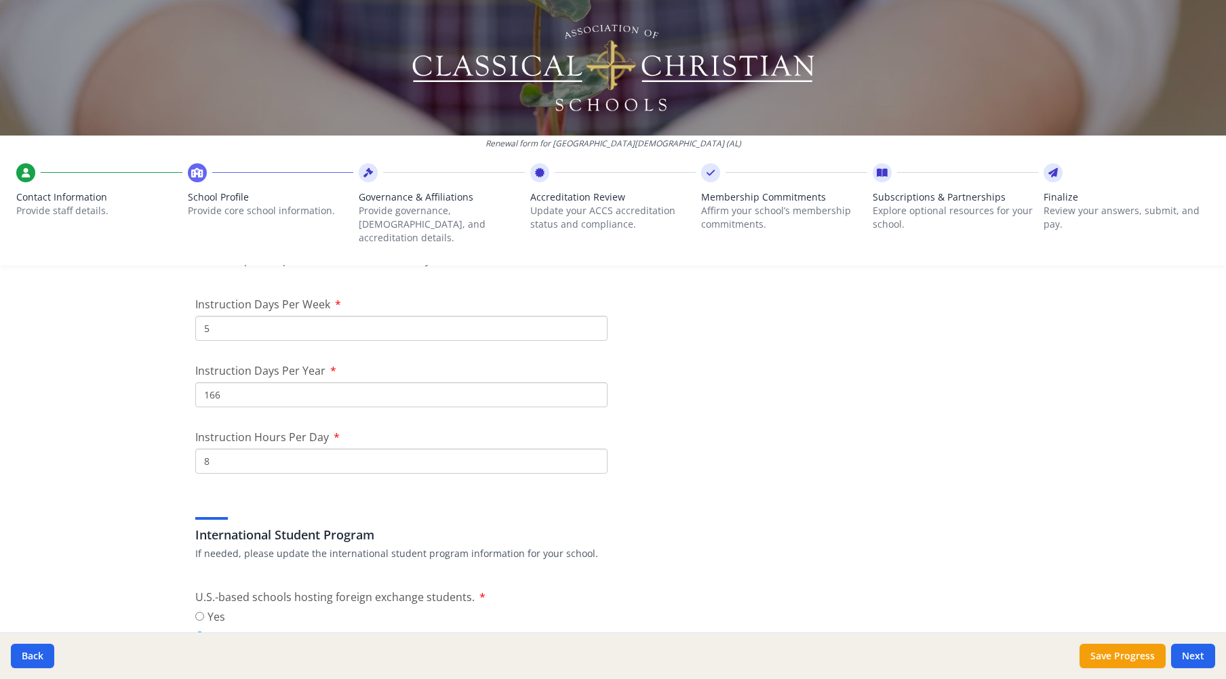
scroll to position [1148, 0]
click at [252, 380] on input "166" at bounding box center [401, 392] width 412 height 25
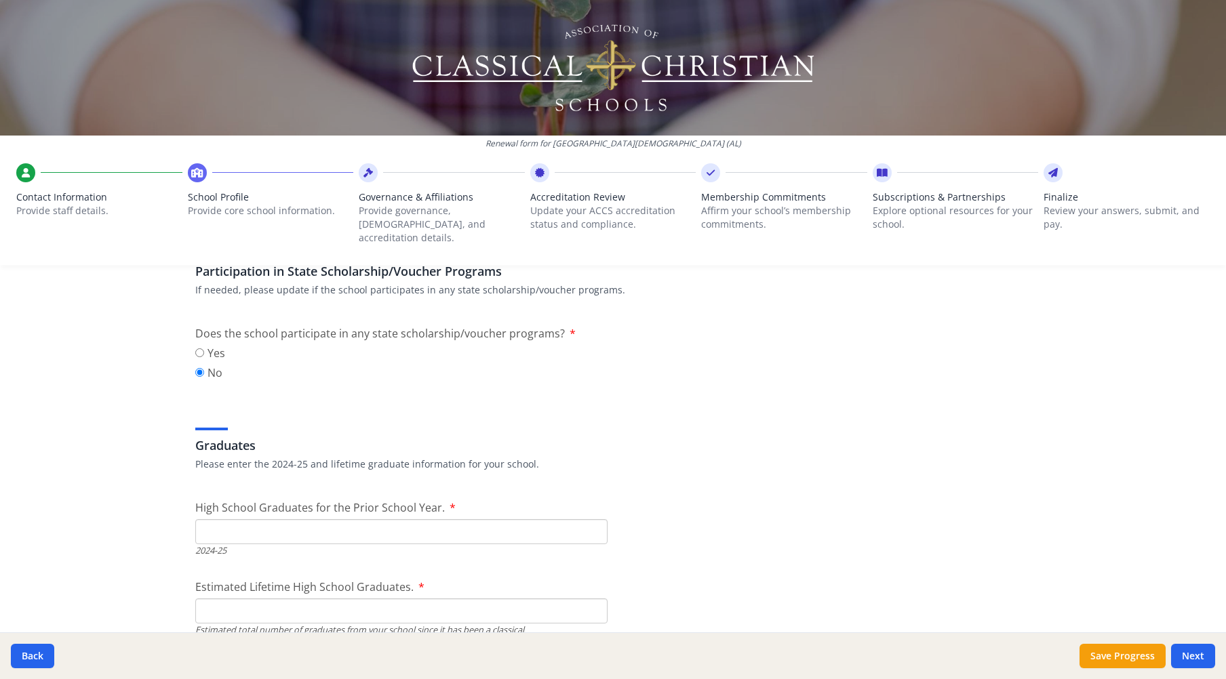
scroll to position [1759, 0]
click at [280, 519] on input "High School Graduates for the Prior School Year." at bounding box center [401, 531] width 412 height 25
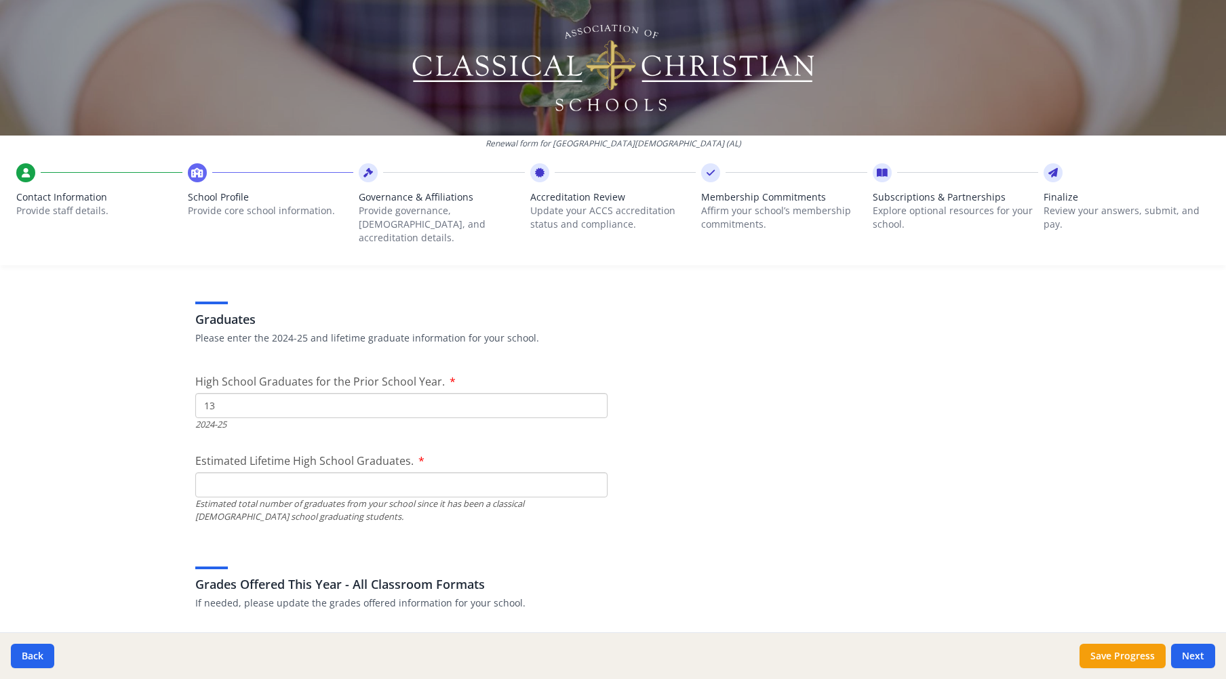
scroll to position [1894, 0]
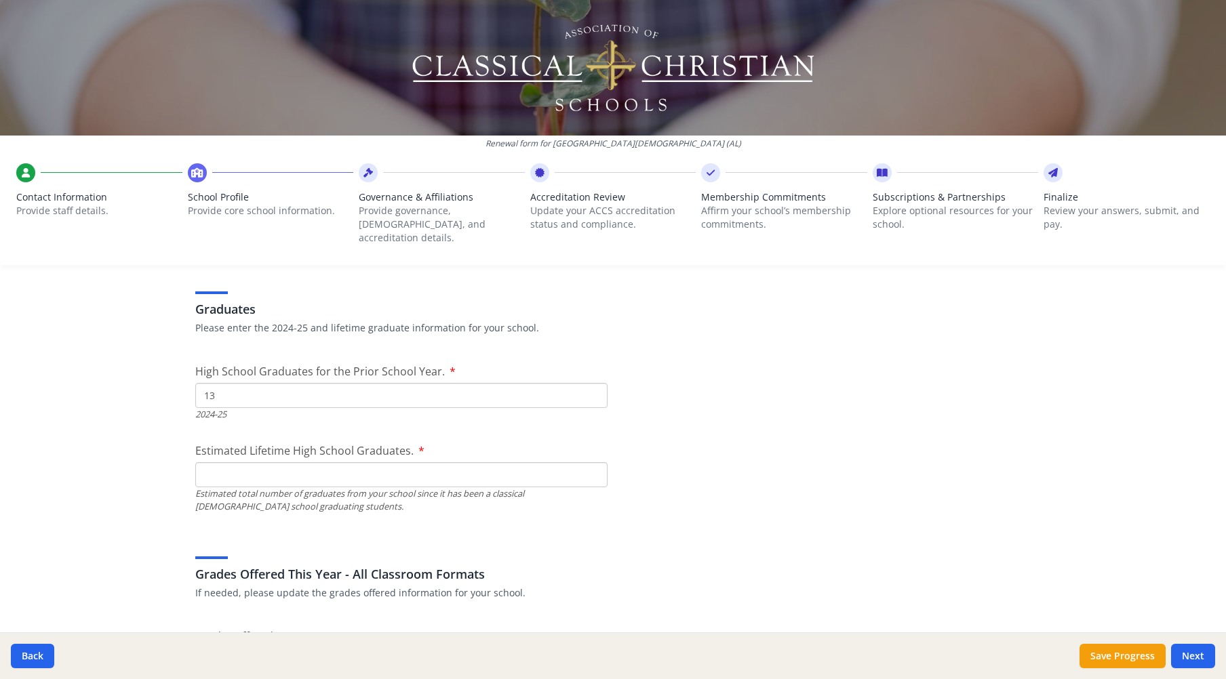
click at [325, 462] on input "Estimated Lifetime High School Graduates." at bounding box center [401, 474] width 412 height 25
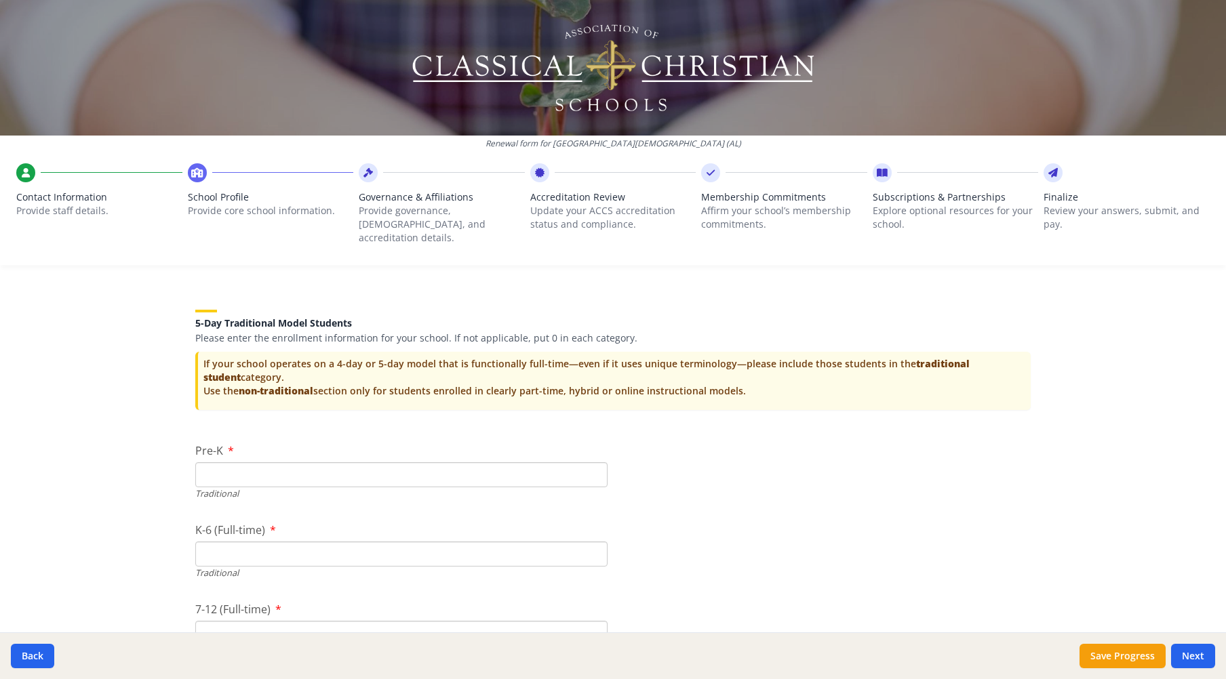
scroll to position [2708, 0]
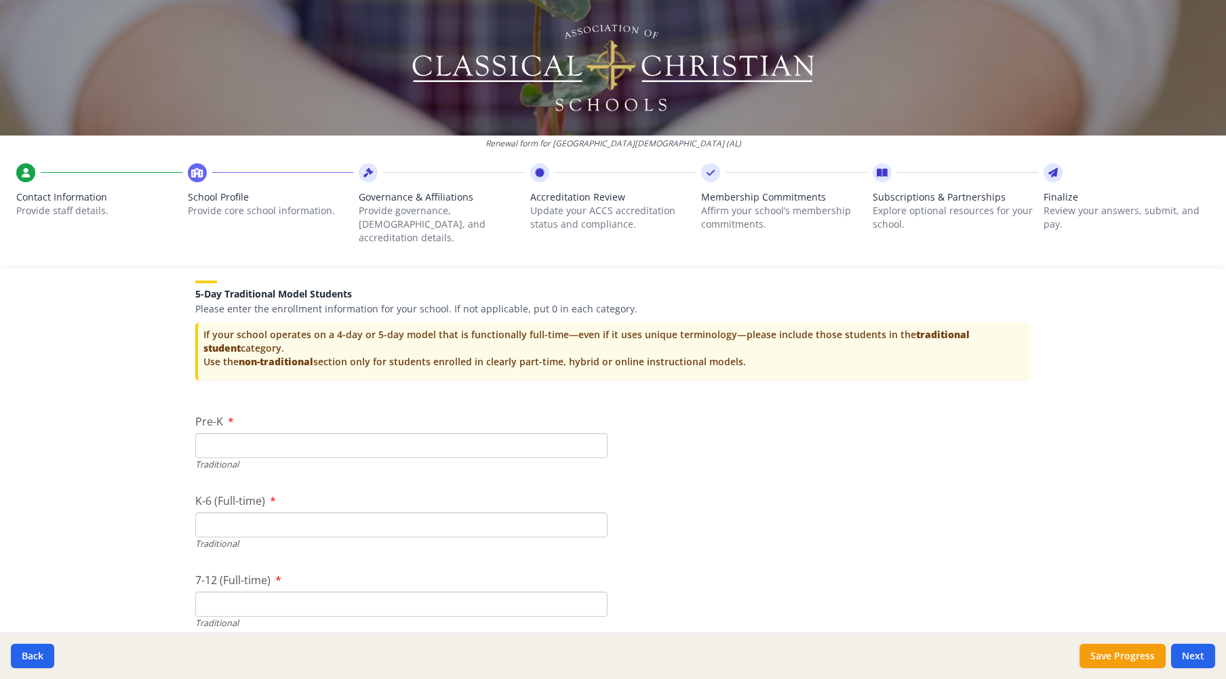
click at [241, 435] on input "Pre-K" at bounding box center [401, 445] width 412 height 25
click at [590, 433] on input "1" at bounding box center [401, 445] width 412 height 25
click at [590, 433] on input "0" at bounding box center [401, 445] width 412 height 25
click at [258, 513] on input "K-6 (Full-time)" at bounding box center [401, 525] width 412 height 25
click at [220, 592] on input "7-12 (Full-time)" at bounding box center [401, 604] width 412 height 25
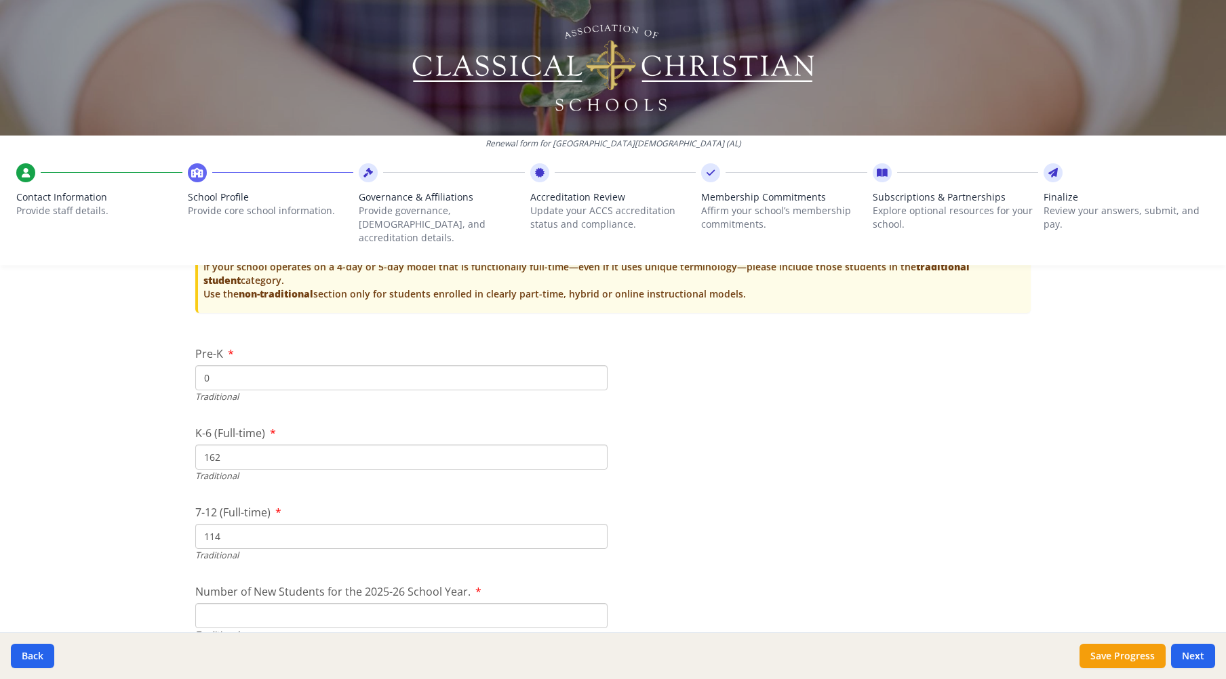
scroll to position [2843, 0]
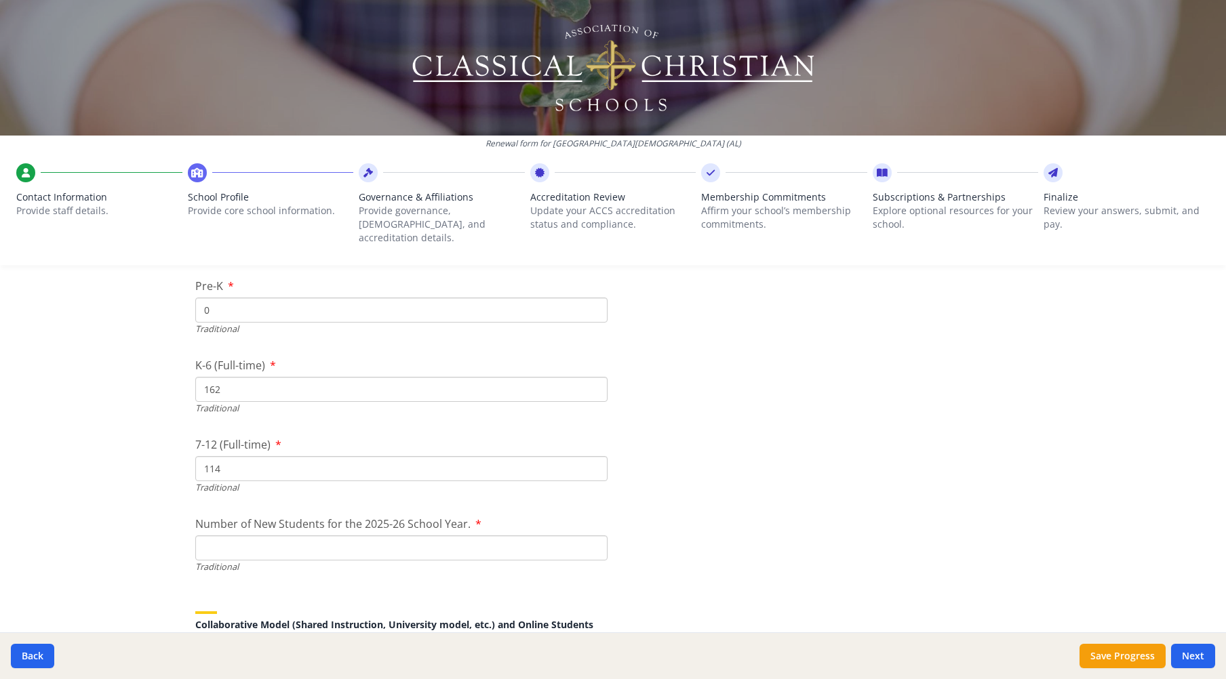
click at [273, 536] on input "Number of New Students for the 2025-26 School Year." at bounding box center [401, 548] width 412 height 25
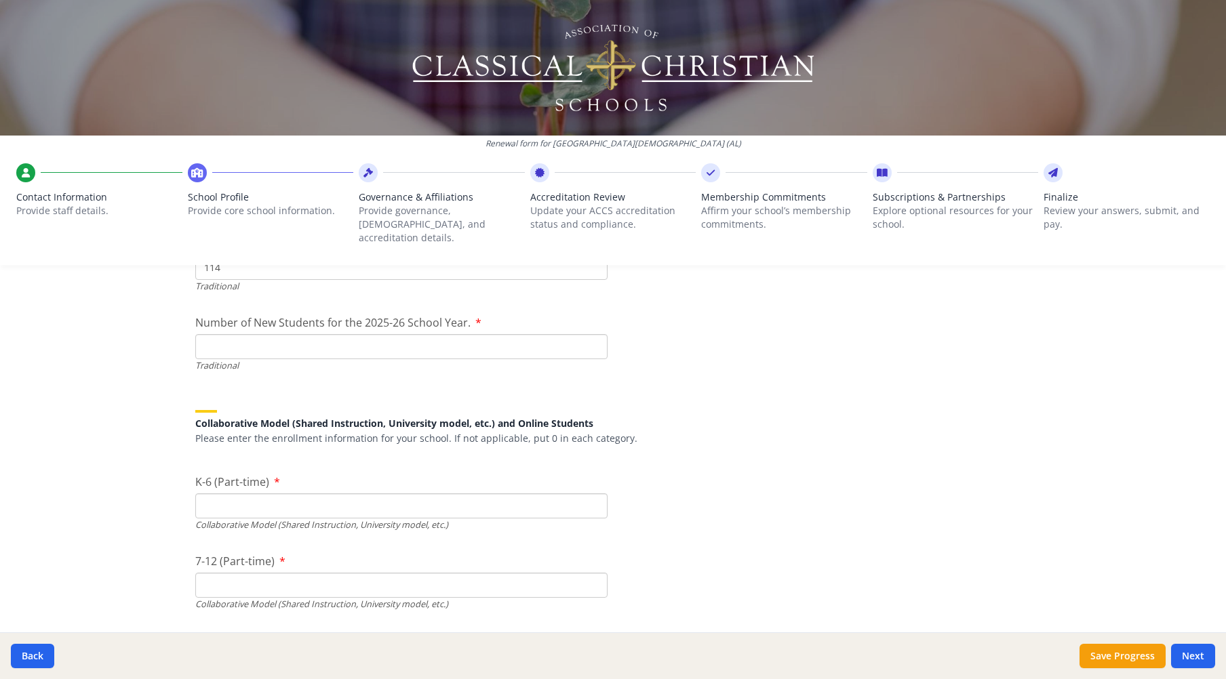
scroll to position [3047, 0]
click at [315, 493] on input "K-6 (Part-time)" at bounding box center [401, 503] width 412 height 25
click at [281, 571] on input "7-12 (Part-time)" at bounding box center [401, 583] width 412 height 25
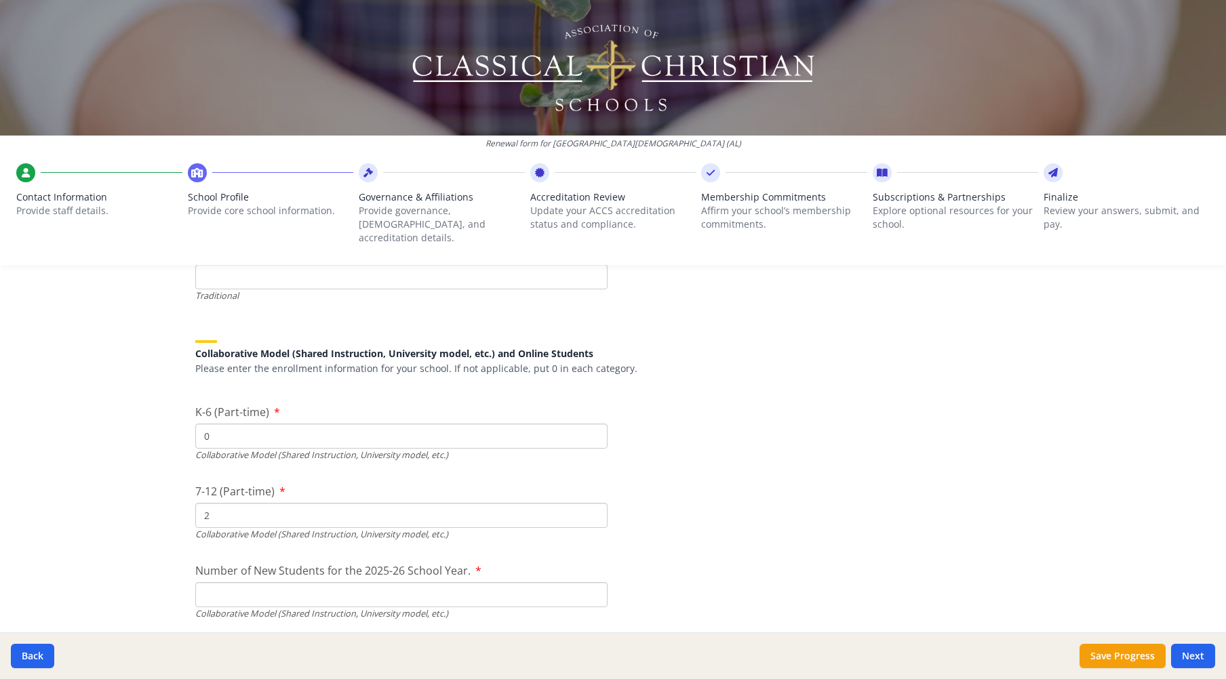
click at [295, 289] on input "Number of New Students for the 2025-26 School Year." at bounding box center [401, 276] width 412 height 25
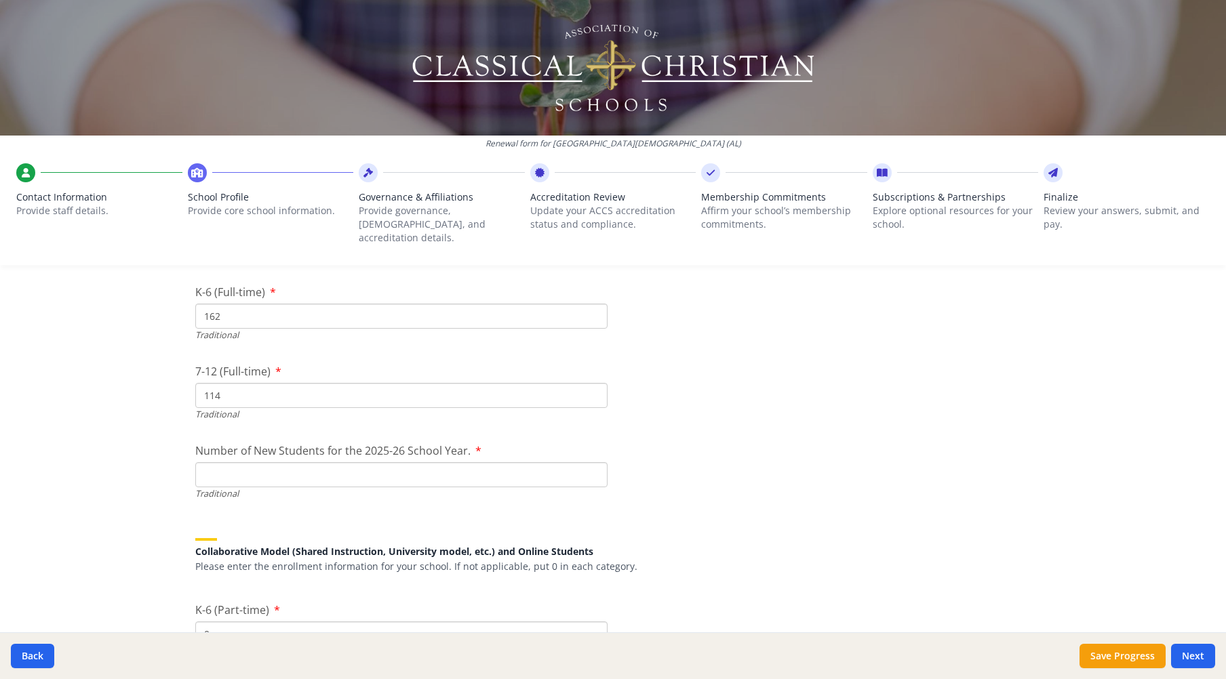
scroll to position [2911, 0]
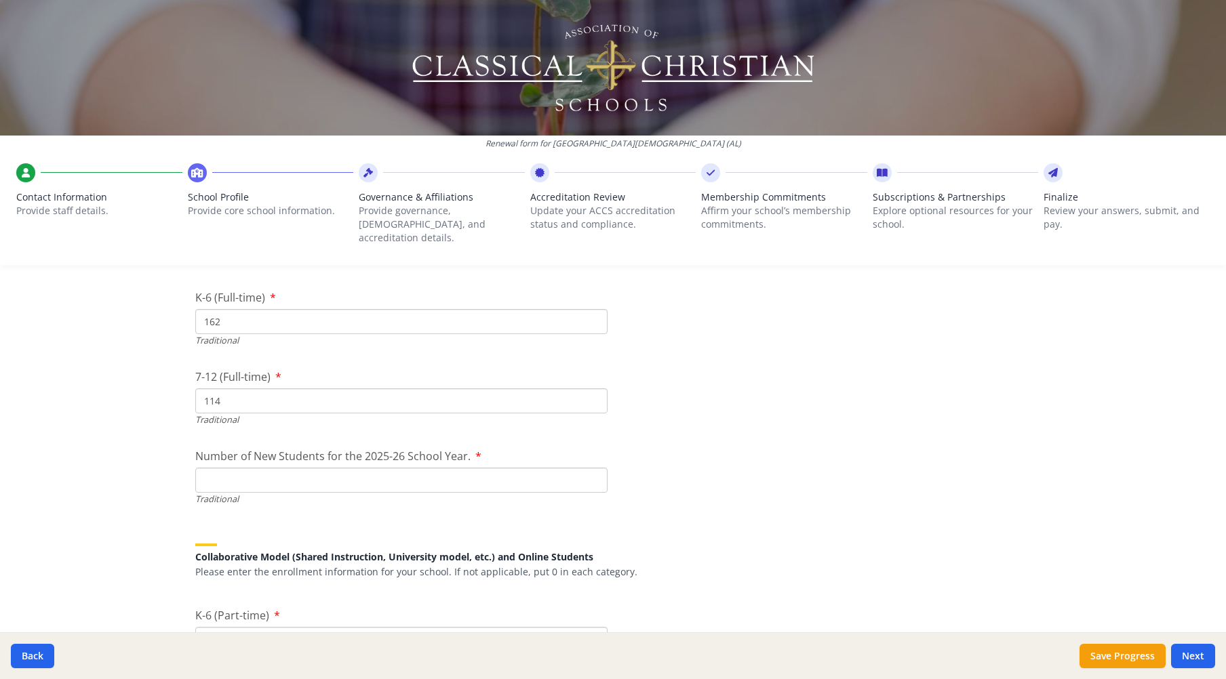
click at [247, 468] on input "Number of New Students for the 2025-26 School Year." at bounding box center [401, 480] width 412 height 25
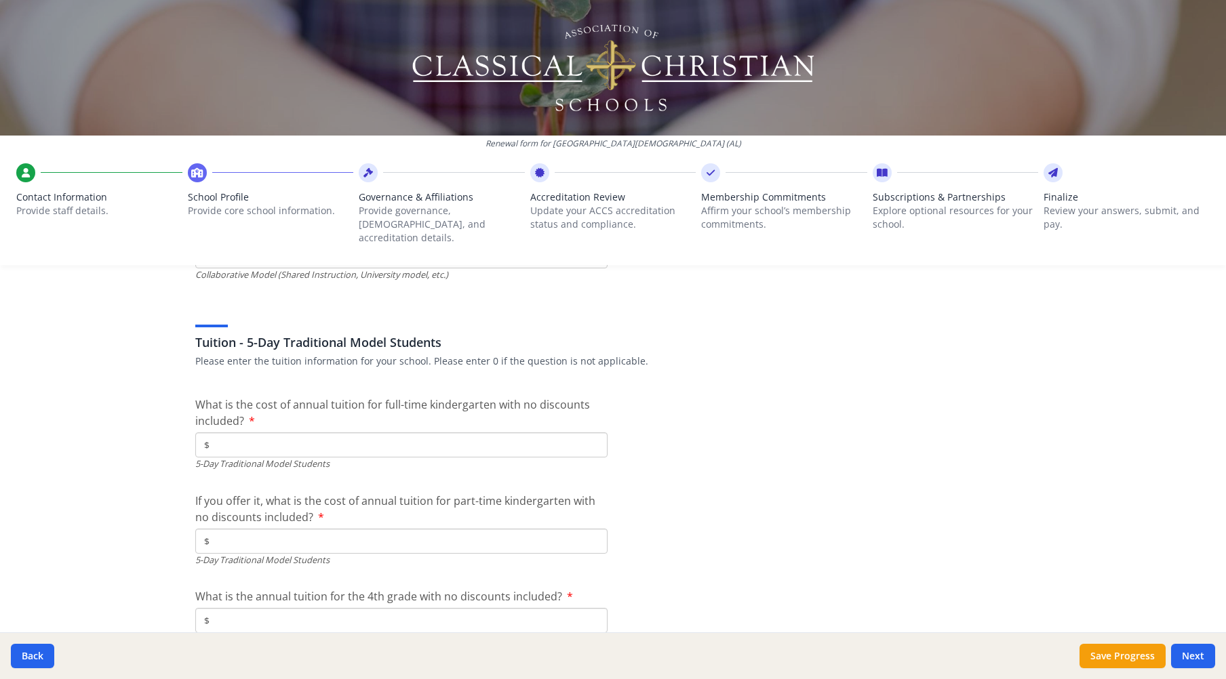
scroll to position [3521, 0]
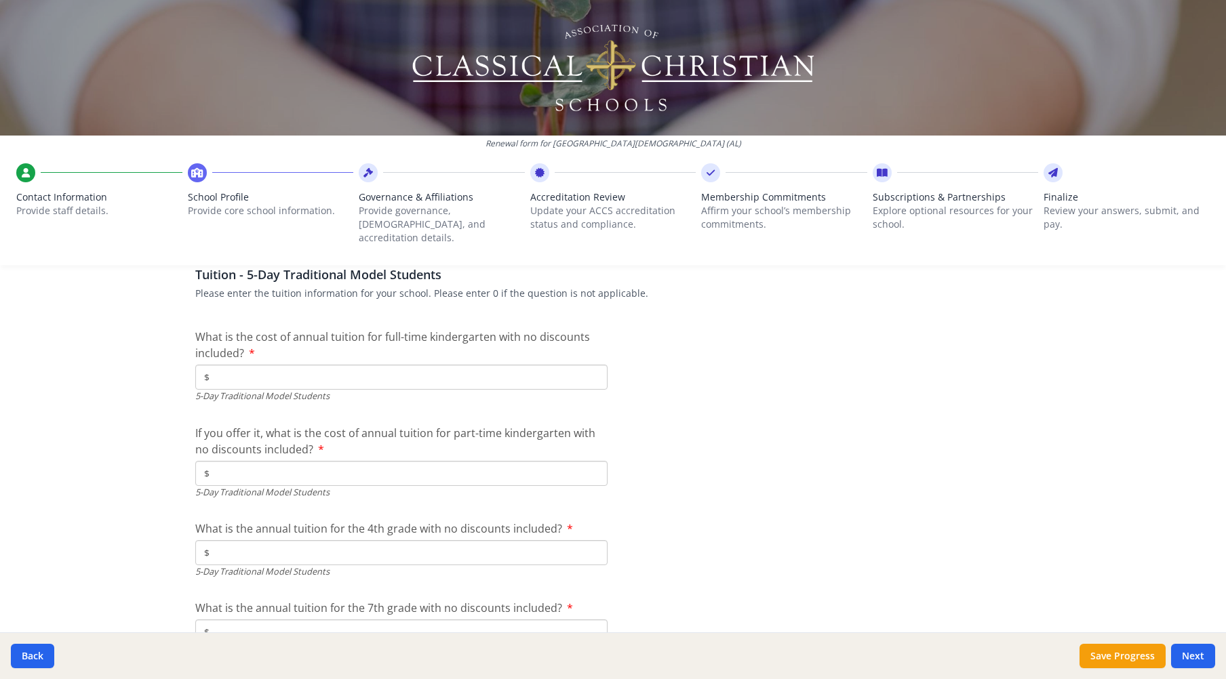
click at [260, 365] on input "$" at bounding box center [401, 377] width 412 height 25
click at [301, 461] on input "$" at bounding box center [401, 473] width 412 height 25
click at [361, 540] on input "$" at bounding box center [401, 552] width 412 height 25
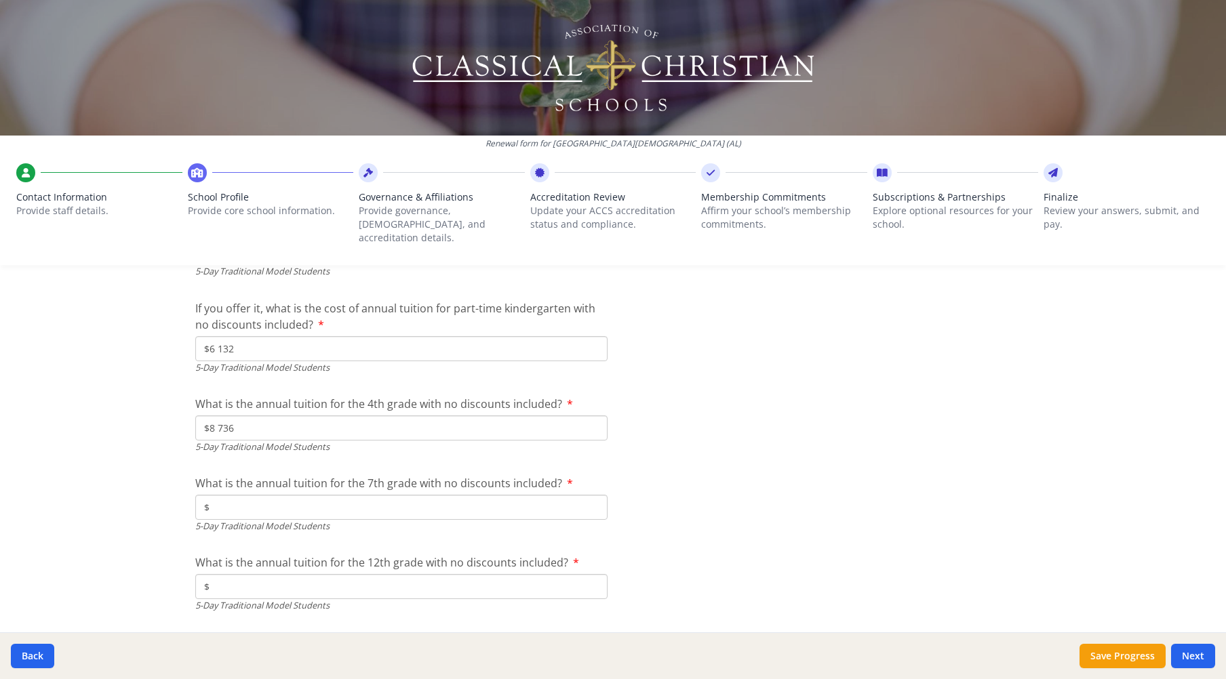
scroll to position [3657, 0]
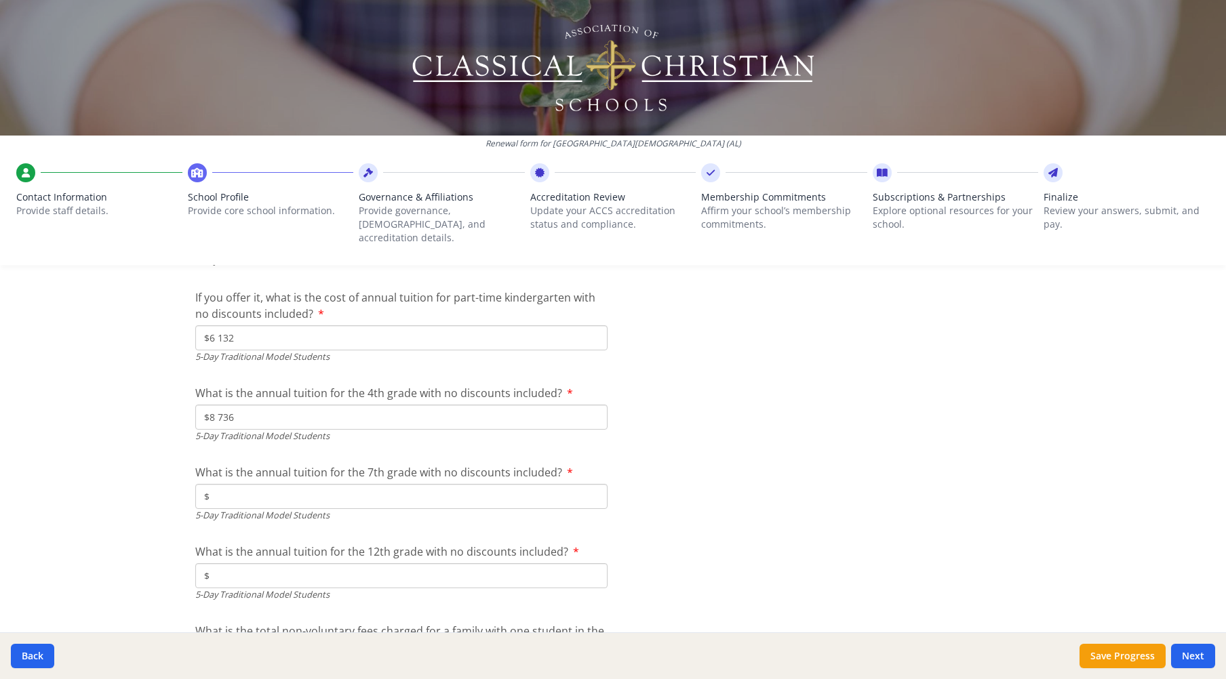
click at [323, 484] on input "$" at bounding box center [401, 496] width 412 height 25
click at [306, 565] on input "$" at bounding box center [401, 575] width 412 height 25
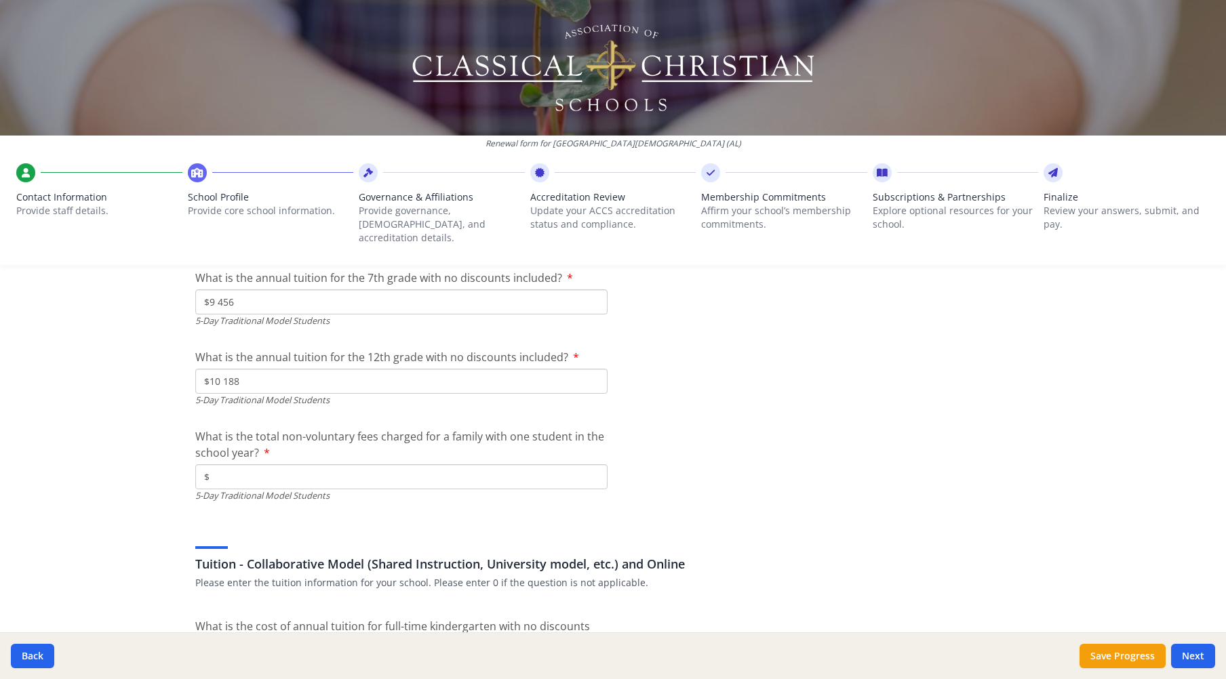
scroll to position [3860, 0]
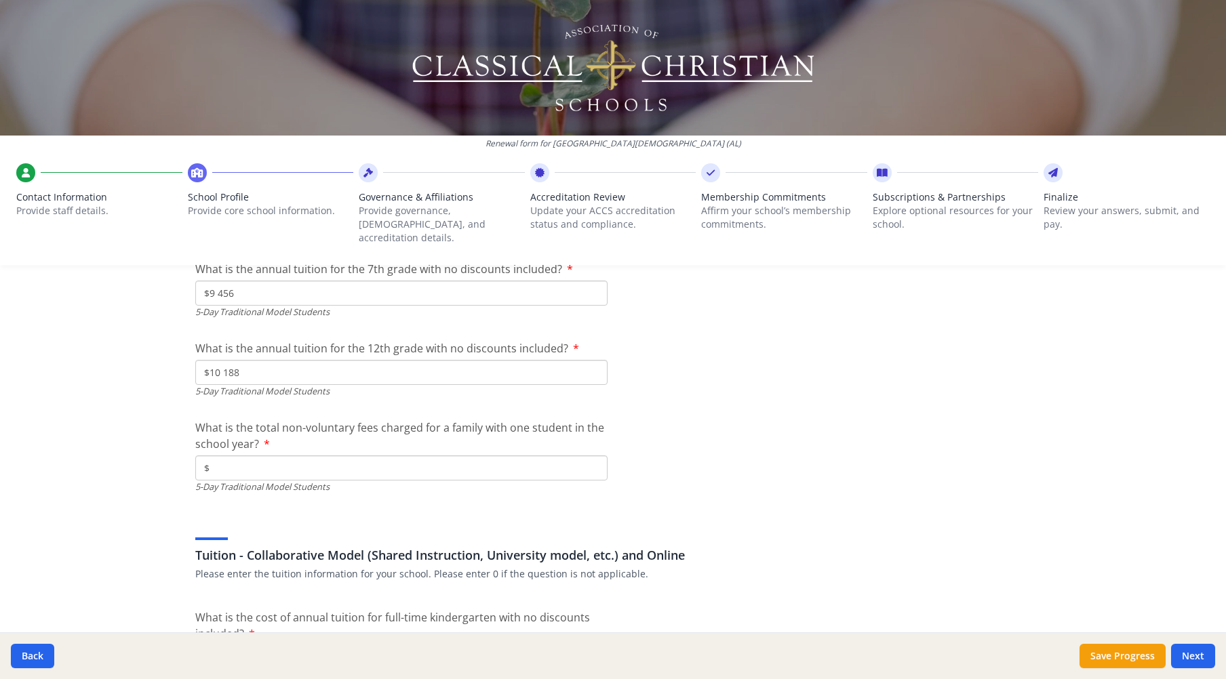
click at [240, 456] on input "$" at bounding box center [401, 468] width 412 height 25
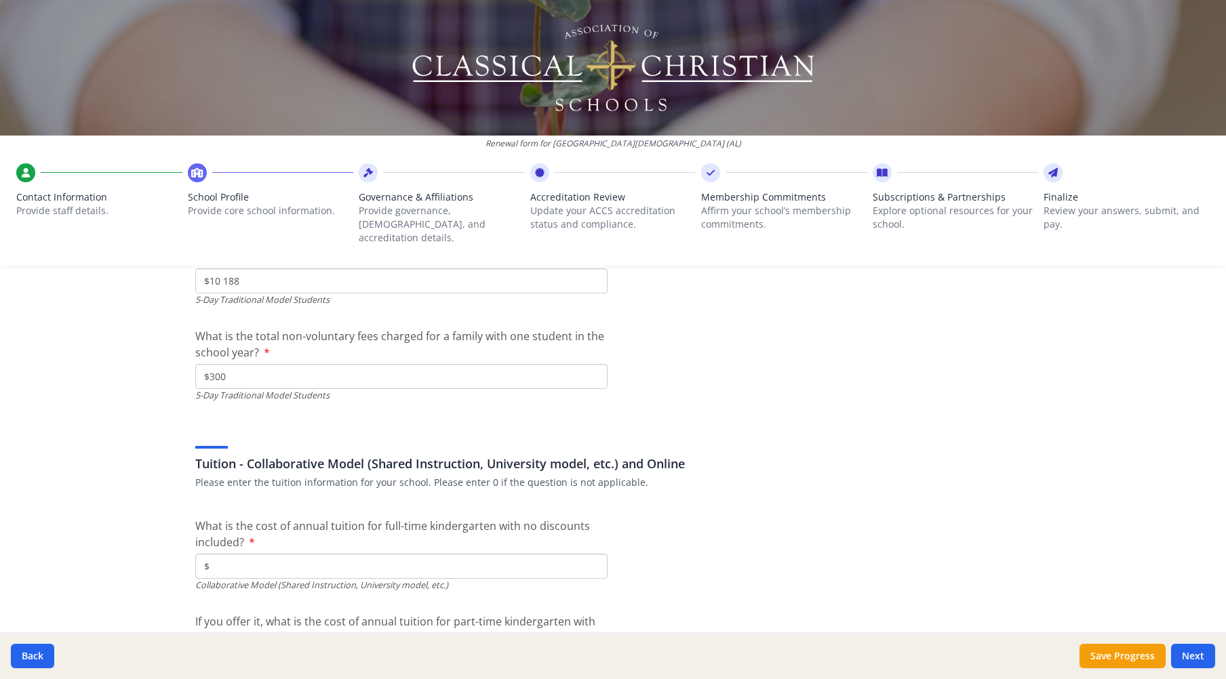
scroll to position [4131, 0]
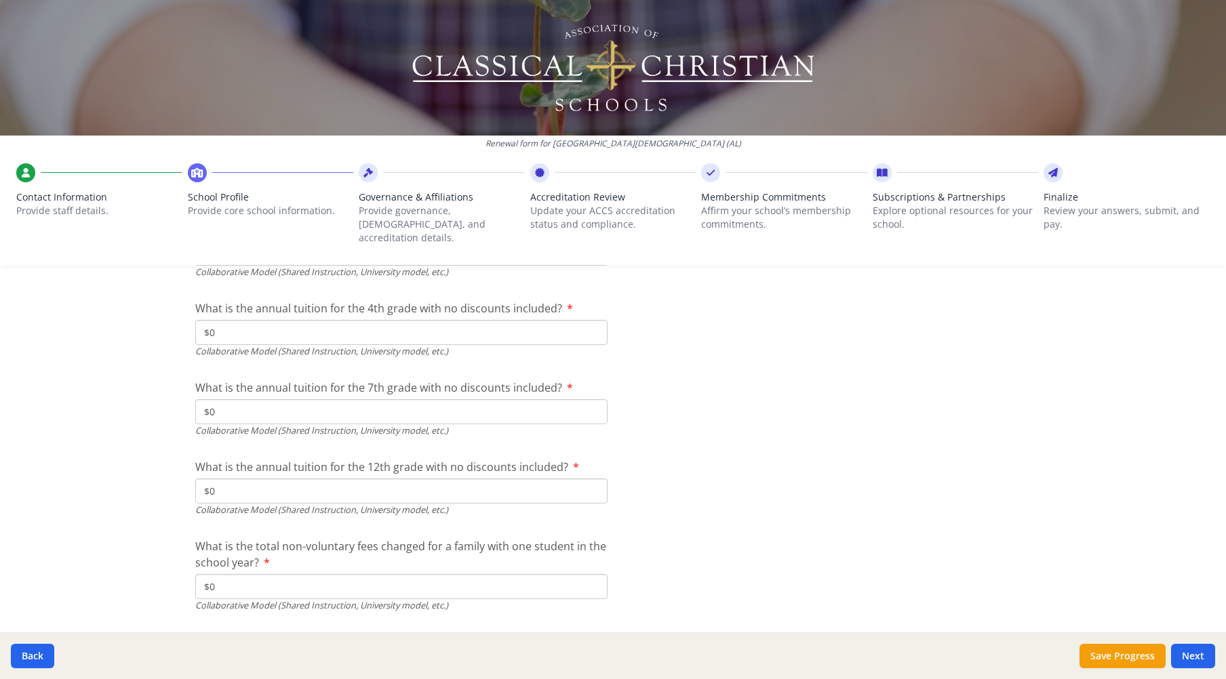
scroll to position [4384, 0]
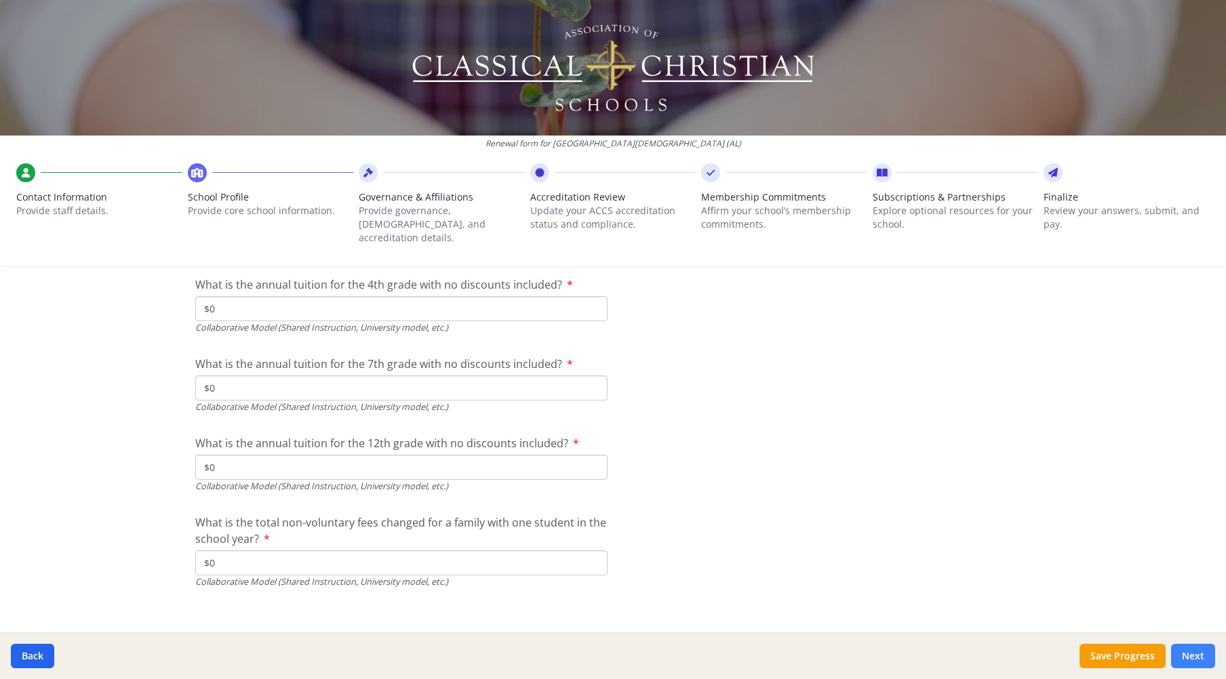
click at [1194, 658] on button "Next" at bounding box center [1193, 656] width 44 height 24
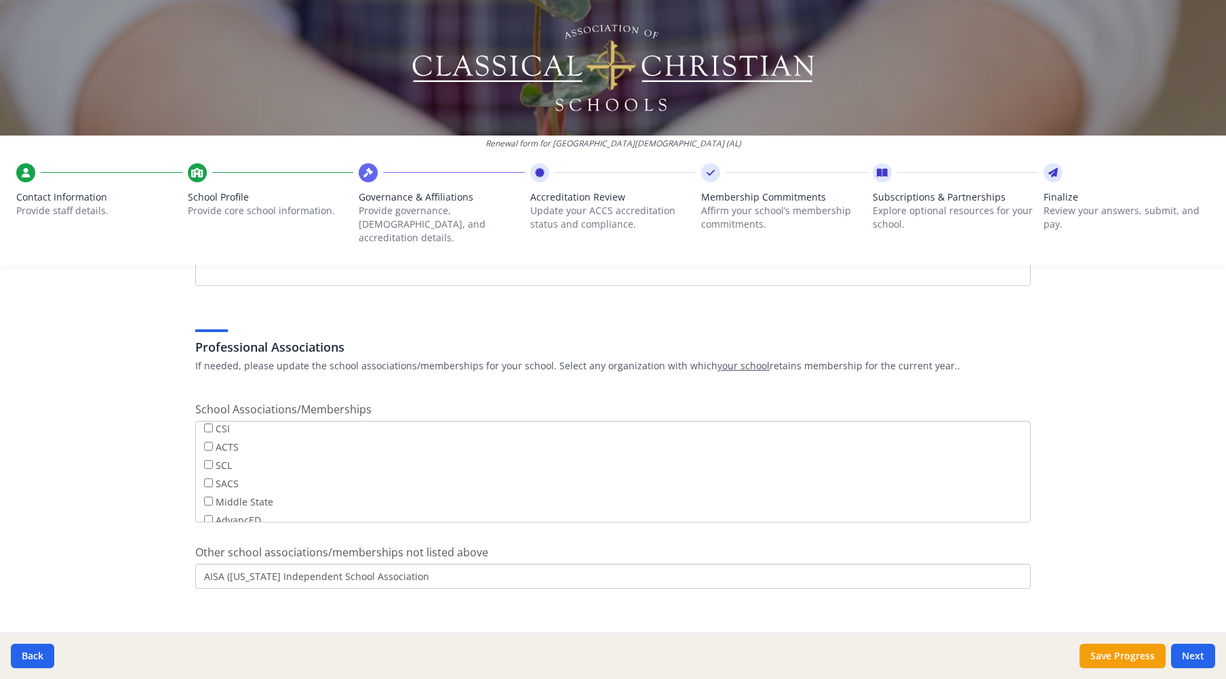
scroll to position [0, 0]
click at [1198, 658] on button "Next" at bounding box center [1193, 656] width 44 height 24
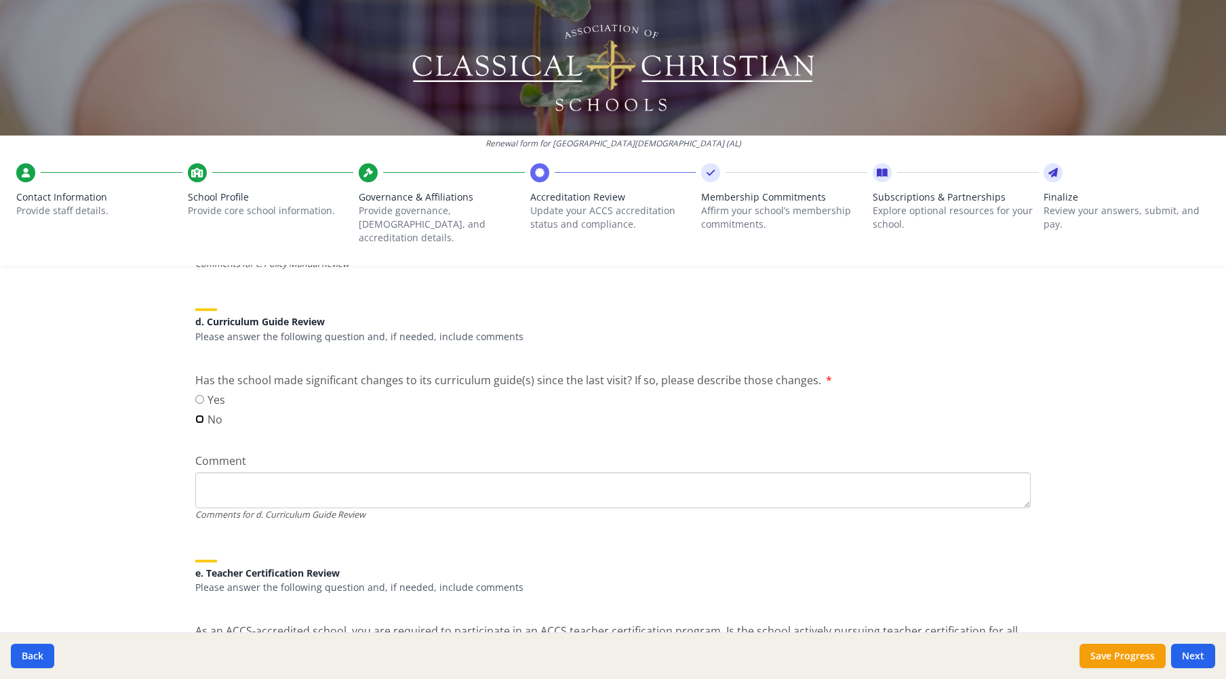
click at [195, 415] on input "No" at bounding box center [199, 419] width 9 height 9
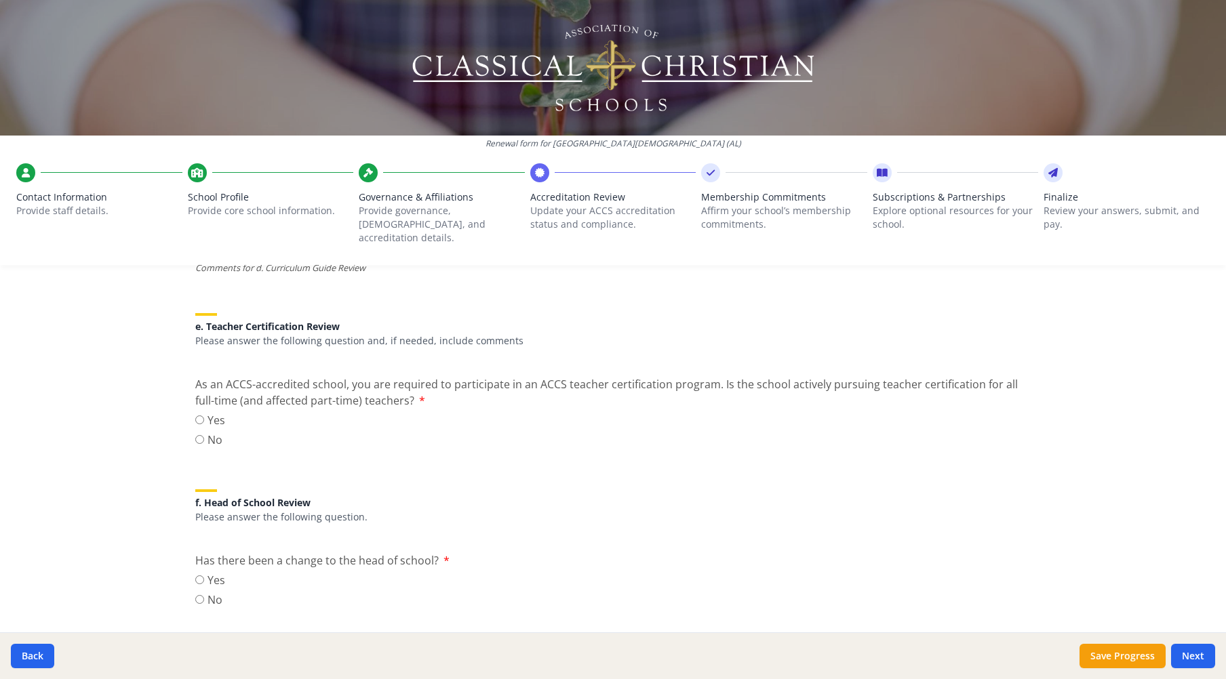
scroll to position [1194, 0]
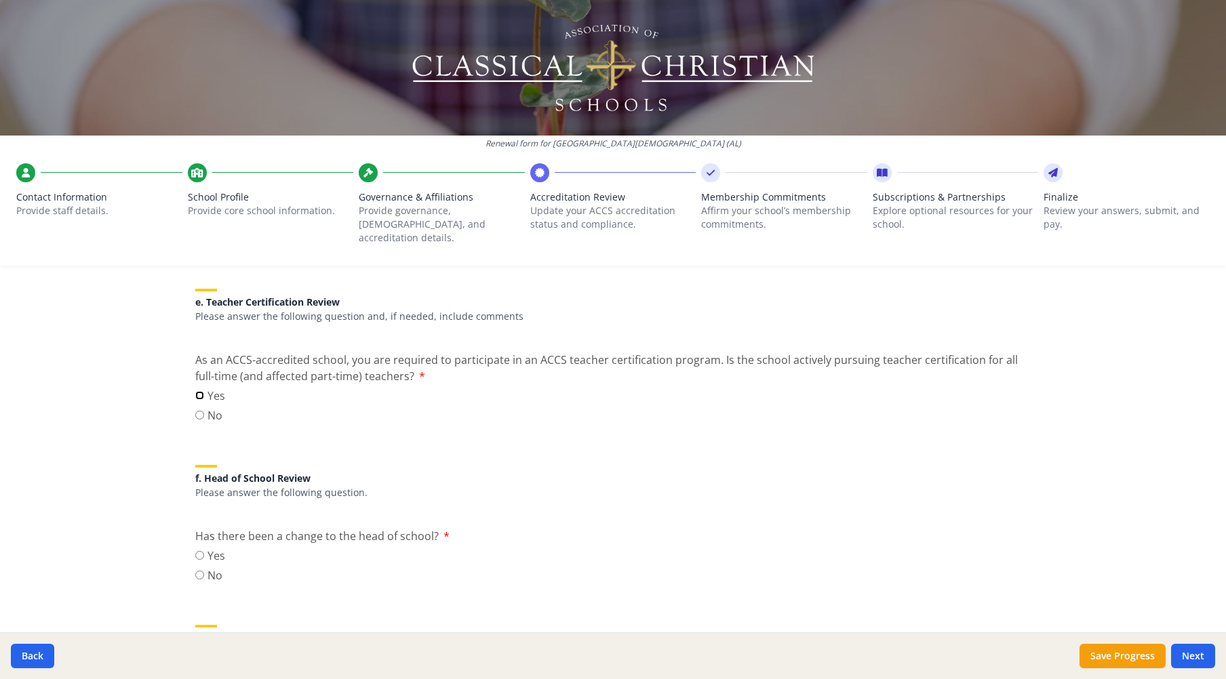
click at [195, 391] on input "Yes" at bounding box center [199, 395] width 9 height 9
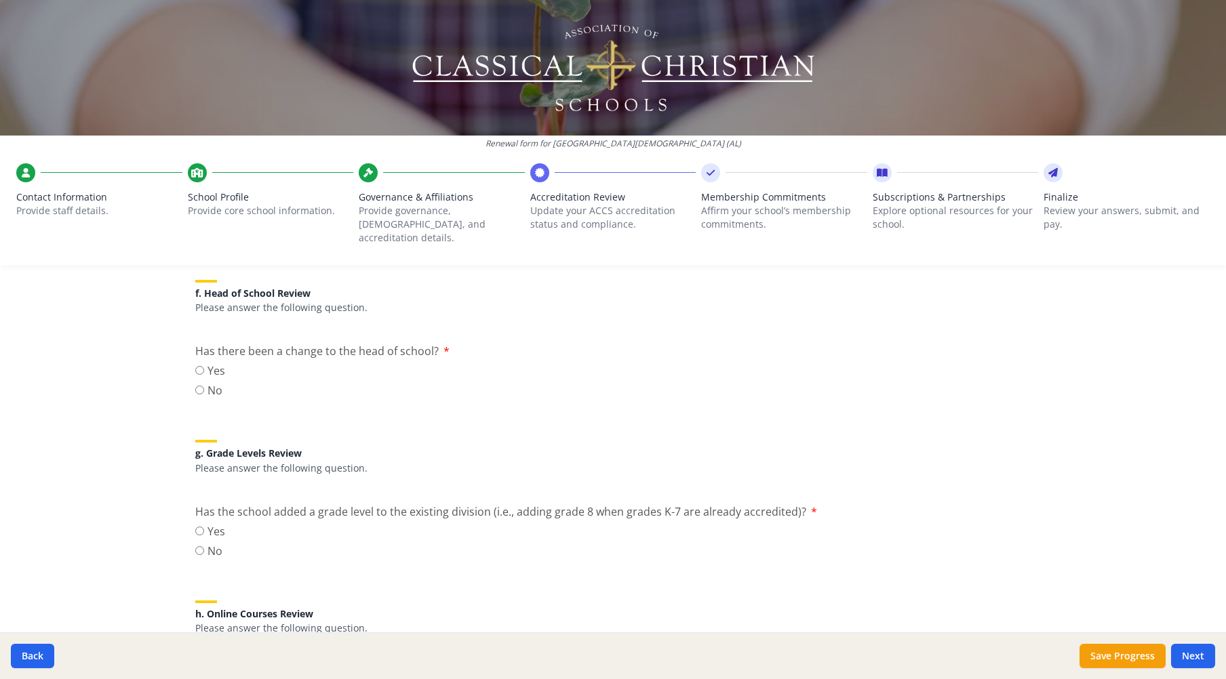
scroll to position [1397, 0]
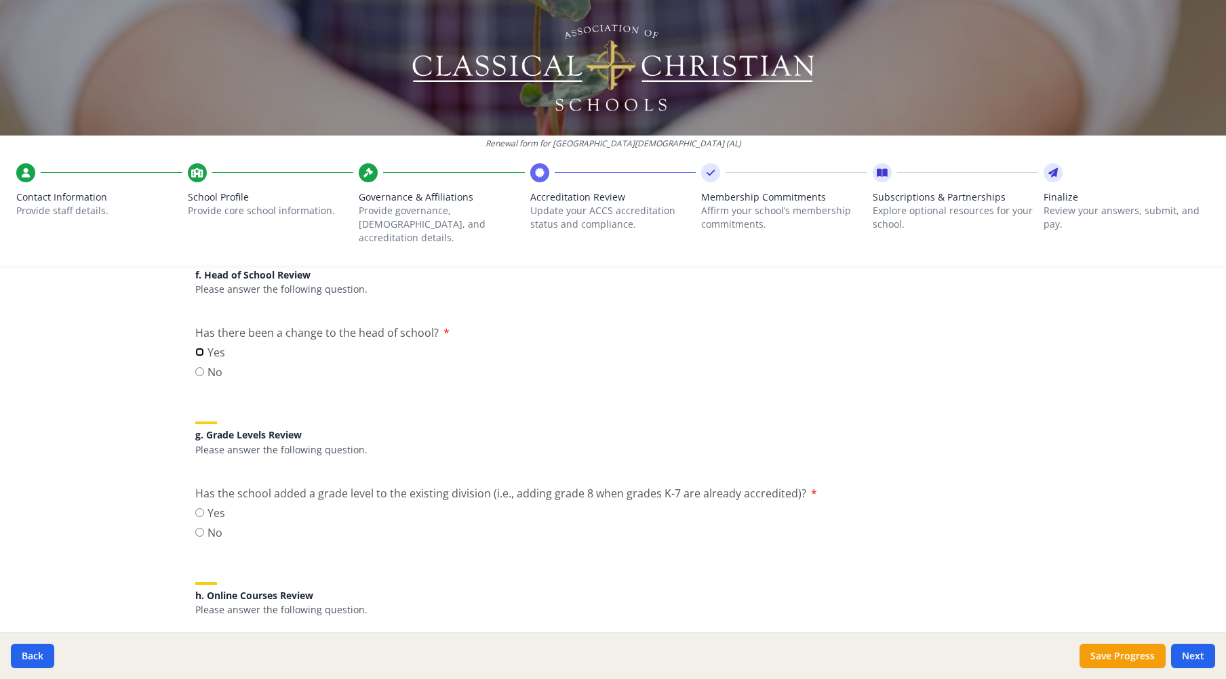
click at [195, 348] on input "Yes" at bounding box center [199, 352] width 9 height 9
click at [195, 528] on input "No" at bounding box center [199, 532] width 9 height 9
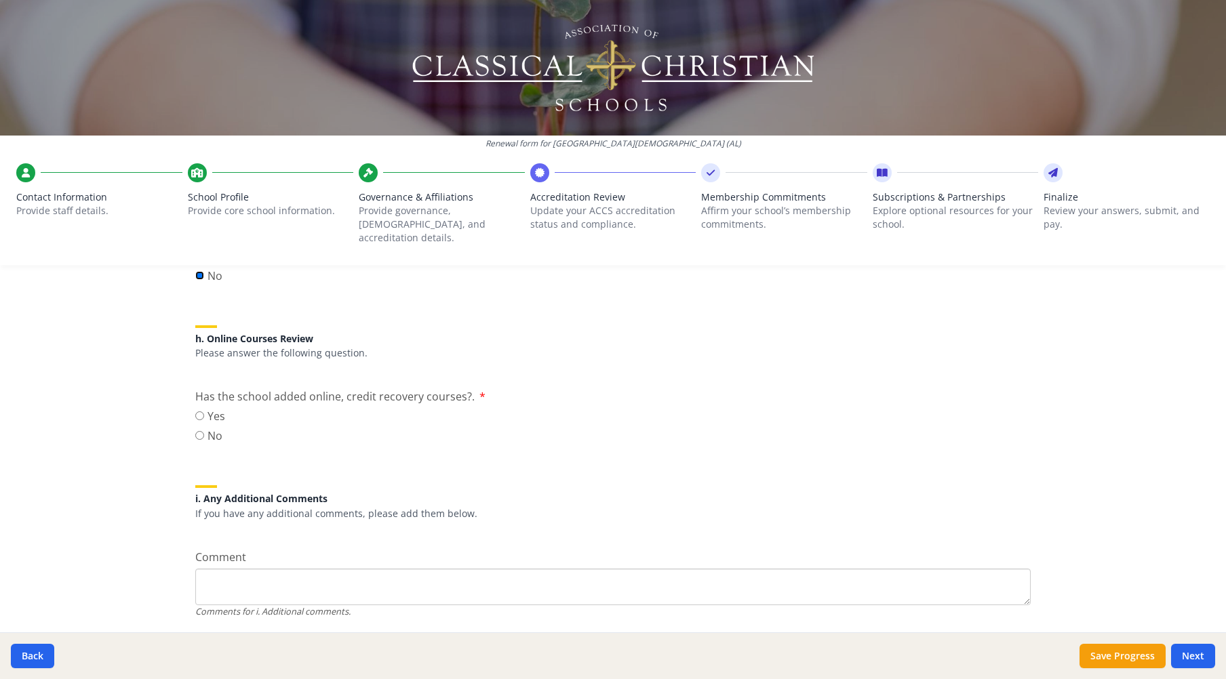
scroll to position [1668, 0]
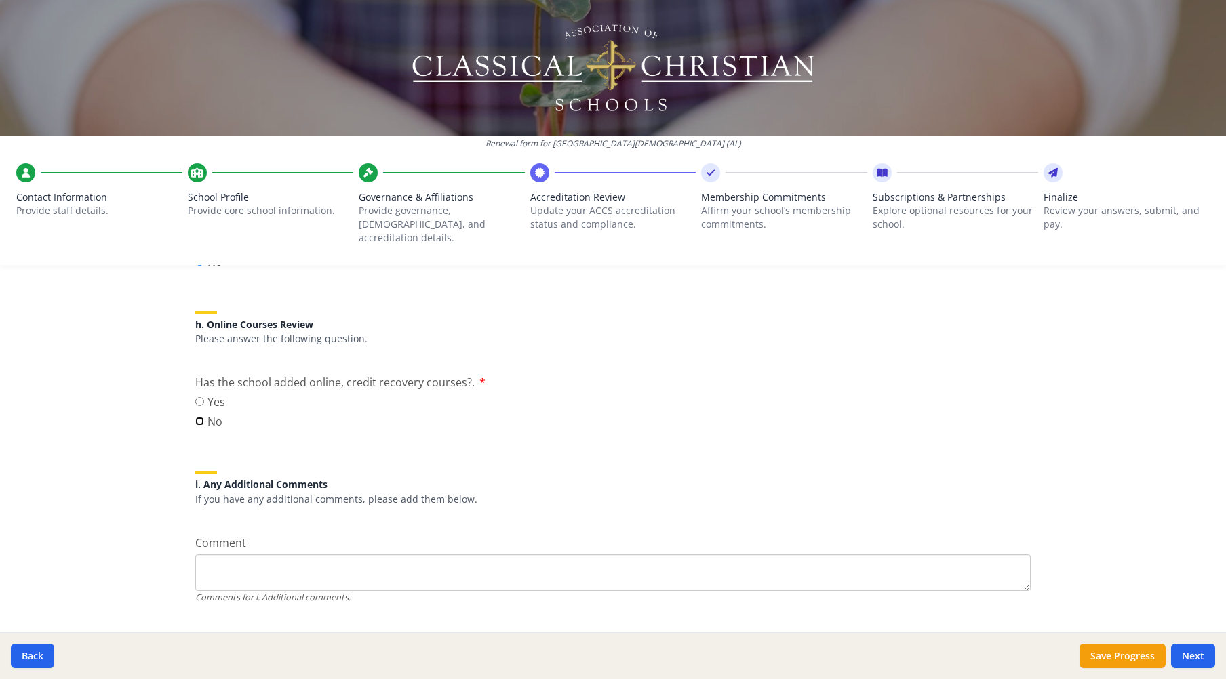
click at [195, 417] on input "No" at bounding box center [199, 421] width 9 height 9
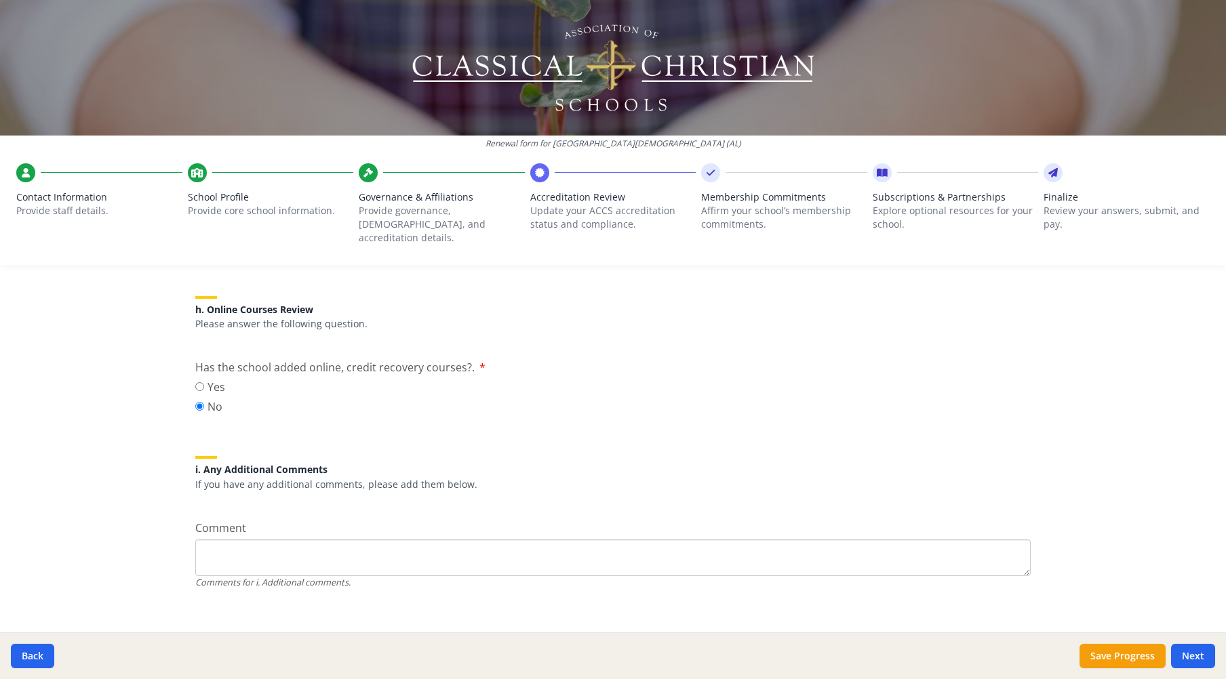
click at [1201, 657] on button "Next" at bounding box center [1193, 656] width 44 height 24
click at [1198, 660] on button "Next" at bounding box center [1193, 656] width 44 height 24
click at [1142, 656] on button "Save Progress" at bounding box center [1122, 656] width 86 height 24
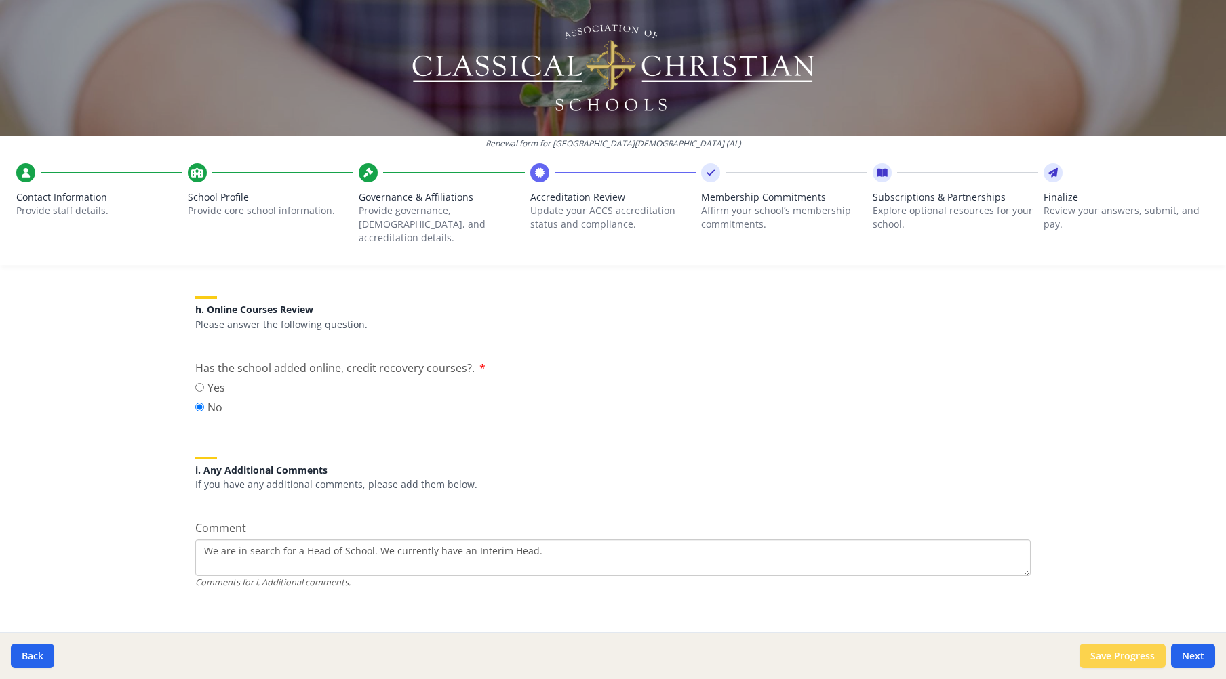
scroll to position [1683, 0]
click at [1199, 656] on button "Next" at bounding box center [1193, 656] width 44 height 24
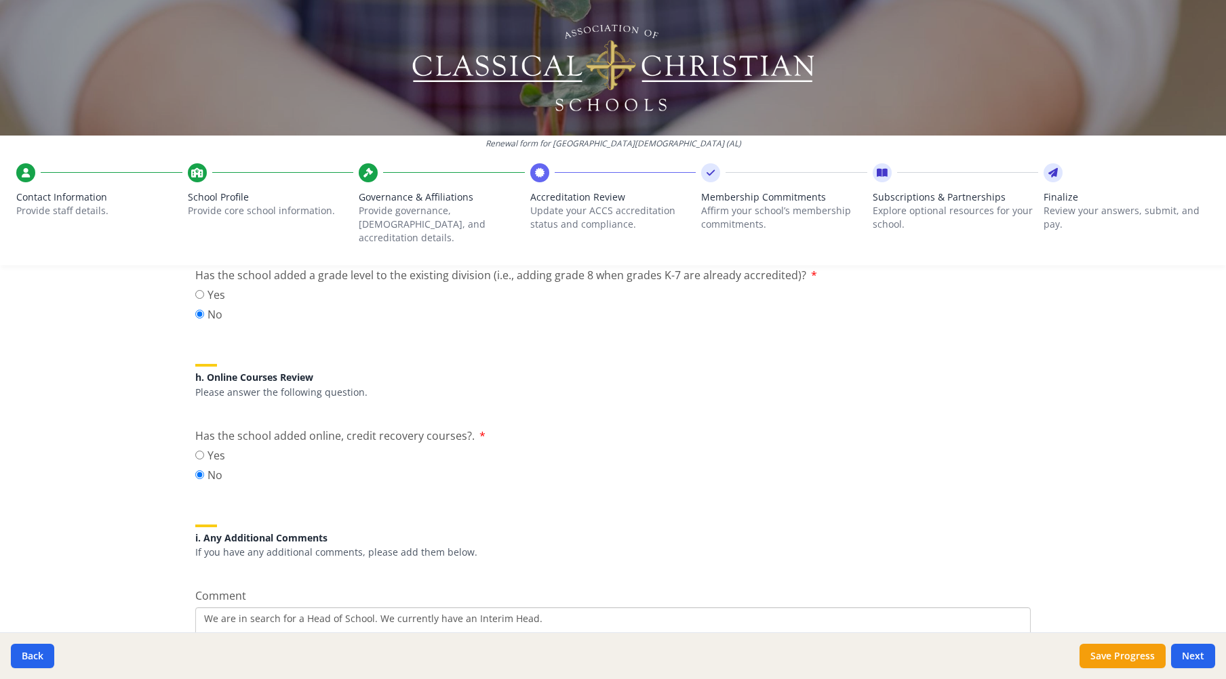
scroll to position [1752, 0]
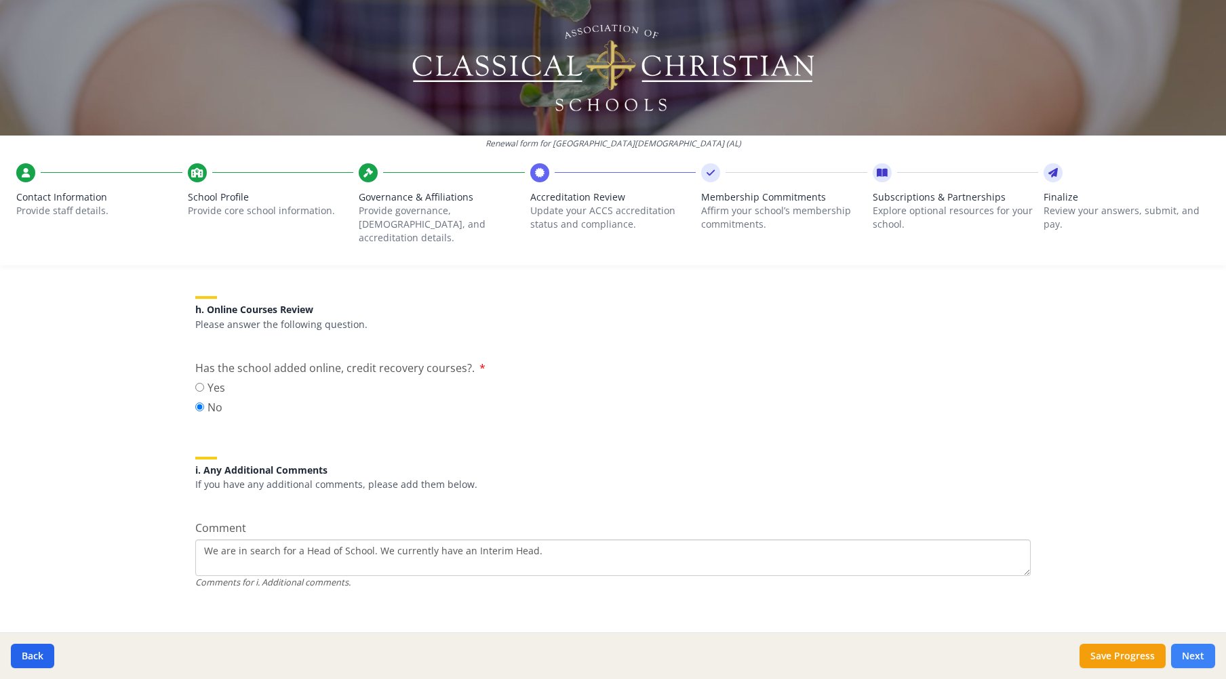
click at [1190, 656] on button "Next" at bounding box center [1193, 656] width 44 height 24
click at [1190, 655] on button "Next" at bounding box center [1193, 656] width 44 height 24
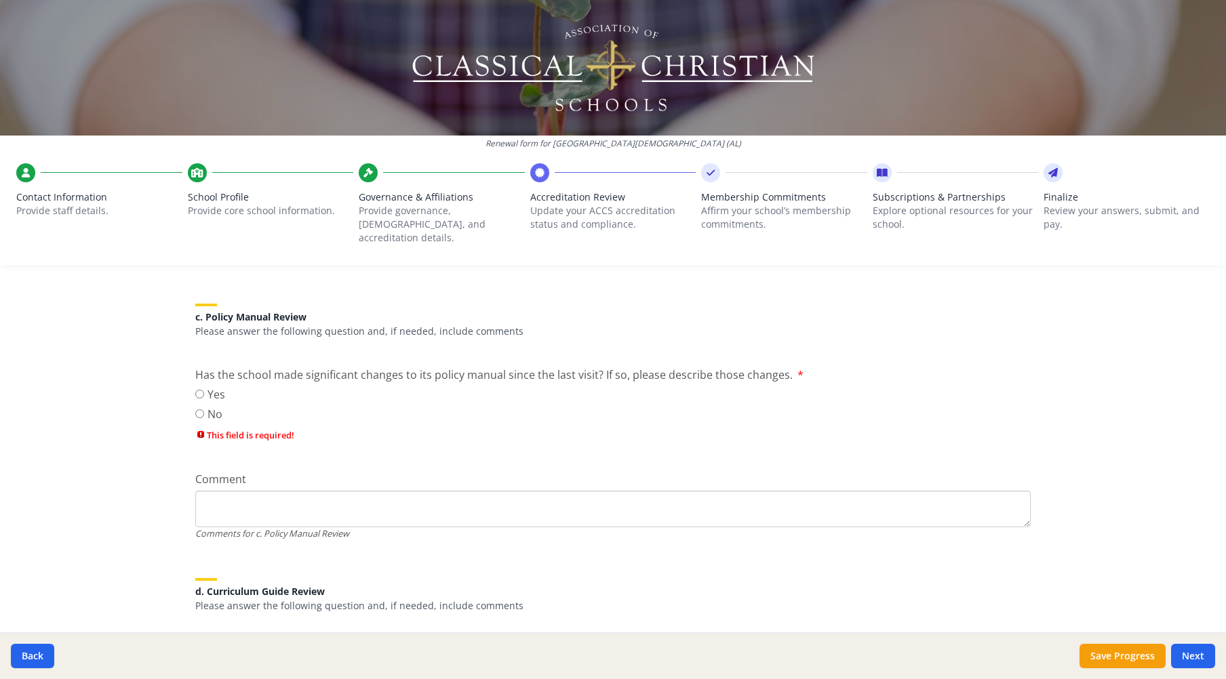
scroll to position [700, 0]
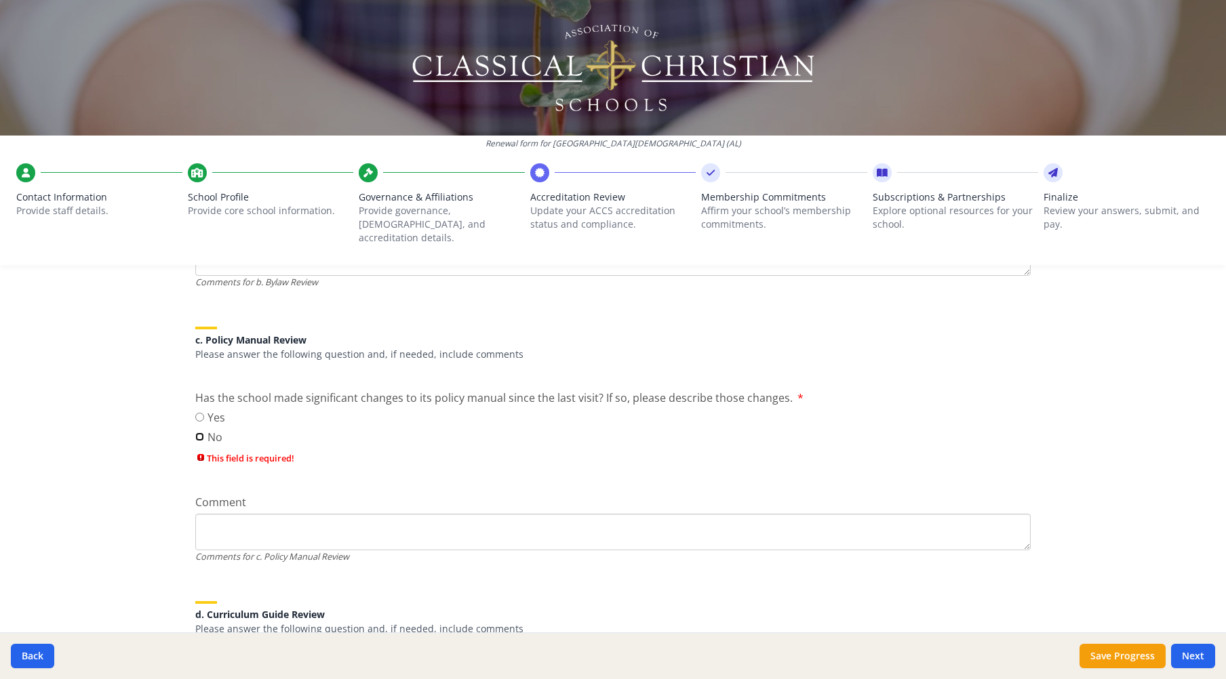
click at [195, 433] on input "No" at bounding box center [199, 437] width 9 height 9
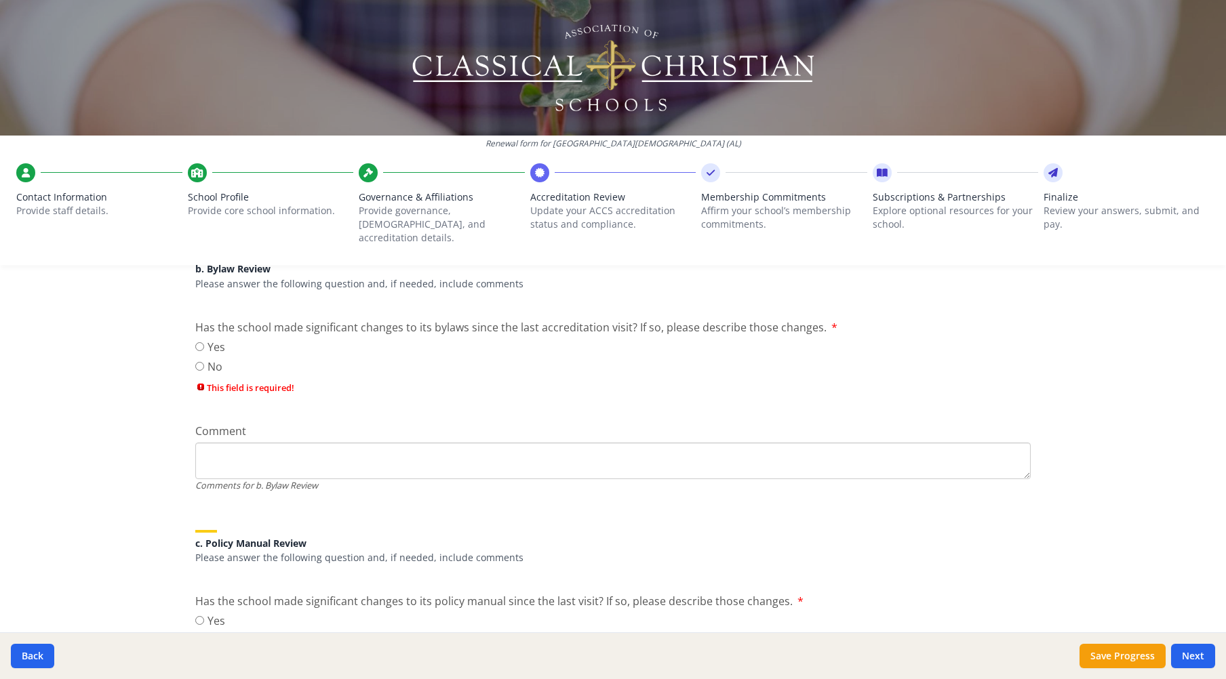
scroll to position [428, 0]
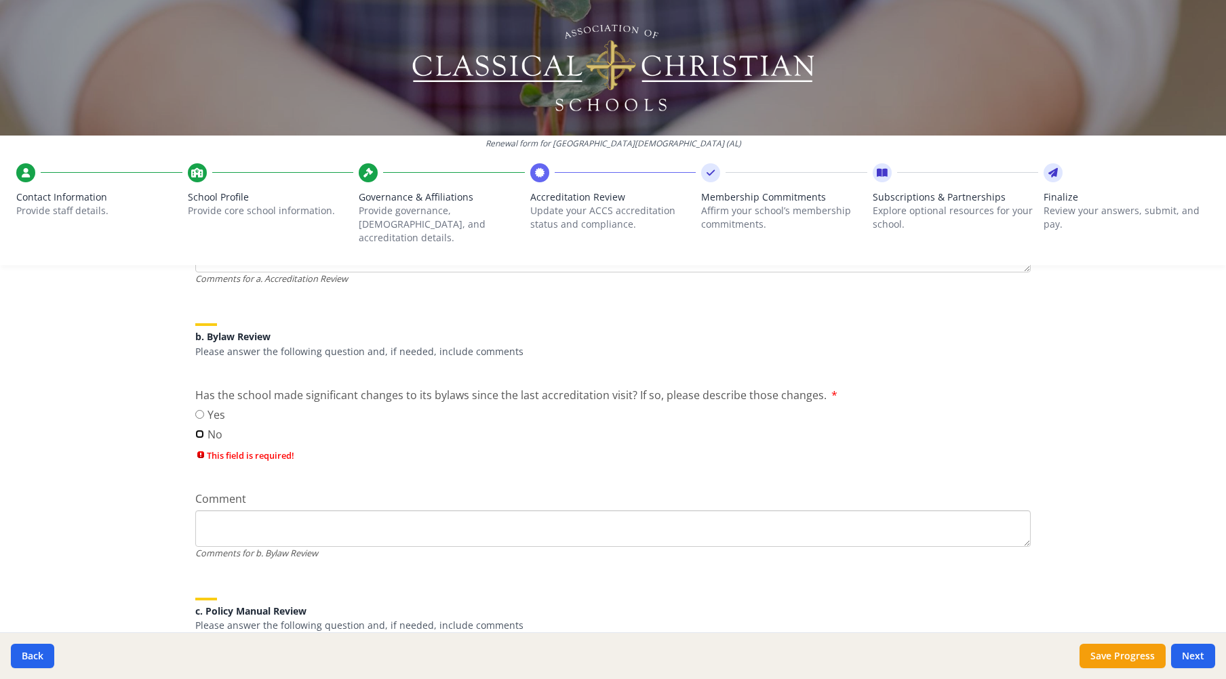
click at [195, 430] on input "No" at bounding box center [199, 434] width 9 height 9
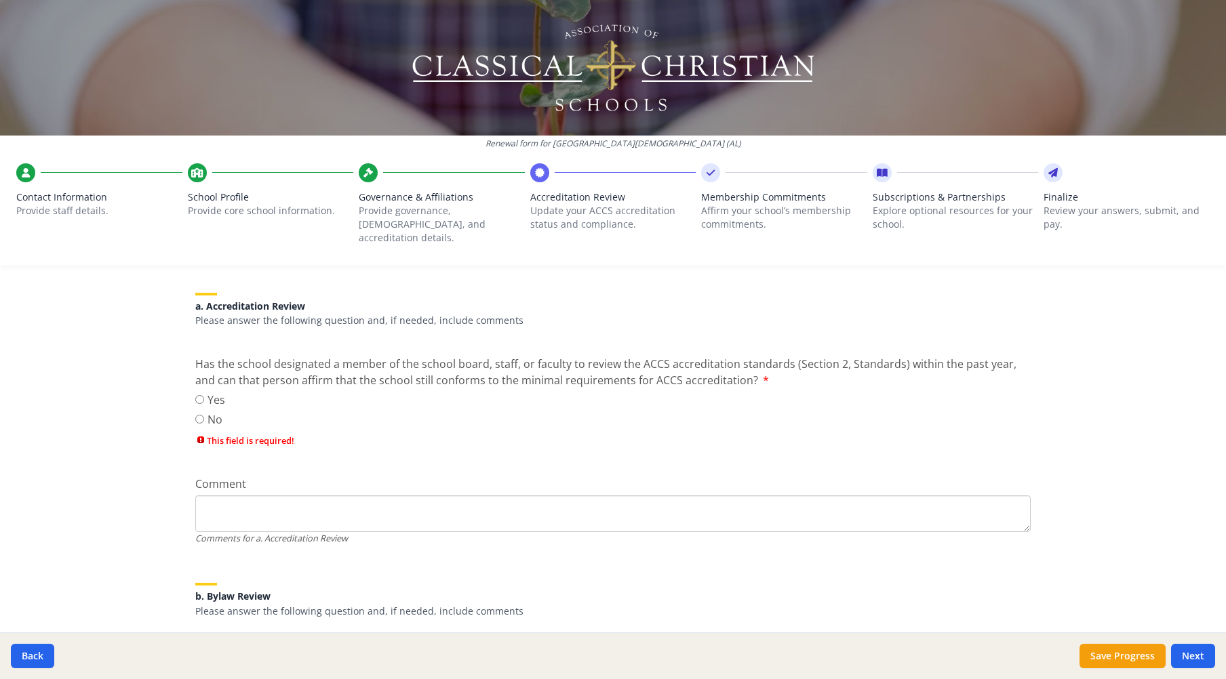
scroll to position [157, 0]
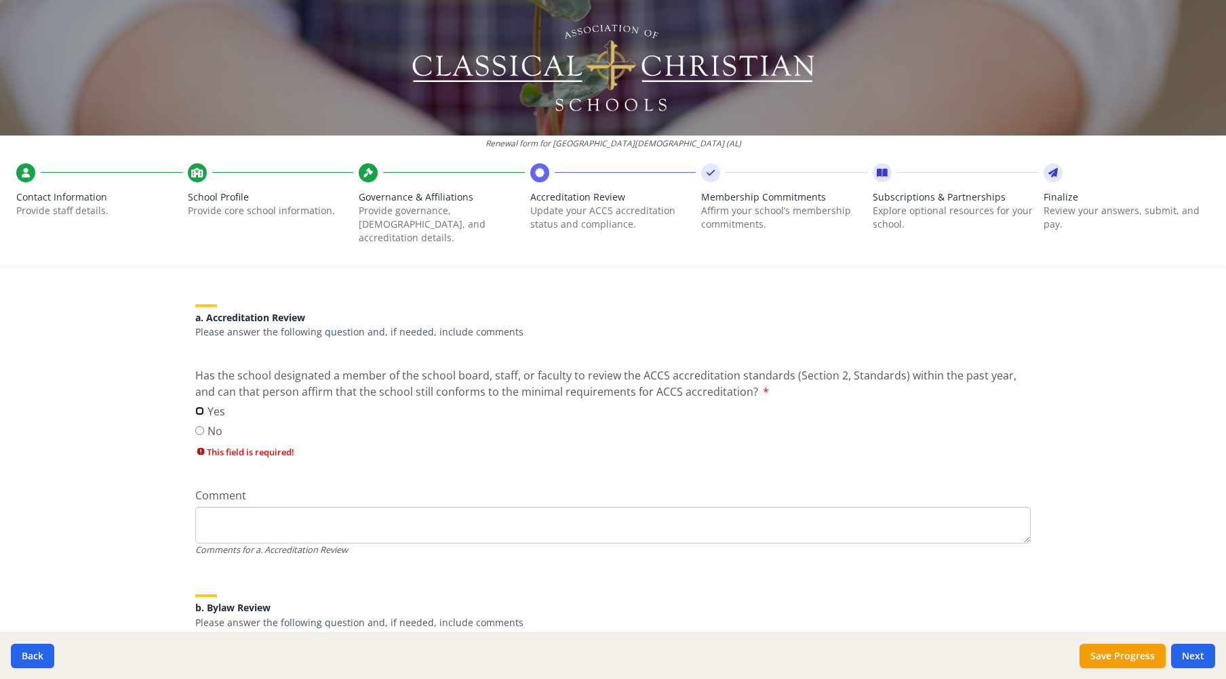
click at [195, 407] on input "Yes" at bounding box center [199, 411] width 9 height 9
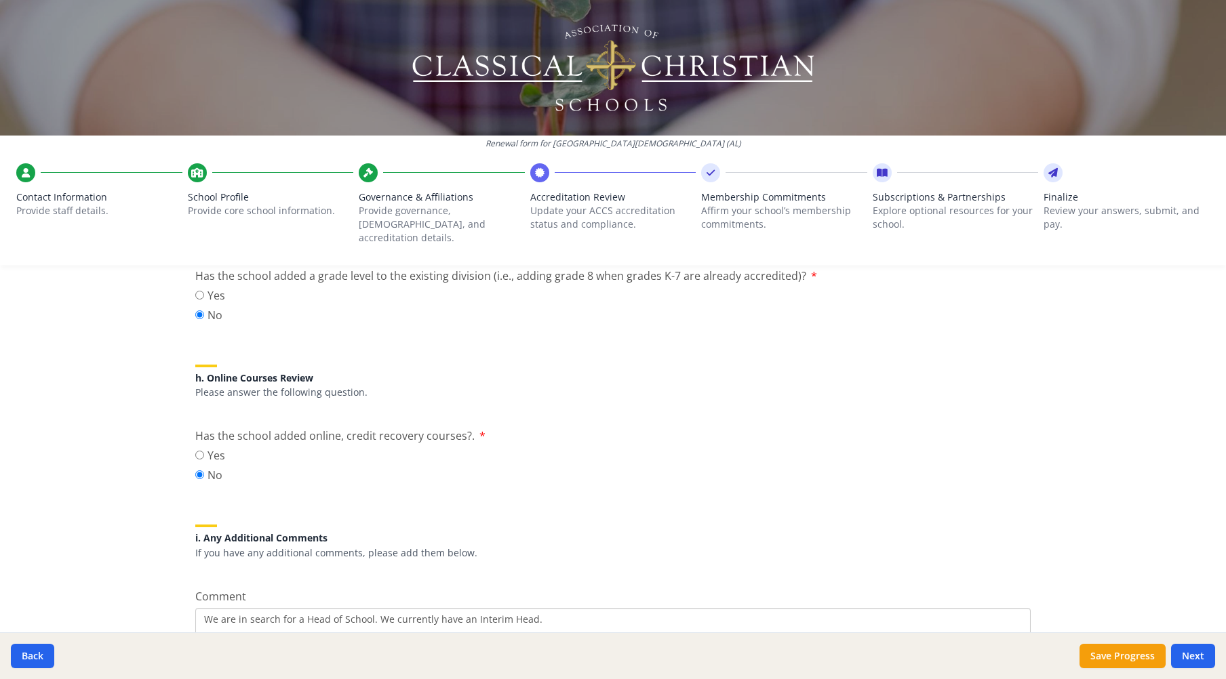
scroll to position [1683, 0]
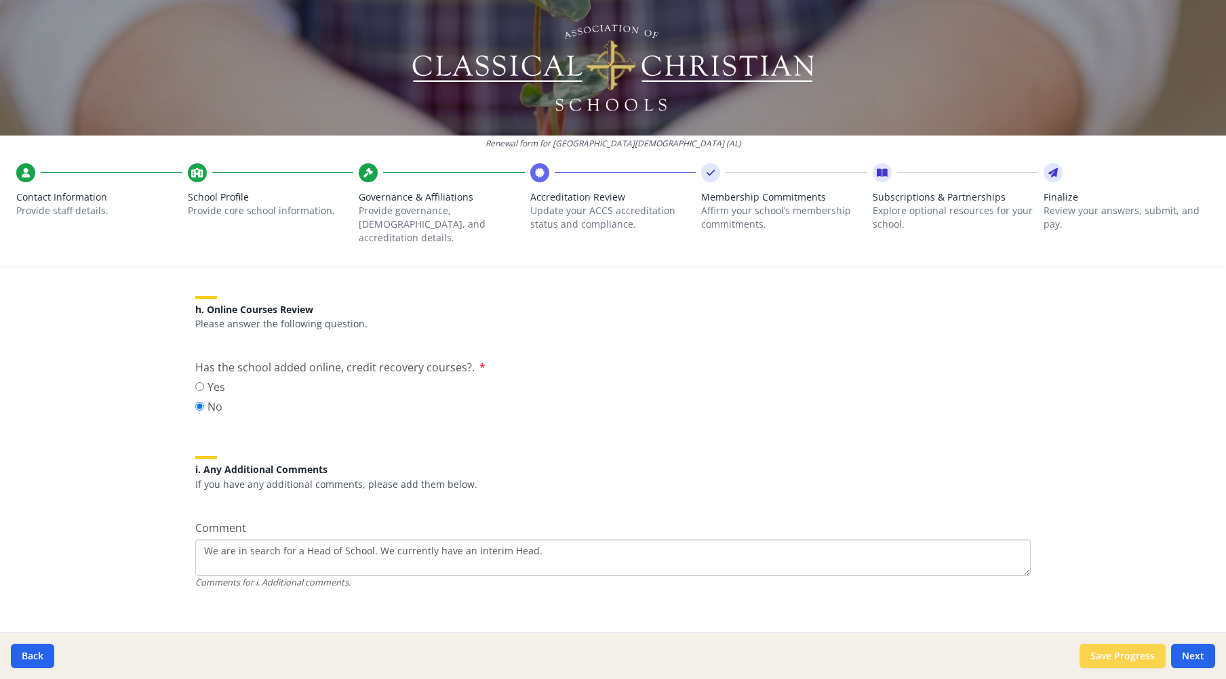
click at [1140, 660] on button "Save Progress" at bounding box center [1122, 656] width 86 height 24
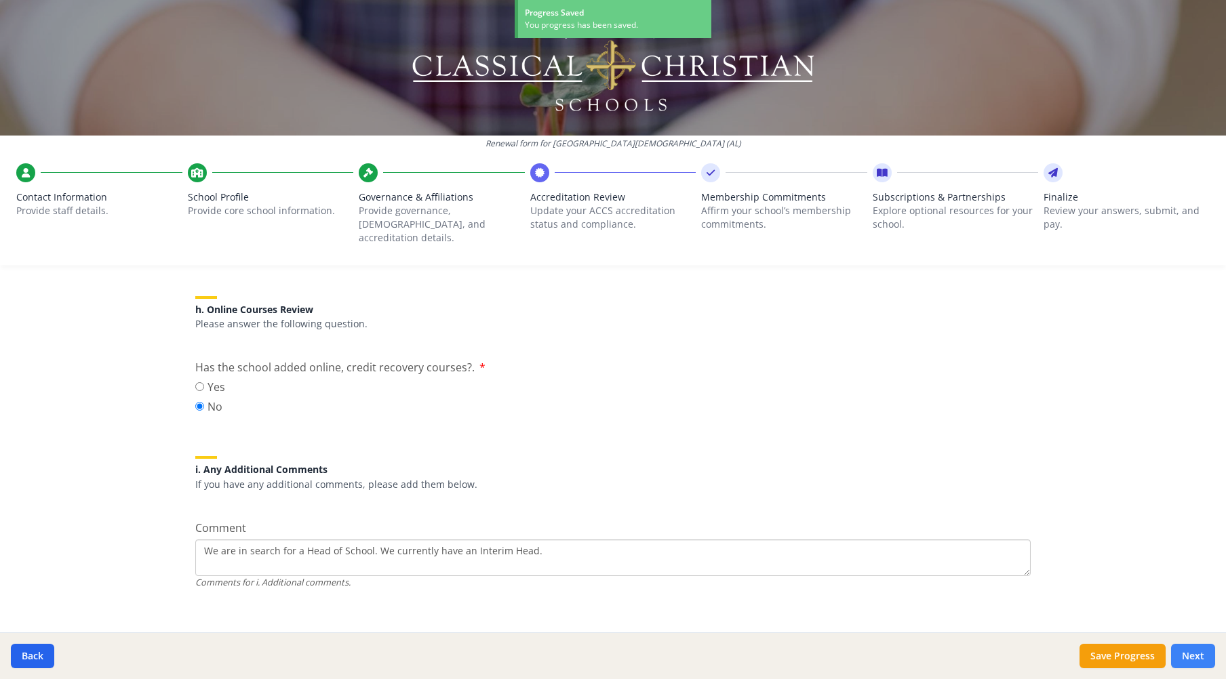
click at [1207, 656] on button "Next" at bounding box center [1193, 656] width 44 height 24
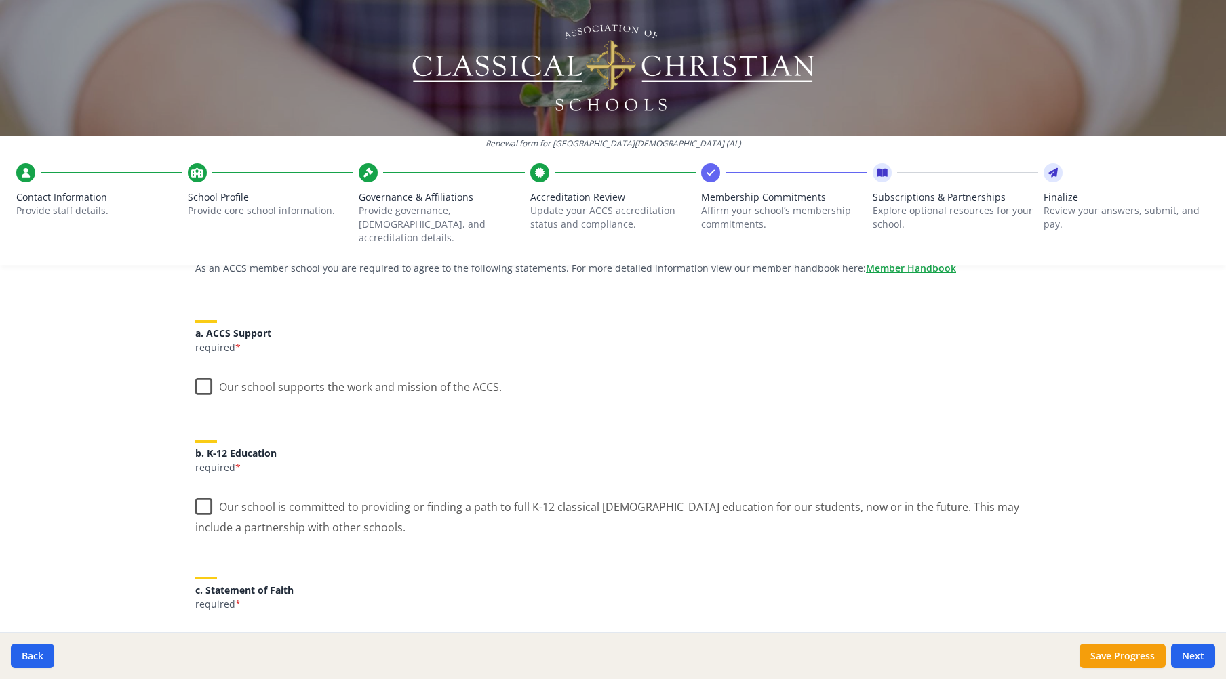
scroll to position [0, 0]
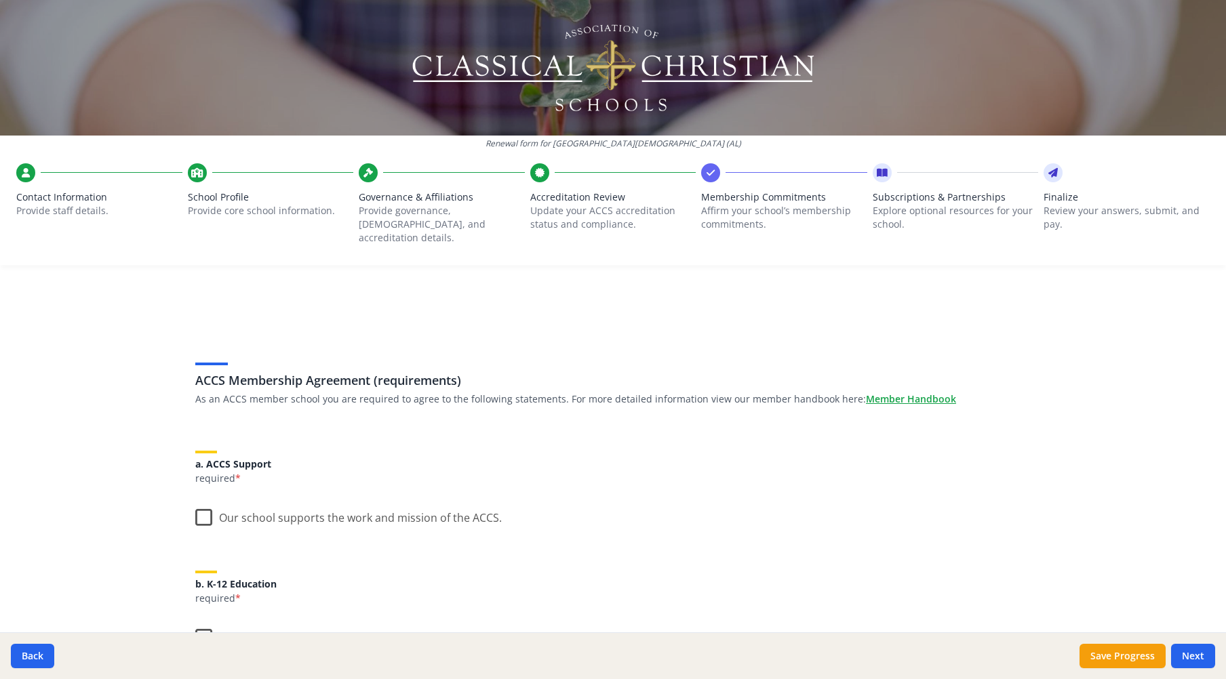
click at [199, 502] on label "Our school supports the work and mission of the ACCS." at bounding box center [348, 514] width 306 height 29
click at [0, 0] on input "Our school supports the work and mission of the ACCS." at bounding box center [0, 0] width 0 height 0
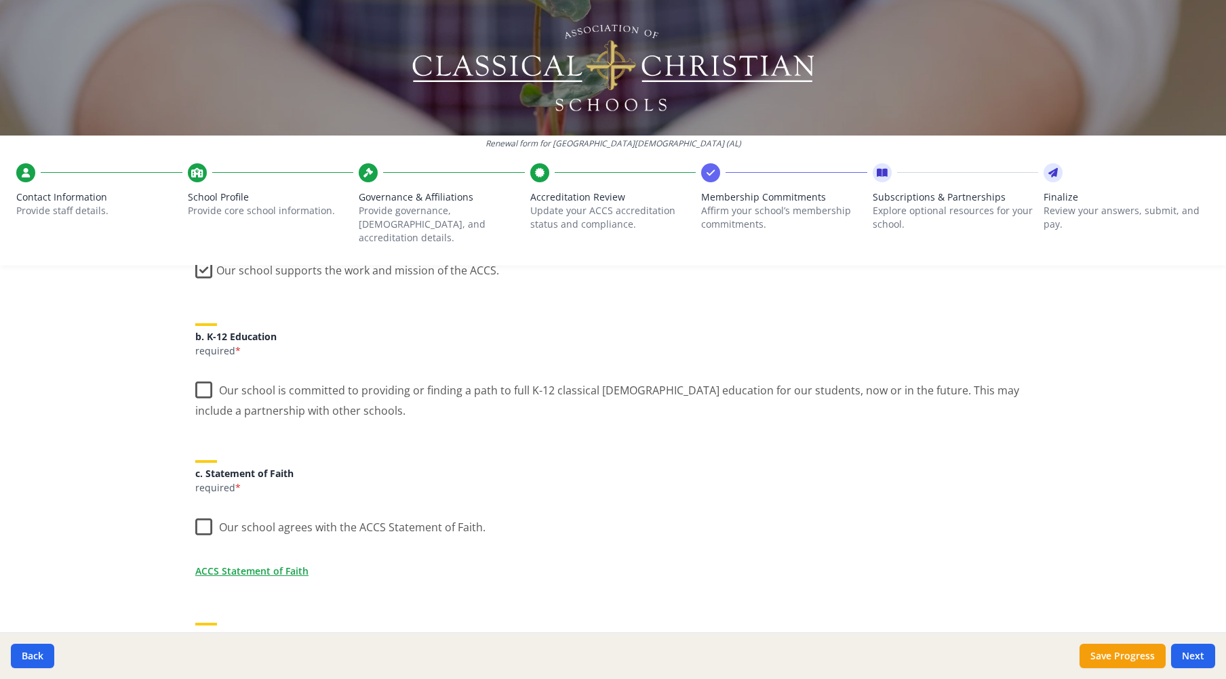
scroll to position [271, 0]
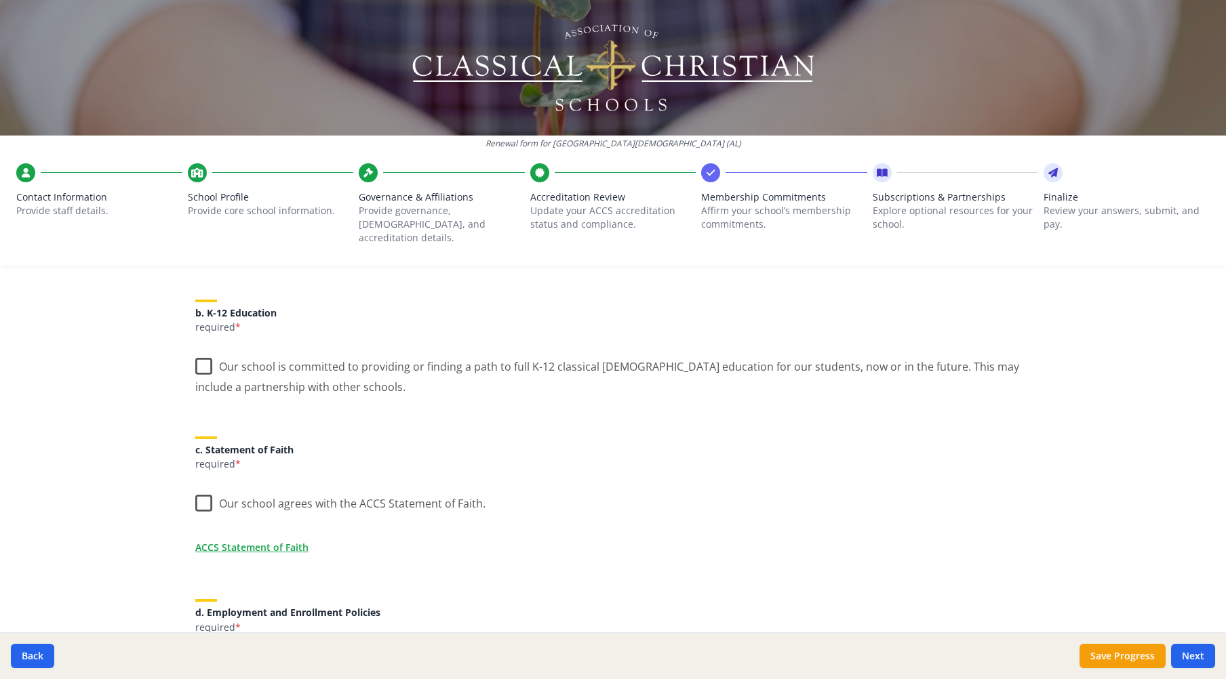
click at [195, 352] on label "Our school is committed to providing or finding a path to full K-12 classical C…" at bounding box center [612, 371] width 835 height 45
click at [0, 0] on input "Our school is committed to providing or finding a path to full K-12 classical C…" at bounding box center [0, 0] width 0 height 0
click at [198, 487] on label "Our school agrees with the ACCS Statement of Faith." at bounding box center [340, 500] width 290 height 29
click at [0, 0] on input "Our school agrees with the ACCS Statement of Faith." at bounding box center [0, 0] width 0 height 0
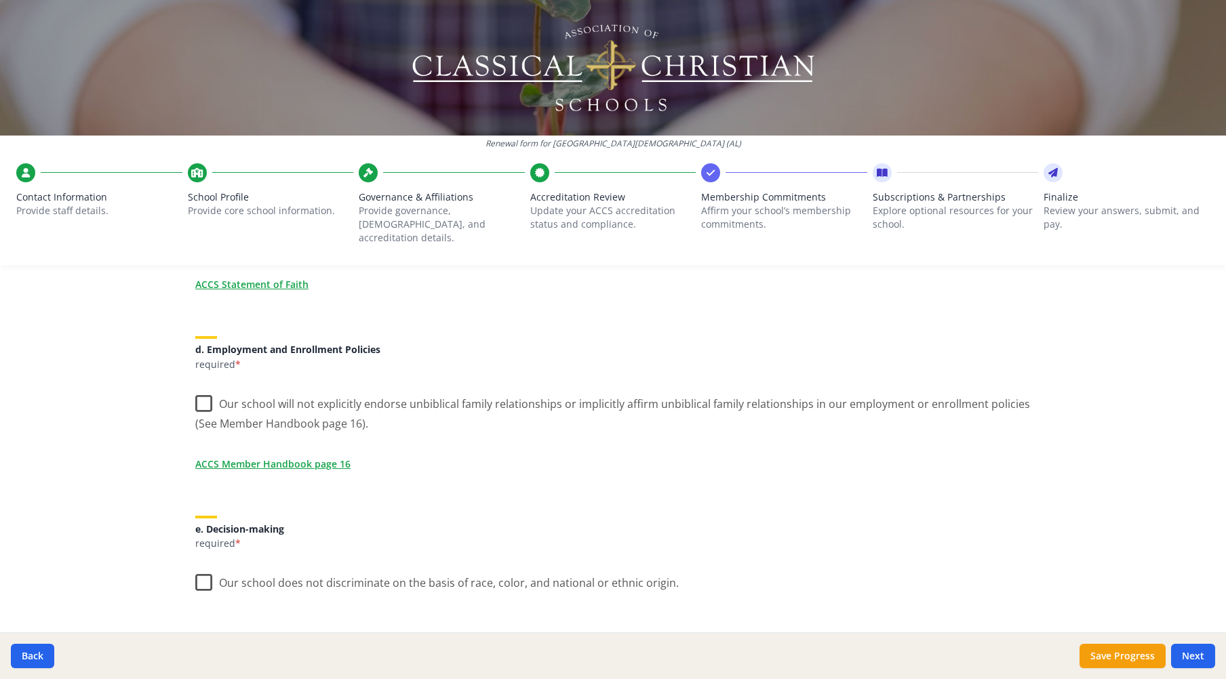
scroll to position [542, 0]
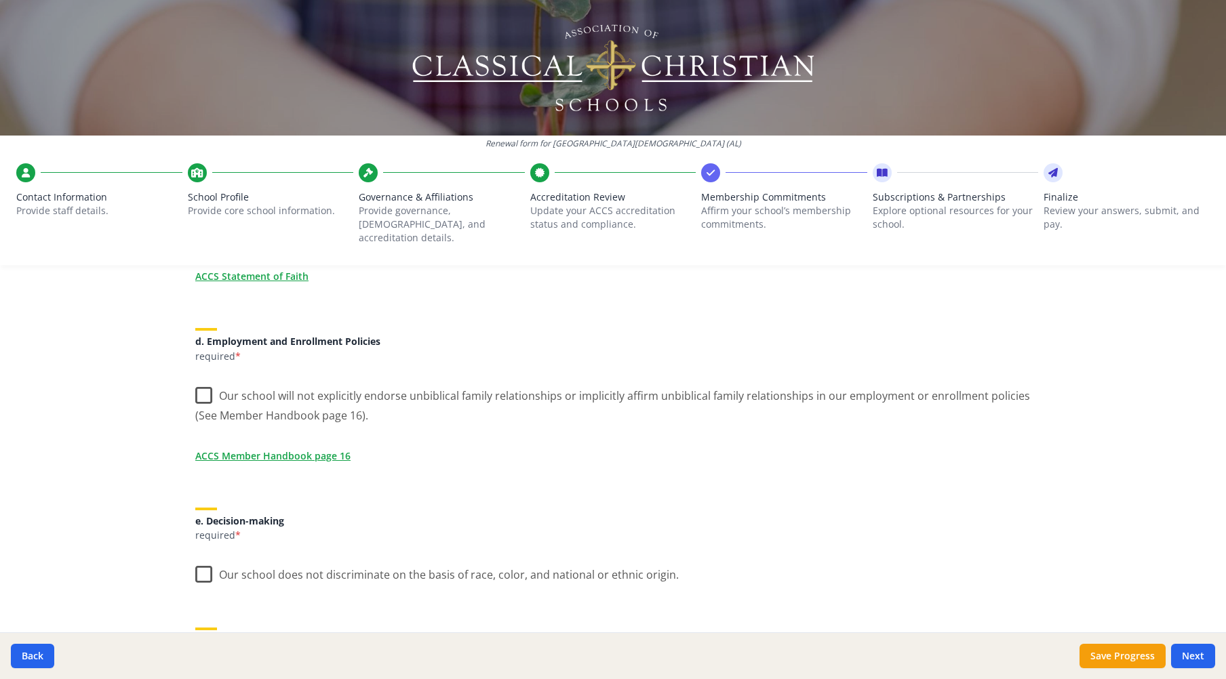
click at [199, 381] on label "Our school will not explicitly endorse unbiblical family relationships or impli…" at bounding box center [612, 400] width 835 height 45
click at [0, 0] on input "Our school will not explicitly endorse unbiblical family relationships or impli…" at bounding box center [0, 0] width 0 height 0
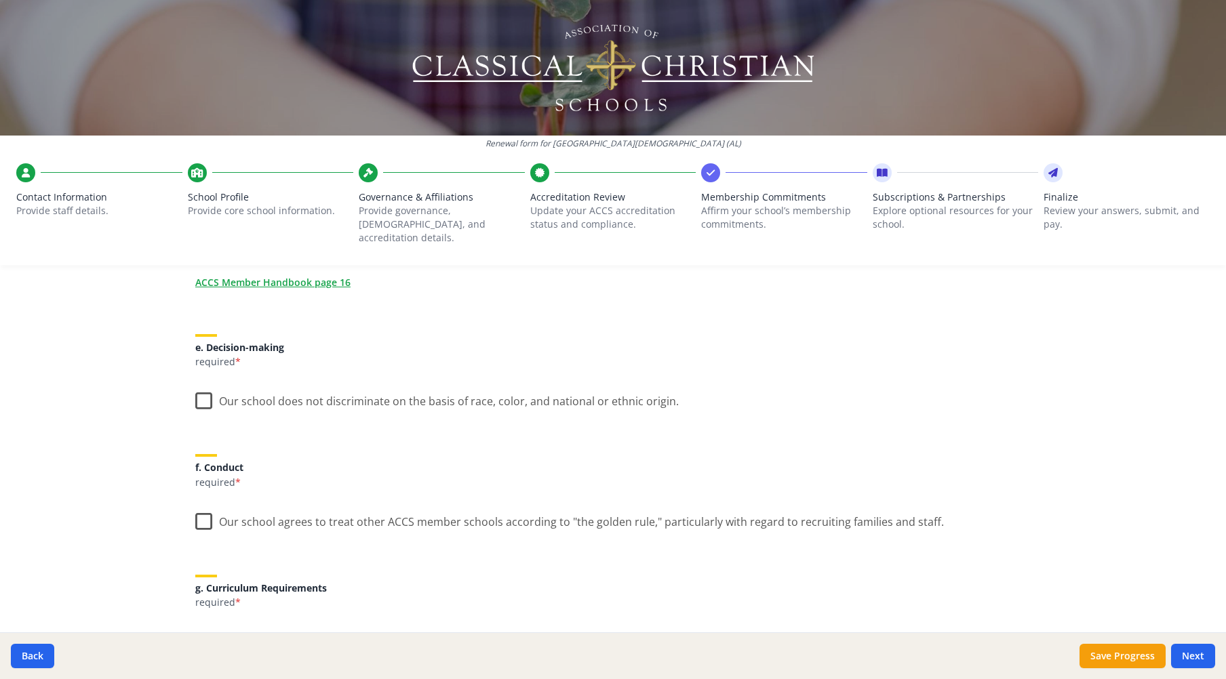
scroll to position [746, 0]
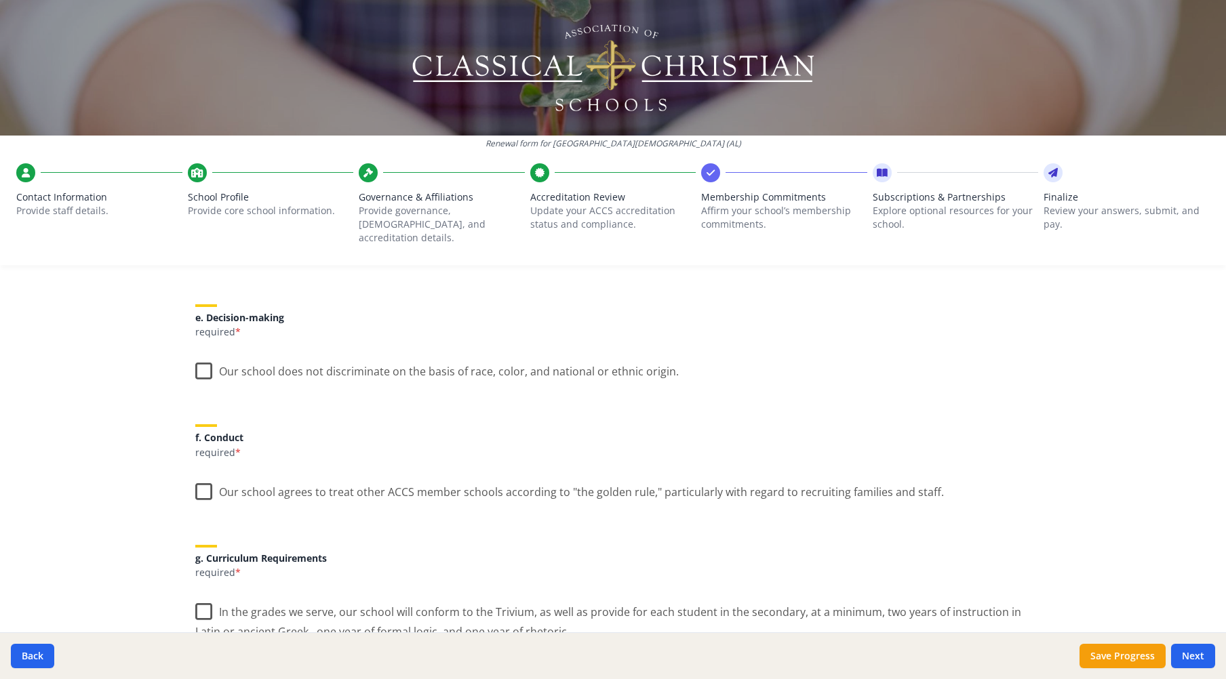
click at [195, 359] on label "Our school does not discriminate on the basis of race, color, and national or e…" at bounding box center [436, 368] width 483 height 29
click at [0, 0] on input "Our school does not discriminate on the basis of race, color, and national or e…" at bounding box center [0, 0] width 0 height 0
click at [196, 478] on label "Our school agrees to treat other ACCS member schools according to "the golden r…" at bounding box center [569, 489] width 748 height 29
click at [0, 0] on input "Our school agrees to treat other ACCS member schools according to "the golden r…" at bounding box center [0, 0] width 0 height 0
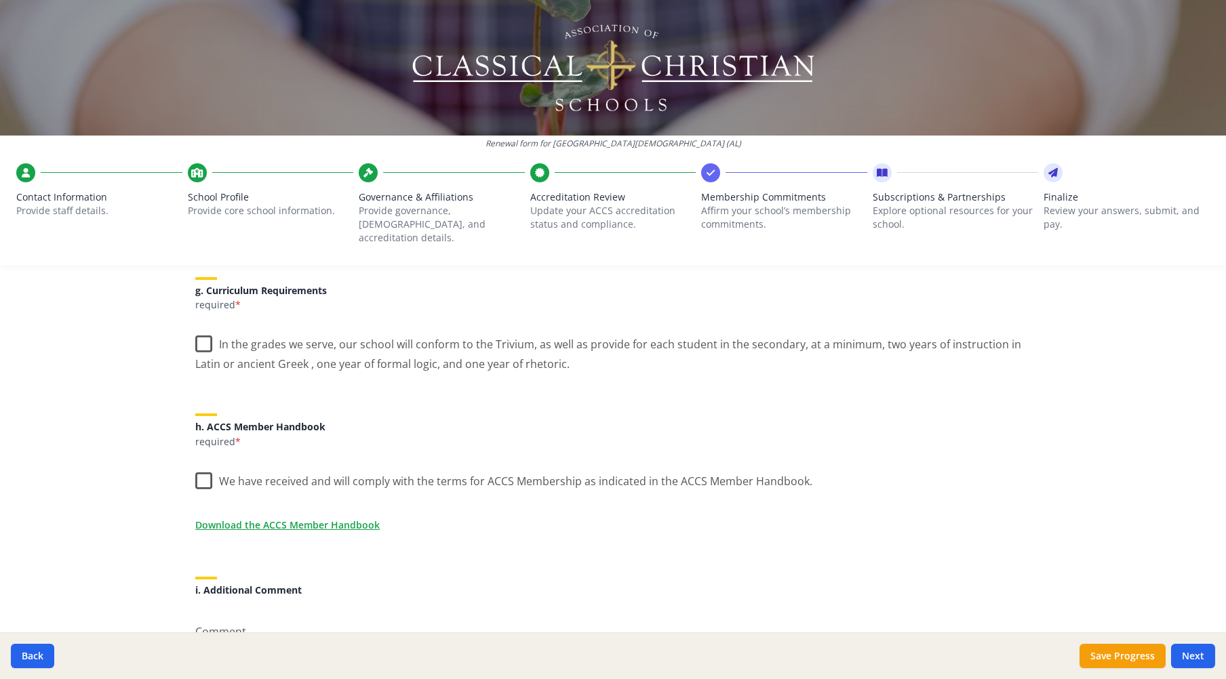
scroll to position [1017, 0]
click at [197, 327] on label "In the grades we serve, our school will conform to the Trivium, as well as prov…" at bounding box center [612, 345] width 835 height 45
click at [0, 0] on input "In the grades we serve, our school will conform to the Trivium, as well as prov…" at bounding box center [0, 0] width 0 height 0
click at [195, 461] on label "We have received and will comply with the terms for ACCS Membership as indicate…" at bounding box center [503, 474] width 617 height 29
click at [0, 0] on input "We have received and will comply with the terms for ACCS Membership as indicate…" at bounding box center [0, 0] width 0 height 0
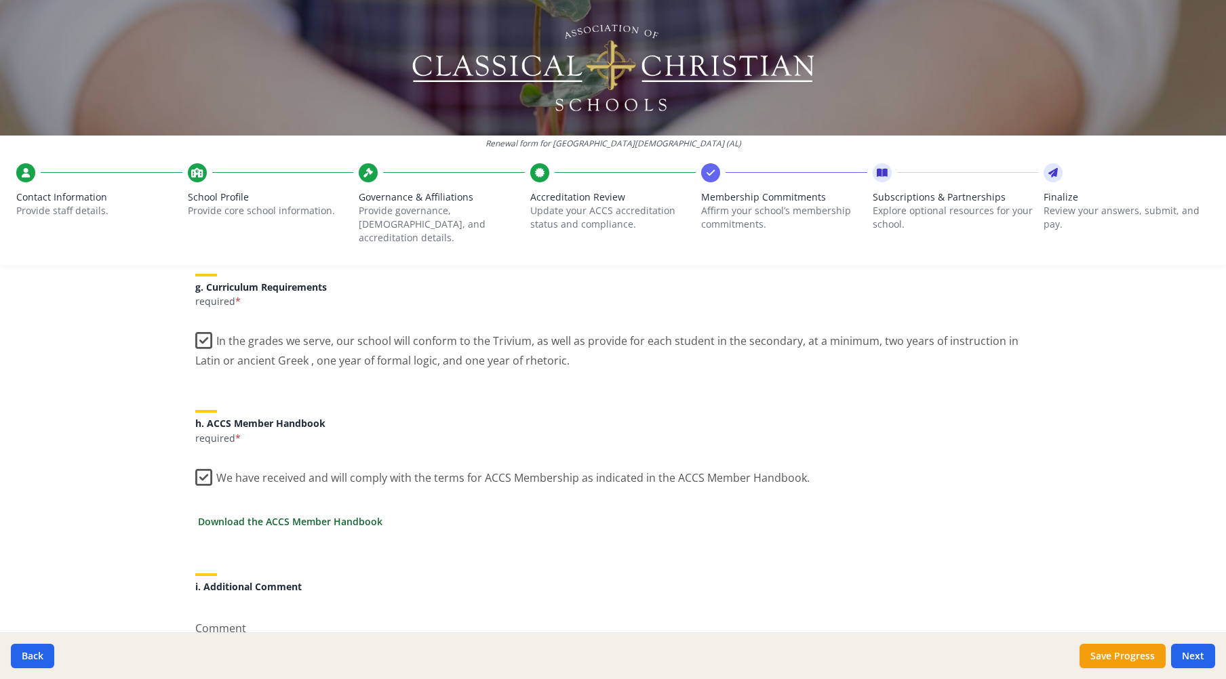
click at [355, 515] on link "Download the ACCS Member Handbook" at bounding box center [290, 522] width 184 height 14
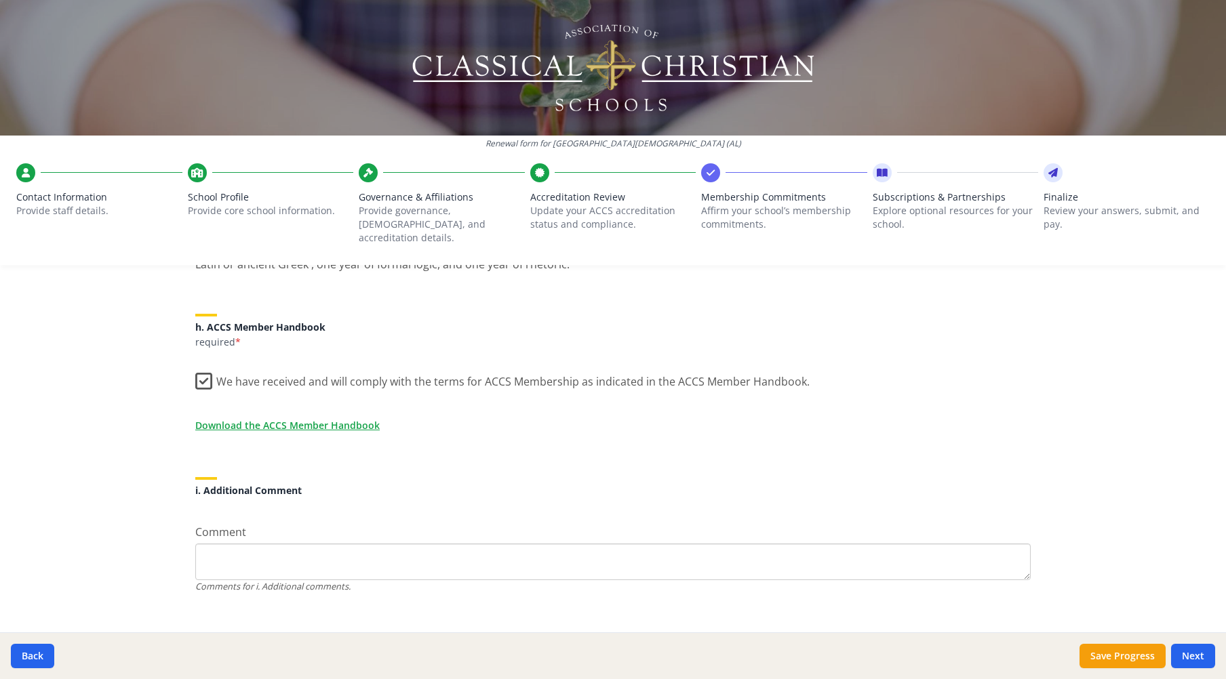
scroll to position [1118, 0]
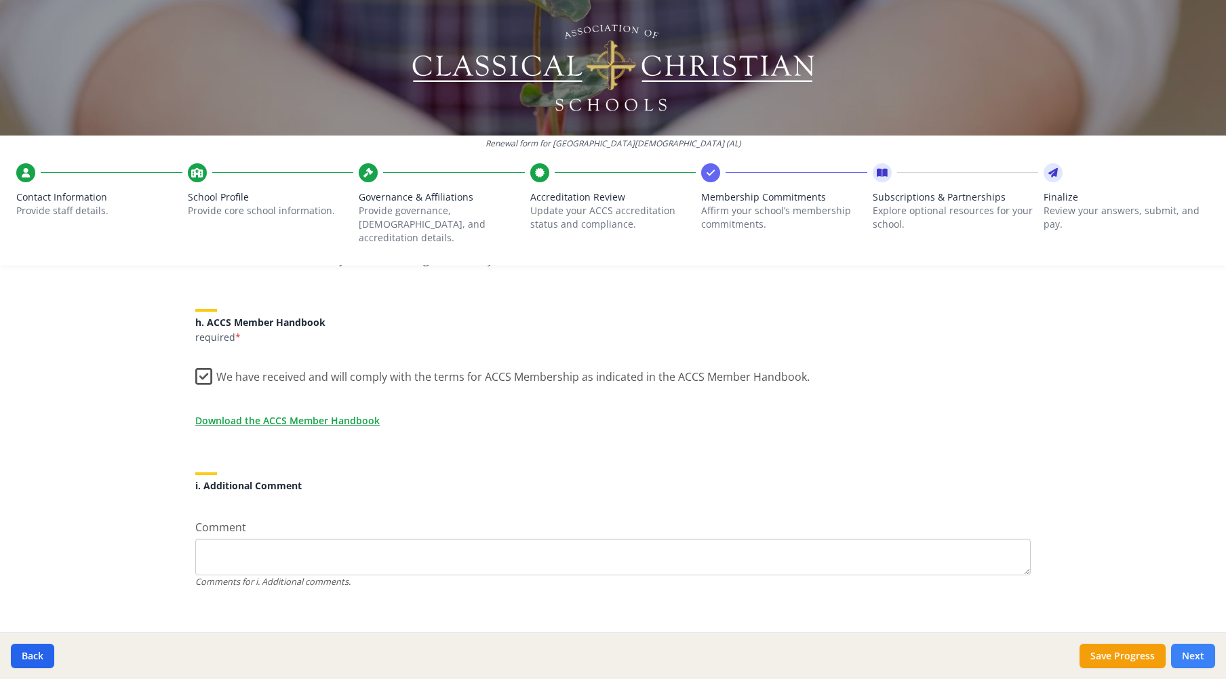
click at [1195, 656] on button "Next" at bounding box center [1193, 656] width 44 height 24
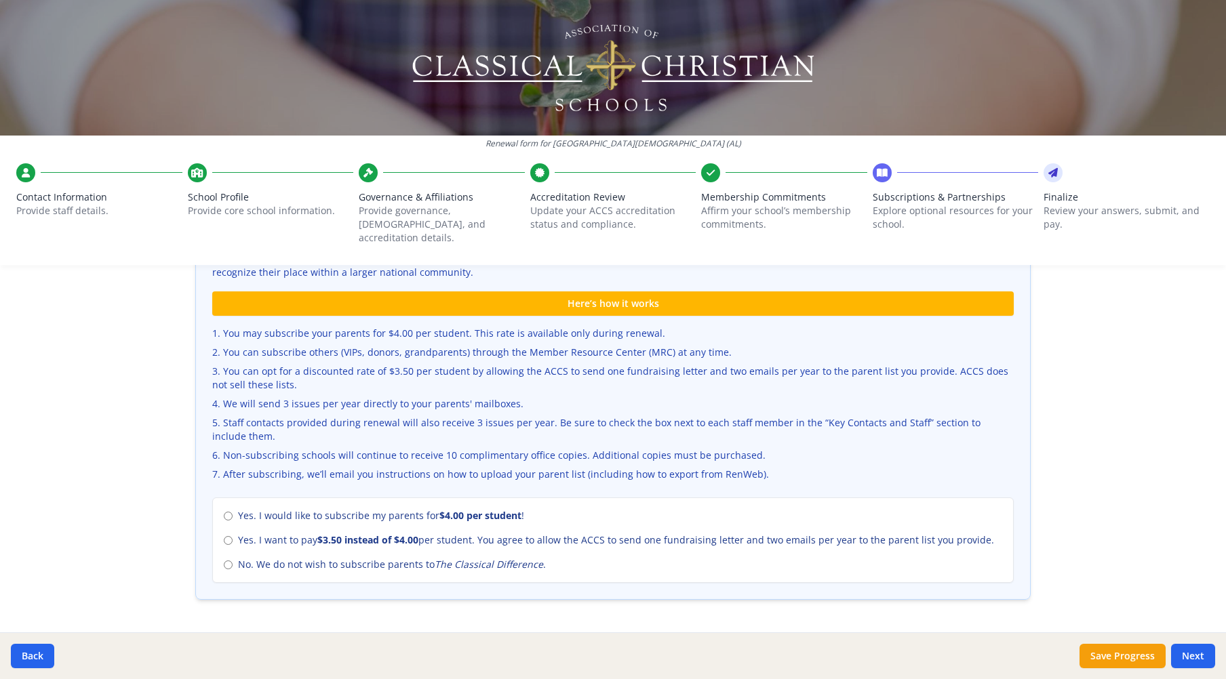
scroll to position [475, 0]
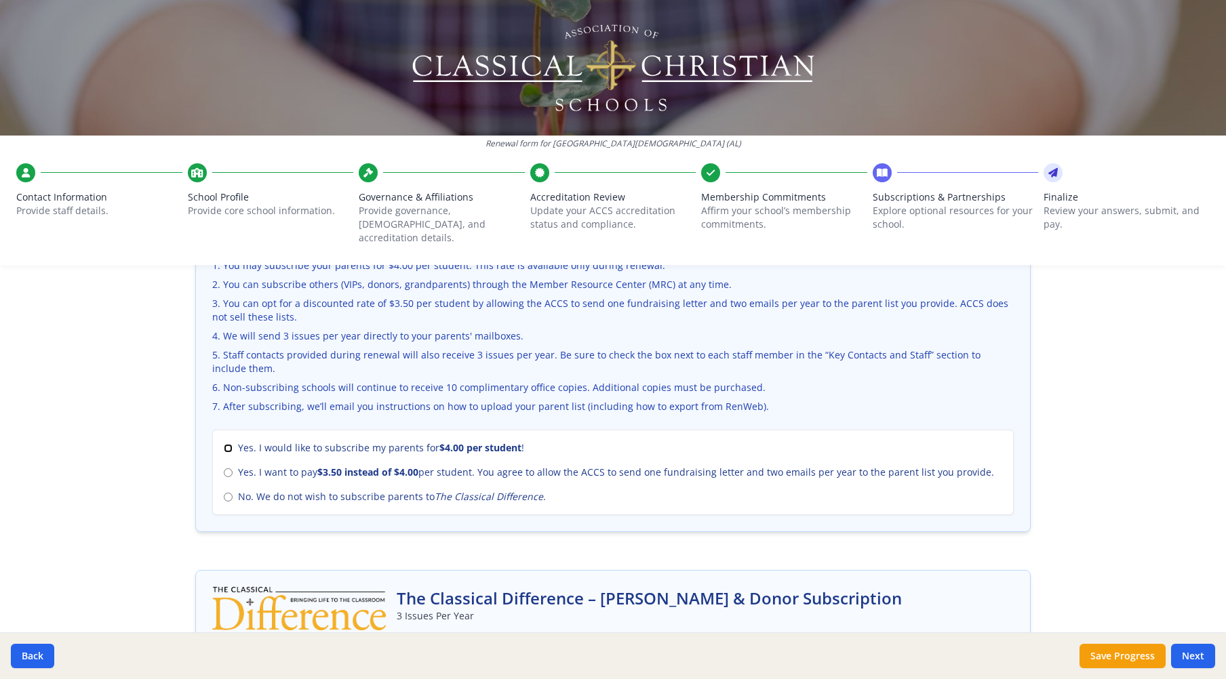
click at [224, 444] on input "Yes. I would like to subscribe my parents for $4.00 per student !" at bounding box center [228, 448] width 9 height 9
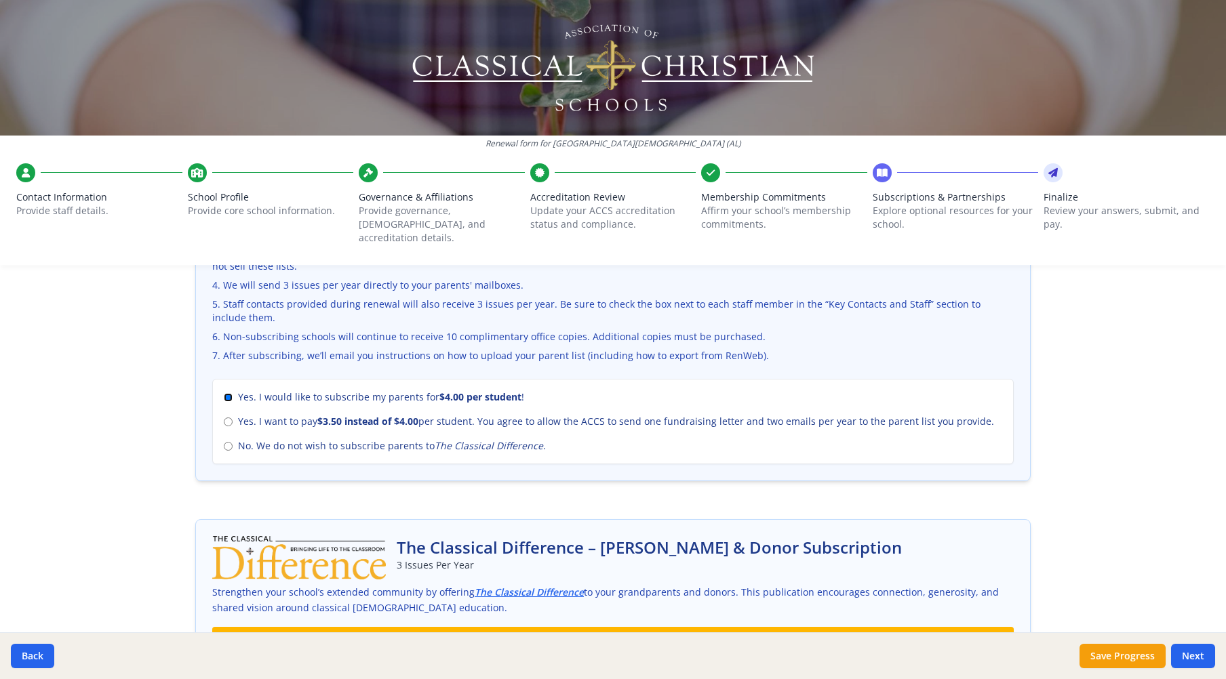
scroll to position [464, 0]
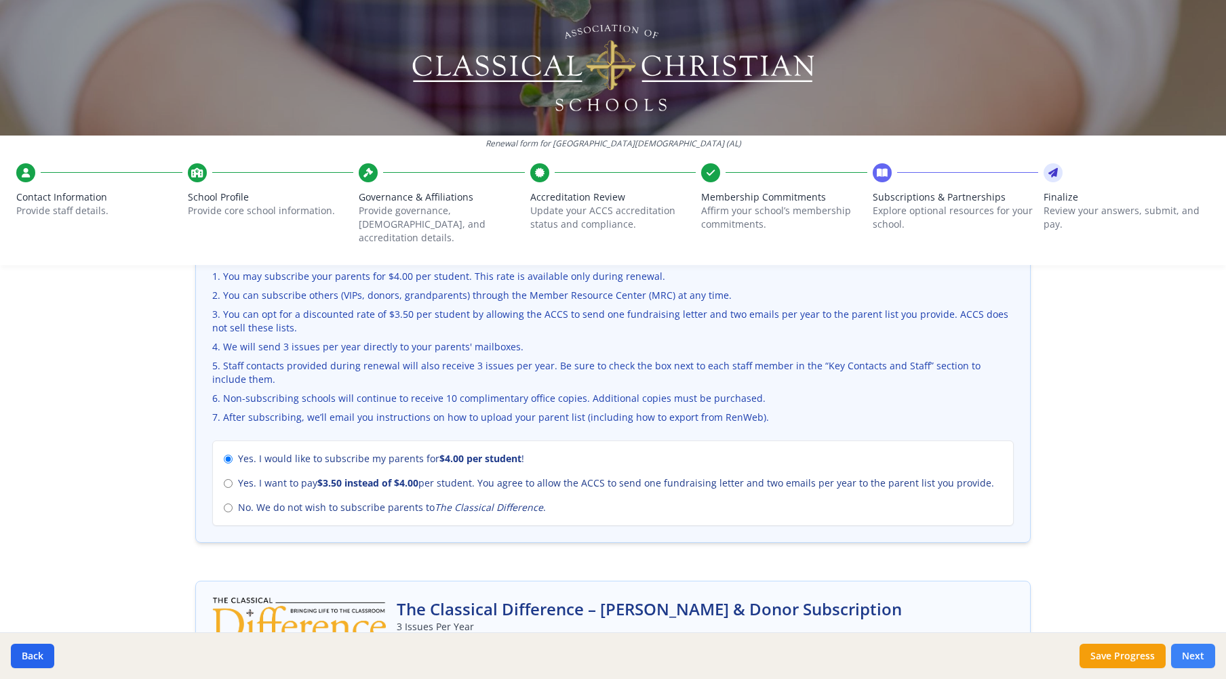
click at [1192, 657] on button "Next" at bounding box center [1193, 656] width 44 height 24
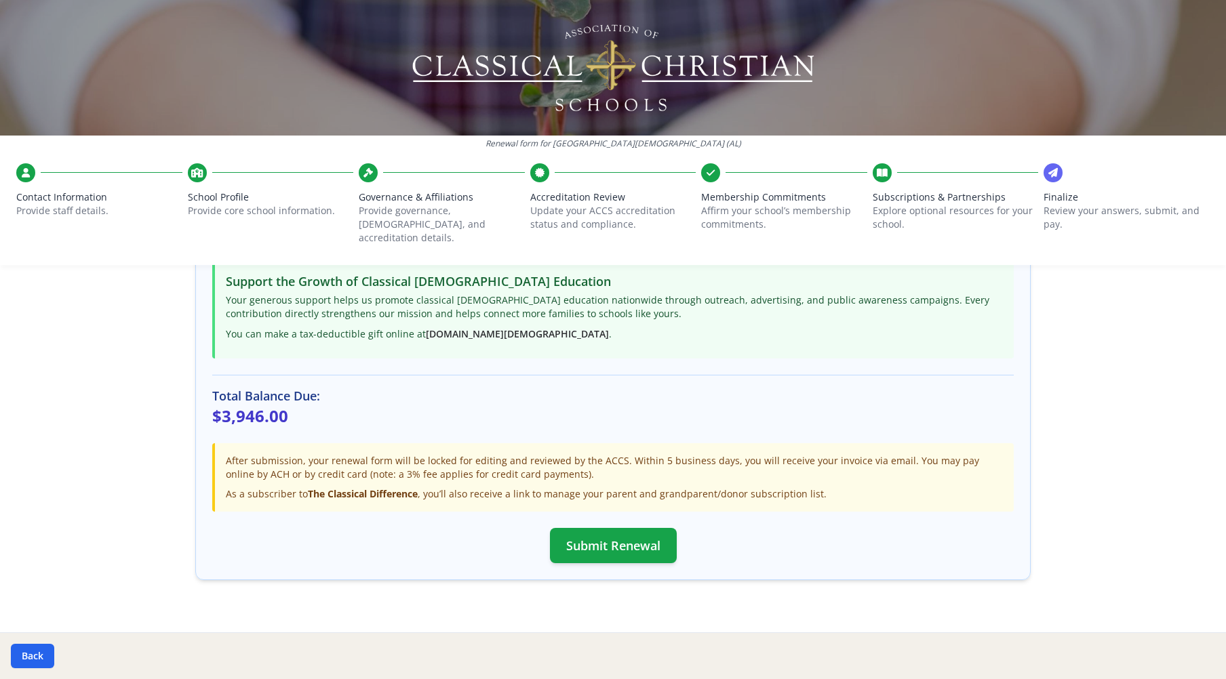
scroll to position [331, 0]
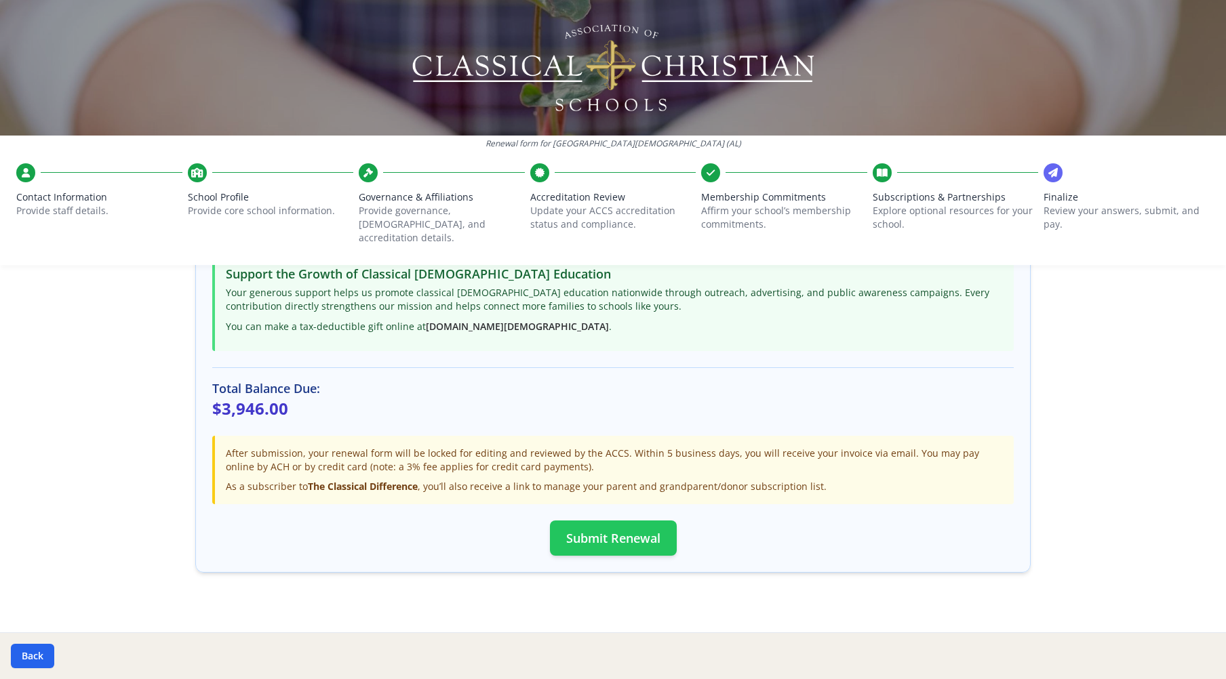
click at [630, 521] on button "Submit Renewal" at bounding box center [613, 538] width 127 height 35
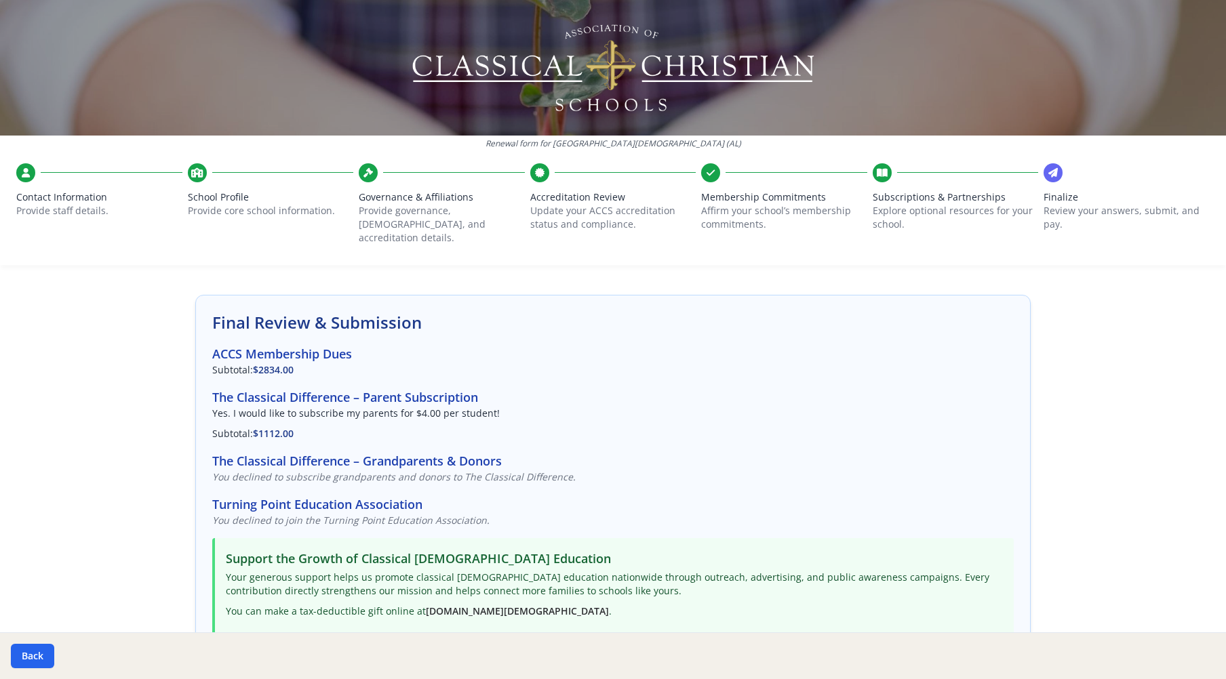
scroll to position [0, 0]
